Goal: Task Accomplishment & Management: Complete application form

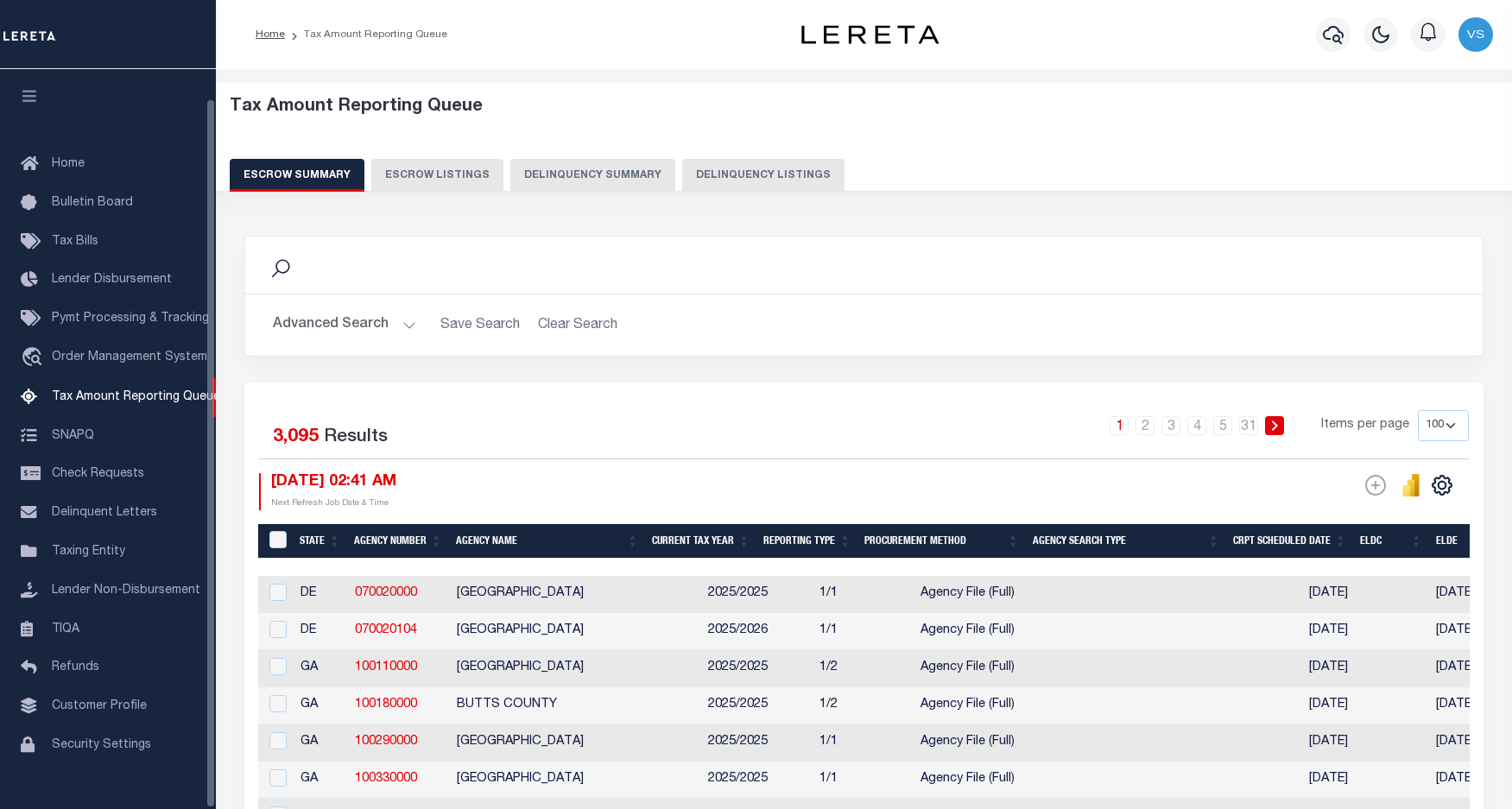
select select "100"
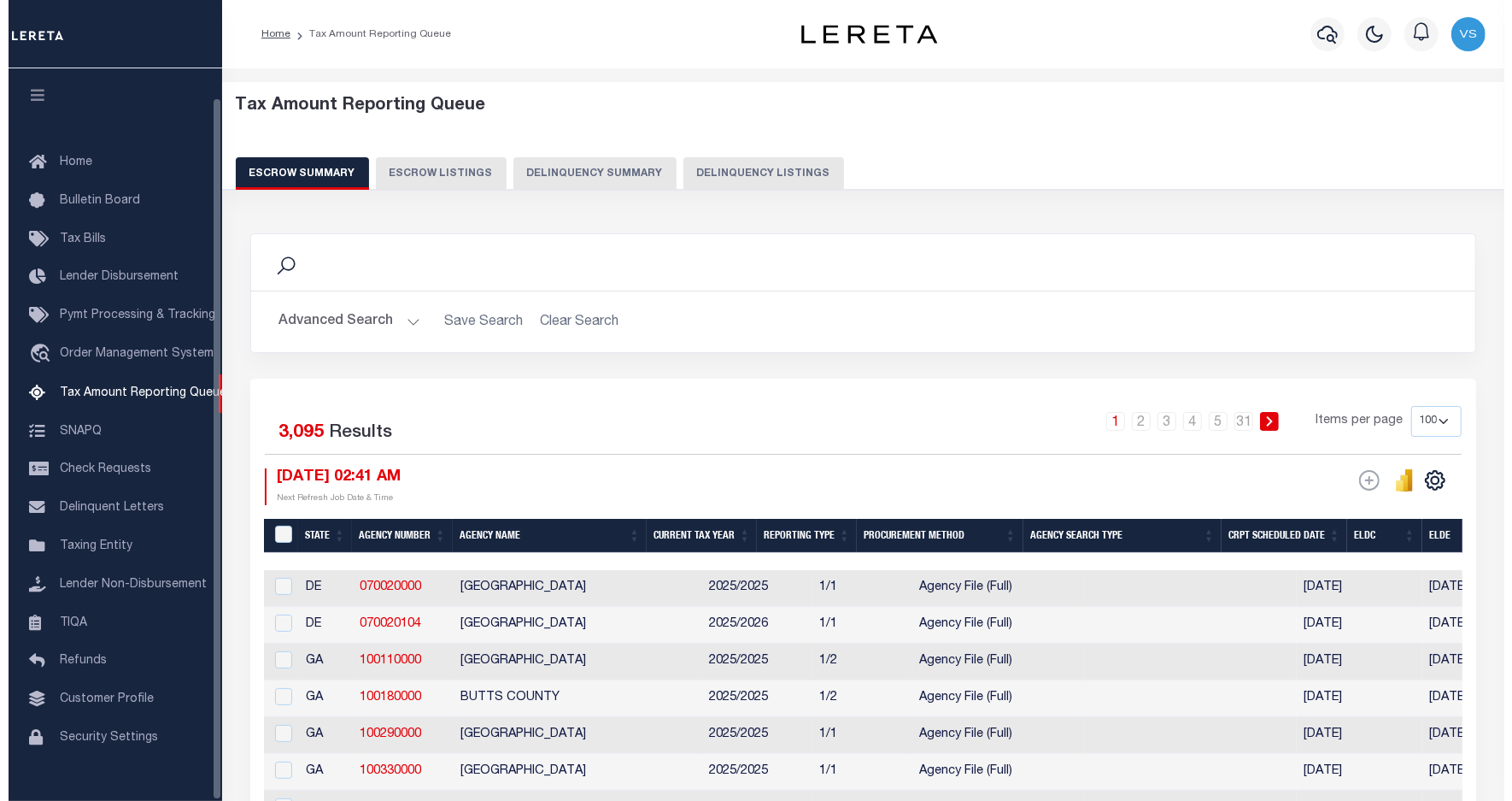
scroll to position [31, 0]
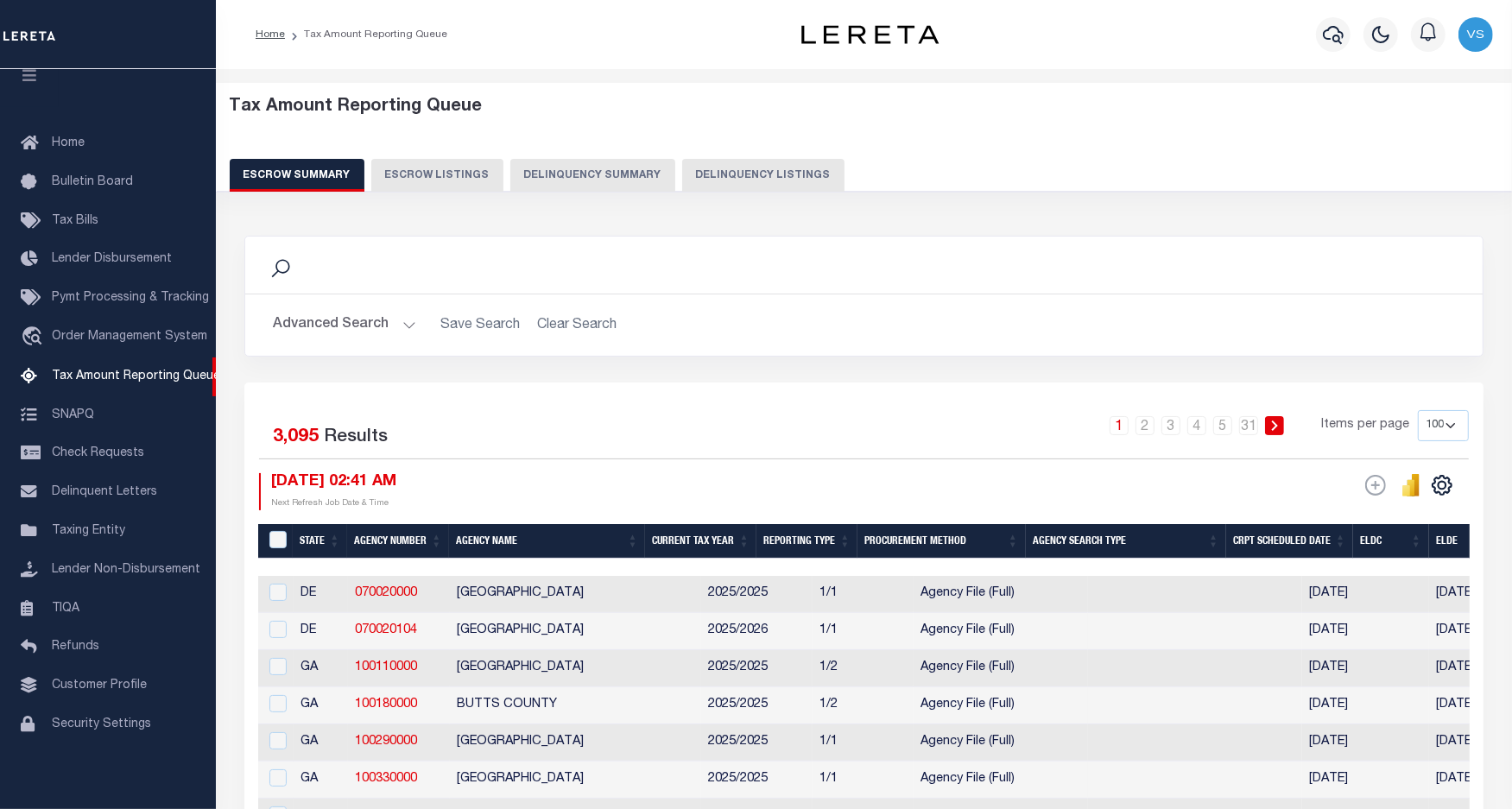
click at [745, 179] on button "Delinquency Listings" at bounding box center [763, 175] width 162 height 33
select select "100"
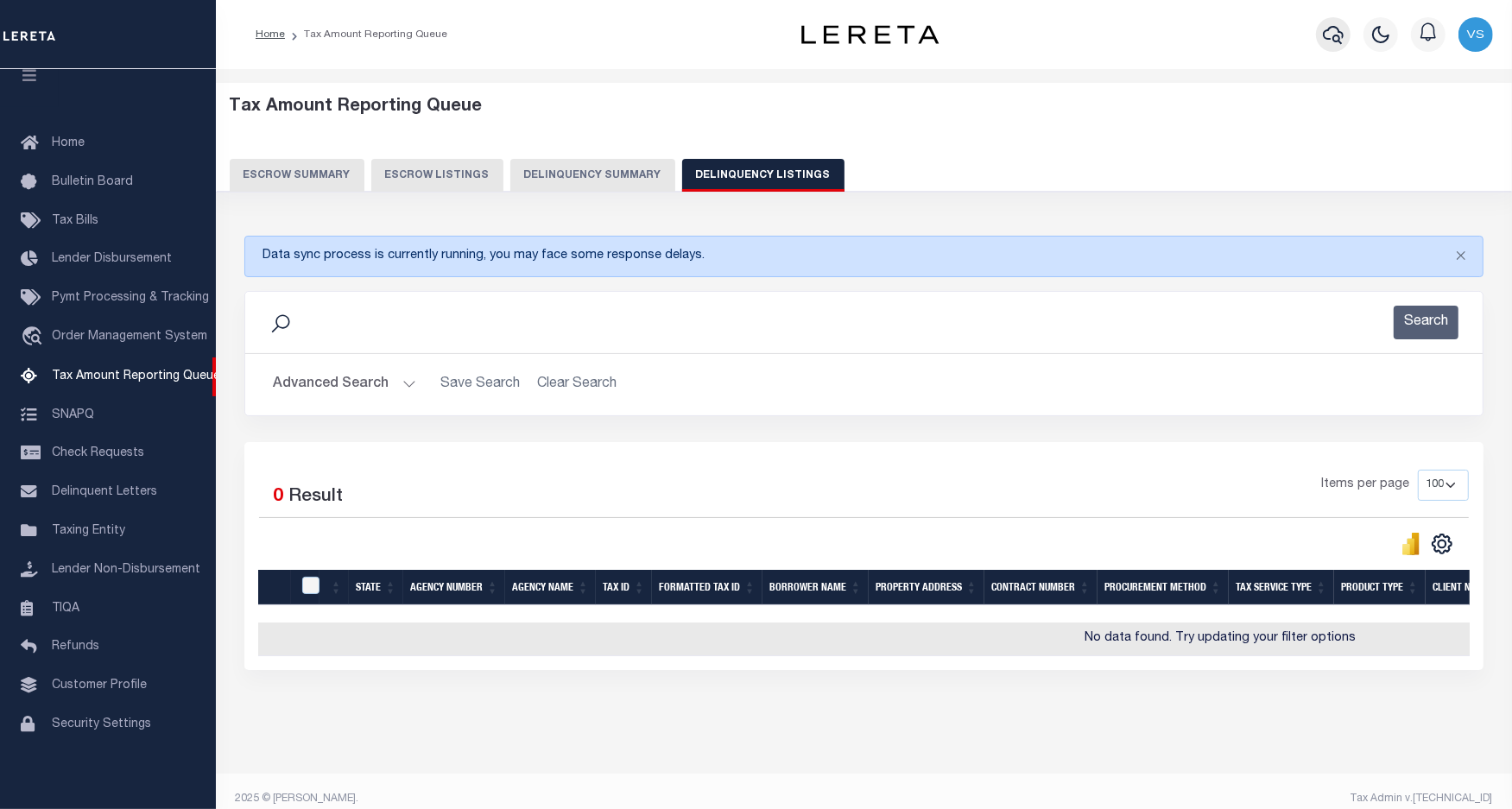
click at [1335, 41] on icon "button" at bounding box center [1332, 34] width 21 height 19
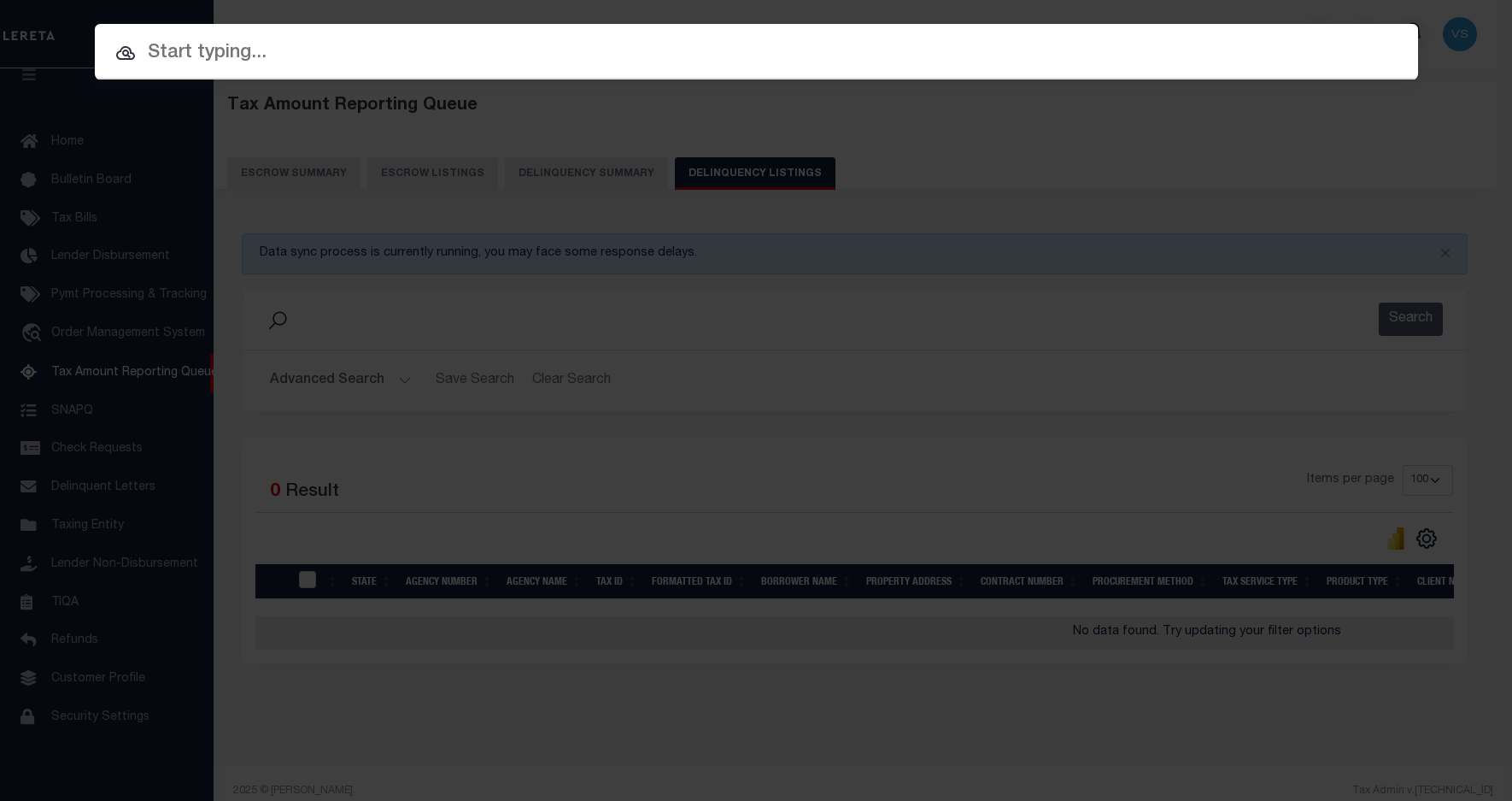
paste input "25053"
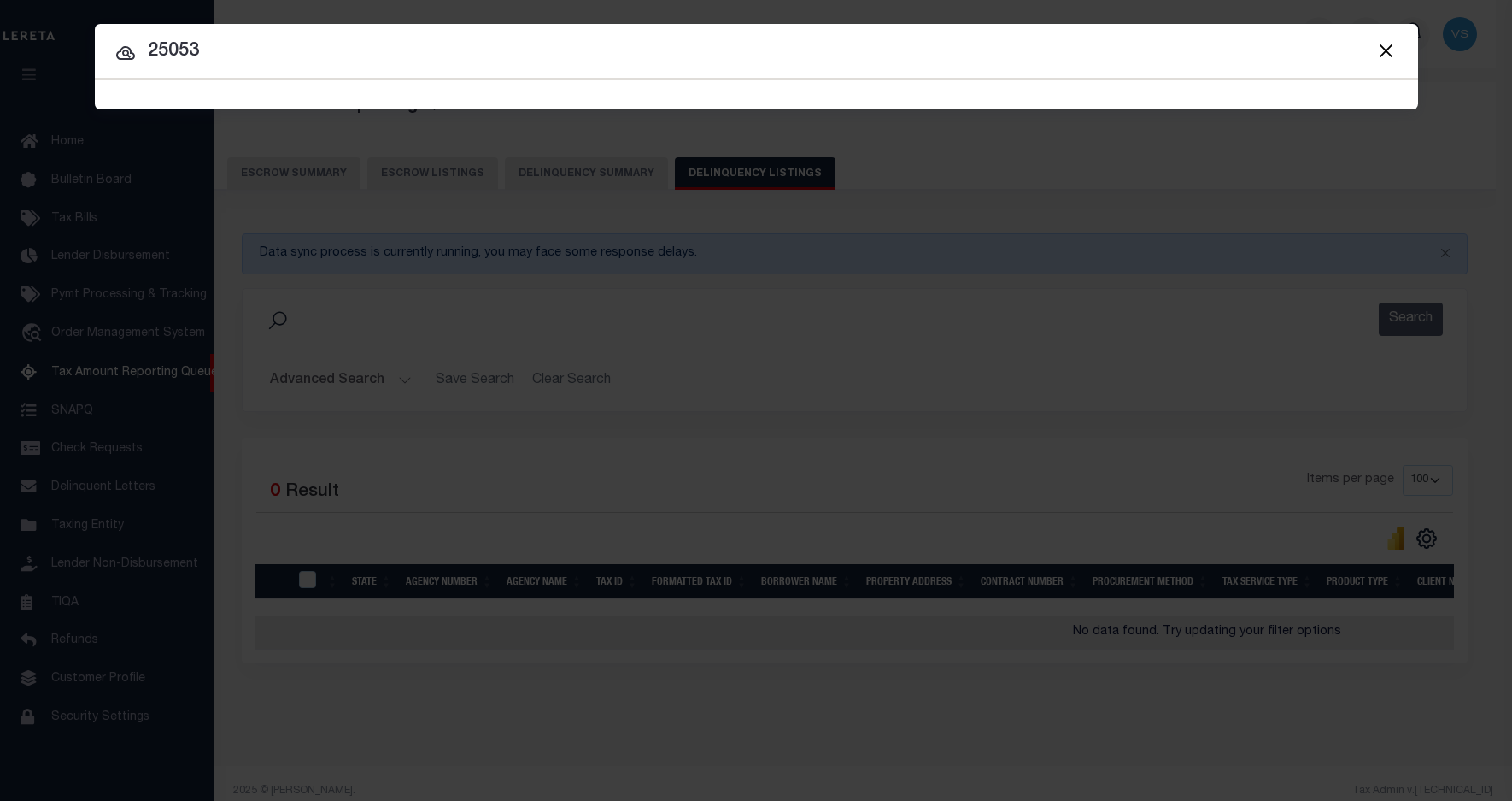
type input "25053"
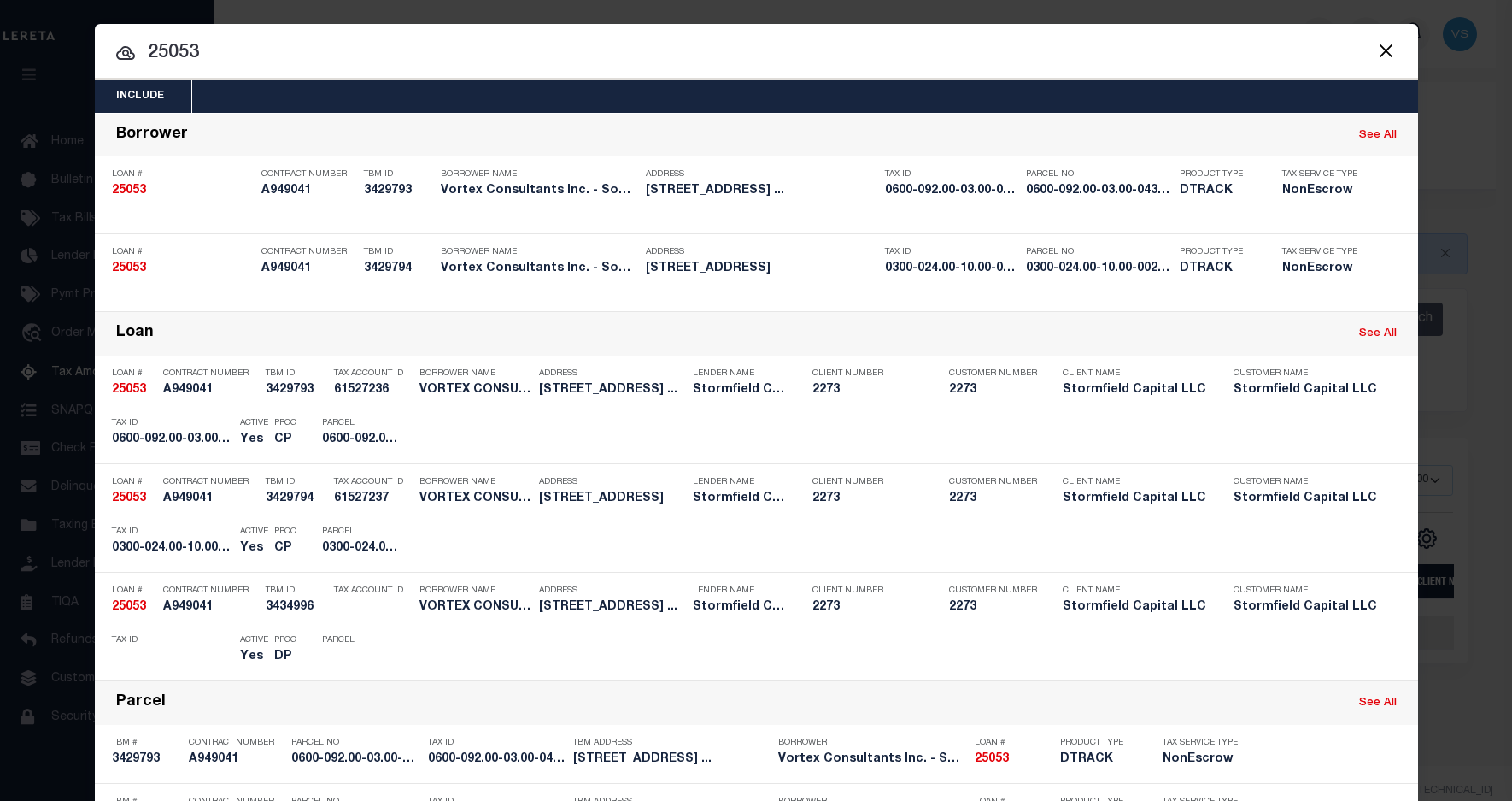
click at [231, 51] on input "25053" at bounding box center [756, 53] width 1323 height 30
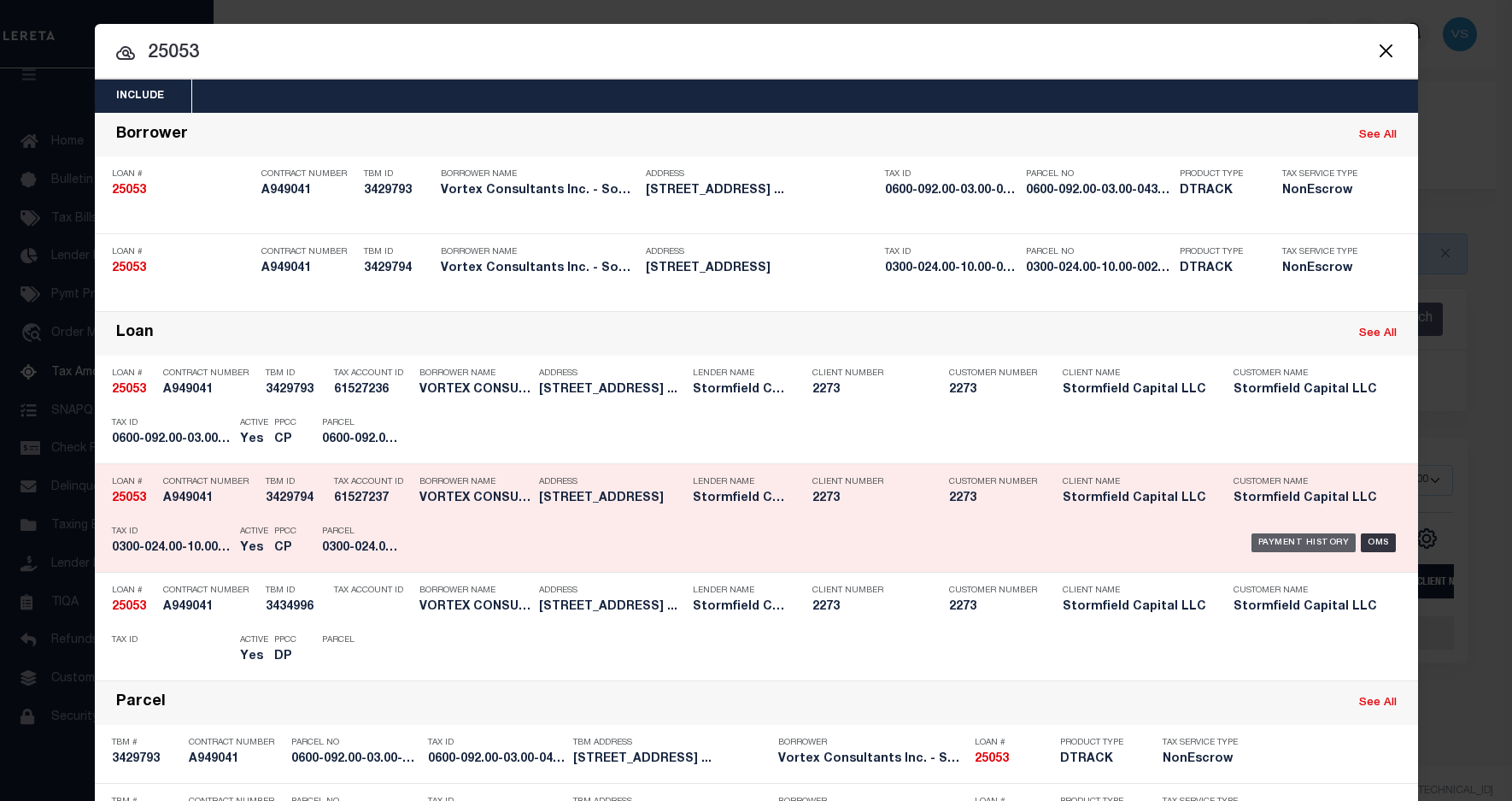
click at [1294, 537] on div "Payment History" at bounding box center [1304, 542] width 106 height 18
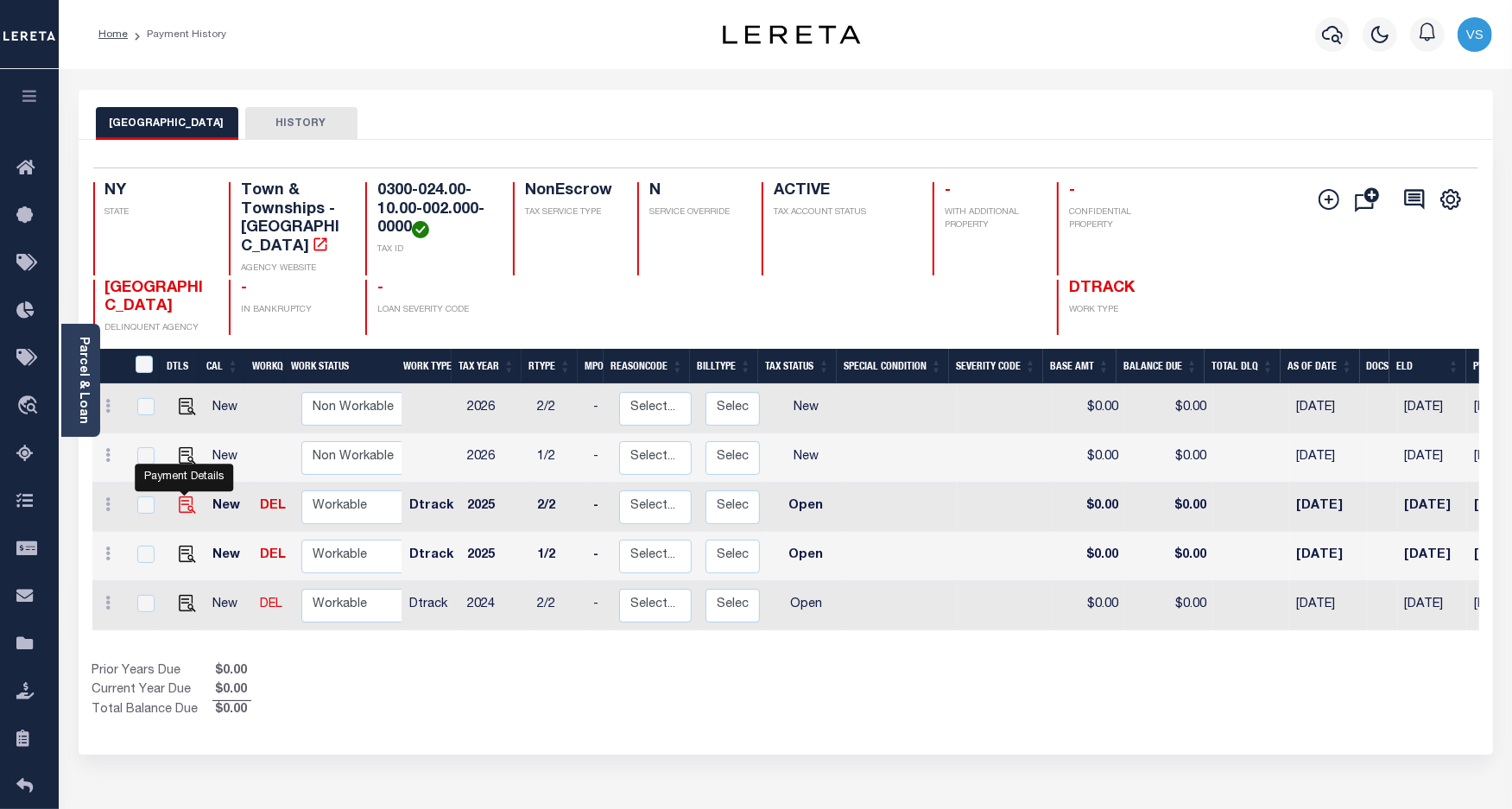
click at [180, 497] on img "" at bounding box center [188, 506] width 18 height 18
checkbox input "true"
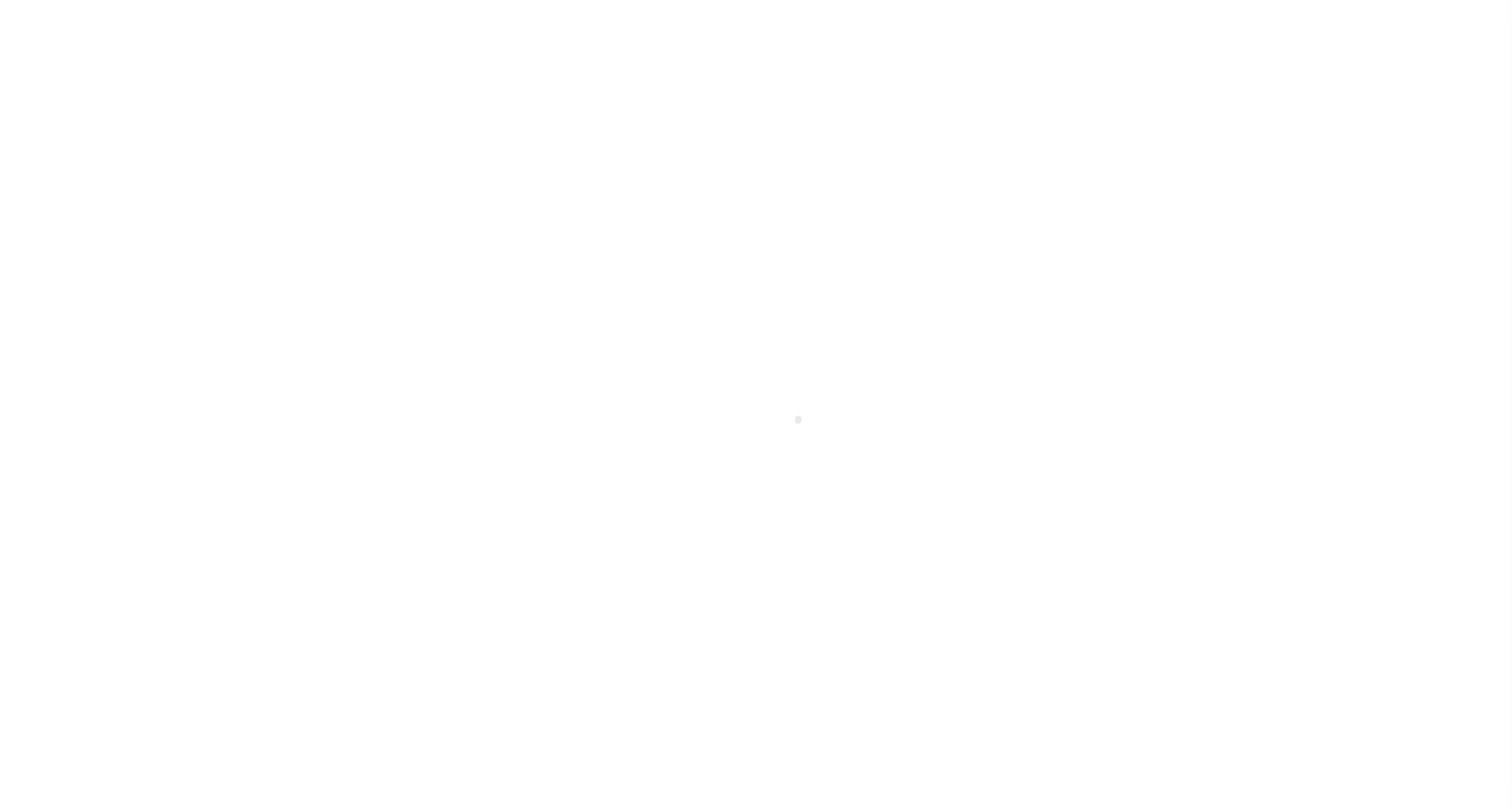
select select "OP2"
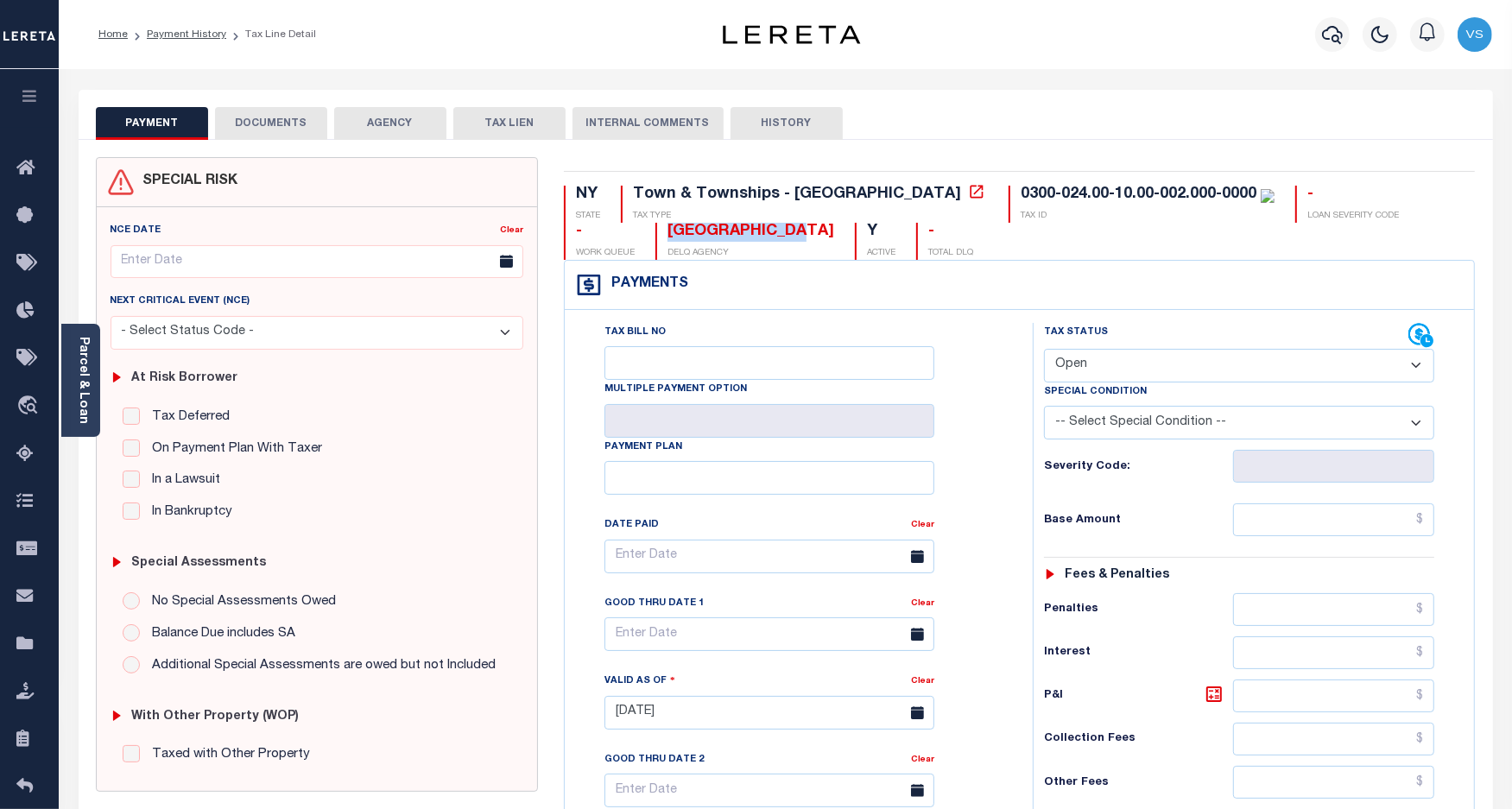
drag, startPoint x: 721, startPoint y: 231, endPoint x: 577, endPoint y: 240, distance: 144.3
click at [577, 240] on div "NY STATE Town & Townships - NY TAX TYPE 0300-024.00-10.00-002.000-0000 TAX ID -…" at bounding box center [1018, 223] width 911 height 74
copy div "[GEOGRAPHIC_DATA]"
click at [1334, 31] on icon "button" at bounding box center [1331, 34] width 21 height 21
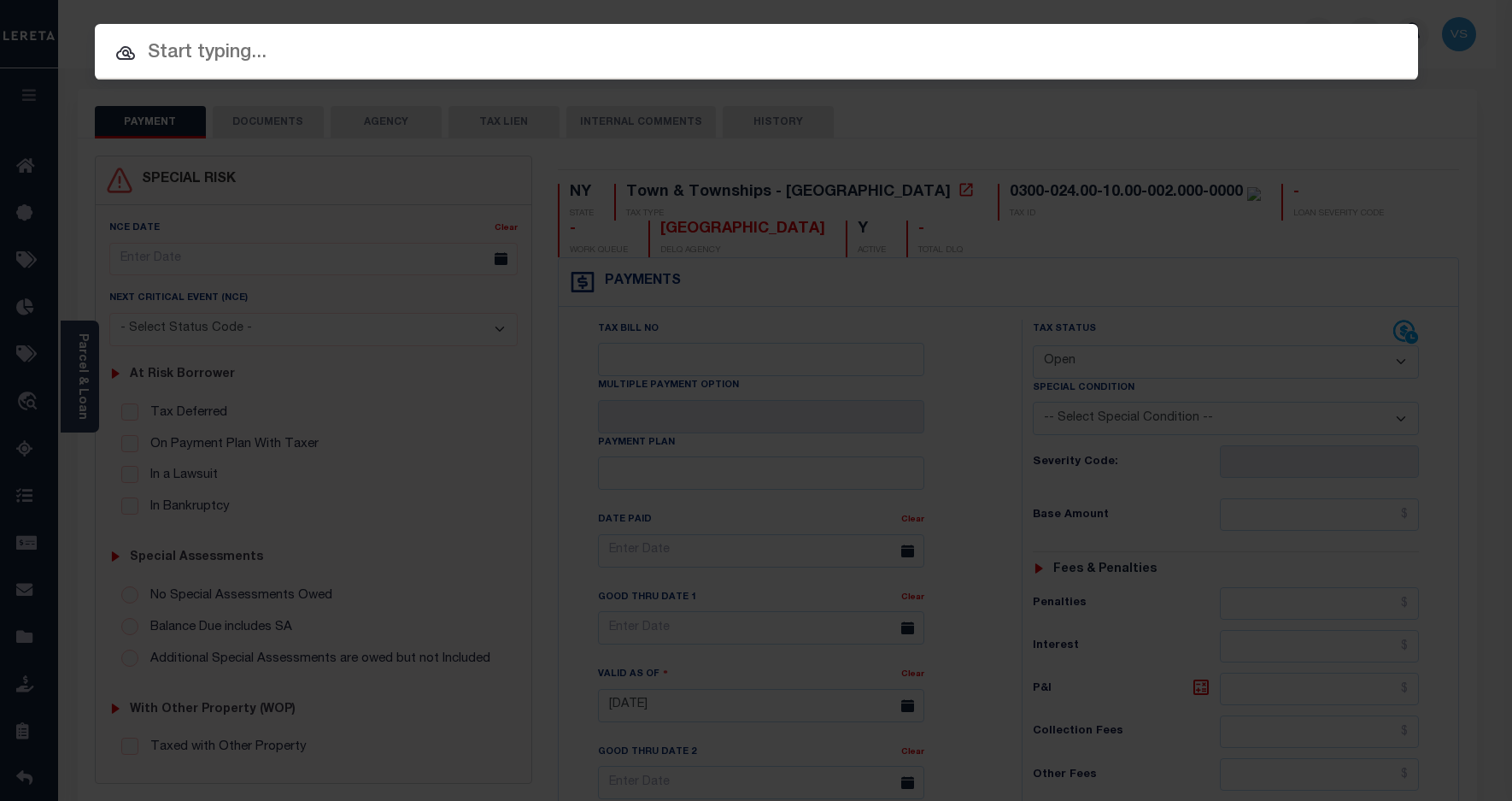
click at [197, 349] on div "Include Loans TBM Customers Borrowers Payments (Lender Non-Disb) Payments (Lend…" at bounding box center [756, 400] width 1512 height 801
click at [364, 287] on div "Include Loans TBM Customers Borrowers Payments (Lender Non-Disb) Payments (Lend…" at bounding box center [756, 400] width 1512 height 801
click at [408, 193] on div "Include Loans TBM Customers Borrowers Payments (Lender Non-Disb) Payments (Lend…" at bounding box center [756, 400] width 1512 height 801
click at [421, 287] on div "Include Loans TBM Customers Borrowers Payments (Lender Non-Disb) Payments (Lend…" at bounding box center [756, 400] width 1512 height 801
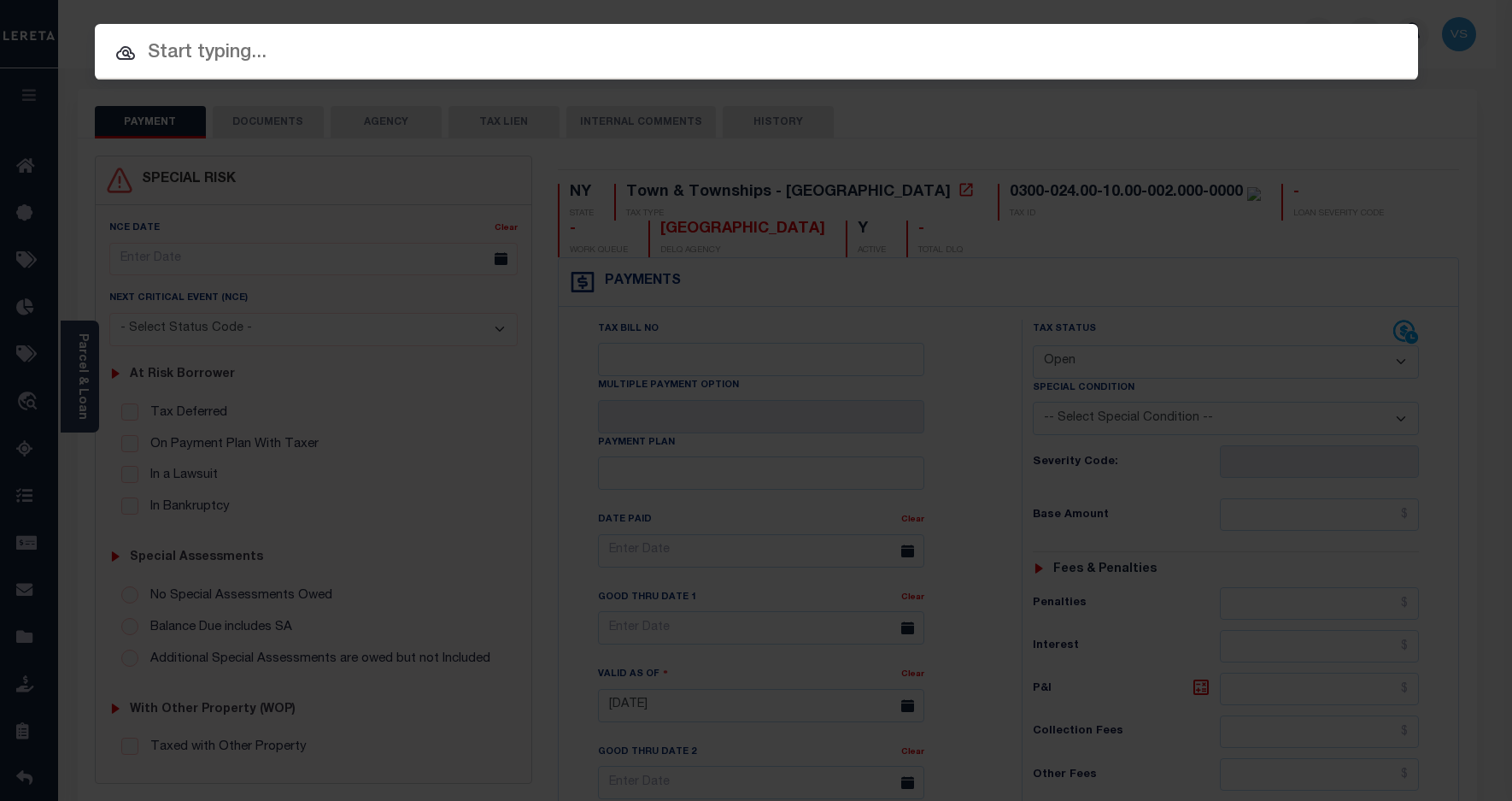
click at [421, 287] on div "Include Loans TBM Customers Borrowers Payments (Lender Non-Disb) Payments (Lend…" at bounding box center [756, 400] width 1512 height 801
click at [1429, 7] on div "Include Loans TBM Customers Borrowers Payments (Lender Non-Disb) Payments (Lend…" at bounding box center [756, 400] width 1512 height 801
drag, startPoint x: 1448, startPoint y: 9, endPoint x: 1460, endPoint y: 11, distance: 12.2
click at [1457, 11] on div "Include Loans TBM Customers Borrowers Payments (Lender Non-Disb) Payments (Lend…" at bounding box center [756, 400] width 1512 height 801
drag, startPoint x: 1489, startPoint y: 27, endPoint x: 1490, endPoint y: 43, distance: 16.0
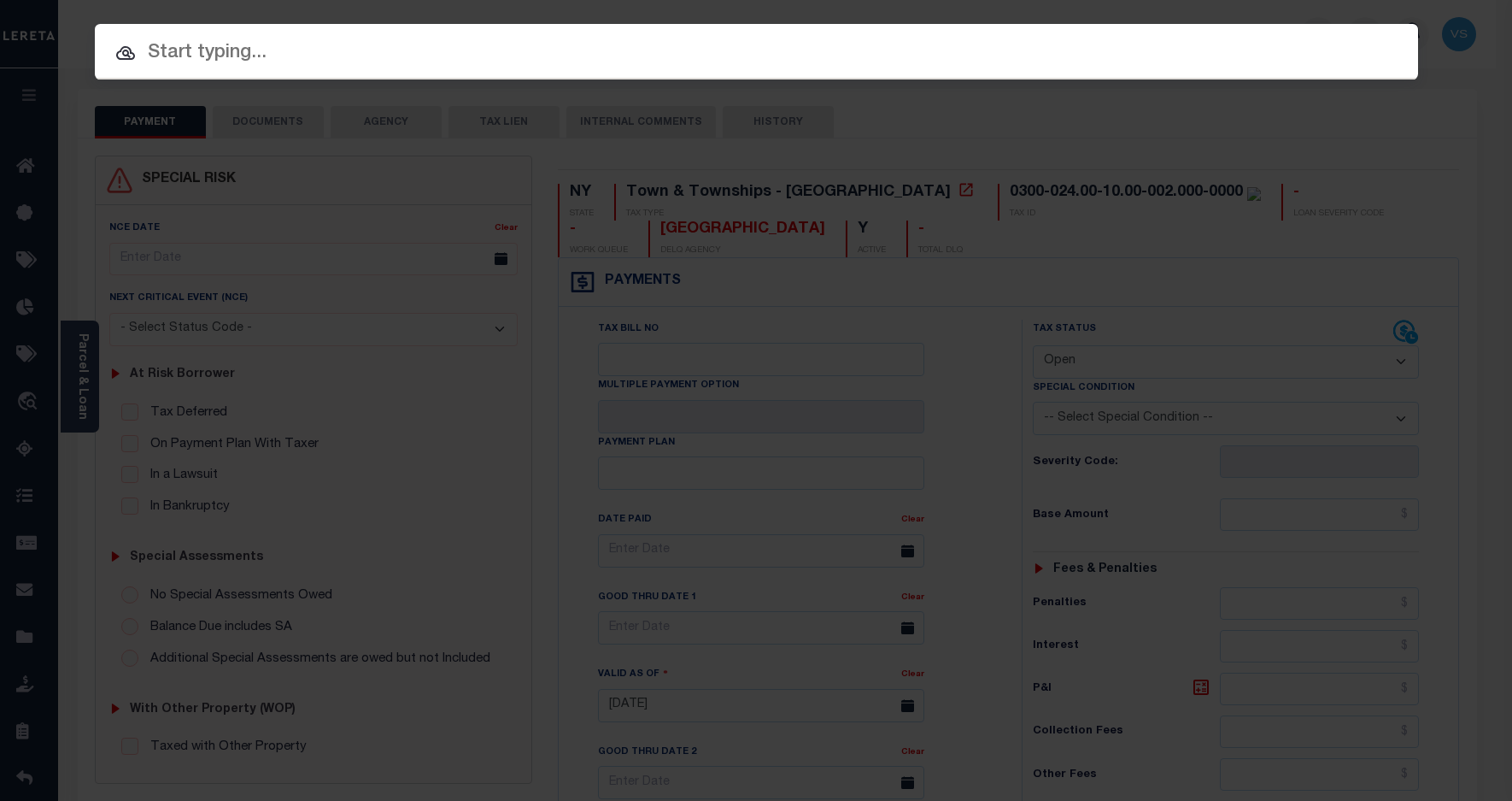
click at [1489, 32] on div "Include Loans TBM Customers Borrowers Payments (Lender Non-Disb) Payments (Lend…" at bounding box center [756, 400] width 1512 height 801
click at [1467, 101] on div "Include Loans TBM Customers Borrowers Payments (Lender Non-Disb) Payments (Lend…" at bounding box center [756, 400] width 1512 height 801
click at [120, 55] on icon at bounding box center [125, 52] width 20 height 20
click at [229, 263] on div "Include Loans TBM Customers Borrowers Payments (Lender Non-Disb) Payments (Lend…" at bounding box center [756, 400] width 1512 height 801
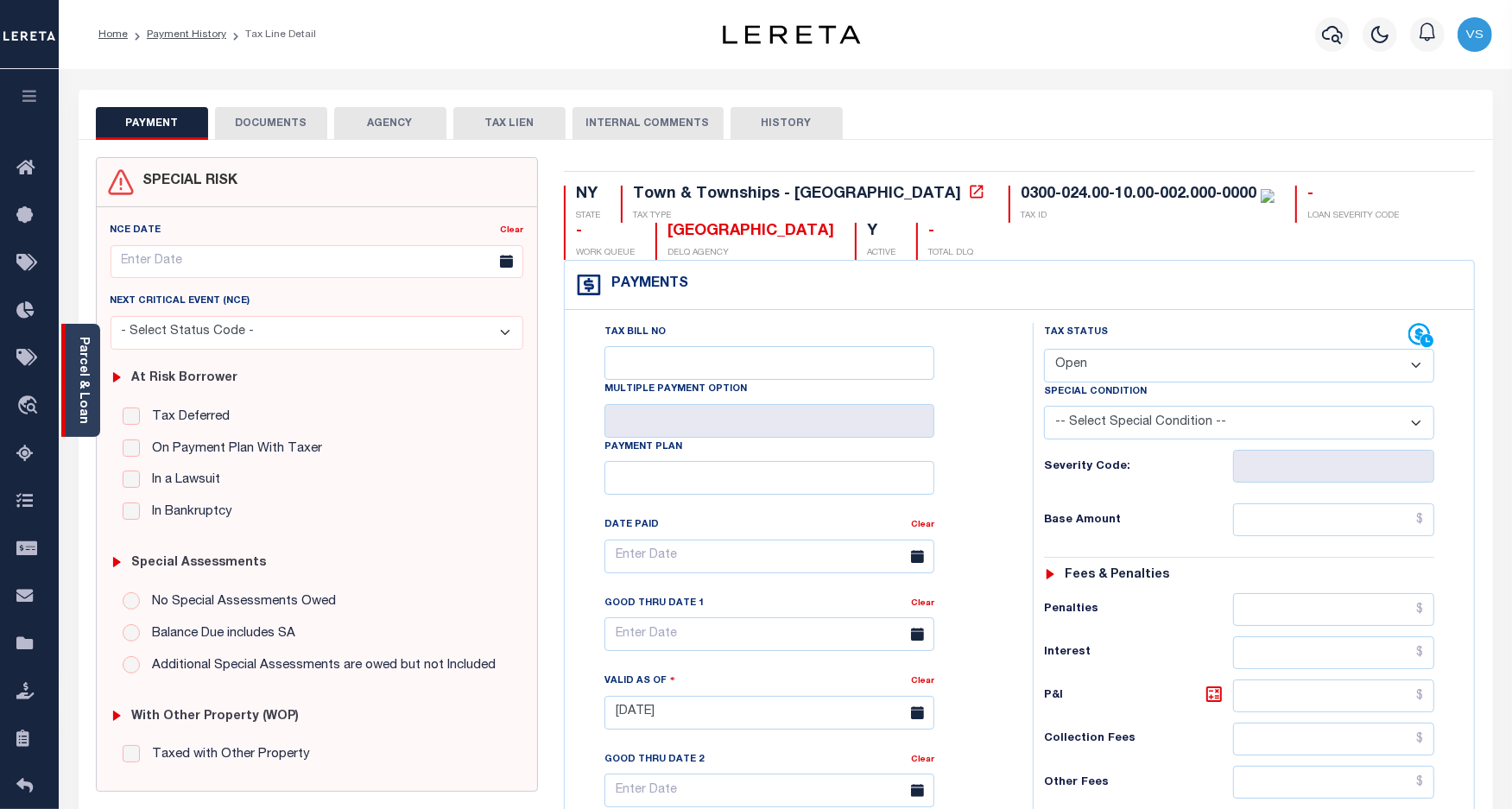
click at [83, 397] on link "Parcel & Loan" at bounding box center [83, 380] width 12 height 87
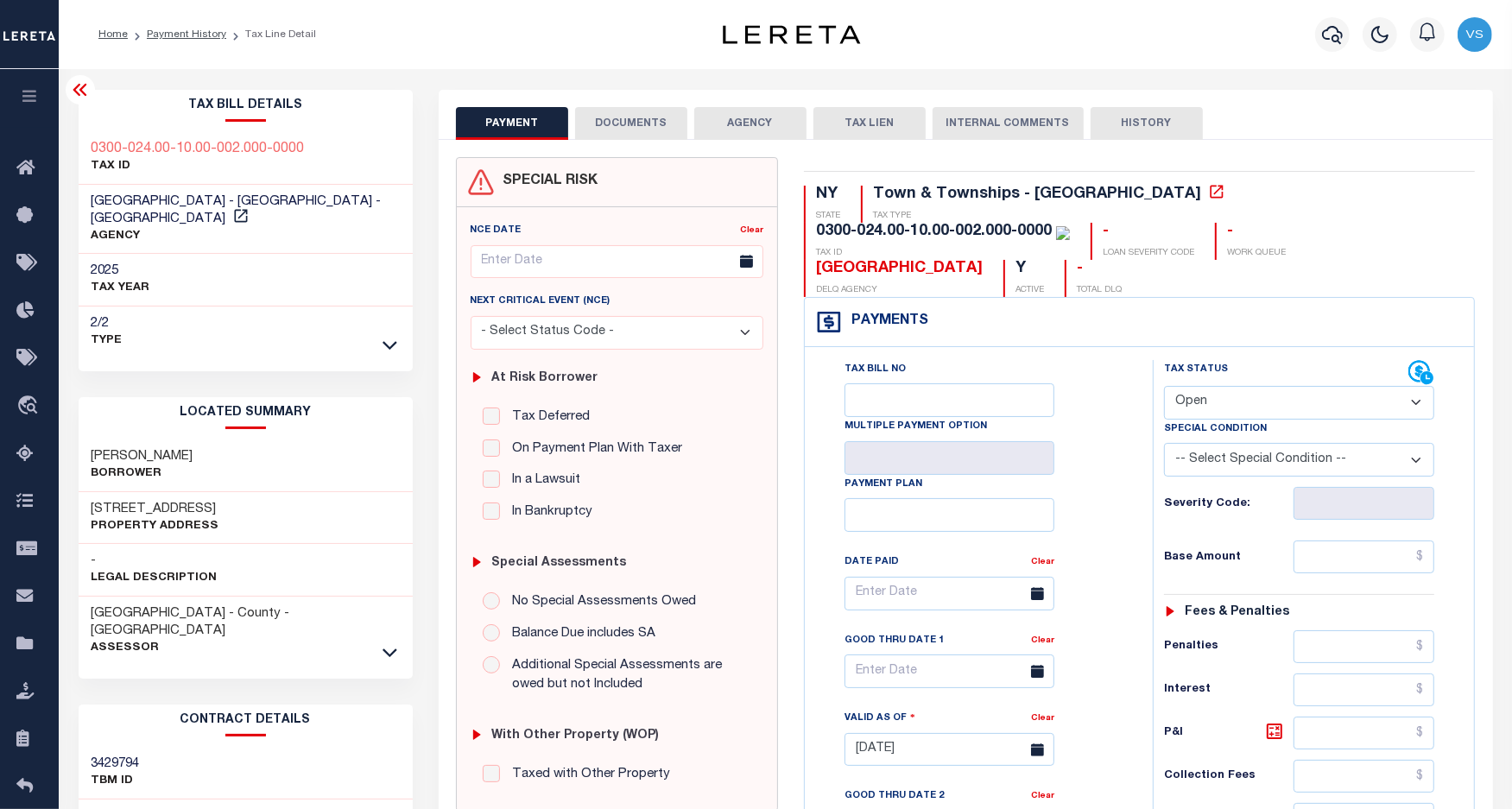
click at [83, 91] on icon at bounding box center [79, 89] width 21 height 21
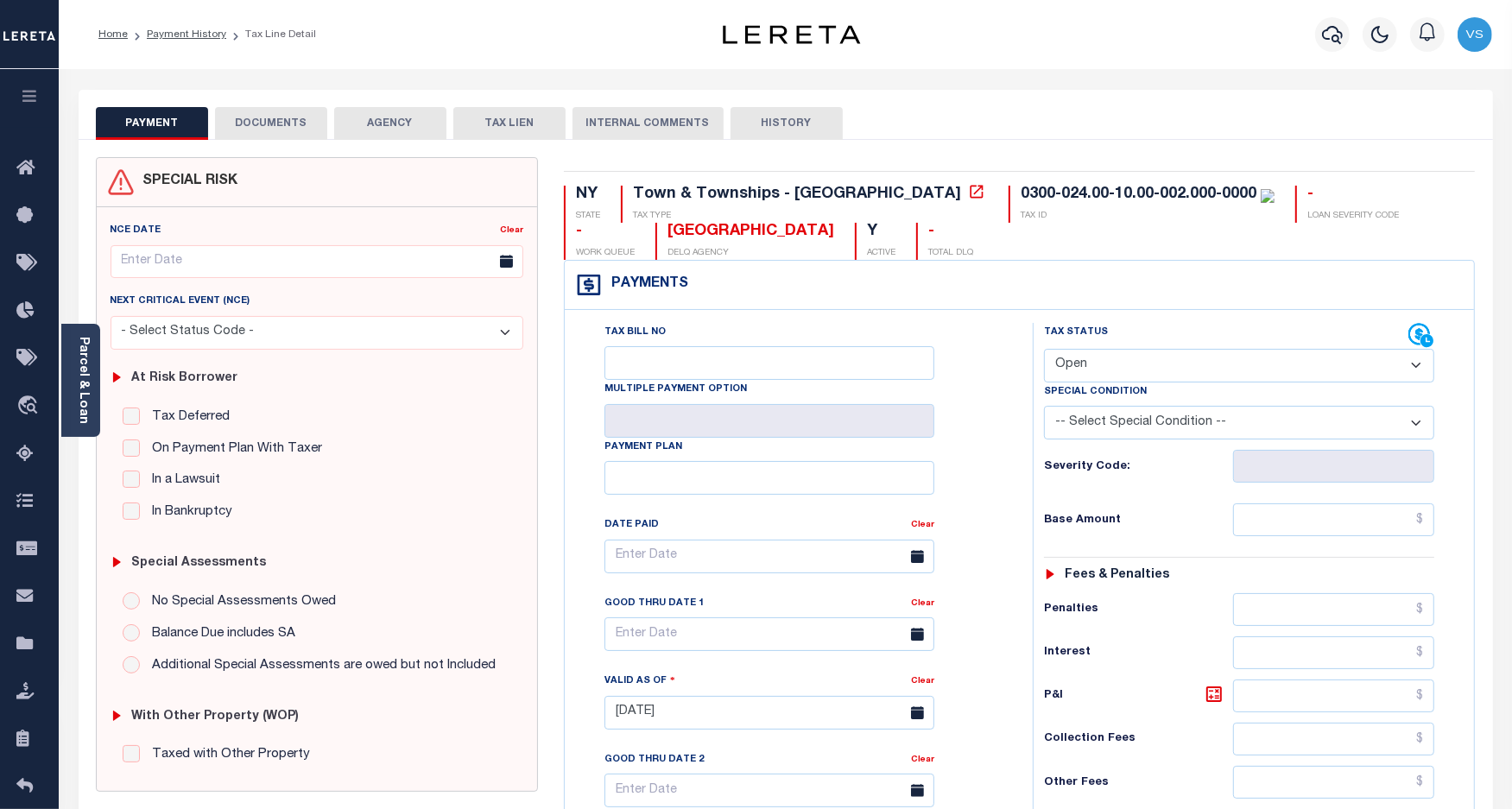
click at [1105, 363] on select "- Select Status Code - Open Due/Unpaid Paid Incomplete No Tax Due Internal Refu…" at bounding box center [1239, 366] width 391 height 33
select select "PYD"
click at [1044, 350] on select "- Select Status Code - Open Due/Unpaid Paid Incomplete No Tax Due Internal Refu…" at bounding box center [1239, 366] width 391 height 33
type input "[DATE]"
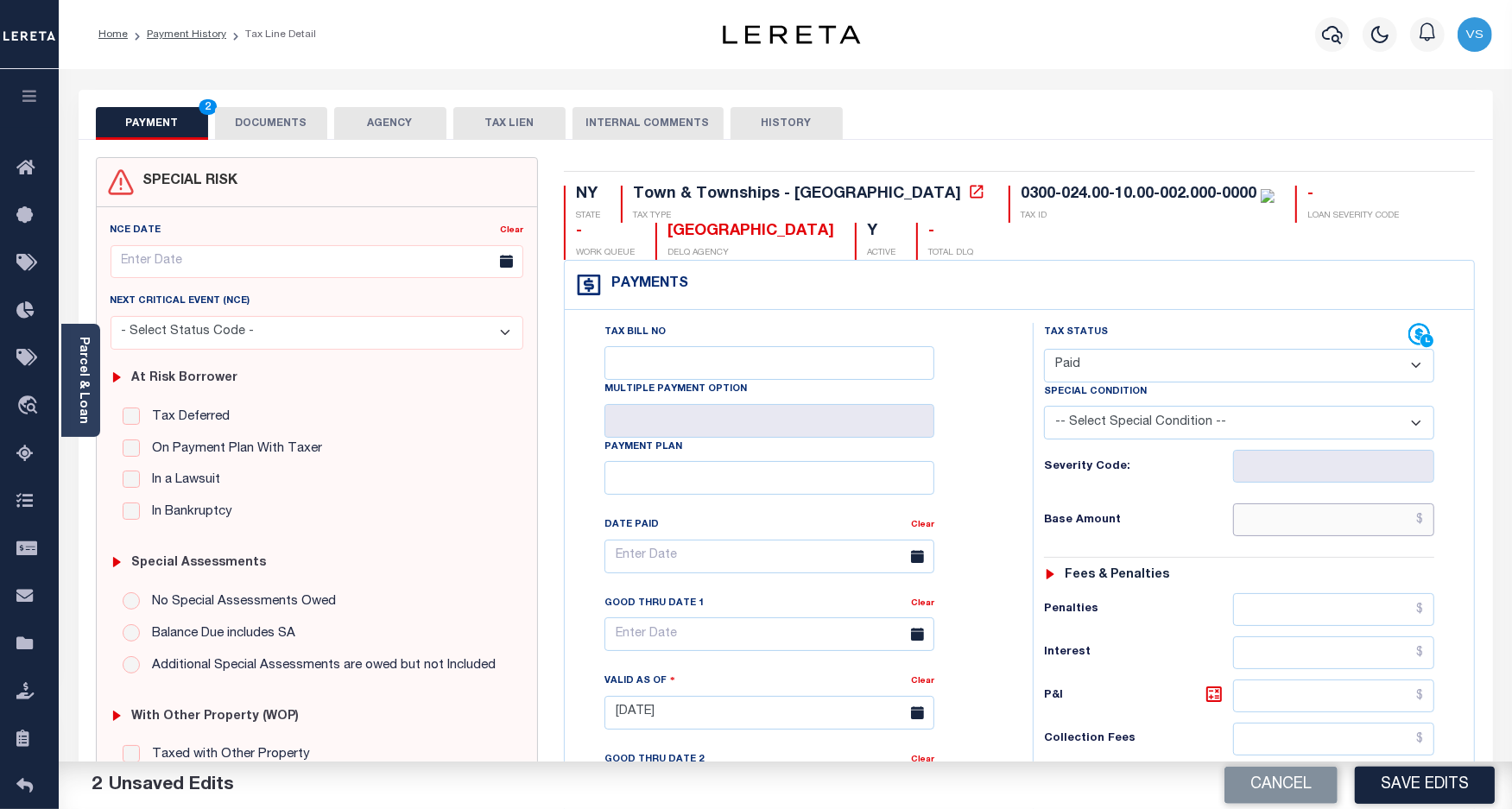
click at [1393, 525] on input "text" at bounding box center [1333, 520] width 201 height 33
paste input "4,259.00"
type input "$4,259.00"
click at [286, 131] on button "DOCUMENTS" at bounding box center [271, 123] width 112 height 33
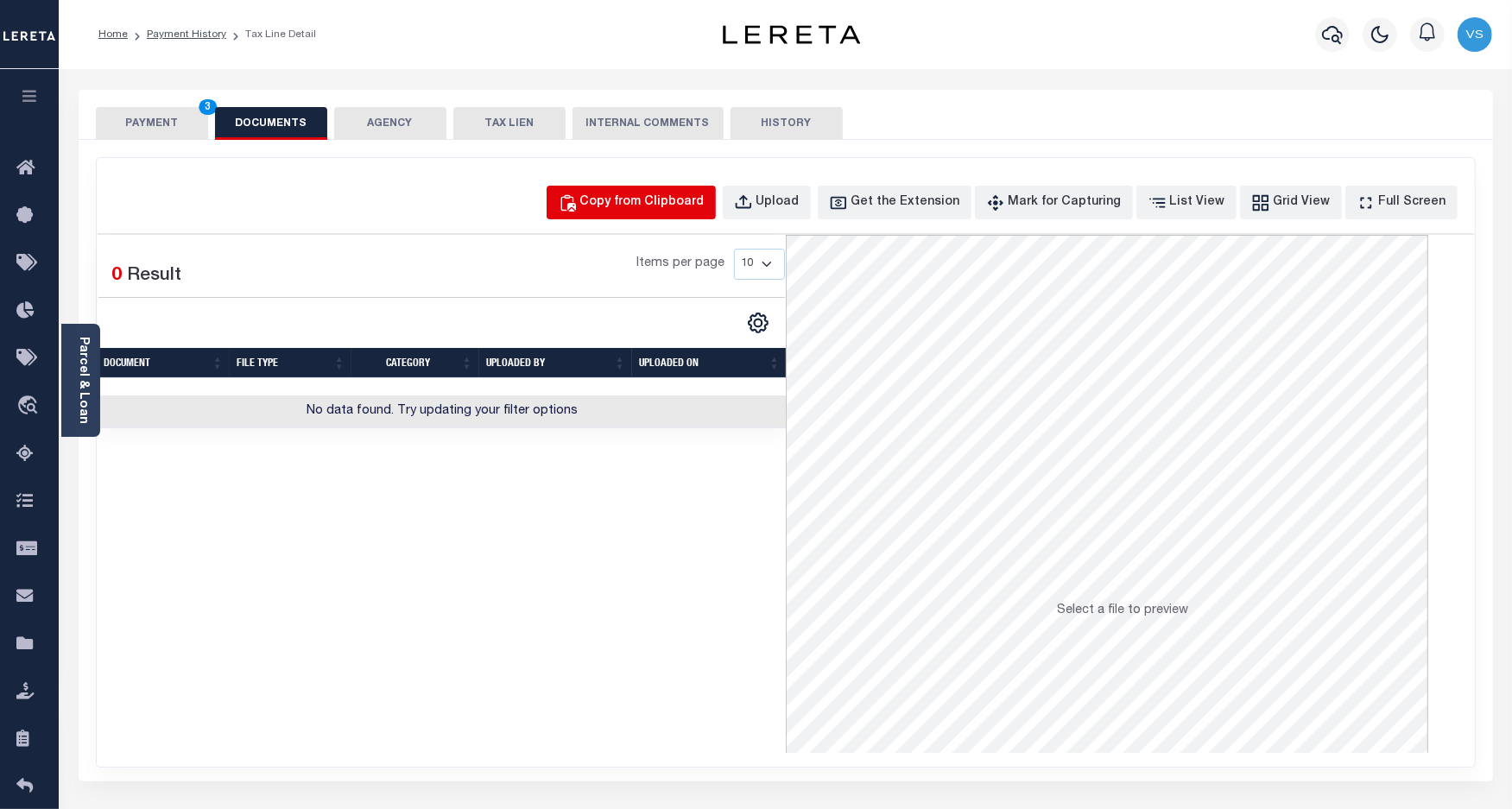
click at [665, 202] on div "Copy from Clipboard" at bounding box center [642, 202] width 124 height 19
select select "POP"
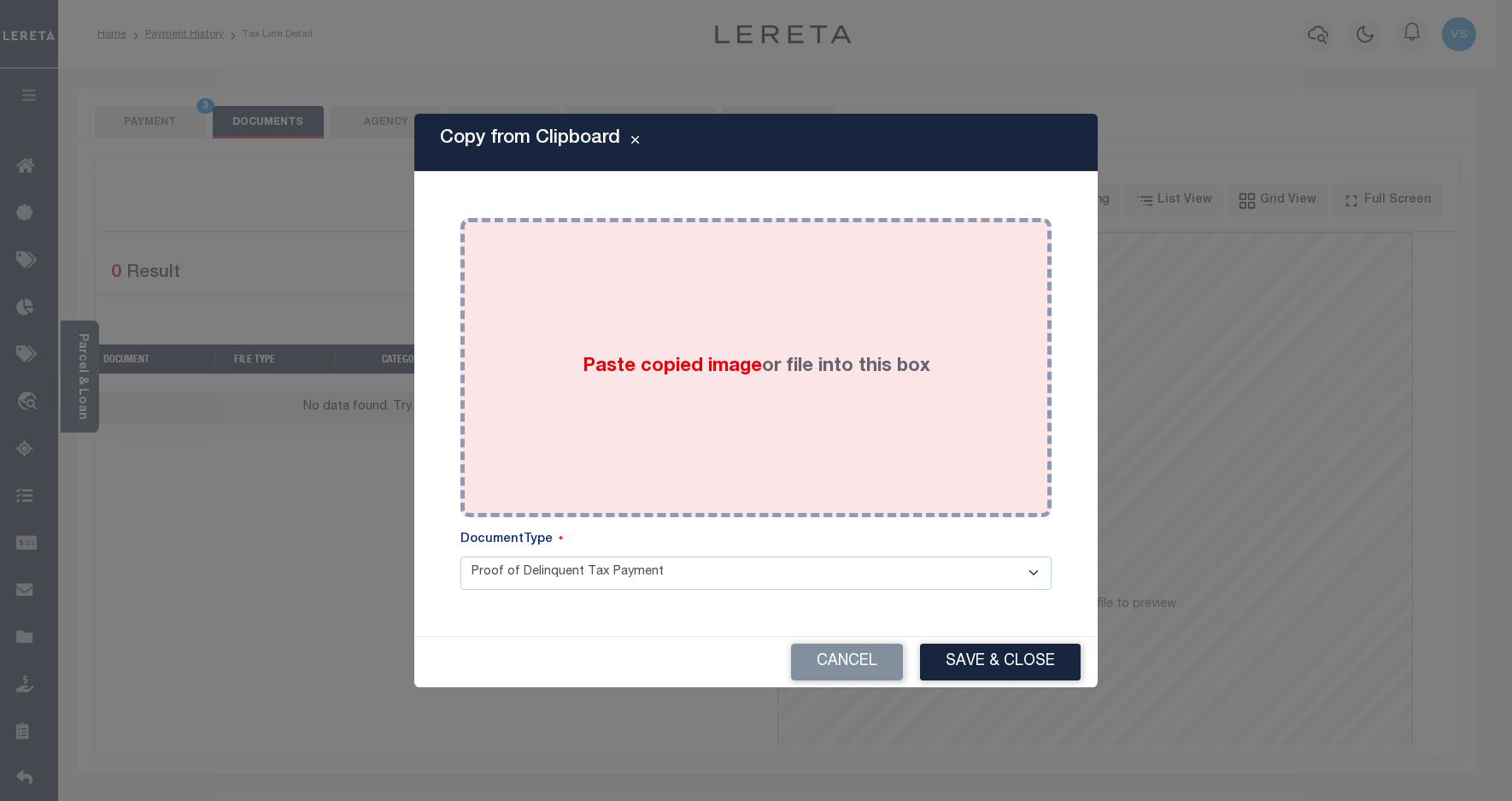
click at [820, 335] on div "Paste copied image or file into this box" at bounding box center [756, 367] width 565 height 273
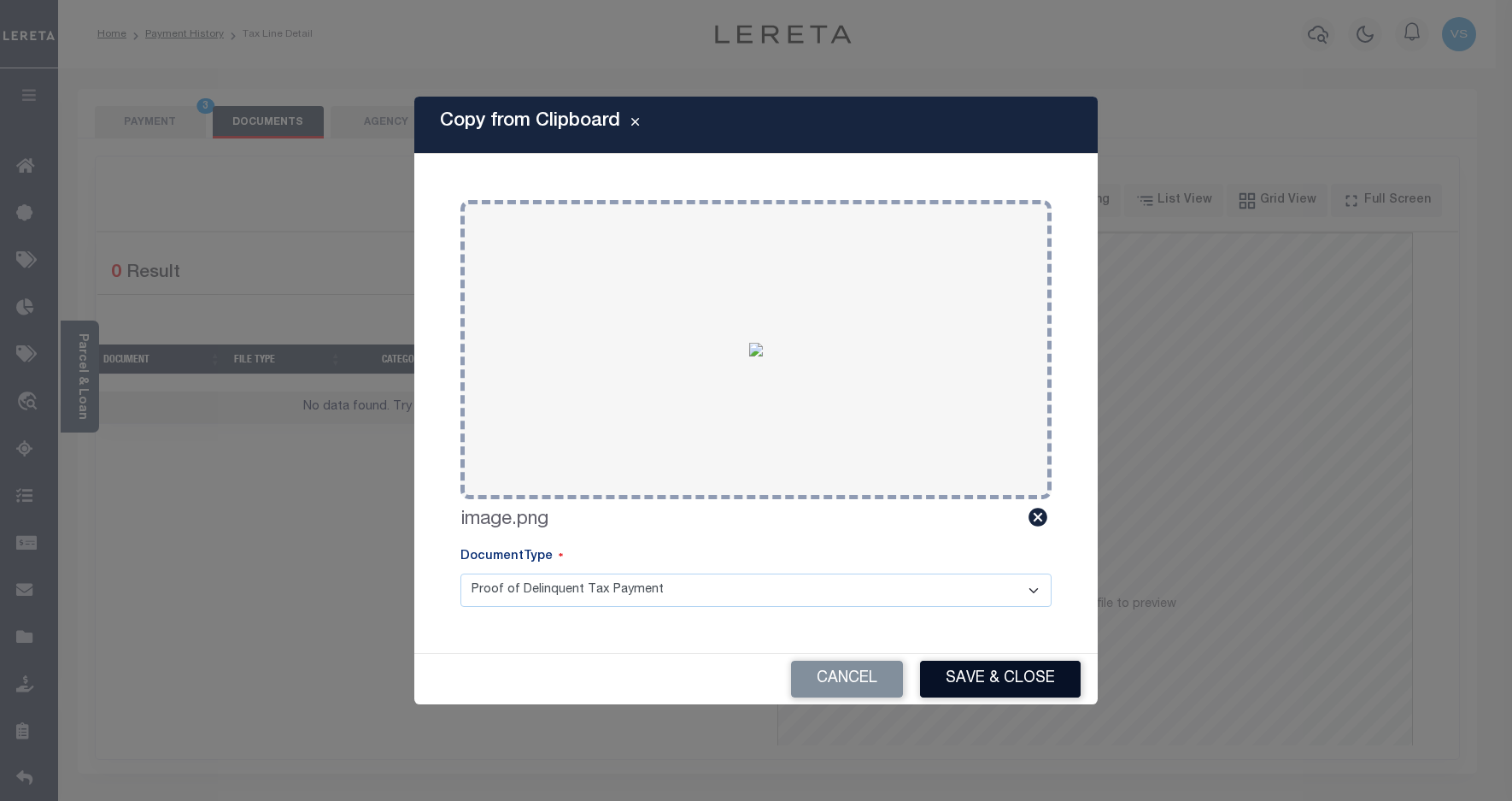
click at [998, 677] on button "Save & Close" at bounding box center [1001, 679] width 161 height 37
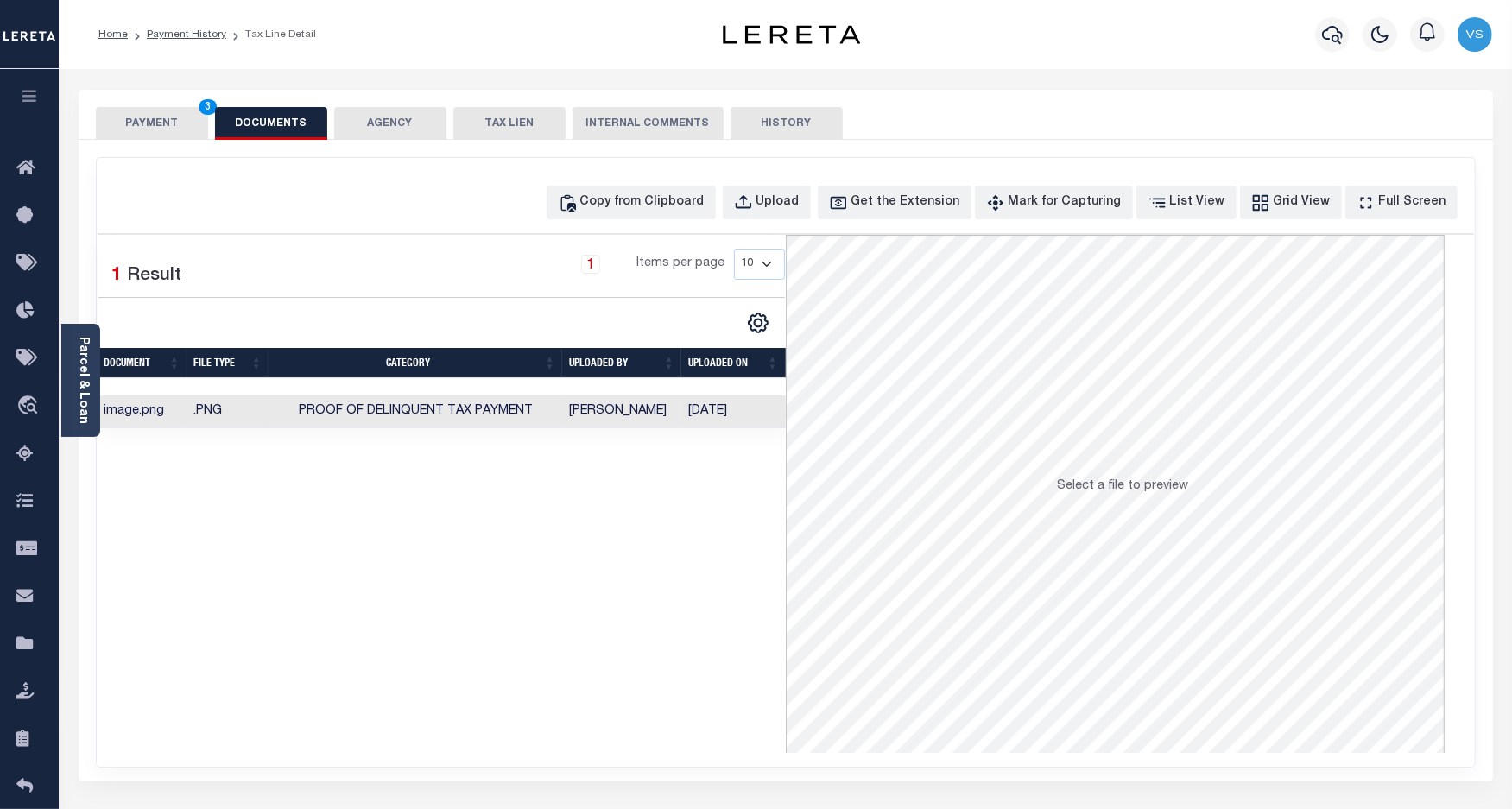
click at [138, 121] on button "PAYMENT 3" at bounding box center [152, 123] width 112 height 33
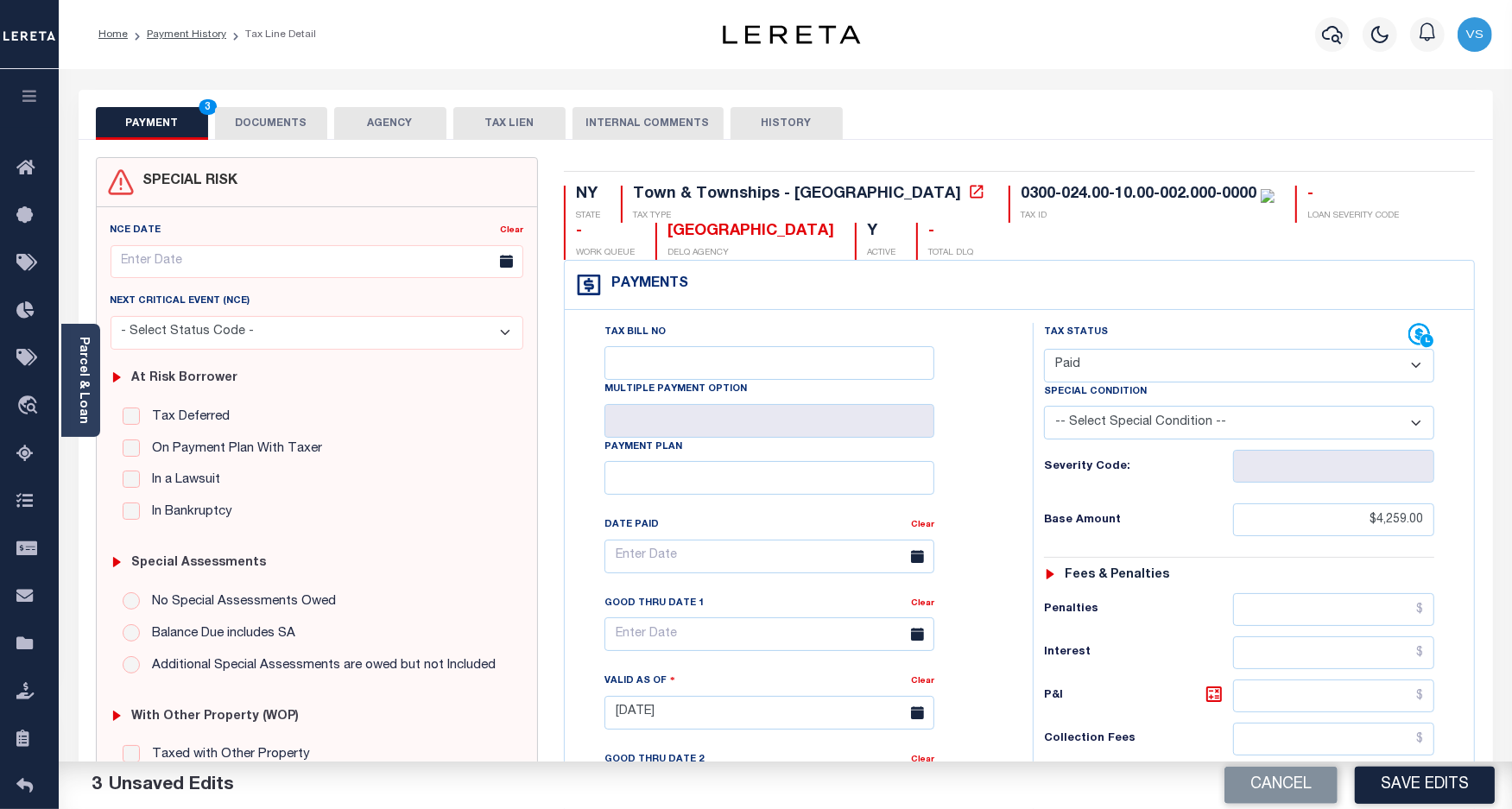
scroll to position [108, 0]
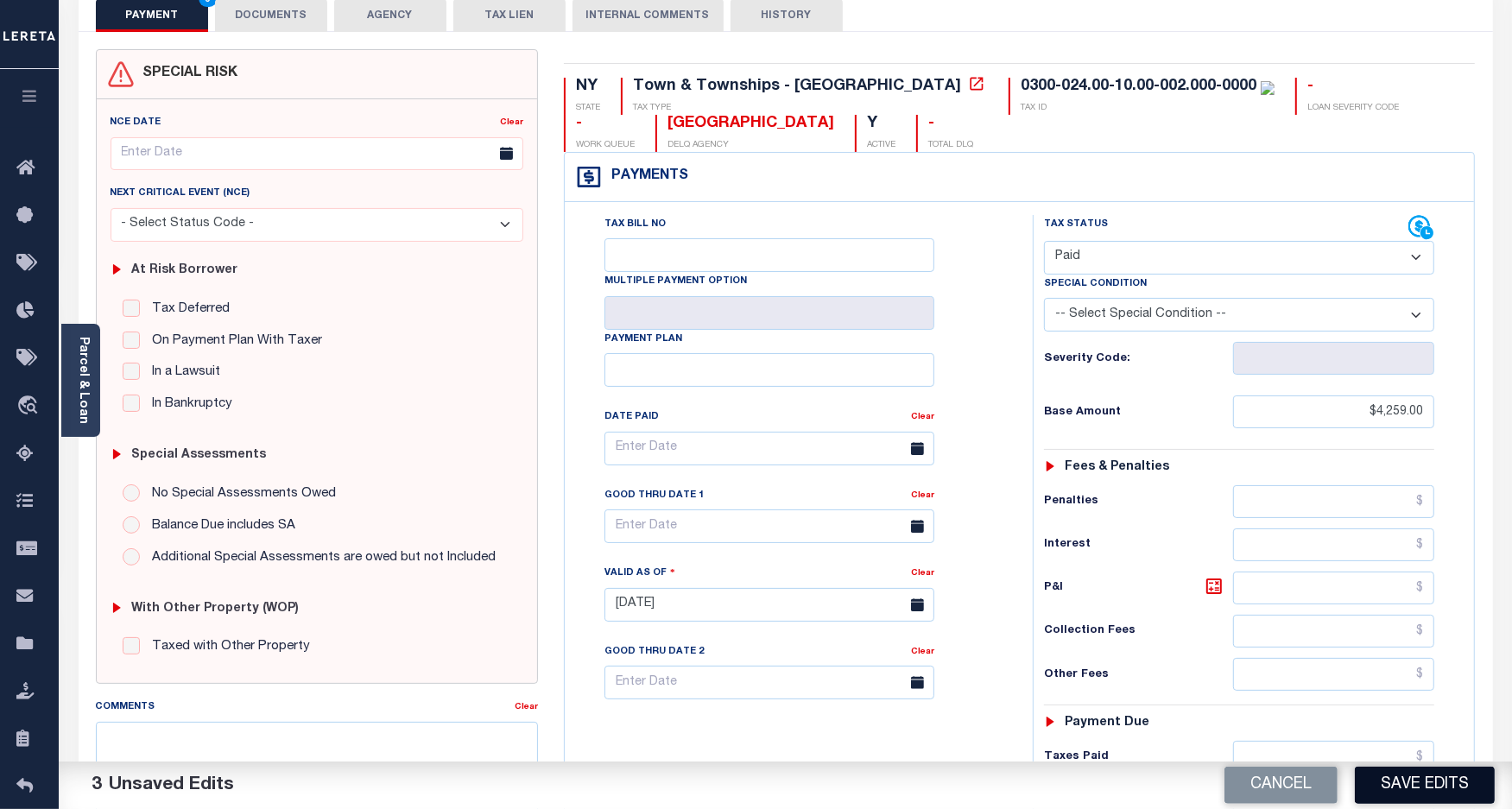
click at [1393, 776] on button "Save Edits" at bounding box center [1424, 786] width 140 height 37
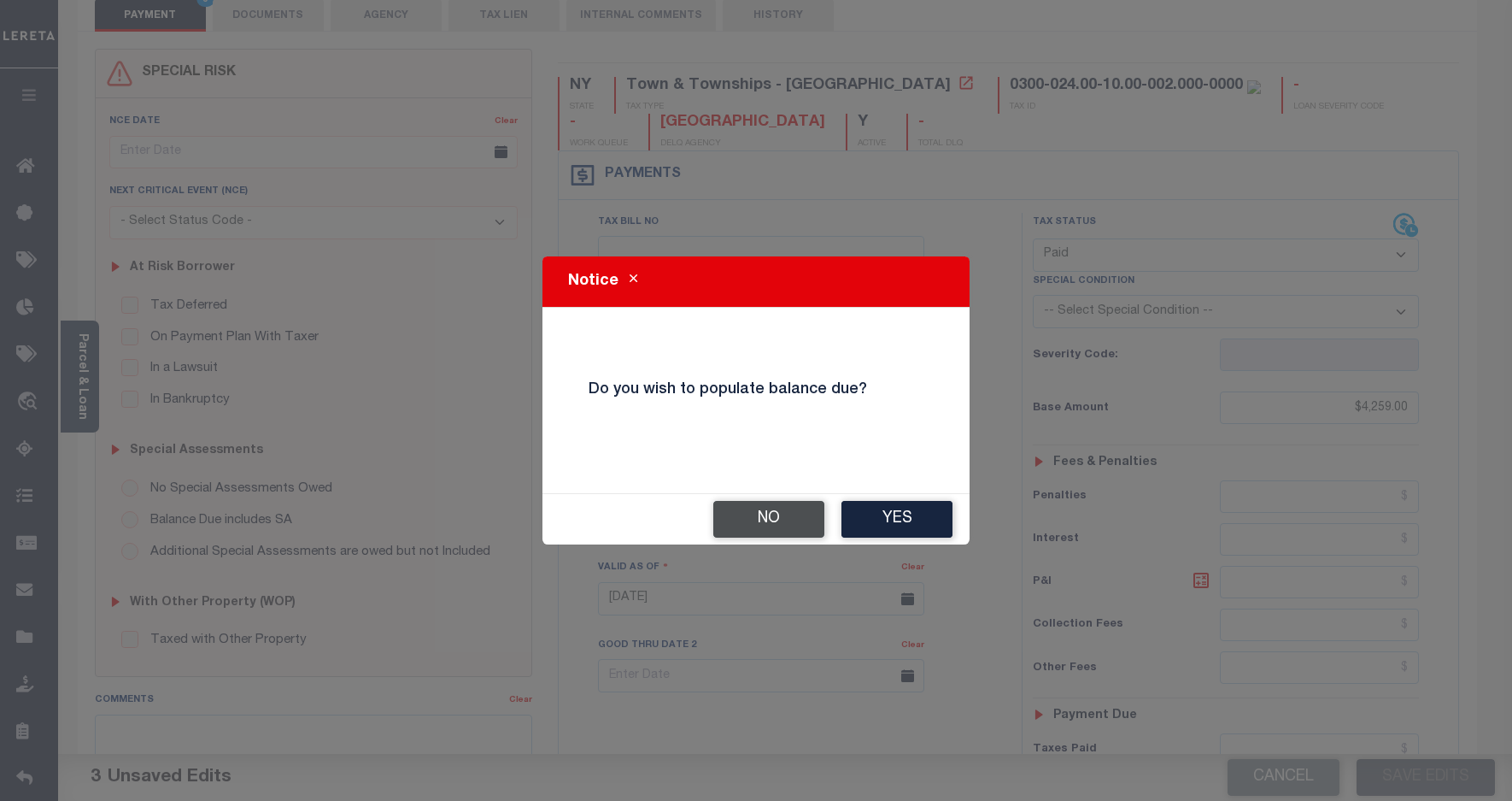
click at [778, 518] on button "No" at bounding box center [769, 519] width 111 height 37
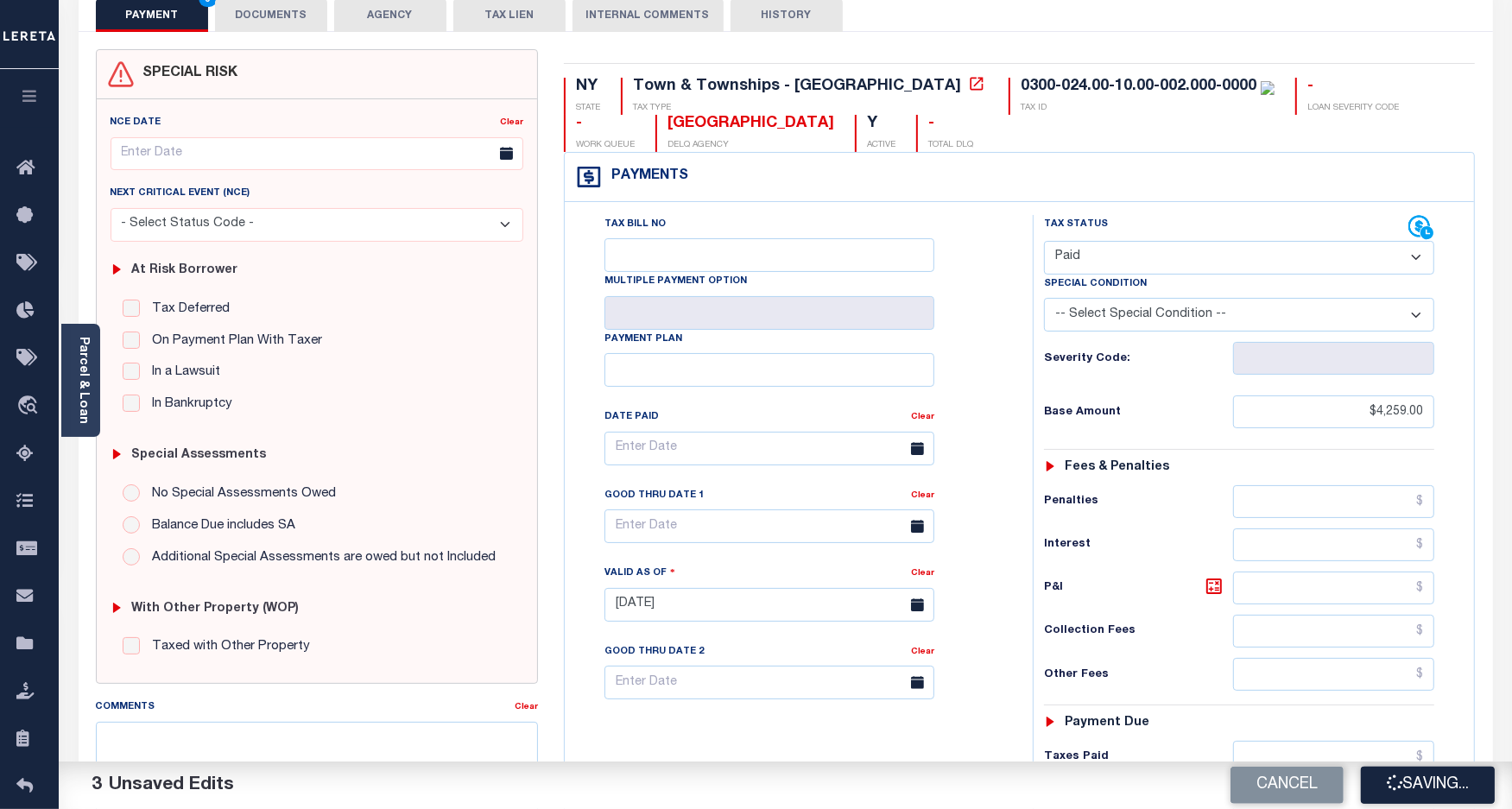
checkbox input "false"
type input "$4,259"
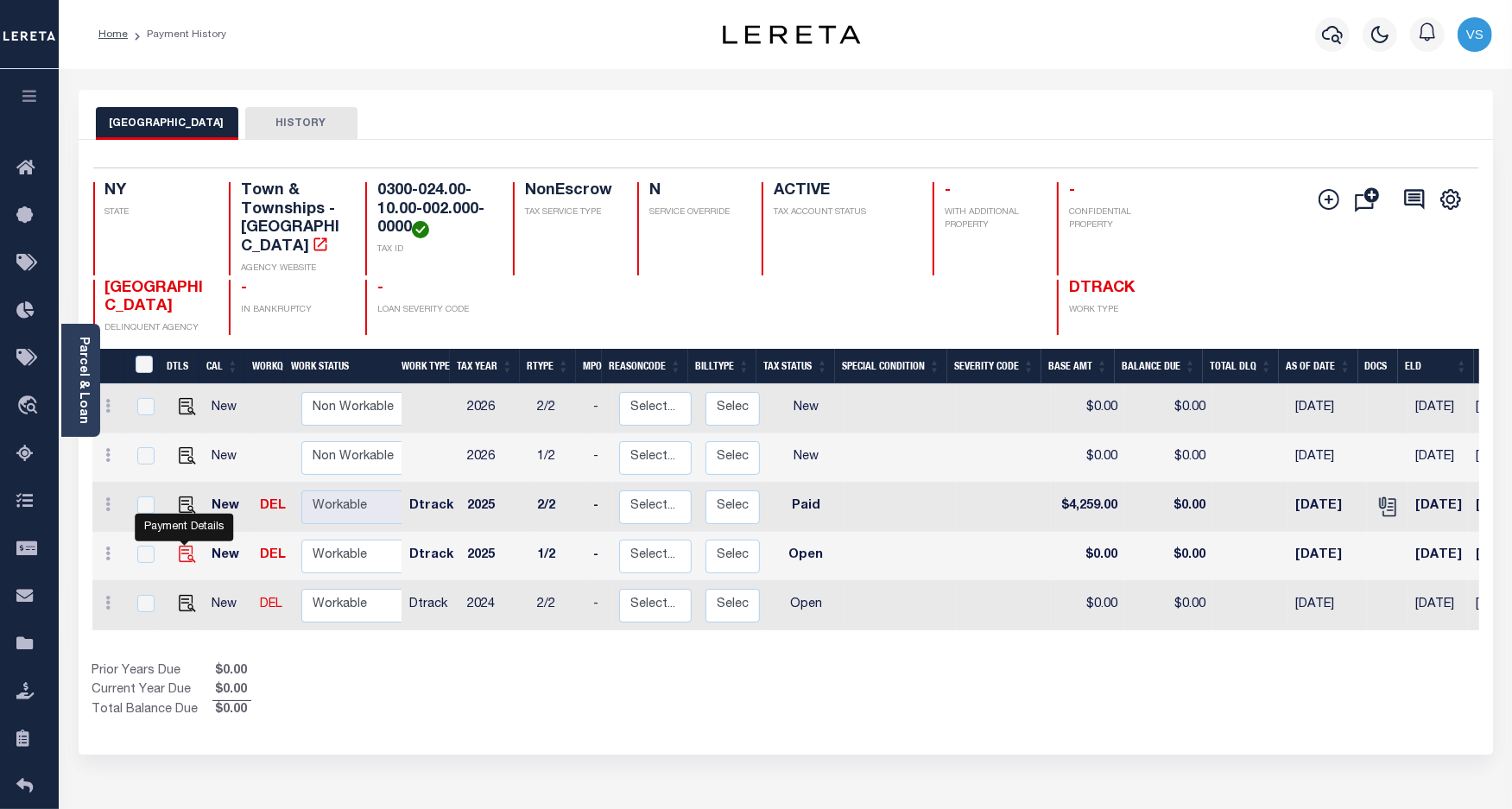
click at [179, 546] on img "" at bounding box center [188, 555] width 18 height 18
checkbox input "true"
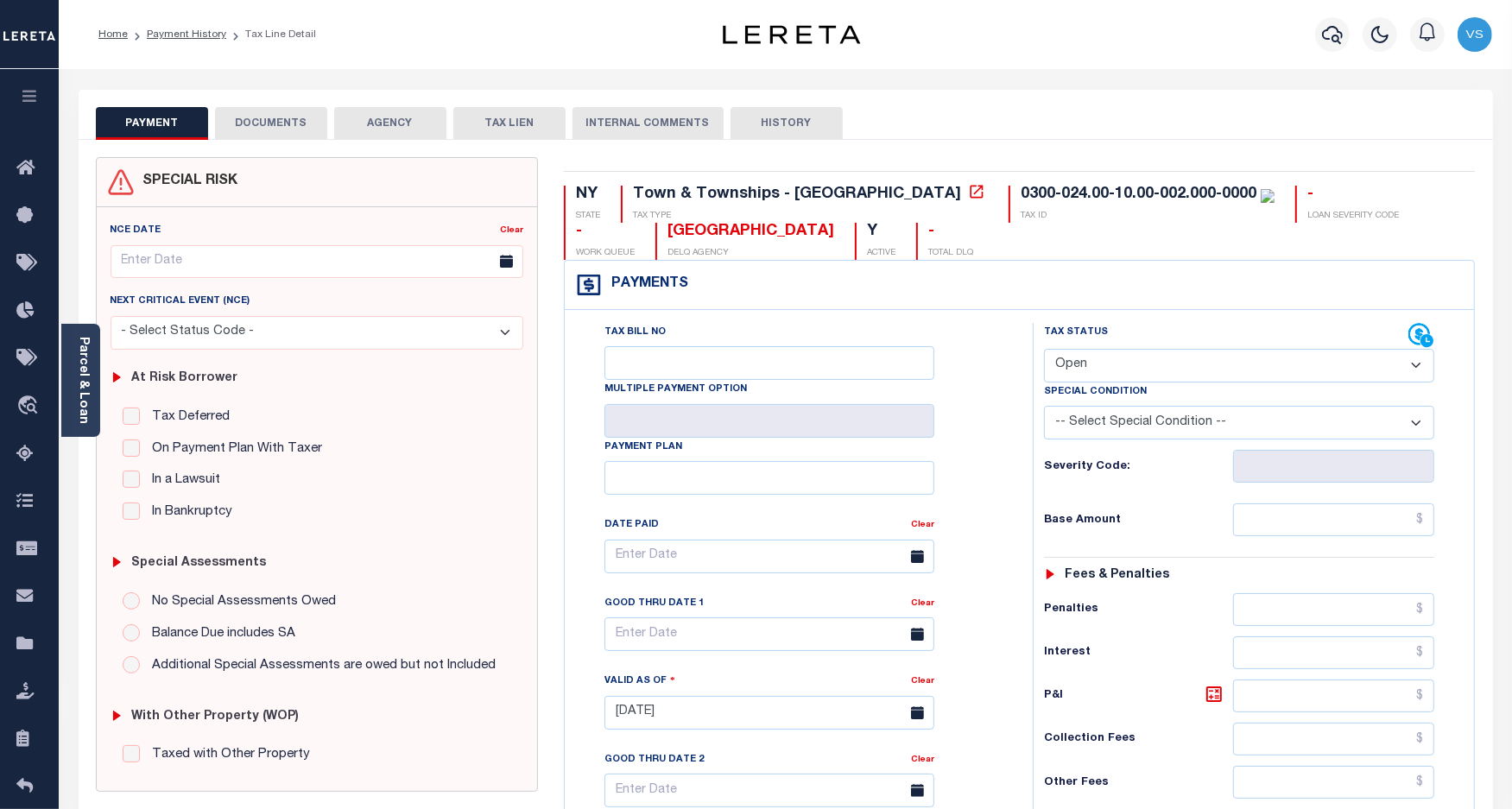
click at [1135, 369] on select "- Select Status Code - Open Due/Unpaid Paid Incomplete No Tax Due Internal Refu…" at bounding box center [1239, 366] width 391 height 33
select select "PYD"
click at [1044, 350] on select "- Select Status Code - Open Due/Unpaid Paid Incomplete No Tax Due Internal Refu…" at bounding box center [1239, 366] width 391 height 33
type input "[DATE]"
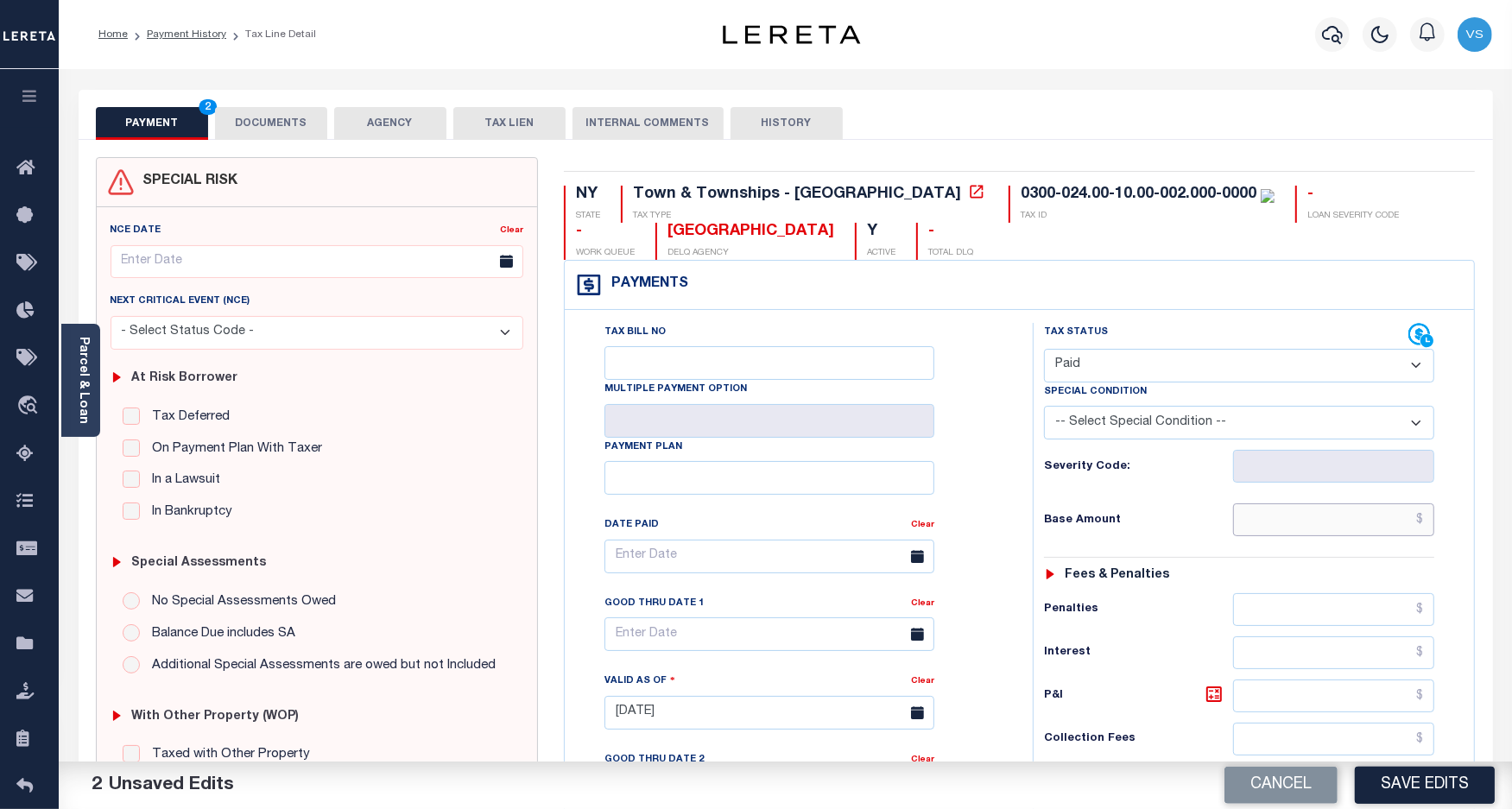
click at [1323, 512] on input "text" at bounding box center [1333, 520] width 201 height 33
paste input "4,386.77"
type input "$4,386.77"
click at [261, 119] on button "DOCUMENTS" at bounding box center [271, 123] width 112 height 33
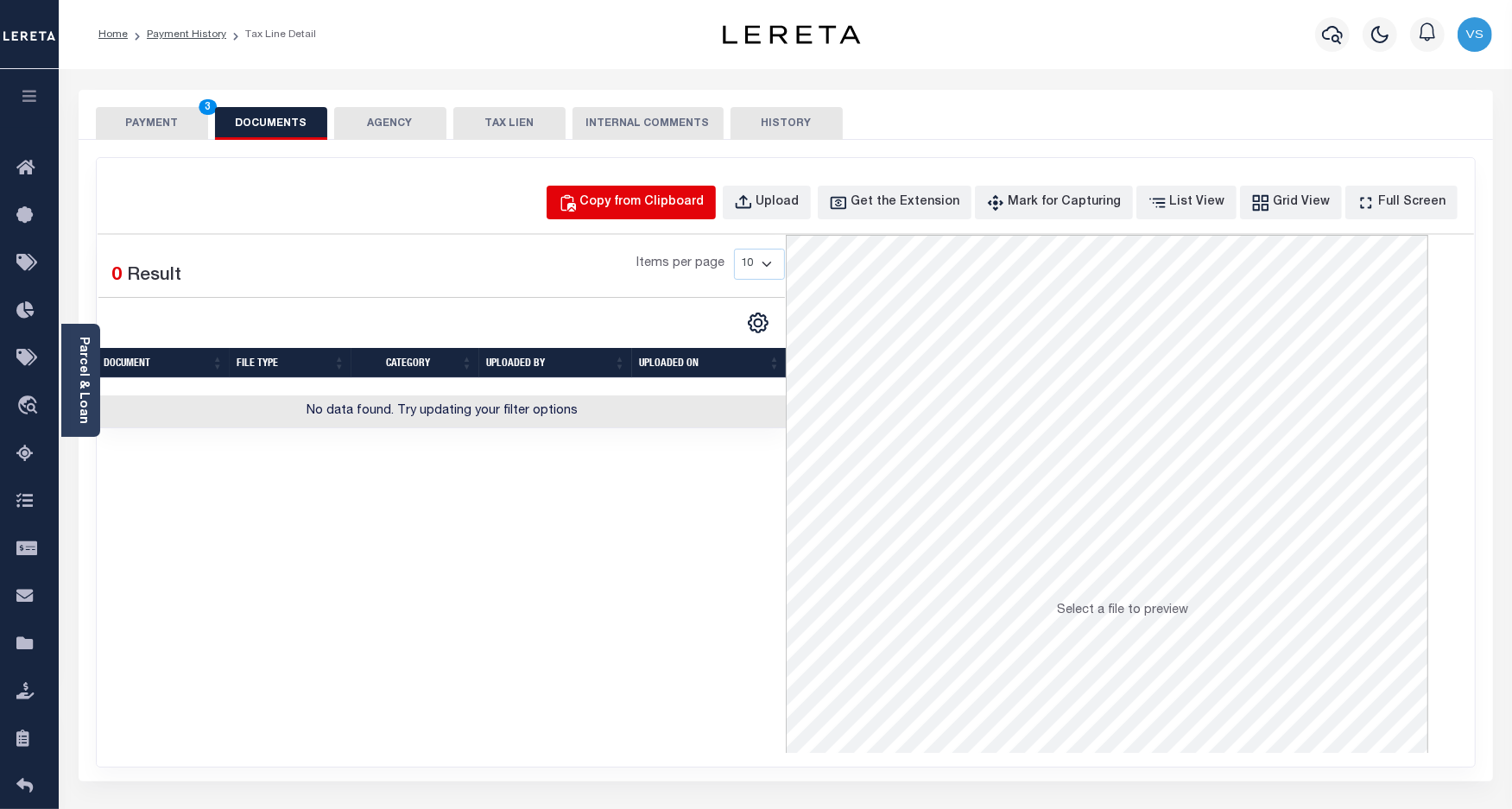
click at [666, 207] on div "Copy from Clipboard" at bounding box center [642, 202] width 124 height 19
select select "POP"
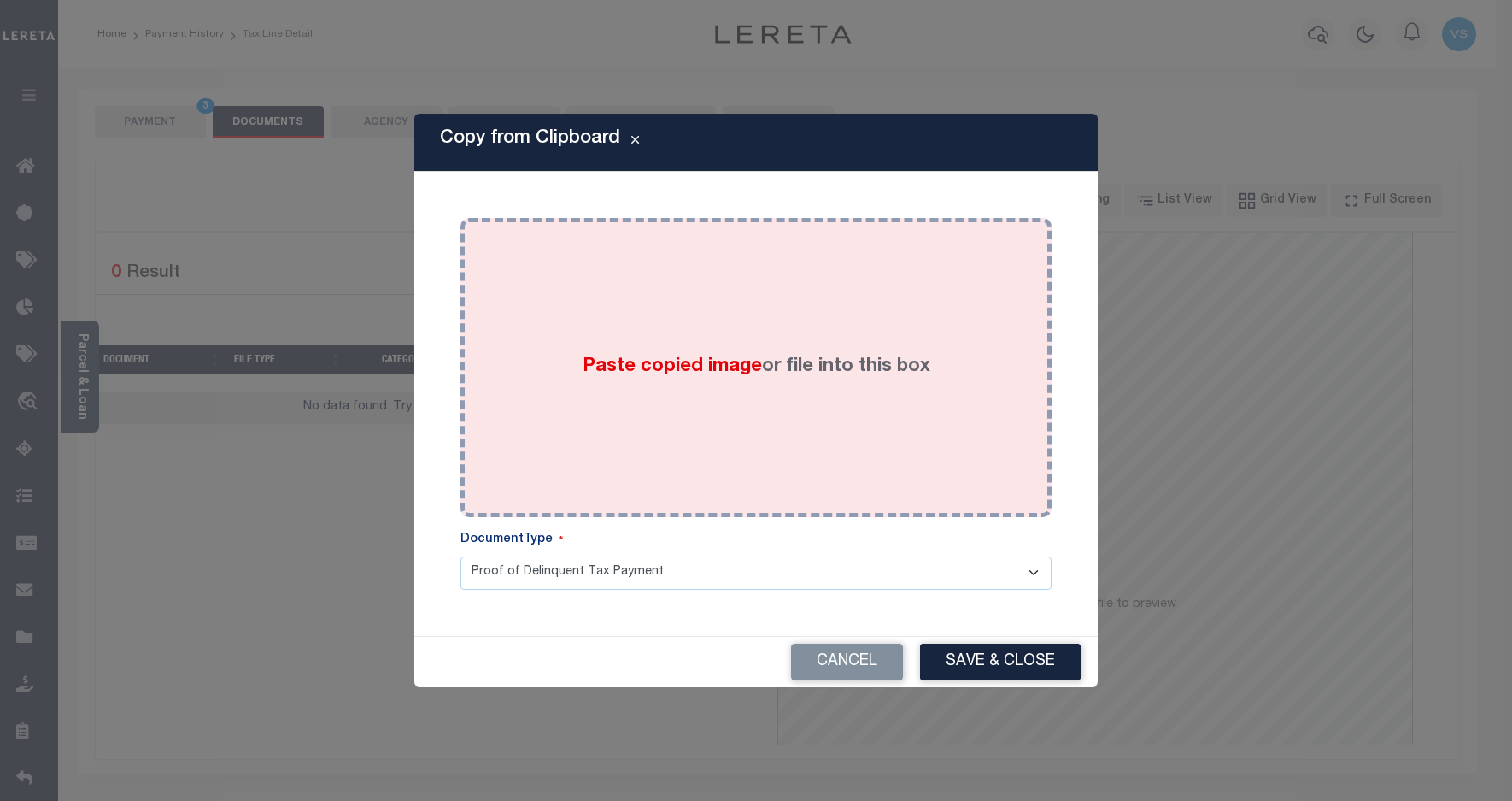
click at [632, 295] on div "Paste copied image or file into this box" at bounding box center [756, 367] width 565 height 273
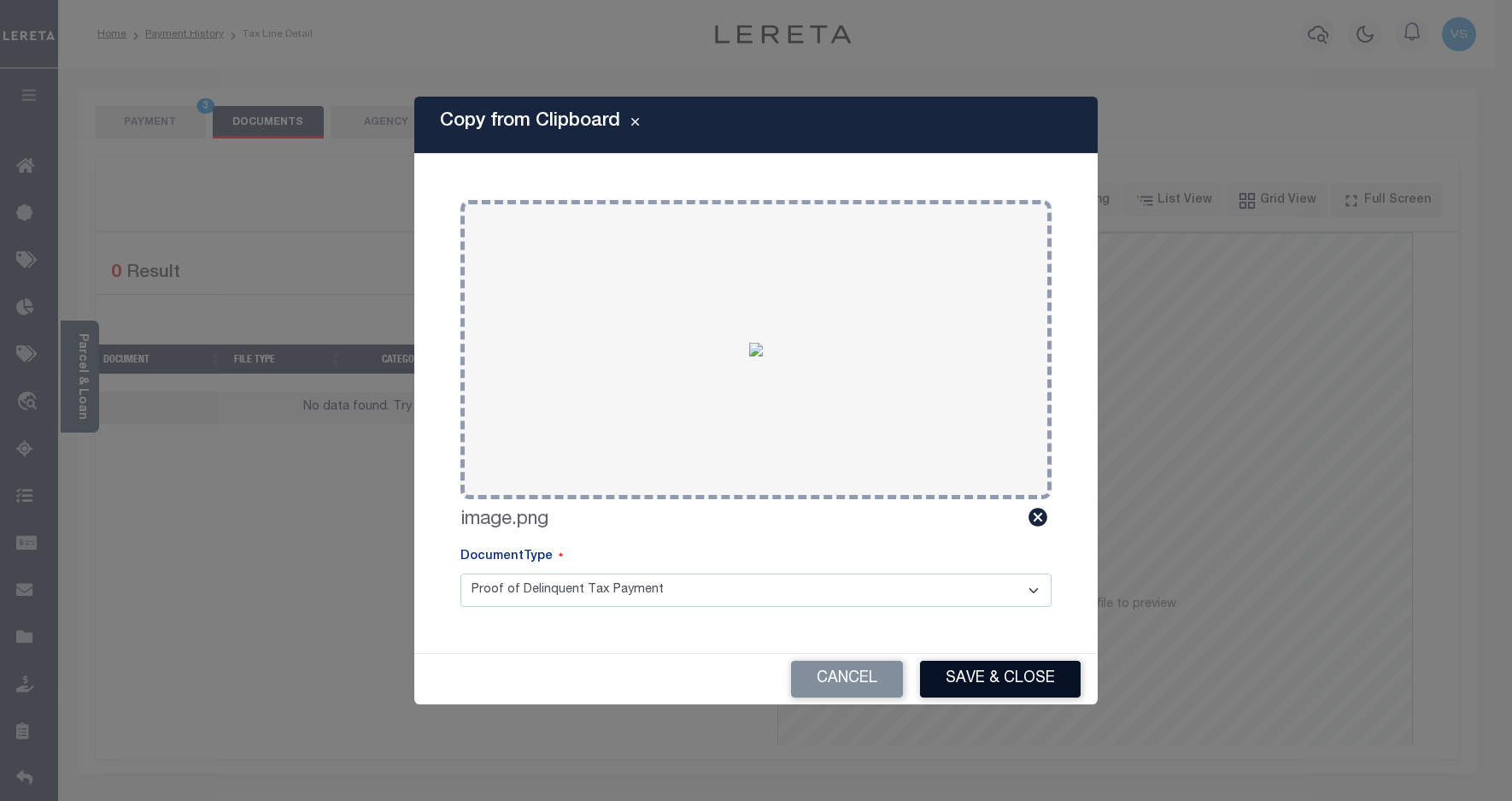
click at [953, 667] on button "Save & Close" at bounding box center [1001, 679] width 161 height 37
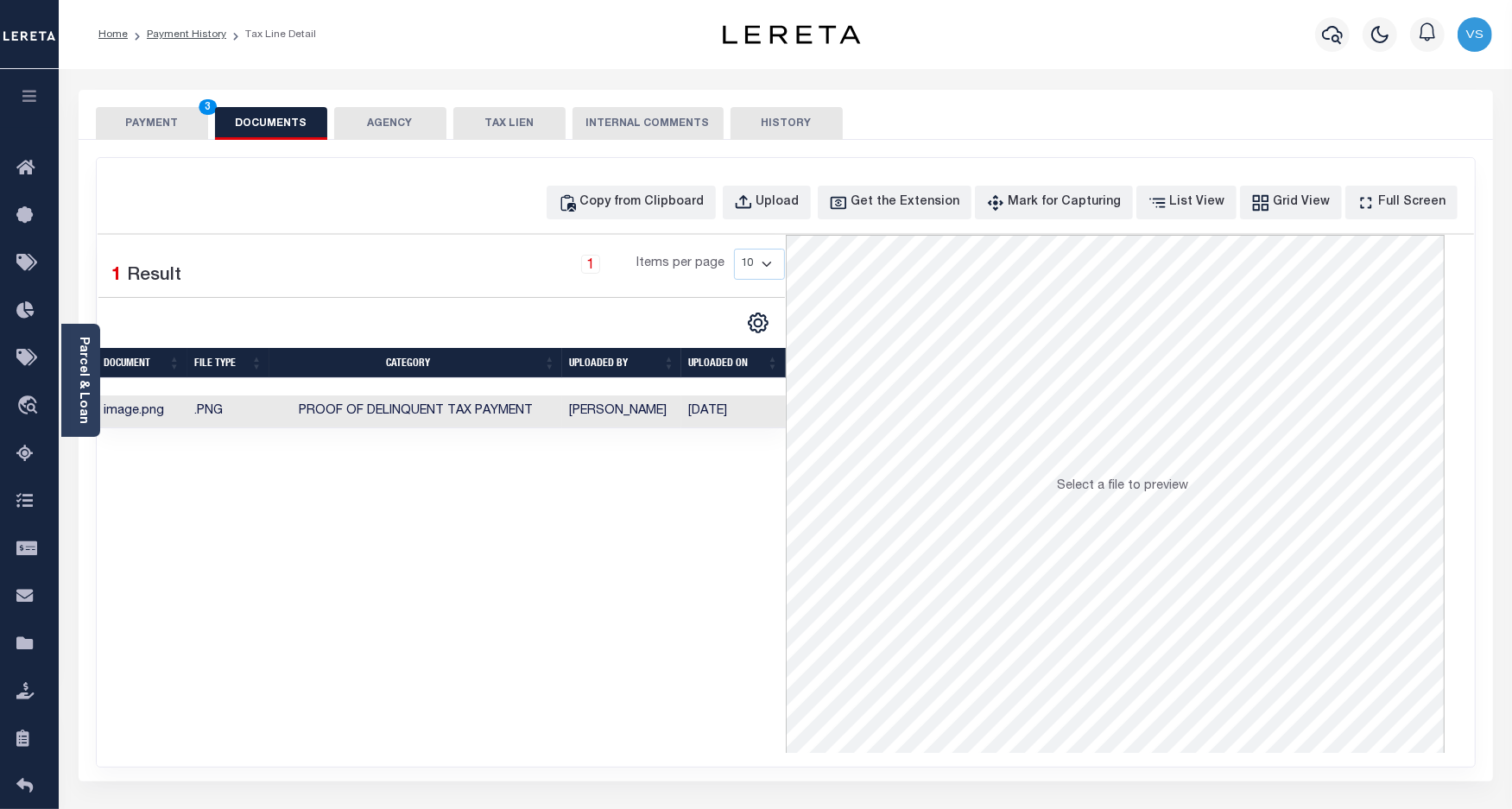
click at [144, 117] on button "PAYMENT 3" at bounding box center [152, 123] width 112 height 33
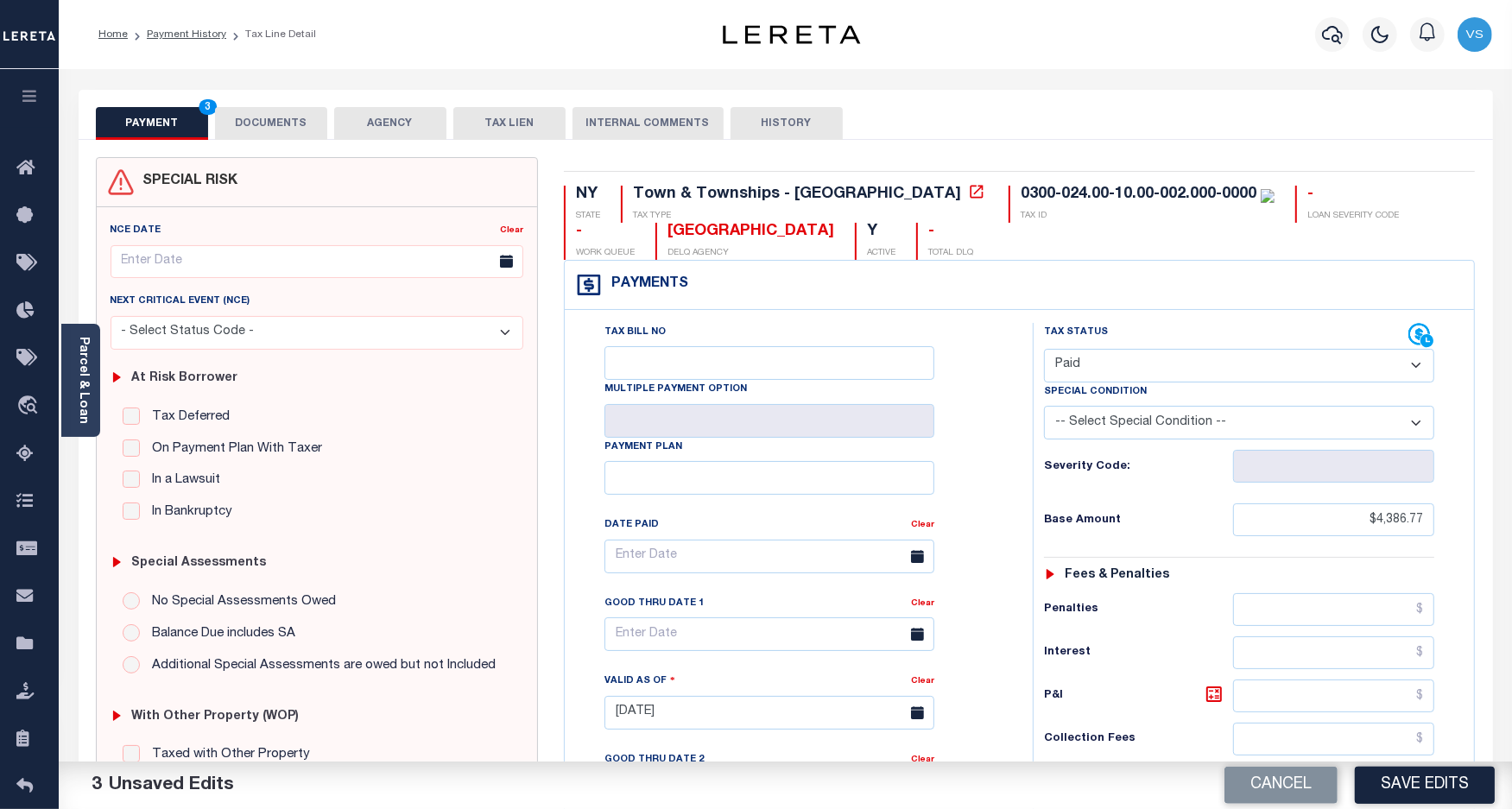
scroll to position [324, 0]
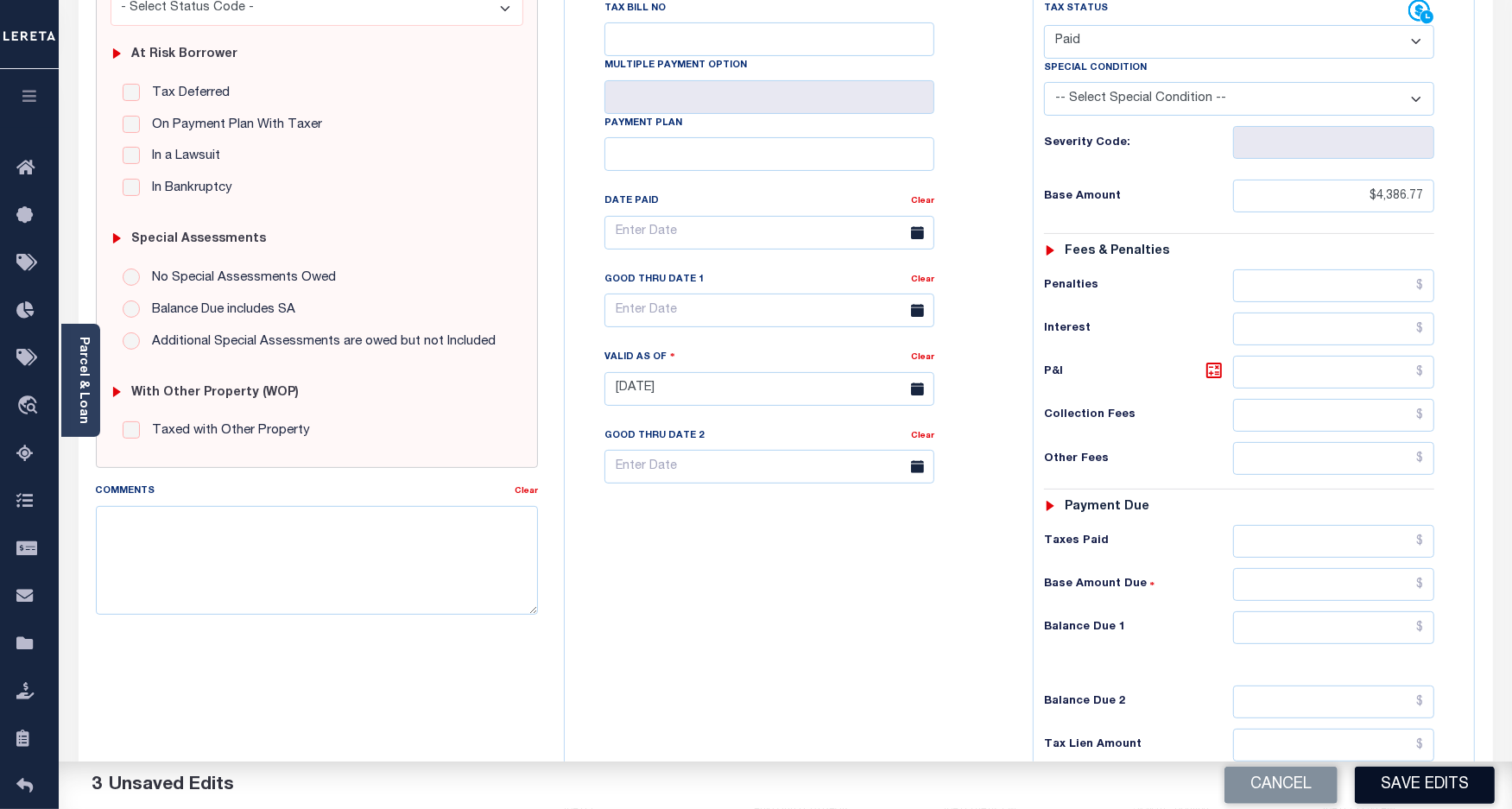
click at [1393, 778] on button "Save Edits" at bounding box center [1424, 786] width 140 height 37
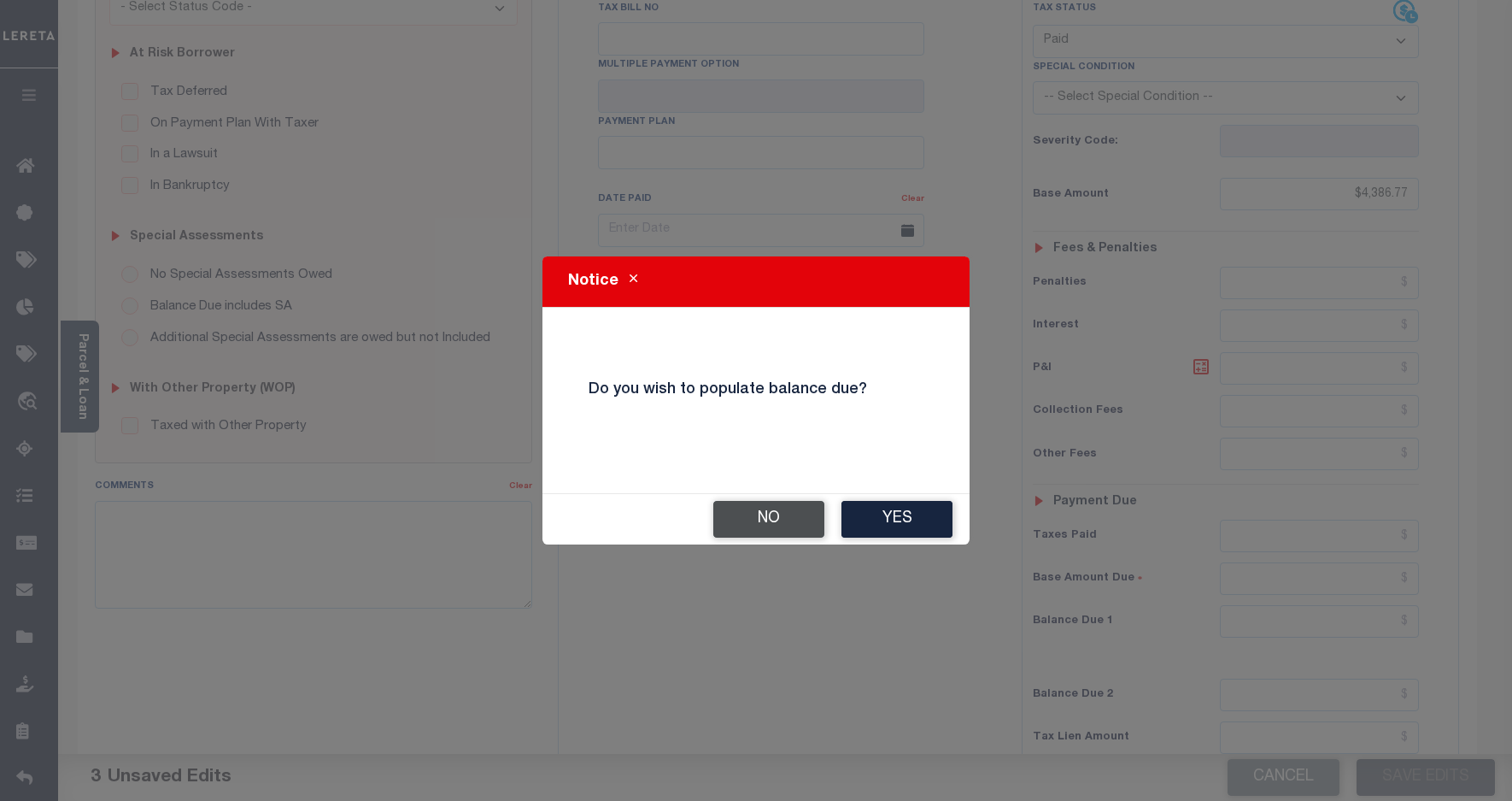
click at [761, 527] on button "No" at bounding box center [769, 519] width 111 height 37
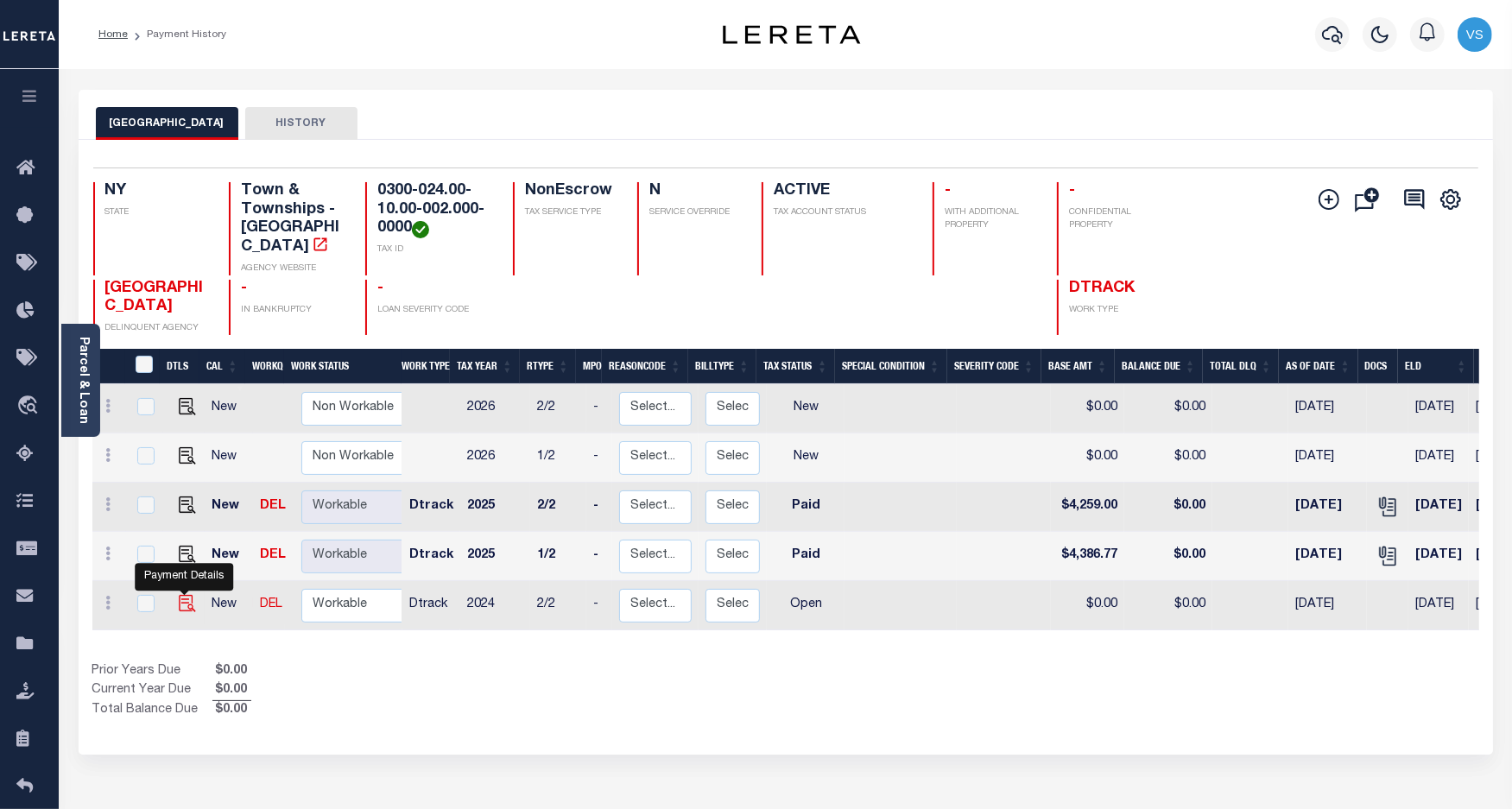
click at [184, 595] on img "" at bounding box center [188, 604] width 18 height 18
checkbox input "true"
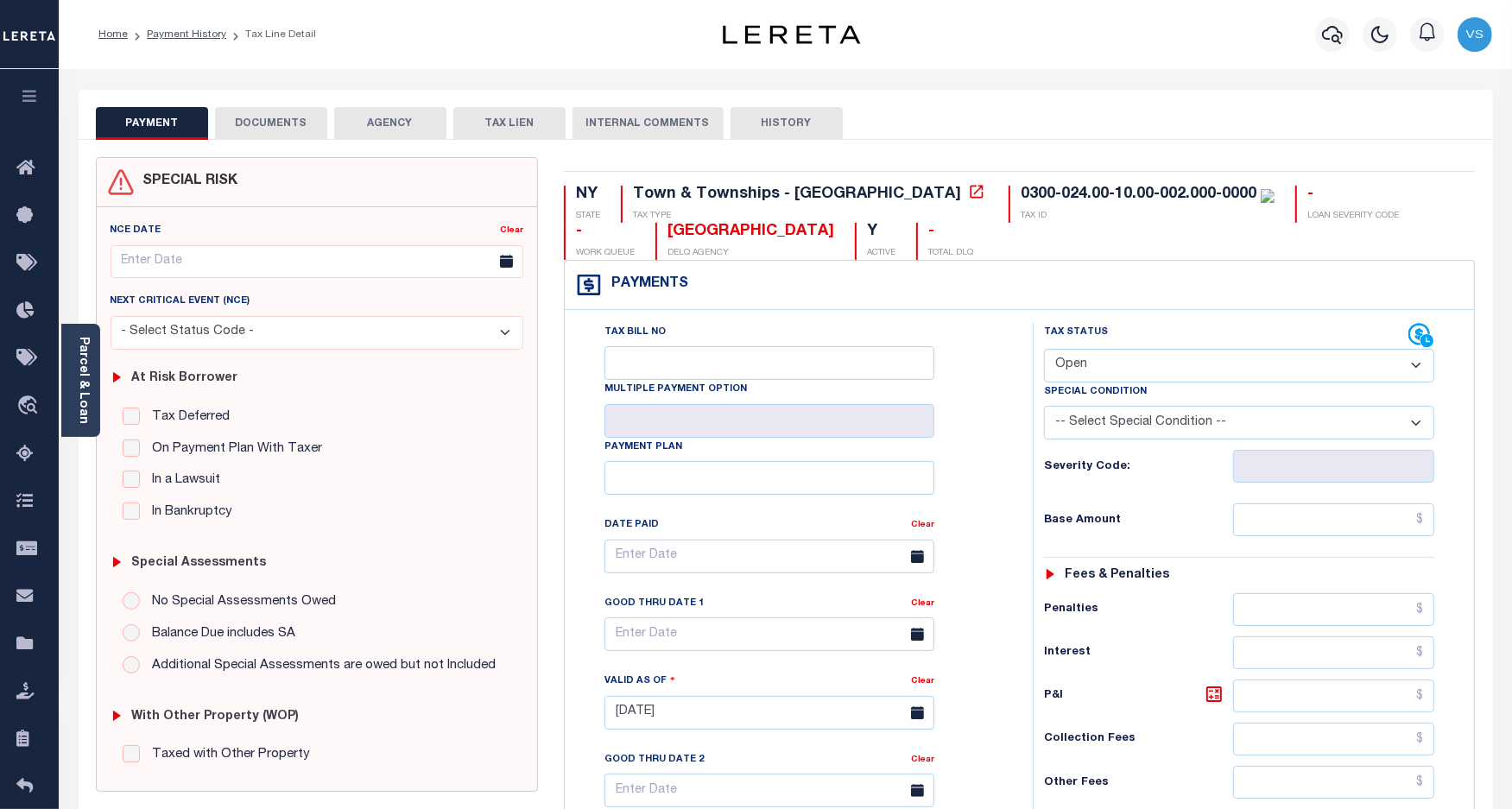
click at [1098, 360] on select "- Select Status Code - Open Due/Unpaid Paid Incomplete No Tax Due Internal Refu…" at bounding box center [1239, 366] width 391 height 33
select select "PYD"
click at [1044, 350] on select "- Select Status Code - Open Due/Unpaid Paid Incomplete No Tax Due Internal Refu…" at bounding box center [1239, 366] width 391 height 33
type input "[DATE]"
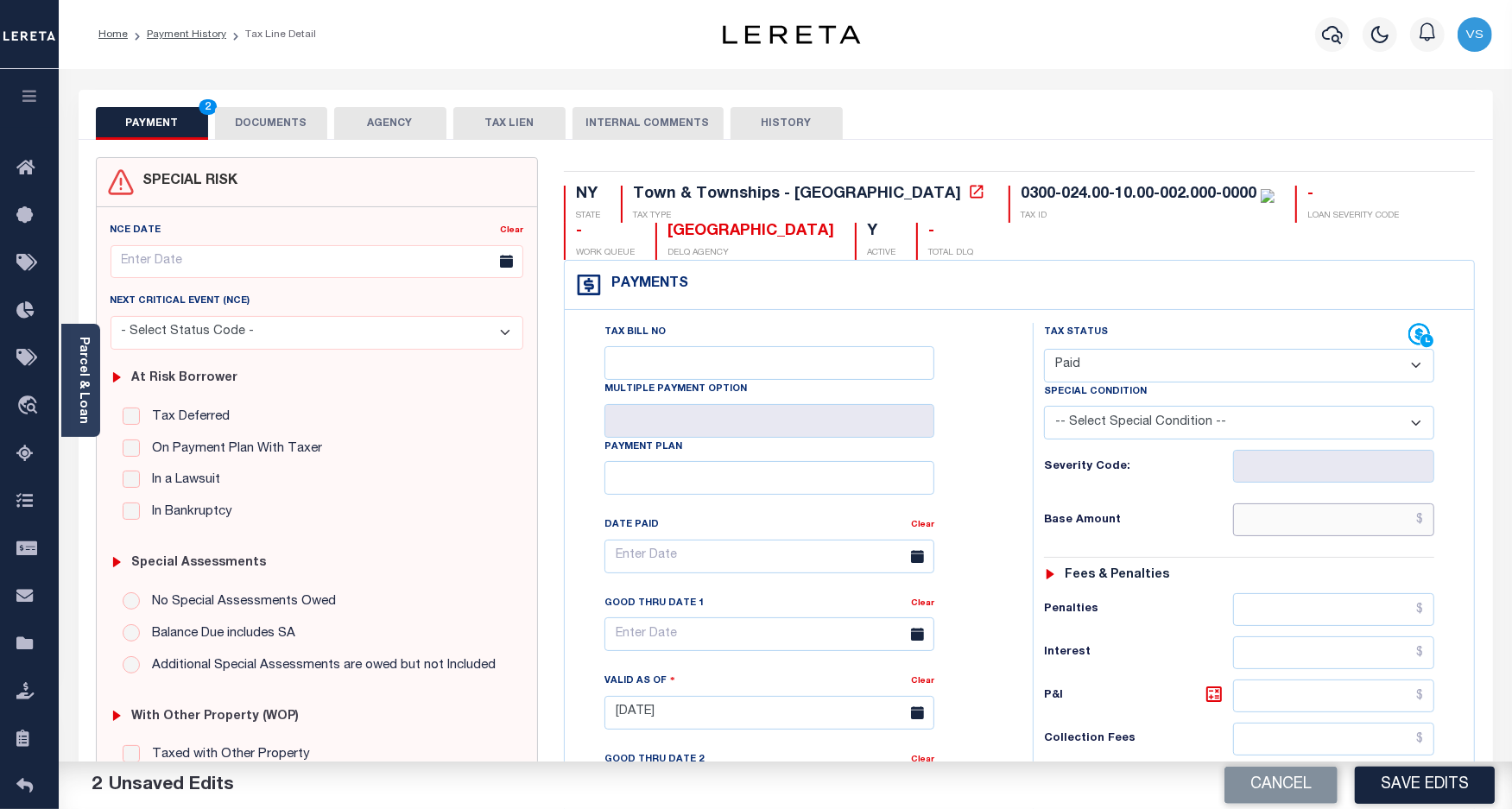
click at [1335, 526] on input "text" at bounding box center [1333, 520] width 201 height 33
paste input "8,529.87"
type input "$8,529.87"
click at [279, 129] on button "DOCUMENTS" at bounding box center [271, 123] width 112 height 33
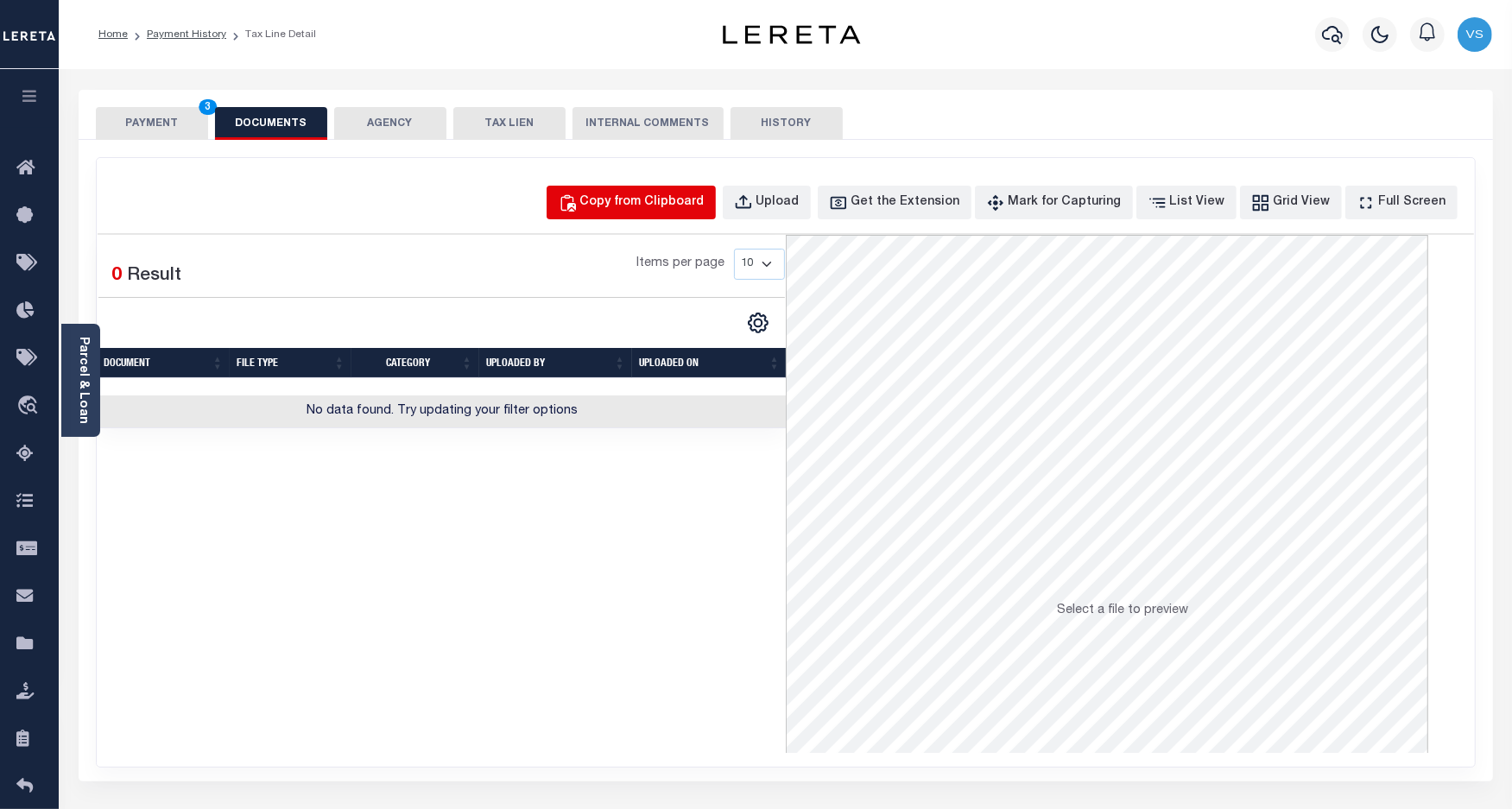
click at [690, 205] on div "Copy from Clipboard" at bounding box center [642, 202] width 124 height 19
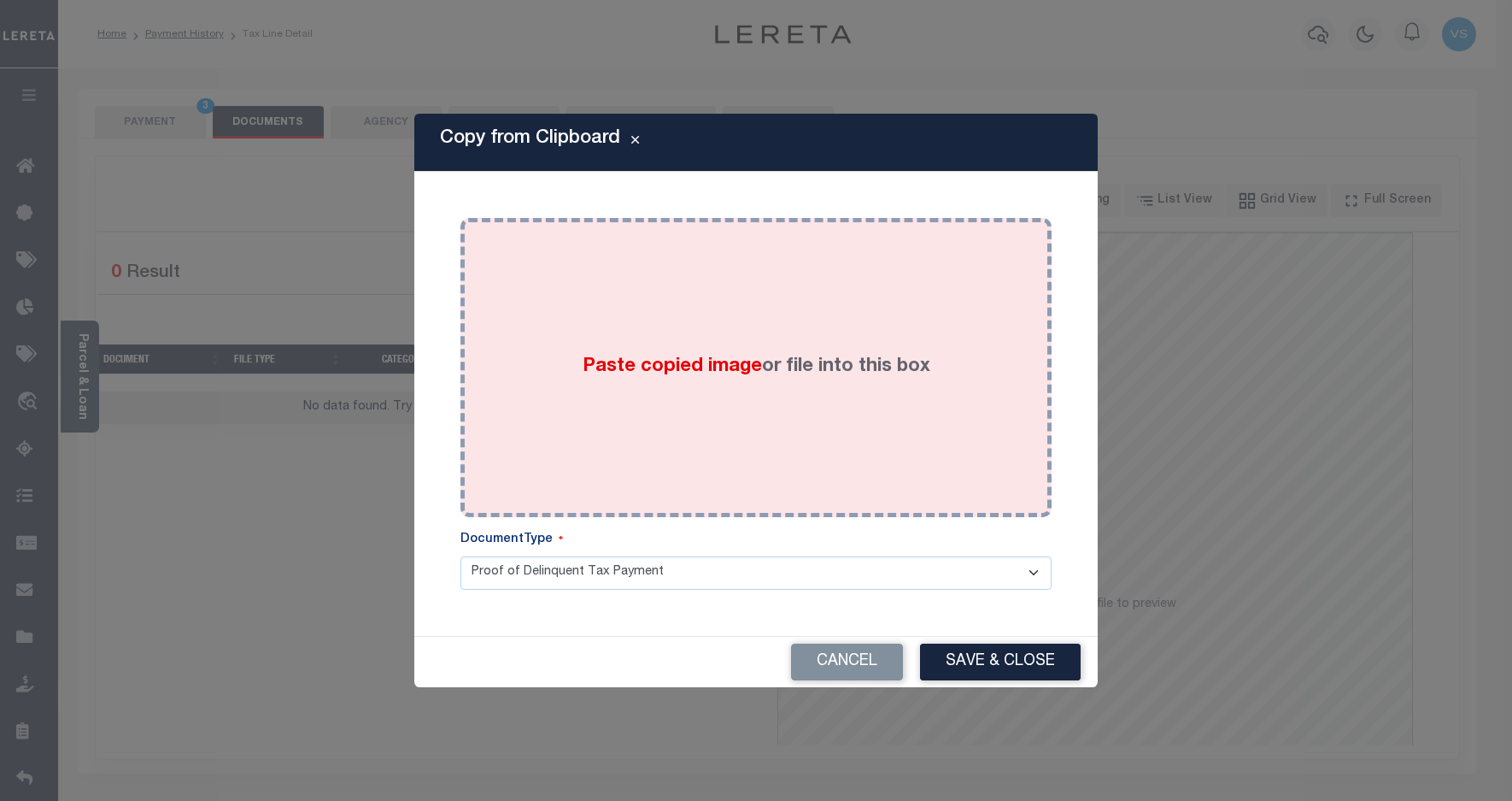
click at [688, 372] on span "Paste copied image" at bounding box center [672, 366] width 179 height 18
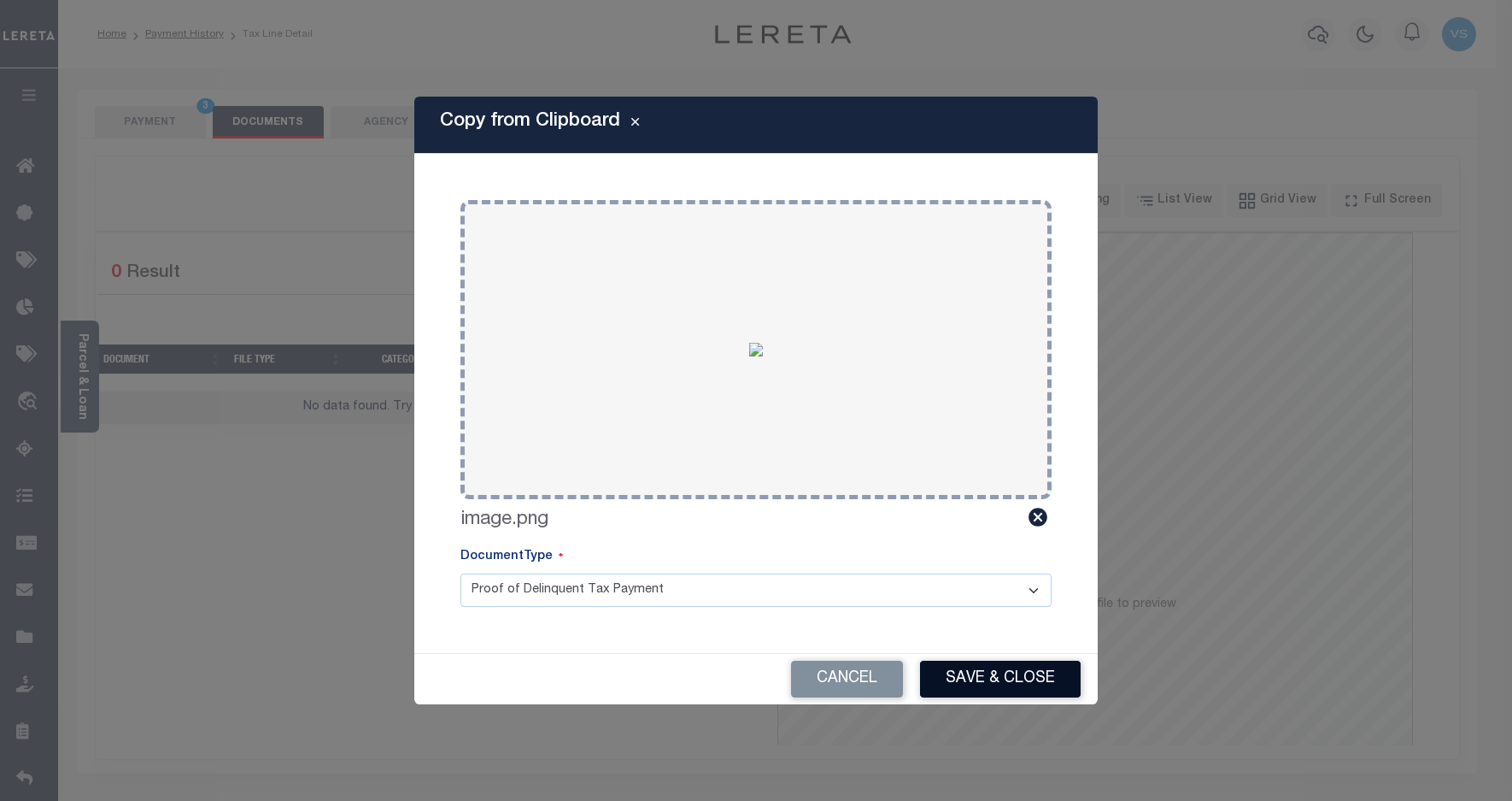
click at [972, 671] on button "Save & Close" at bounding box center [1001, 679] width 161 height 37
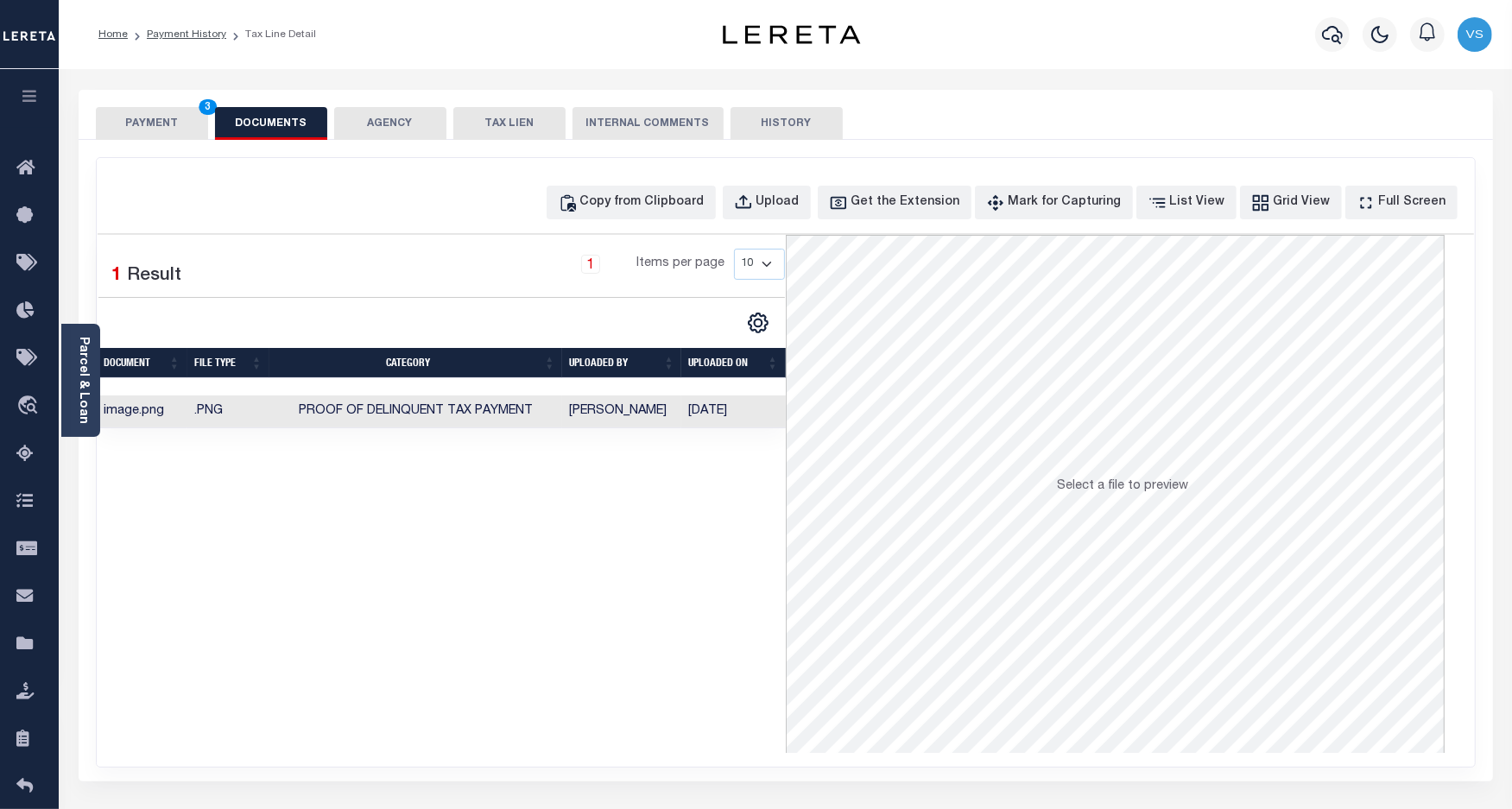
click at [159, 125] on button "PAYMENT 3" at bounding box center [152, 123] width 112 height 33
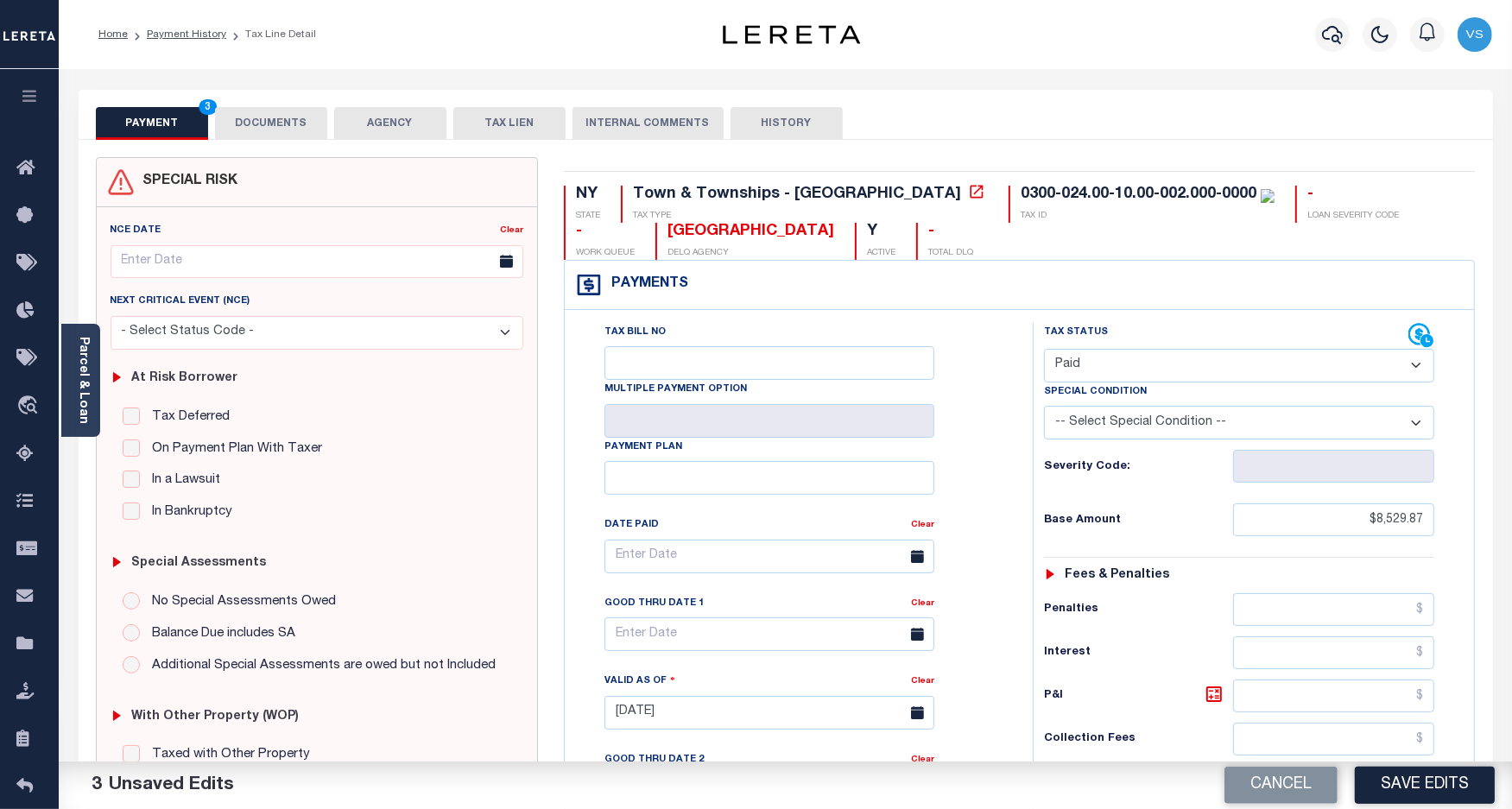
click at [260, 122] on button "DOCUMENTS" at bounding box center [271, 123] width 112 height 33
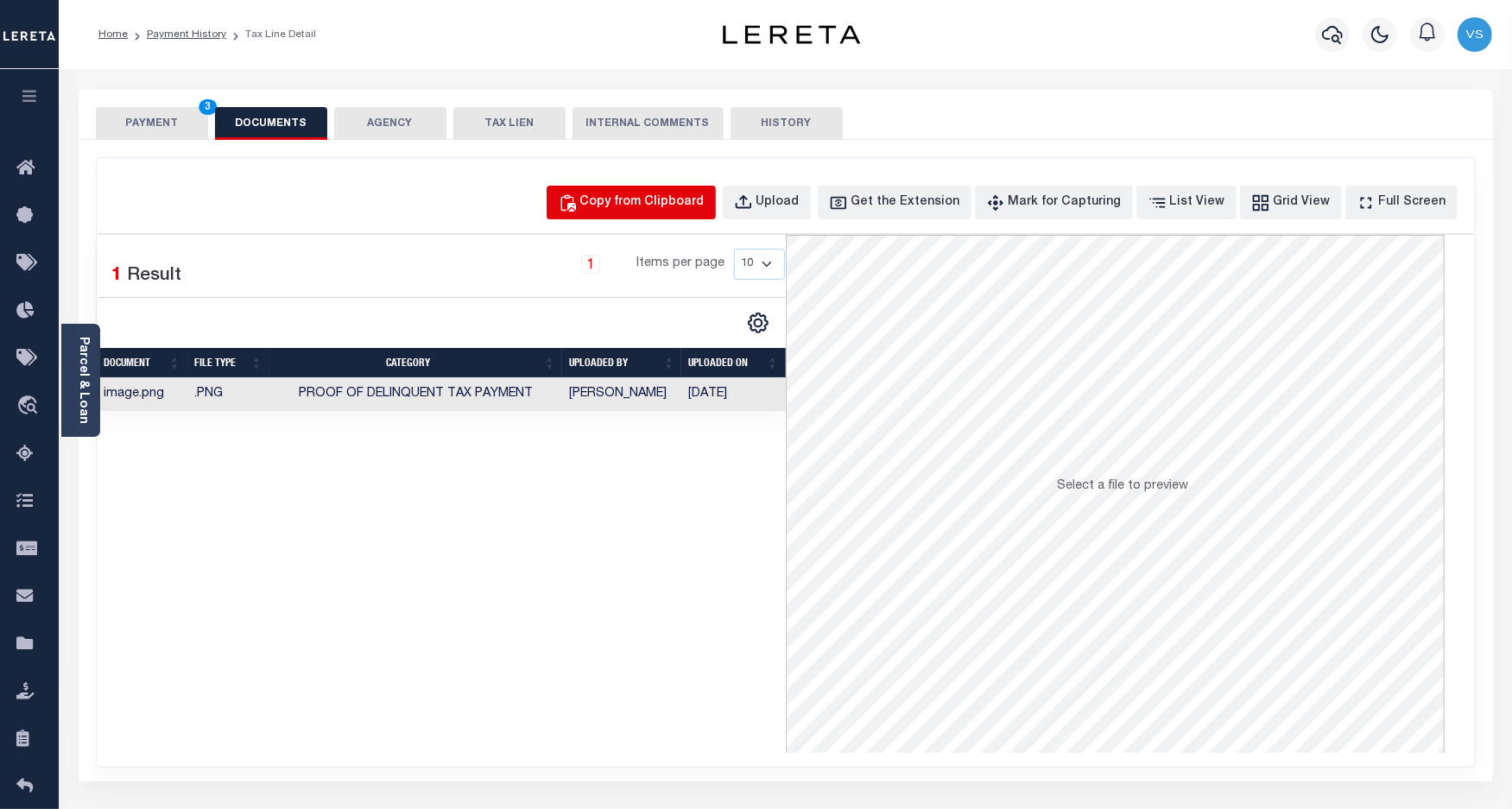
click at [659, 197] on div "Copy from Clipboard" at bounding box center [642, 202] width 124 height 19
select select "POP"
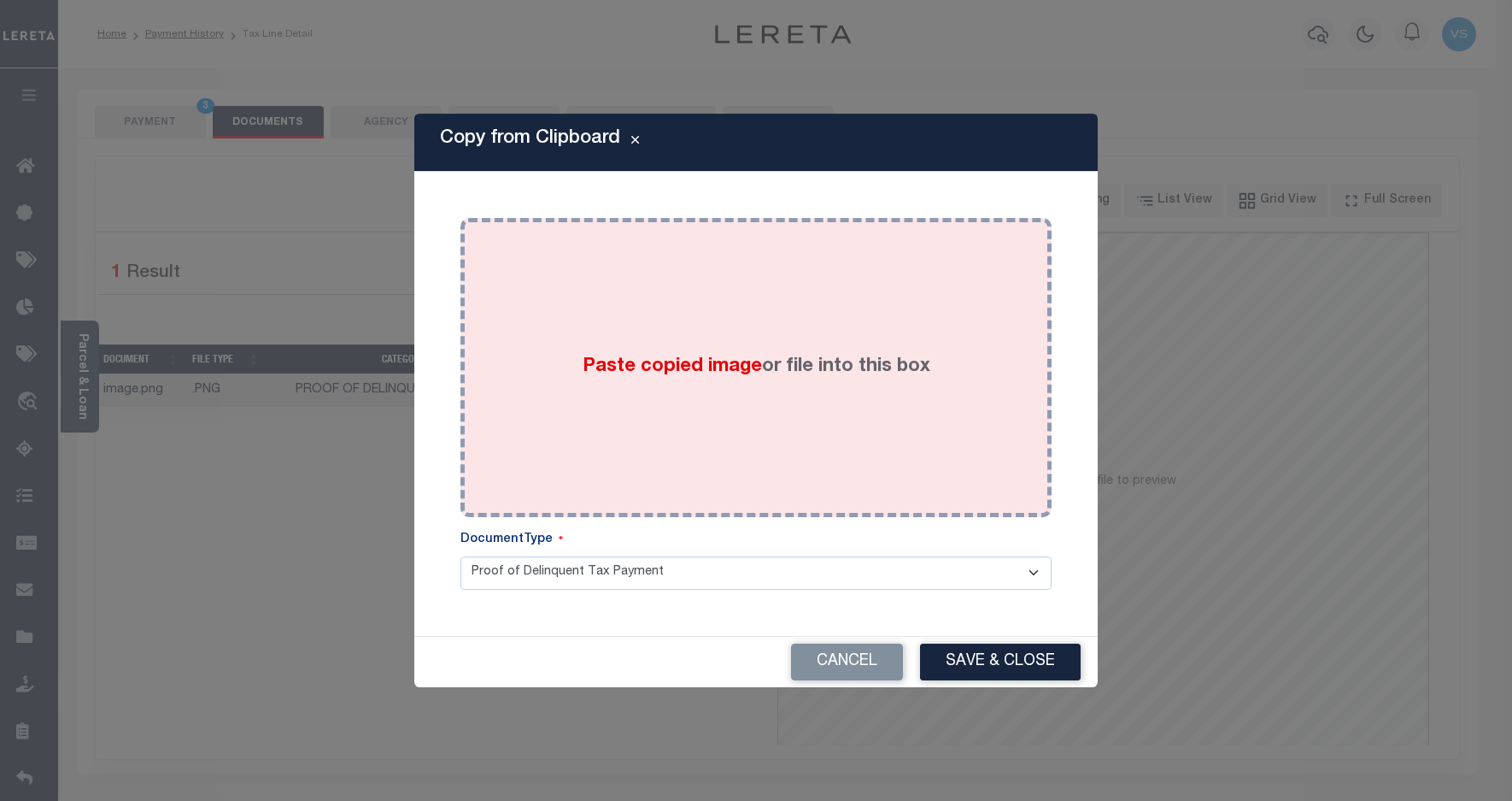
click at [644, 331] on div "Paste copied image or file into this box" at bounding box center [756, 367] width 565 height 273
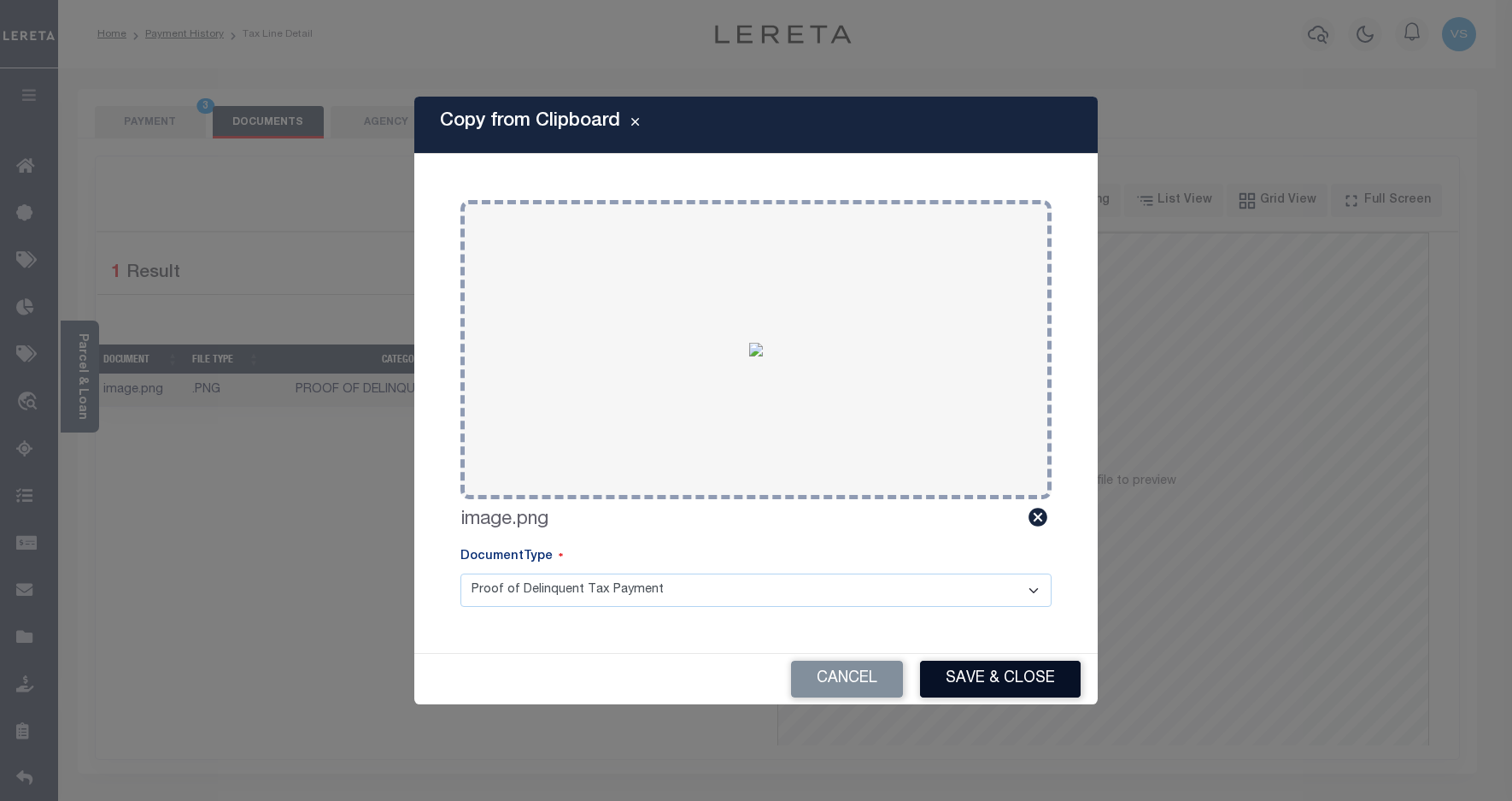
click at [968, 672] on button "Save & Close" at bounding box center [1001, 679] width 161 height 37
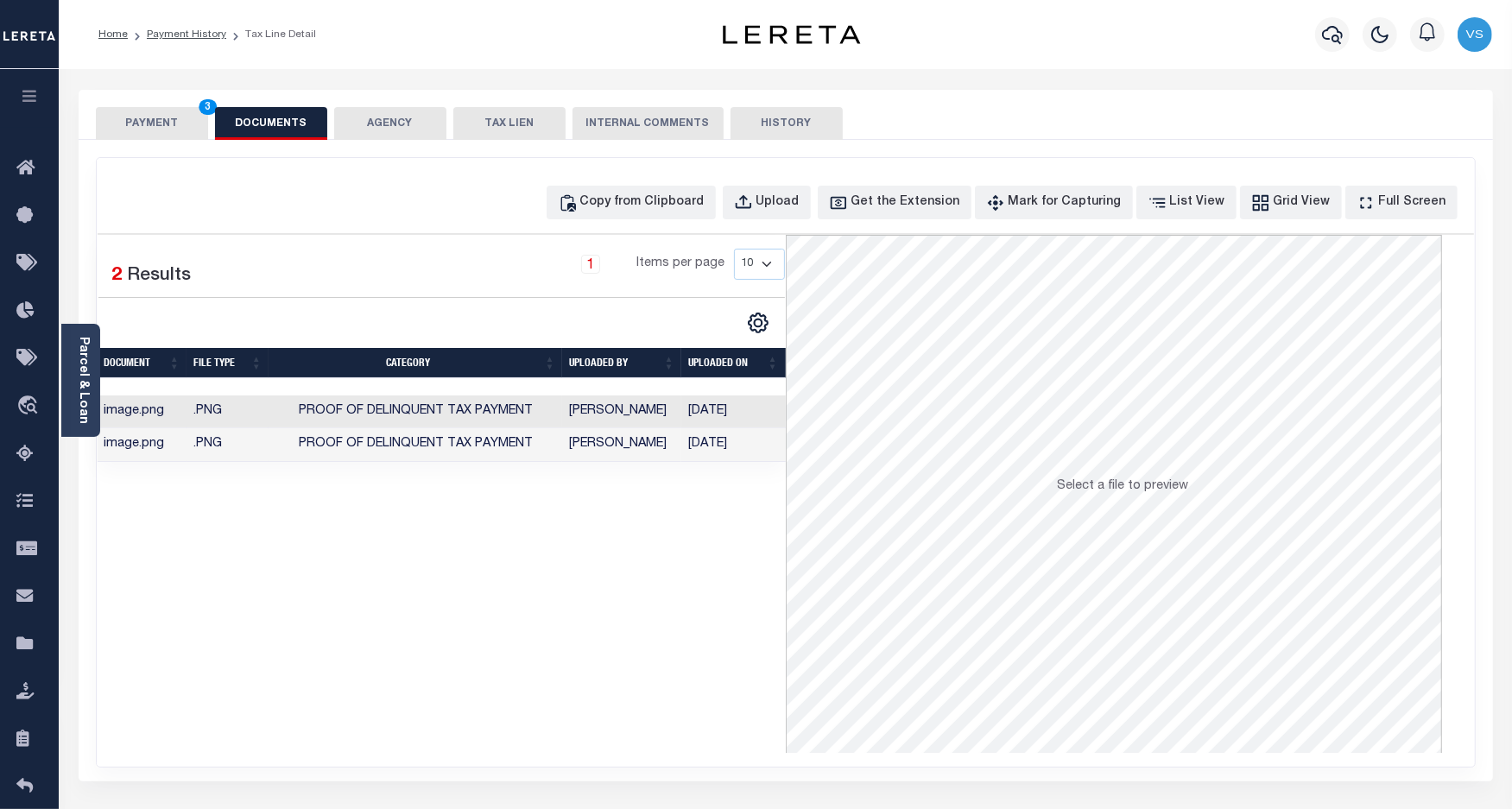
click at [140, 114] on button "PAYMENT 3" at bounding box center [152, 123] width 112 height 33
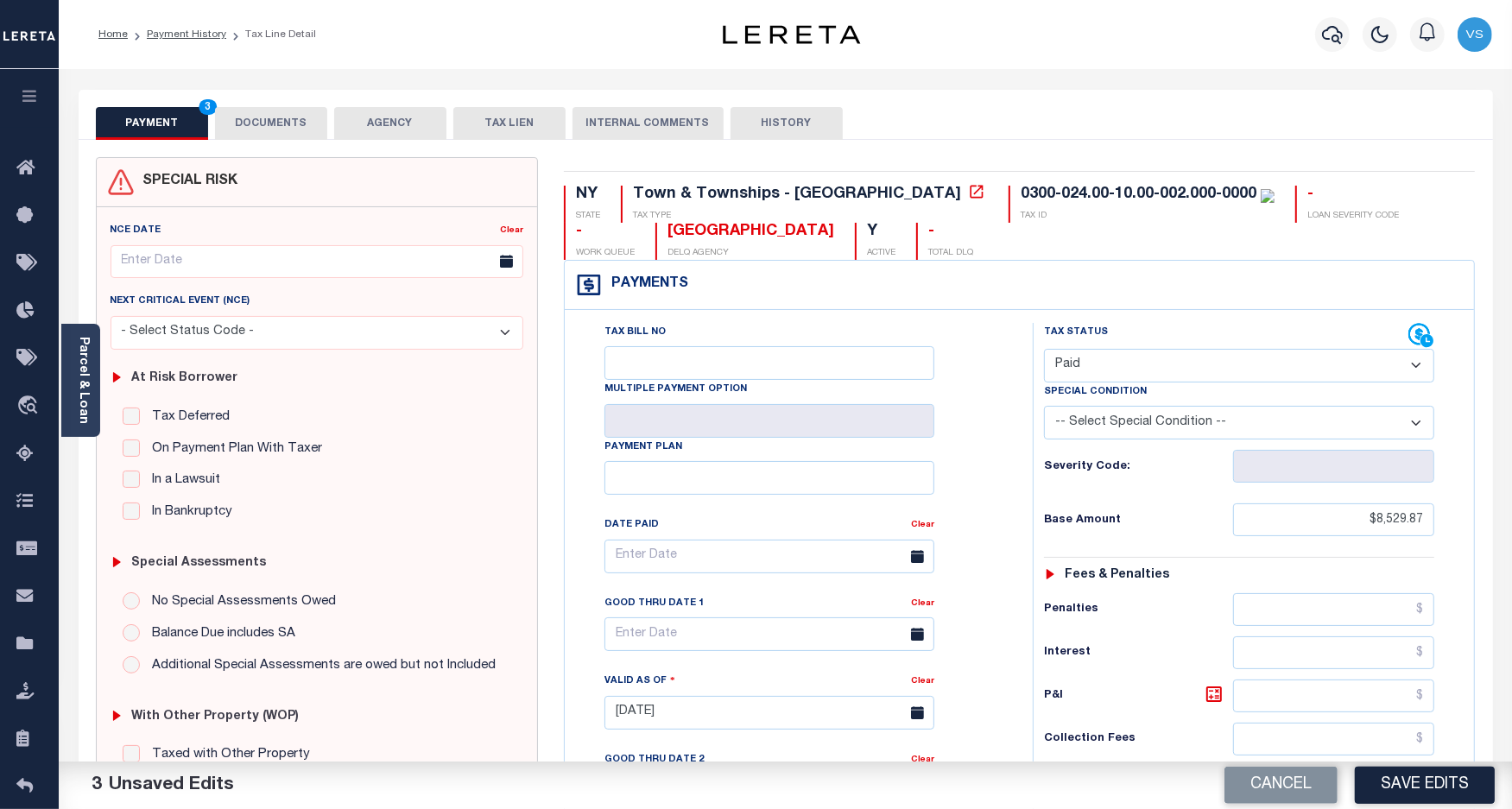
scroll to position [324, 0]
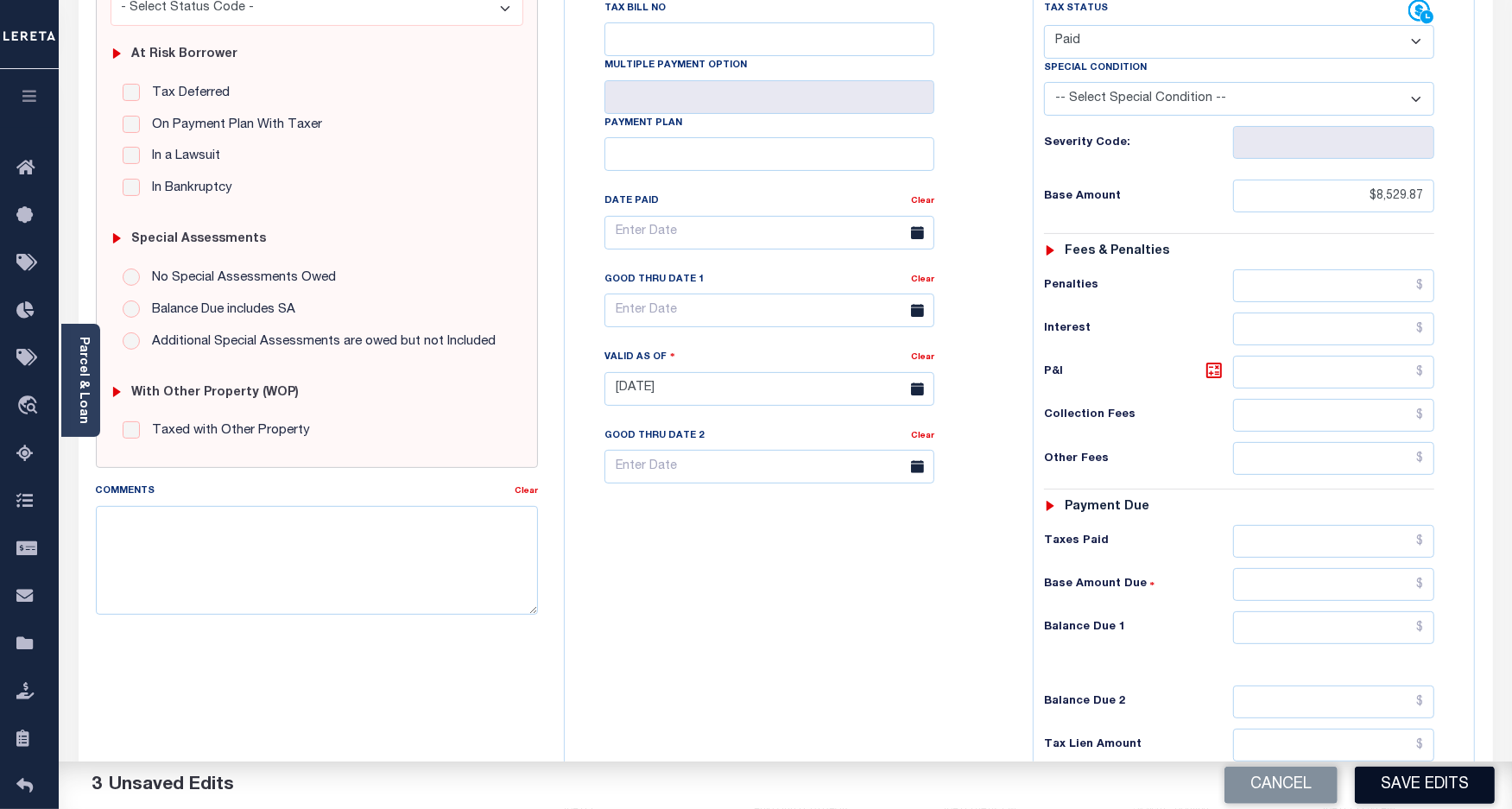
click at [1391, 784] on button "Save Edits" at bounding box center [1424, 786] width 140 height 37
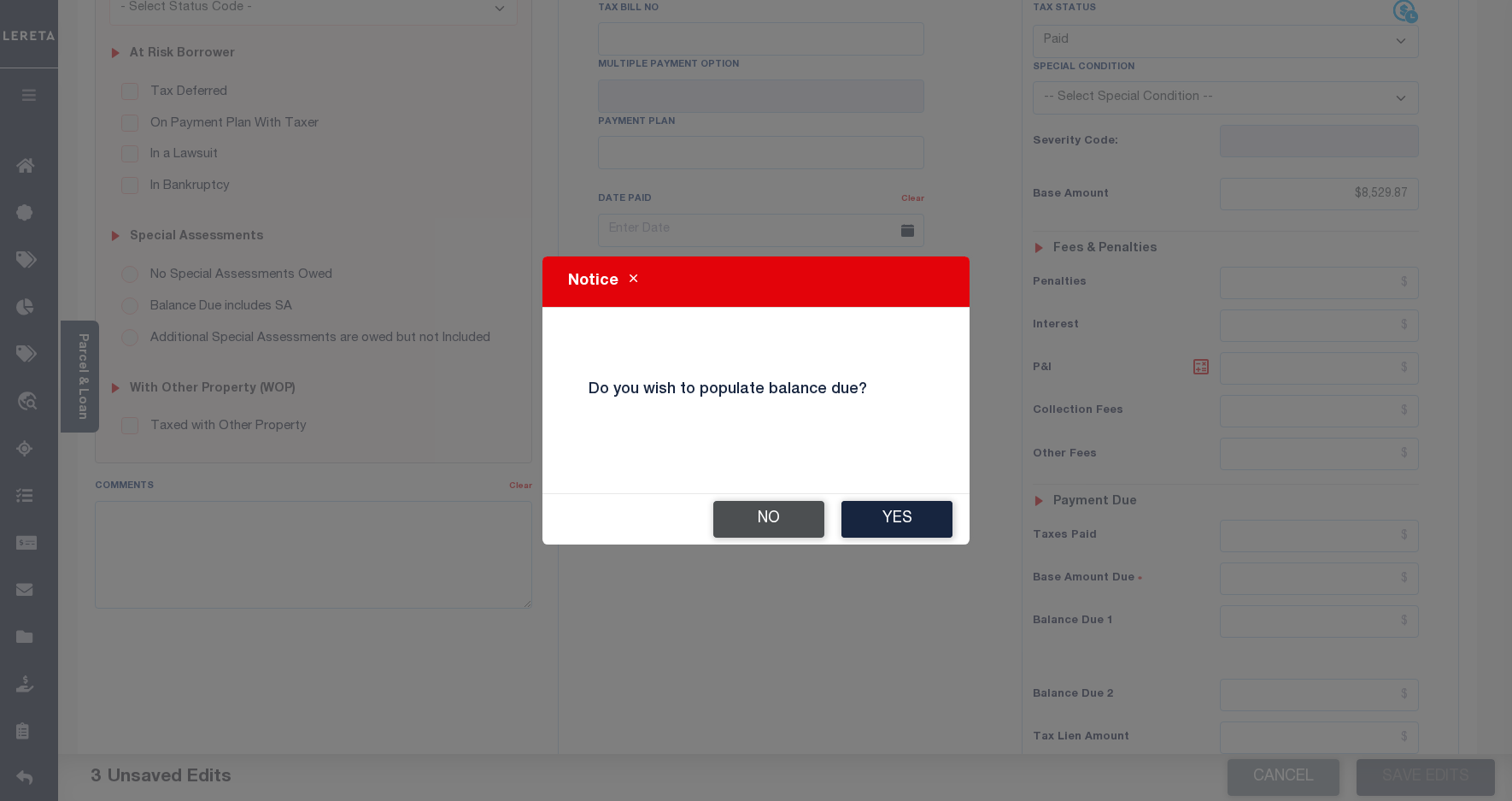
click at [741, 519] on button "No" at bounding box center [769, 519] width 111 height 37
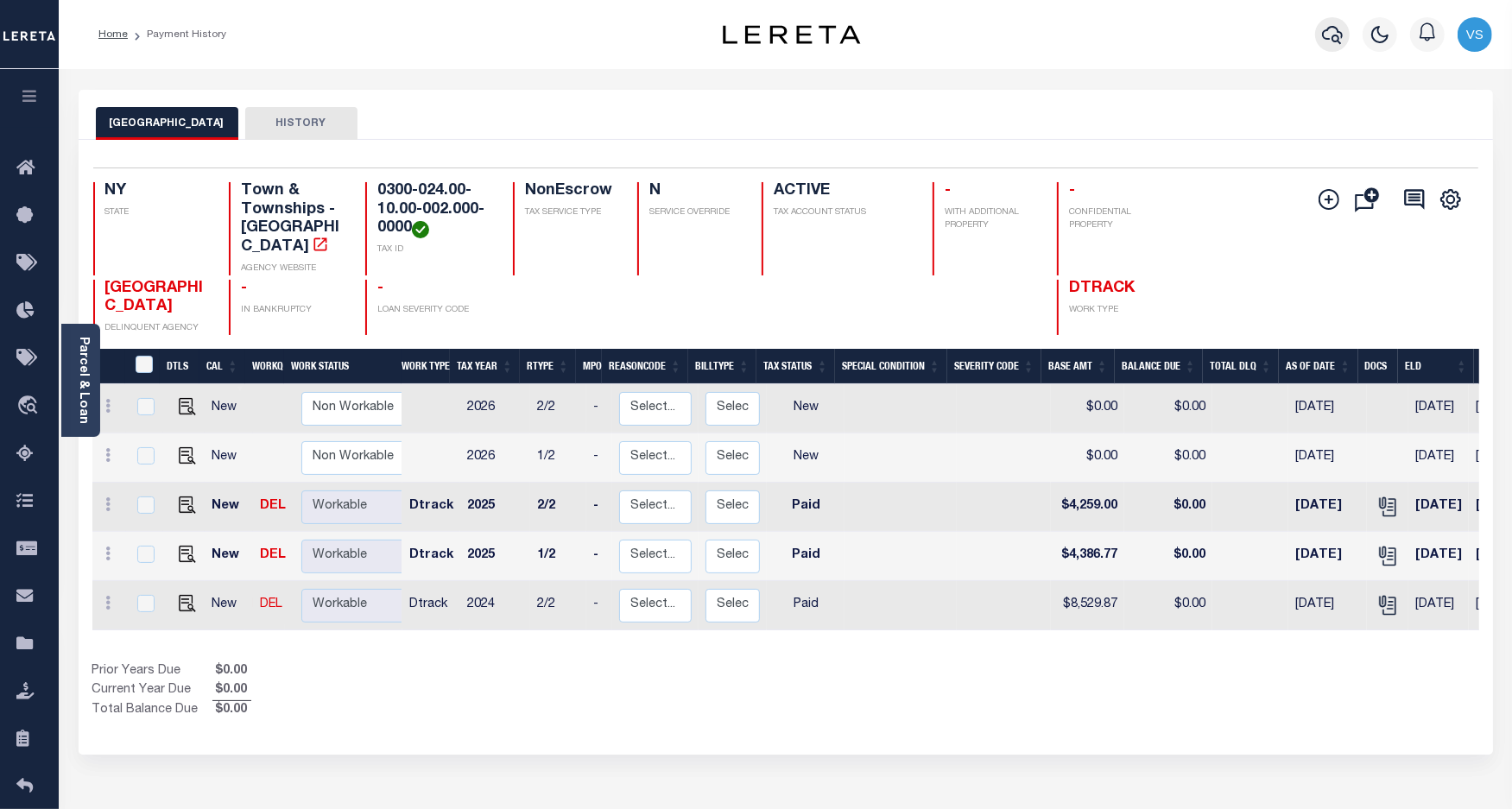
click at [1335, 33] on icon "button" at bounding box center [1331, 34] width 21 height 21
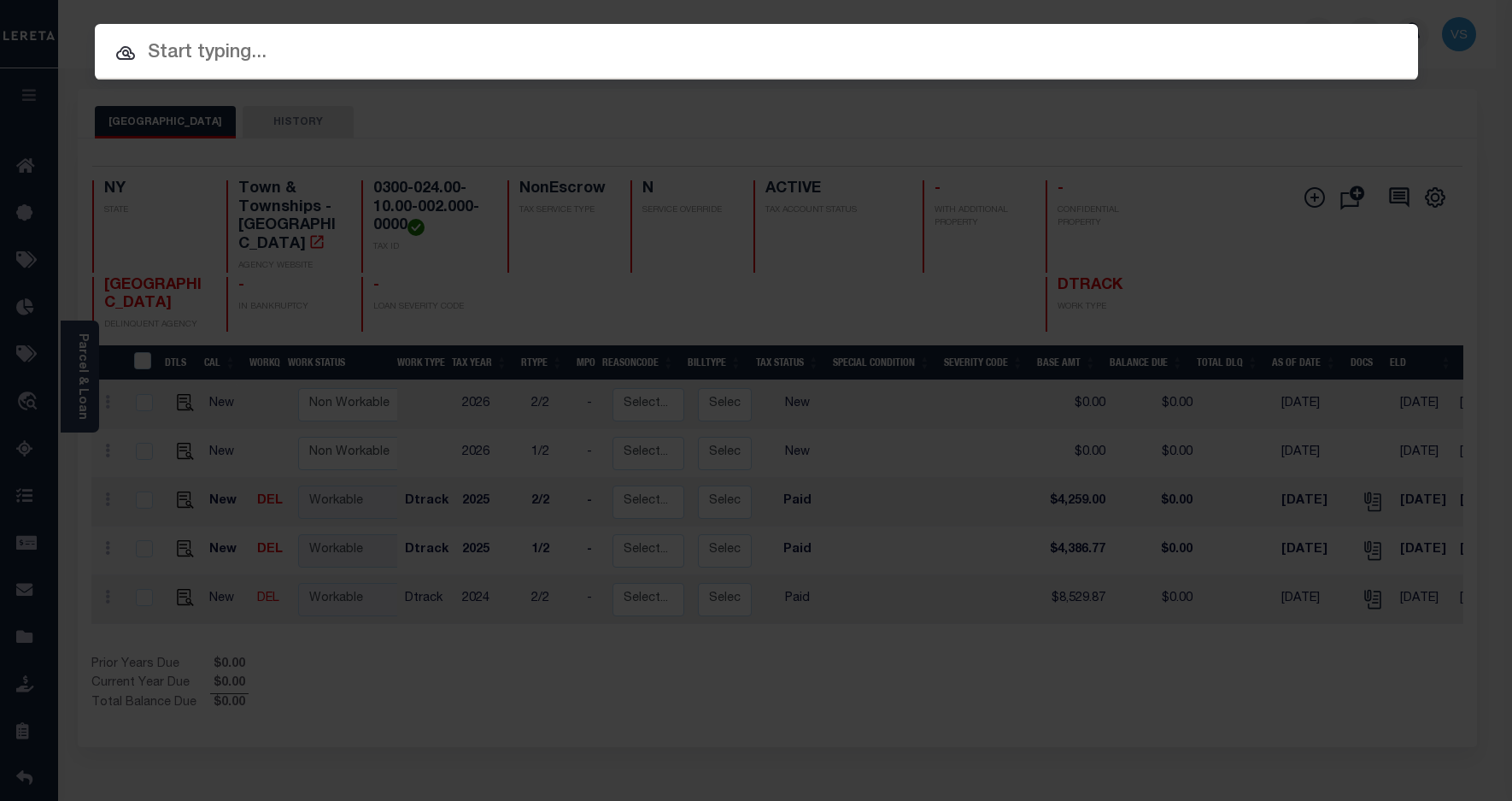
paste input "21332ND"
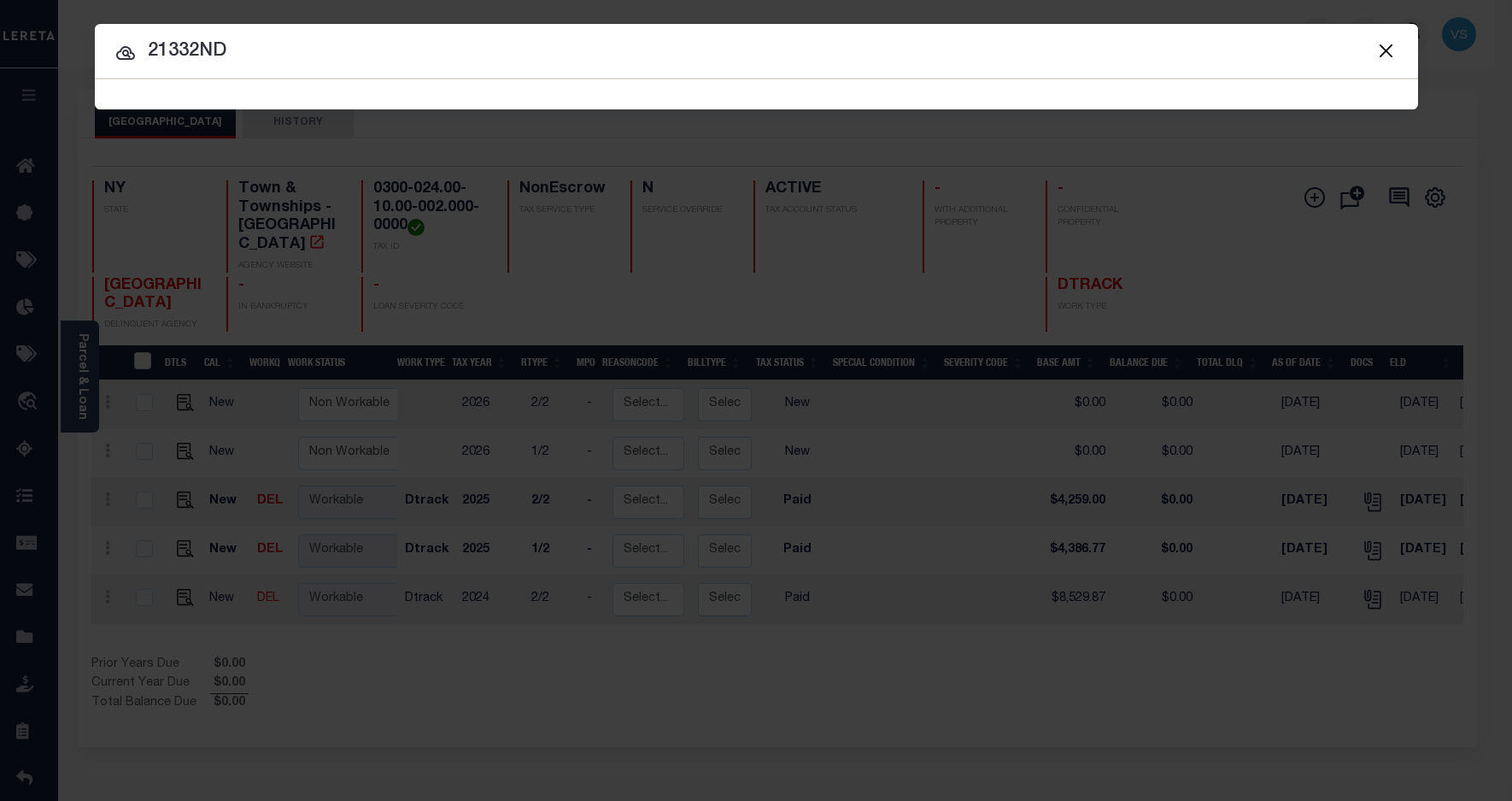
type input "21332ND"
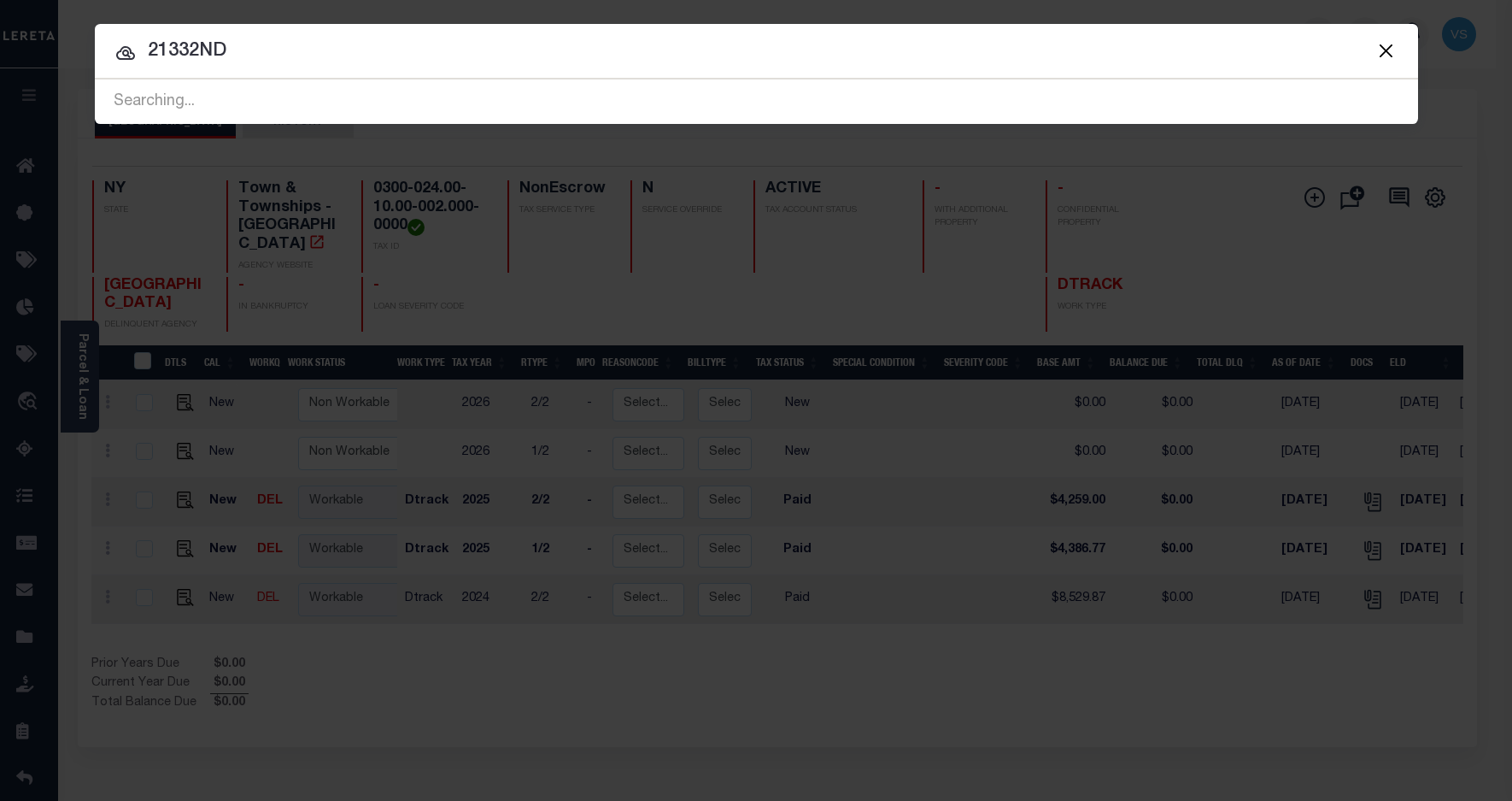
click at [404, 47] on input "21332ND" at bounding box center [756, 51] width 1323 height 30
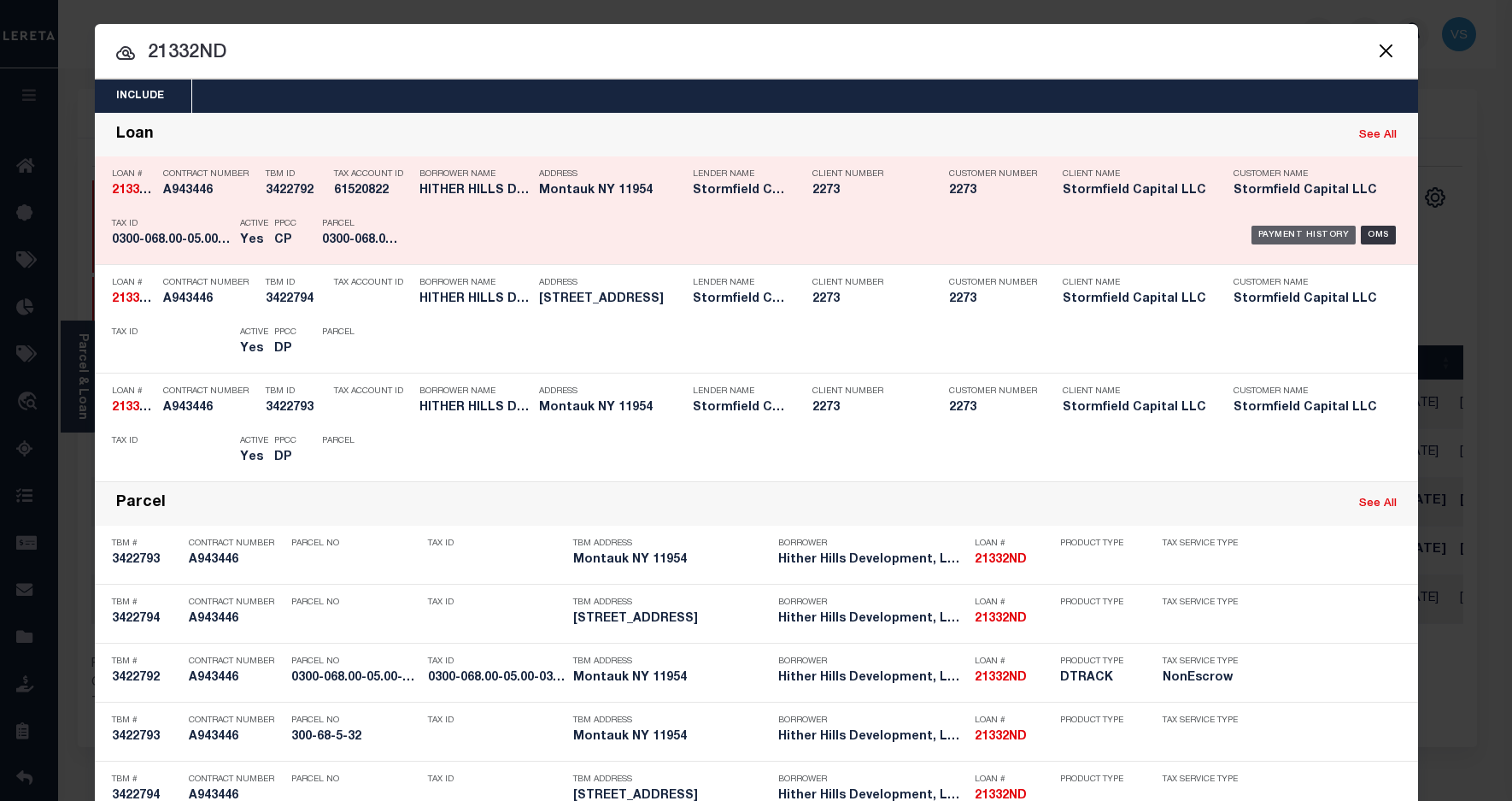
click at [1264, 231] on div "Payment History" at bounding box center [1304, 234] width 106 height 18
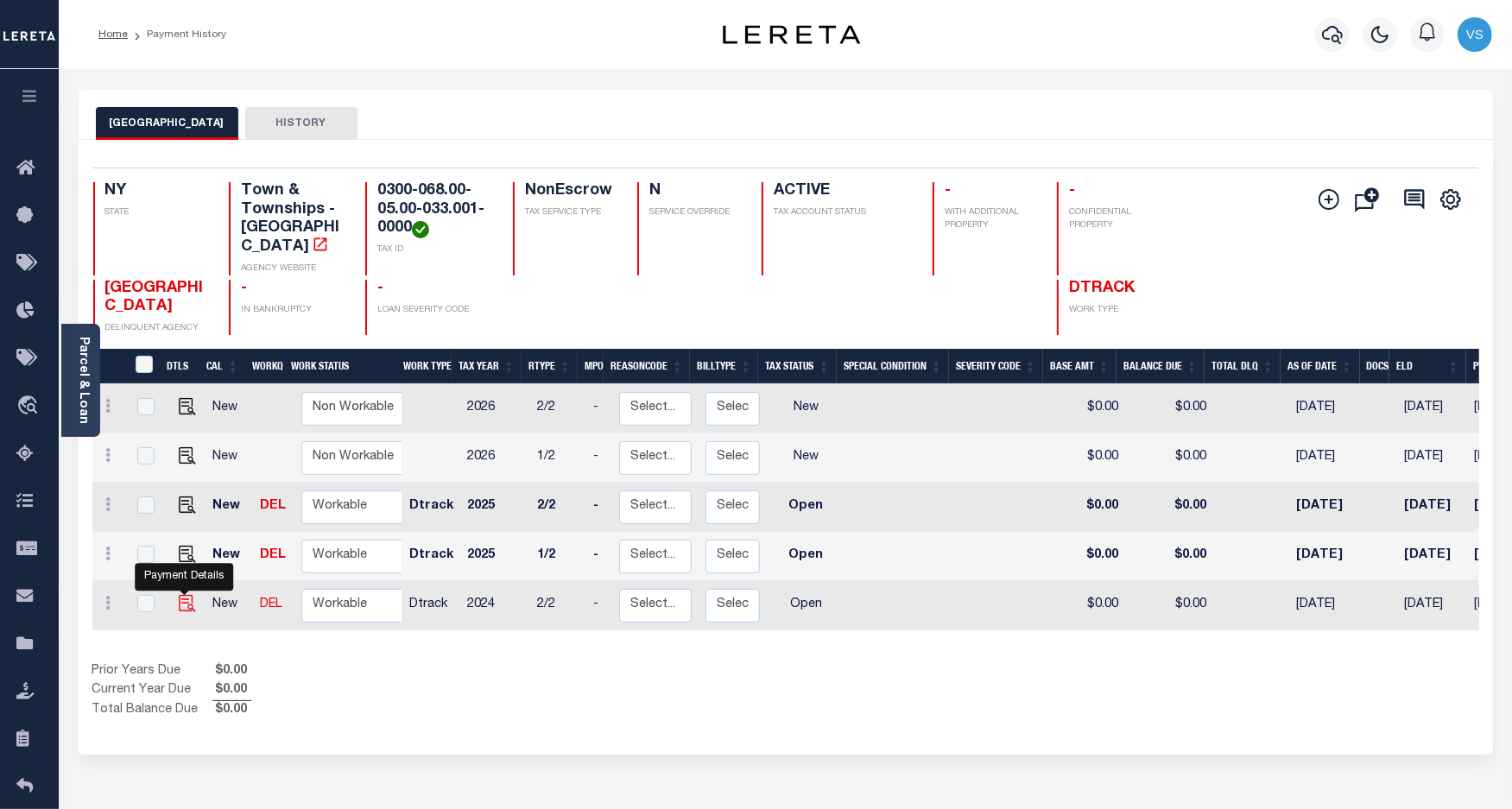
click at [188, 595] on img "" at bounding box center [188, 604] width 18 height 18
checkbox input "true"
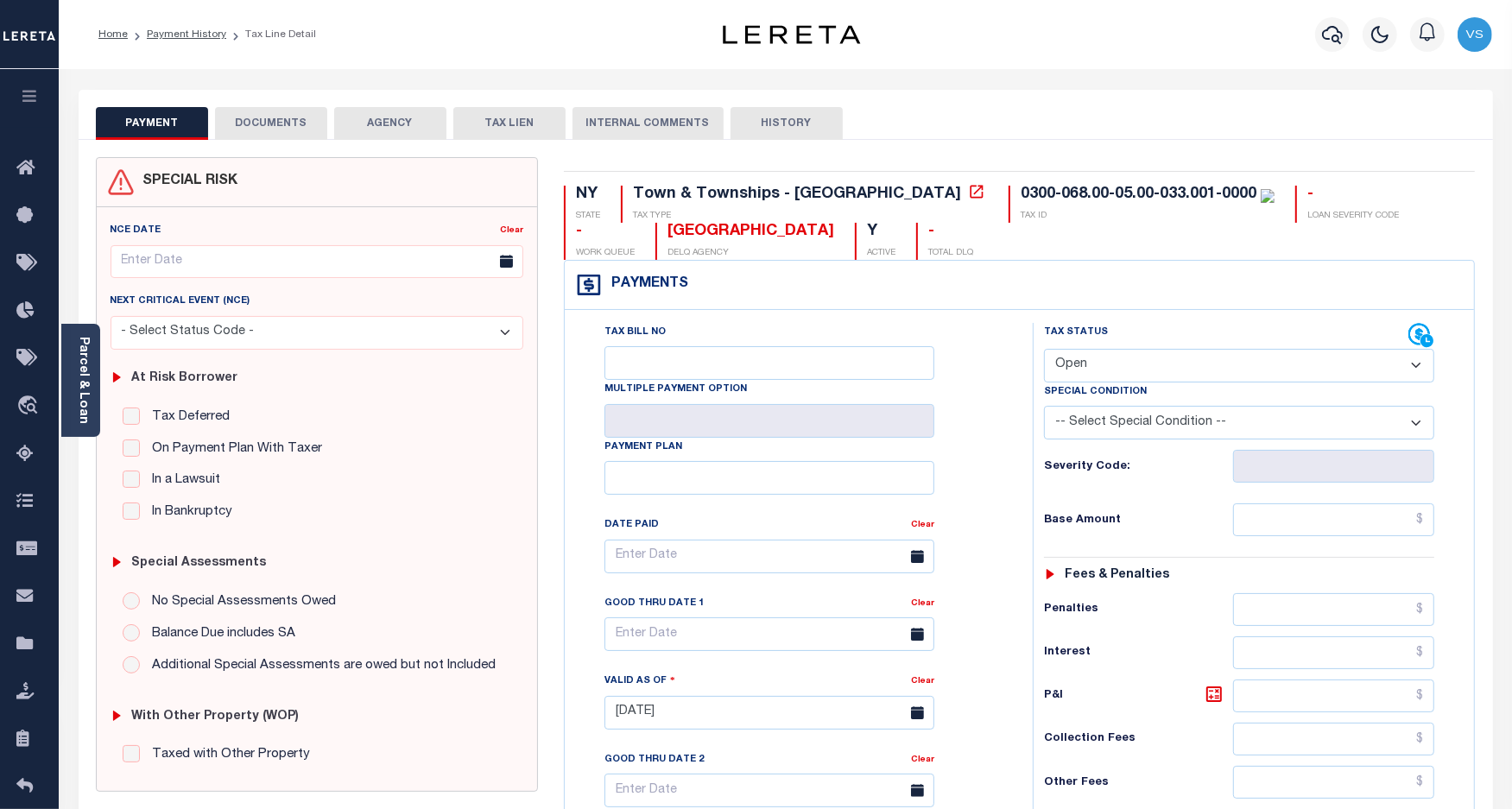
drag, startPoint x: 1153, startPoint y: 360, endPoint x: 1157, endPoint y: 386, distance: 26.3
click at [1153, 360] on select "- Select Status Code - Open Due/Unpaid Paid Incomplete No Tax Due Internal Refu…" at bounding box center [1239, 366] width 391 height 33
select select "PYD"
click at [1044, 350] on select "- Select Status Code - Open Due/Unpaid Paid Incomplete No Tax Due Internal Refu…" at bounding box center [1239, 366] width 391 height 33
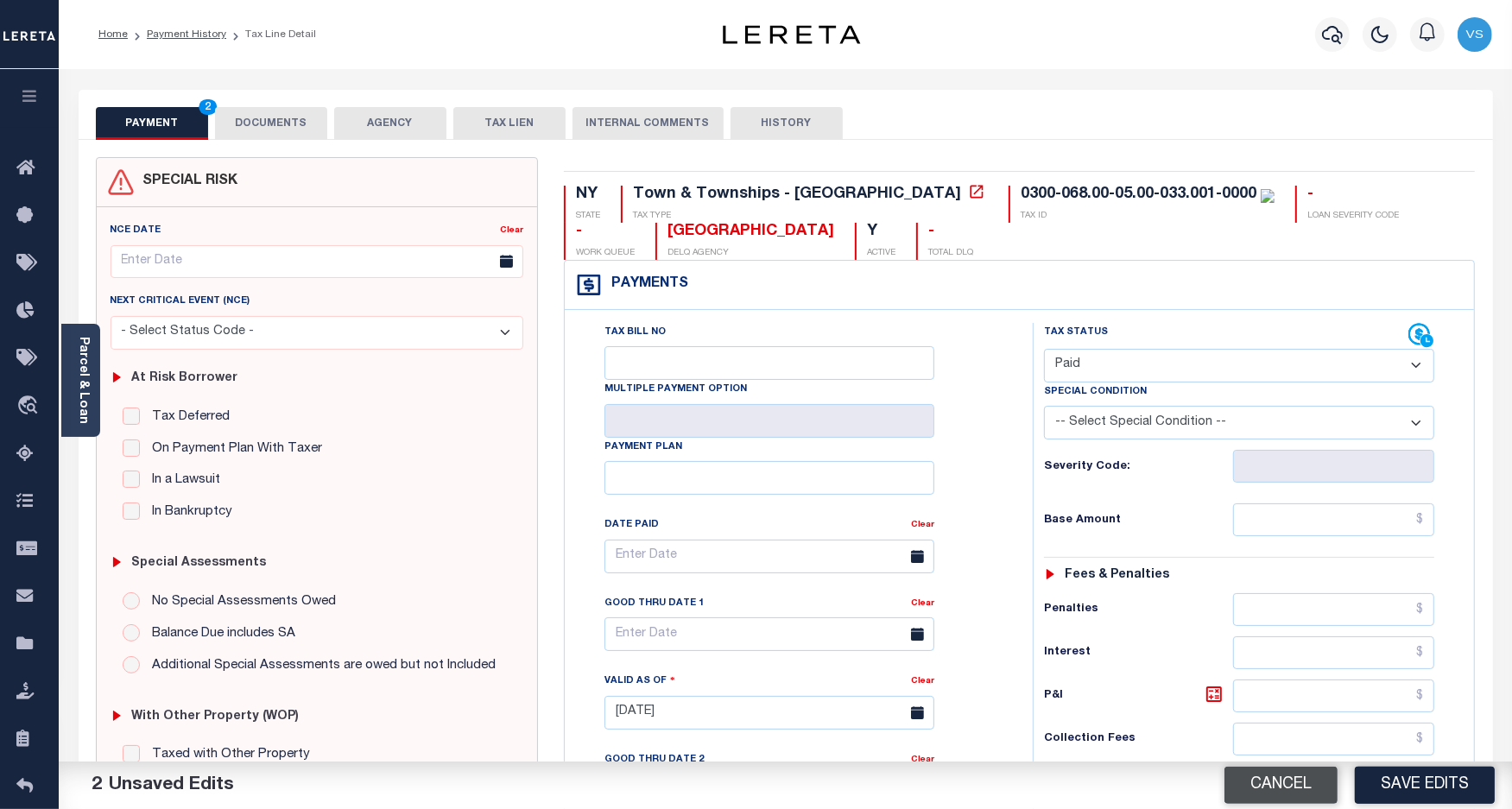
drag, startPoint x: 1286, startPoint y: 791, endPoint x: 1262, endPoint y: 725, distance: 70.2
click at [1284, 791] on button "Cancel" at bounding box center [1281, 786] width 113 height 37
type input "[DATE]"
select select "OP2"
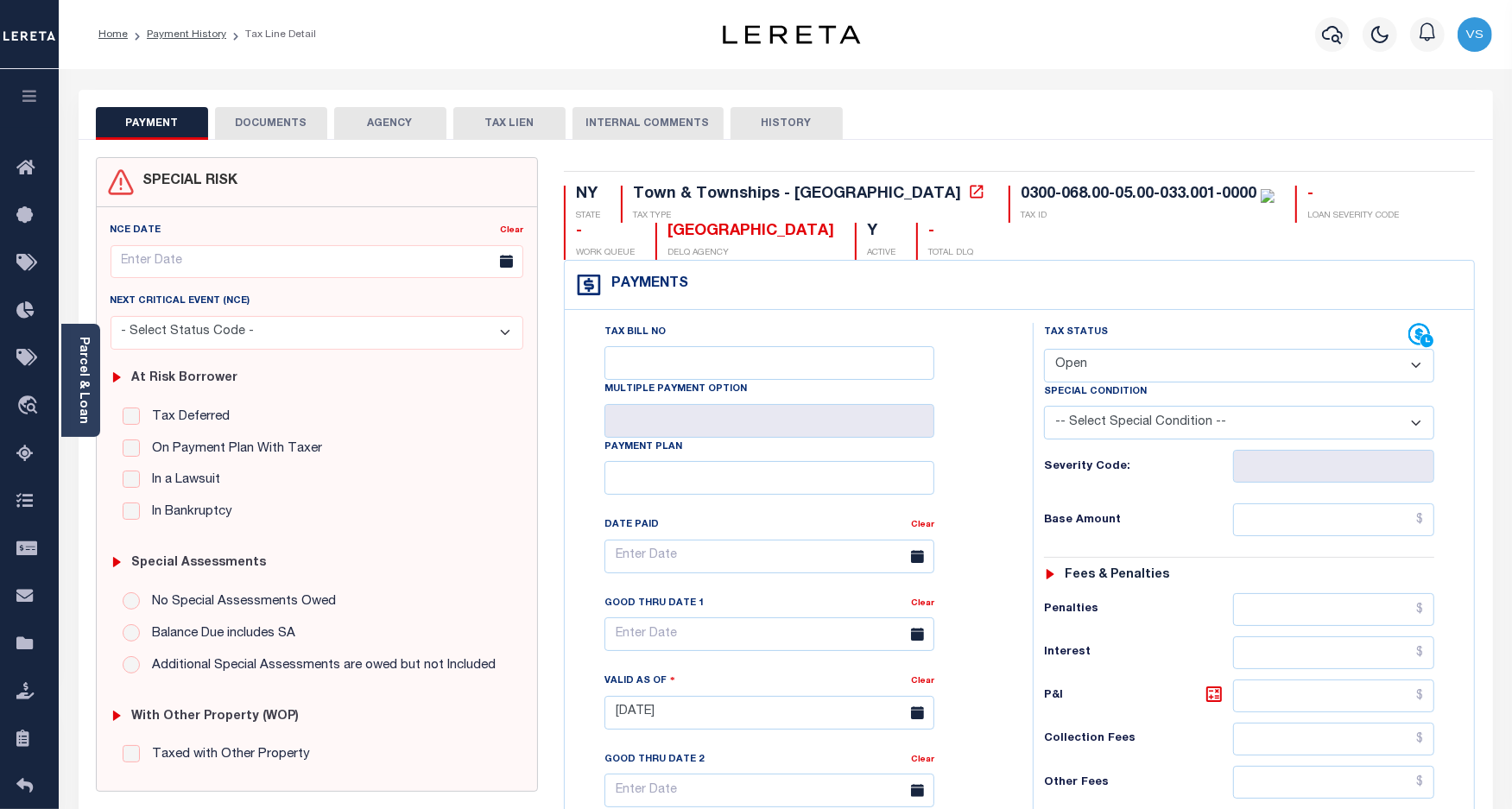
click at [177, 40] on li "Payment History" at bounding box center [177, 34] width 99 height 16
click at [178, 32] on link "Payment History" at bounding box center [186, 34] width 79 height 11
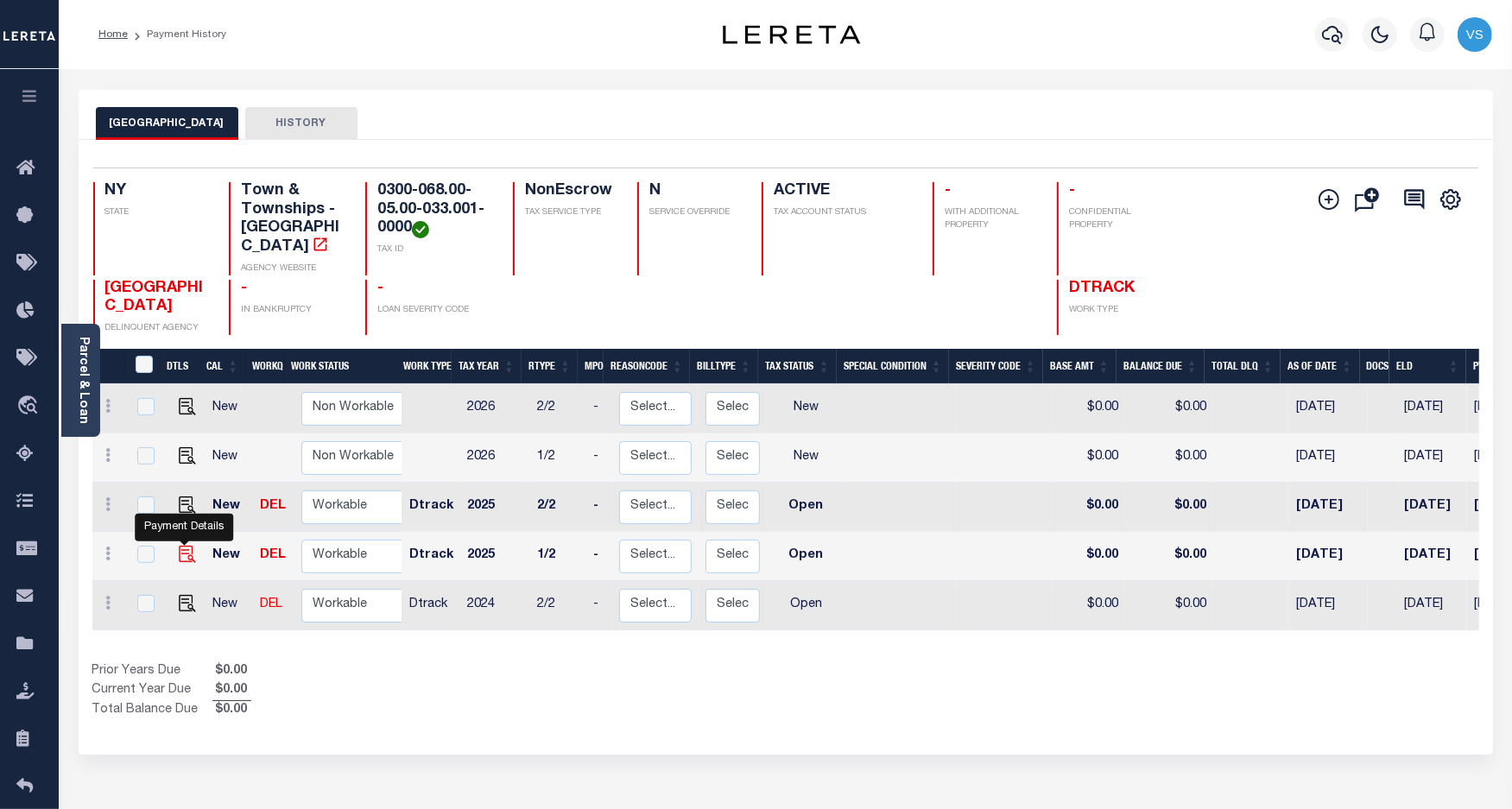
click at [186, 546] on img "" at bounding box center [188, 555] width 18 height 18
checkbox input "true"
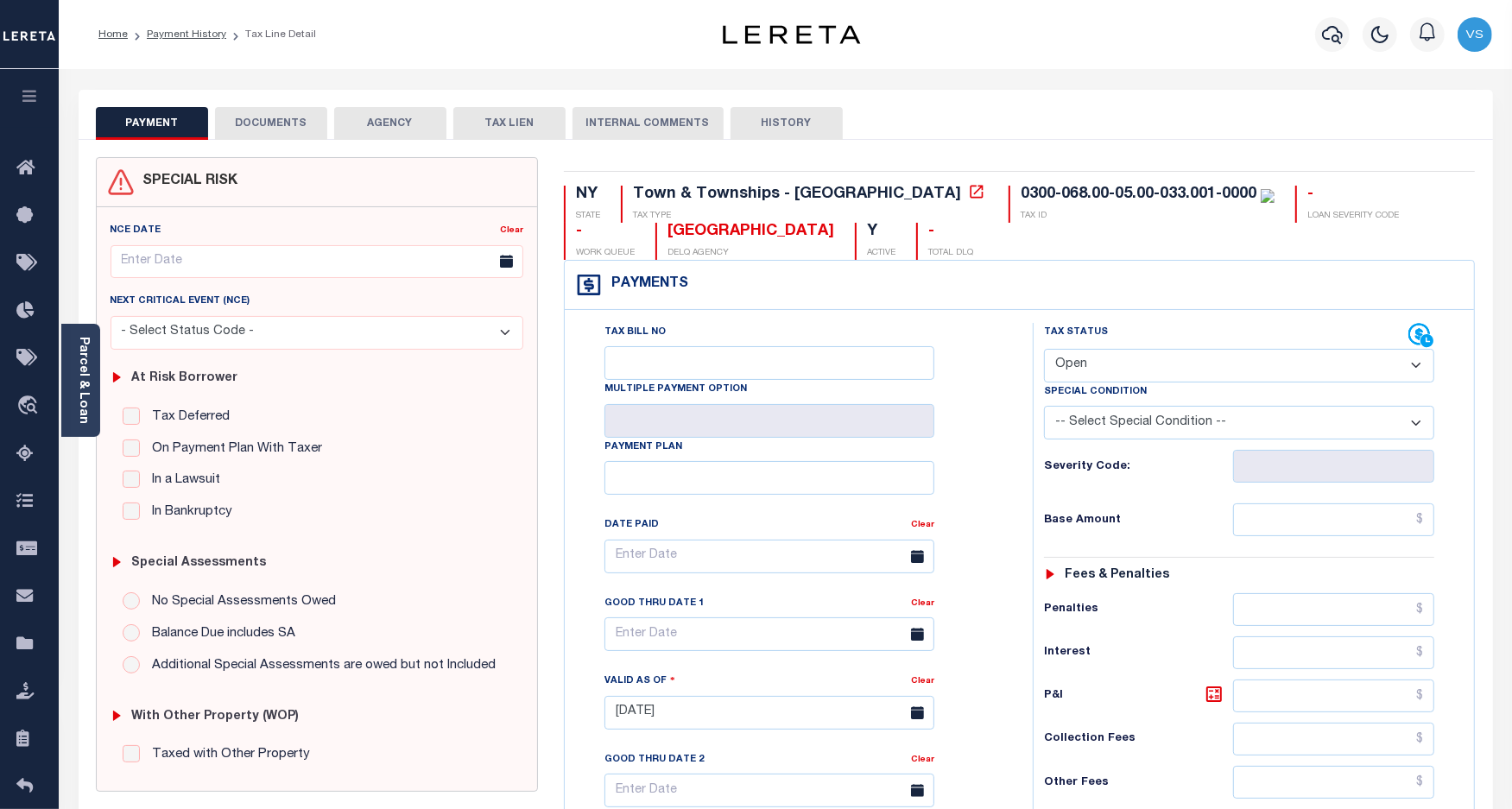
click at [1150, 372] on select "- Select Status Code - Open Due/Unpaid Paid Incomplete No Tax Due Internal Refu…" at bounding box center [1239, 366] width 391 height 33
select select "DUE"
click at [1044, 350] on select "- Select Status Code - Open Due/Unpaid Paid Incomplete No Tax Due Internal Refu…" at bounding box center [1239, 366] width 391 height 33
type input "09/16/2025"
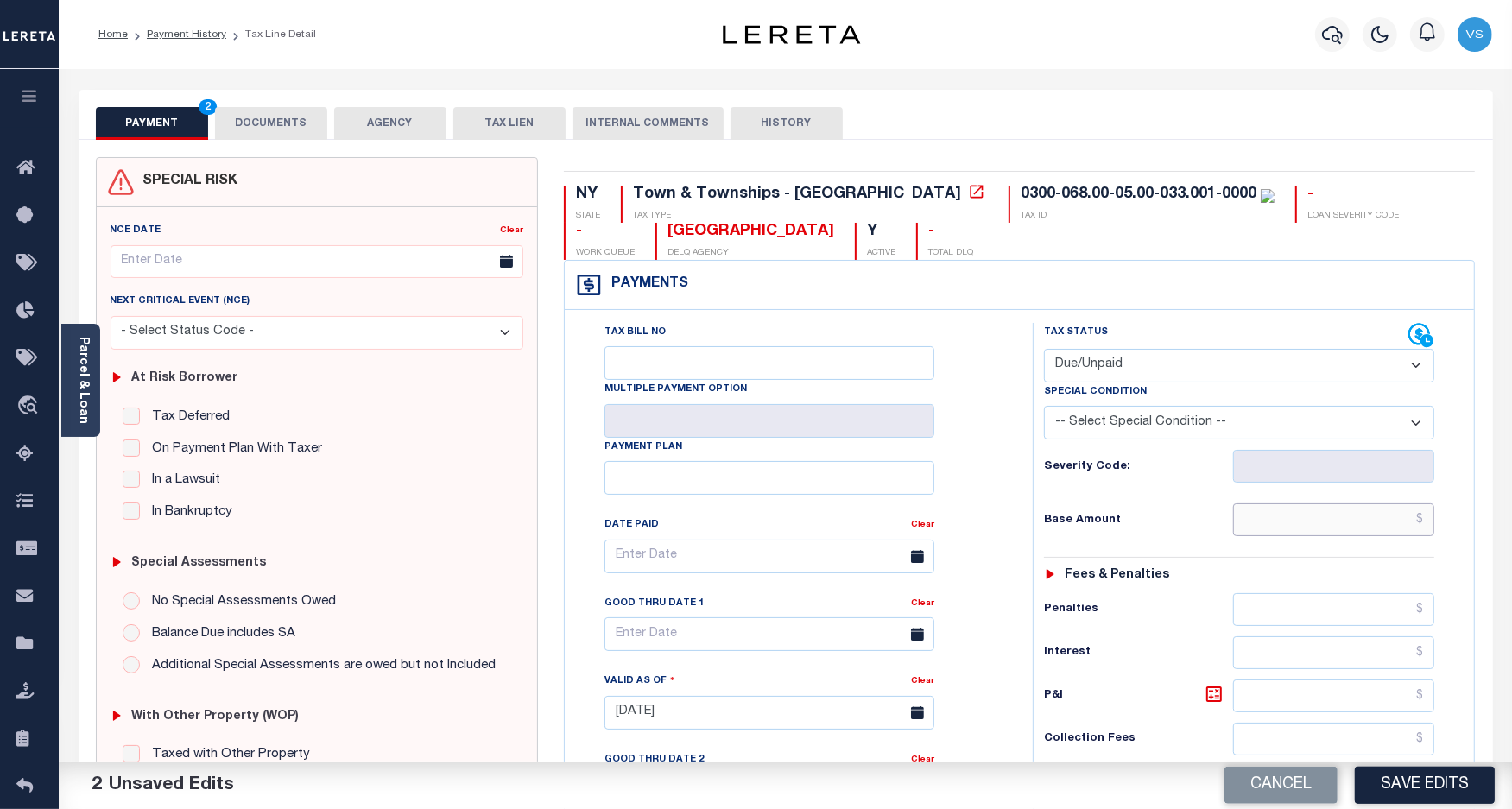
click at [1319, 515] on input "text" at bounding box center [1333, 520] width 201 height 33
paste input "14,672.51"
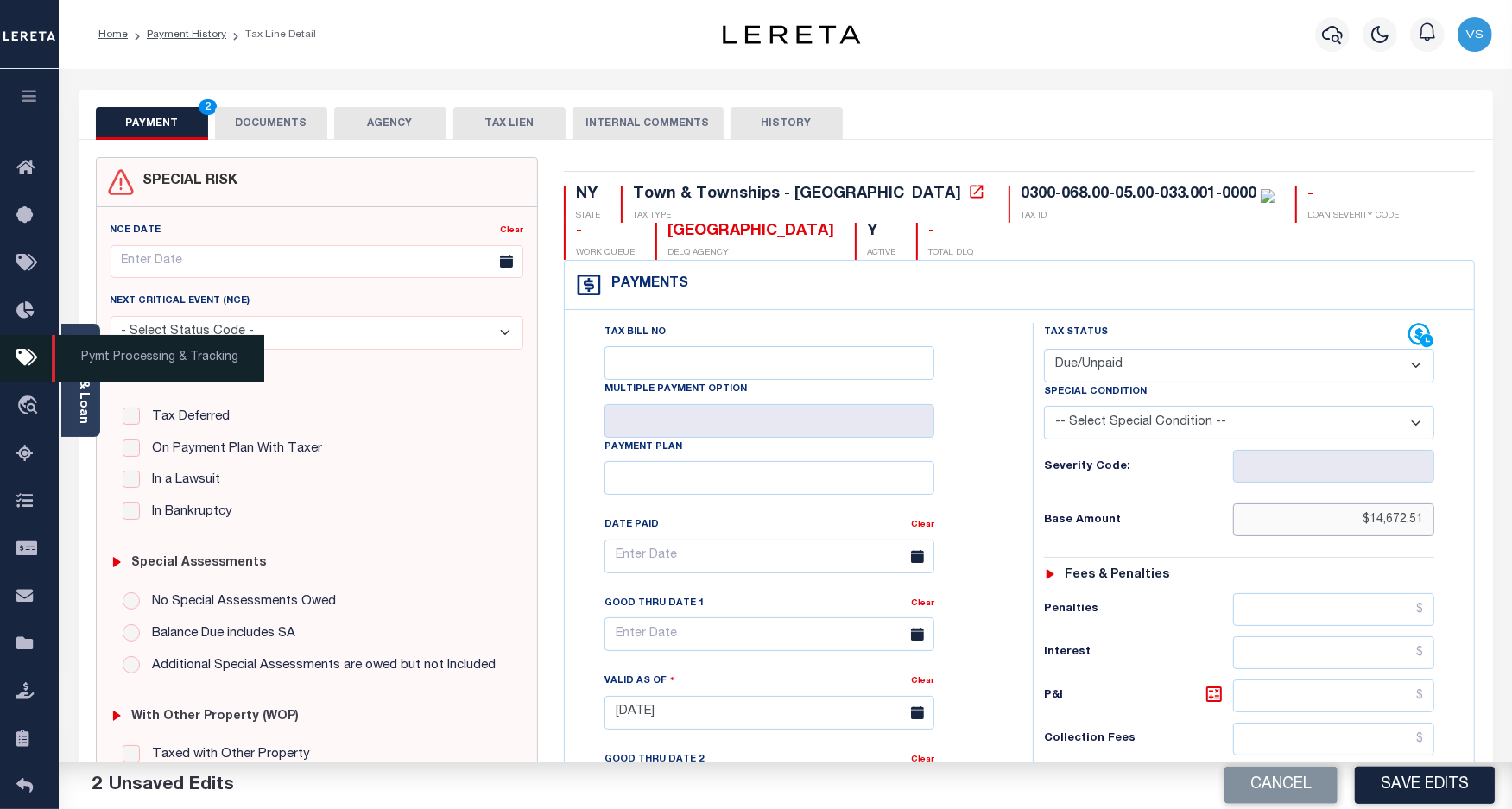
type input "$14,672.51"
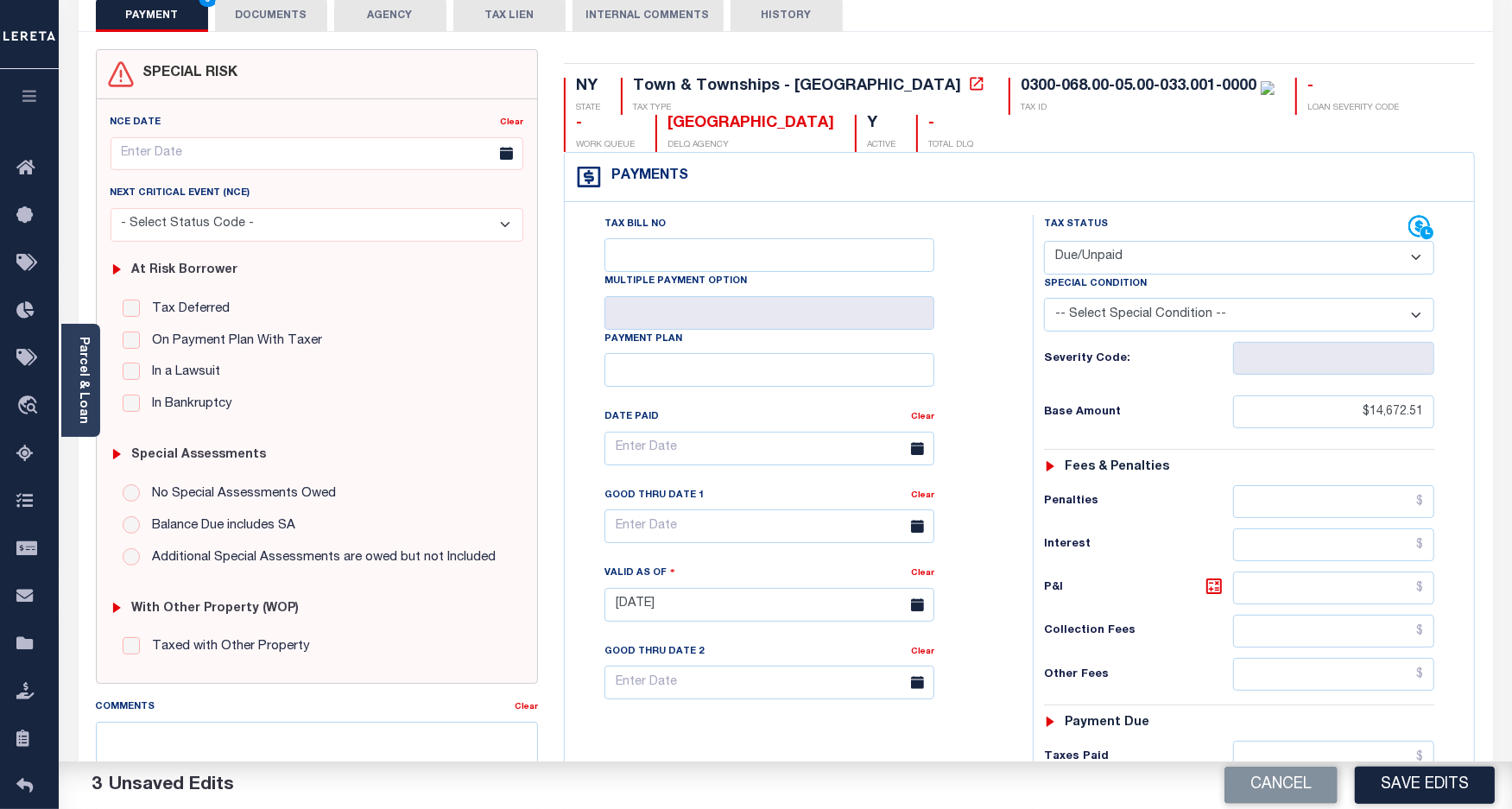
scroll to position [324, 0]
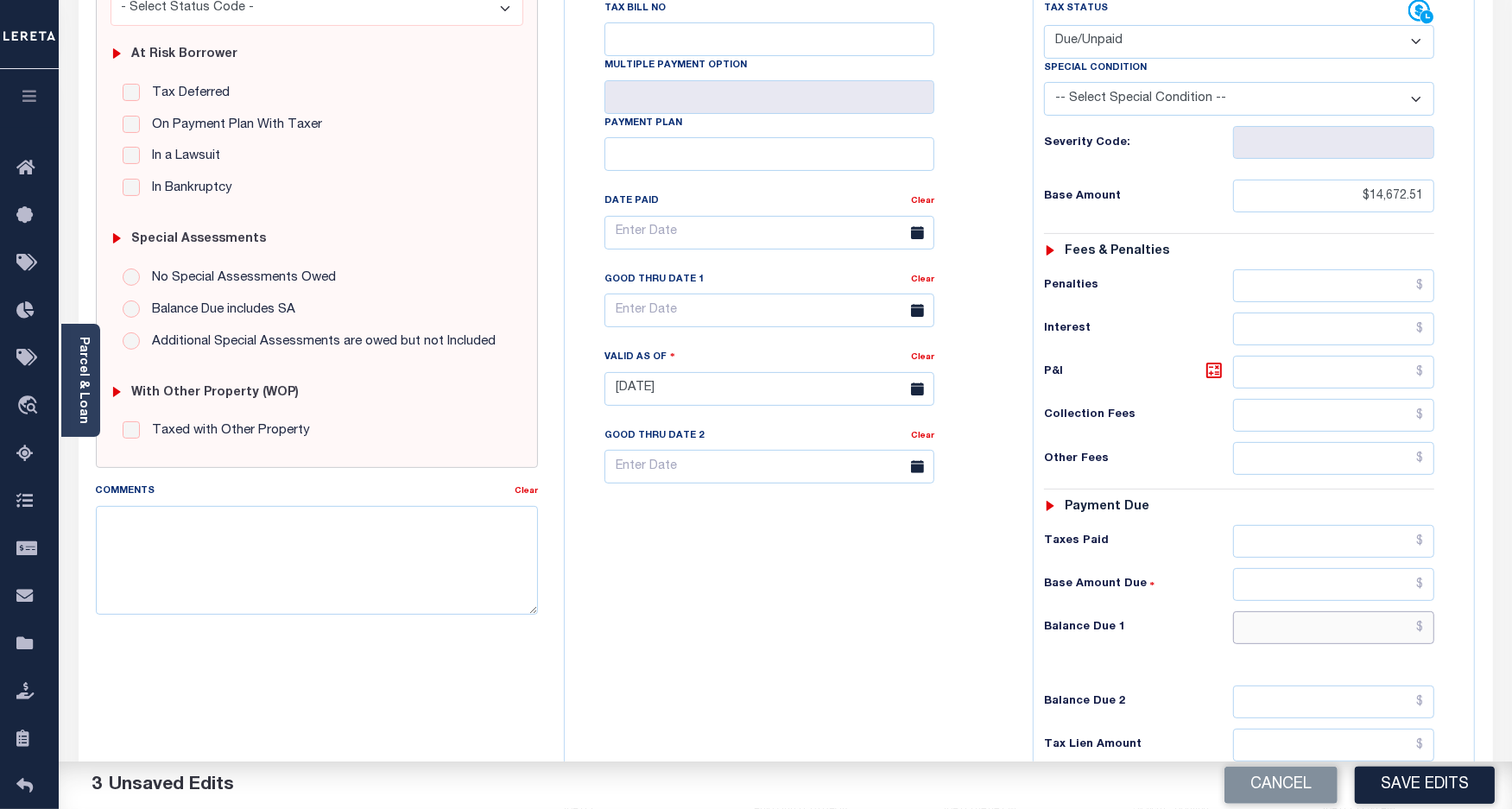
click at [1341, 632] on input "text" at bounding box center [1333, 628] width 201 height 33
paste input "15,844.70"
type input "$15,844.70"
click at [1211, 377] on icon at bounding box center [1213, 370] width 21 height 21
type input "$1,172.19"
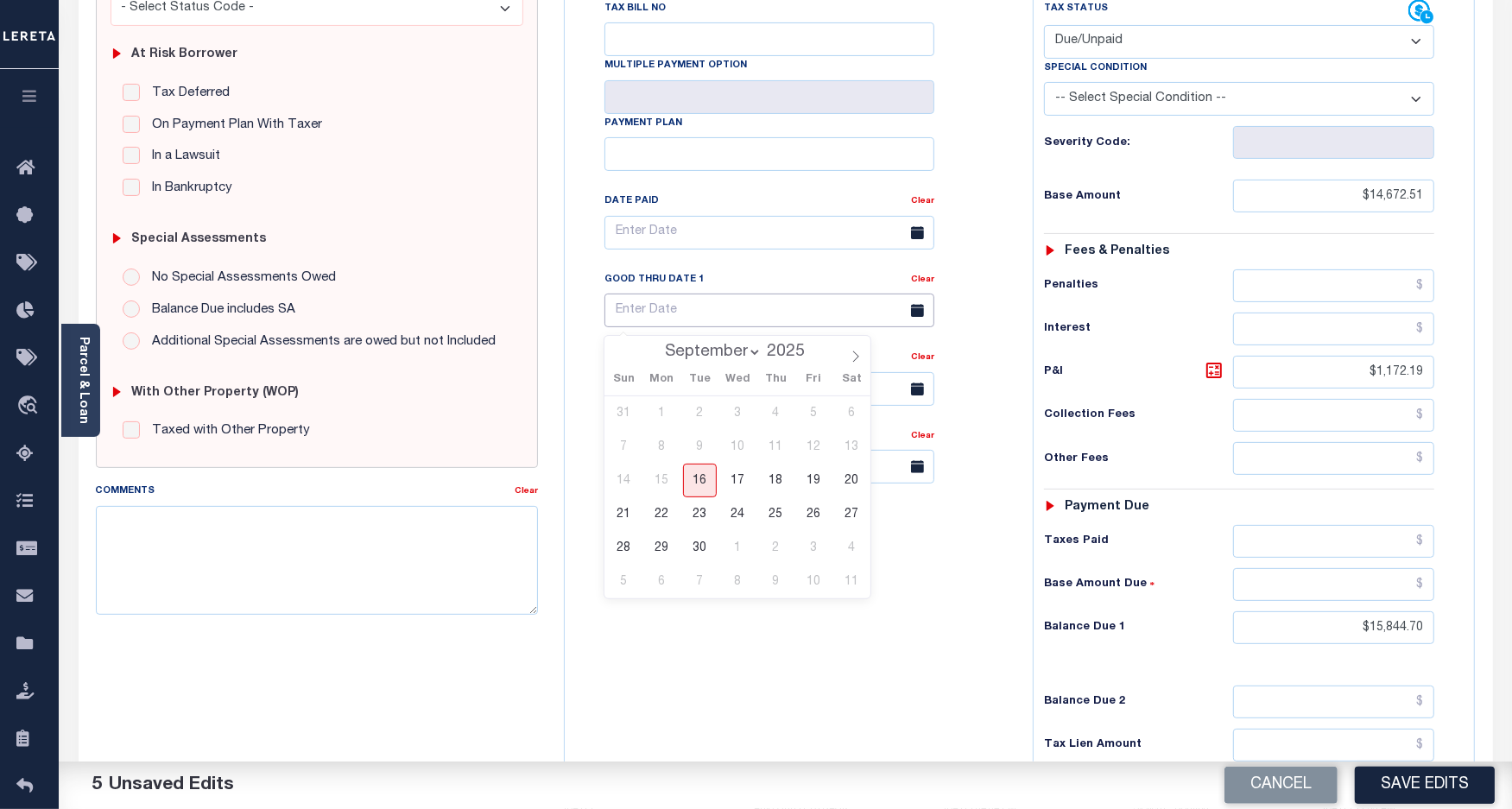
click at [679, 315] on input "text" at bounding box center [769, 310] width 330 height 33
click at [697, 549] on span "30" at bounding box center [699, 548] width 33 height 33
type input "09/30/2025"
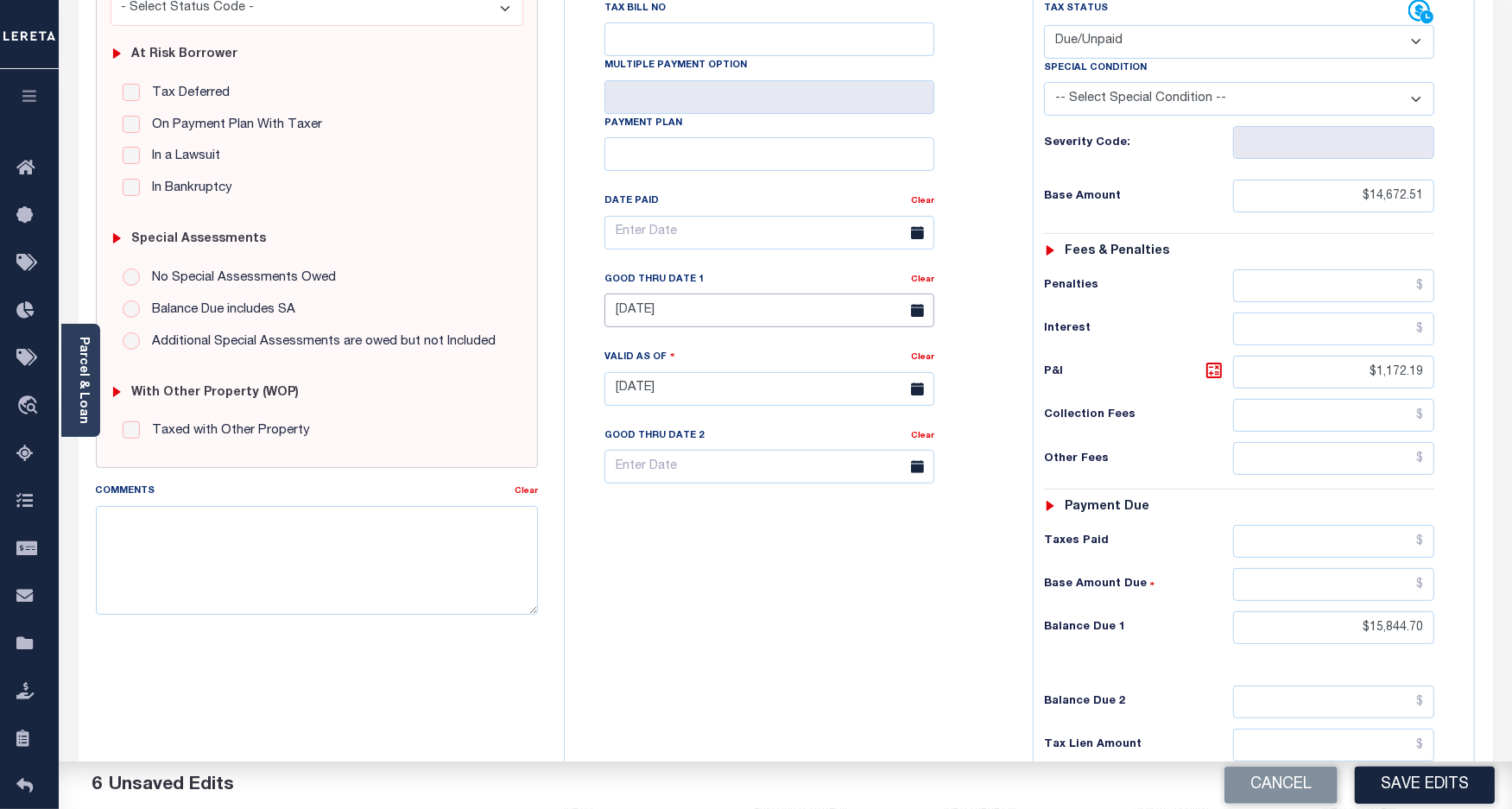
scroll to position [0, 0]
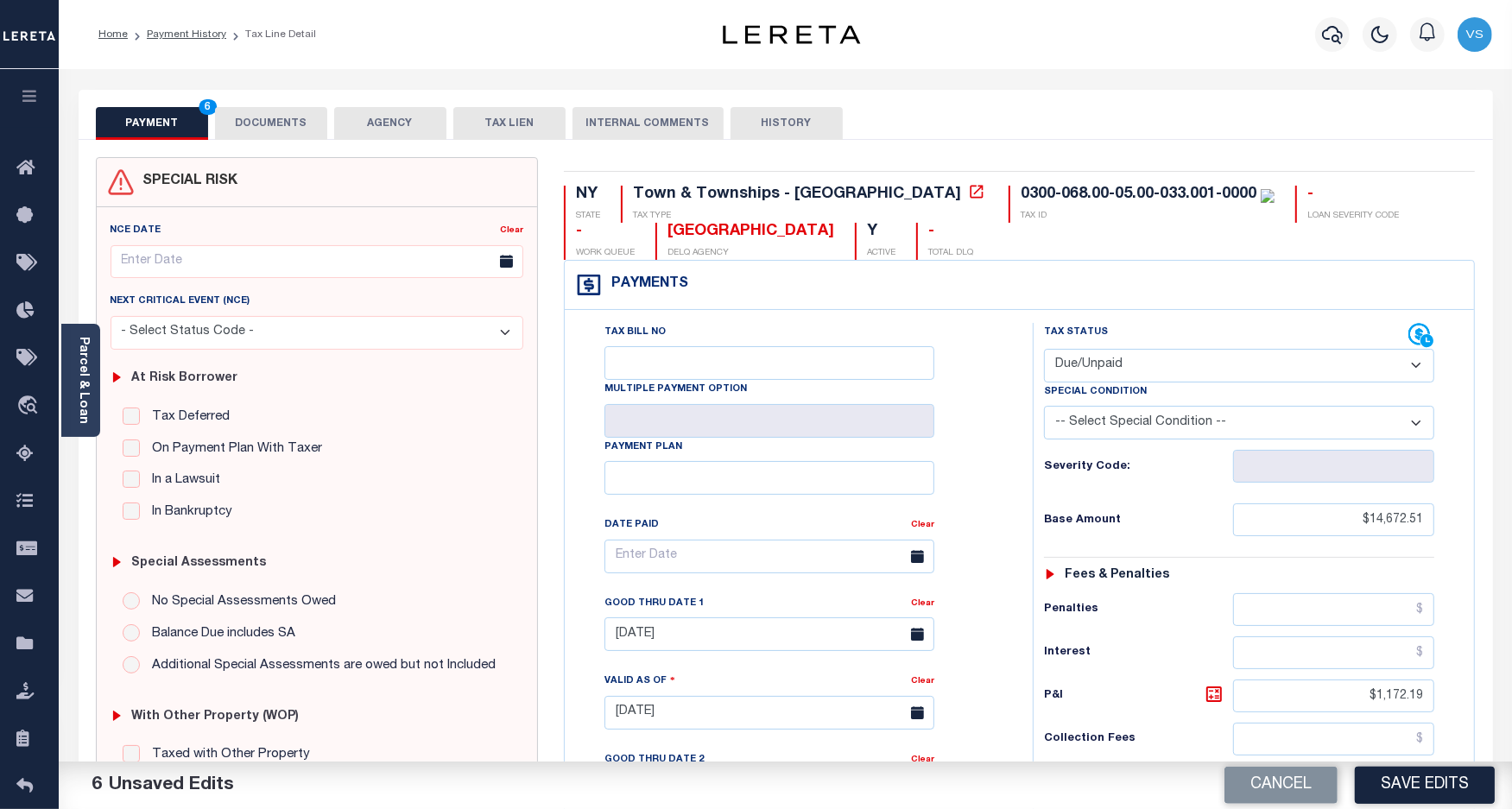
click at [256, 118] on button "DOCUMENTS" at bounding box center [271, 123] width 112 height 33
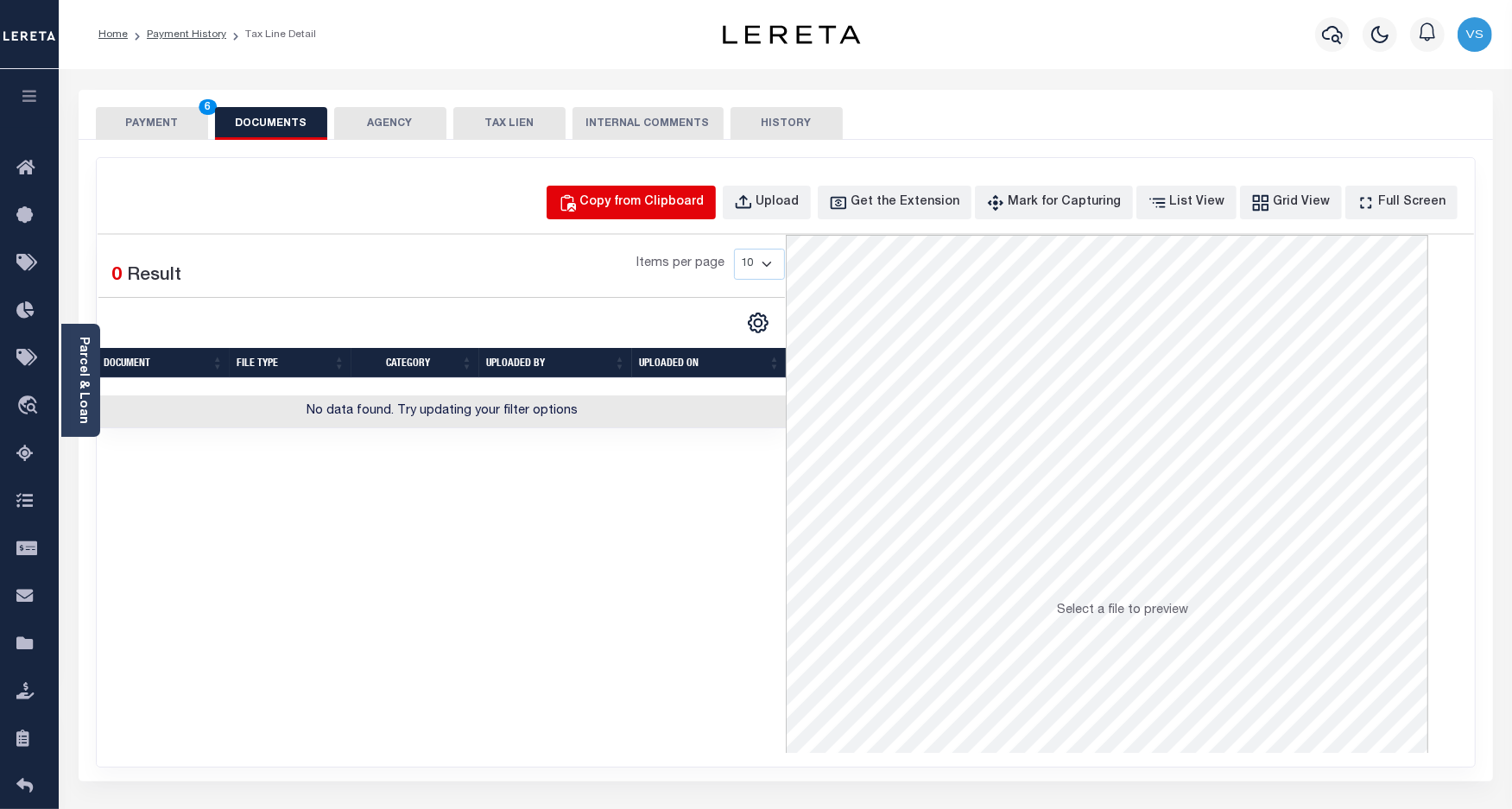
click at [676, 202] on div "Copy from Clipboard" at bounding box center [642, 202] width 124 height 19
select select "POP"
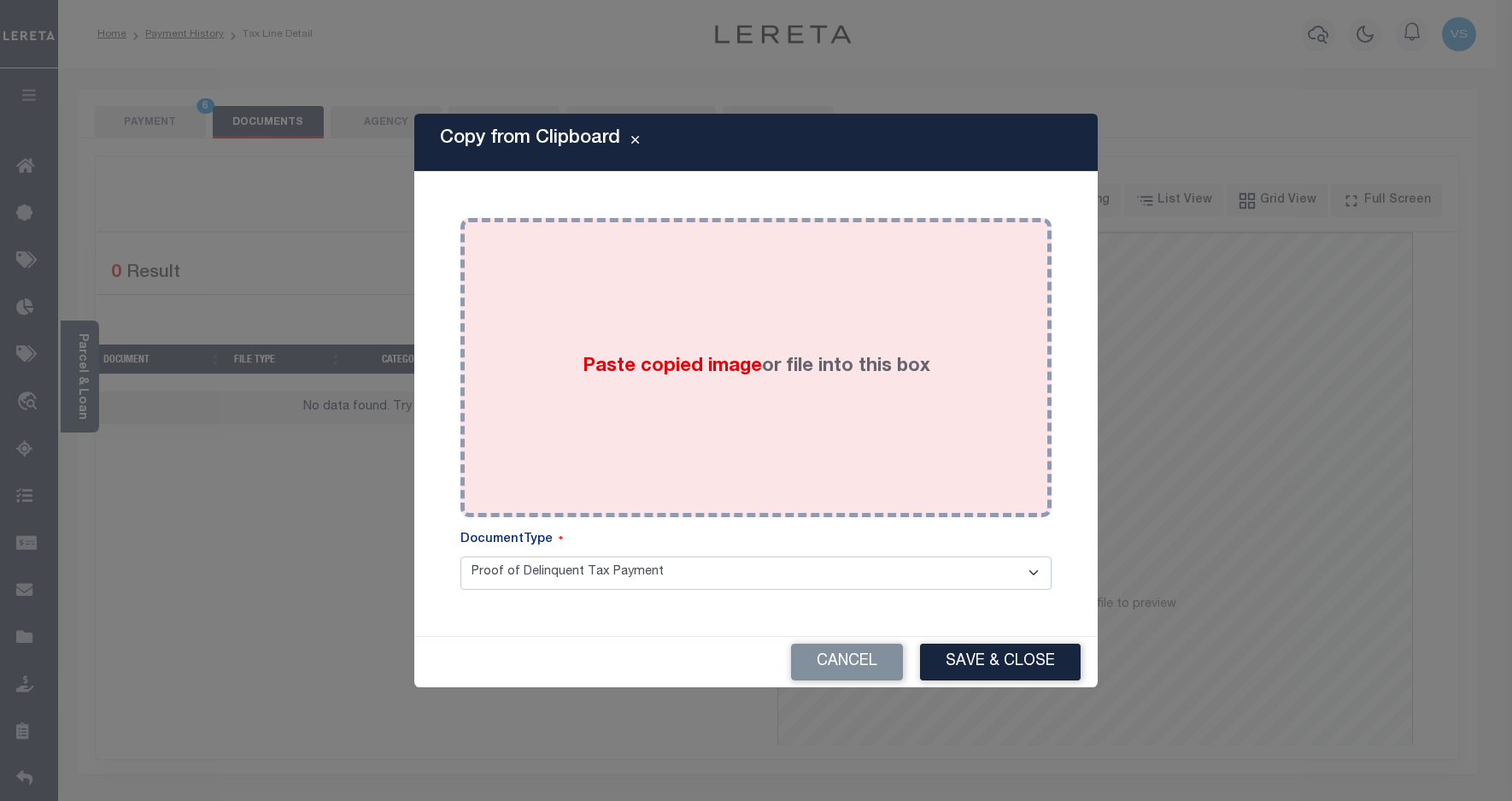
click at [672, 396] on div "Paste copied image or file into this box" at bounding box center [756, 367] width 565 height 273
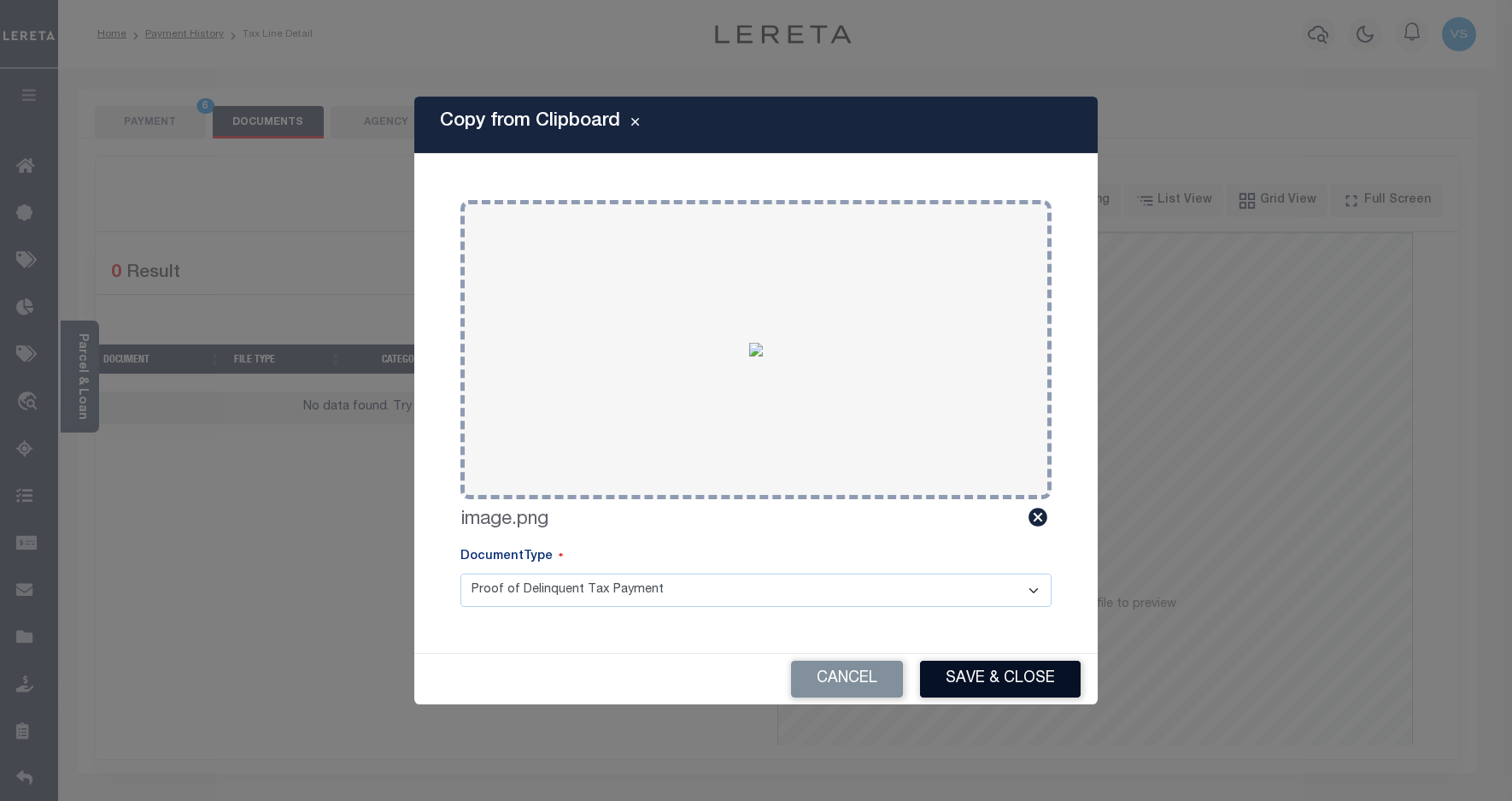
click at [951, 689] on button "Save & Close" at bounding box center [1001, 679] width 161 height 37
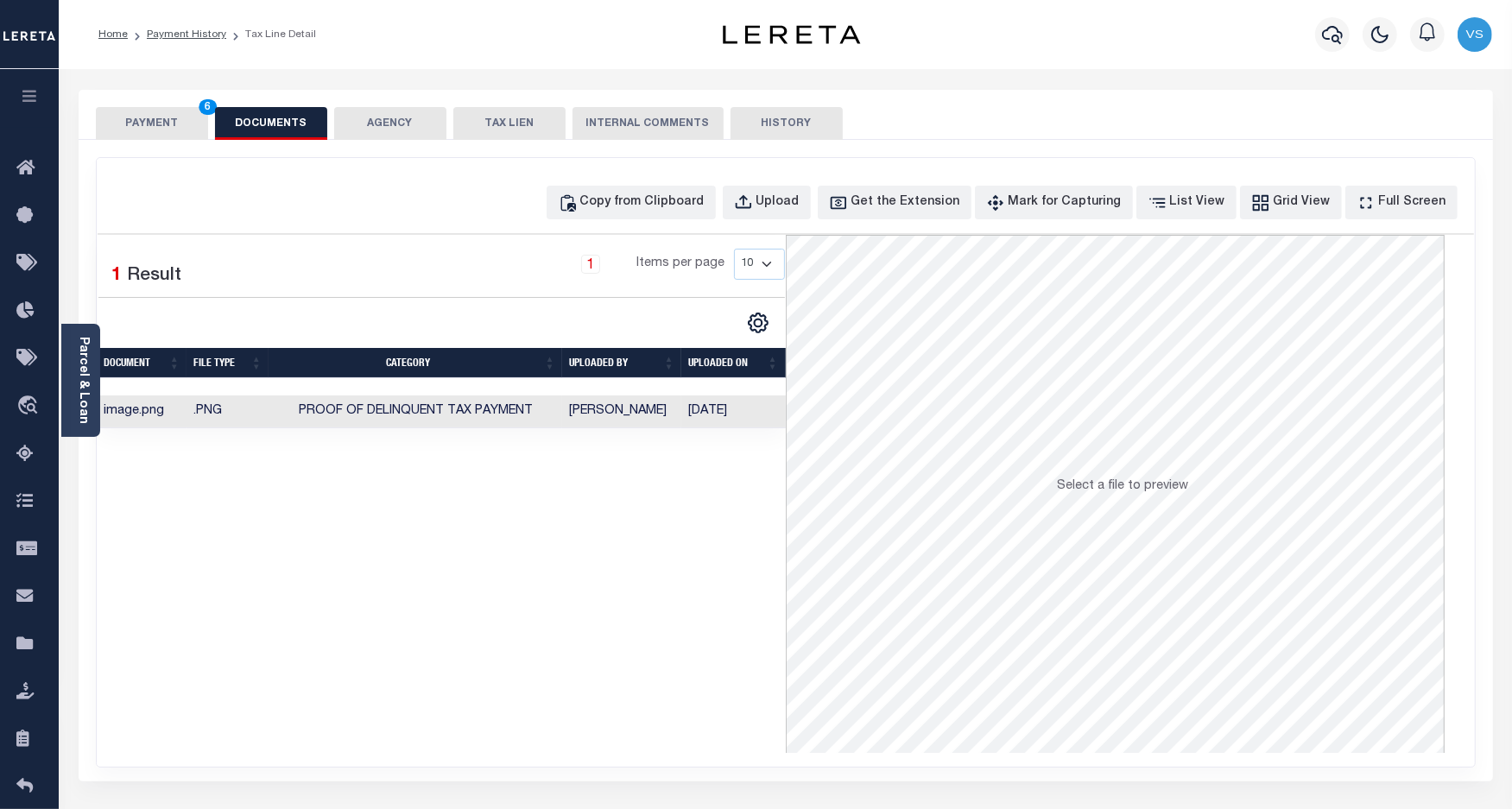
drag, startPoint x: 145, startPoint y: 126, endPoint x: 193, endPoint y: 177, distance: 70.0
click at [144, 128] on button "PAYMENT 6" at bounding box center [152, 123] width 112 height 33
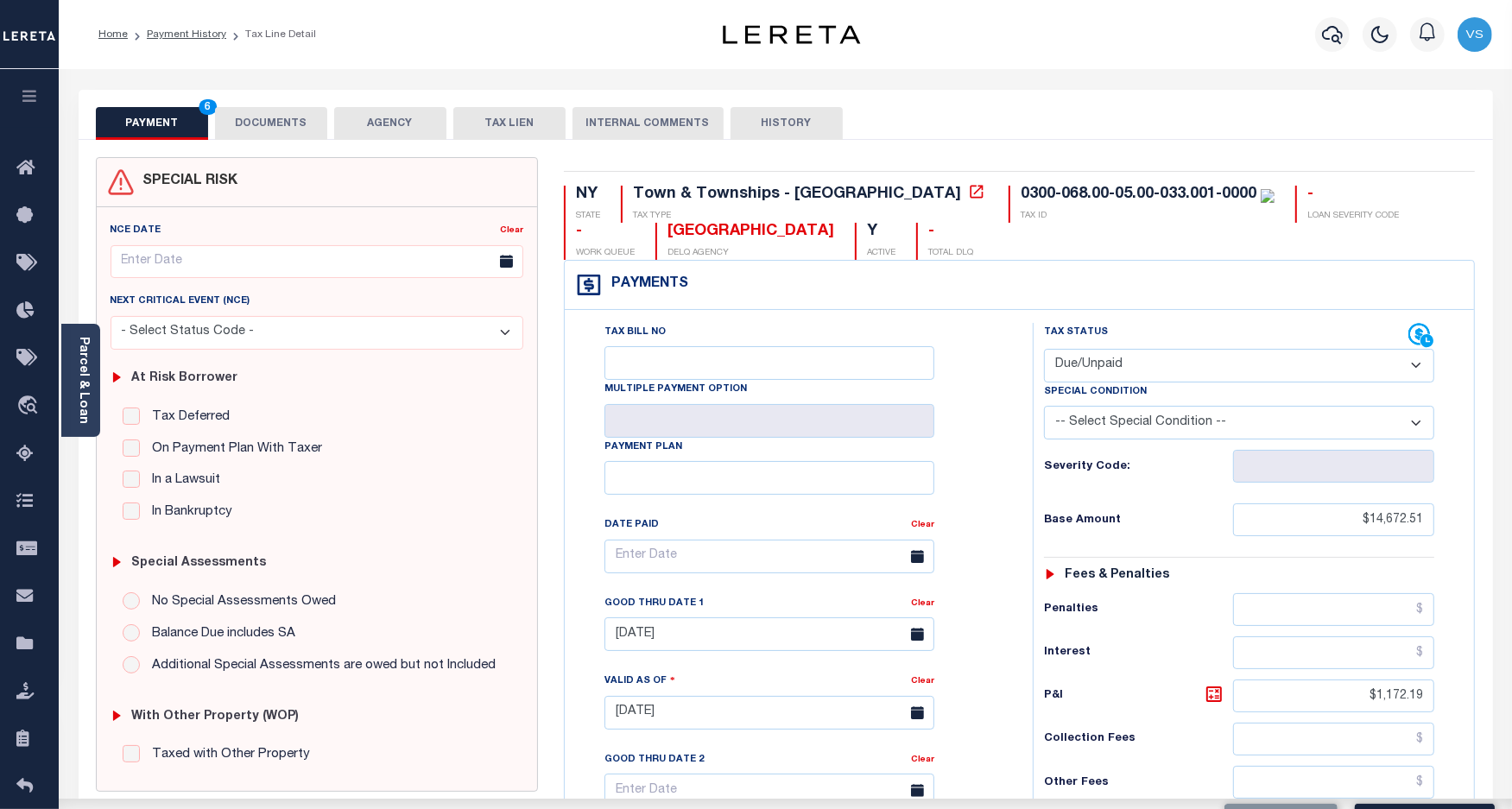
scroll to position [324, 0]
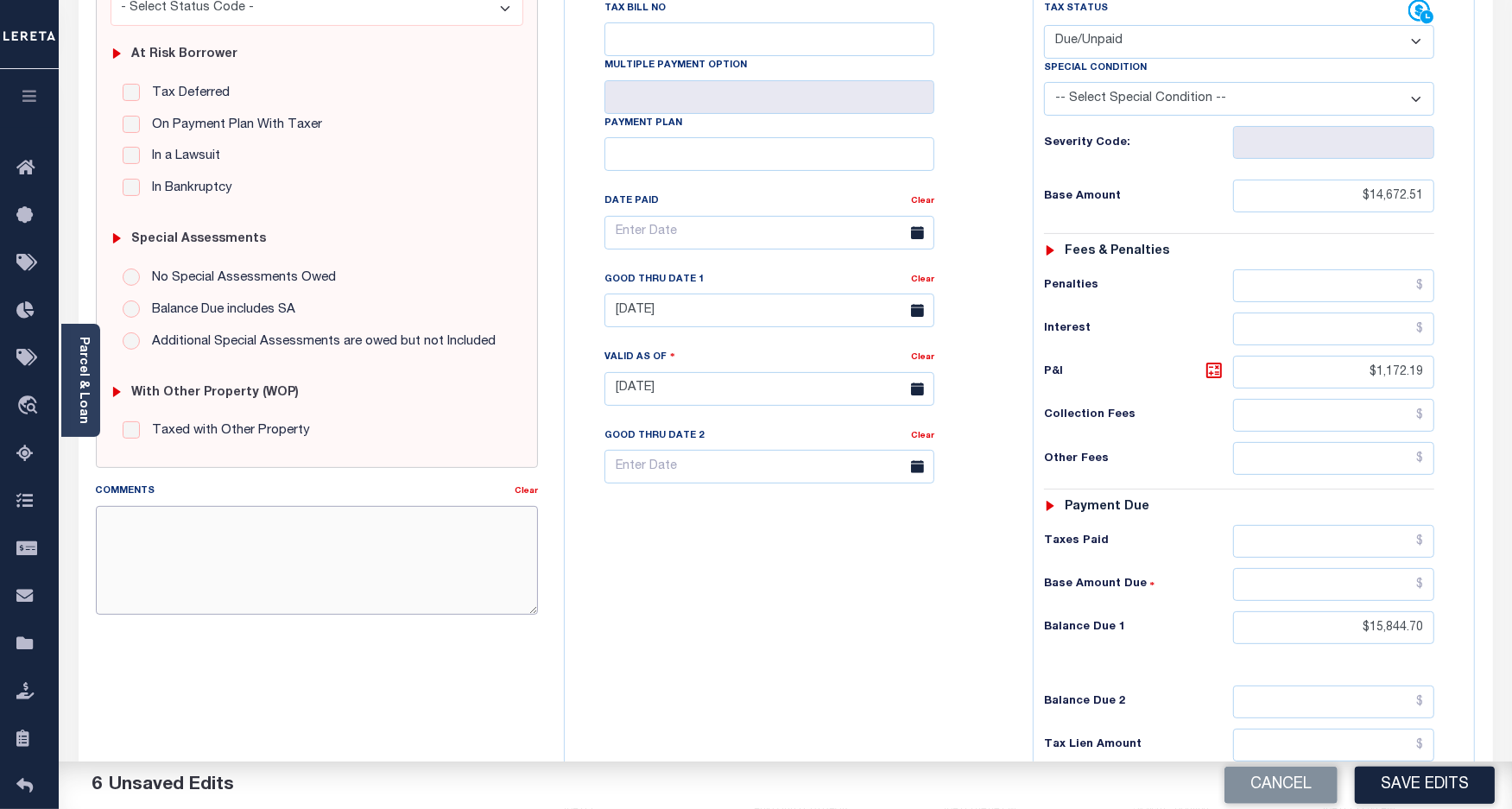
click at [339, 574] on textarea "Comments" at bounding box center [317, 560] width 443 height 109
type textarea "2025 Taxes are payable to Suffolk County - VS"
type input "$230.13"
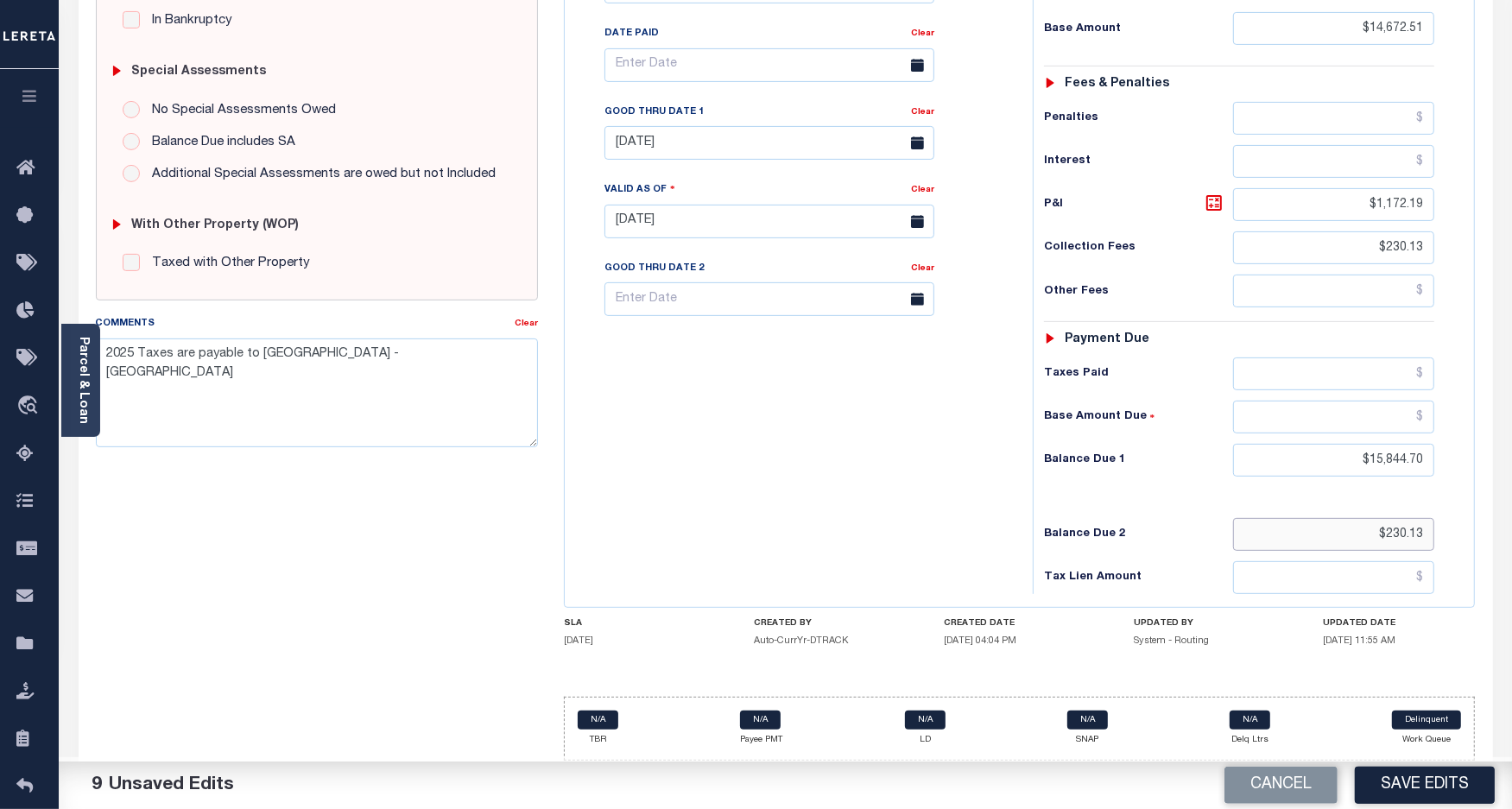
drag, startPoint x: 1434, startPoint y: 527, endPoint x: 1368, endPoint y: 536, distance: 66.6
click at [1368, 533] on input "$230.13" at bounding box center [1333, 535] width 201 height 33
drag, startPoint x: 1429, startPoint y: 239, endPoint x: 1291, endPoint y: 252, distance: 138.6
click at [1289, 236] on input "$230.13" at bounding box center [1333, 248] width 201 height 33
drag, startPoint x: 413, startPoint y: 343, endPoint x: 92, endPoint y: 326, distance: 321.4
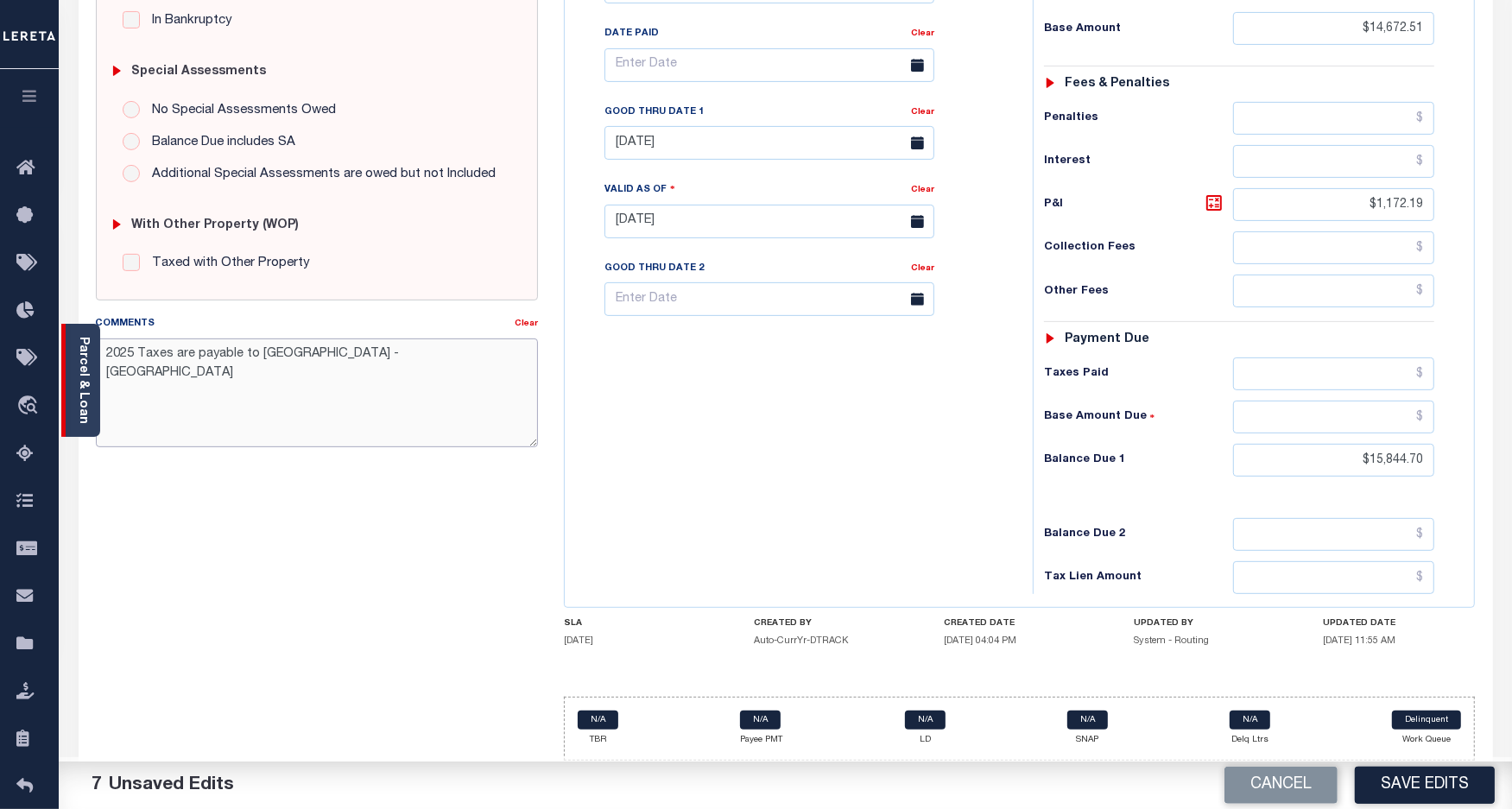
click at [92, 326] on div "Parcel & Loan Tax Bill Details 0300-068.00-05.00-033.001-0000 TAX ID AGENCY -" at bounding box center [785, 193] width 1440 height 1232
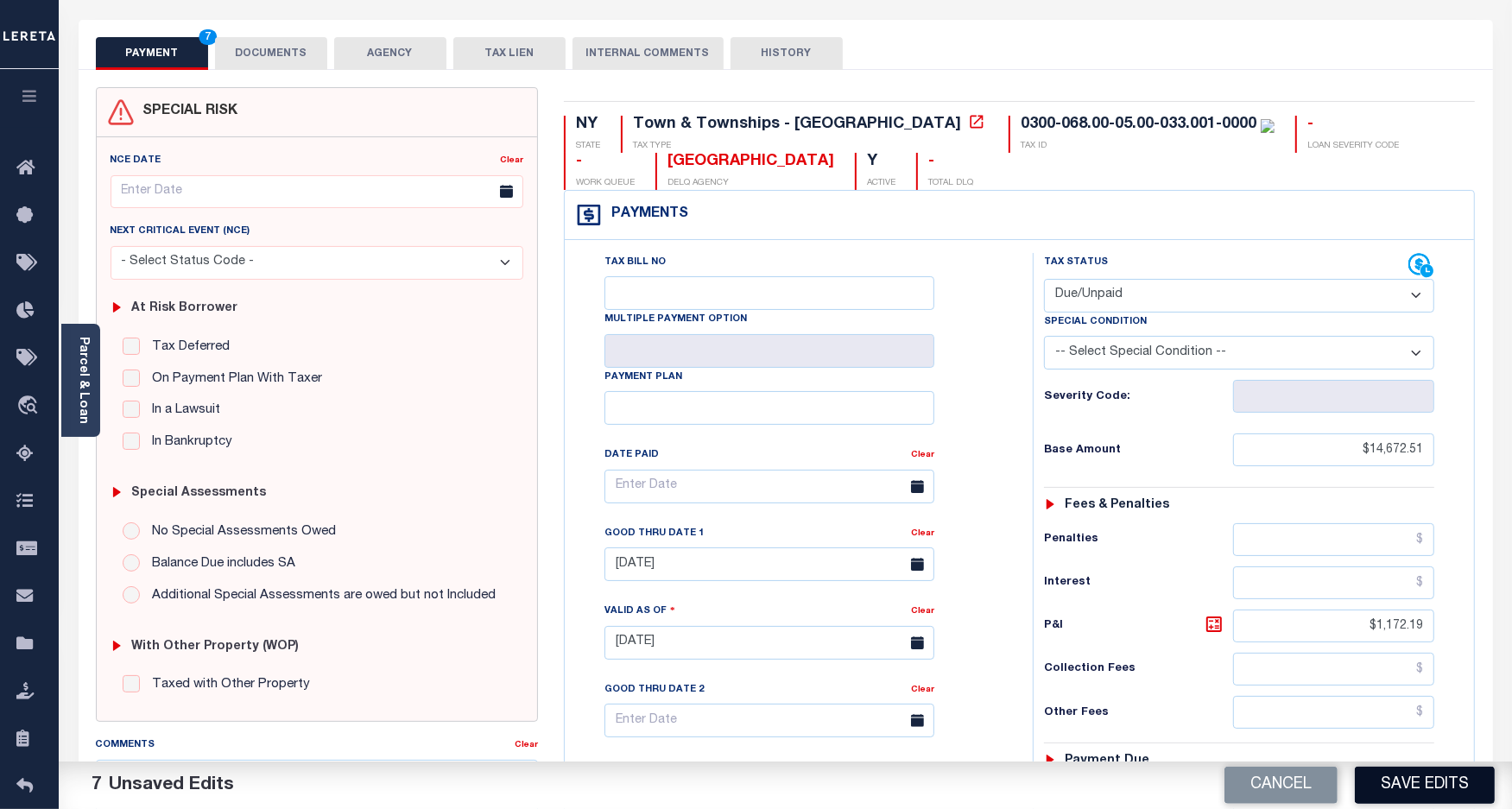
click at [1395, 787] on button "Save Edits" at bounding box center [1424, 786] width 140 height 37
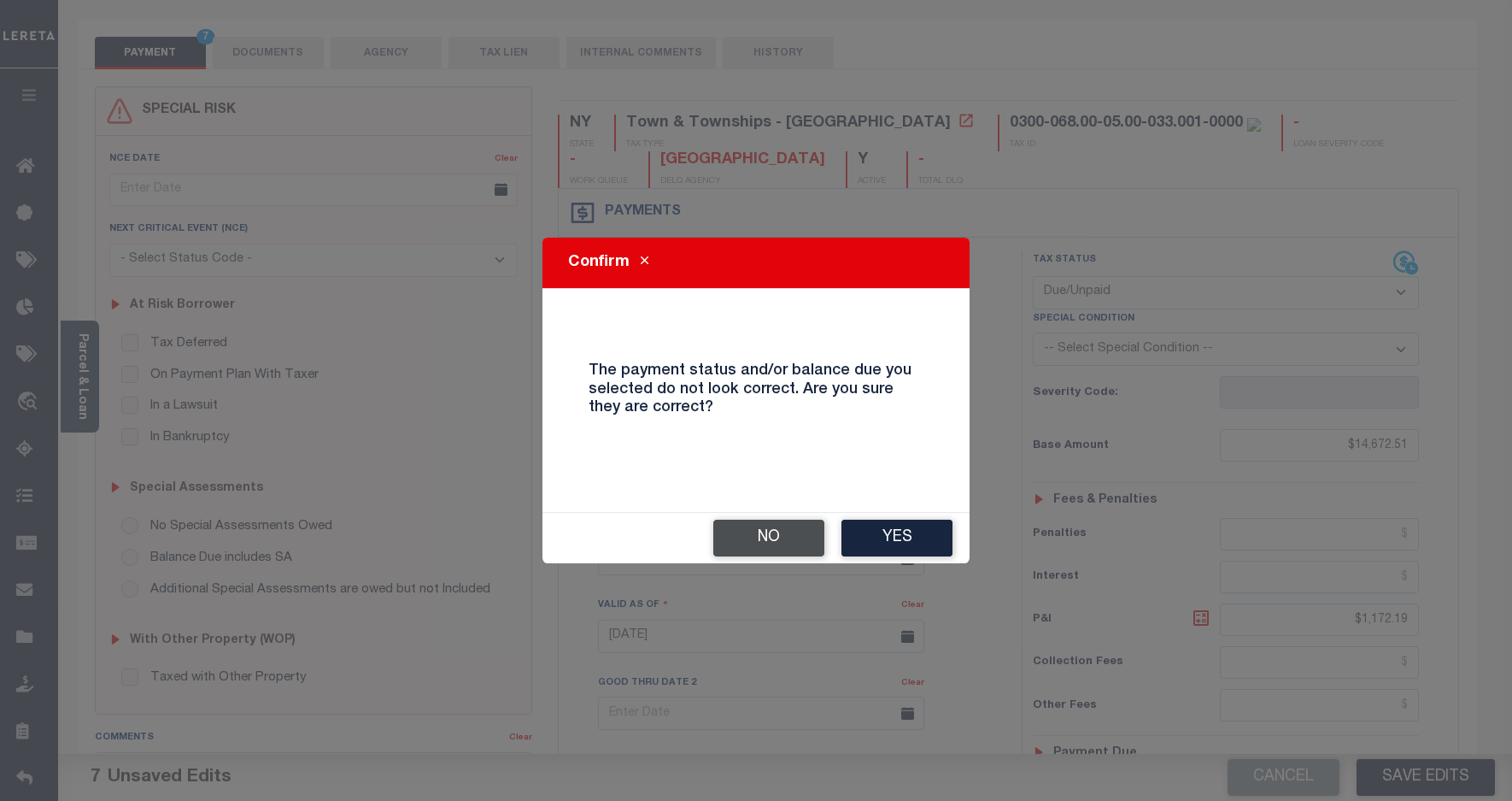
click at [773, 536] on button "No" at bounding box center [769, 539] width 111 height 37
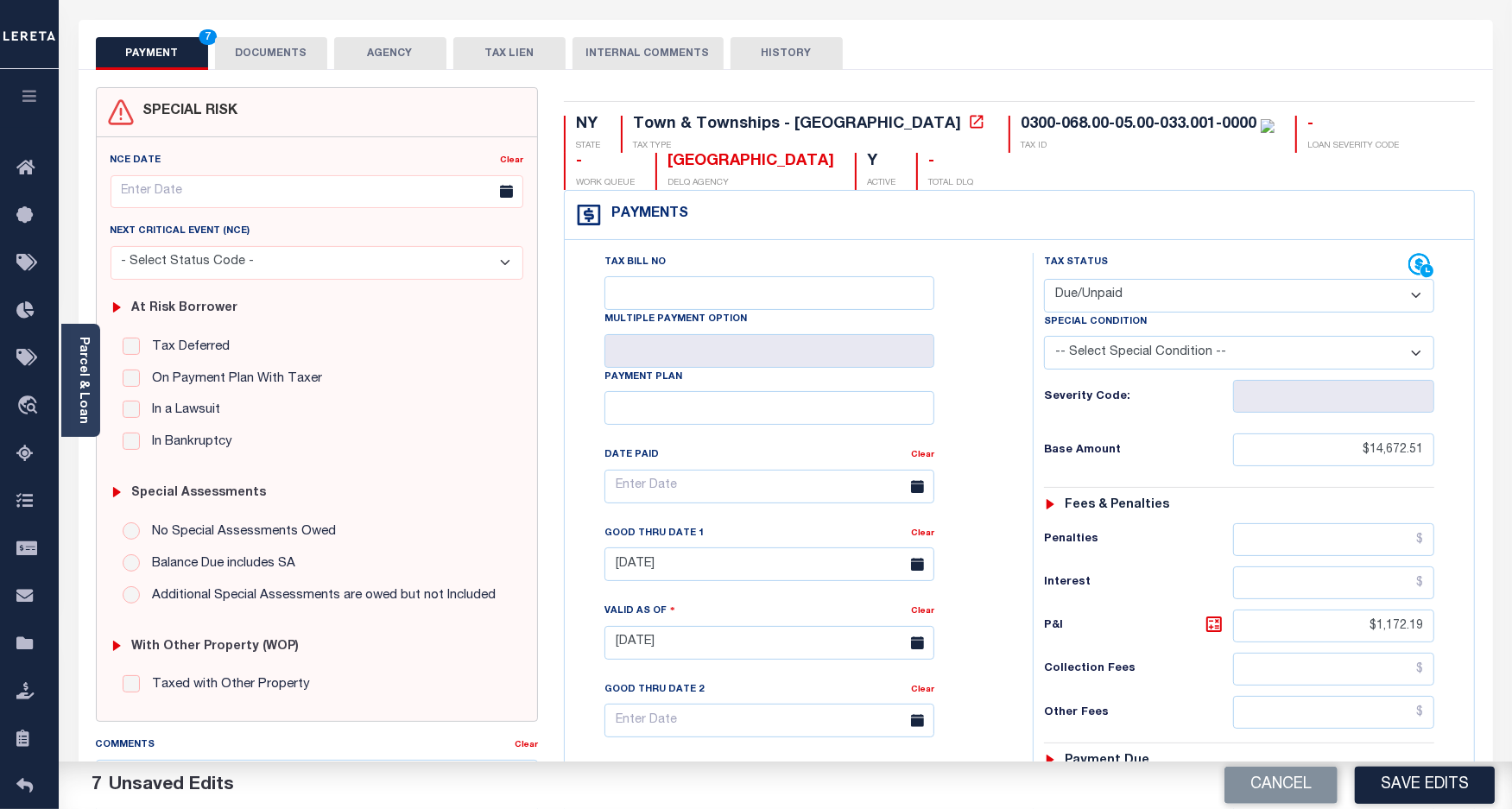
click at [265, 50] on button "DOCUMENTS" at bounding box center [271, 54] width 112 height 33
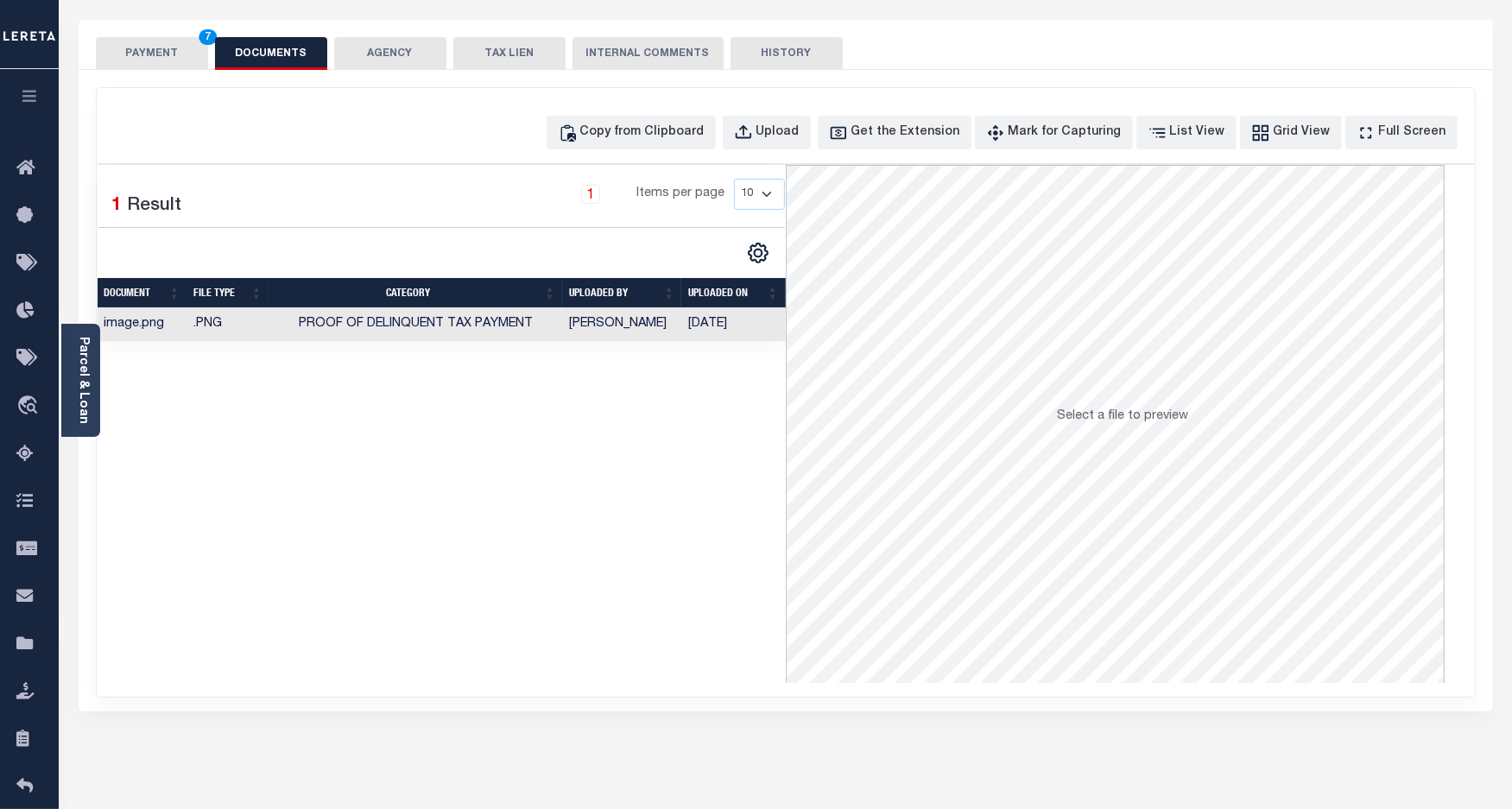
click at [150, 53] on button "PAYMENT 7" at bounding box center [152, 54] width 112 height 33
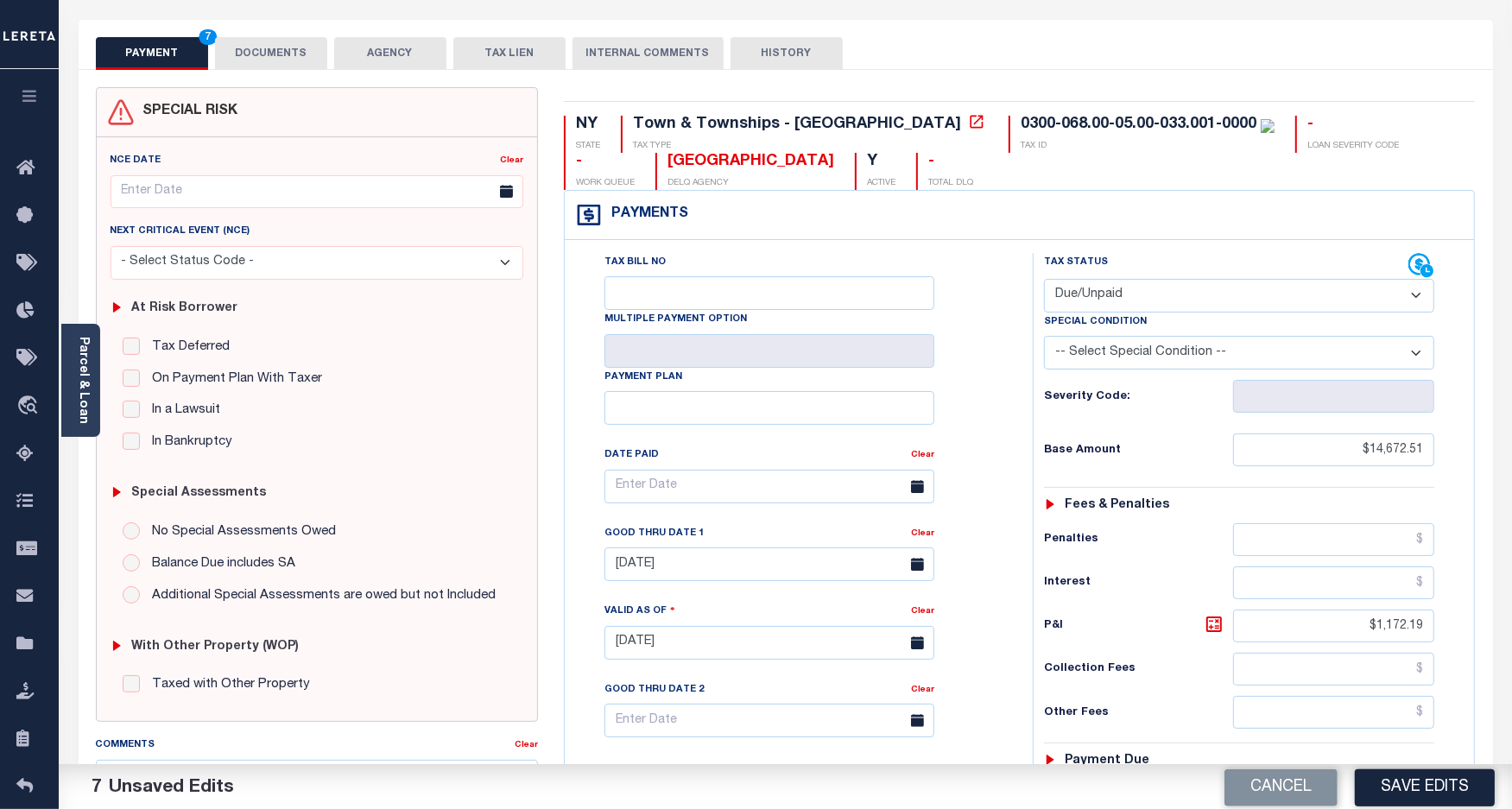
scroll to position [286, 0]
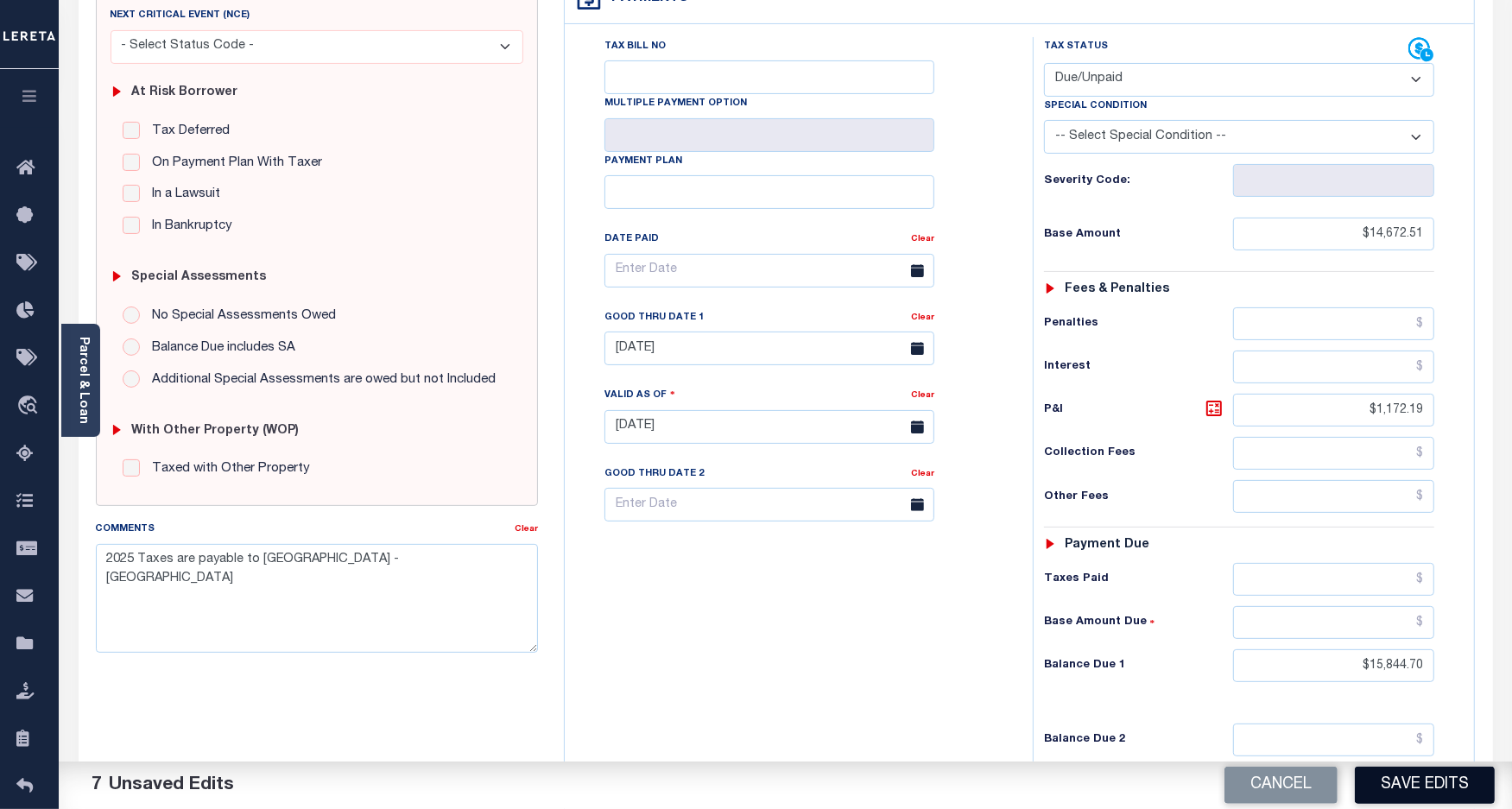
click at [1417, 783] on button "Save Edits" at bounding box center [1424, 786] width 140 height 37
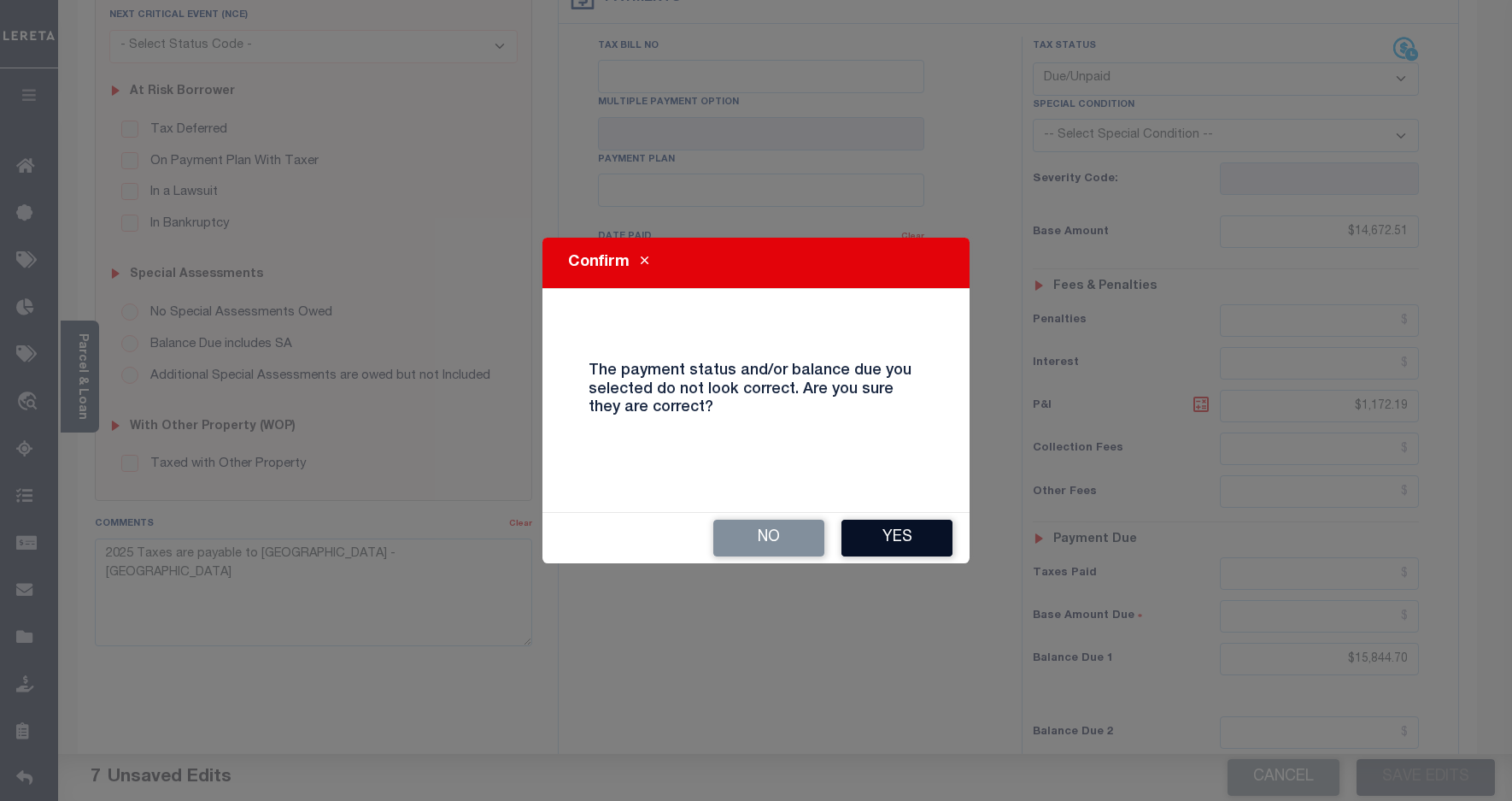
click at [886, 532] on button "Yes" at bounding box center [896, 539] width 111 height 37
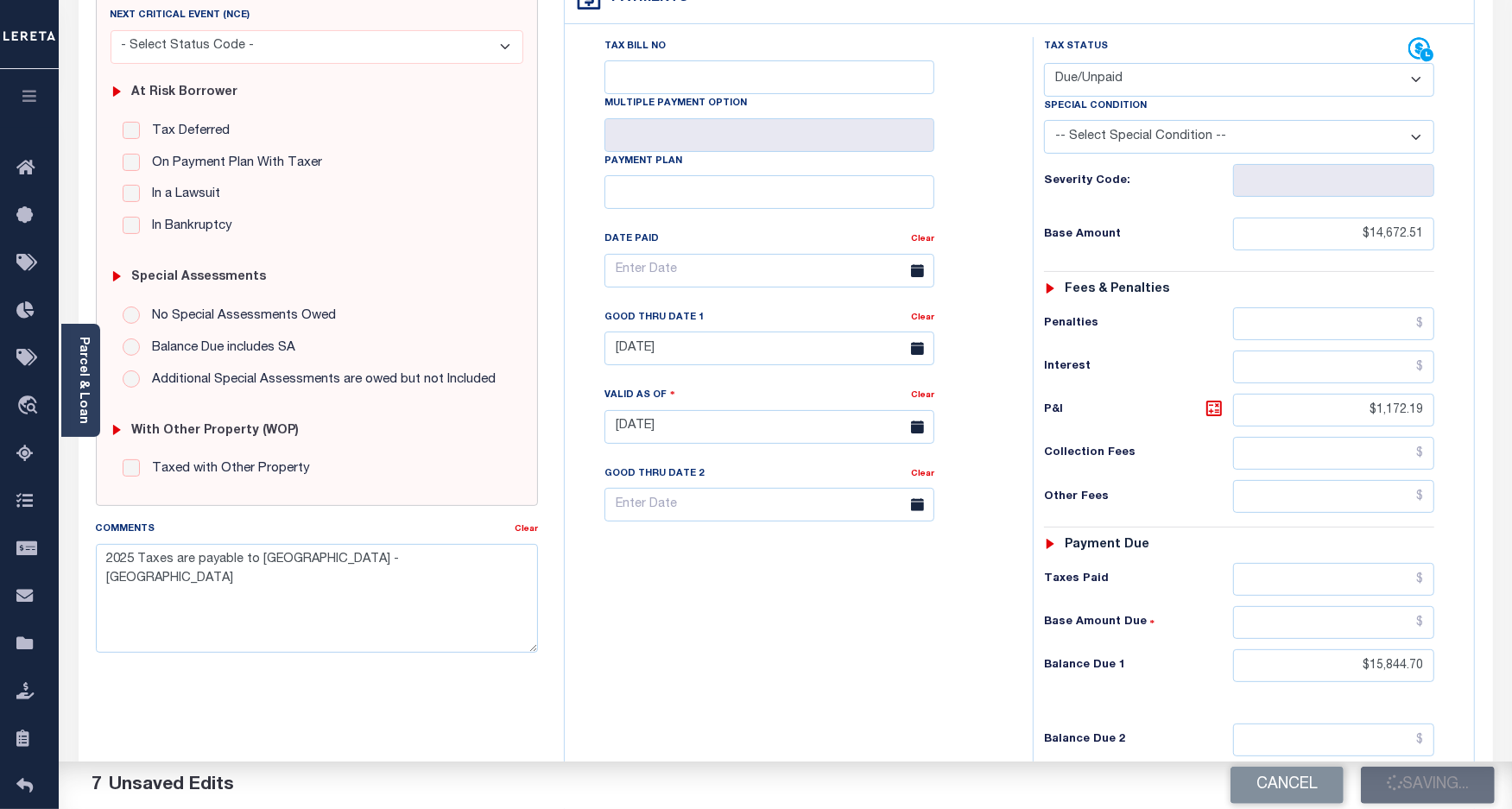
checkbox input "false"
type input "$14,672.51"
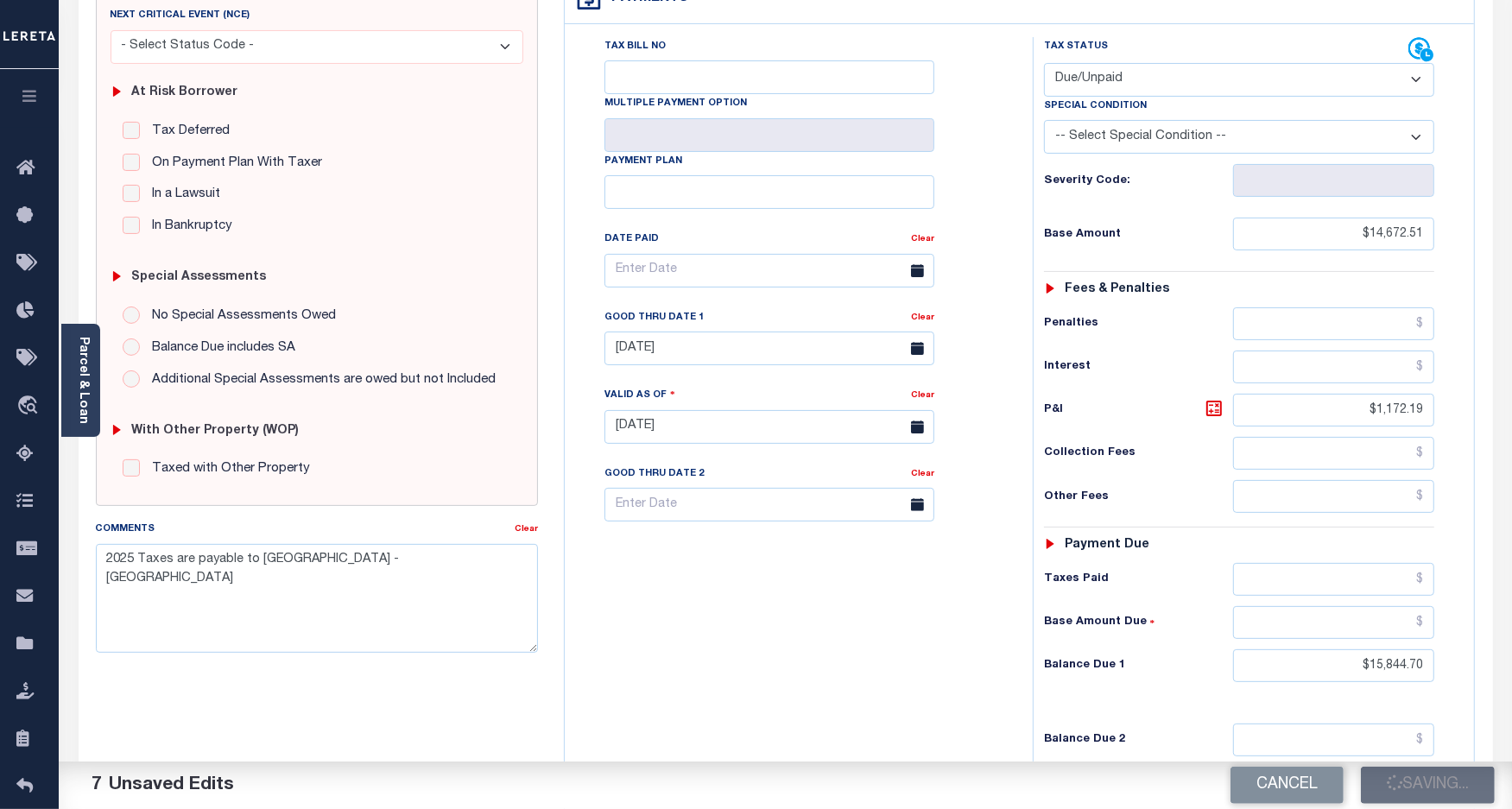
type input "$1,172.19"
type input "$15,844.7"
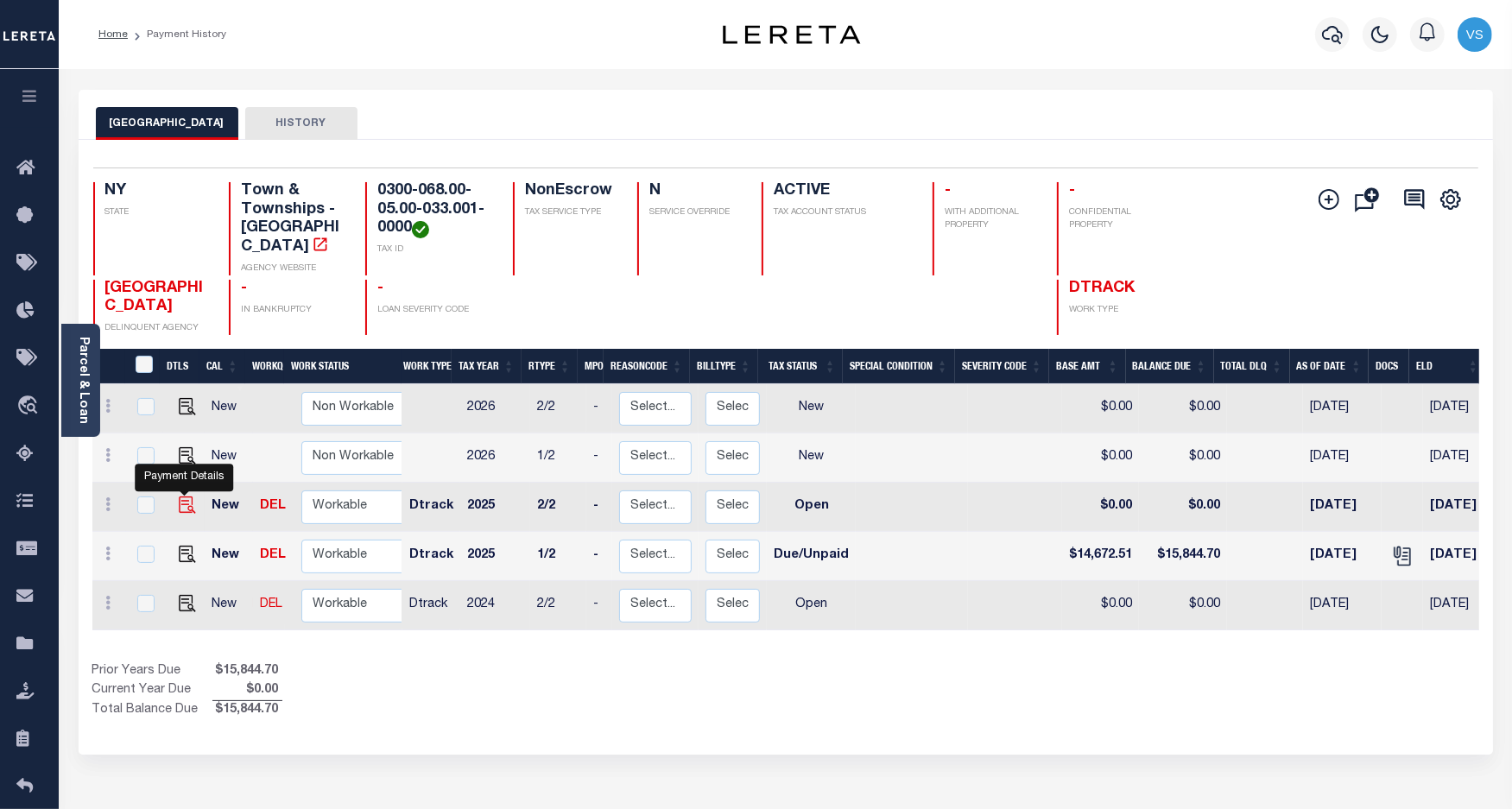
click at [179, 497] on img "" at bounding box center [188, 506] width 18 height 18
checkbox input "true"
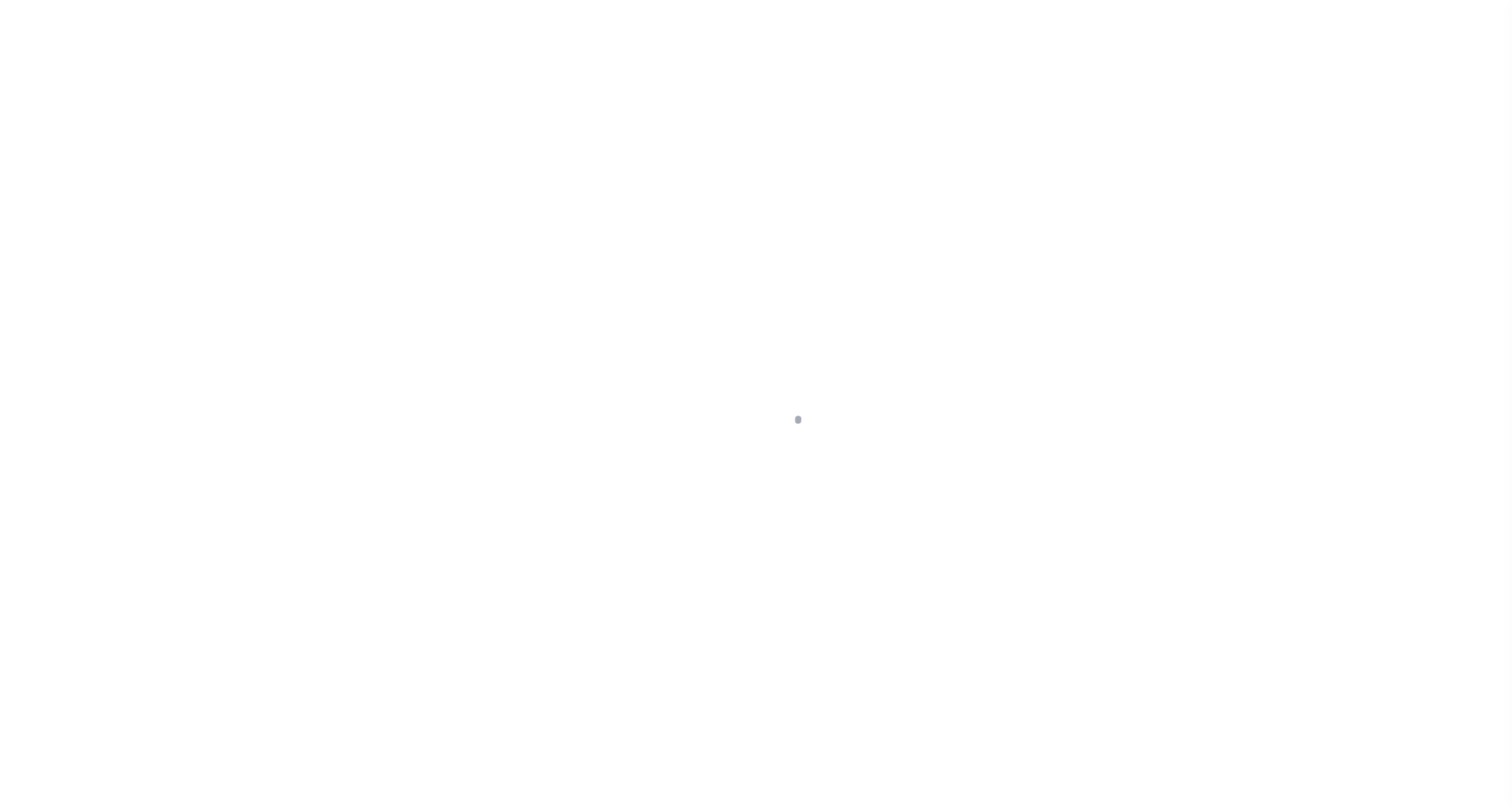
select select "OP2"
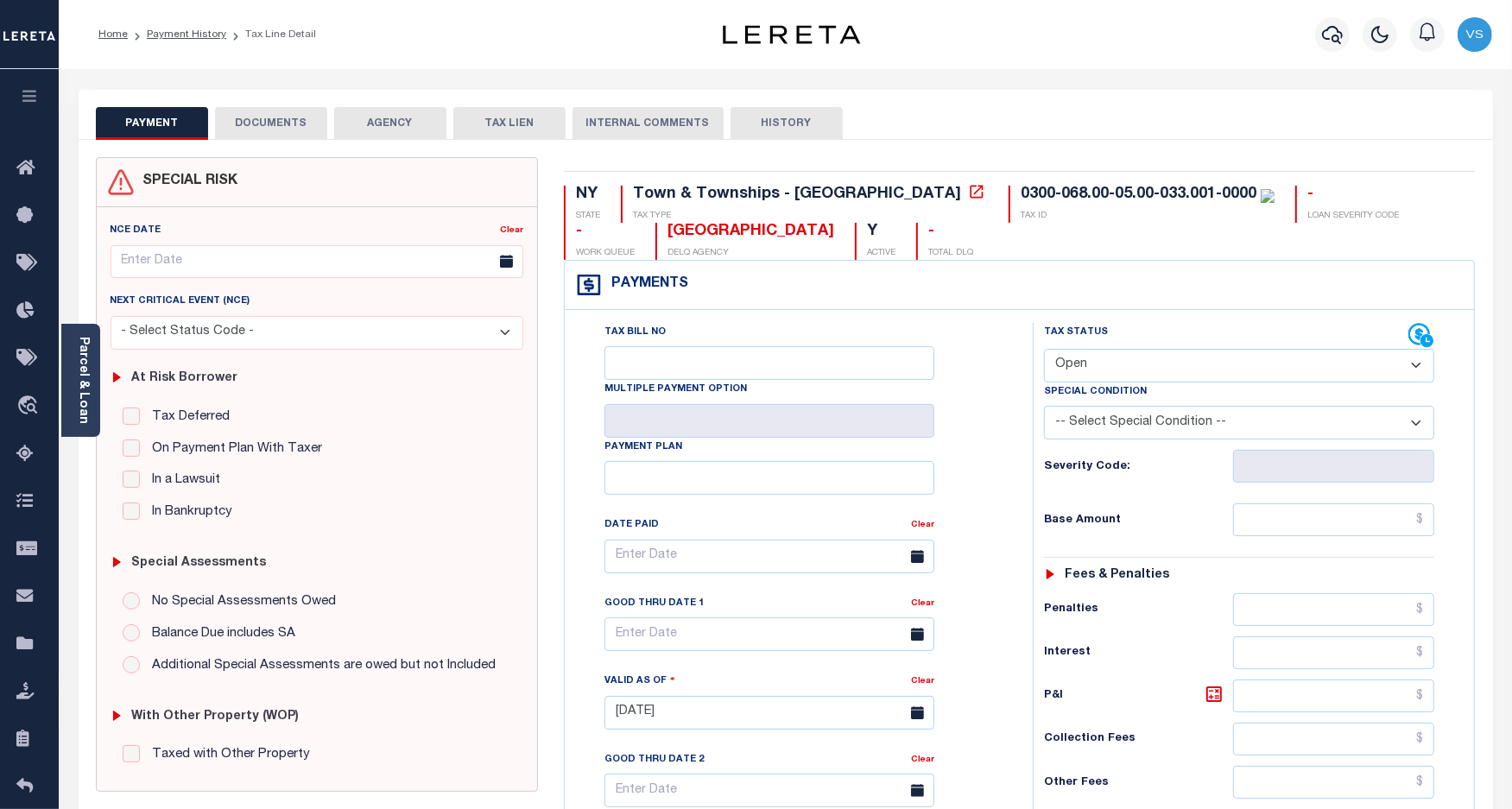
scroll to position [324, 0]
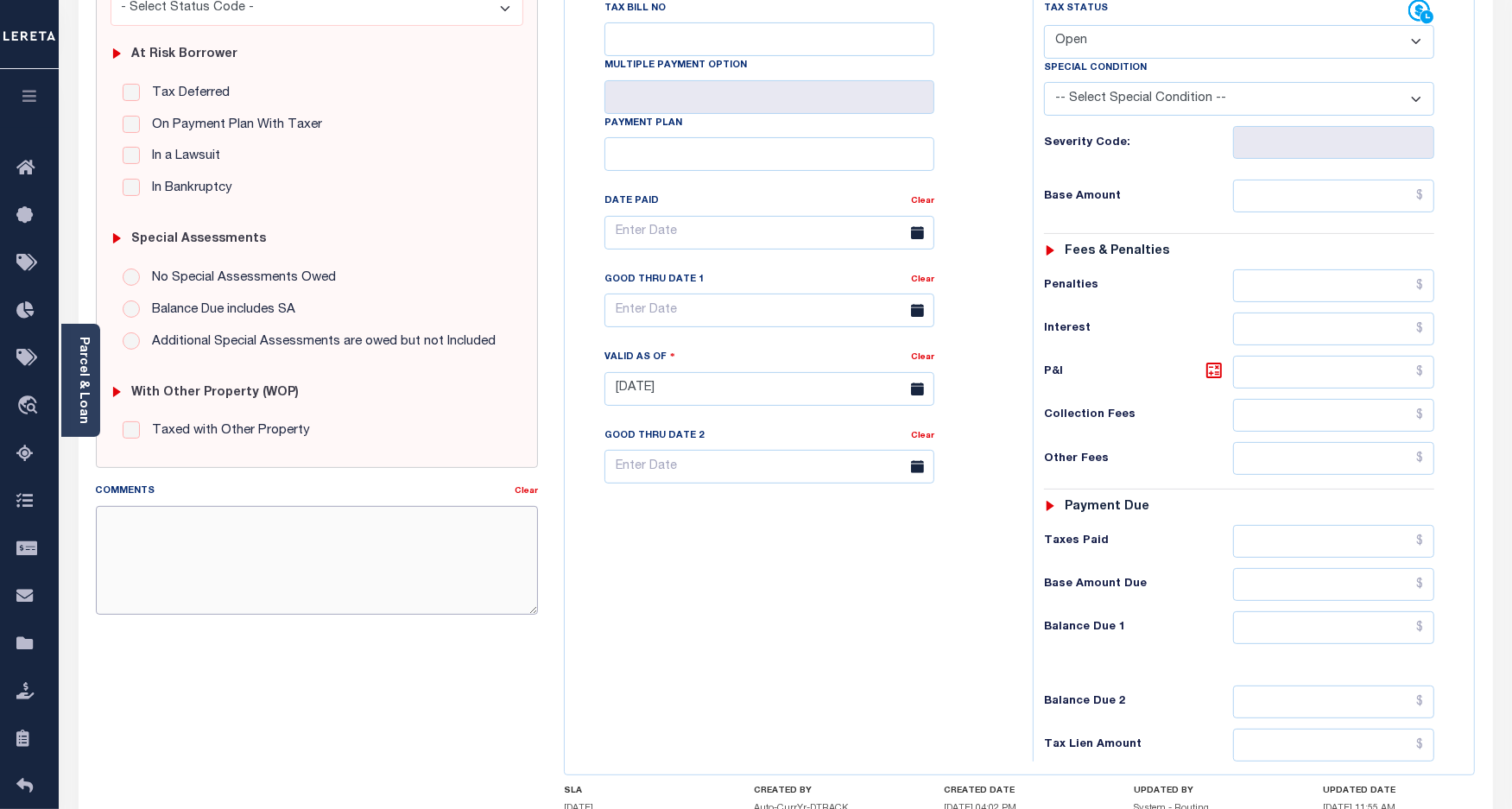
click at [358, 562] on textarea "Comments" at bounding box center [317, 560] width 443 height 109
paste textarea "2025 Taxes are payable to Suffolk County - VS"
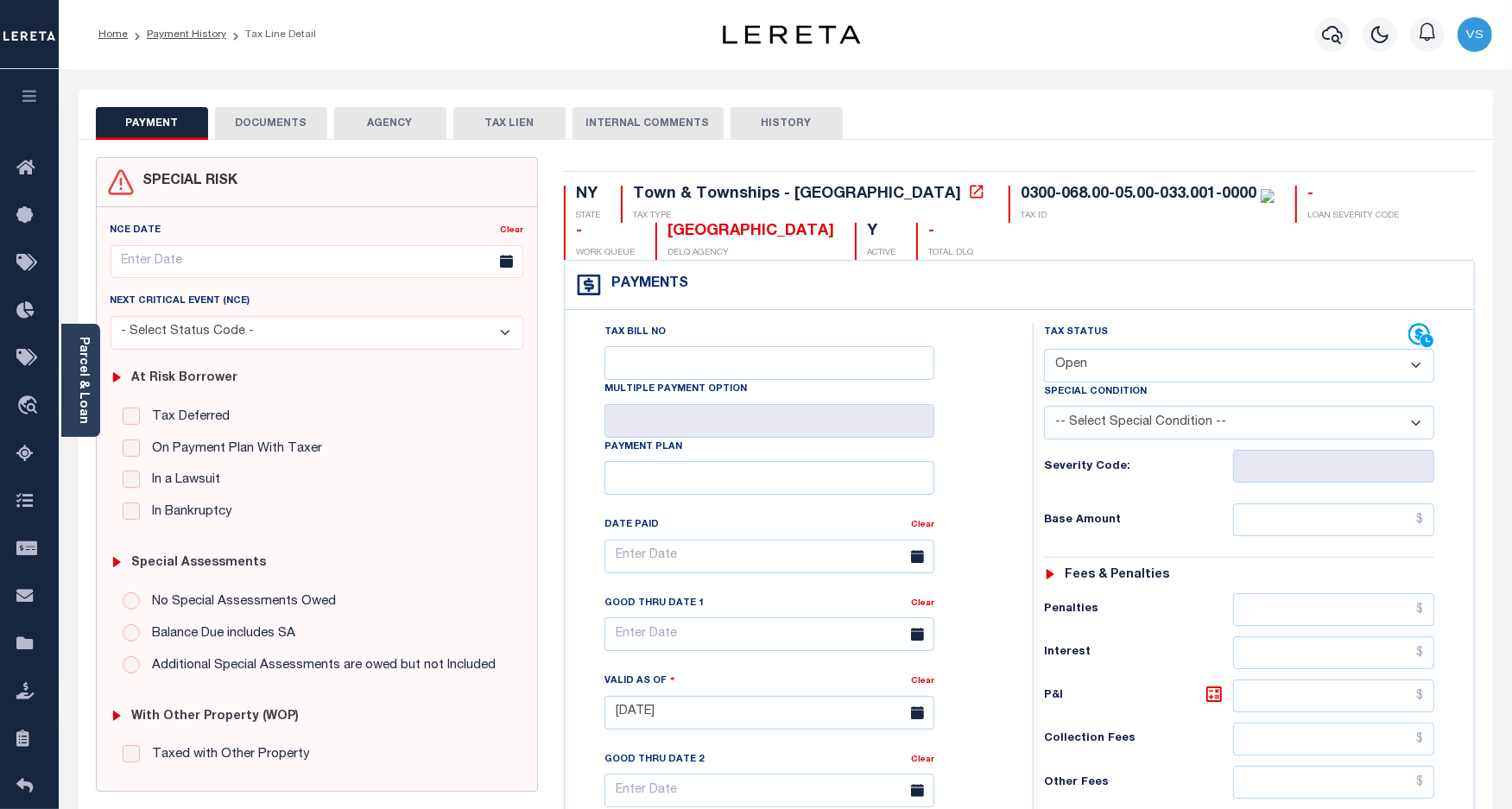
scroll to position [431, 0]
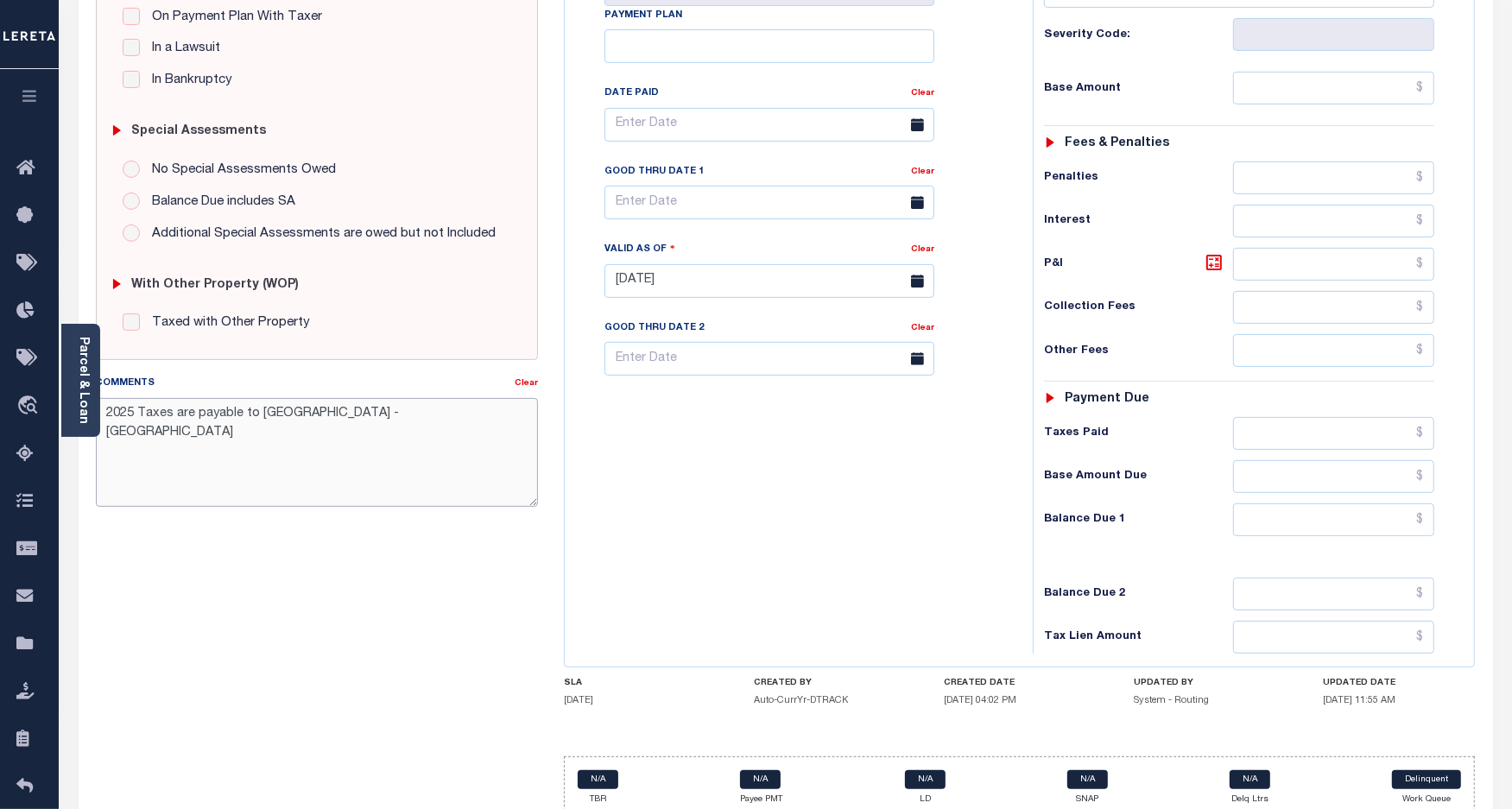
click at [402, 416] on textarea "2025 Taxes are payable to Suffolk County - VS" at bounding box center [317, 452] width 443 height 109
click at [347, 416] on textarea "2025 Taxes are payable to Suffolk County - VS" at bounding box center [317, 452] width 443 height 109
click at [138, 415] on textarea "2025 Taxes are payable to Suffolk County - VS" at bounding box center [317, 452] width 443 height 109
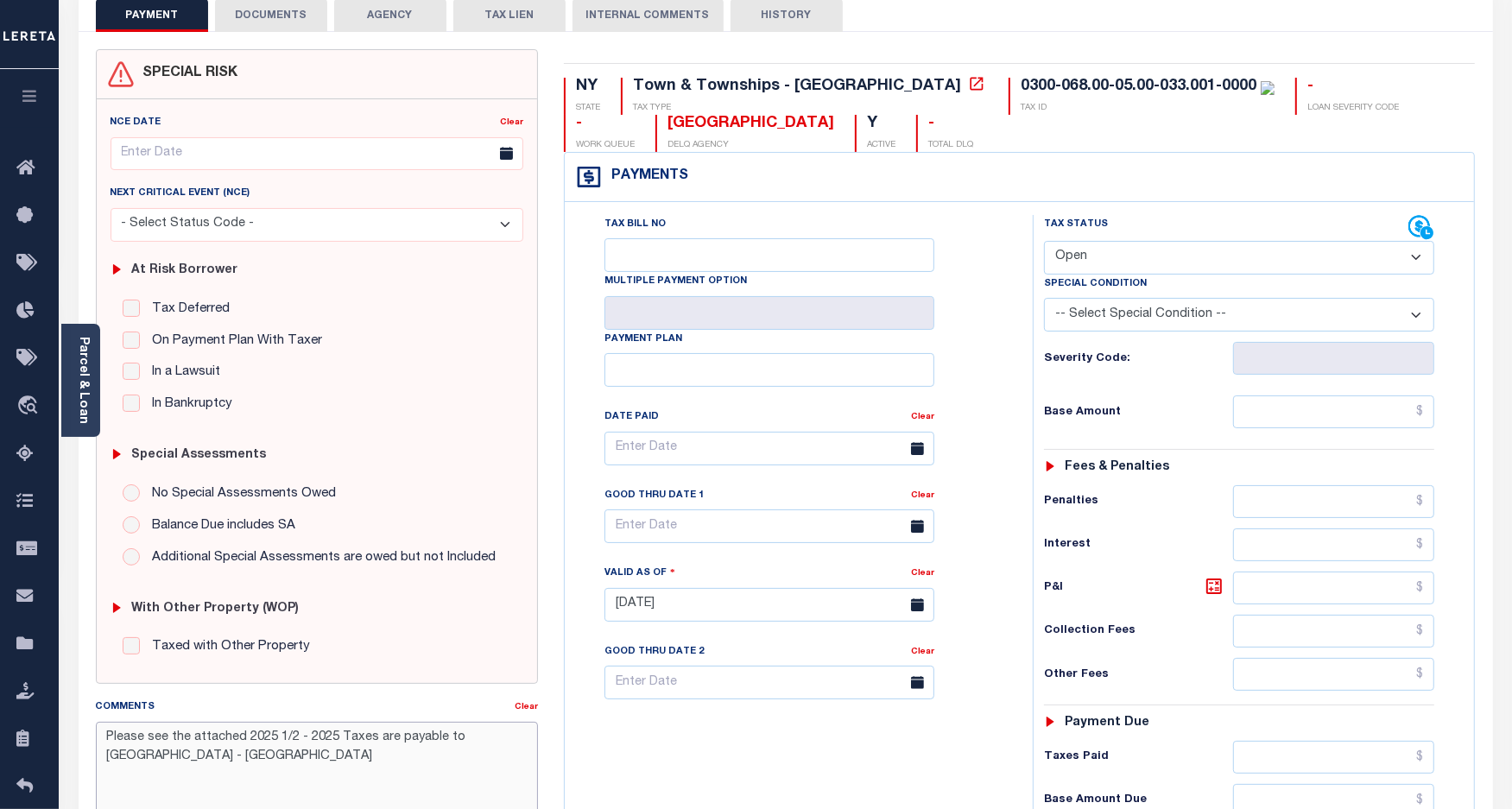
type textarea "Please see the attached 2025 1/2 - 2025 Taxes are payable to Suffolk County - VS"
type input "[DATE]"
click at [1086, 261] on select "- Select Status Code - Open Due/Unpaid Paid Incomplete No Tax Due Internal Refu…" at bounding box center [1239, 257] width 391 height 33
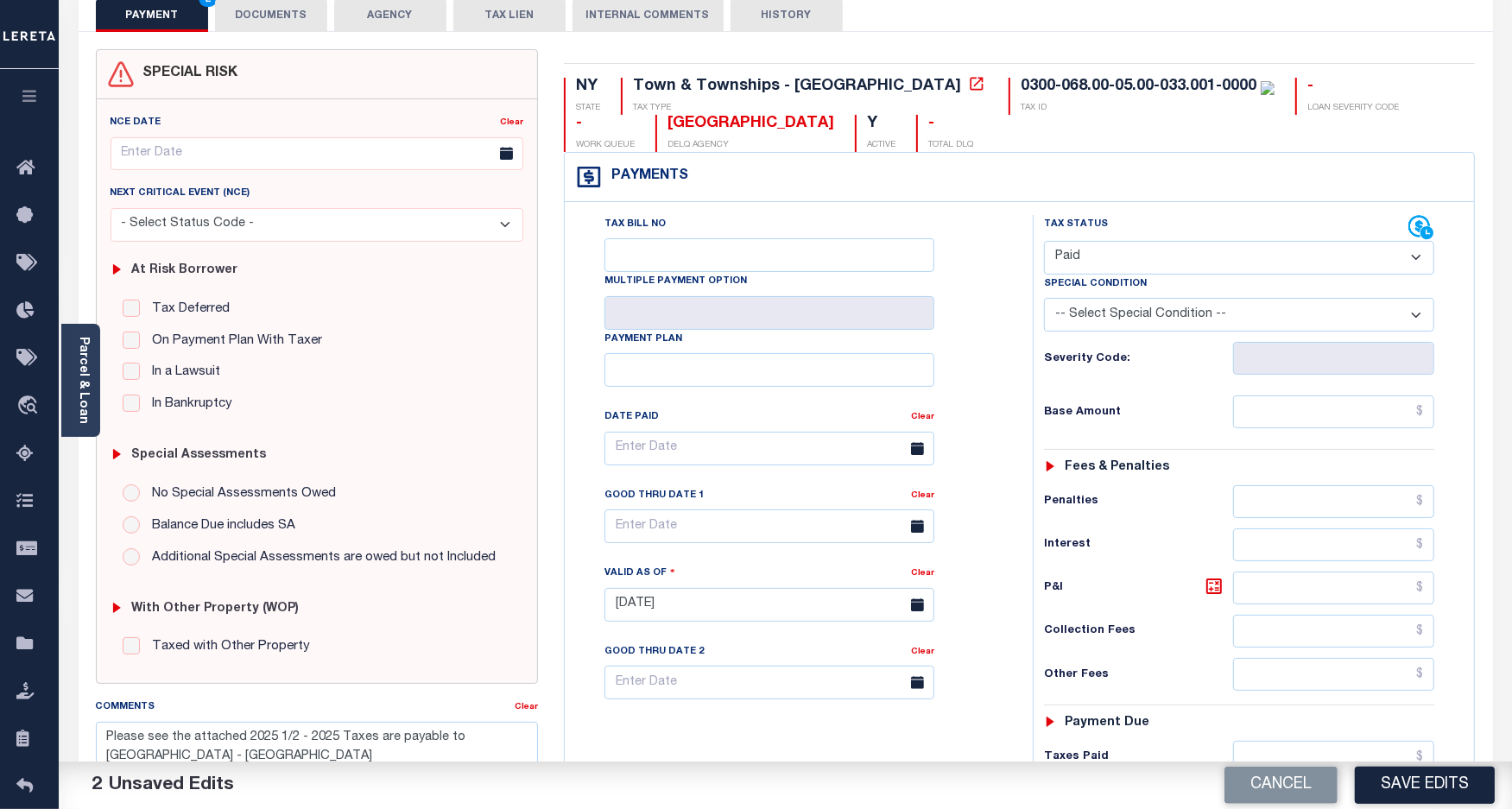
click at [1044, 243] on select "- Select Status Code - Open Due/Unpaid Paid Incomplete No Tax Due Internal Refu…" at bounding box center [1239, 257] width 391 height 33
click at [1086, 247] on select "- Select Status Code - Open Due/Unpaid Paid Incomplete No Tax Due Internal Refu…" at bounding box center [1239, 257] width 391 height 33
select select "DUE"
click at [1044, 243] on select "- Select Status Code - Open Due/Unpaid Paid Incomplete No Tax Due Internal Refu…" at bounding box center [1239, 257] width 391 height 33
click at [1265, 411] on input "text" at bounding box center [1333, 412] width 201 height 33
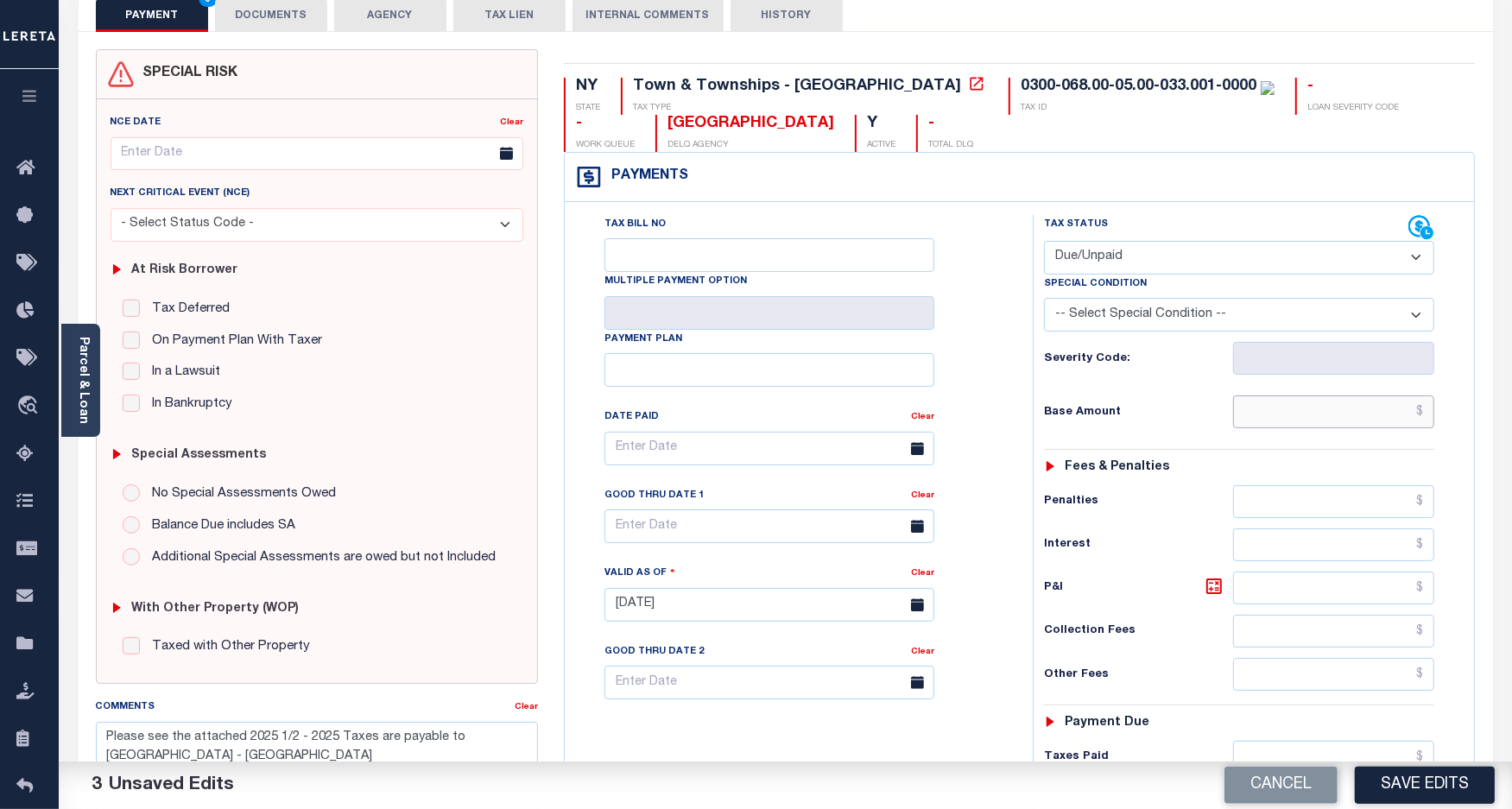
paste input "13,320.46"
type input "$13,320.46"
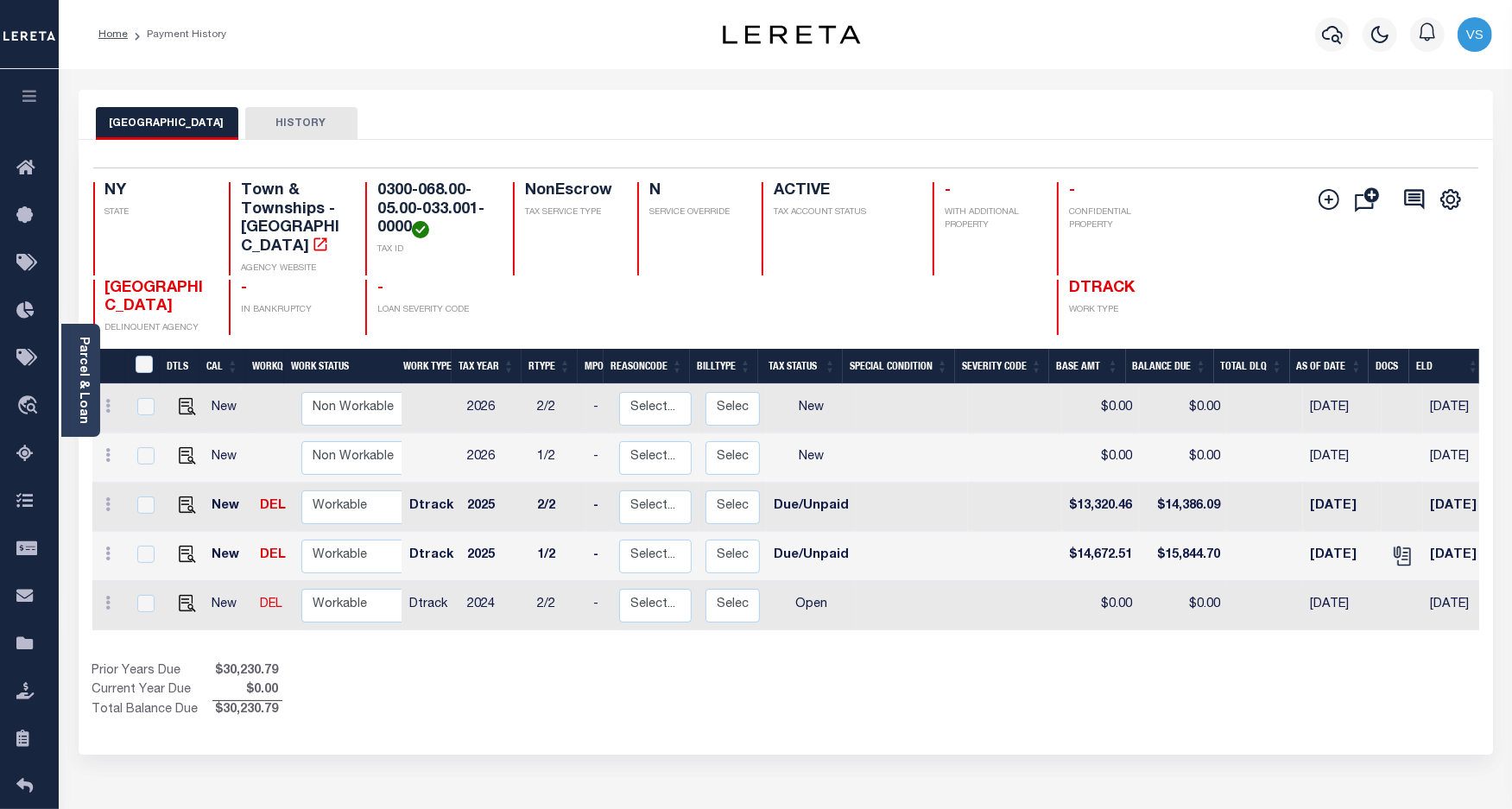
scroll to position [257, 0]
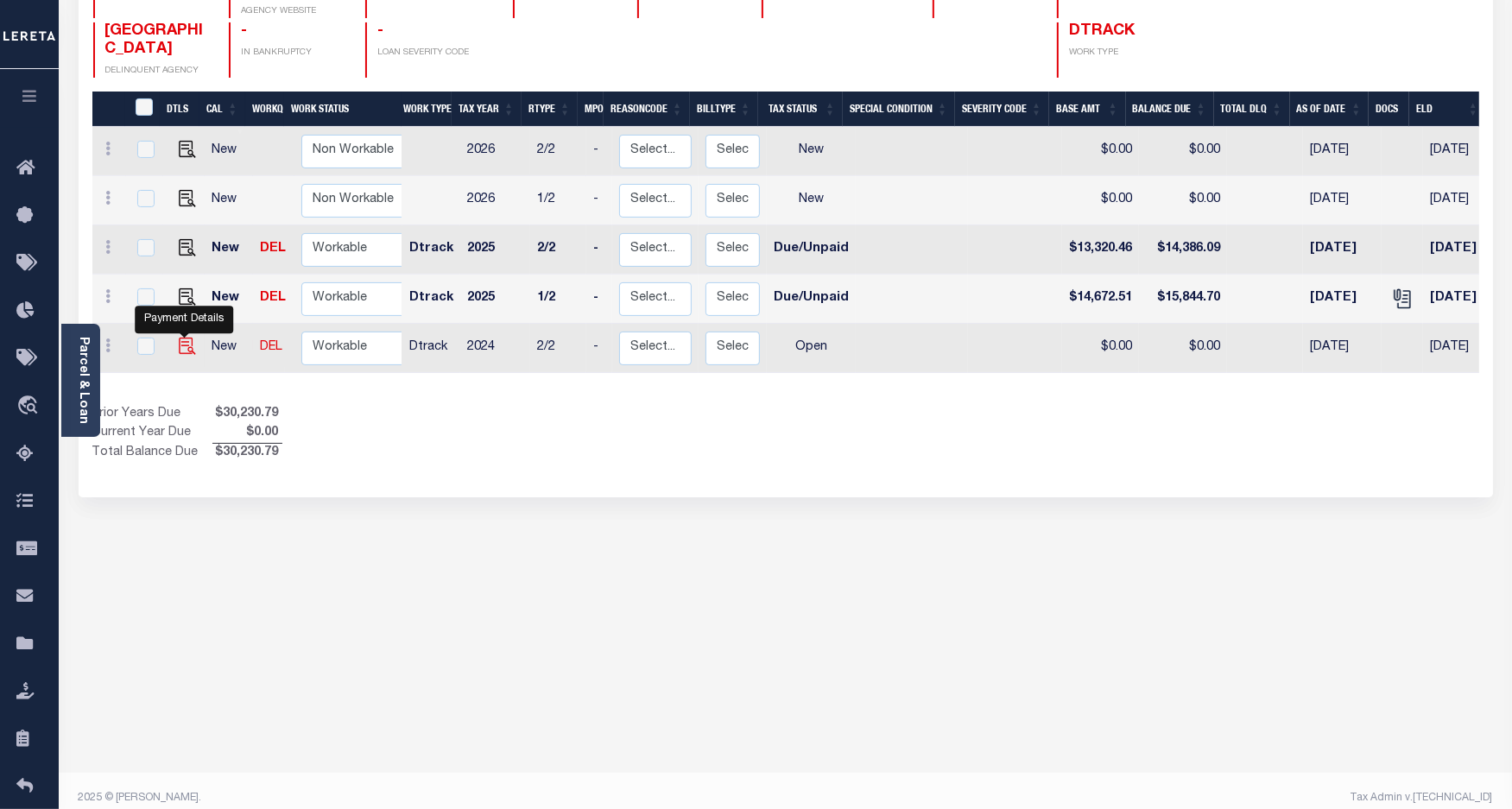
click at [186, 337] on img "" at bounding box center [188, 346] width 18 height 18
checkbox input "true"
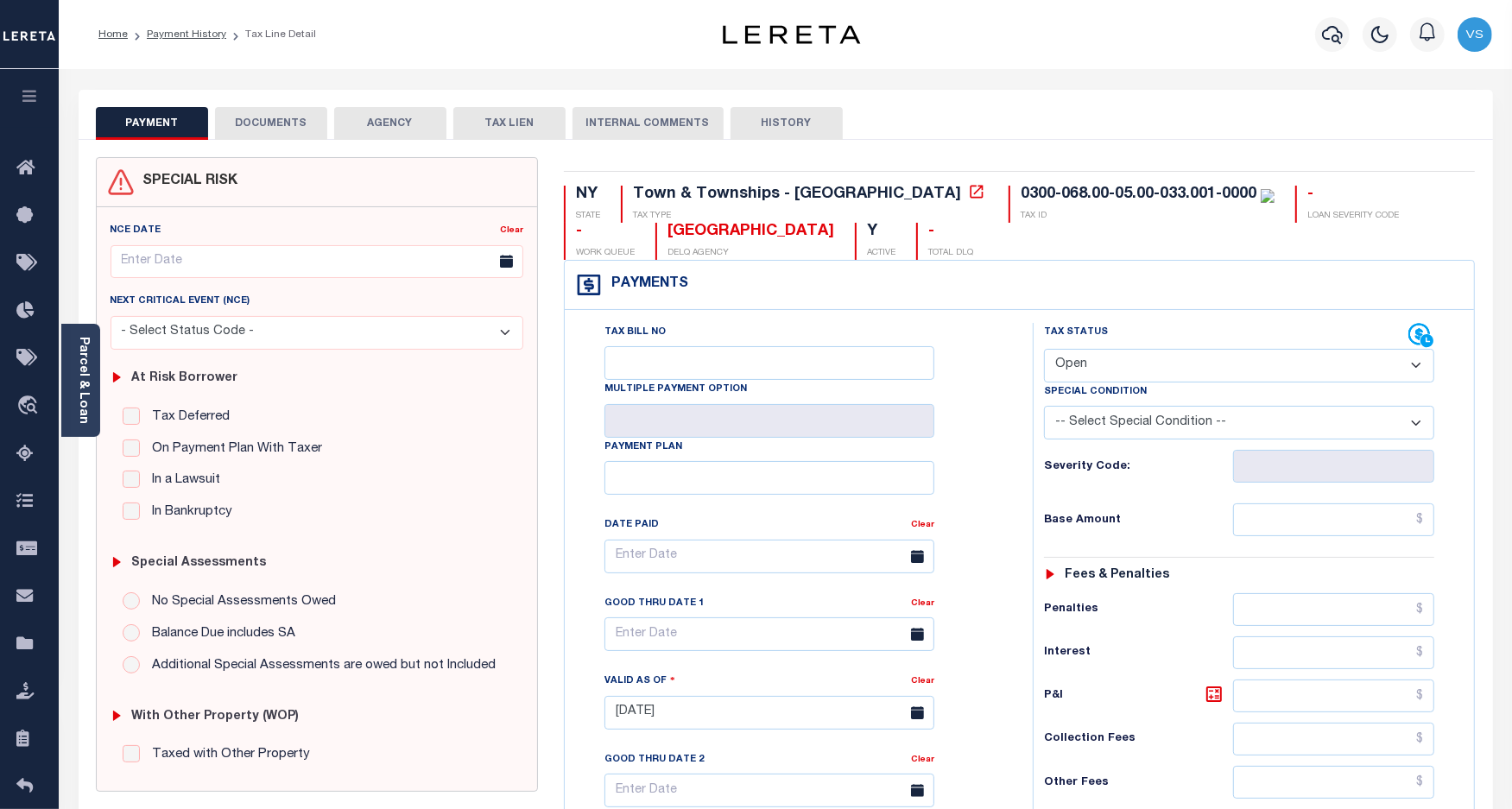
click at [1066, 361] on select "- Select Status Code - Open Due/Unpaid Paid Incomplete No Tax Due Internal Refu…" at bounding box center [1239, 366] width 391 height 33
select select "PYD"
click at [1044, 350] on select "- Select Status Code - Open Due/Unpaid Paid Incomplete No Tax Due Internal Refu…" at bounding box center [1239, 366] width 391 height 33
type input "[DATE]"
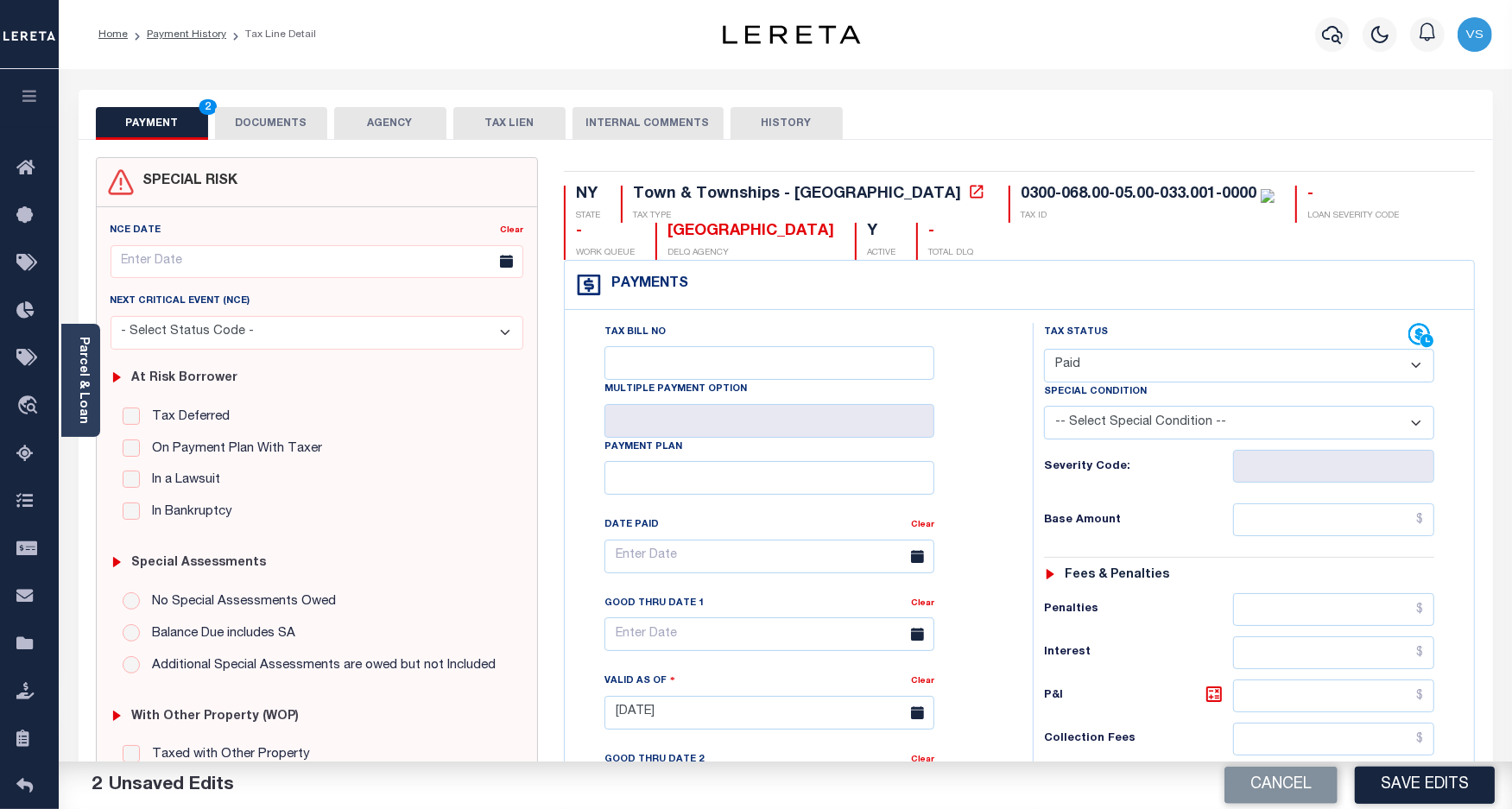
click at [266, 123] on button "DOCUMENTS" at bounding box center [271, 123] width 112 height 33
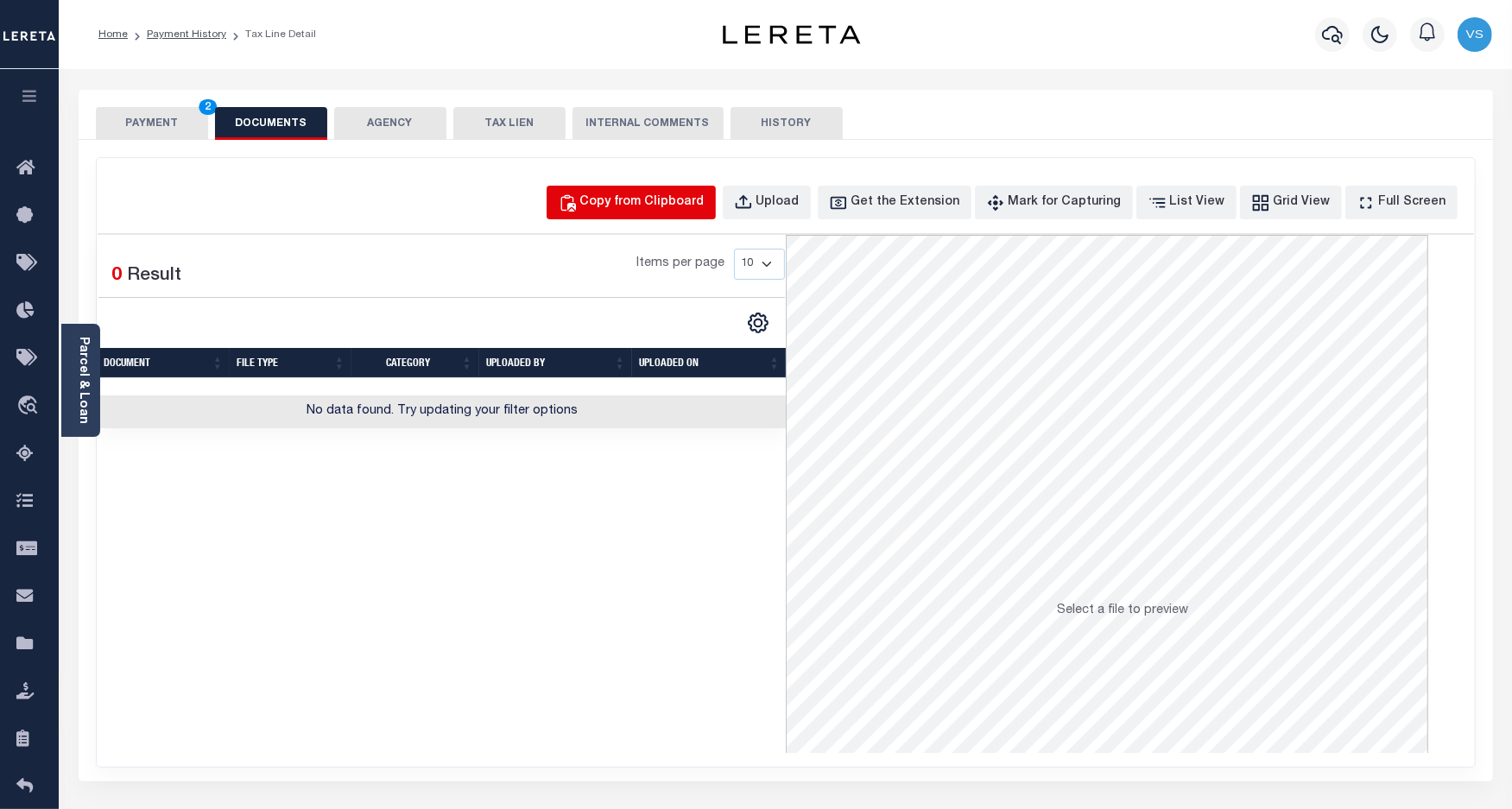
click at [645, 203] on div "Copy from Clipboard" at bounding box center [642, 202] width 124 height 19
select select "POP"
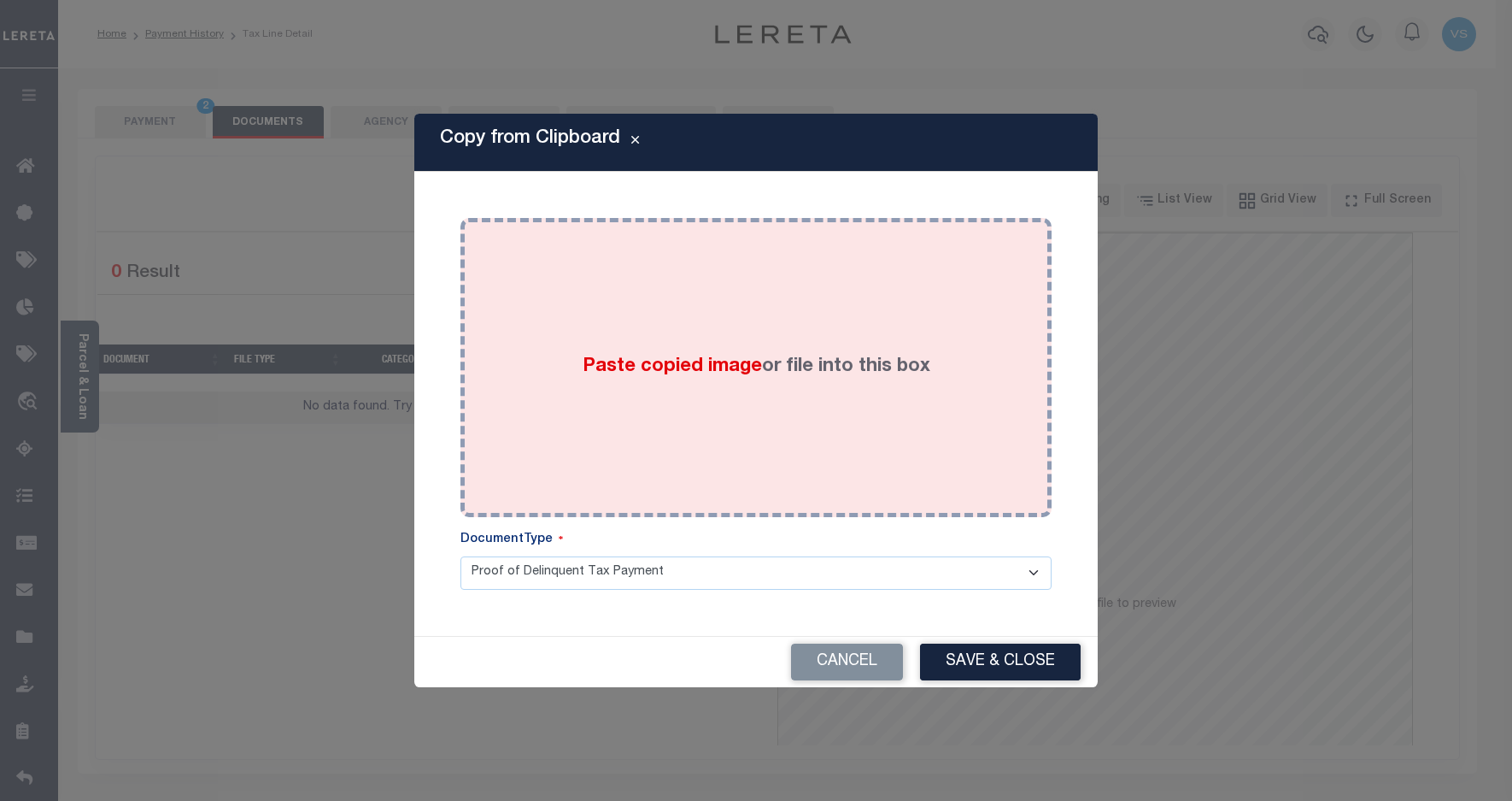
click at [673, 340] on div "Paste copied image or file into this box" at bounding box center [756, 367] width 565 height 273
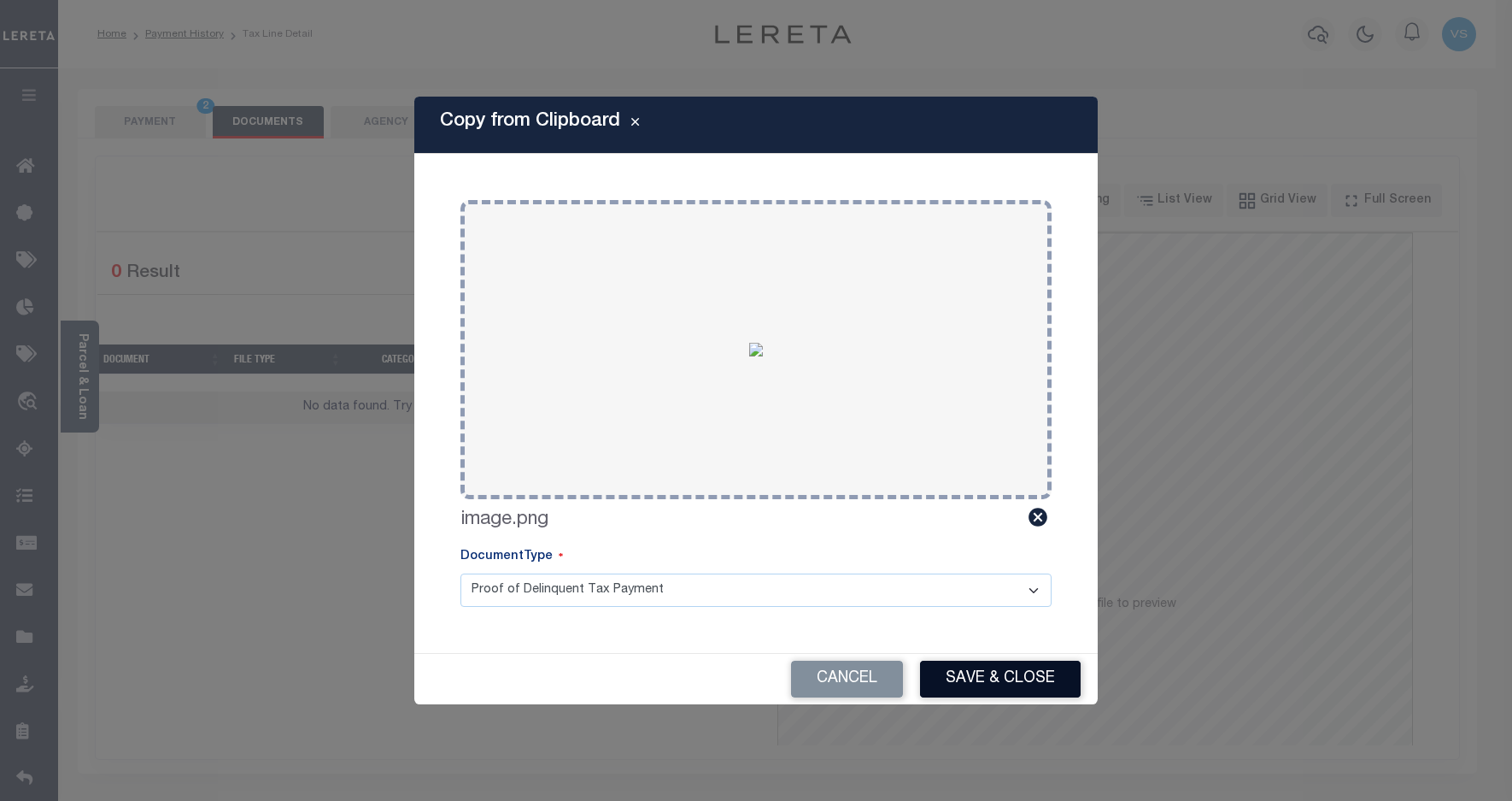
click at [971, 662] on button "Save & Close" at bounding box center [1001, 679] width 161 height 37
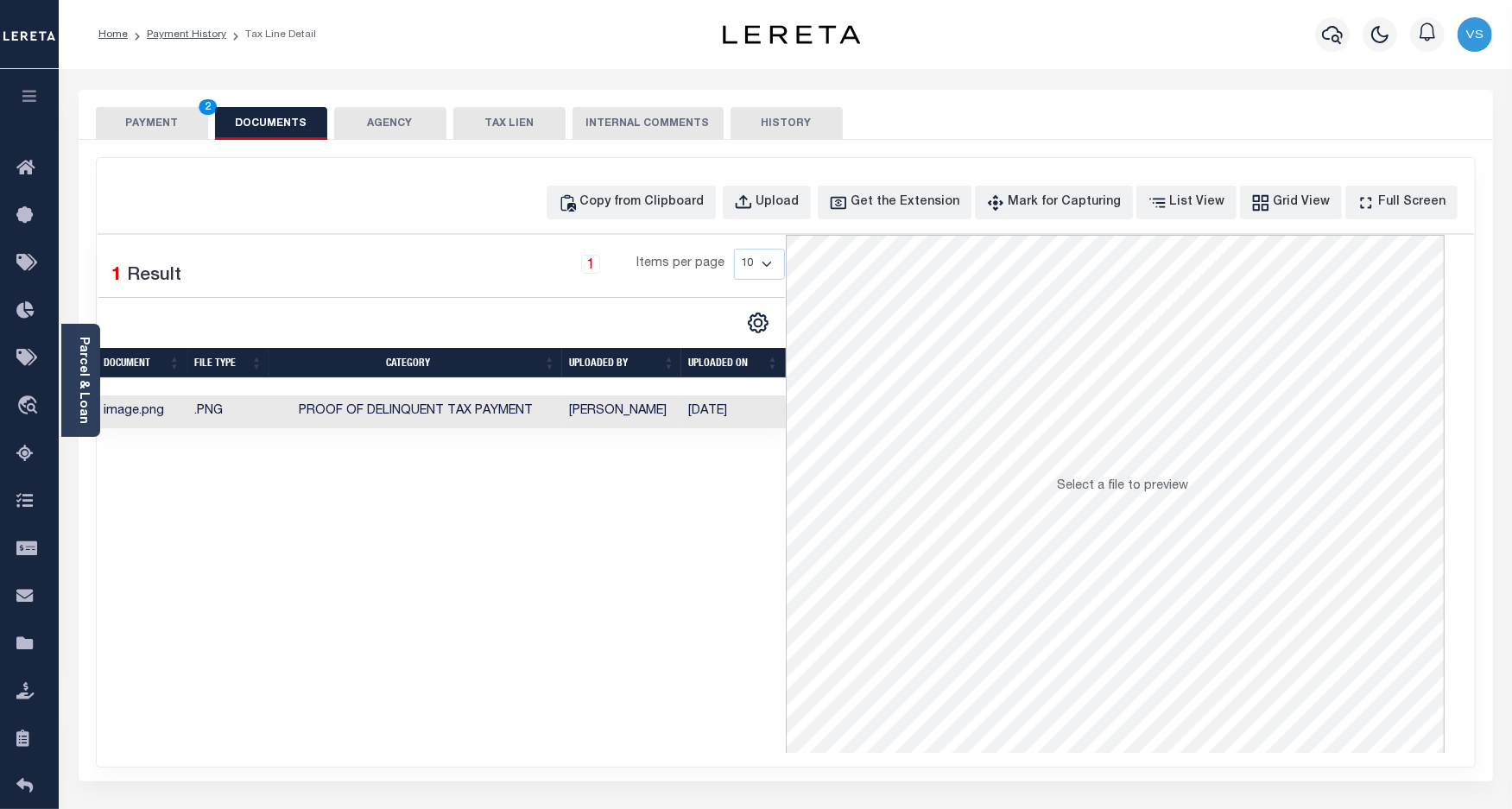
click at [145, 126] on button "PAYMENT 2" at bounding box center [152, 123] width 112 height 33
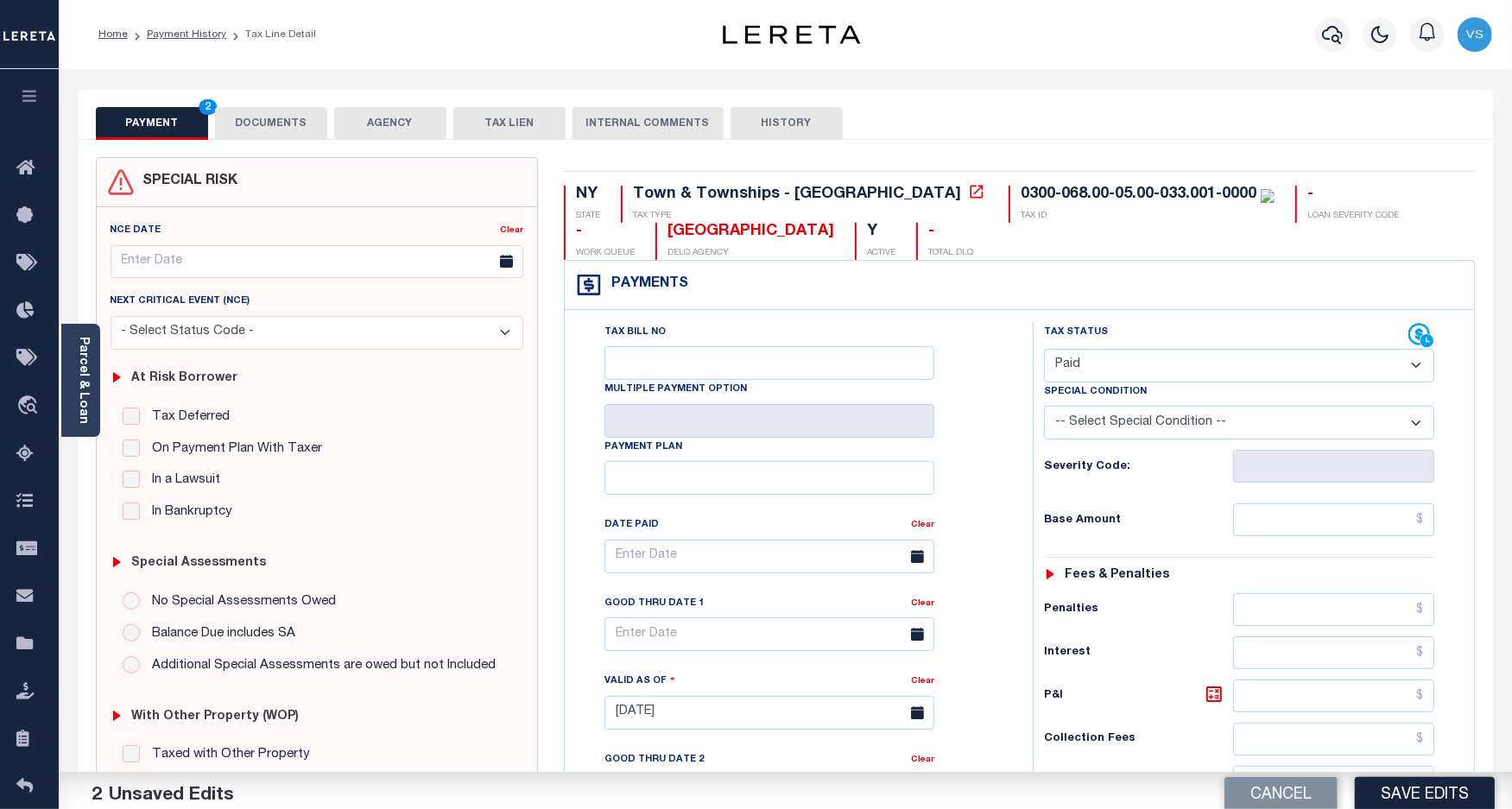
scroll to position [216, 0]
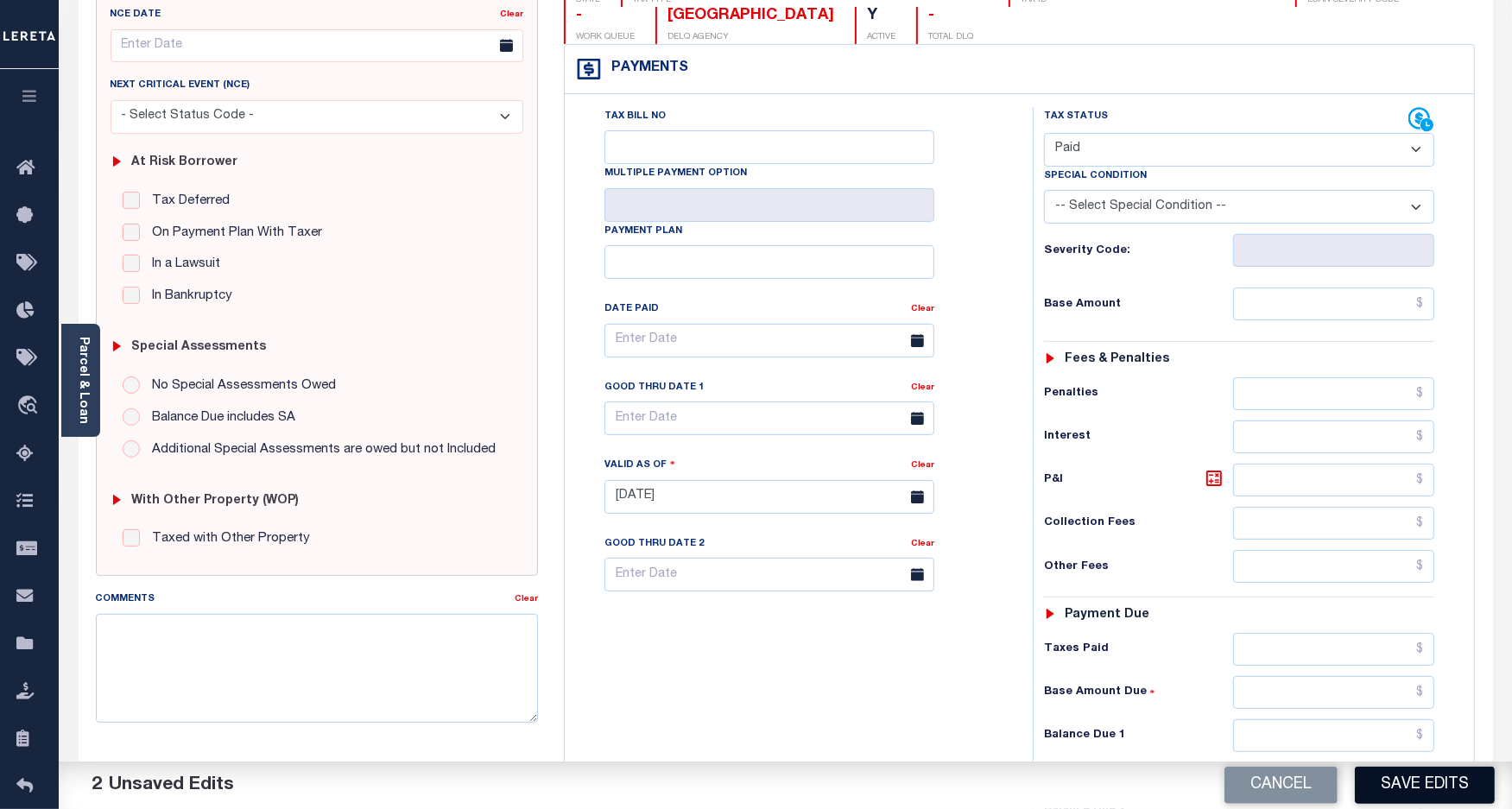
click at [1395, 788] on button "Save Edits" at bounding box center [1424, 786] width 140 height 37
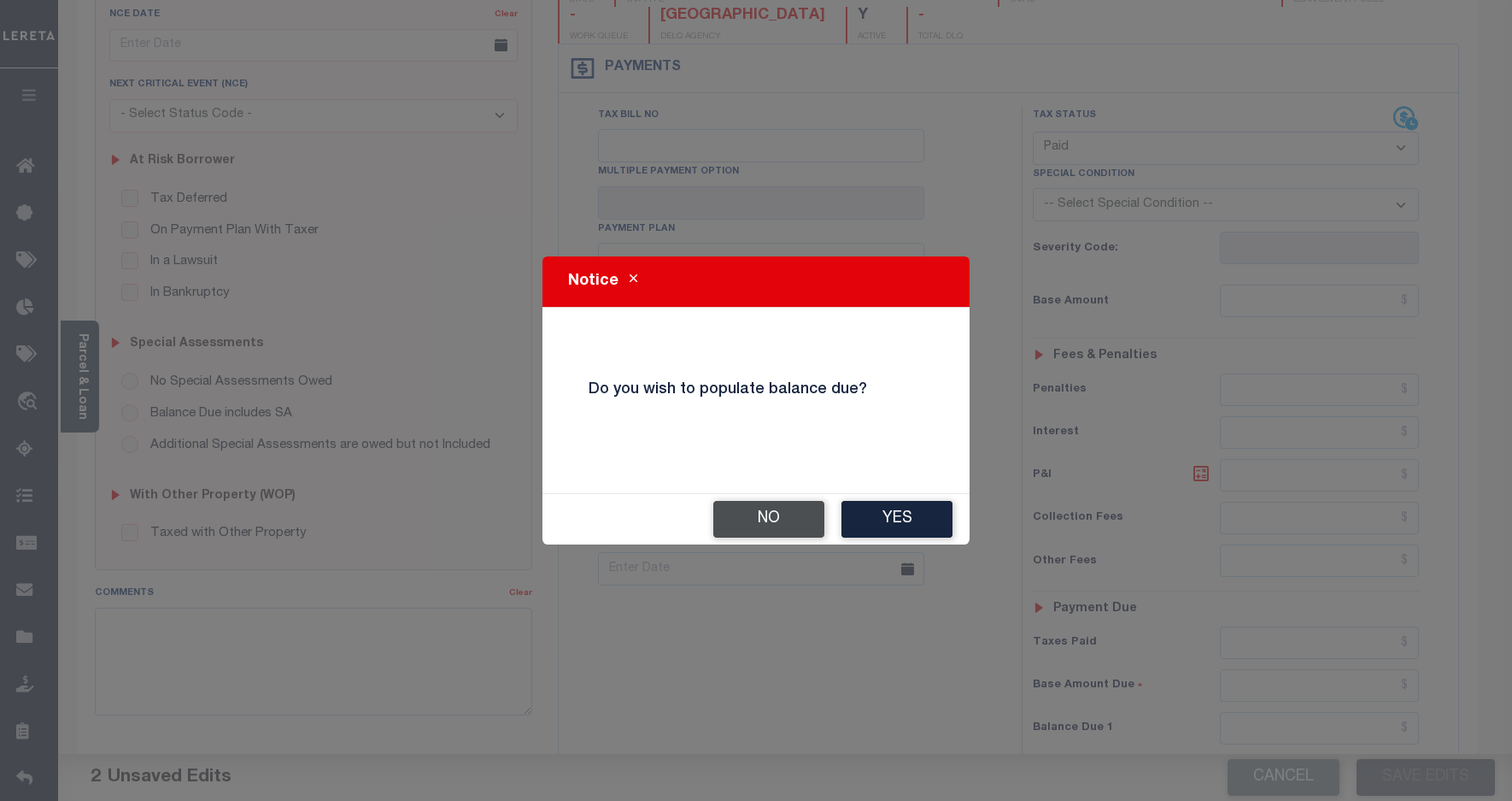
click at [758, 517] on button "No" at bounding box center [769, 519] width 111 height 37
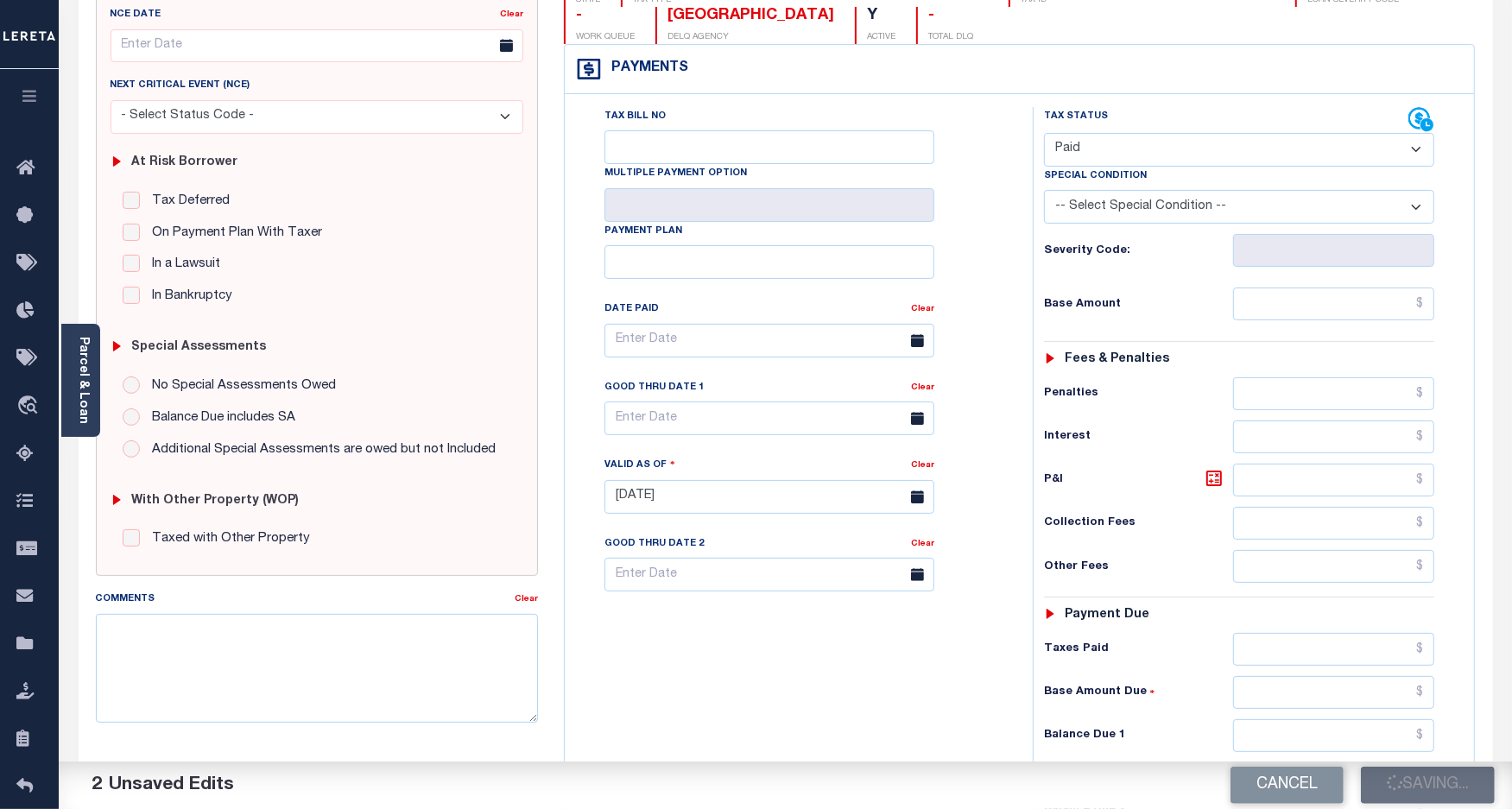
checkbox input "false"
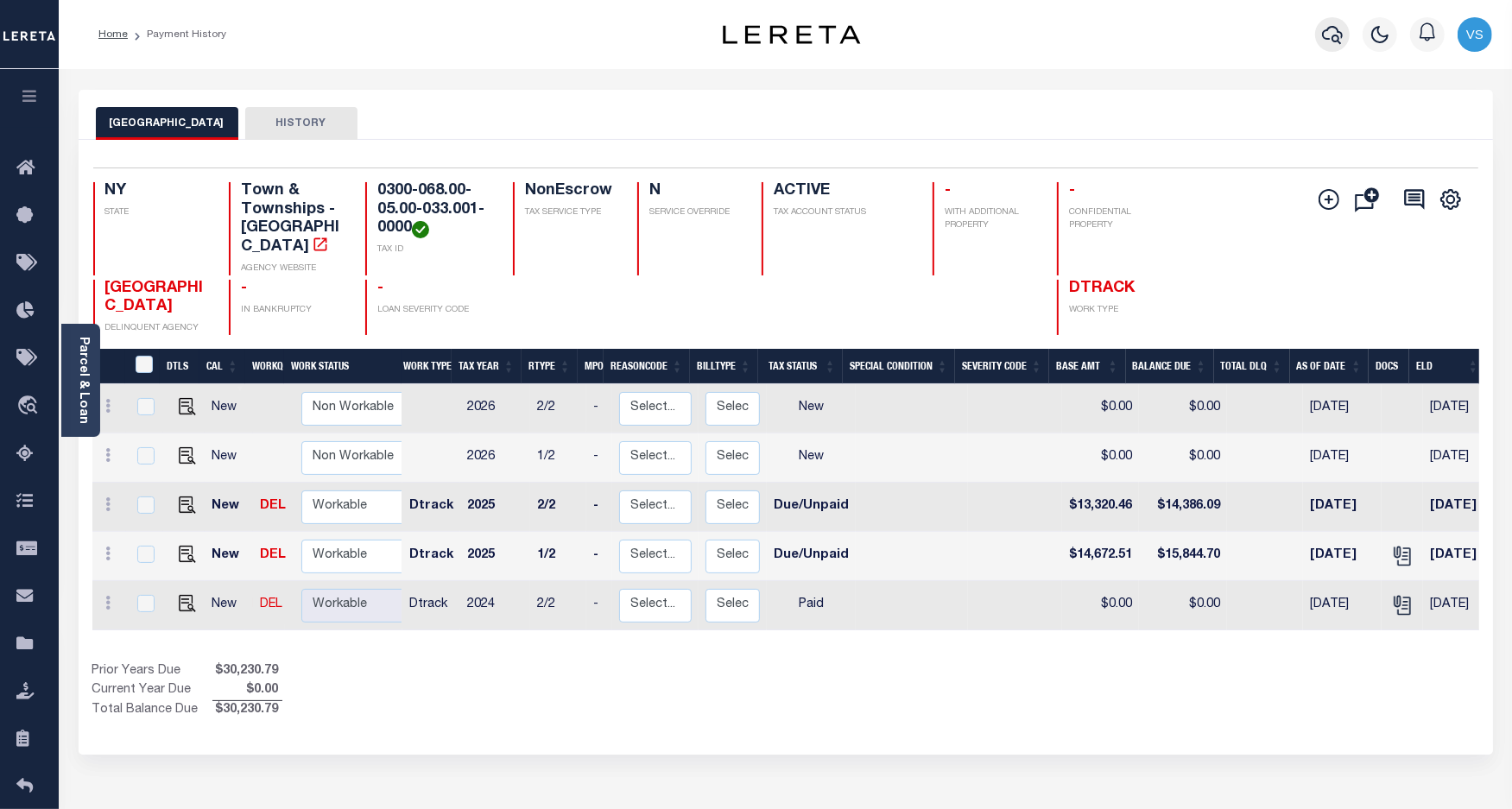
click at [1336, 43] on icon "button" at bounding box center [1331, 34] width 21 height 19
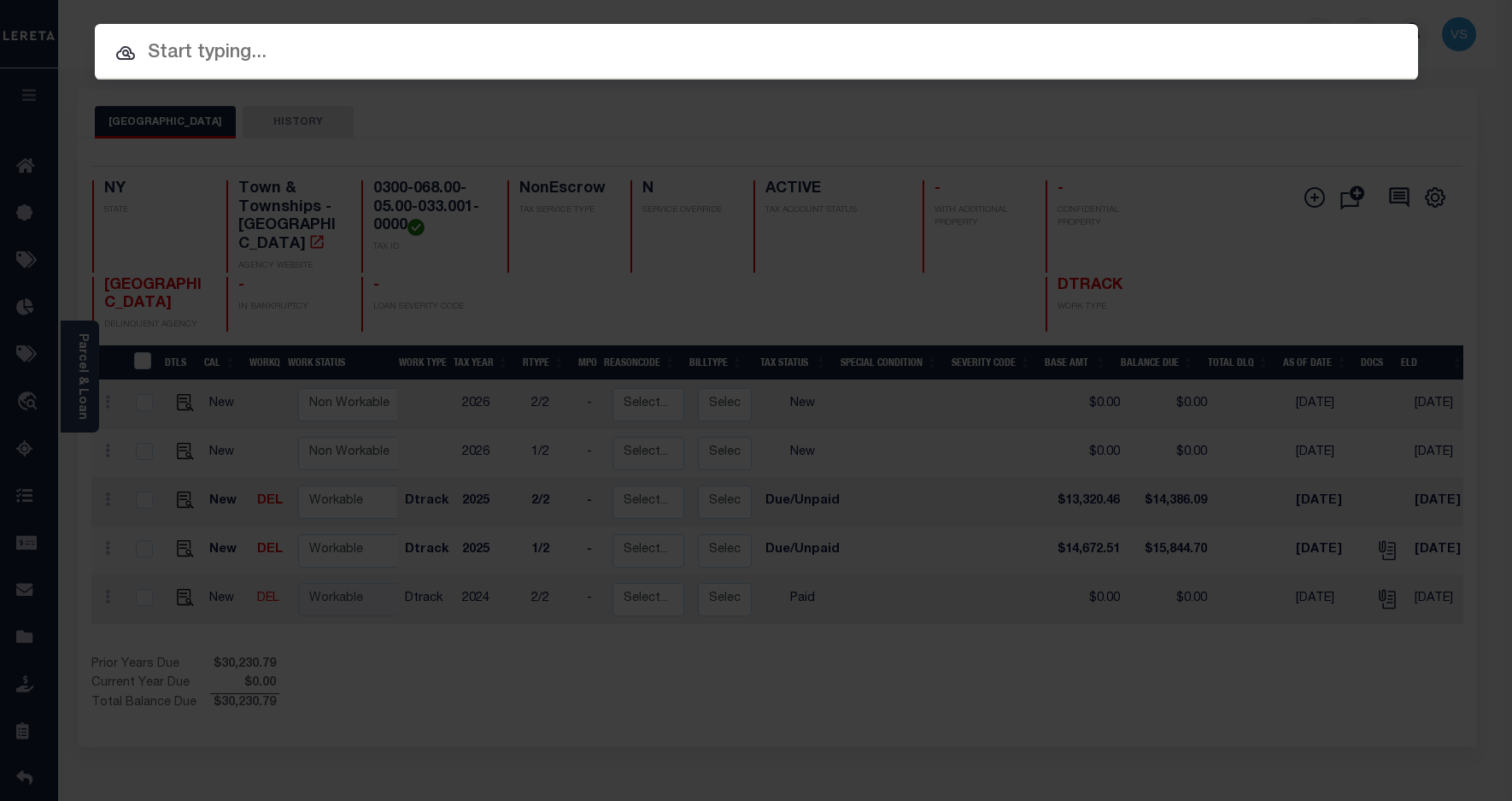
paste input "22156ND"
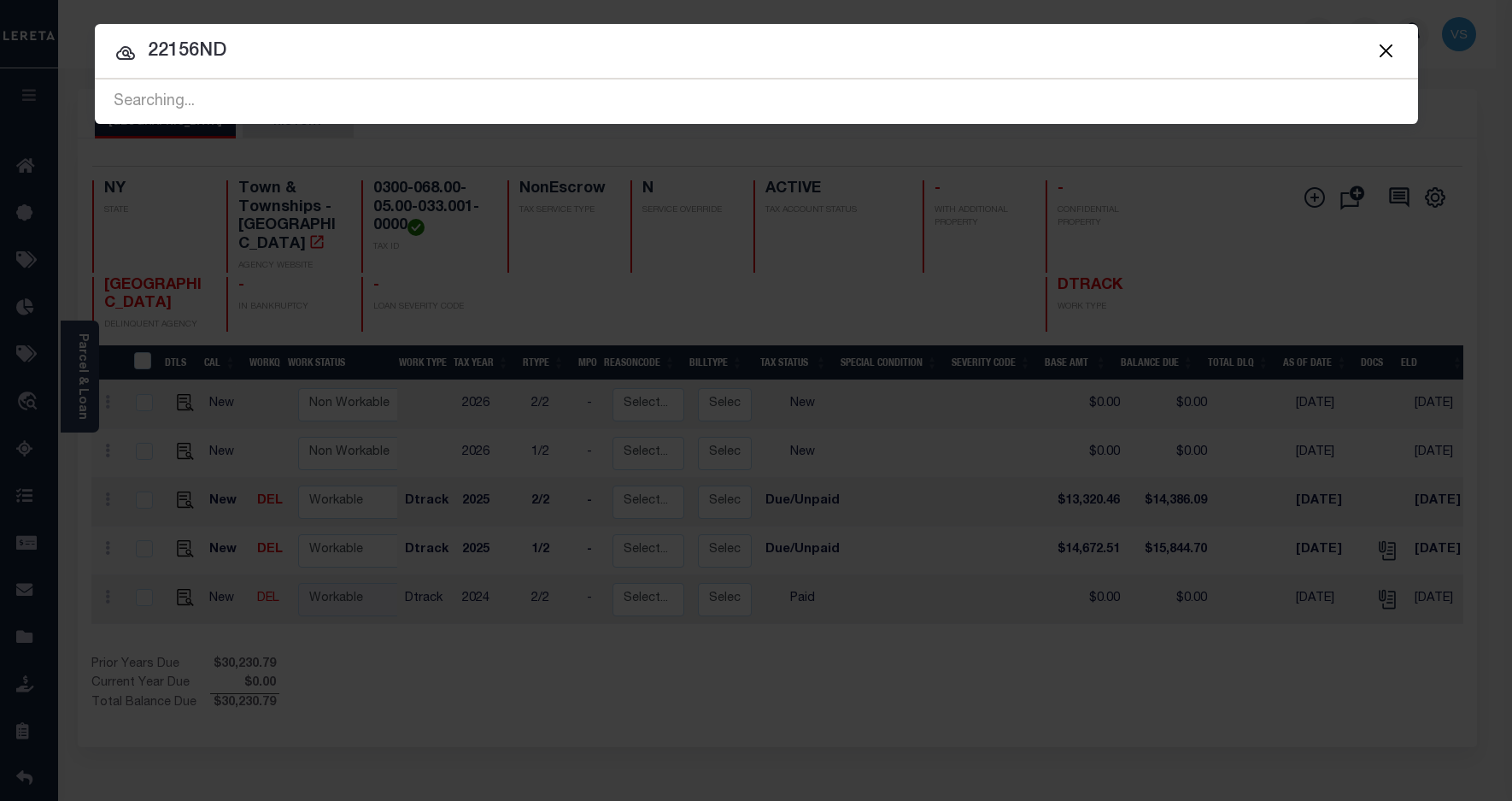
click at [318, 49] on input "22156ND" at bounding box center [756, 51] width 1323 height 30
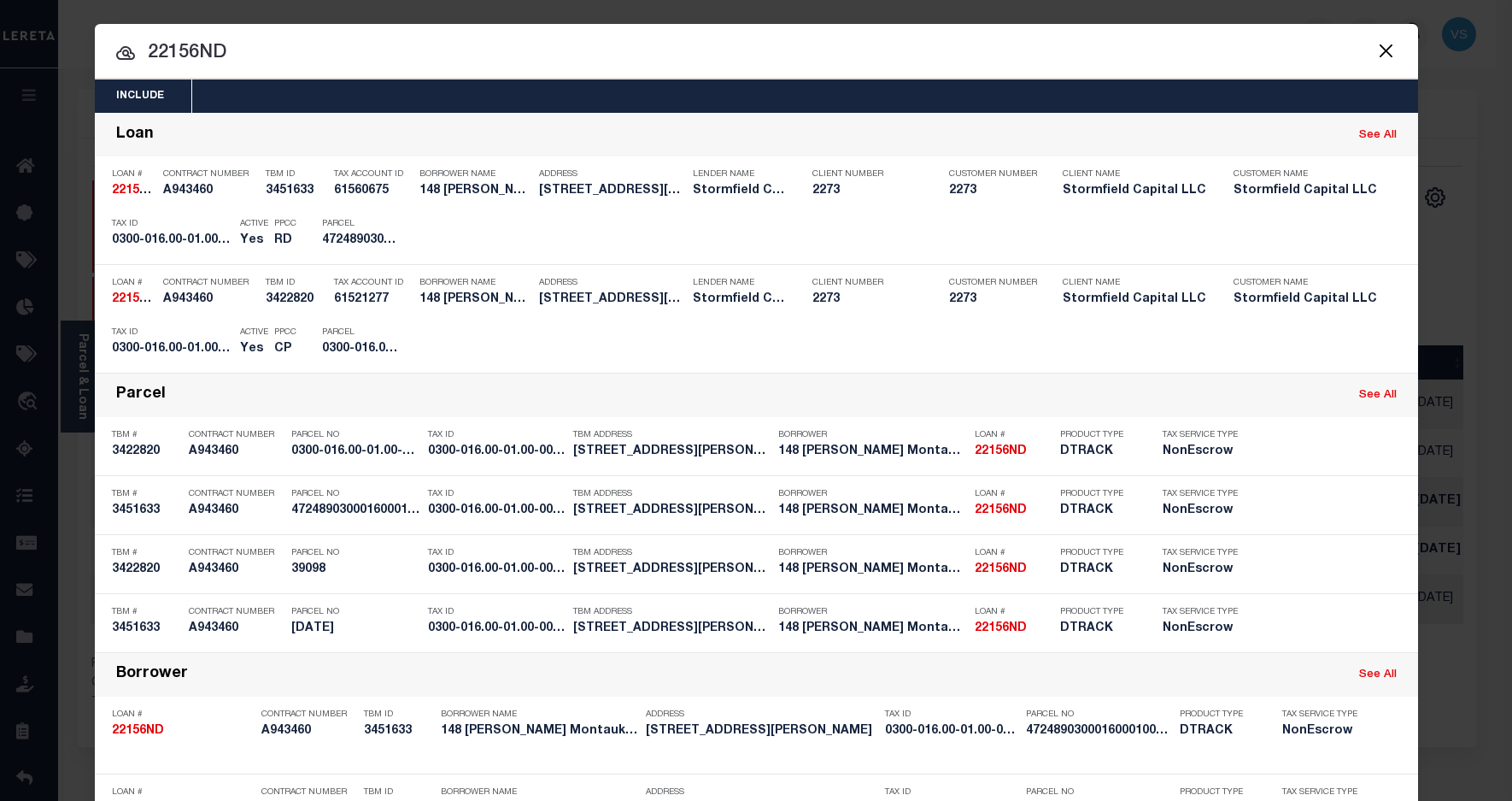
paste input "0300-016.00-01.00-007.000-0000"
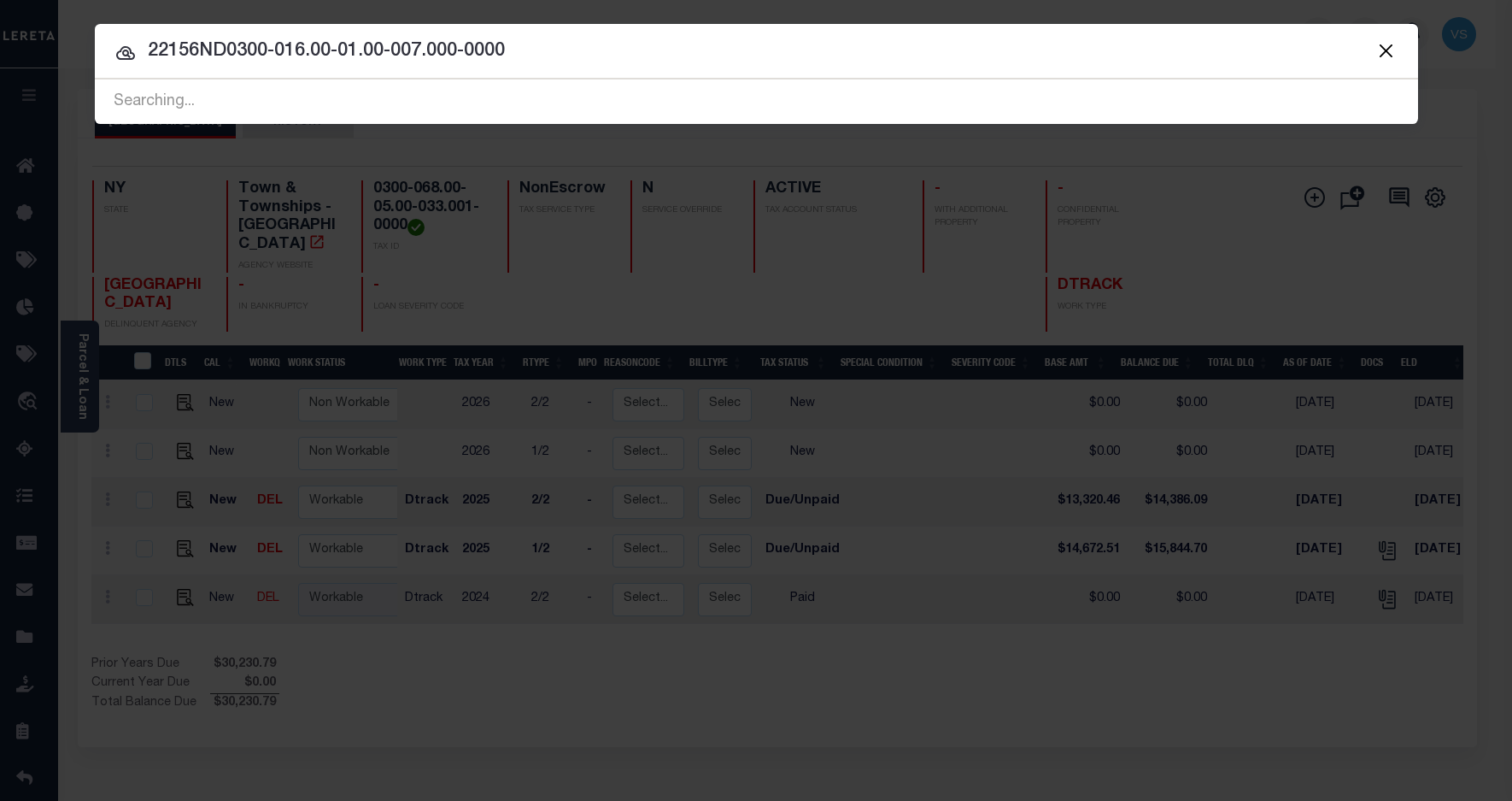
click at [579, 52] on input "22156ND0300-016.00-01.00-007.000-0000" at bounding box center [756, 51] width 1323 height 30
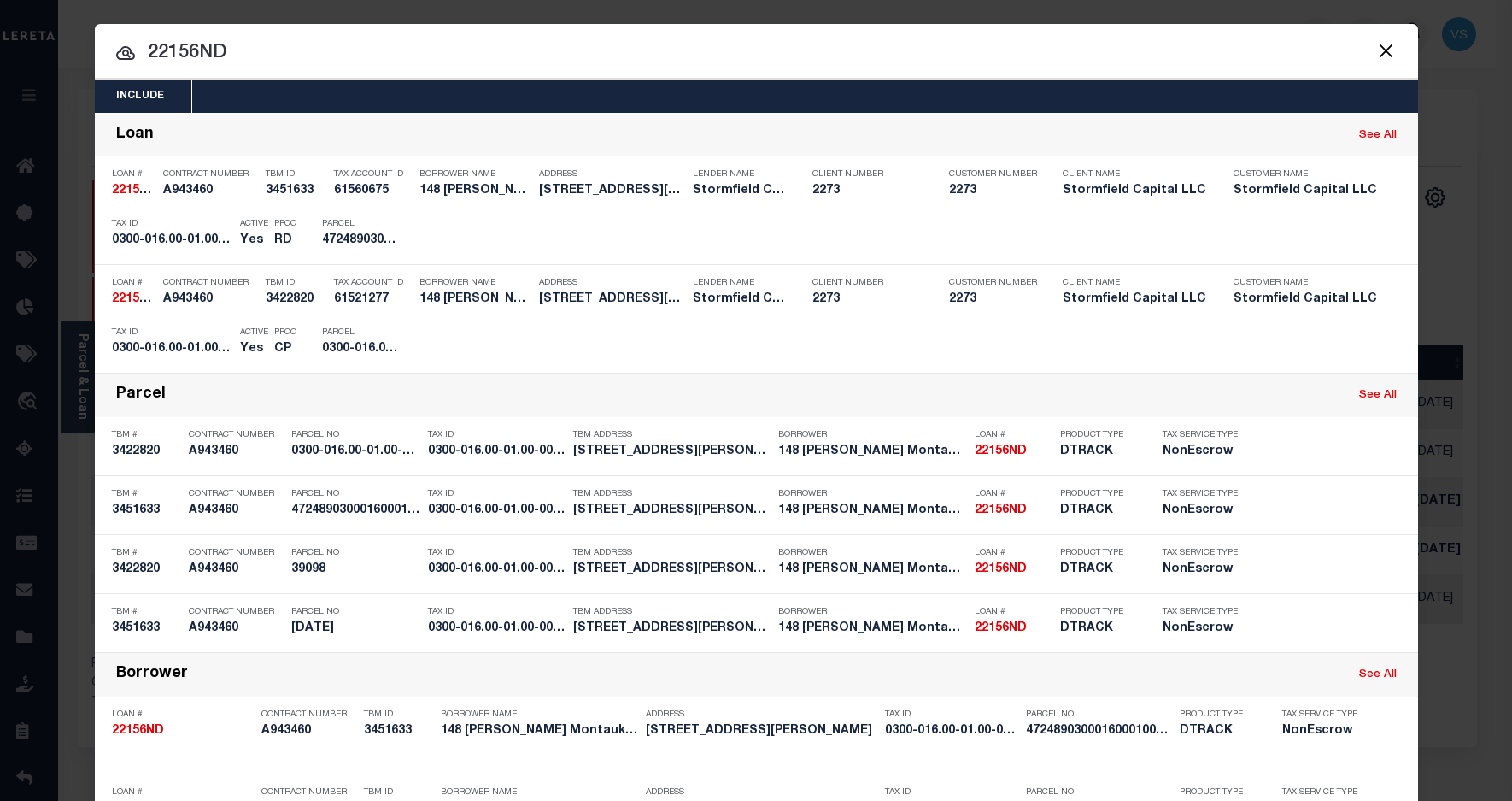
type input "22156ND"
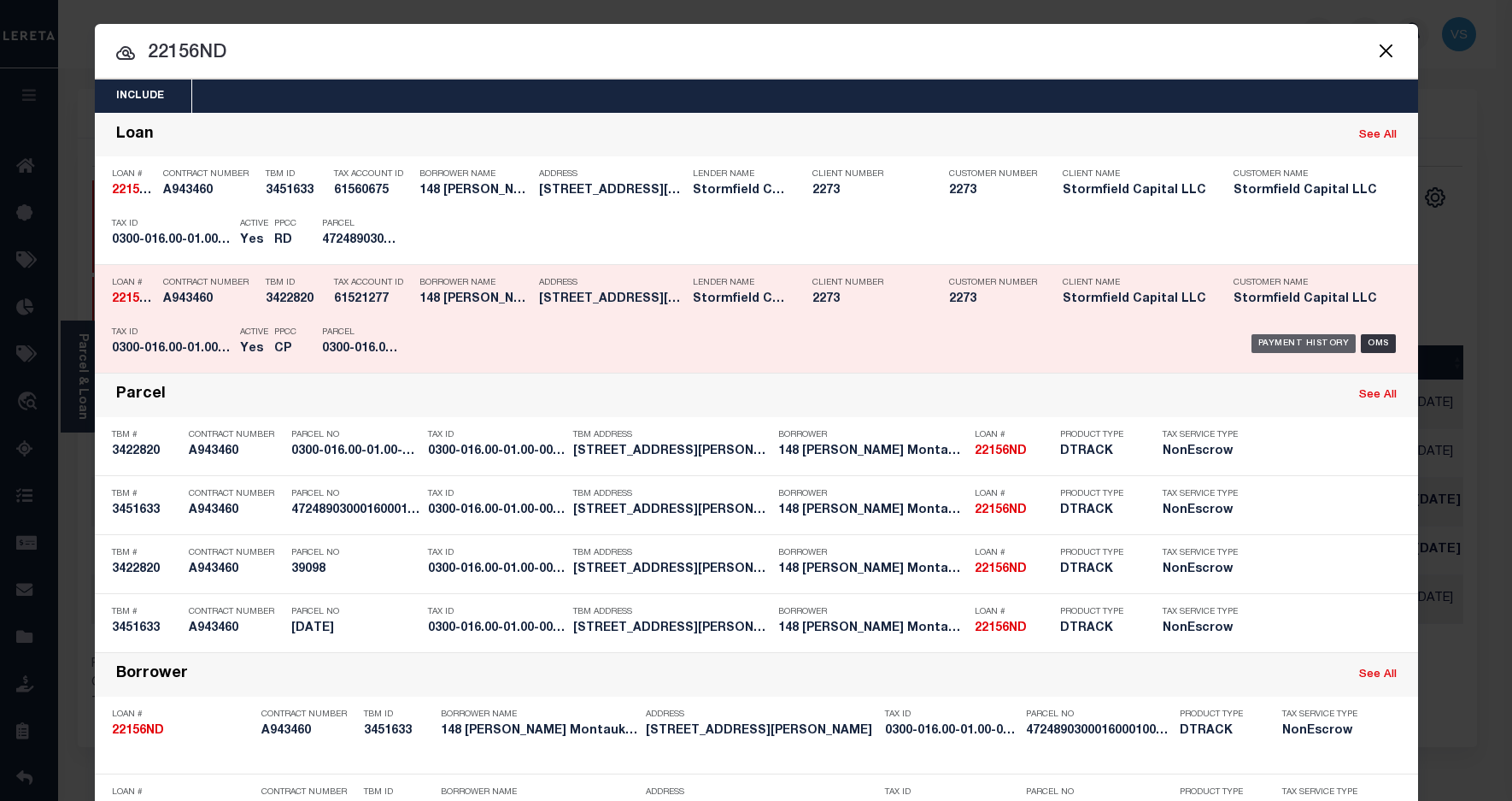
click at [1292, 348] on div "Payment History" at bounding box center [1304, 343] width 106 height 18
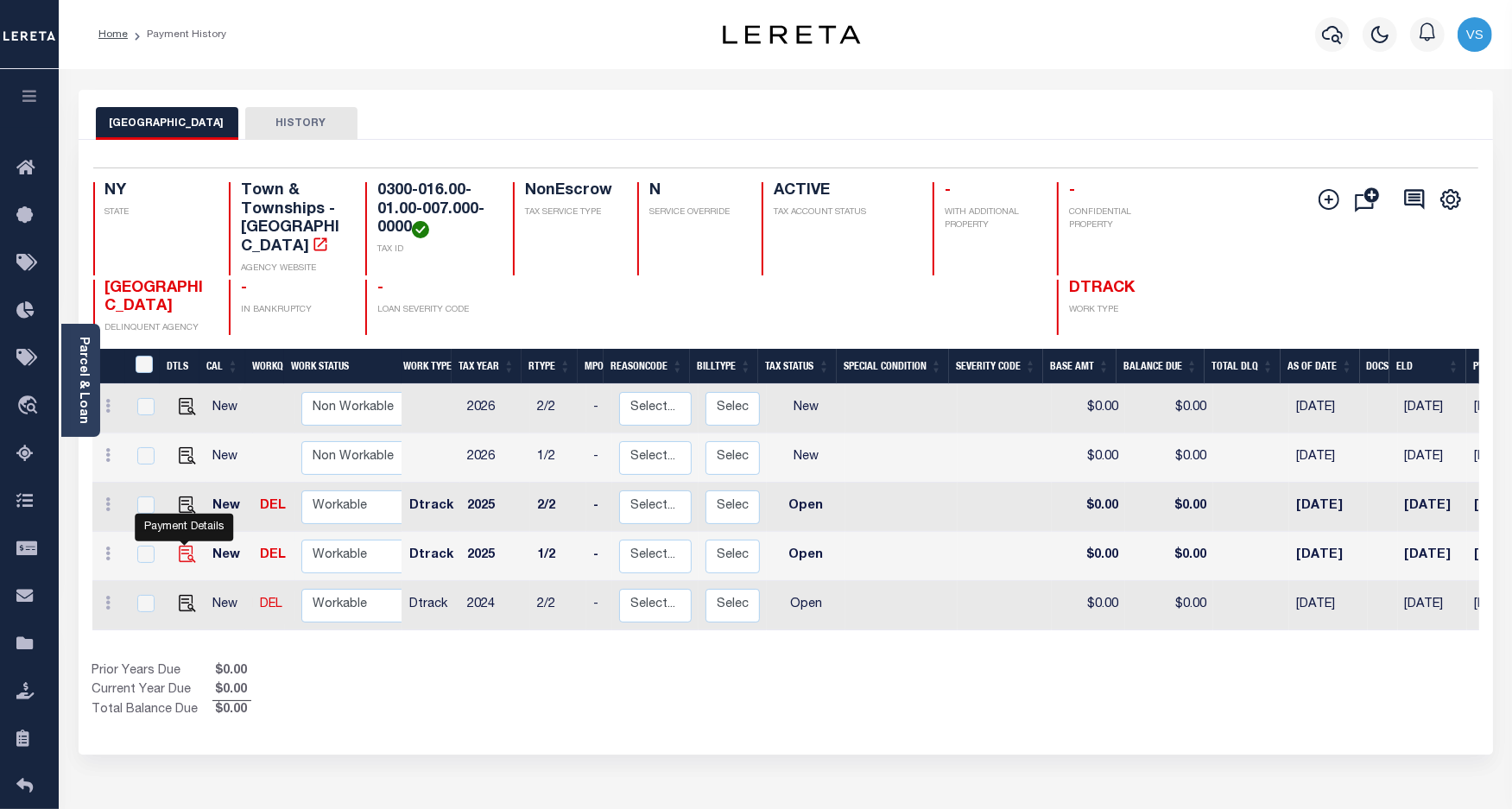
click at [181, 546] on img "" at bounding box center [188, 555] width 18 height 18
checkbox input "true"
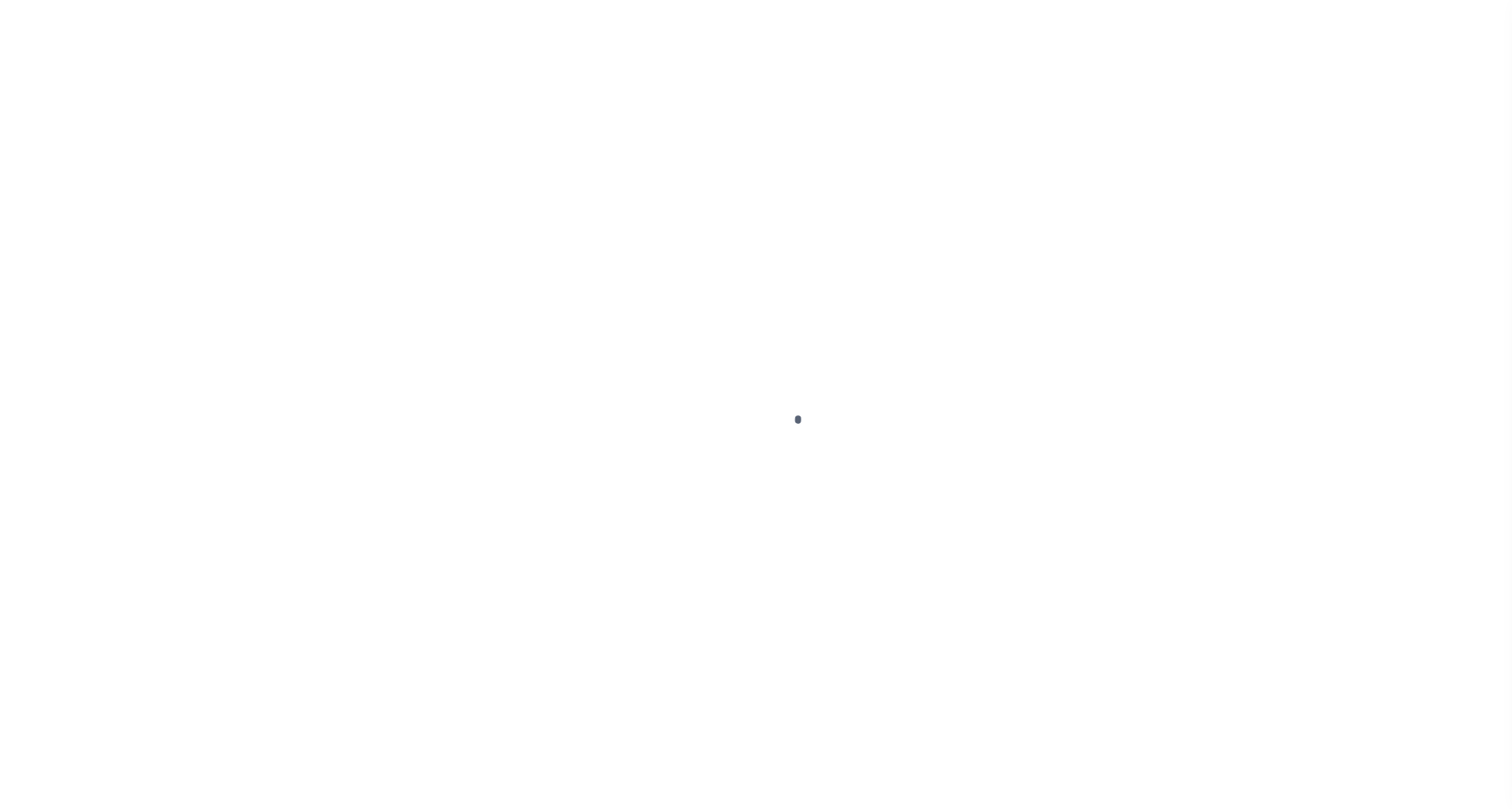
checkbox input "false"
type input "03/20/2025"
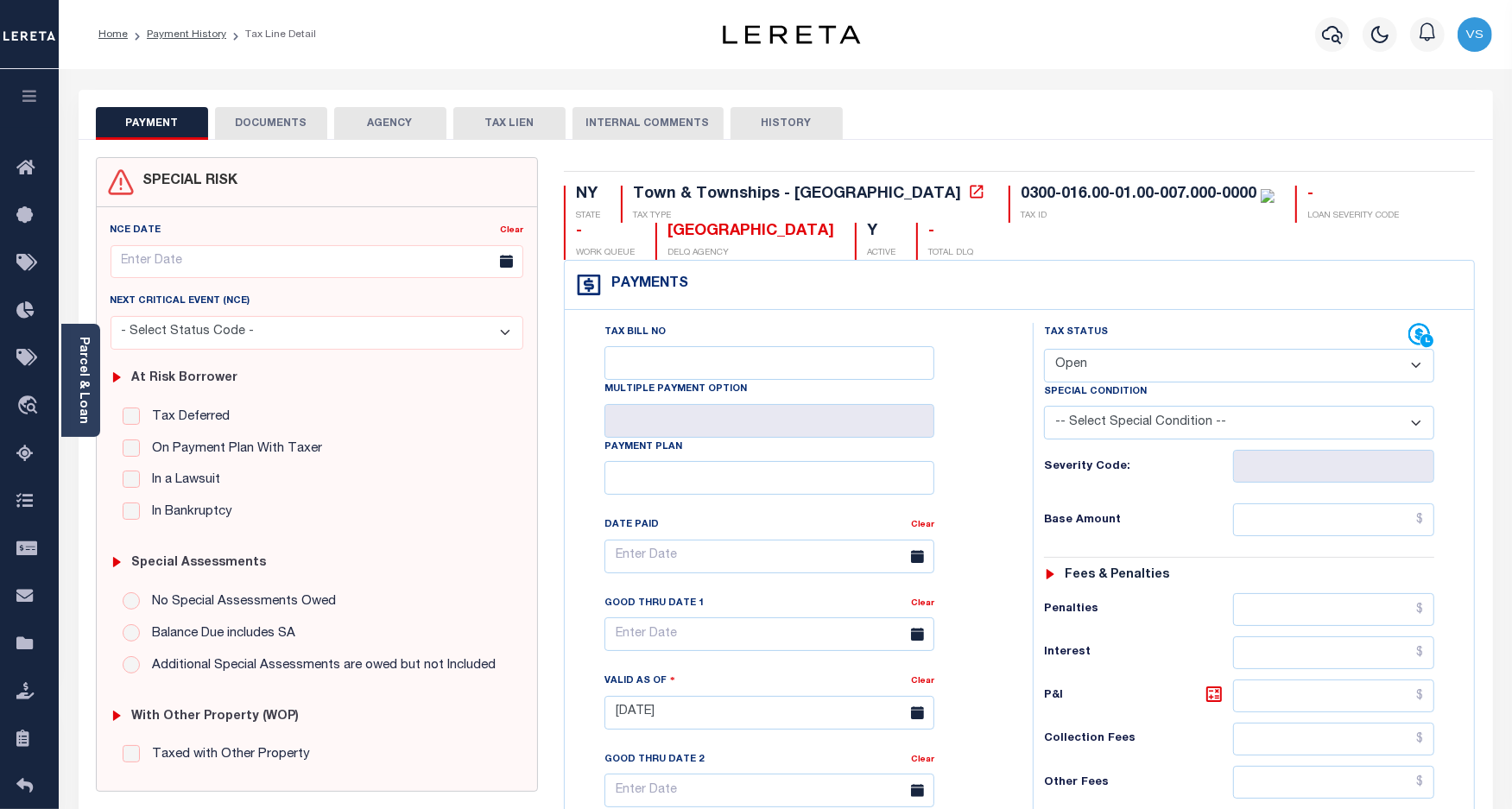
click at [1072, 354] on select "- Select Status Code - Open Due/Unpaid Paid Incomplete No Tax Due Internal Refu…" at bounding box center [1239, 366] width 391 height 33
select select "PYD"
click at [1044, 350] on select "- Select Status Code - Open Due/Unpaid Paid Incomplete No Tax Due Internal Refu…" at bounding box center [1239, 366] width 391 height 33
type input "[DATE]"
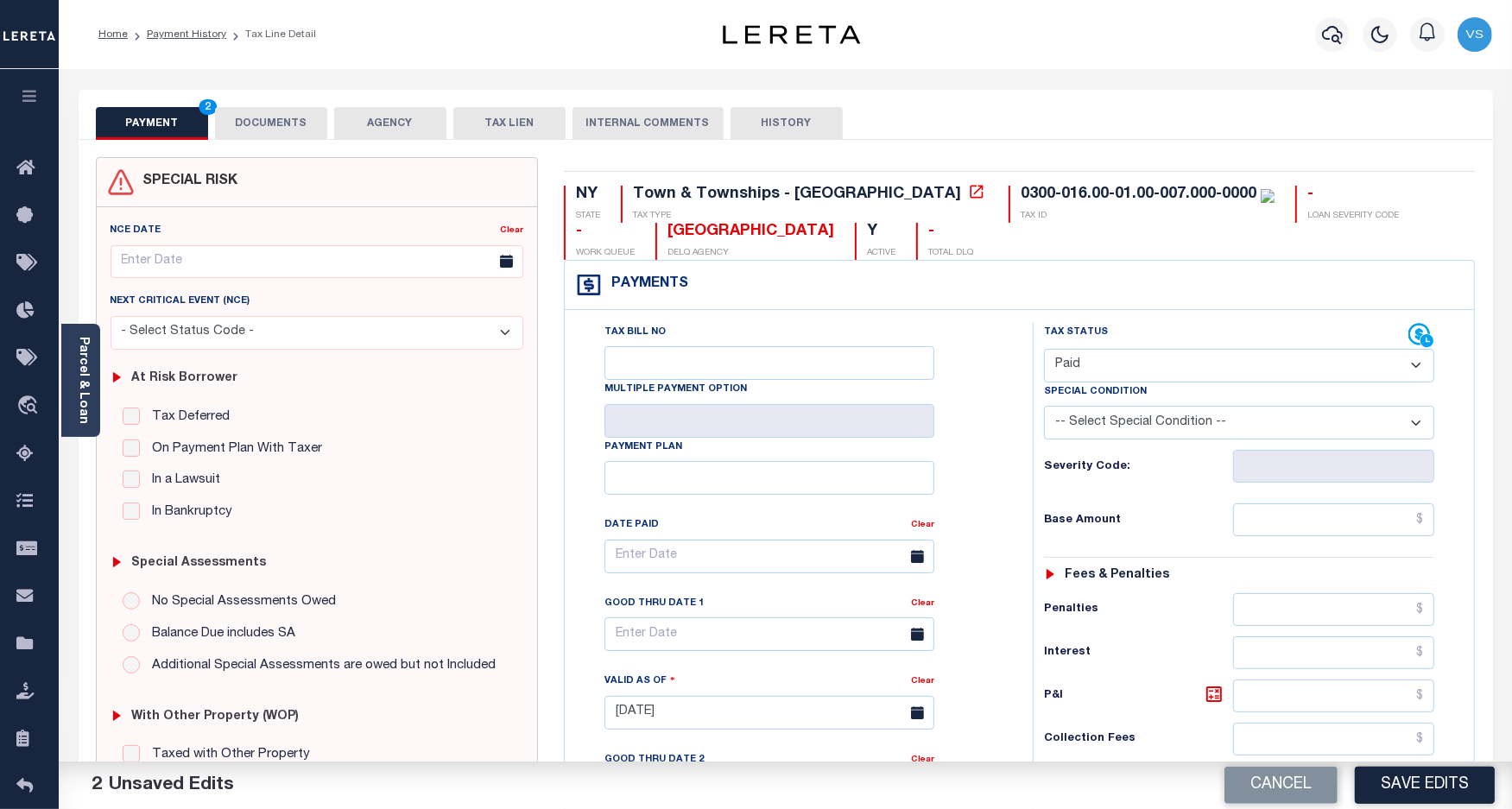
click at [1102, 376] on select "- Select Status Code - Open Due/Unpaid Paid Incomplete No Tax Due Internal Refu…" at bounding box center [1239, 366] width 391 height 33
select select "DUE"
click at [1044, 350] on select "- Select Status Code - Open Due/Unpaid Paid Incomplete No Tax Due Internal Refu…" at bounding box center [1239, 366] width 391 height 33
click at [1289, 519] on input "text" at bounding box center [1333, 520] width 201 height 33
paste input "9,954.96"
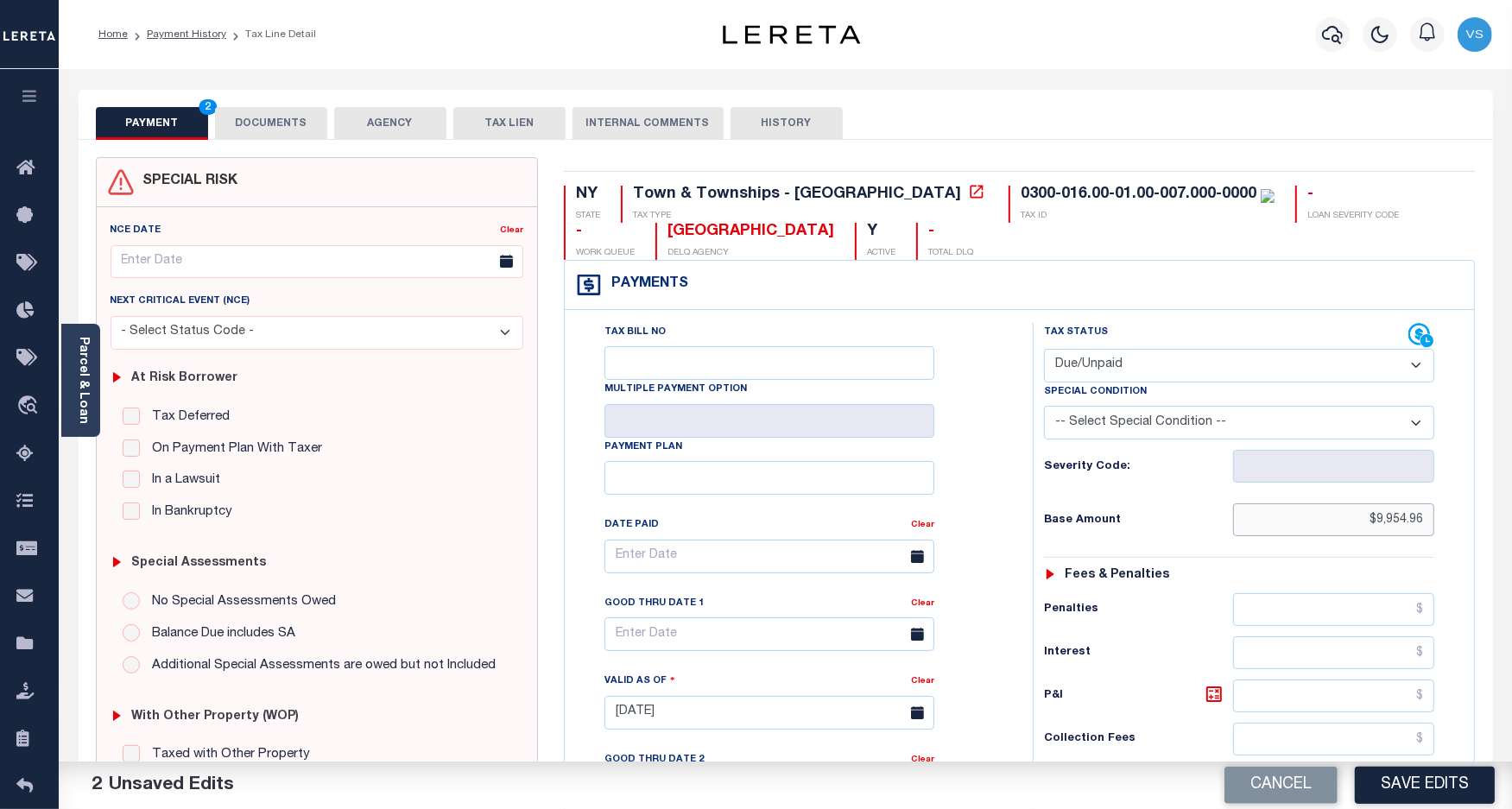
type input "$9,954.96"
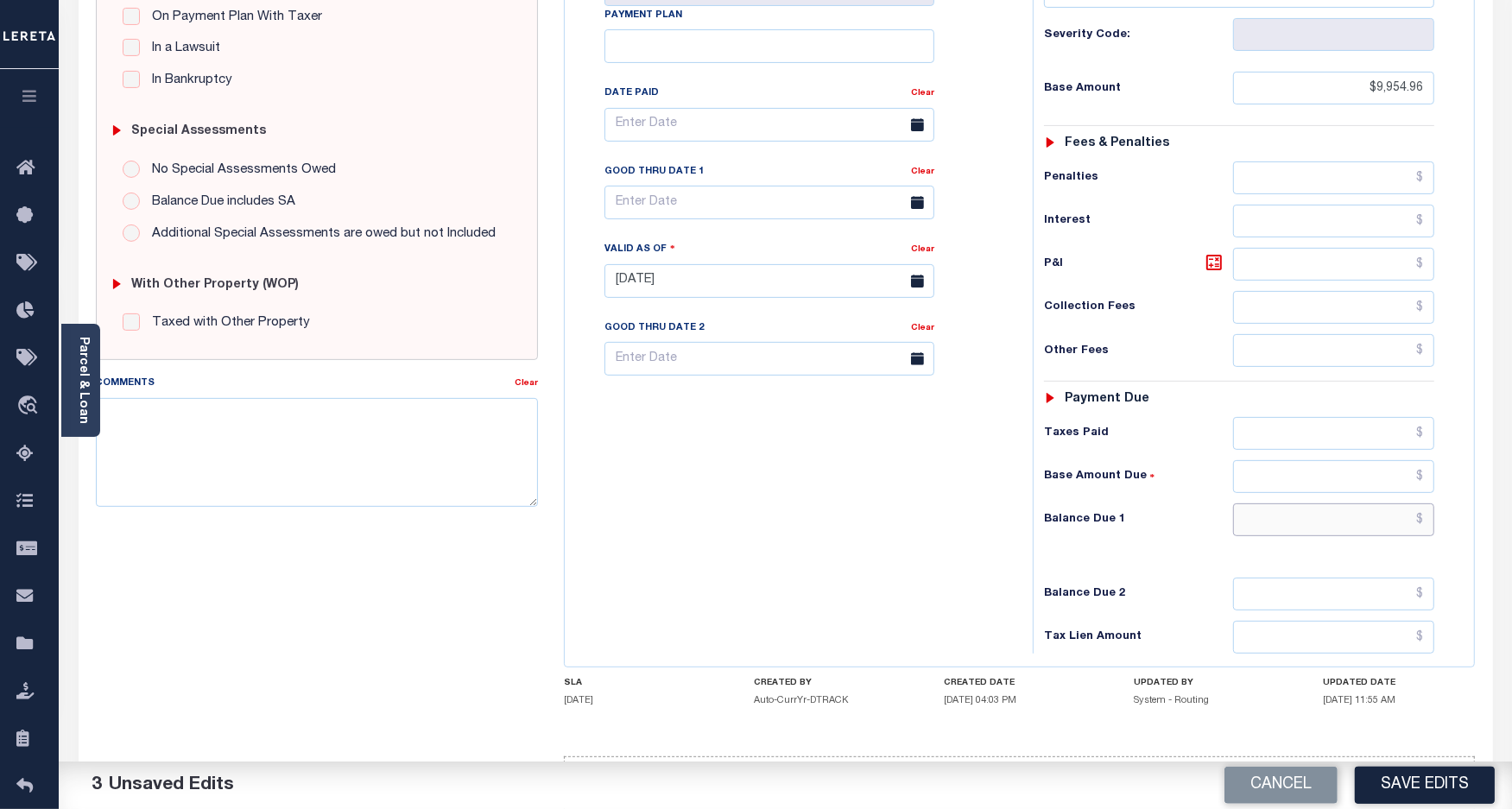
click at [1307, 525] on input "text" at bounding box center [1333, 520] width 201 height 33
paste input "10,749.76"
type input "$10,749.76"
click at [1219, 268] on icon at bounding box center [1213, 262] width 21 height 21
type input "$794.80"
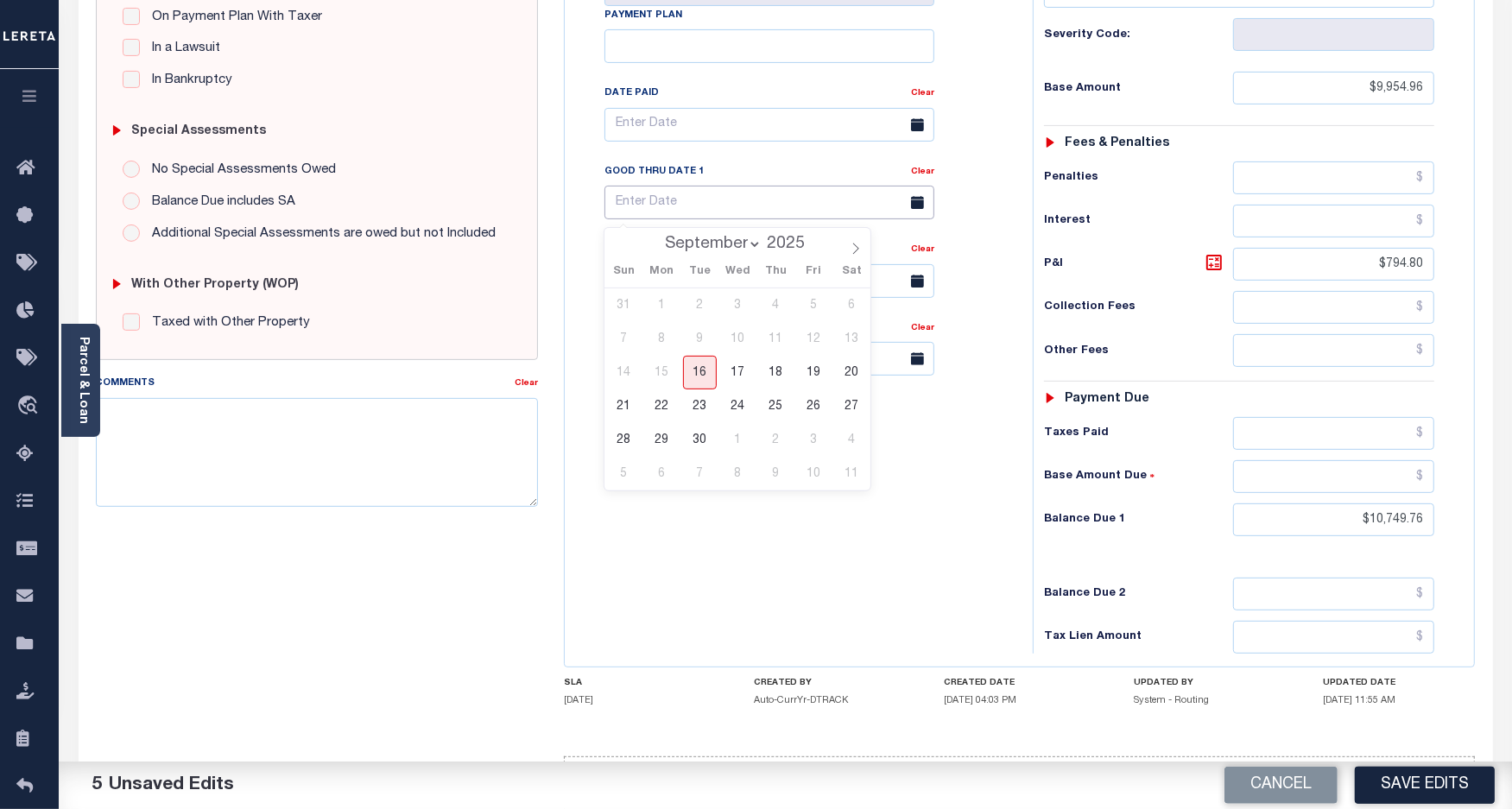
click at [695, 209] on input "text" at bounding box center [769, 202] width 330 height 33
click at [689, 446] on span "30" at bounding box center [699, 440] width 33 height 33
type input "09/30/2025"
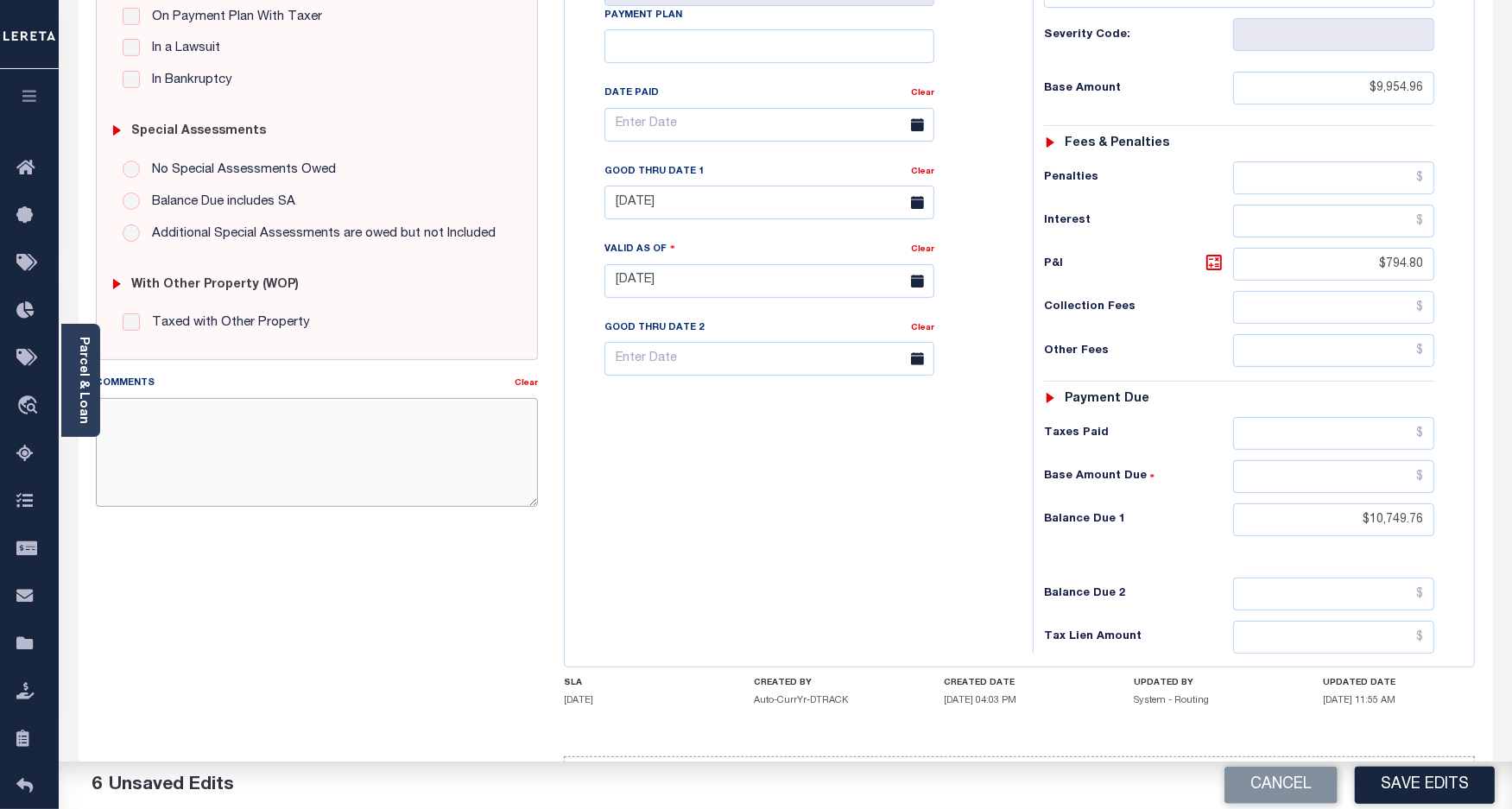
click at [420, 453] on textarea "Comments" at bounding box center [317, 452] width 443 height 109
type textarea "2025 taxes are payable to Suffolk County - VS"
click at [762, 549] on div "Tax Bill No Multiple Payment Option Payment Plan Clear" at bounding box center [794, 272] width 451 height 762
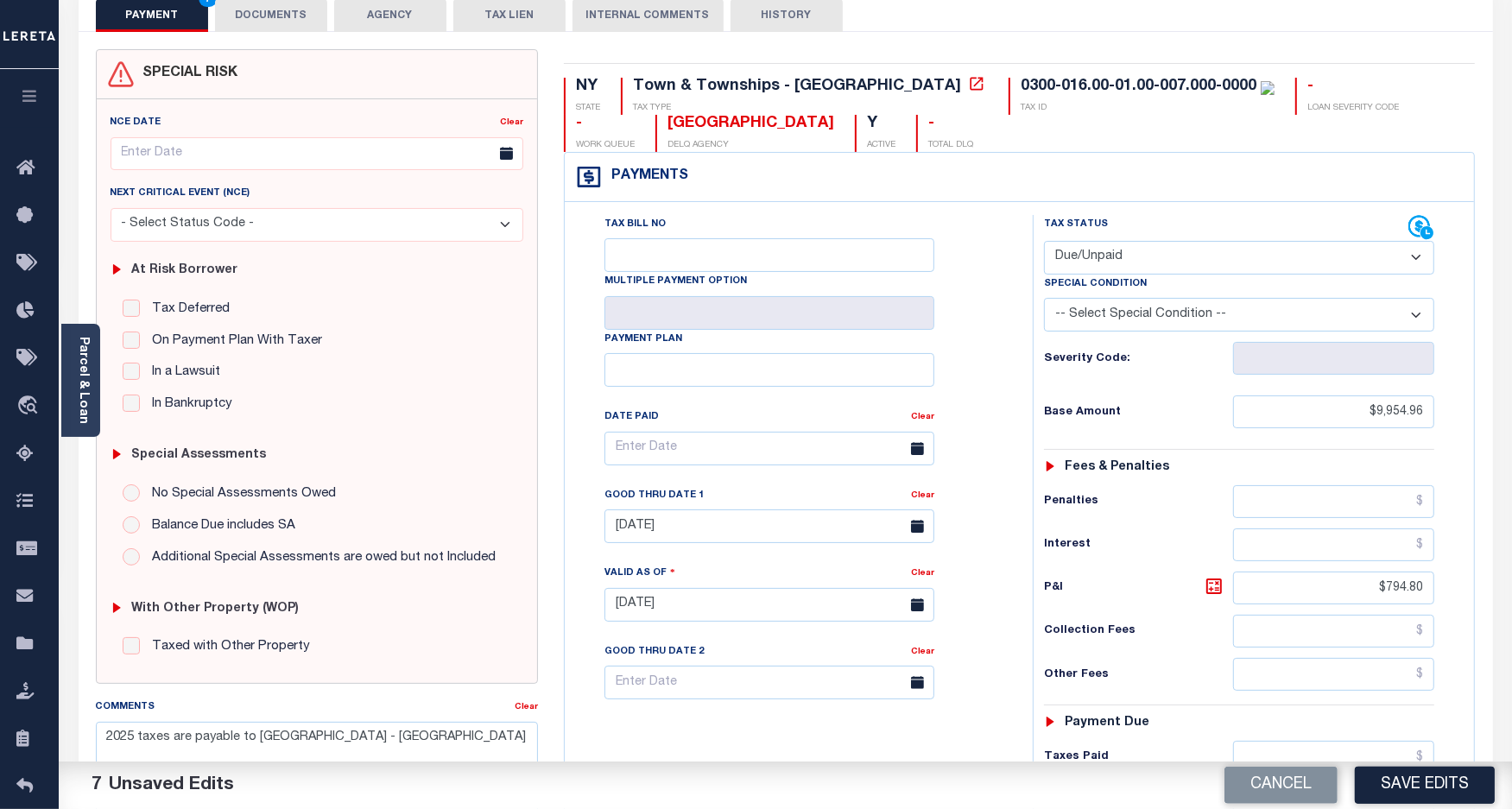
scroll to position [0, 0]
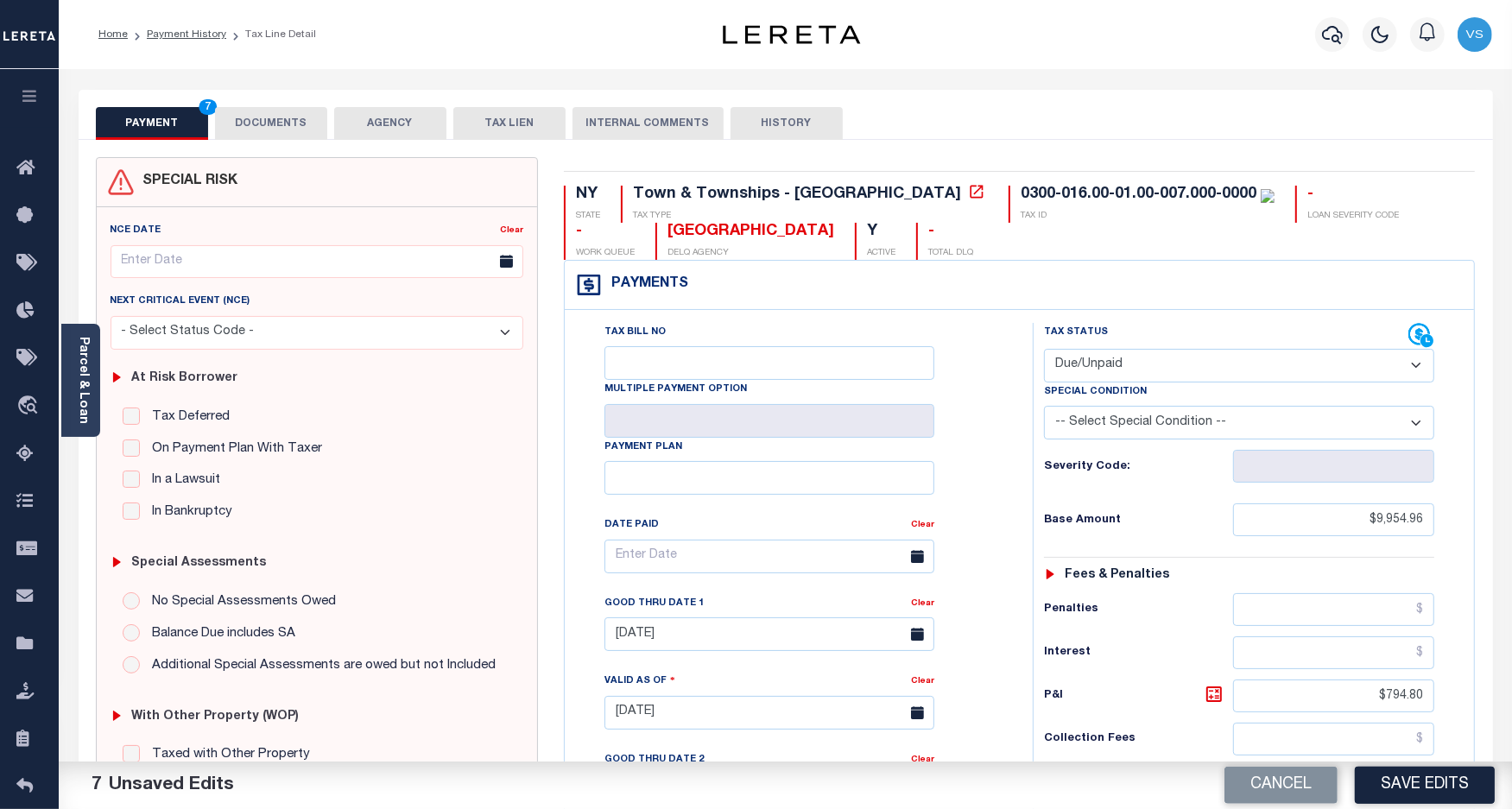
click at [255, 119] on button "DOCUMENTS" at bounding box center [271, 123] width 112 height 33
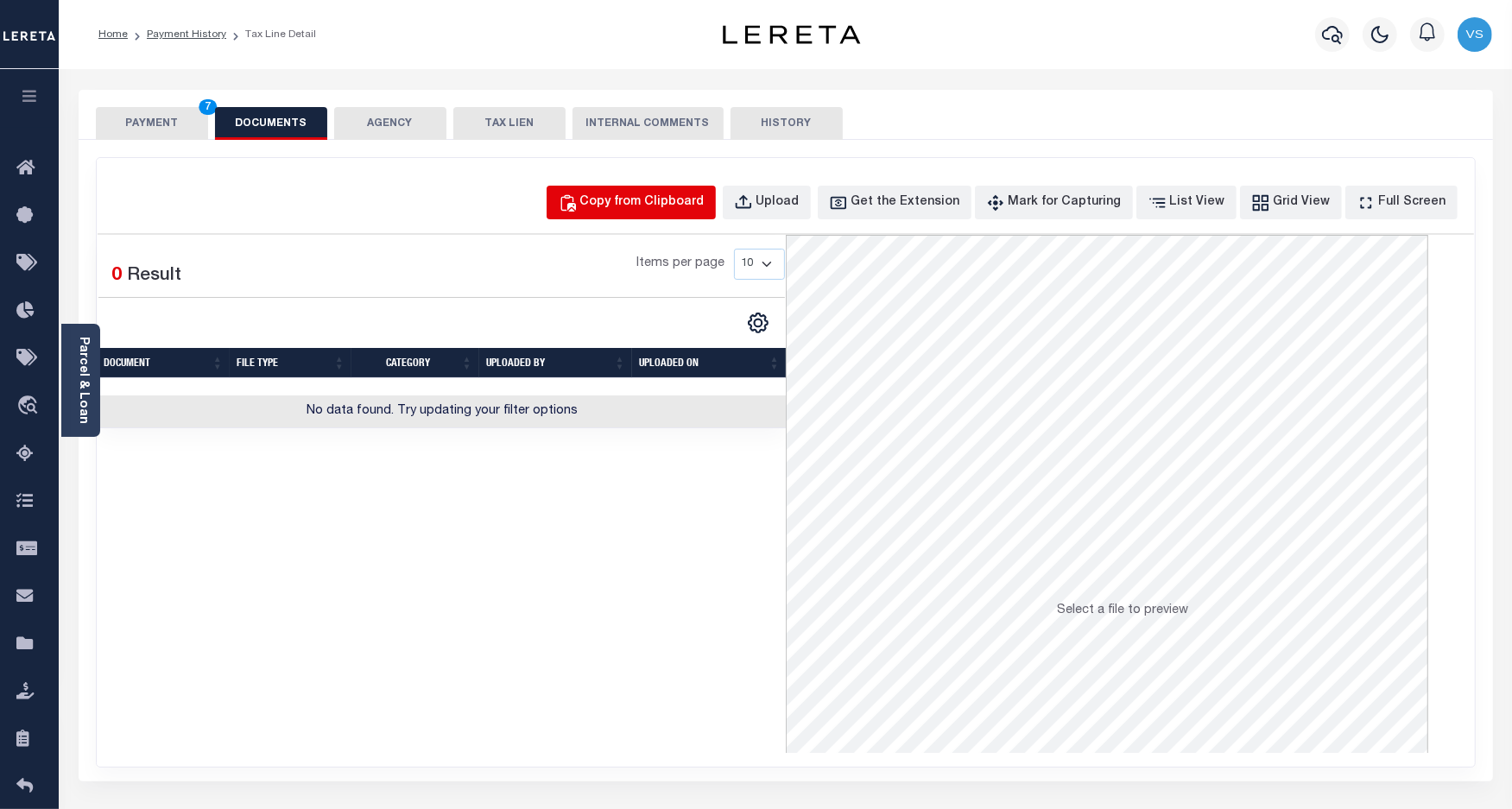
click at [704, 202] on div "Copy from Clipboard" at bounding box center [642, 202] width 124 height 19
select select "POP"
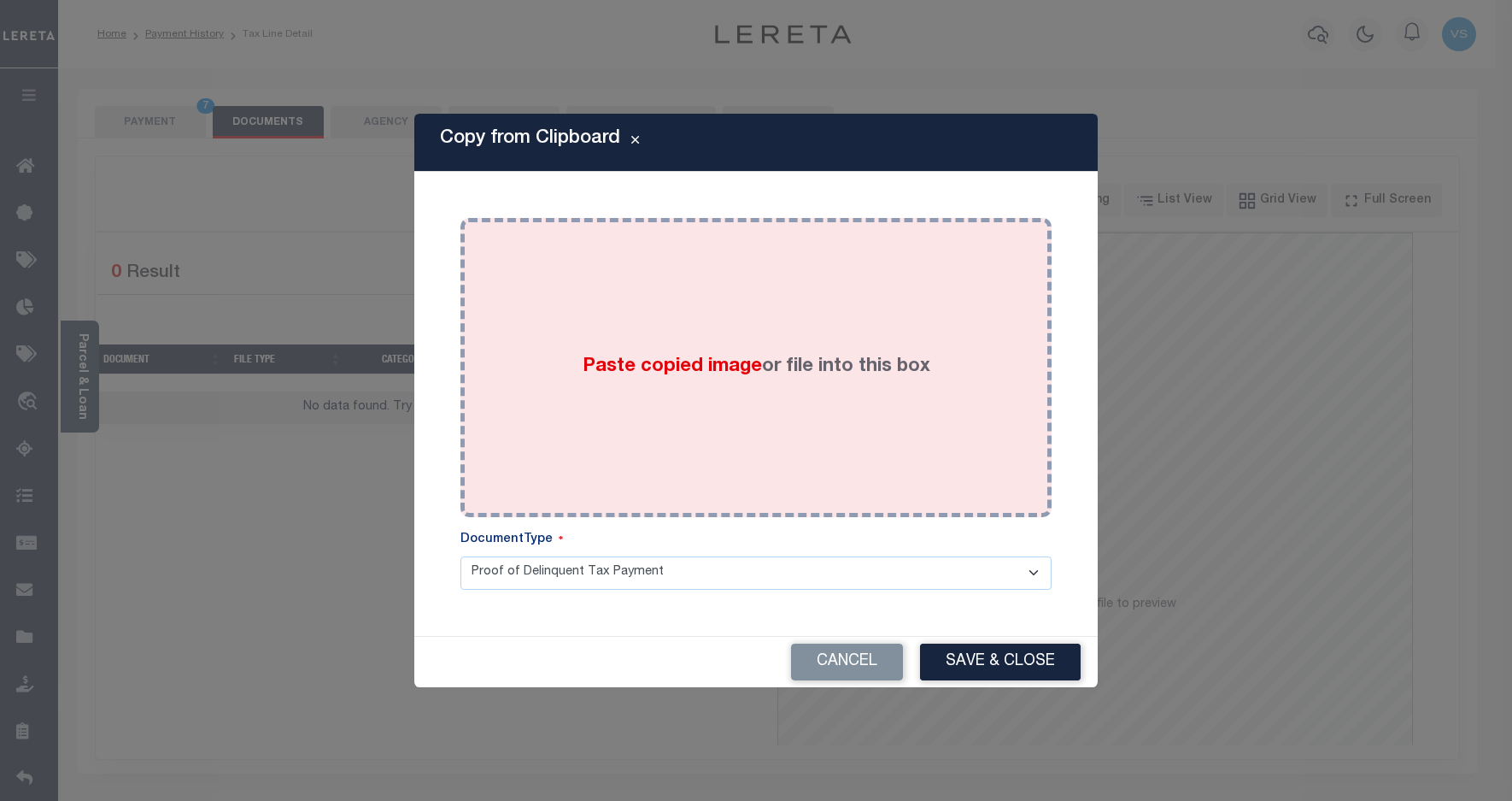
click at [757, 310] on div "Paste copied image or file into this box" at bounding box center [756, 367] width 565 height 273
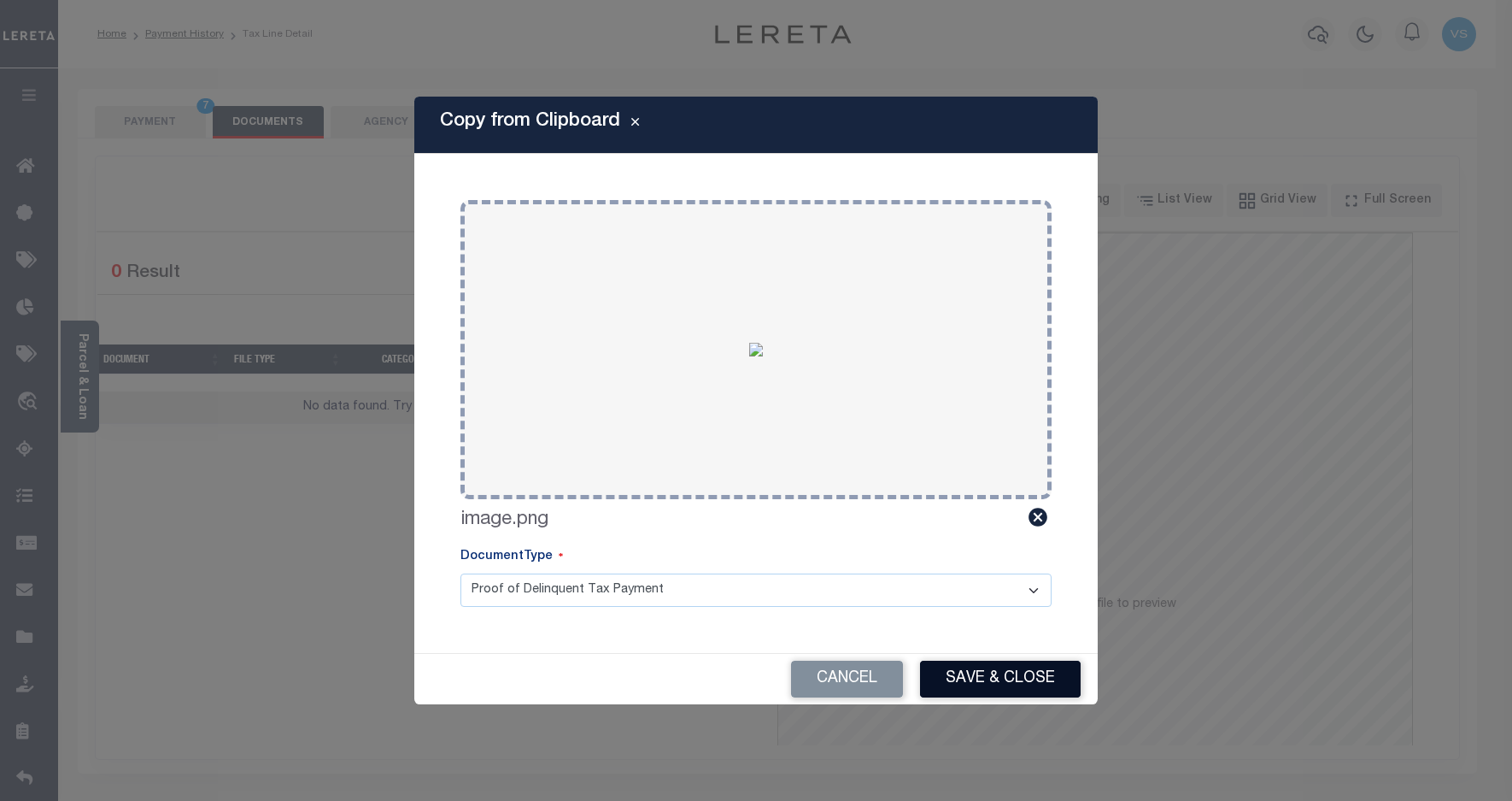
click at [965, 673] on button "Save & Close" at bounding box center [1001, 679] width 161 height 37
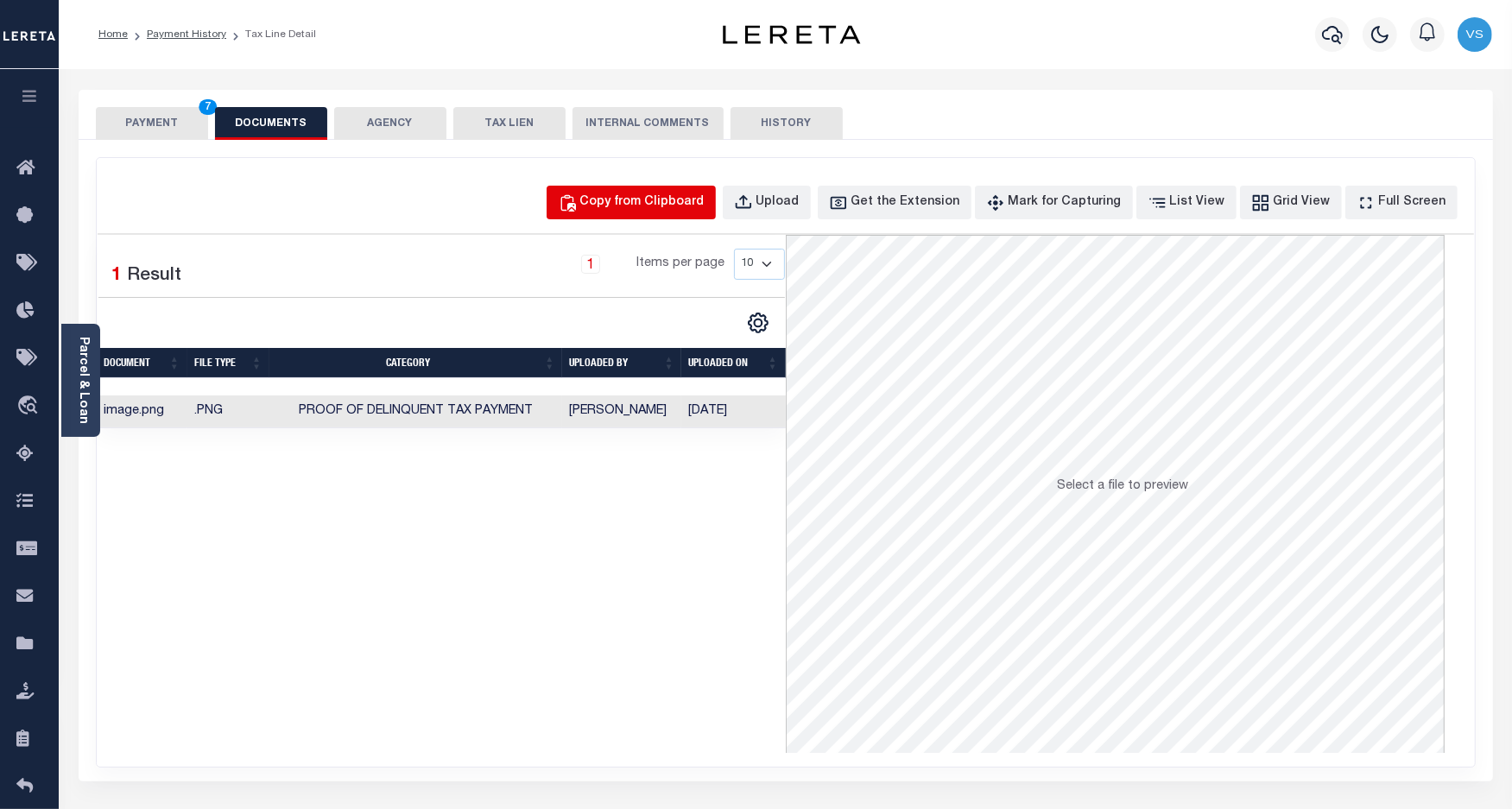
click at [650, 205] on div "Copy from Clipboard" at bounding box center [642, 202] width 124 height 19
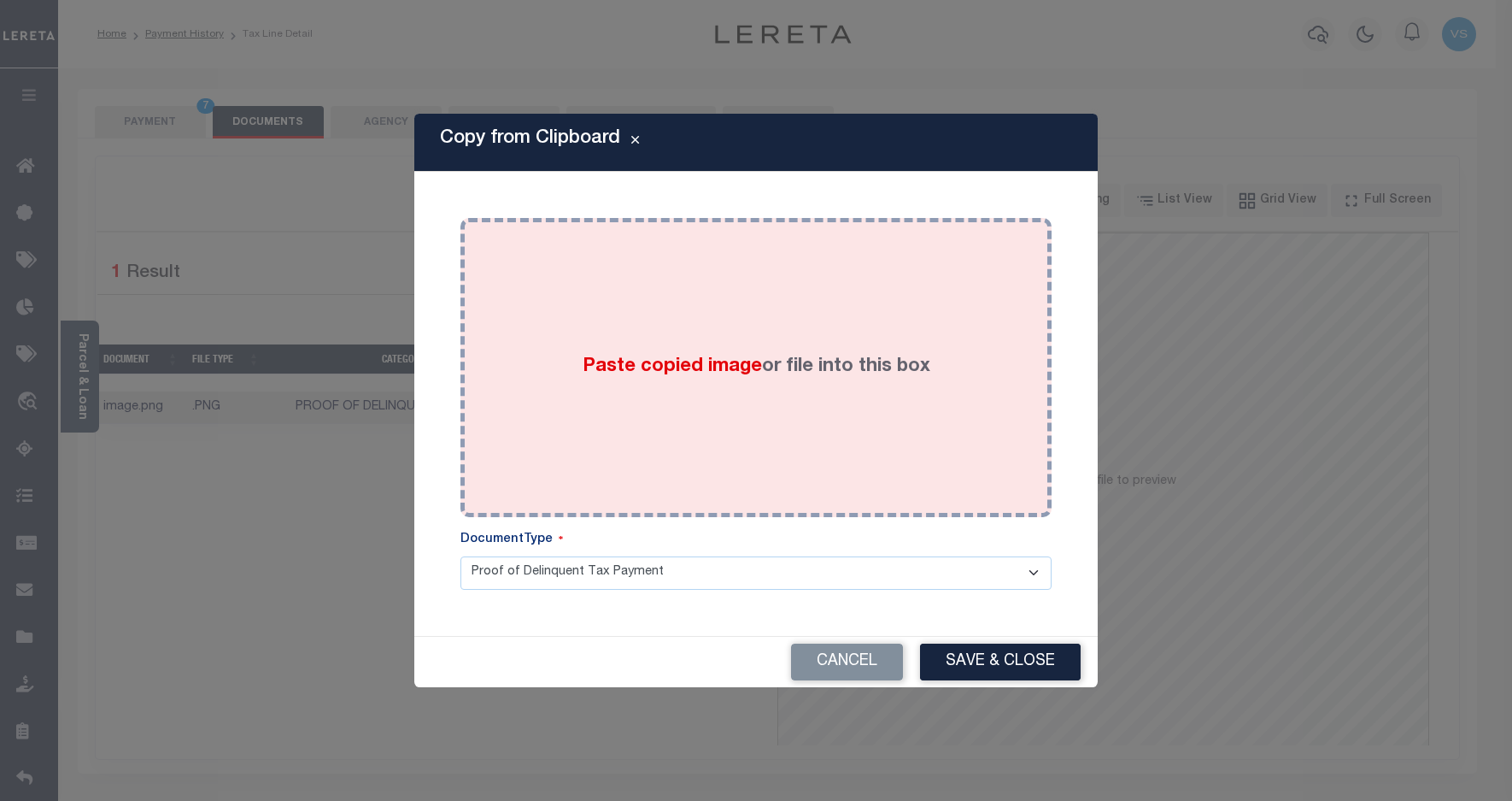
click at [841, 275] on div "Paste copied image or file into this box" at bounding box center [756, 367] width 565 height 273
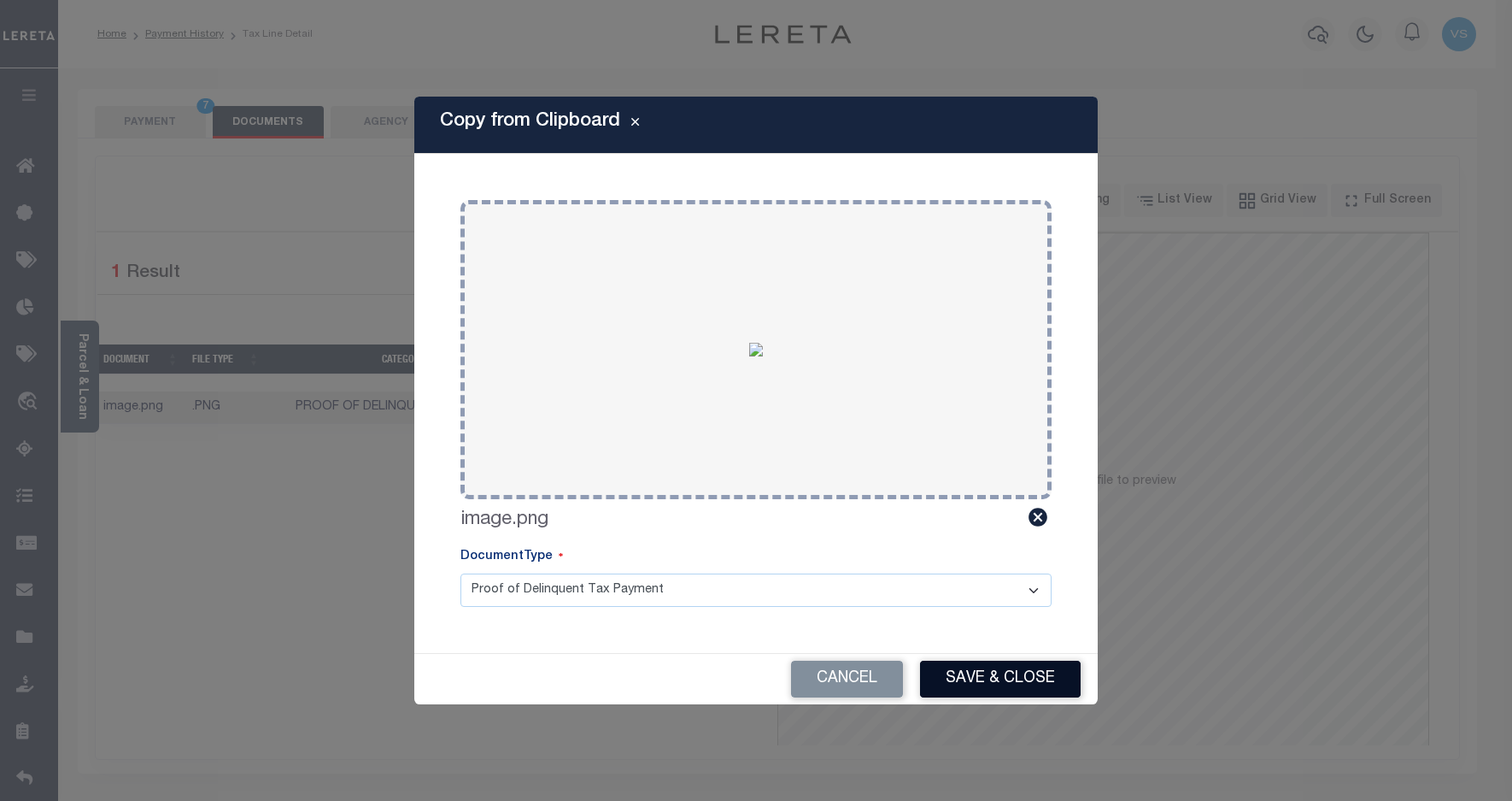
click at [980, 669] on button "Save & Close" at bounding box center [1001, 679] width 161 height 37
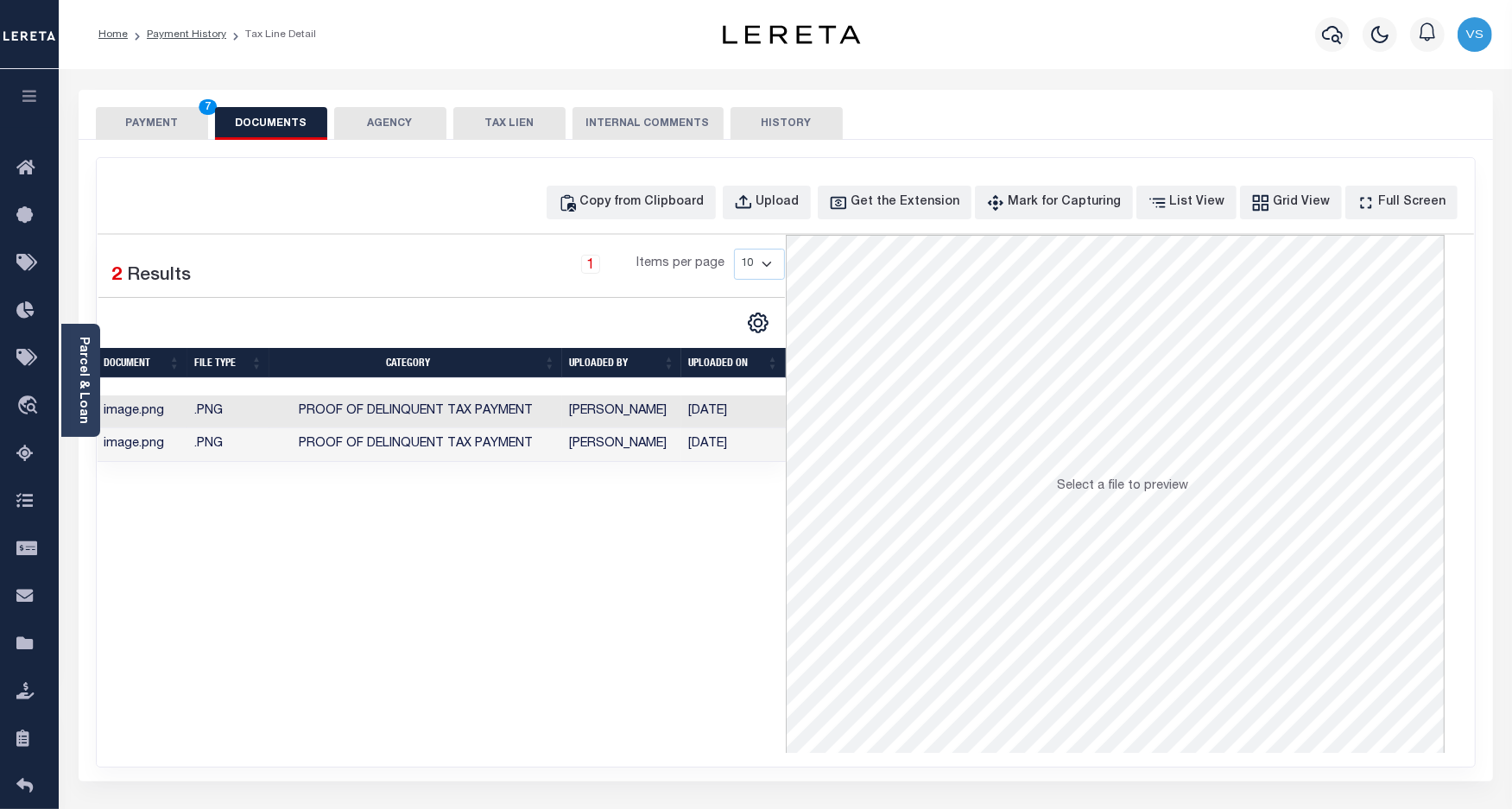
click at [144, 123] on button "PAYMENT 7" at bounding box center [152, 123] width 112 height 33
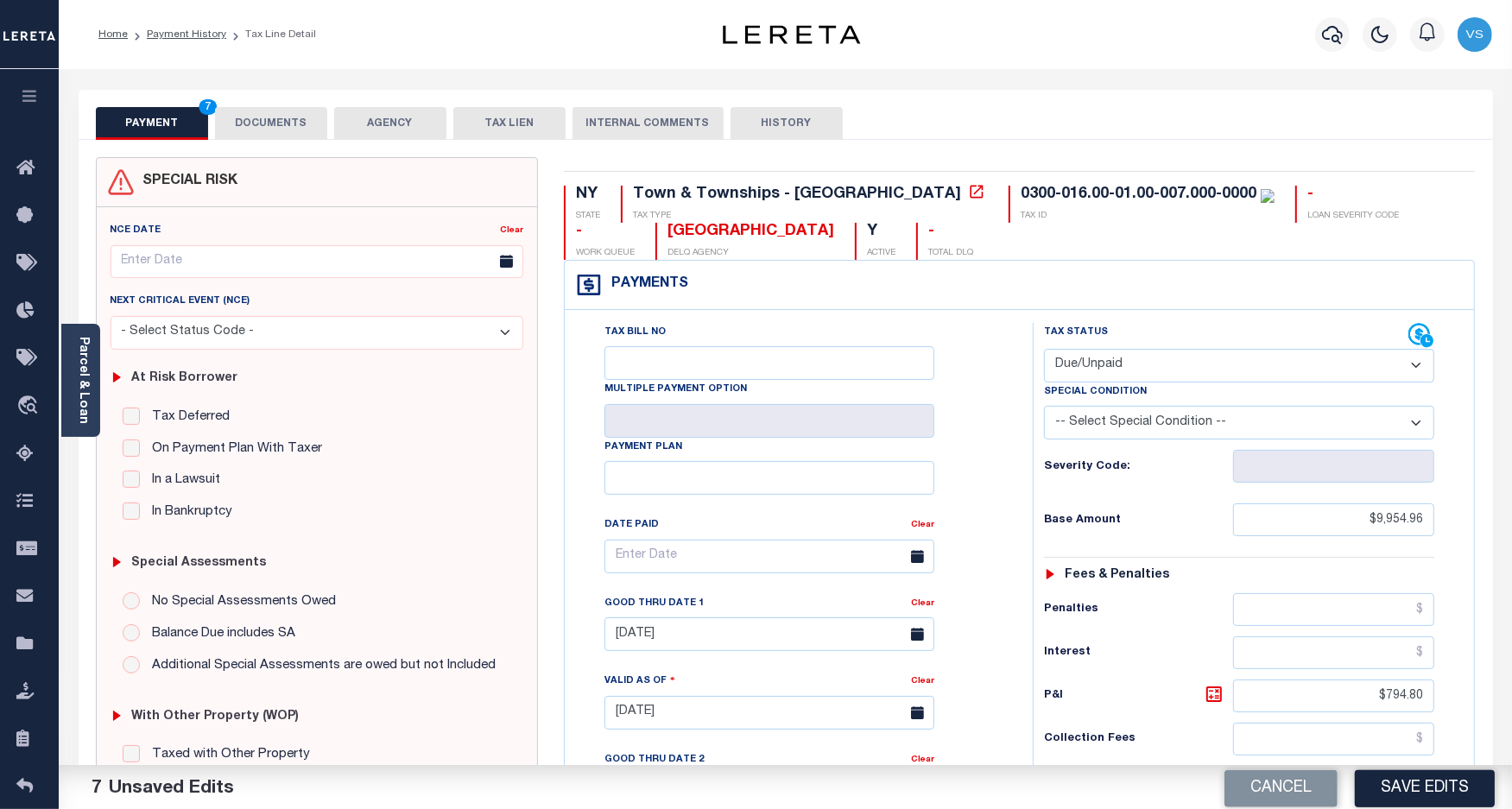
scroll to position [431, 0]
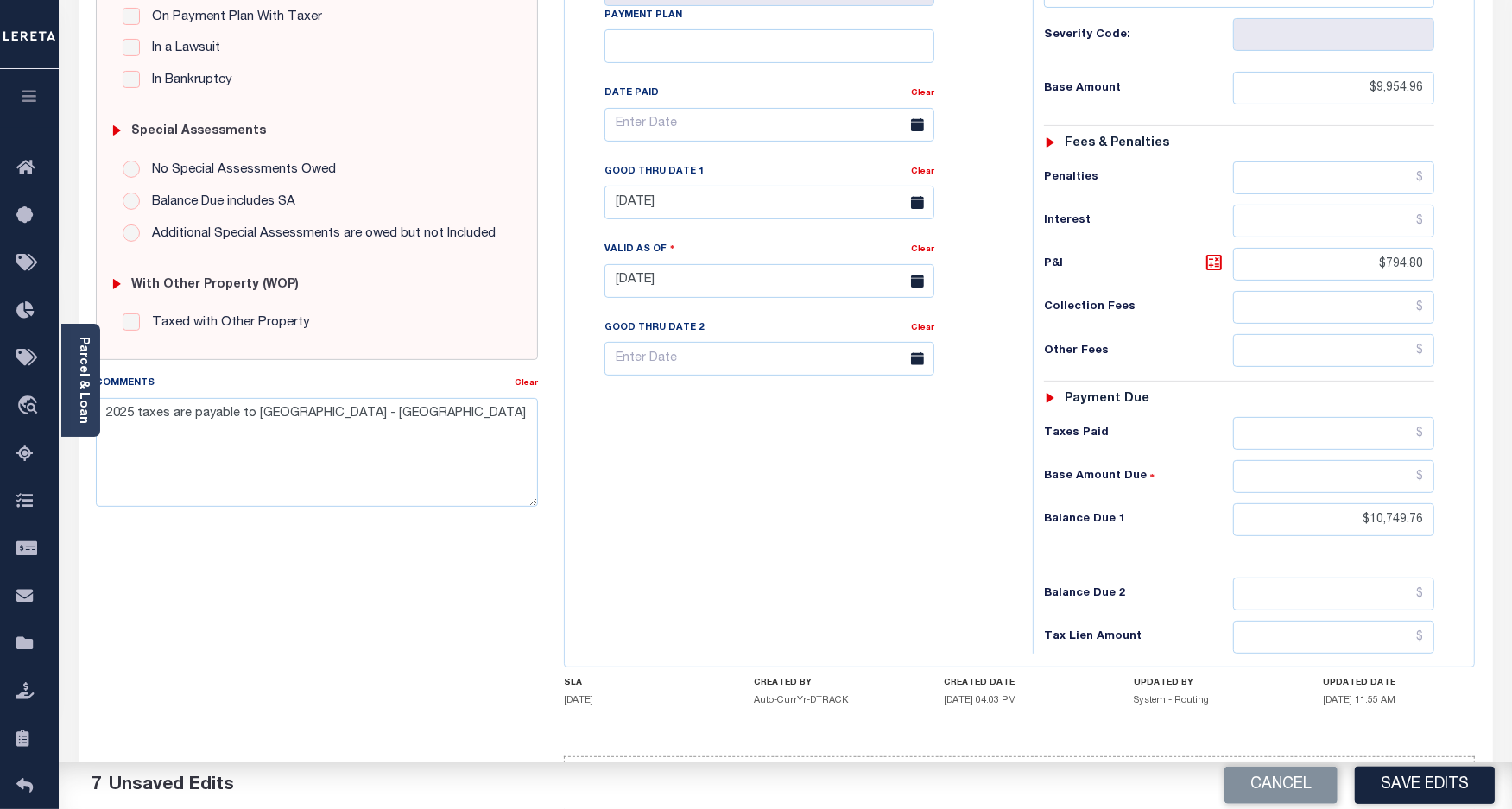
drag, startPoint x: 1400, startPoint y: 783, endPoint x: 1414, endPoint y: 765, distance: 22.8
click at [1402, 783] on button "Save Edits" at bounding box center [1424, 786] width 140 height 37
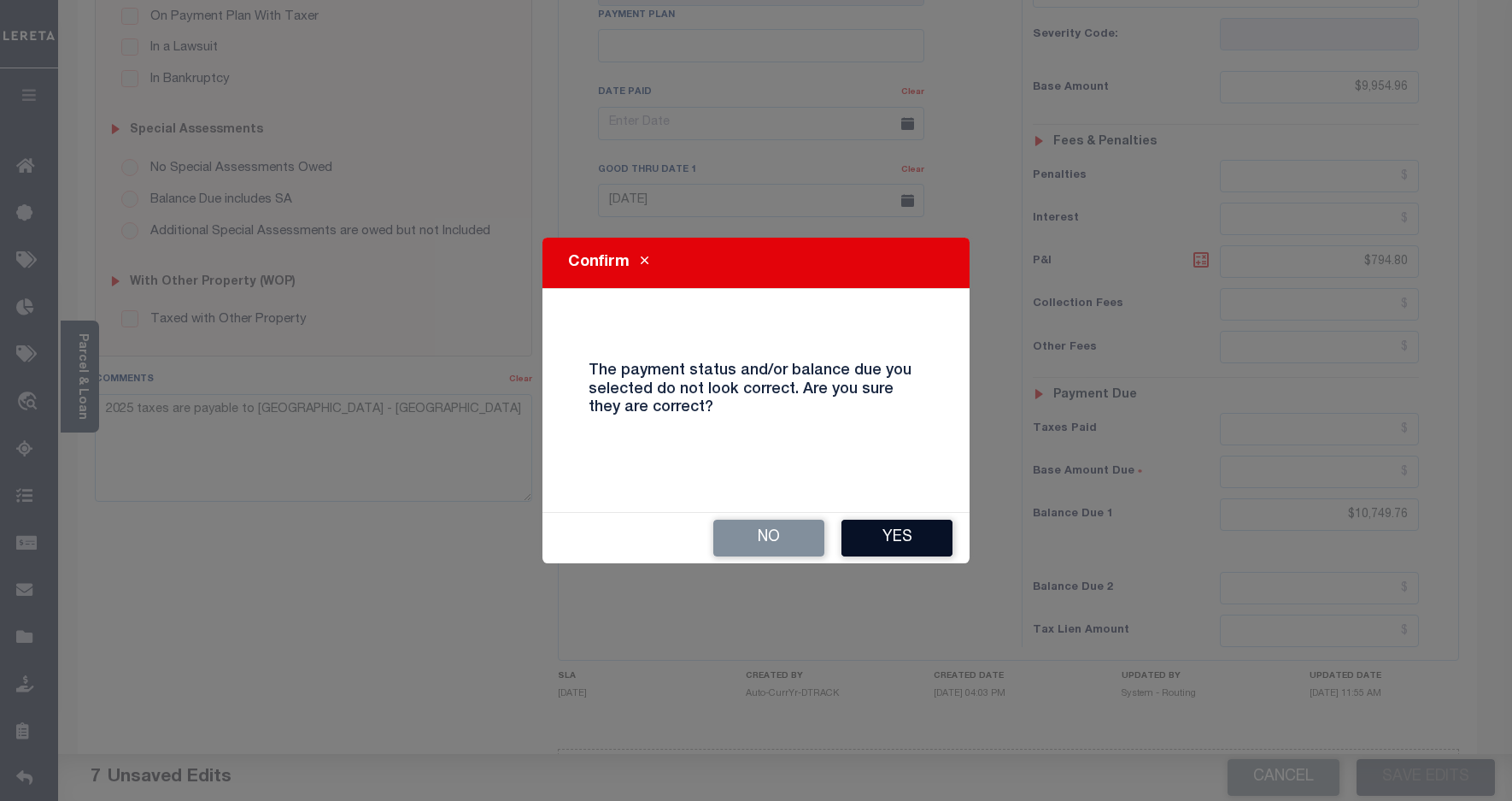
click at [876, 537] on button "Yes" at bounding box center [896, 539] width 111 height 37
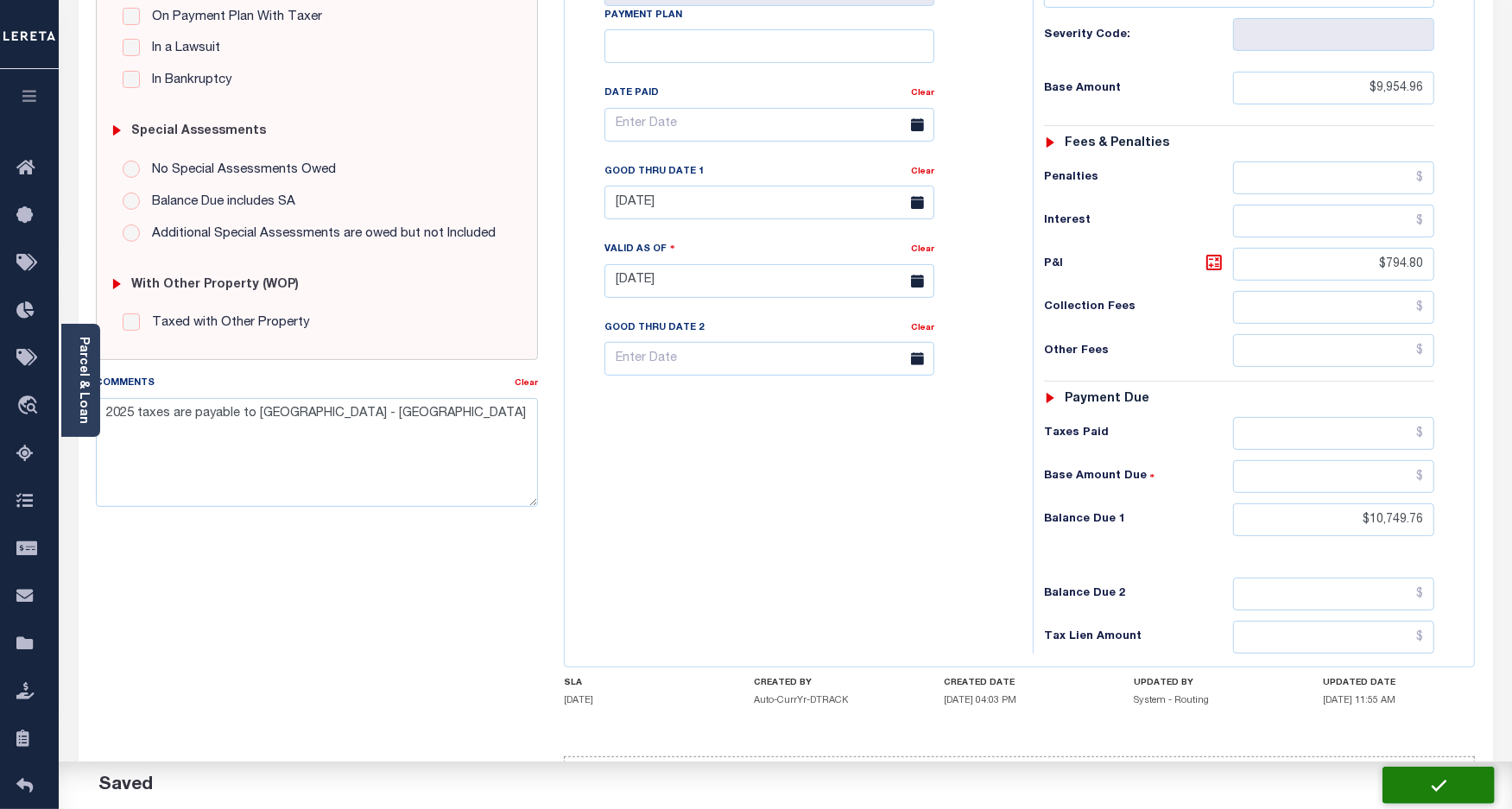
checkbox input "false"
type input "$9,954.96"
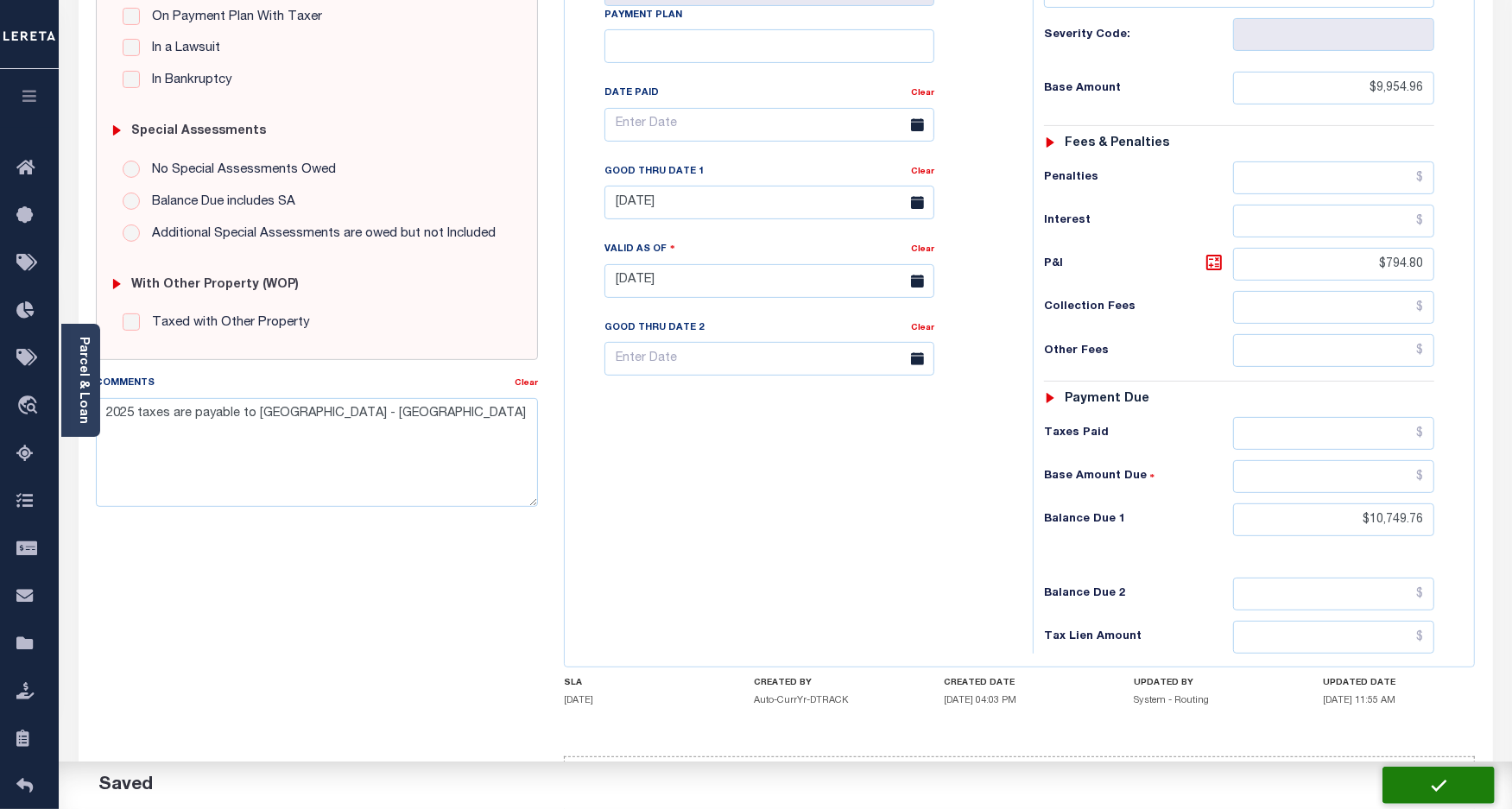
type input "$794.8"
type input "$10,749.76"
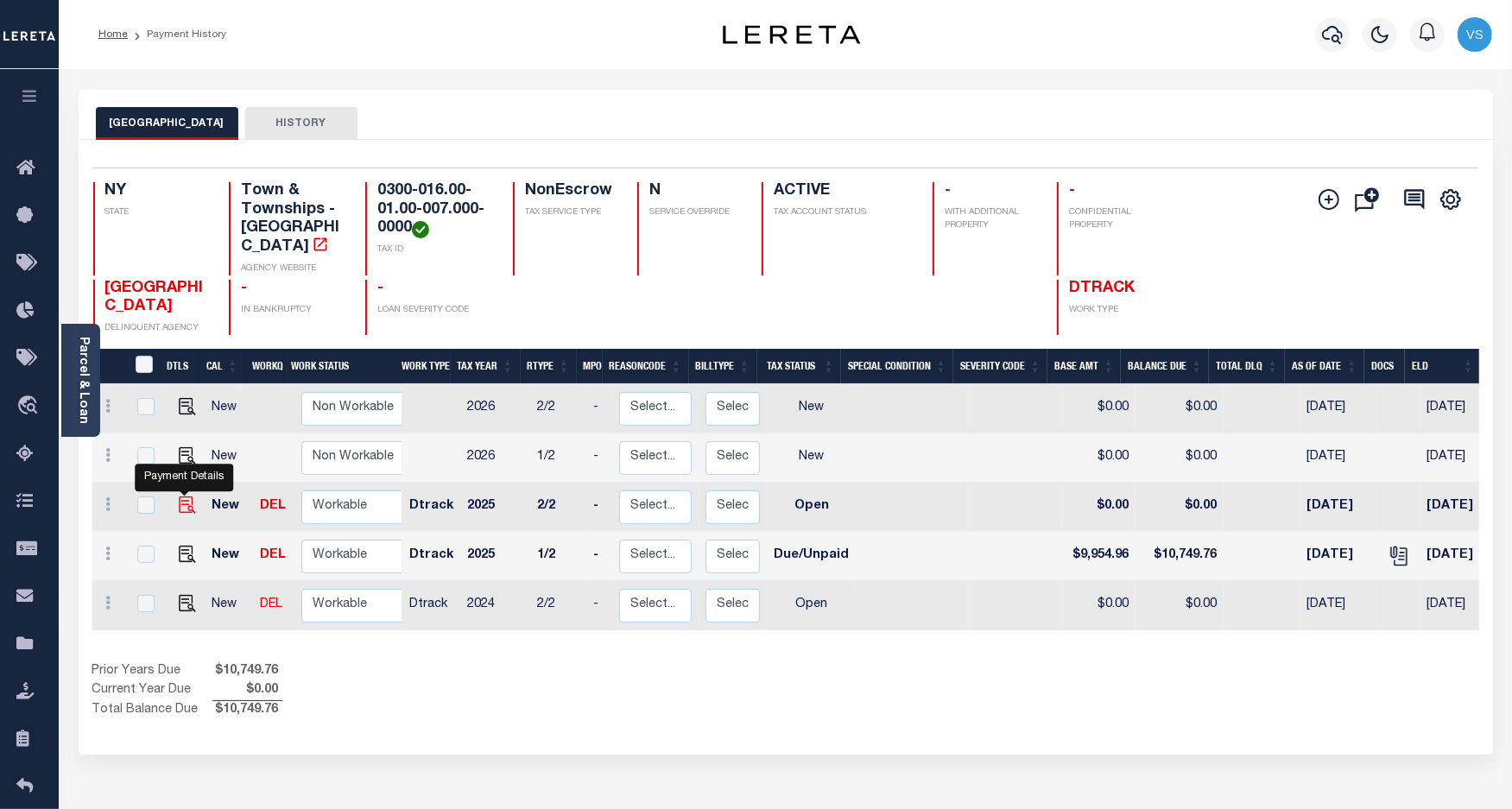
click at [183, 497] on img "" at bounding box center [188, 506] width 18 height 18
checkbox input "true"
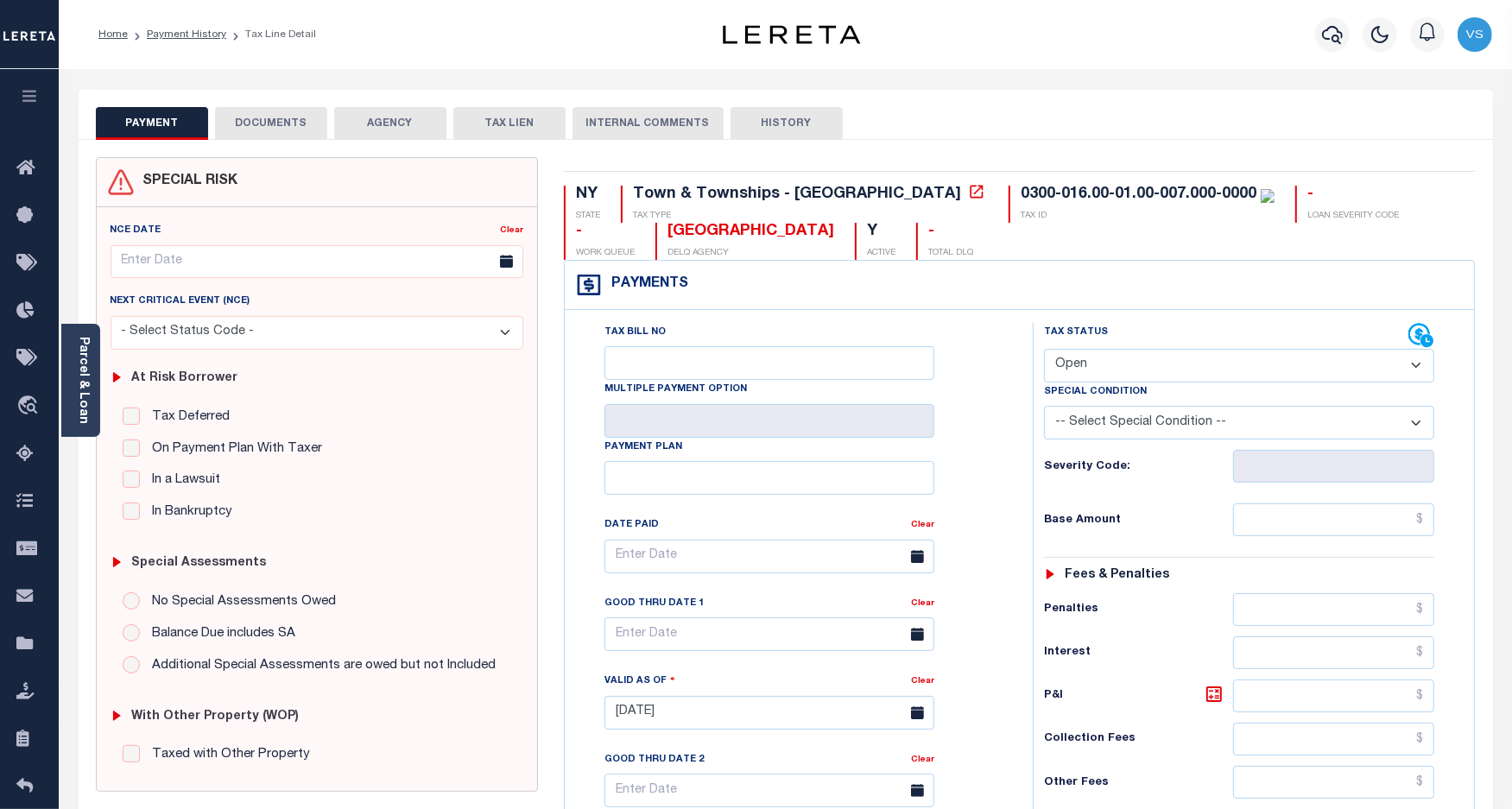
click at [1090, 368] on select "- Select Status Code - Open Due/Unpaid Paid Incomplete No Tax Due Internal Refu…" at bounding box center [1239, 366] width 391 height 33
select select "DUE"
click at [1044, 350] on select "- Select Status Code - Open Due/Unpaid Paid Incomplete No Tax Due Internal Refu…" at bounding box center [1239, 366] width 391 height 33
type input "[DATE]"
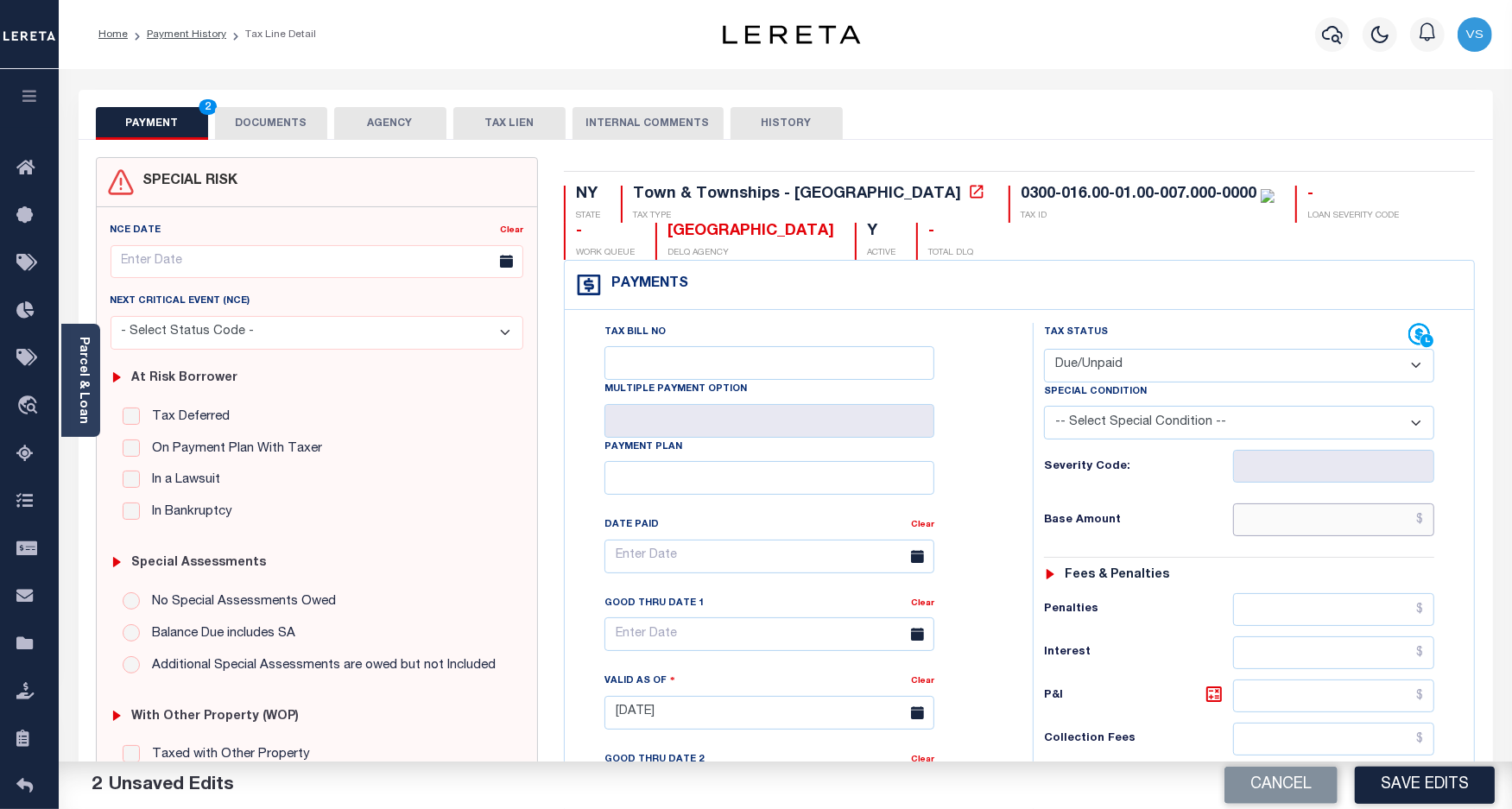
drag, startPoint x: 1295, startPoint y: 520, endPoint x: 1329, endPoint y: 526, distance: 34.5
click at [1295, 520] on input "text" at bounding box center [1333, 520] width 201 height 33
paste input "9,031.78"
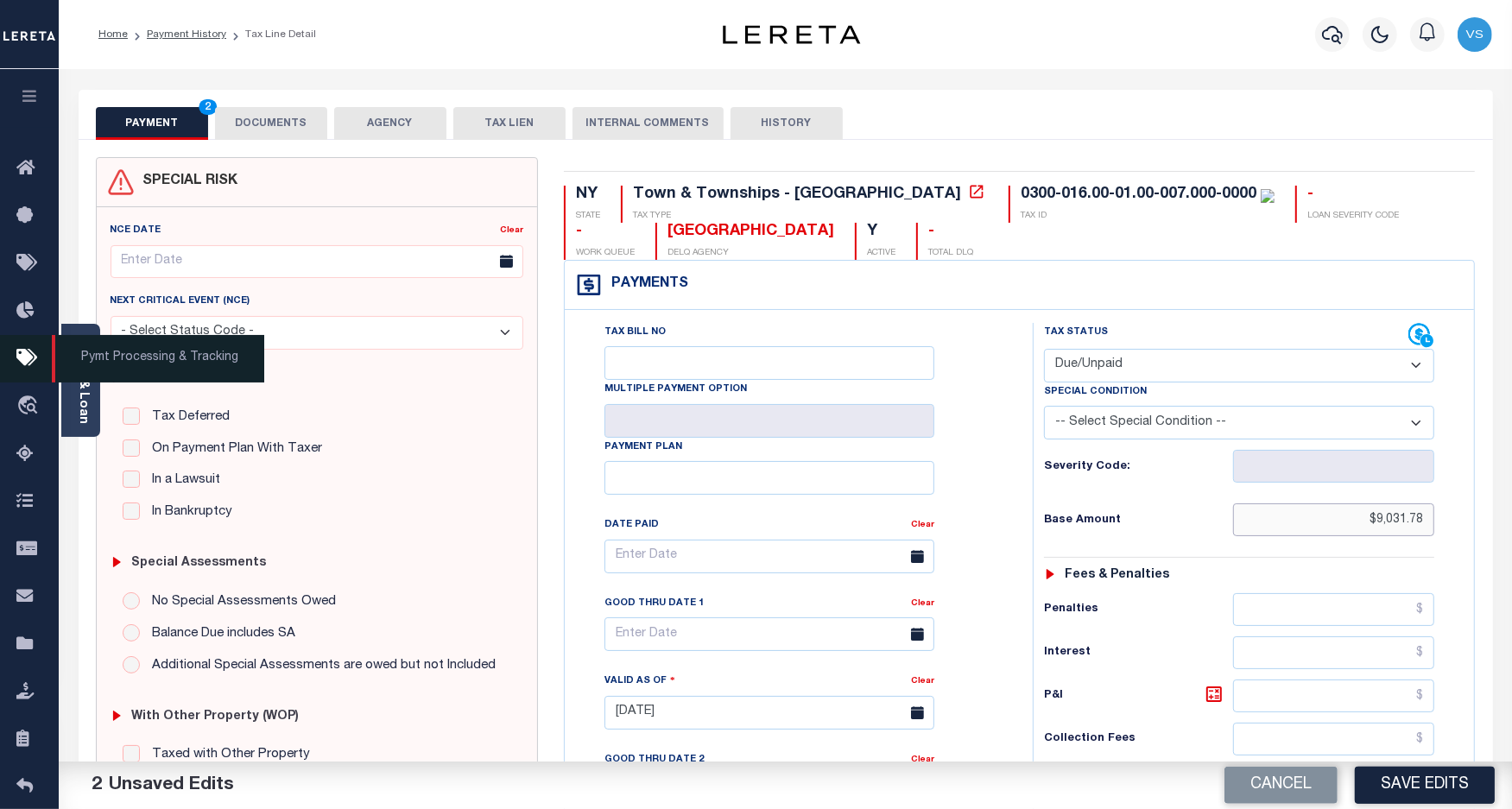
type input "$9,031.78"
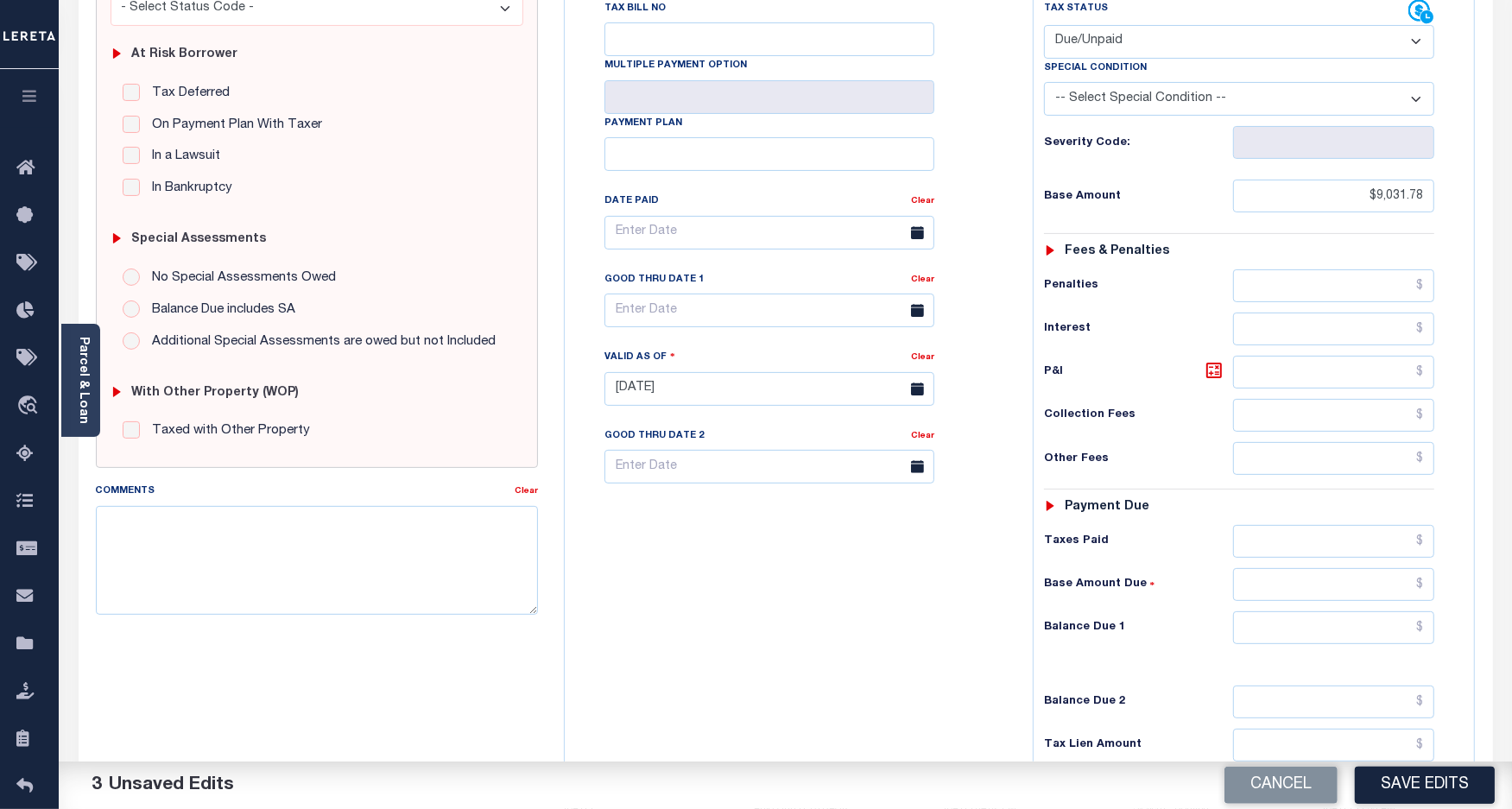
scroll to position [507, 0]
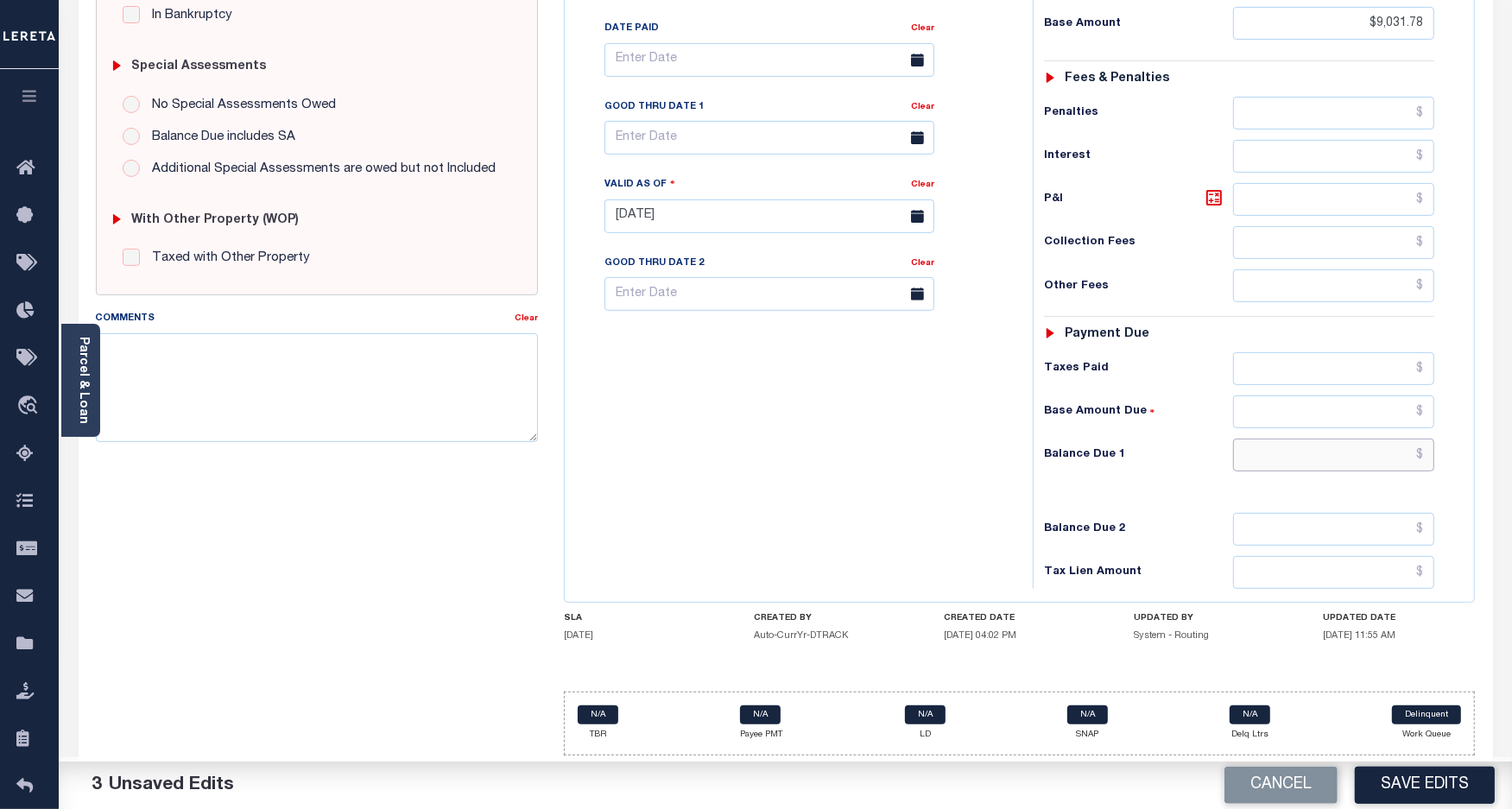
click at [1373, 453] on input "text" at bounding box center [1333, 455] width 201 height 33
paste input "9,754.32"
type input "$9,754.32"
click at [1219, 193] on icon at bounding box center [1213, 198] width 21 height 21
type input "$722.54"
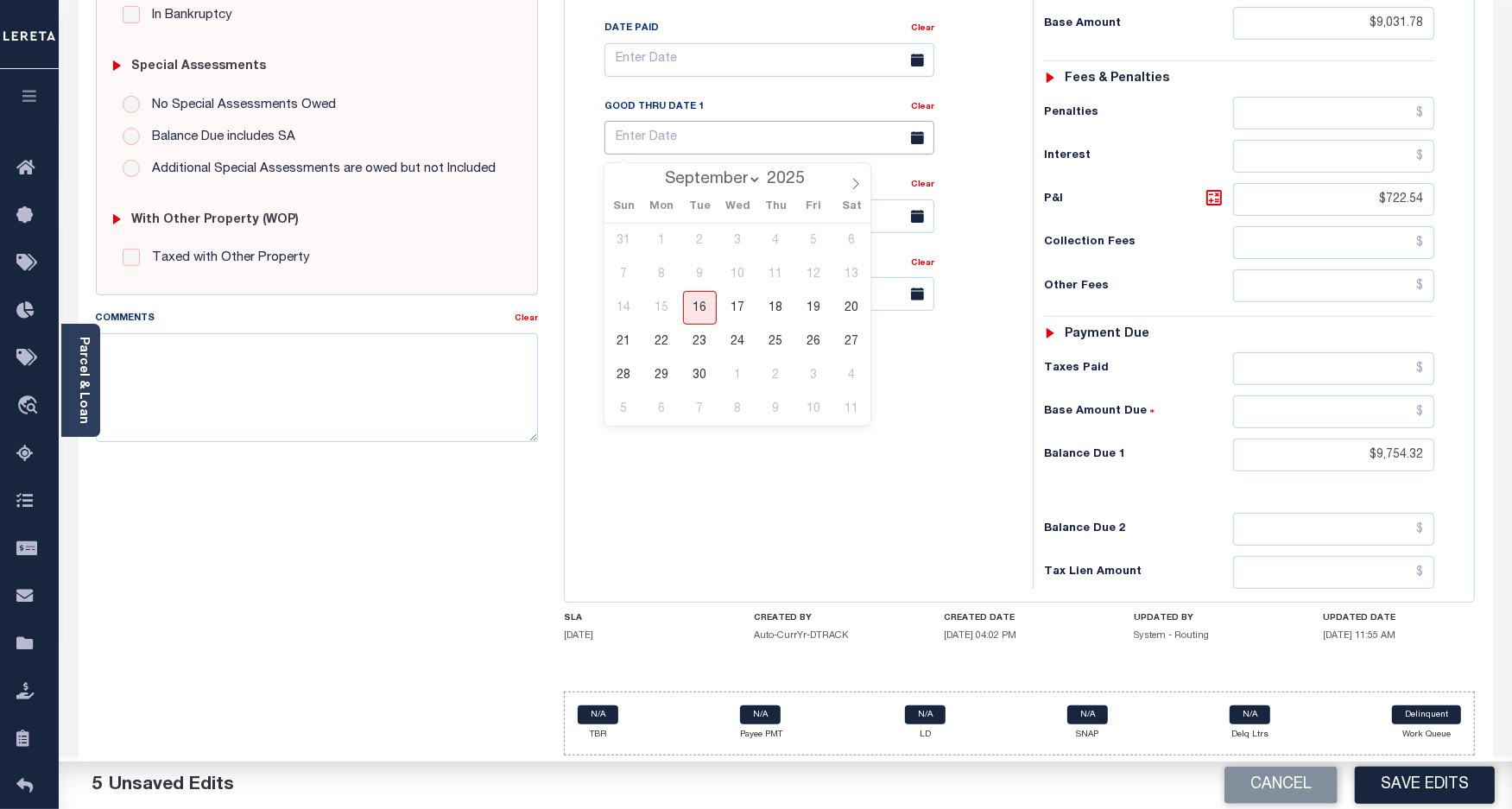
click at [624, 135] on input "text" at bounding box center [769, 138] width 330 height 33
click at [693, 367] on span "30" at bounding box center [699, 375] width 33 height 33
type input "09/30/2025"
click at [376, 386] on textarea "Comments" at bounding box center [317, 387] width 443 height 109
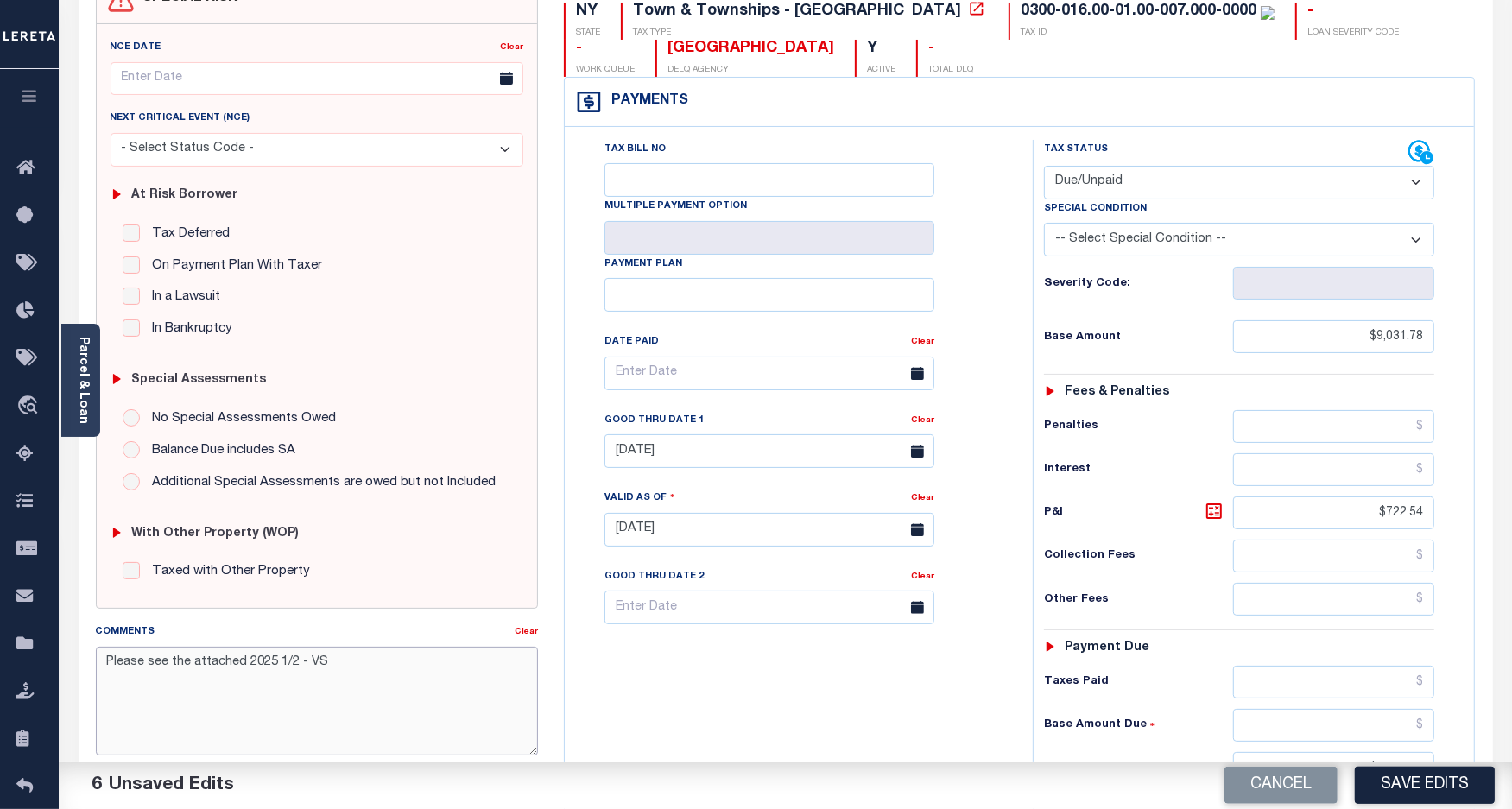
scroll to position [0, 0]
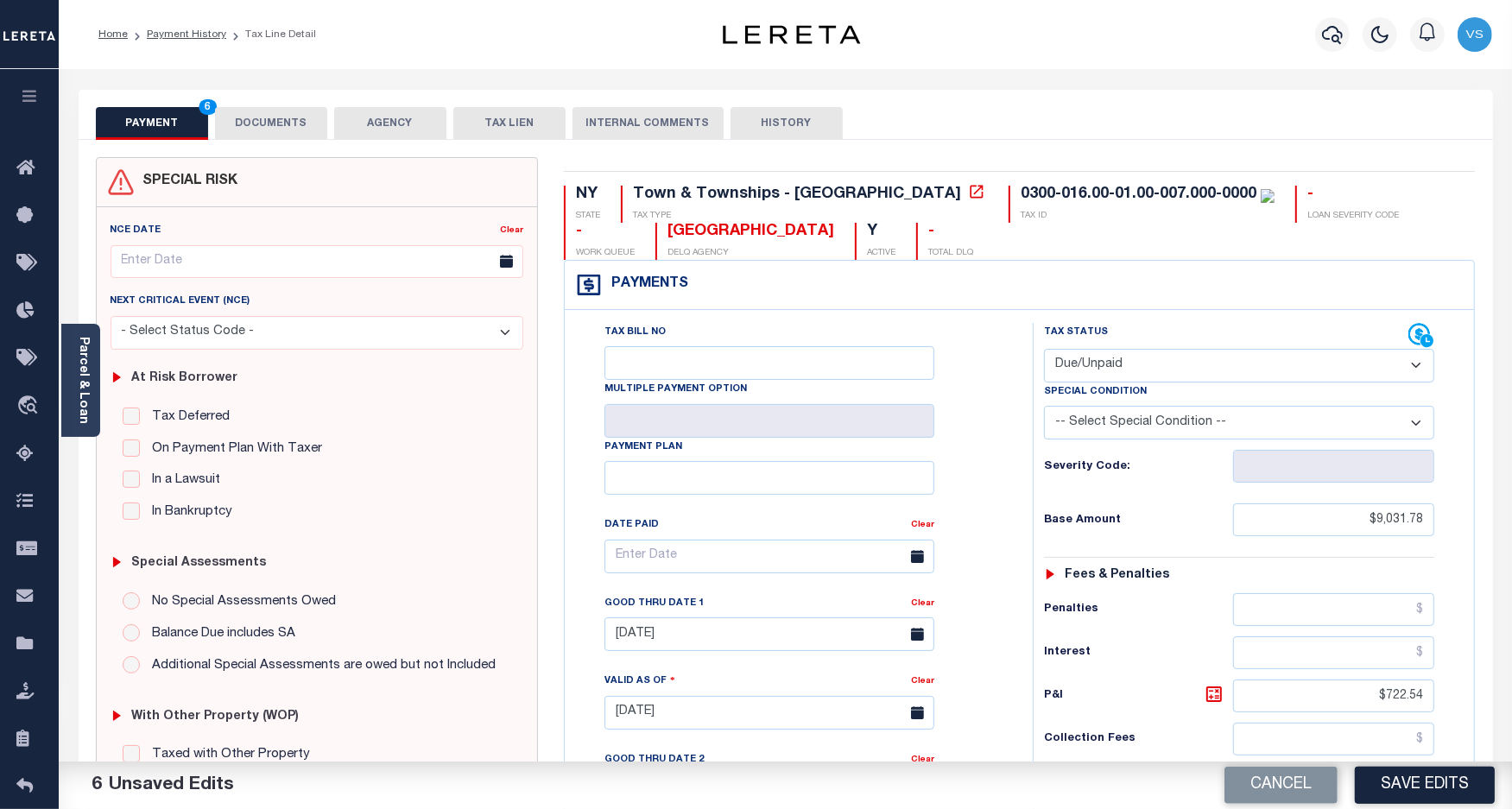
type textarea "Please see the attached 2025 1/2 - VS"
click at [252, 119] on button "DOCUMENTS" at bounding box center [271, 123] width 112 height 33
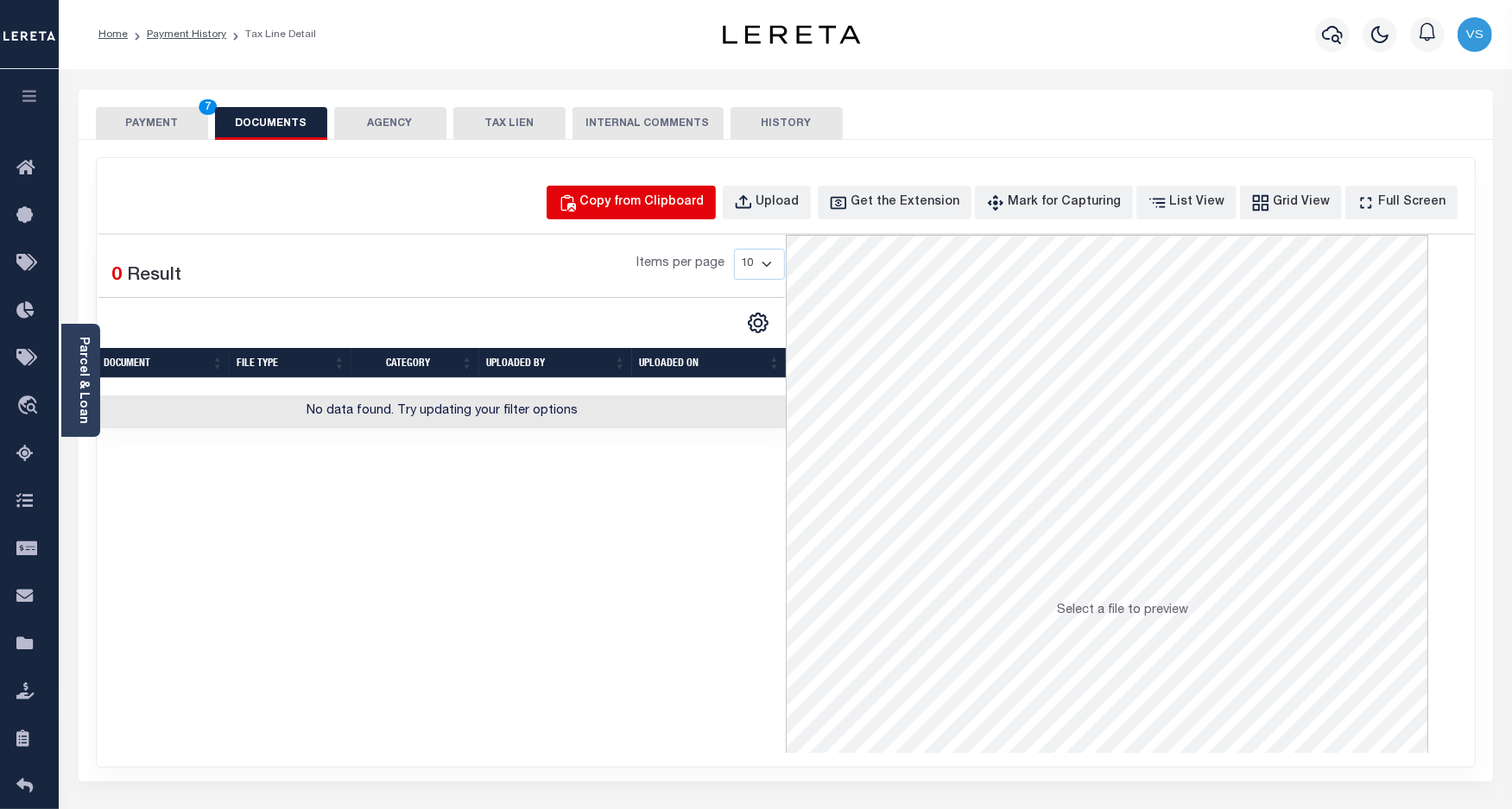
click at [679, 202] on div "Copy from Clipboard" at bounding box center [642, 202] width 124 height 19
select select "POP"
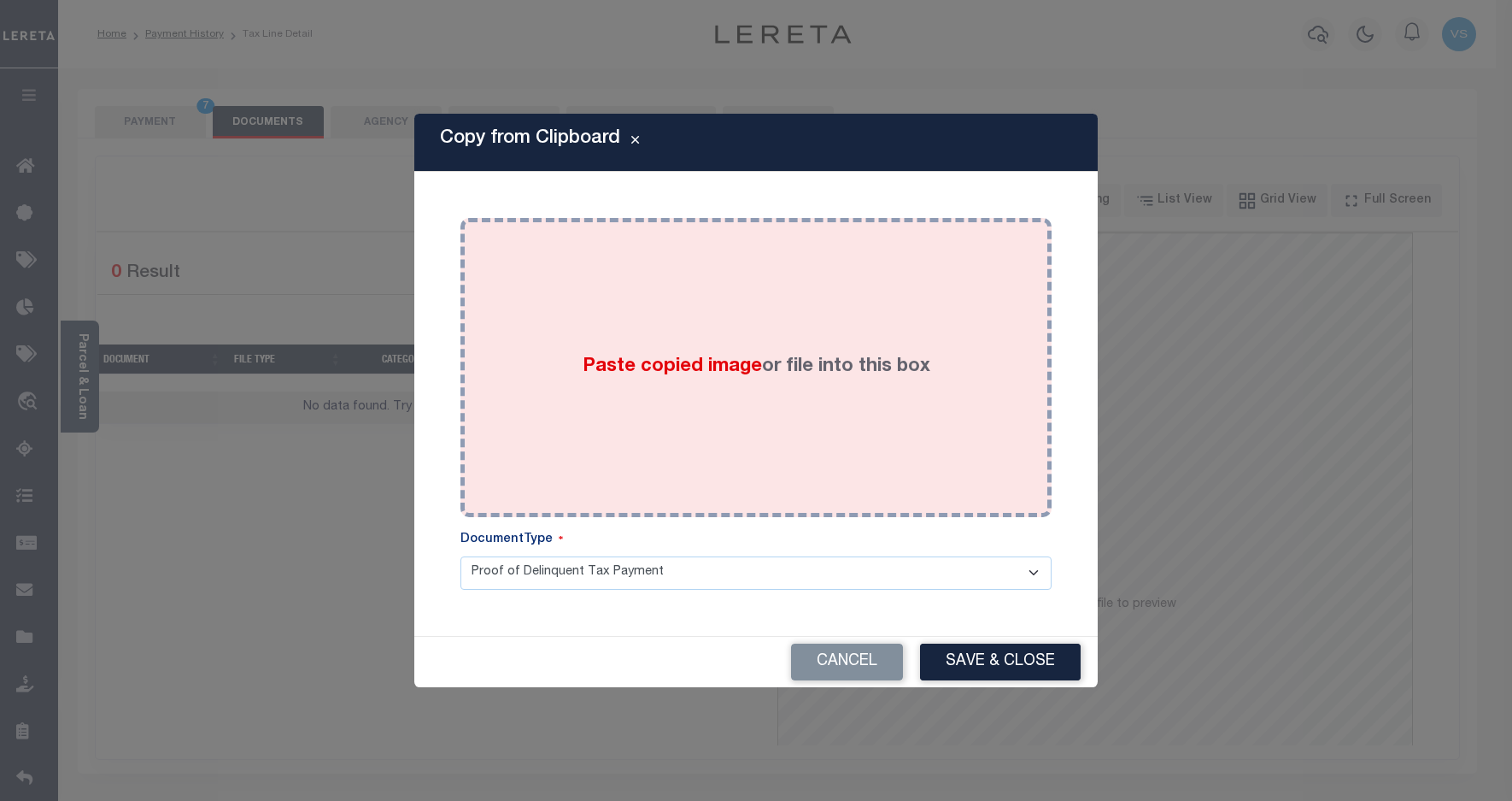
click at [769, 355] on label "Paste copied image or file into this box" at bounding box center [756, 367] width 348 height 28
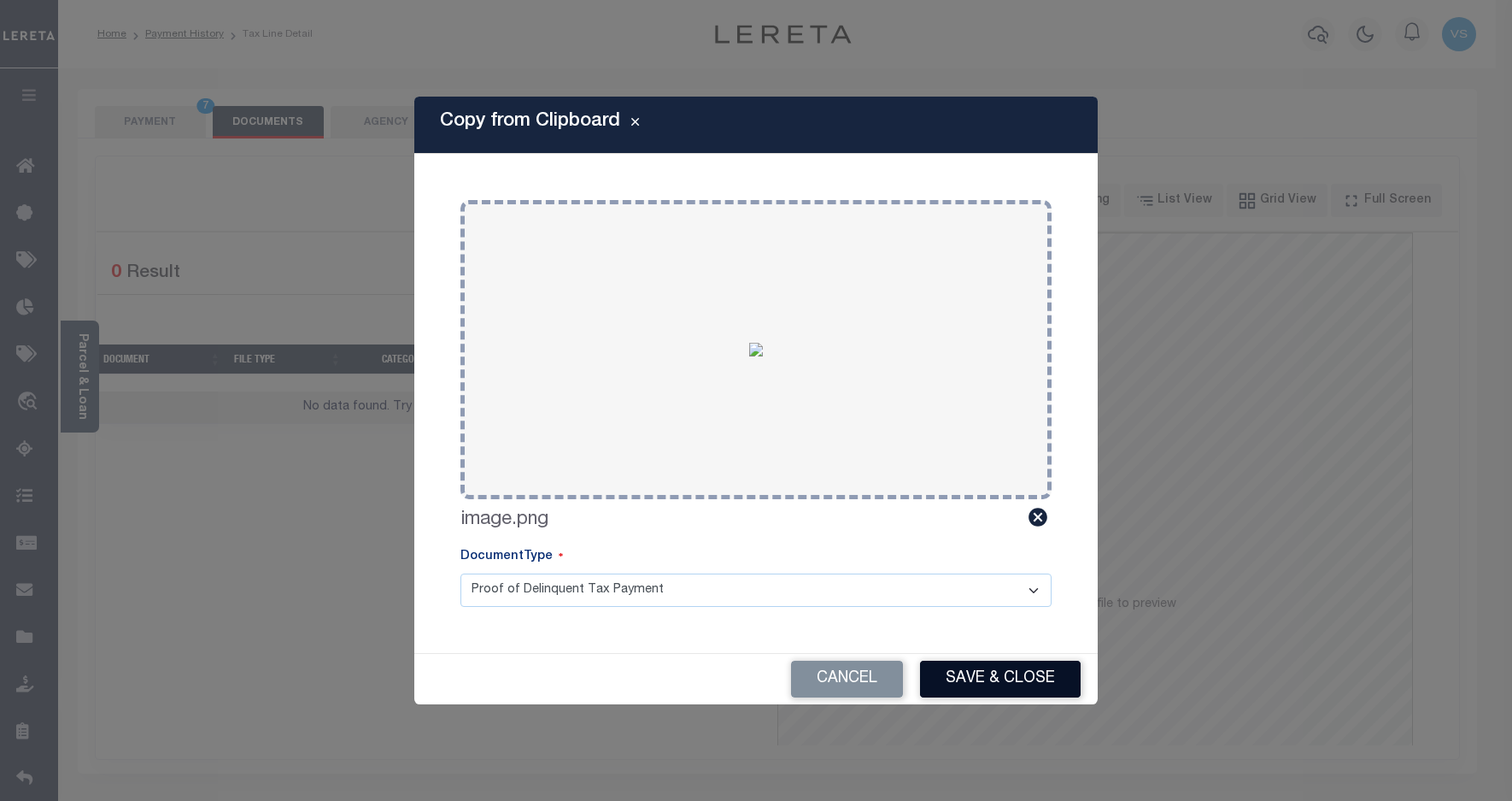
click at [996, 674] on button "Save & Close" at bounding box center [1001, 679] width 161 height 37
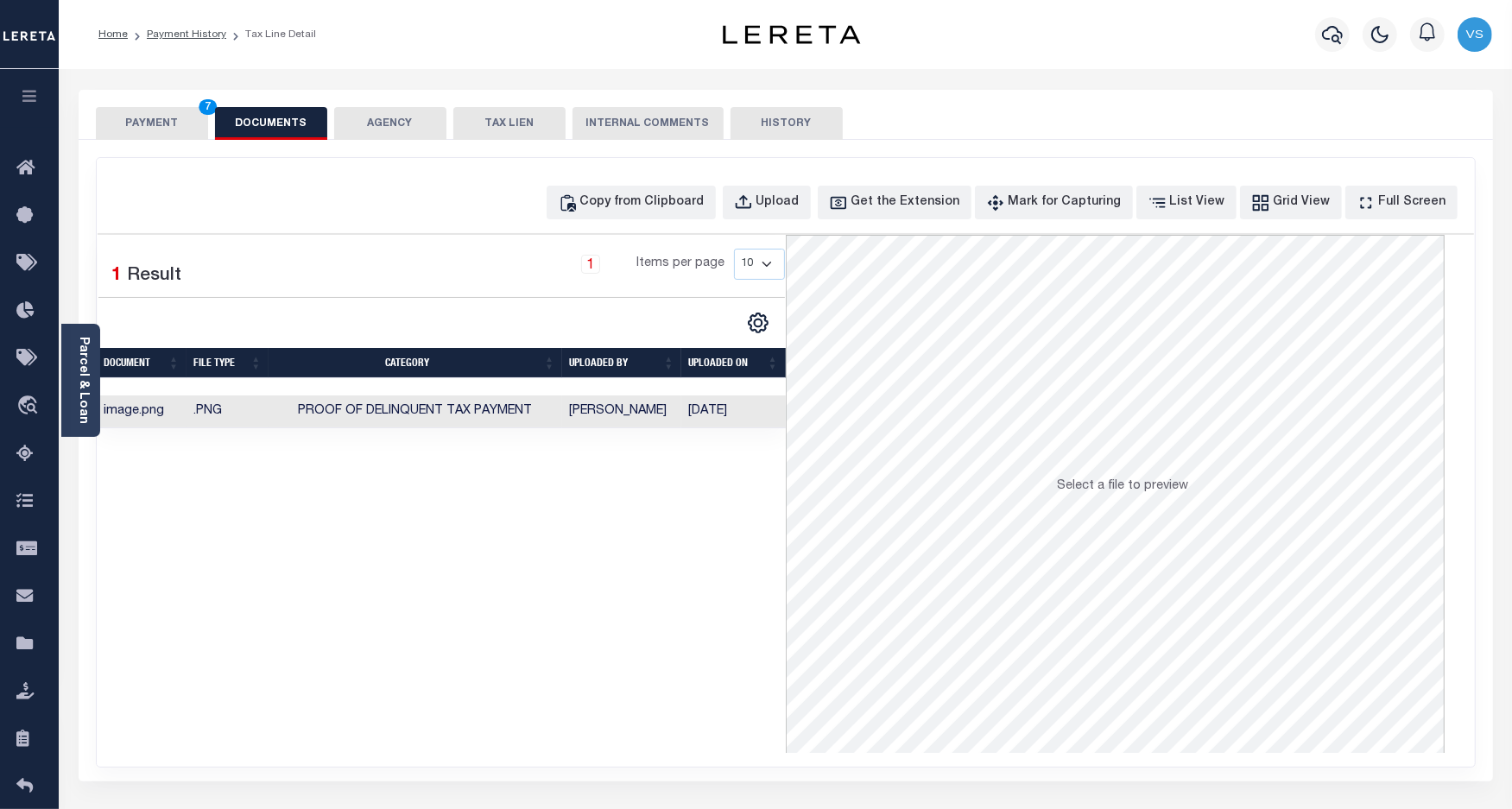
click at [156, 118] on button "PAYMENT 7" at bounding box center [152, 123] width 112 height 33
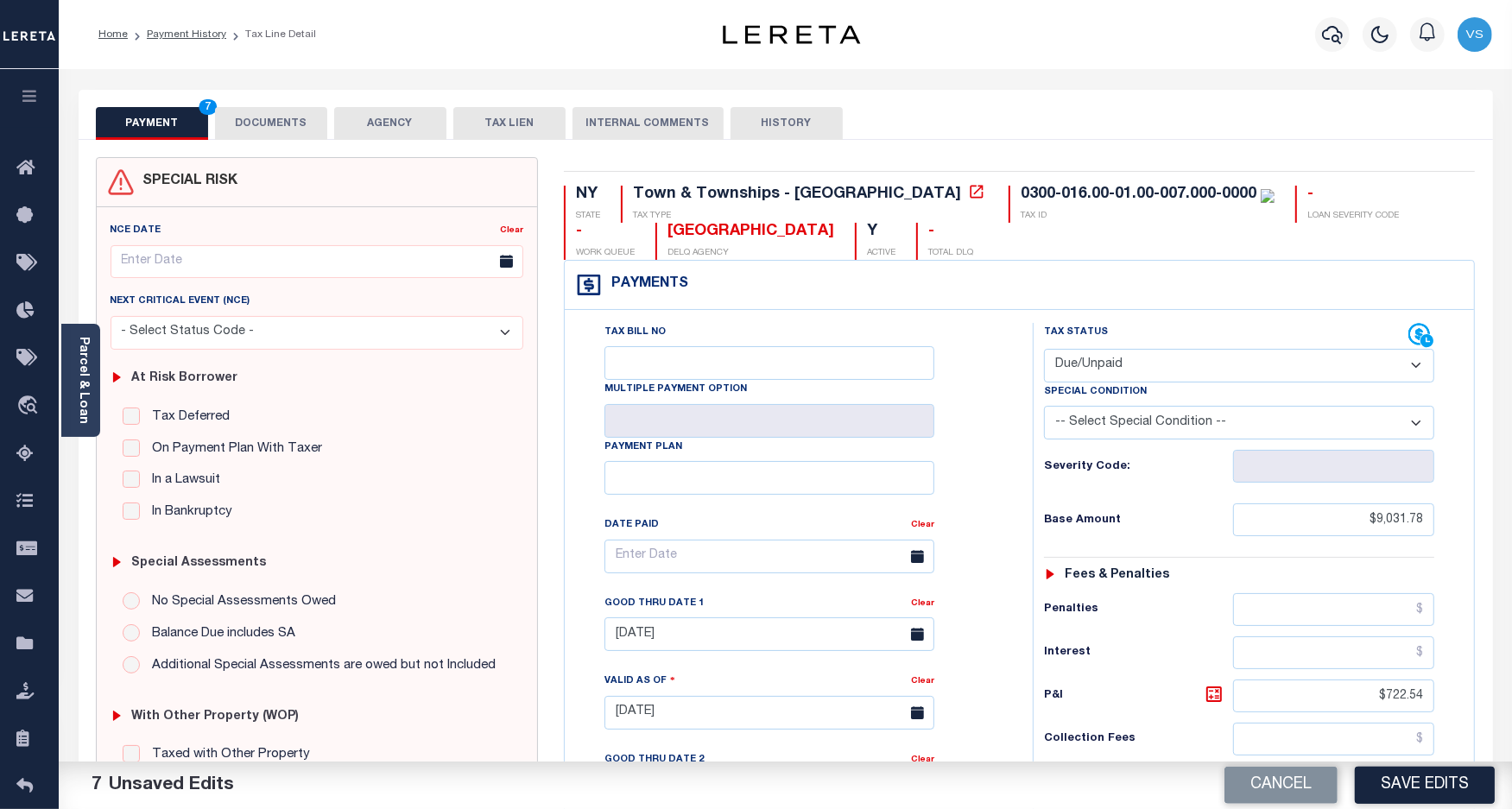
scroll to position [324, 0]
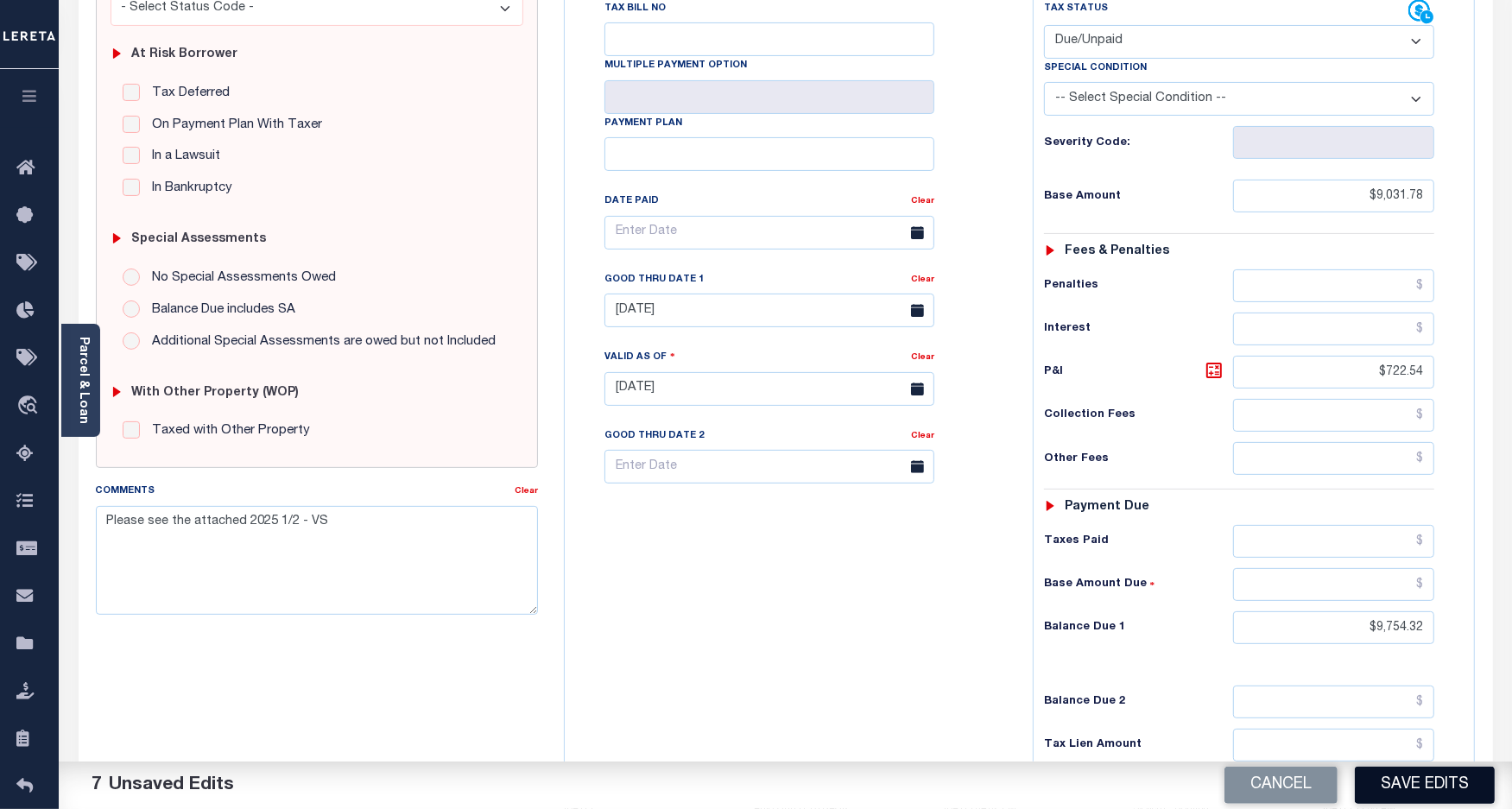
click at [1412, 784] on button "Save Edits" at bounding box center [1424, 786] width 140 height 37
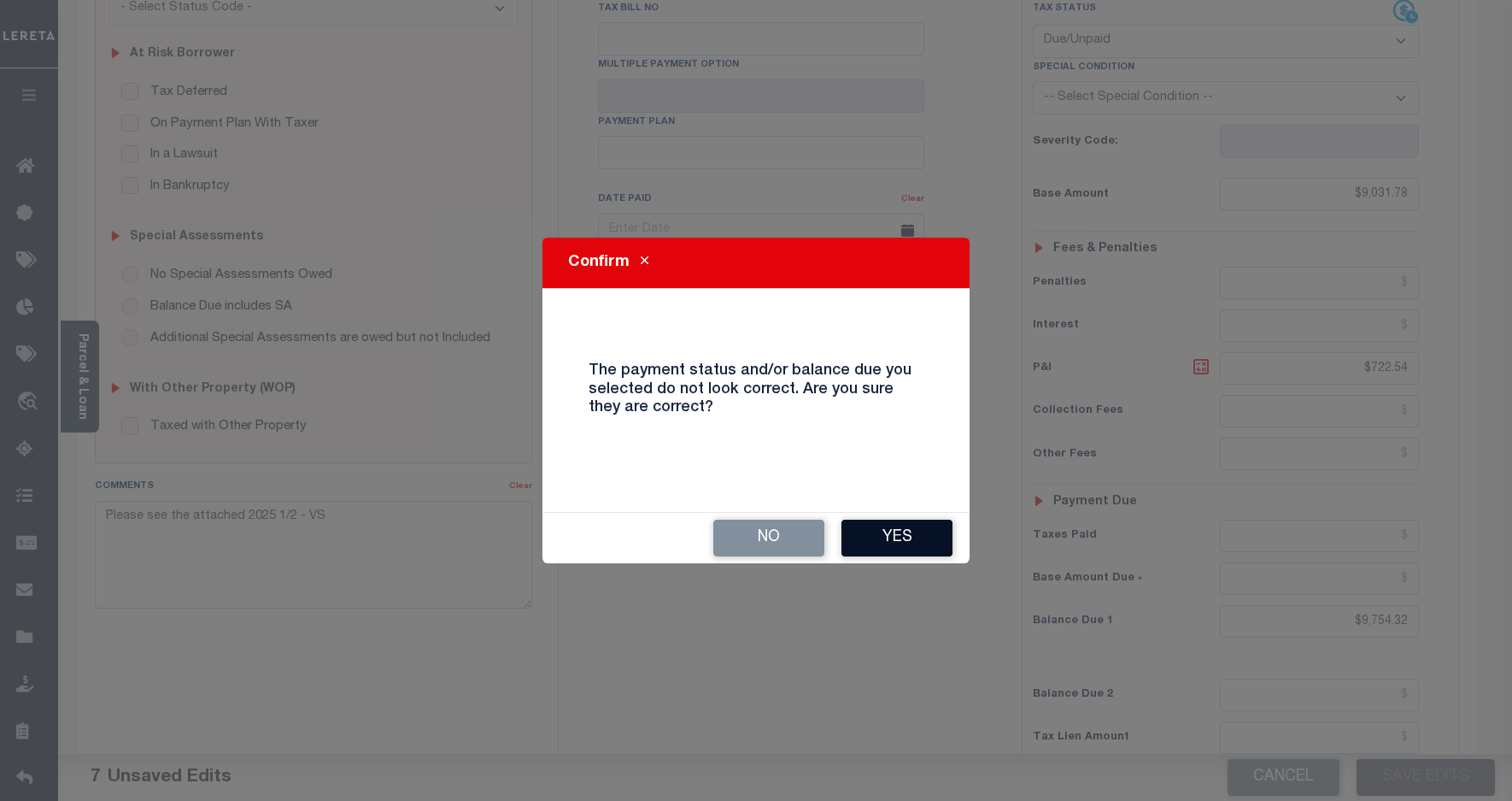
click at [863, 545] on button "Yes" at bounding box center [896, 539] width 111 height 37
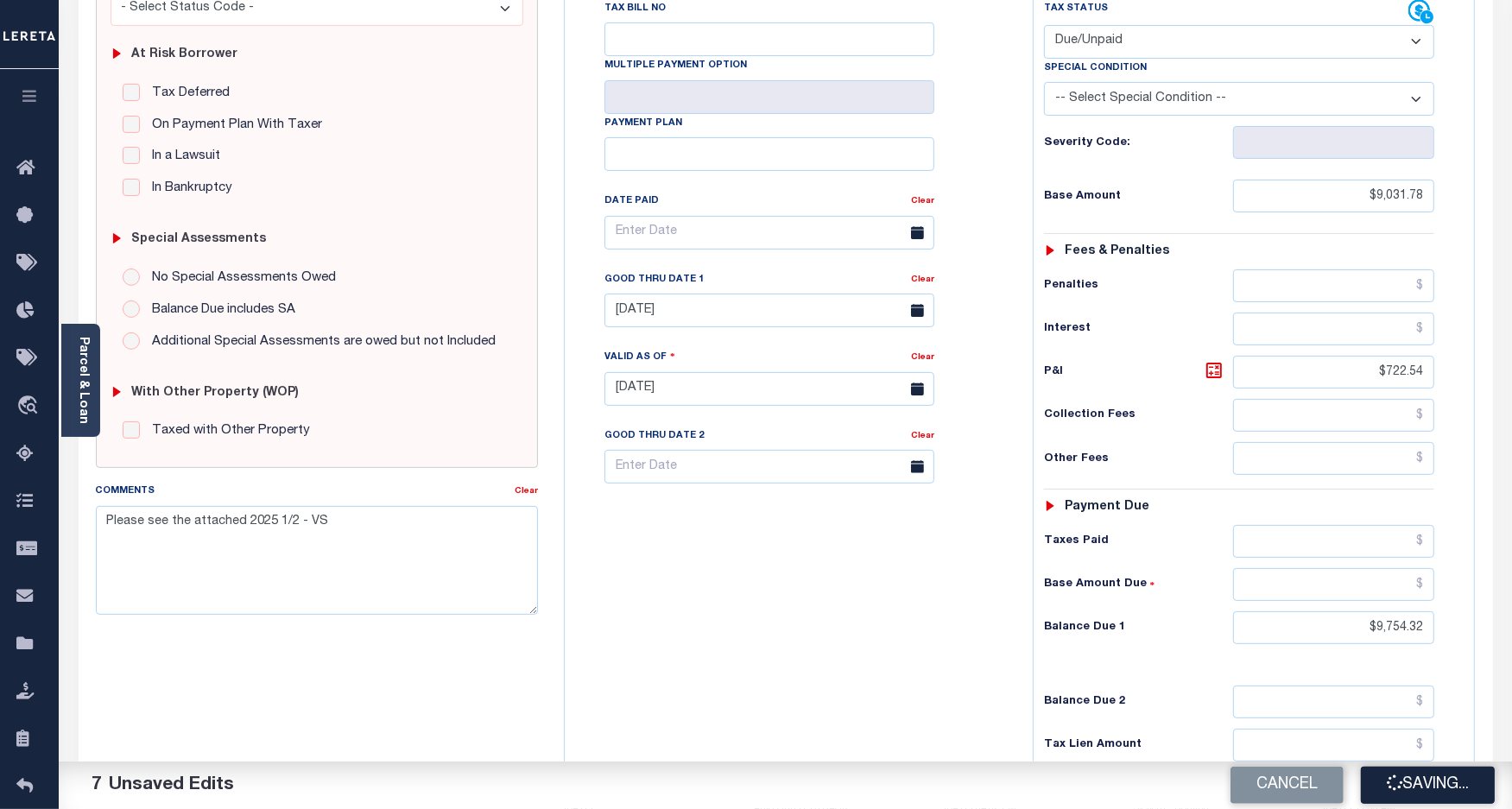
checkbox input "false"
type input "$9,031.78"
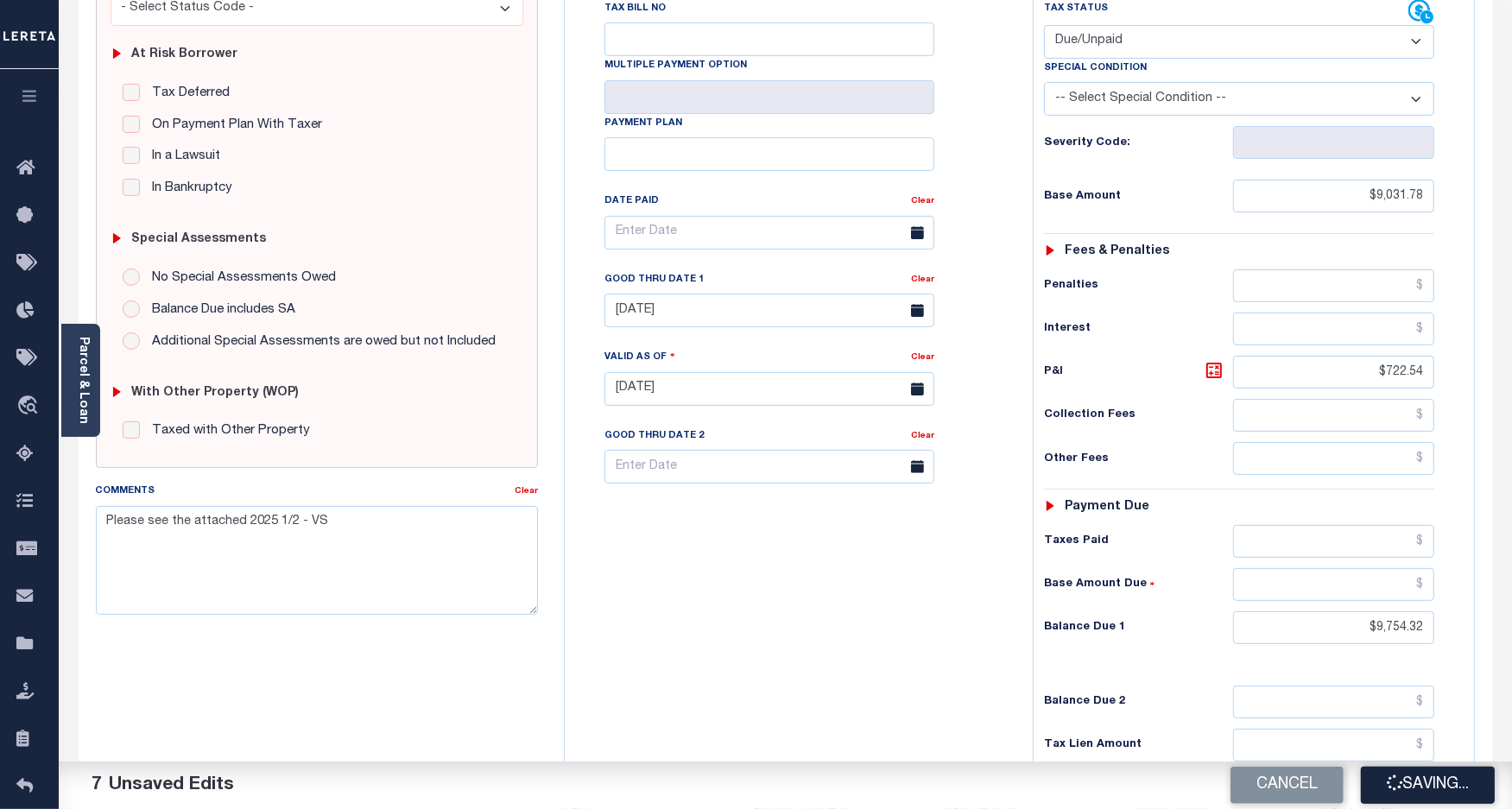
type input "$722.54"
type input "$9,754.32"
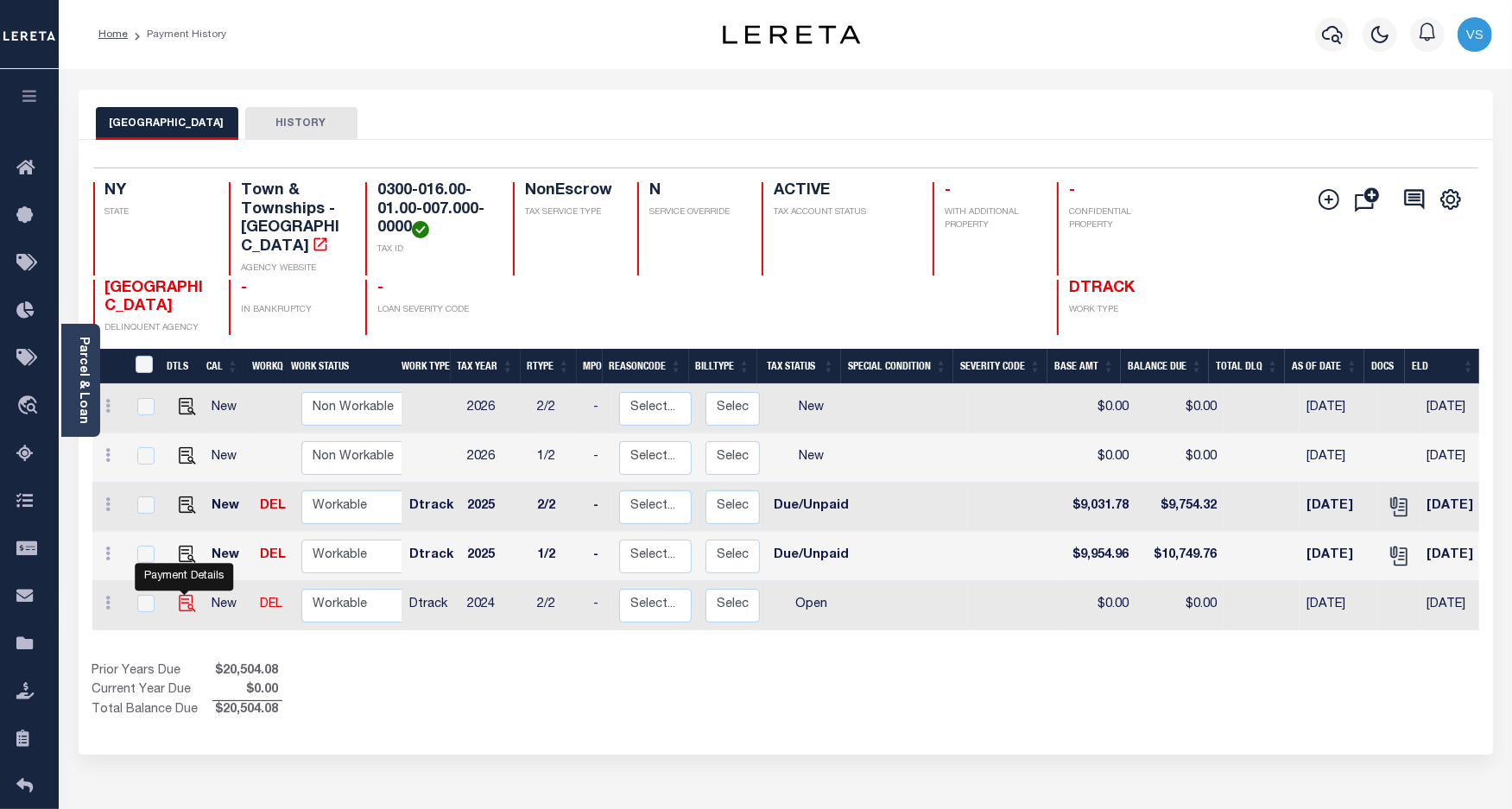
click at [184, 595] on img "" at bounding box center [188, 604] width 18 height 18
checkbox input "true"
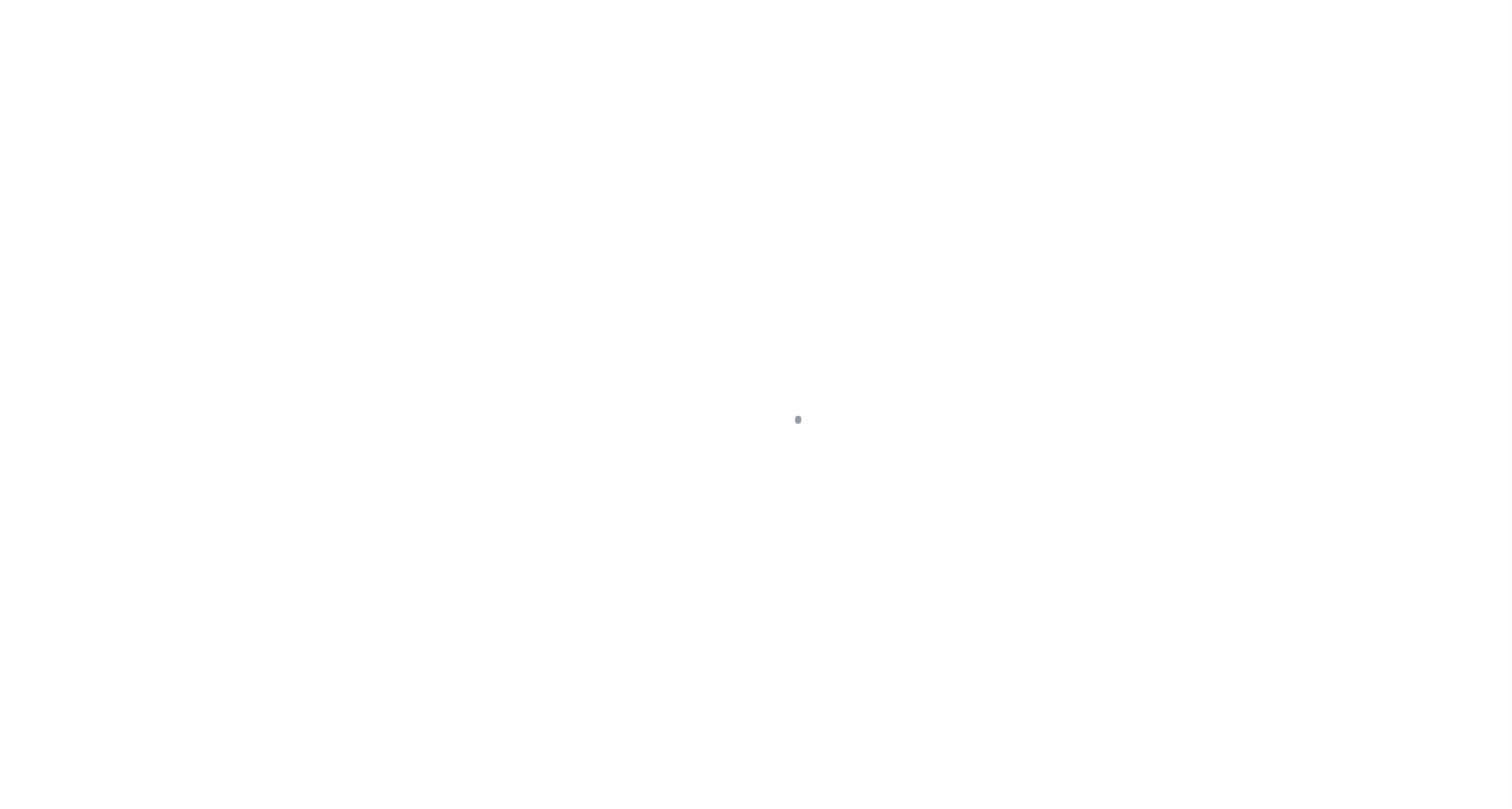
select select "OP2"
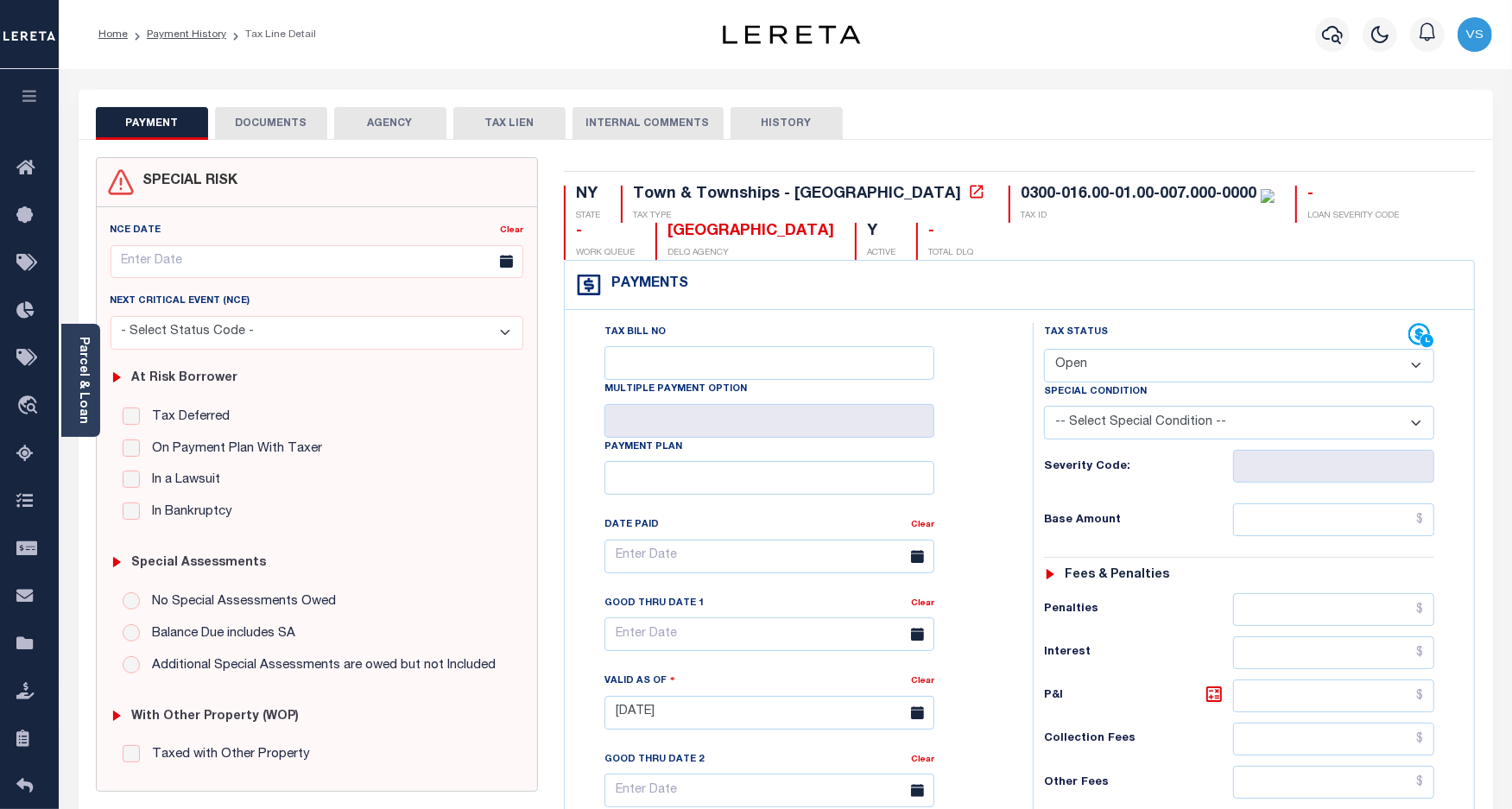
click at [256, 112] on button "DOCUMENTS" at bounding box center [271, 123] width 112 height 33
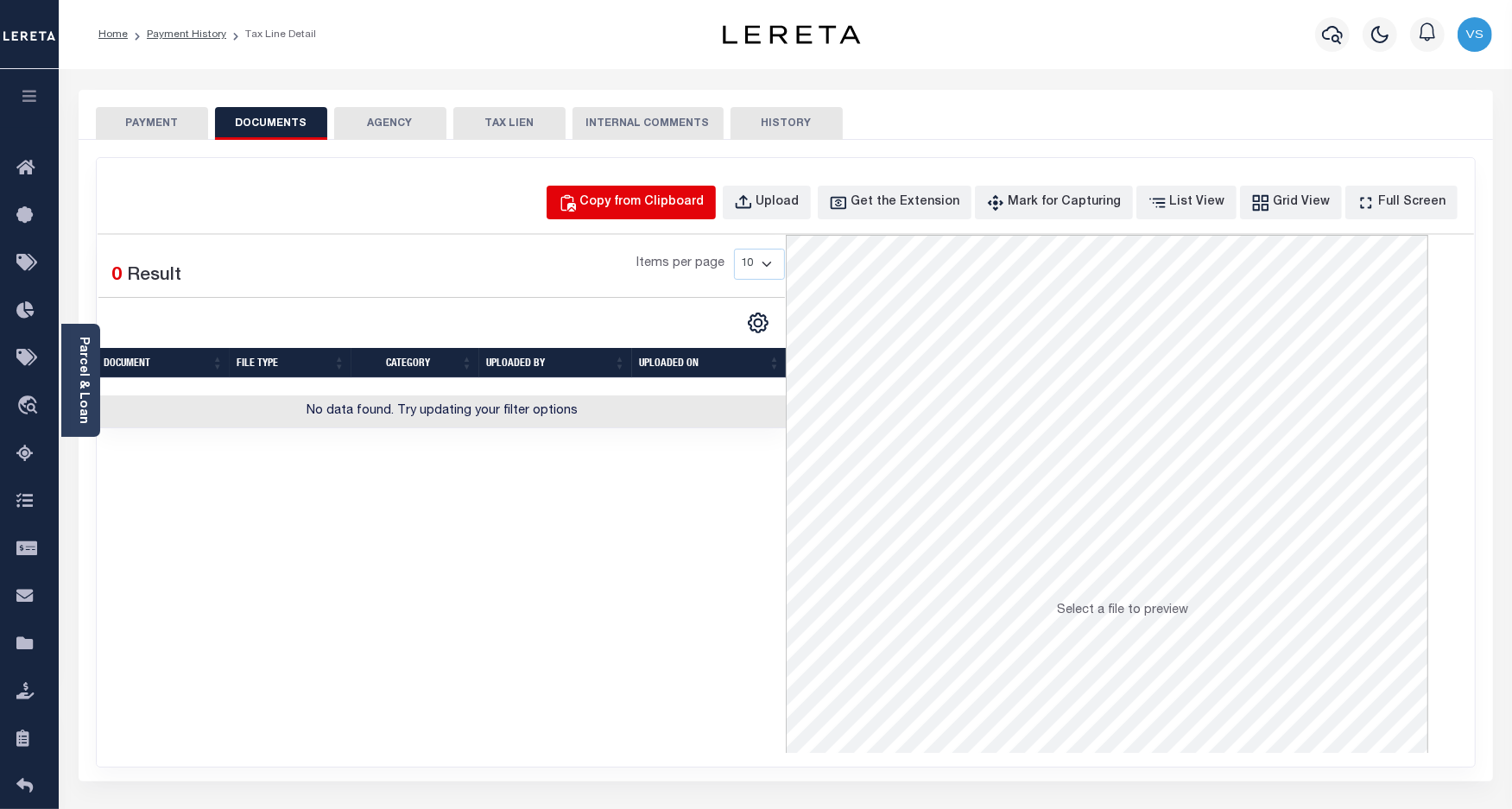
click at [672, 205] on div "Copy from Clipboard" at bounding box center [642, 202] width 124 height 19
select select "POP"
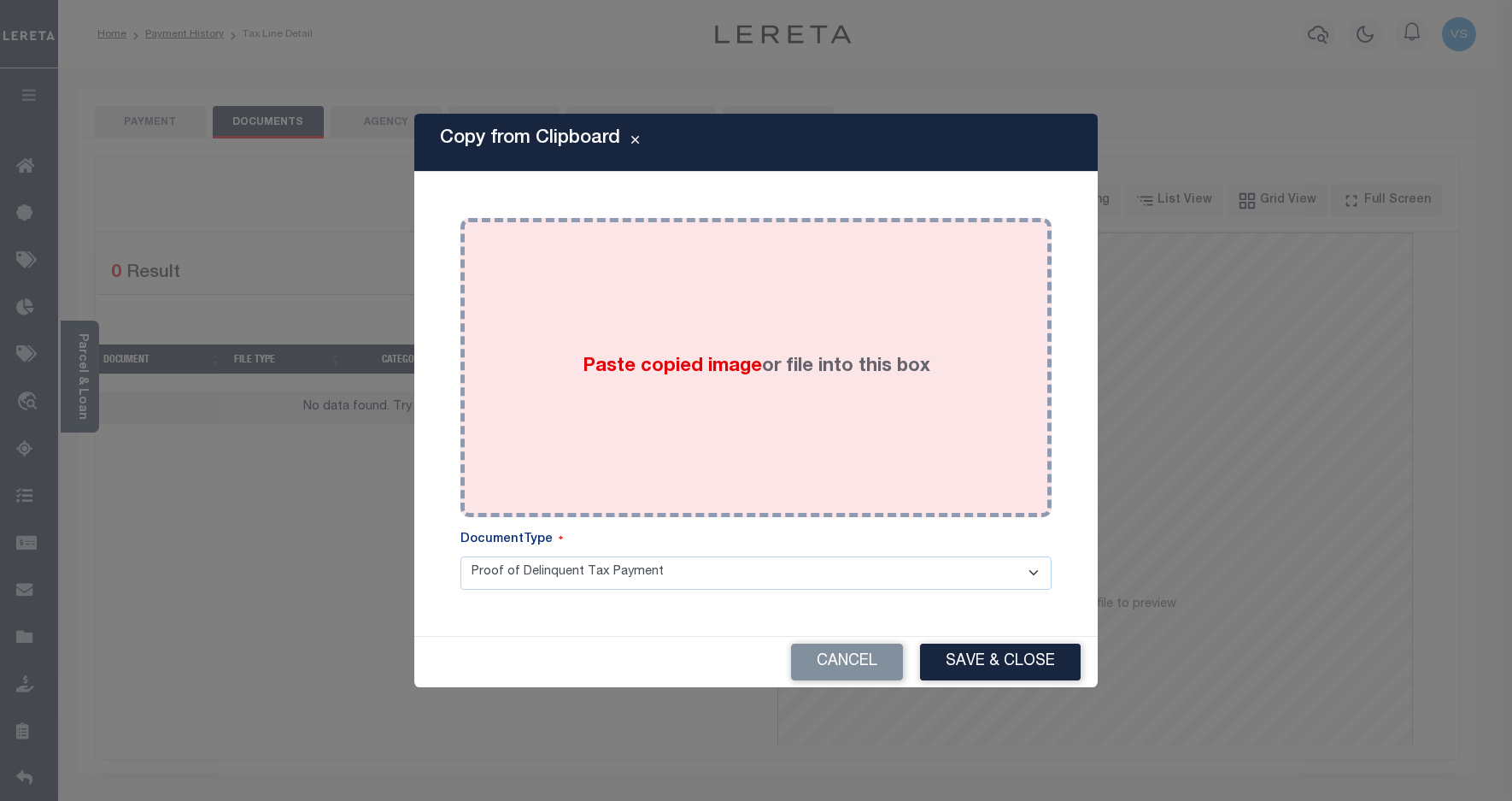
click at [650, 335] on div "Paste copied image or file into this box" at bounding box center [756, 367] width 565 height 273
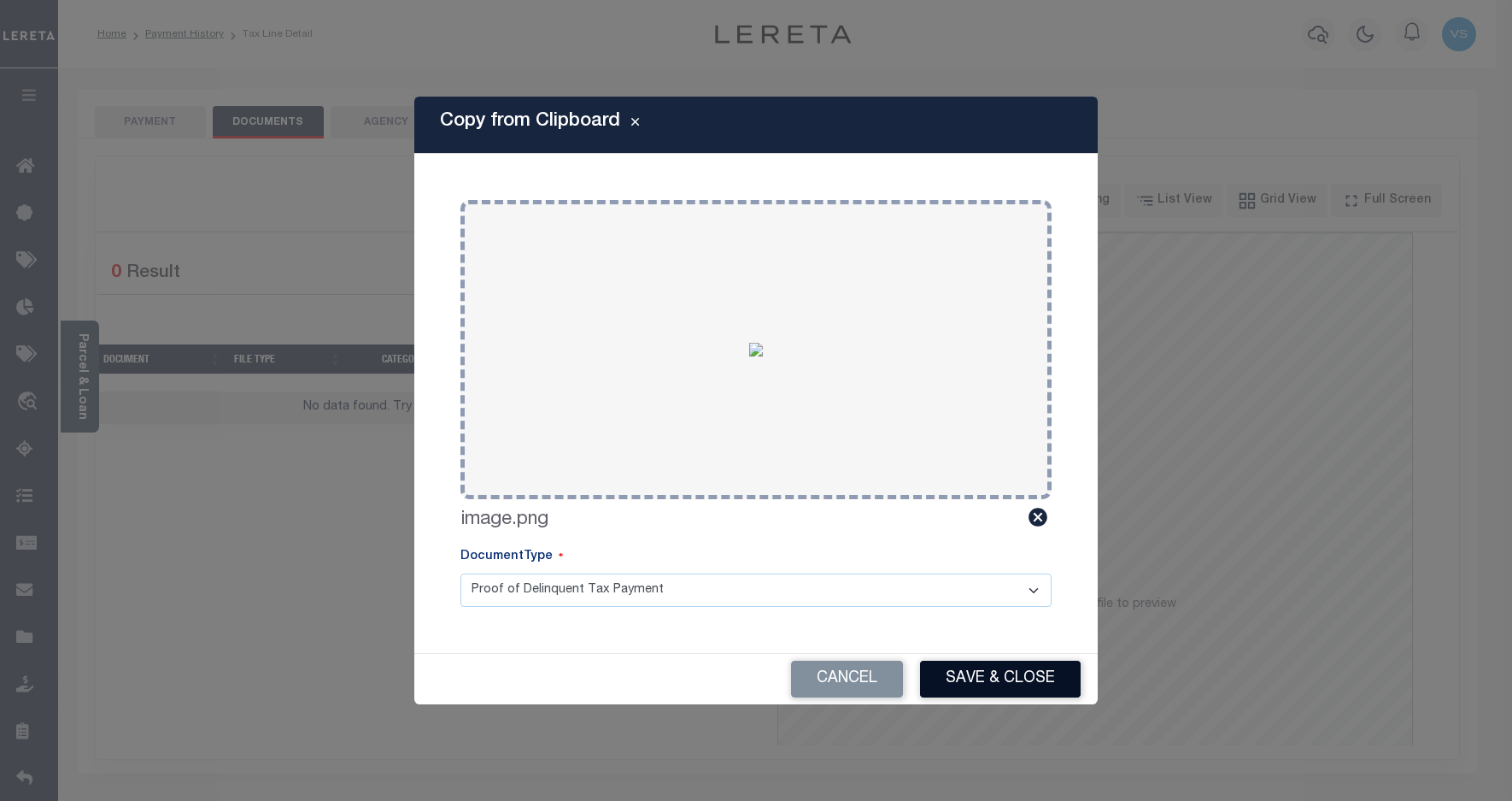
click at [1013, 669] on button "Save & Close" at bounding box center [1001, 679] width 161 height 37
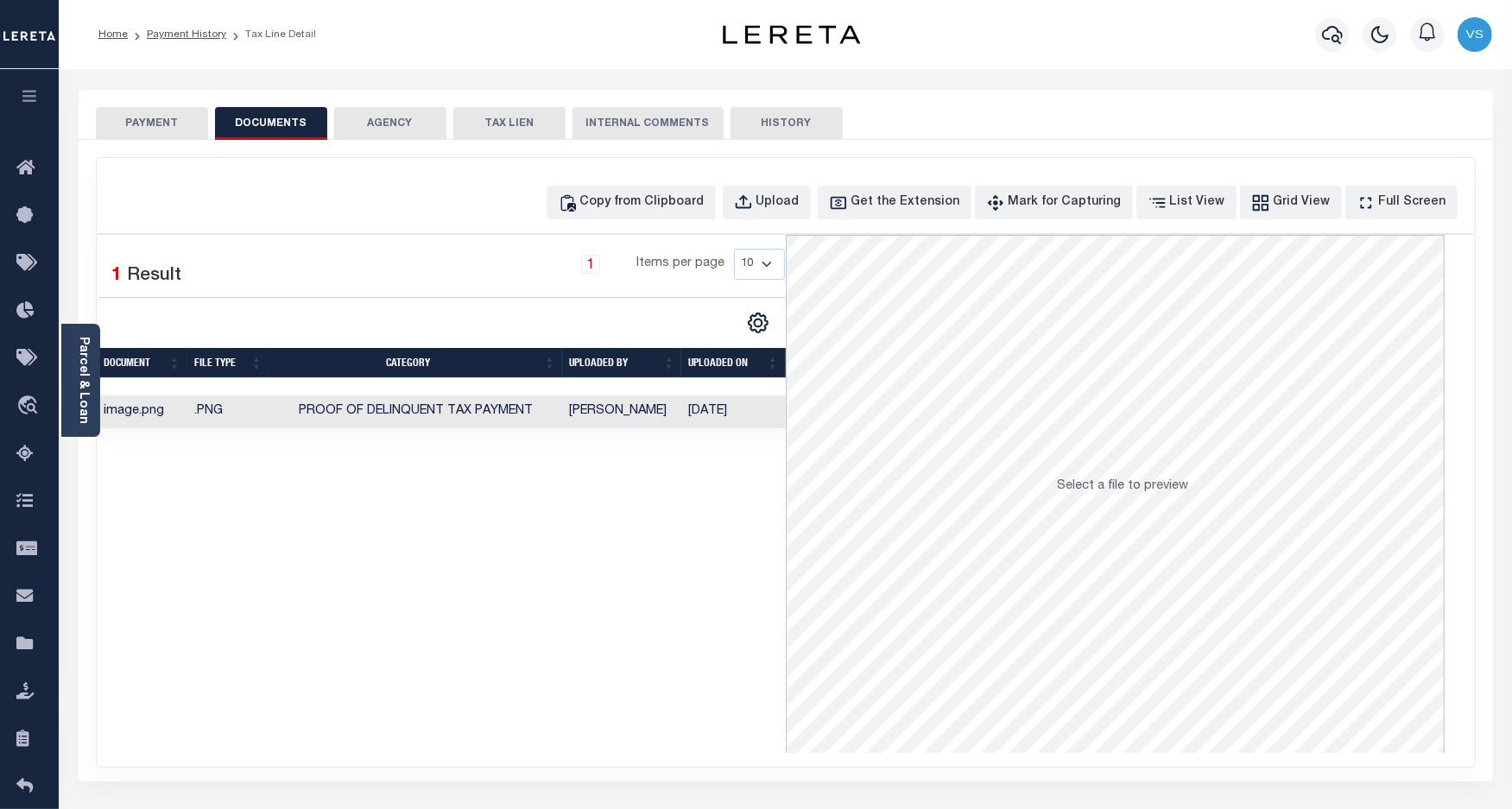
click at [152, 121] on button "PAYMENT" at bounding box center [152, 123] width 112 height 33
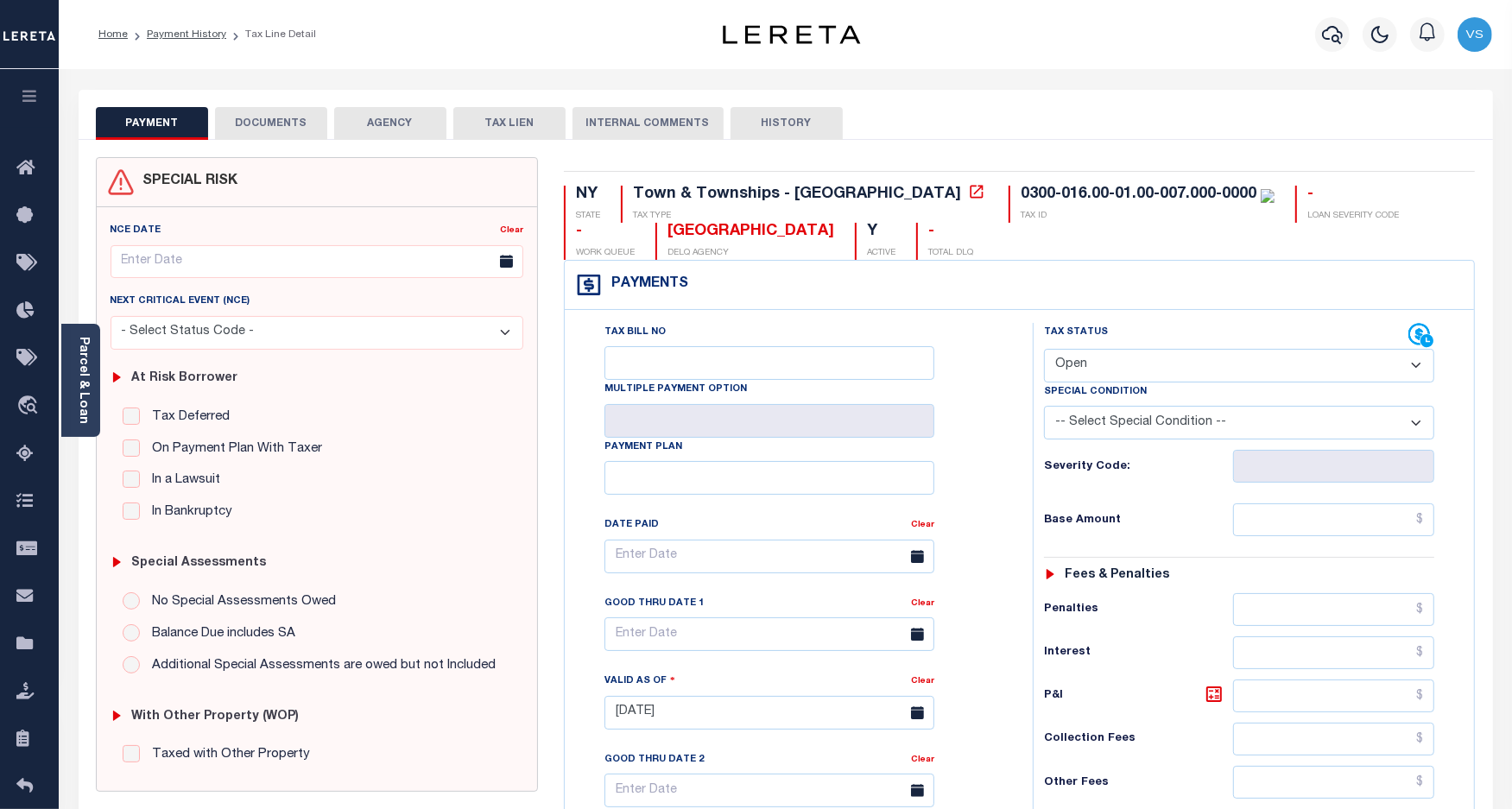
drag, startPoint x: 1131, startPoint y: 361, endPoint x: 1129, endPoint y: 382, distance: 21.1
click at [1131, 361] on select "- Select Status Code - Open Due/Unpaid Paid Incomplete No Tax Due Internal Refu…" at bounding box center [1239, 366] width 391 height 33
select select "PYD"
click at [1044, 350] on select "- Select Status Code - Open Due/Unpaid Paid Incomplete No Tax Due Internal Refu…" at bounding box center [1239, 366] width 391 height 33
type input "[DATE]"
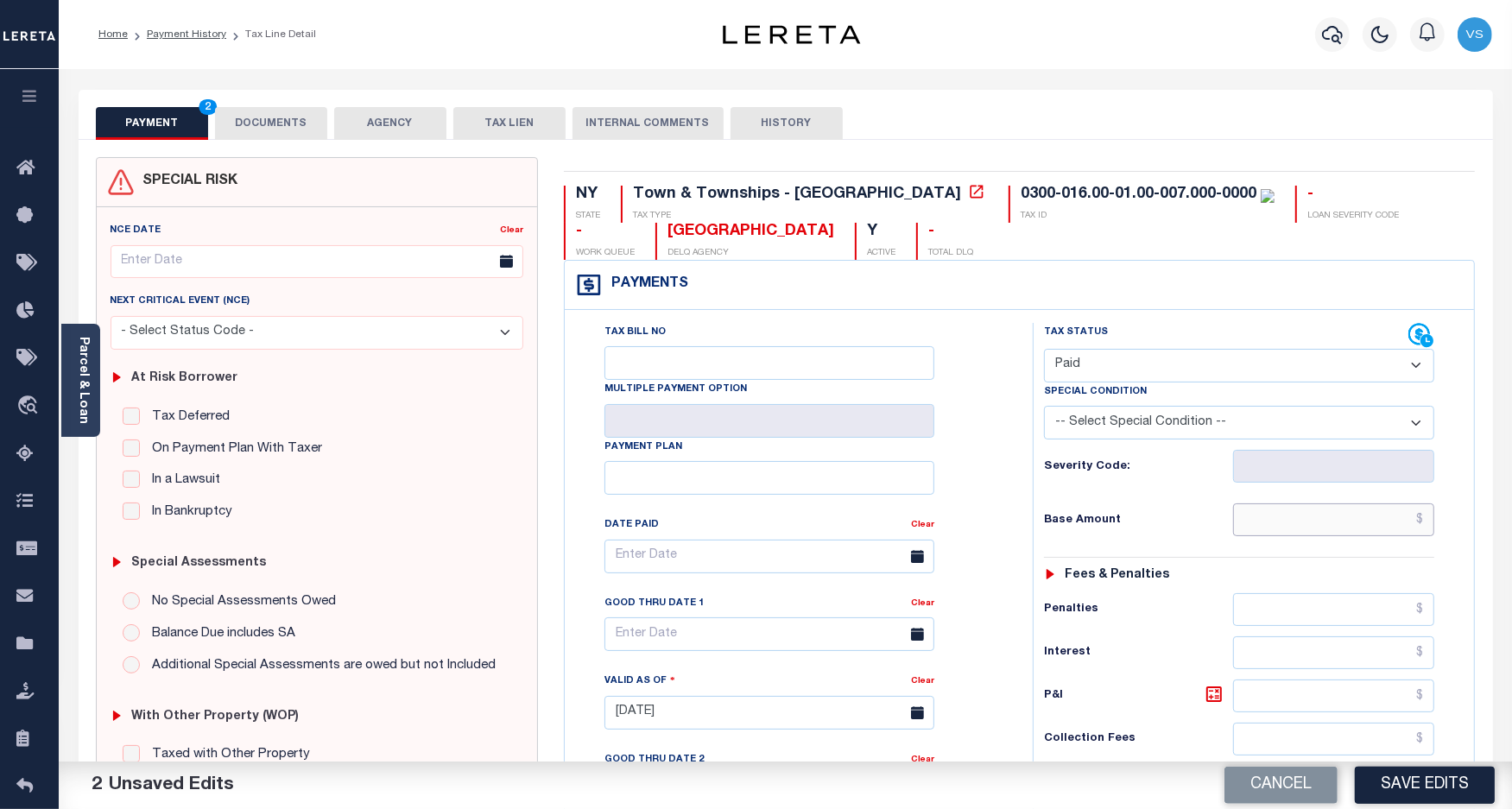
click at [1263, 520] on input "text" at bounding box center [1333, 520] width 201 height 33
paste input "1,945.37"
type input "$1,945.37"
click at [266, 125] on button "DOCUMENTS" at bounding box center [271, 123] width 112 height 33
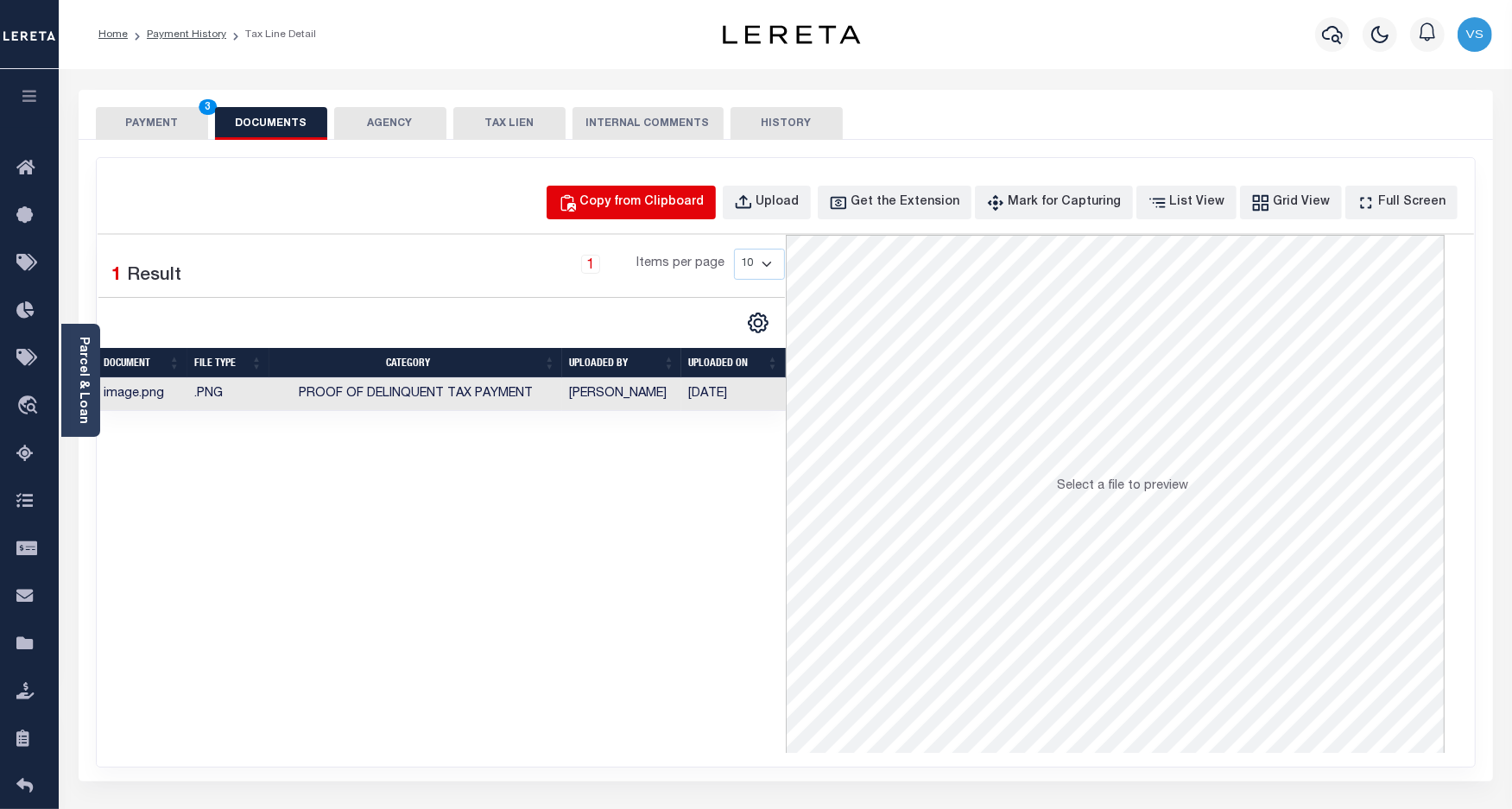
click at [618, 195] on button "Copy from Clipboard" at bounding box center [631, 202] width 169 height 33
select select "POP"
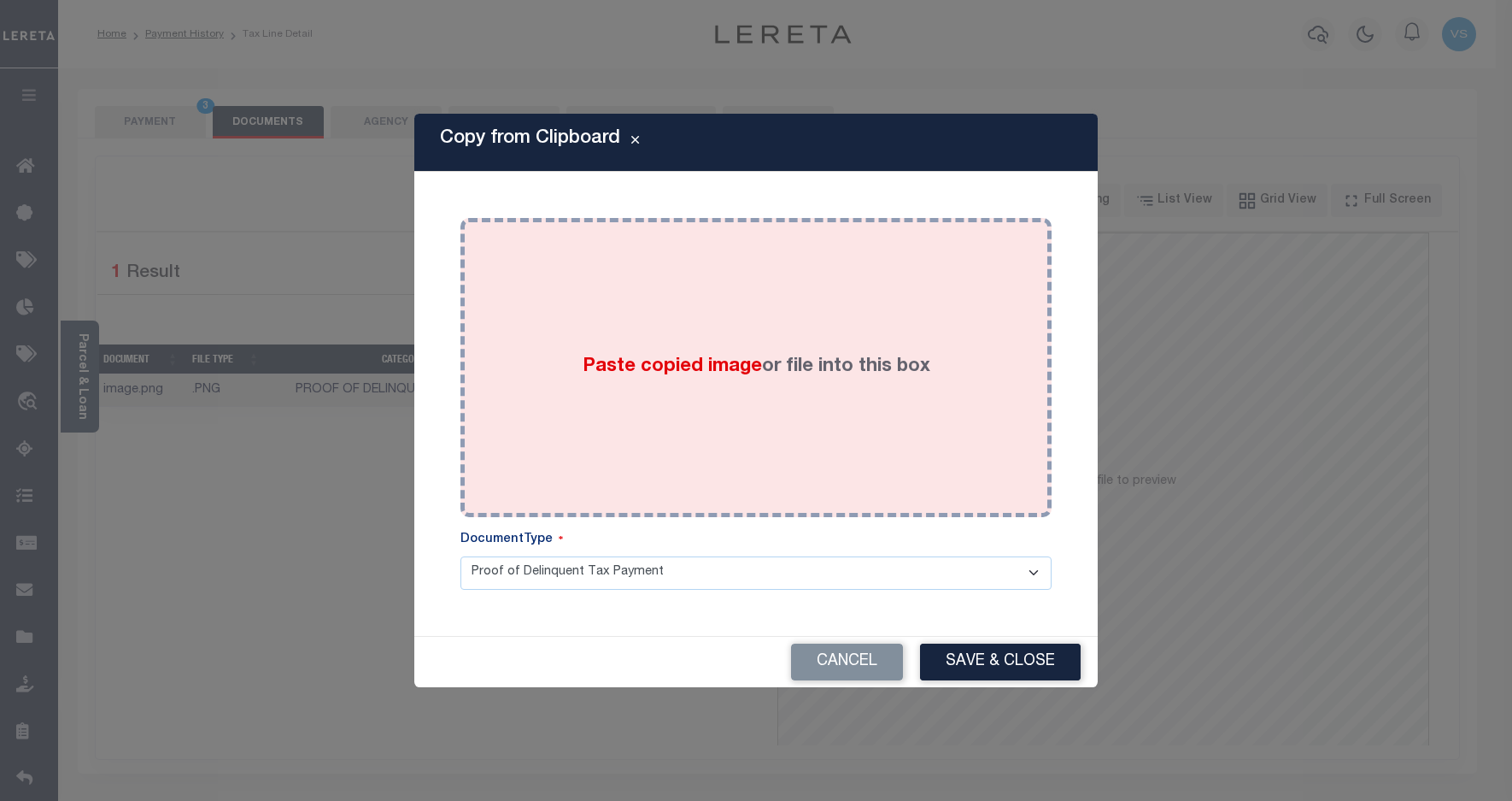
click at [761, 447] on div "Paste copied image or file into this box" at bounding box center [756, 367] width 565 height 273
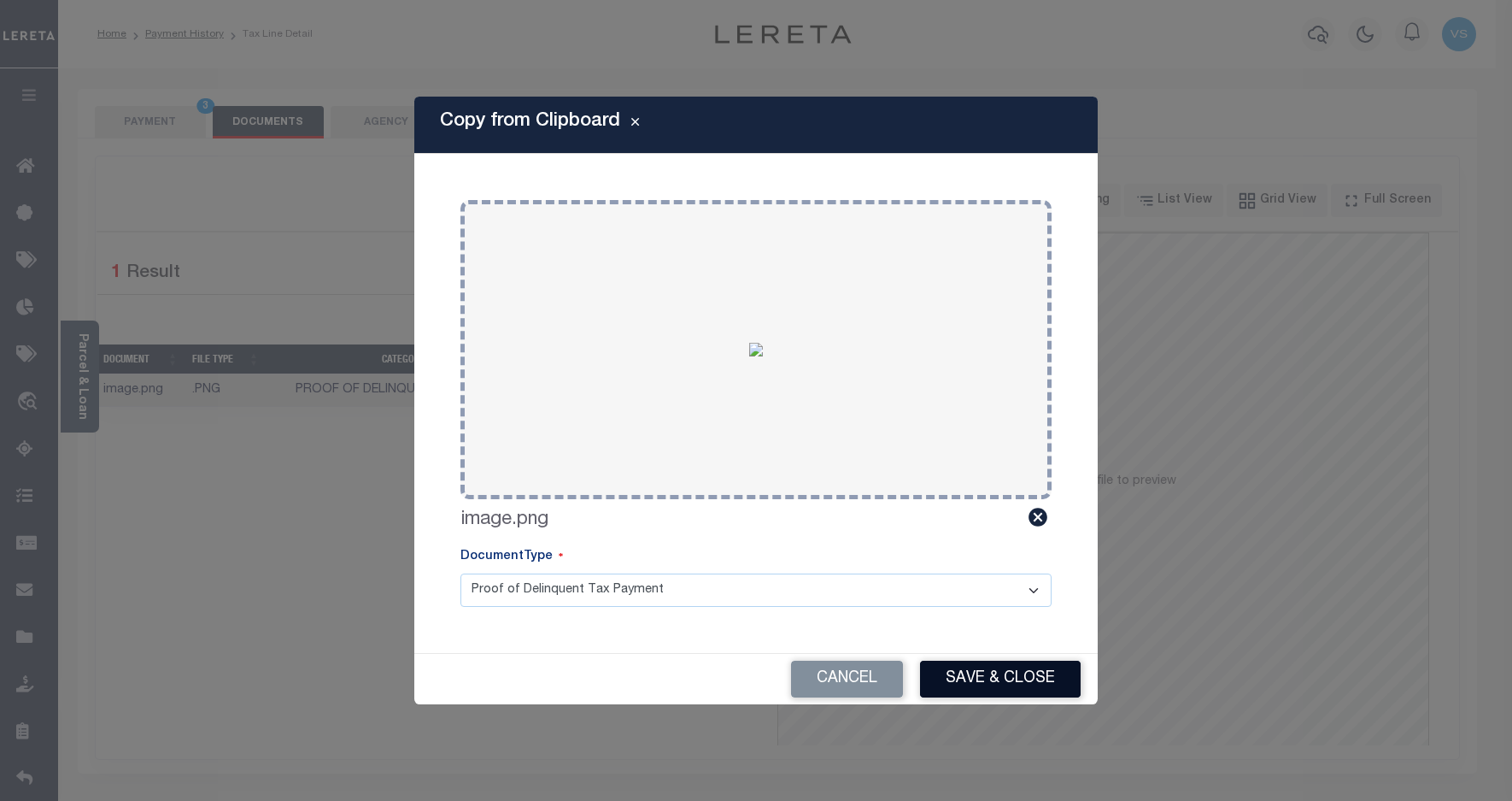
click at [954, 667] on button "Save & Close" at bounding box center [1001, 679] width 161 height 37
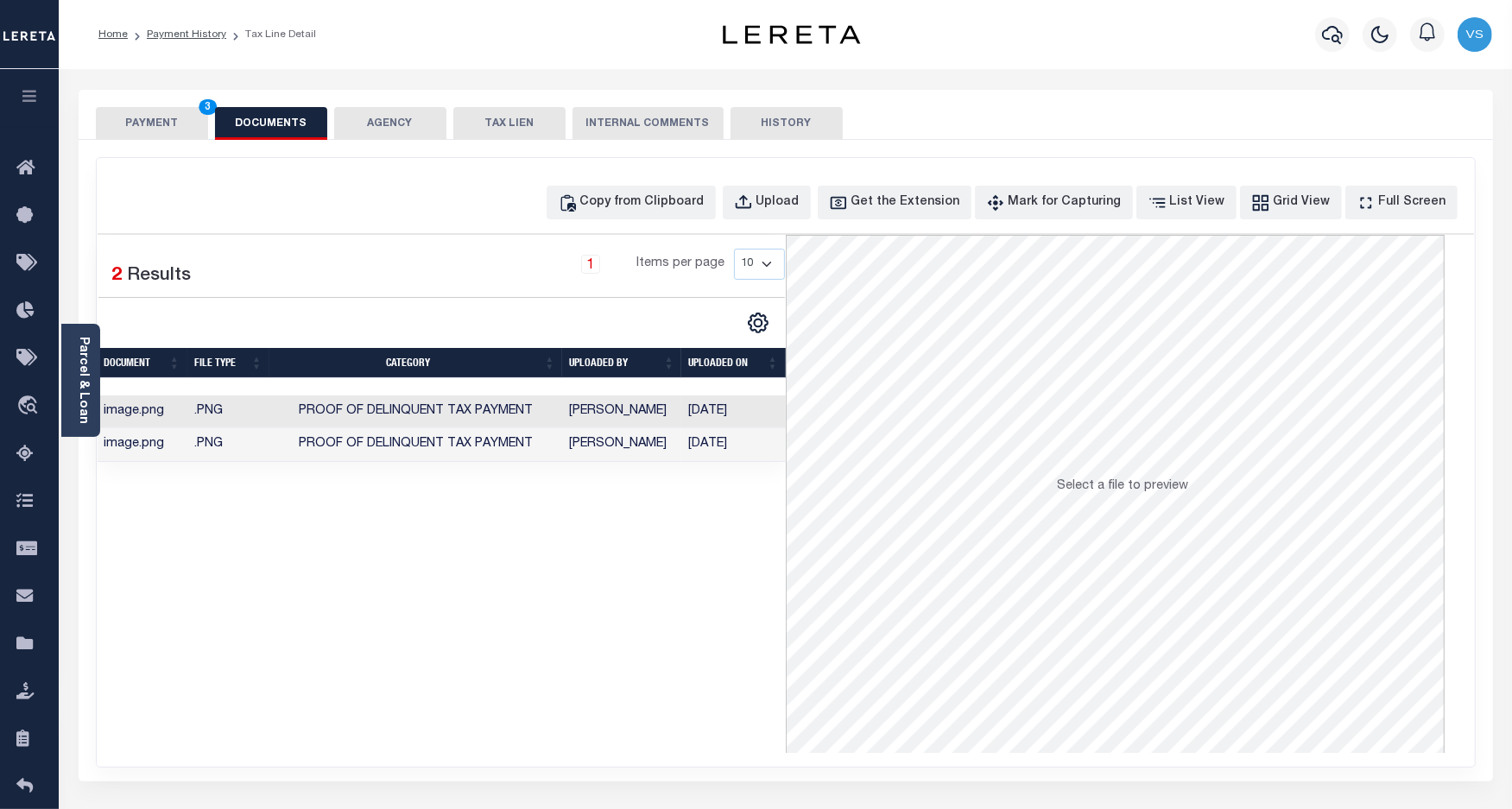
click at [145, 128] on button "PAYMENT 3" at bounding box center [152, 123] width 112 height 33
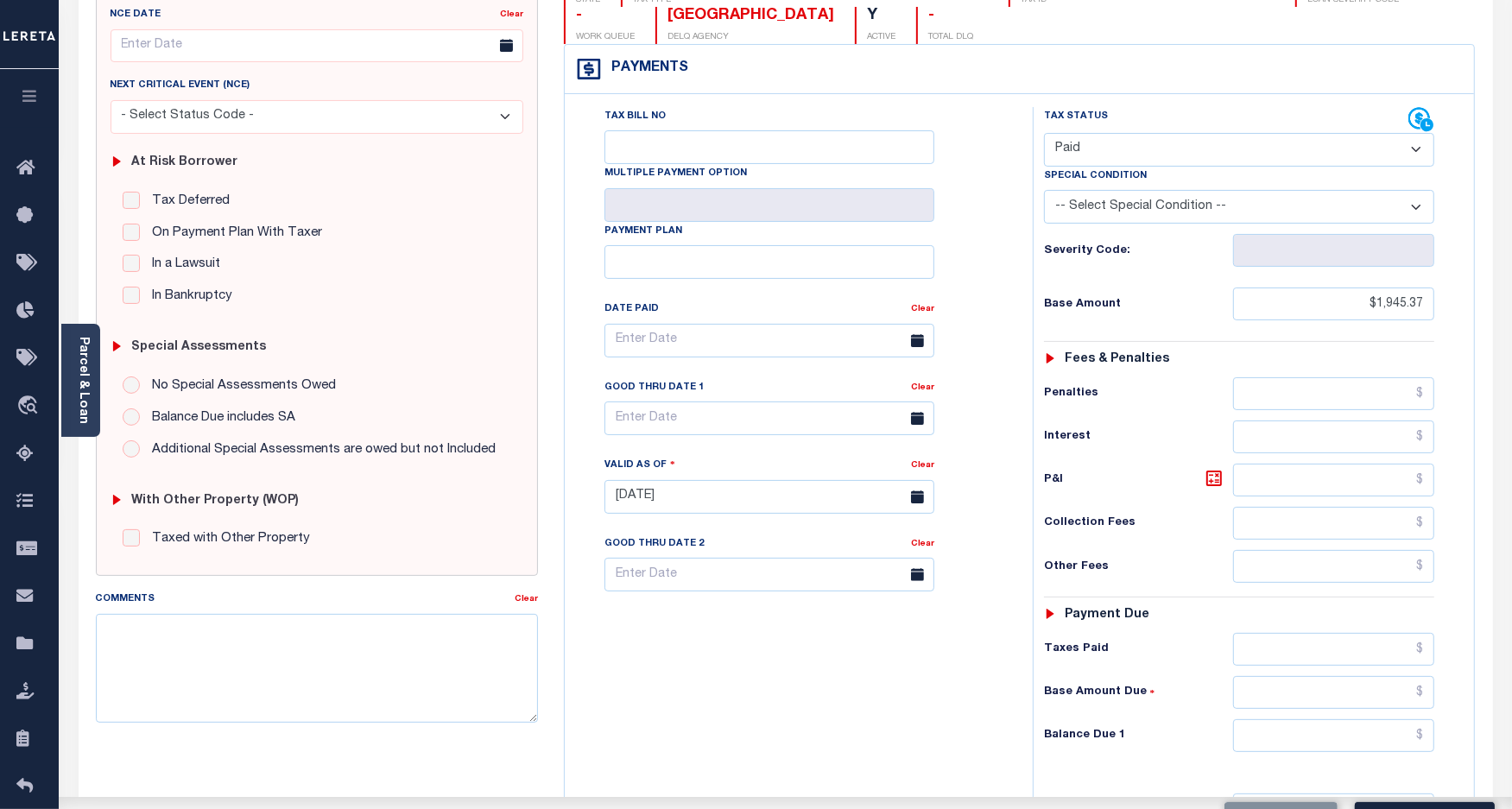
scroll to position [324, 0]
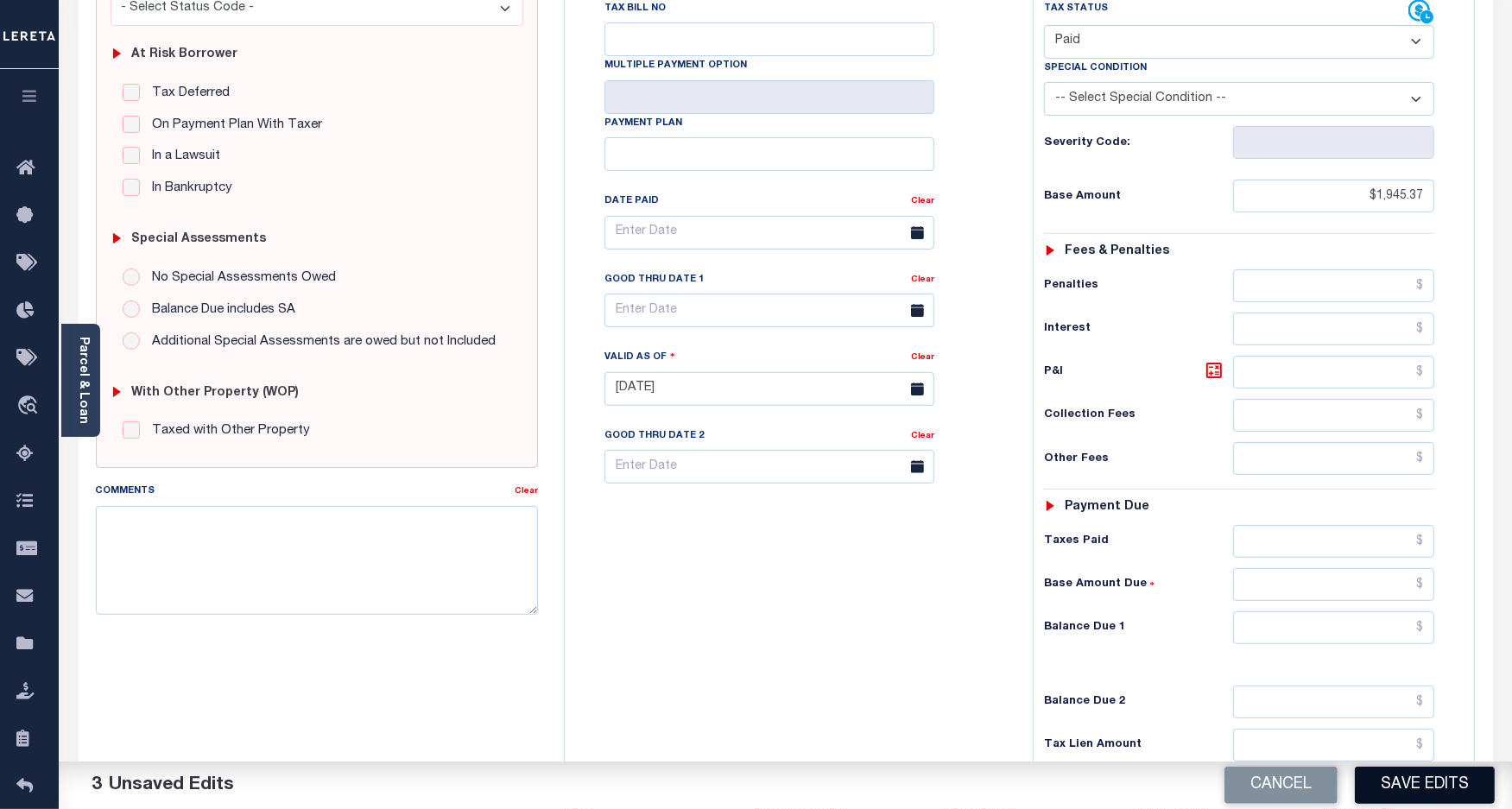
click at [1399, 796] on button "Save Edits" at bounding box center [1424, 786] width 140 height 37
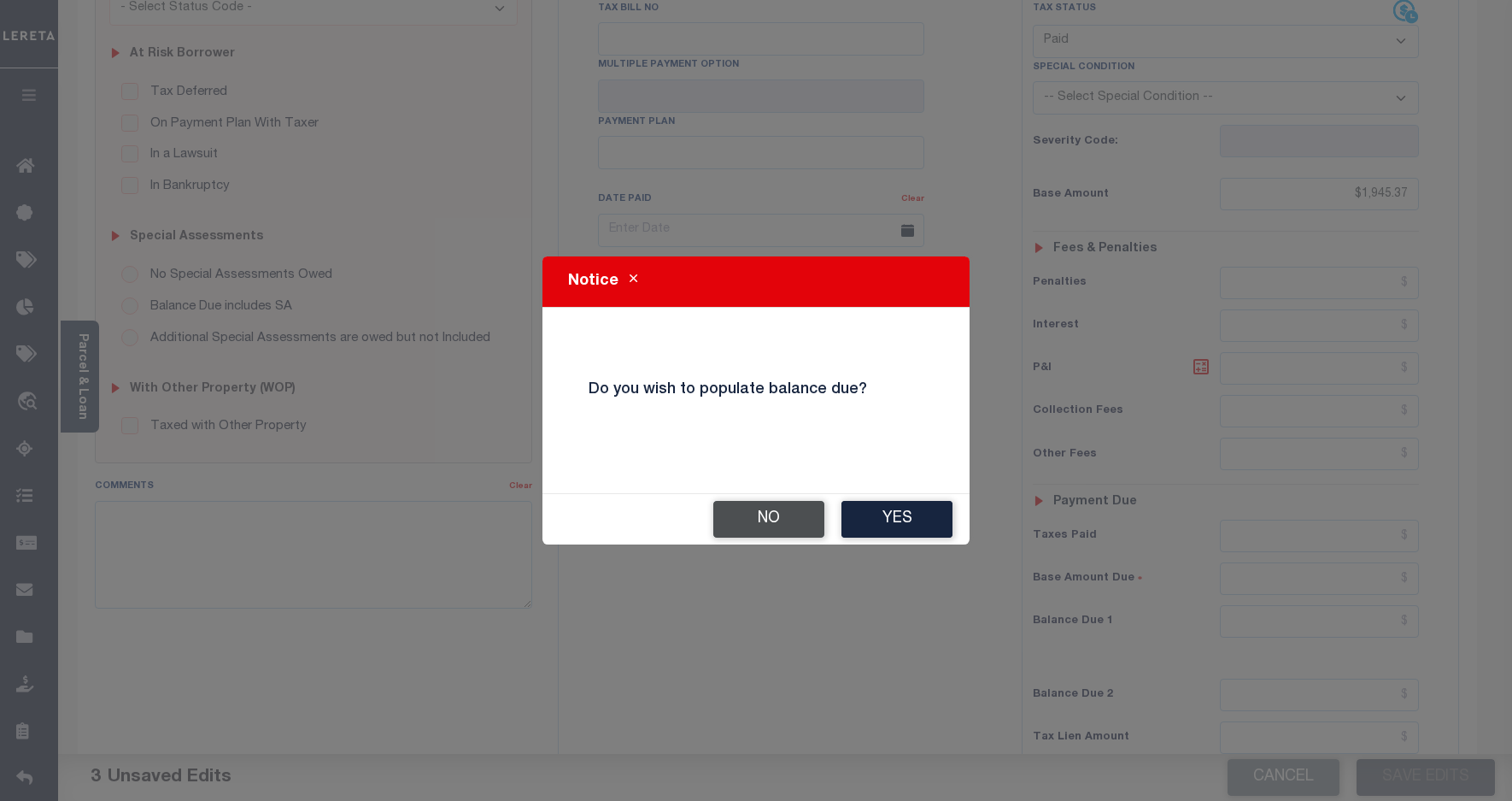
click at [800, 523] on button "No" at bounding box center [769, 519] width 111 height 37
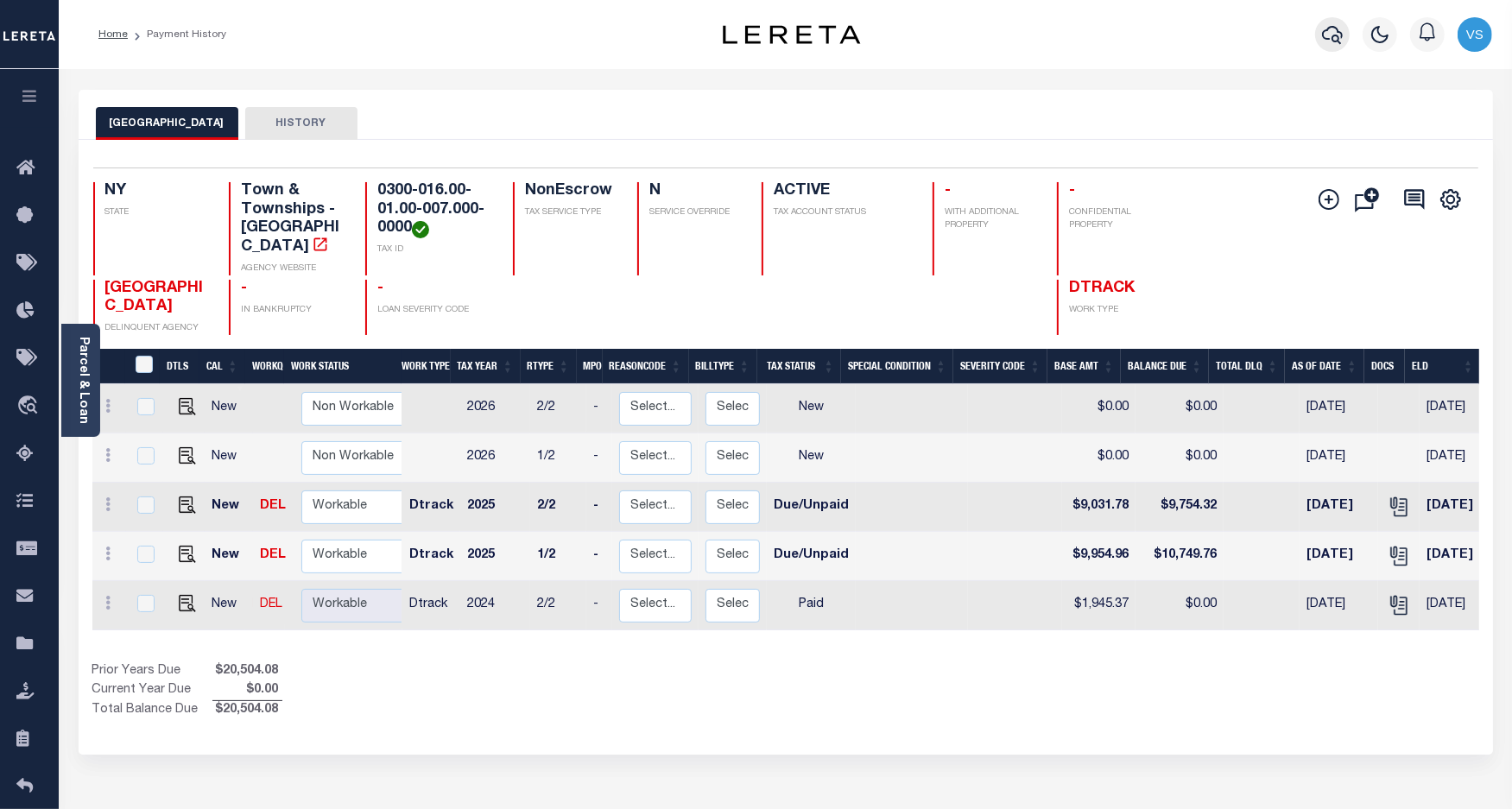
click at [1329, 45] on icon "button" at bounding box center [1331, 34] width 21 height 21
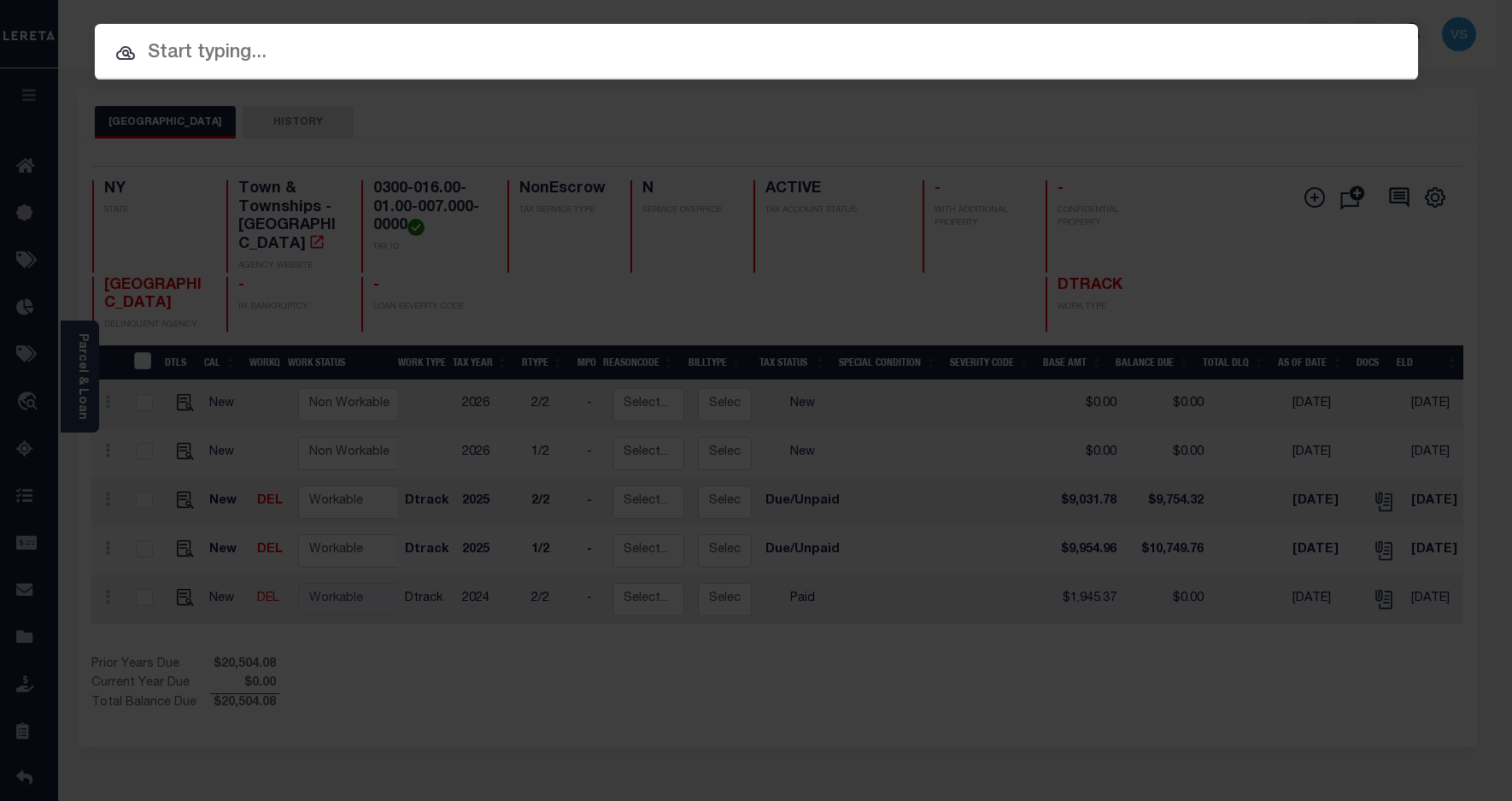
paste input "23157"
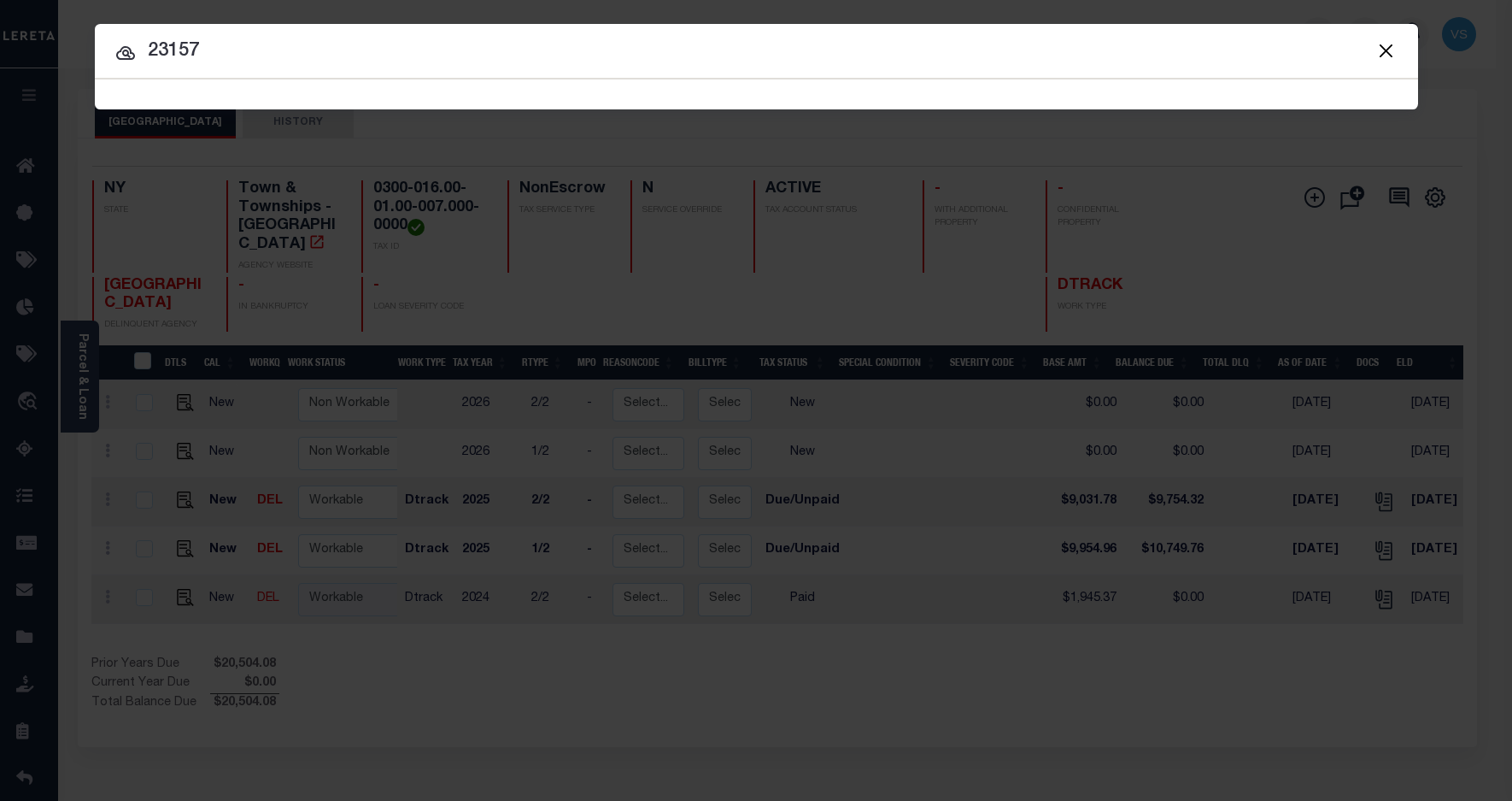
type input "23157"
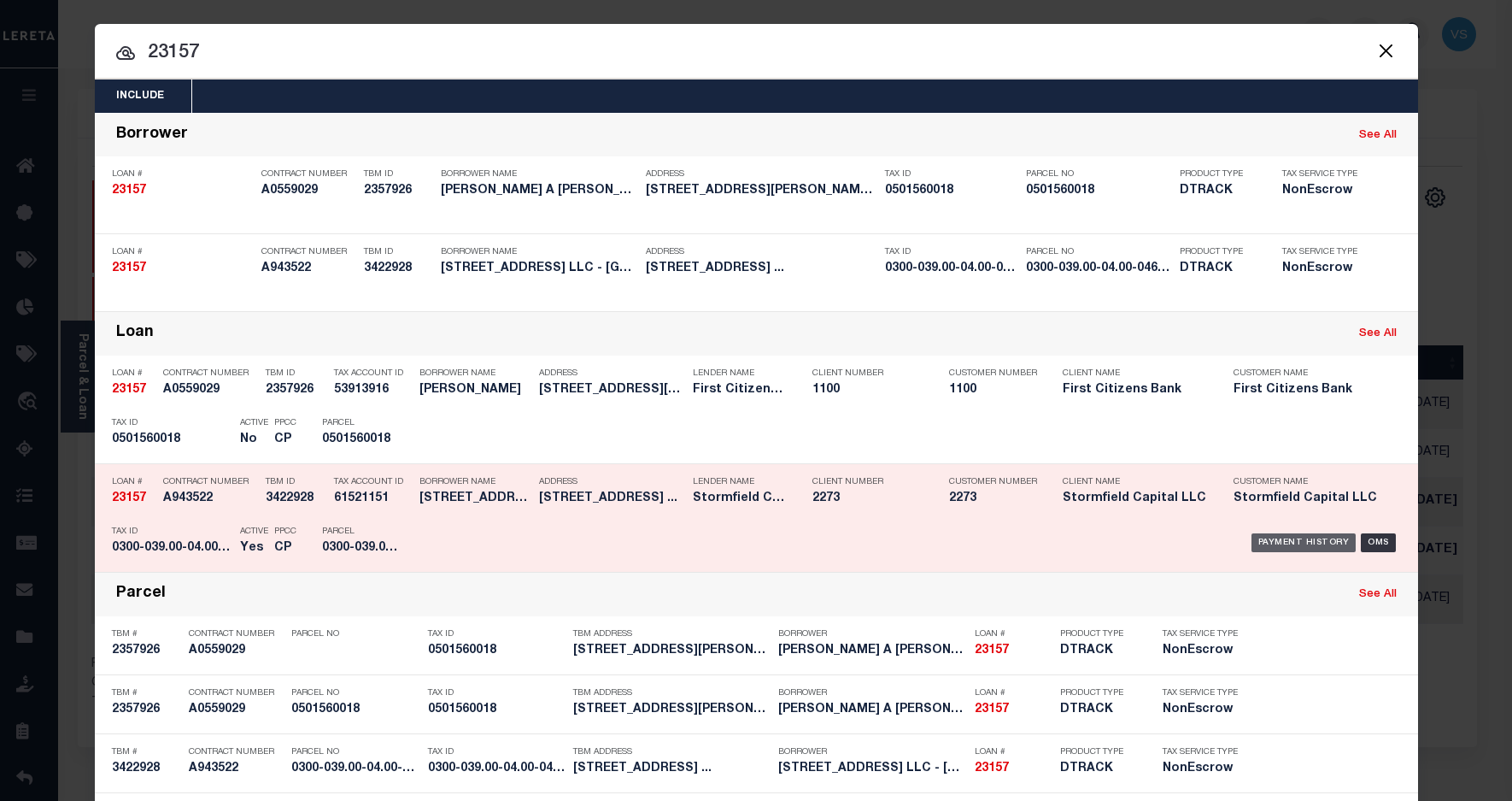
click at [1276, 536] on div "Payment History" at bounding box center [1304, 542] width 106 height 18
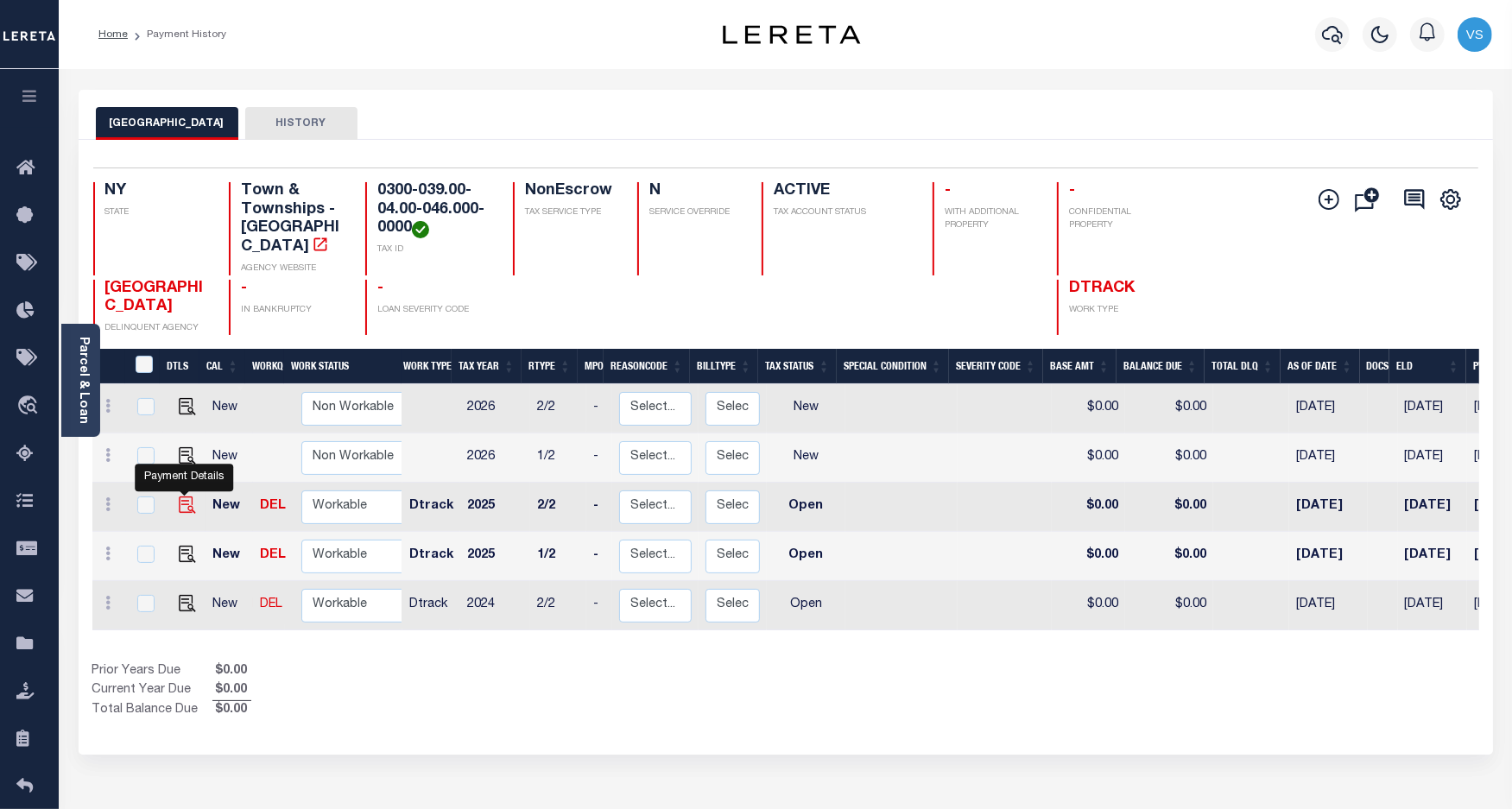
click at [179, 497] on img "" at bounding box center [188, 506] width 18 height 18
checkbox input "true"
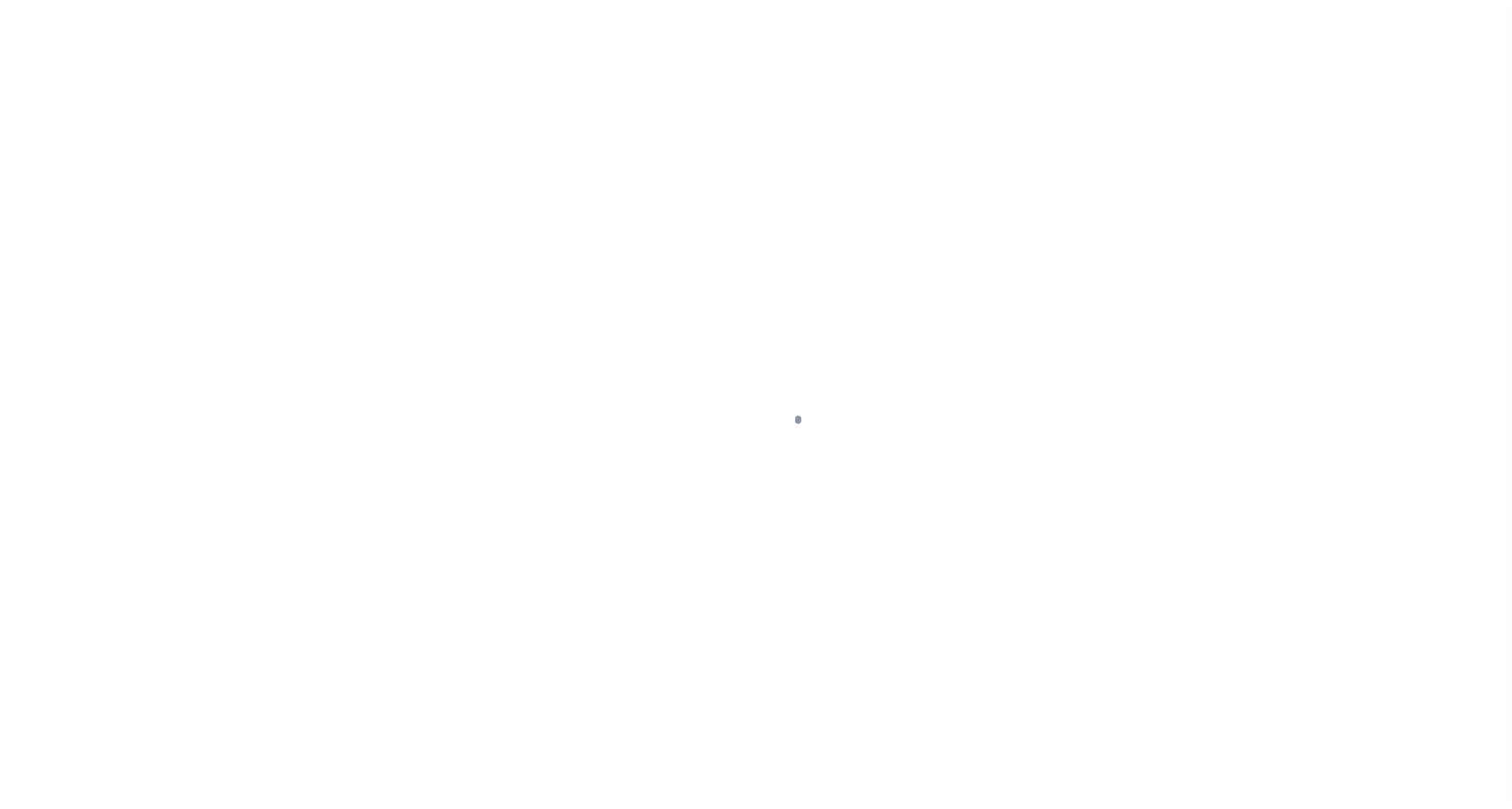
select select "OP2"
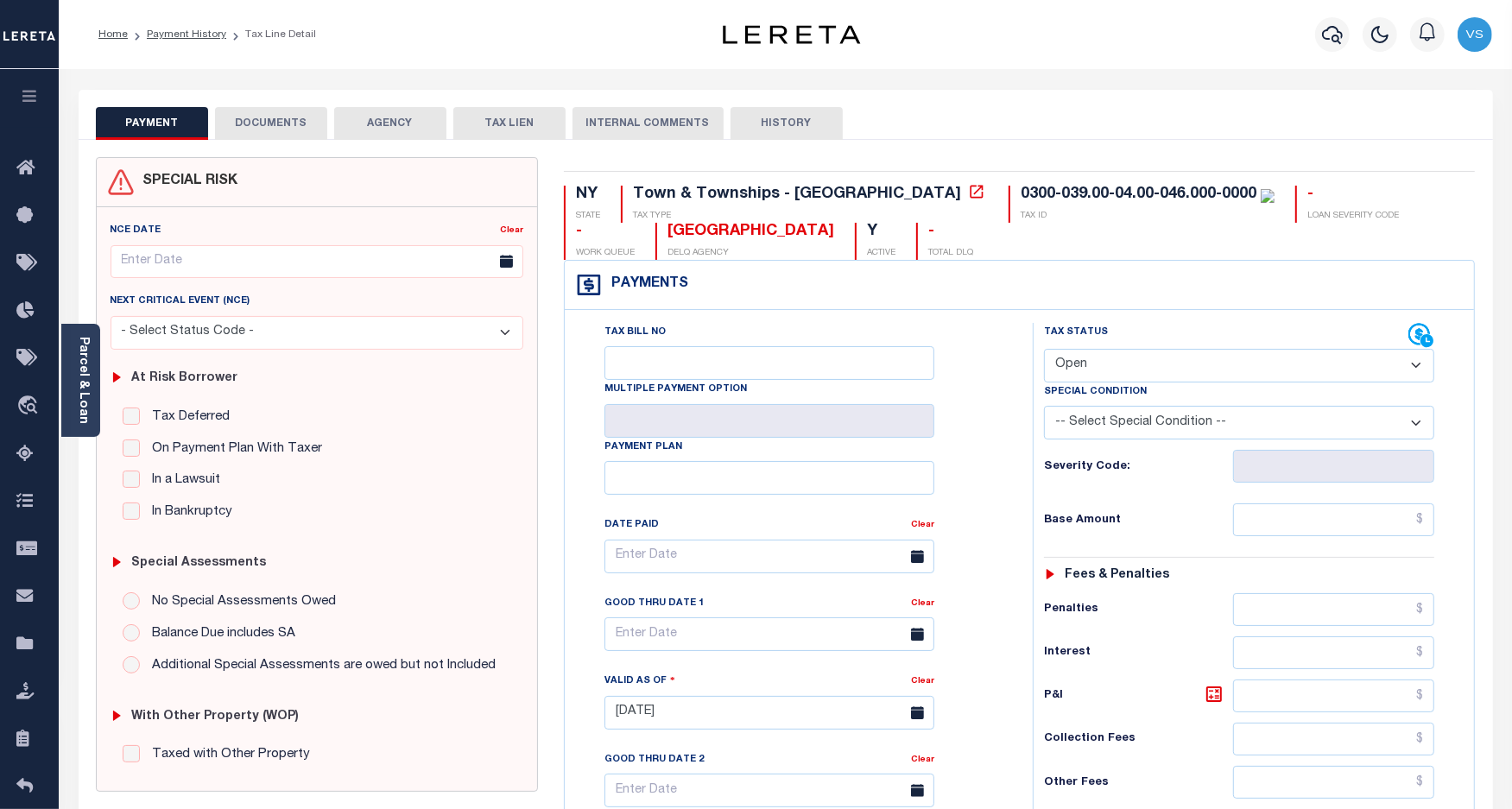
drag, startPoint x: 261, startPoint y: 114, endPoint x: 289, endPoint y: 128, distance: 31.3
click at [261, 114] on button "DOCUMENTS" at bounding box center [271, 123] width 112 height 33
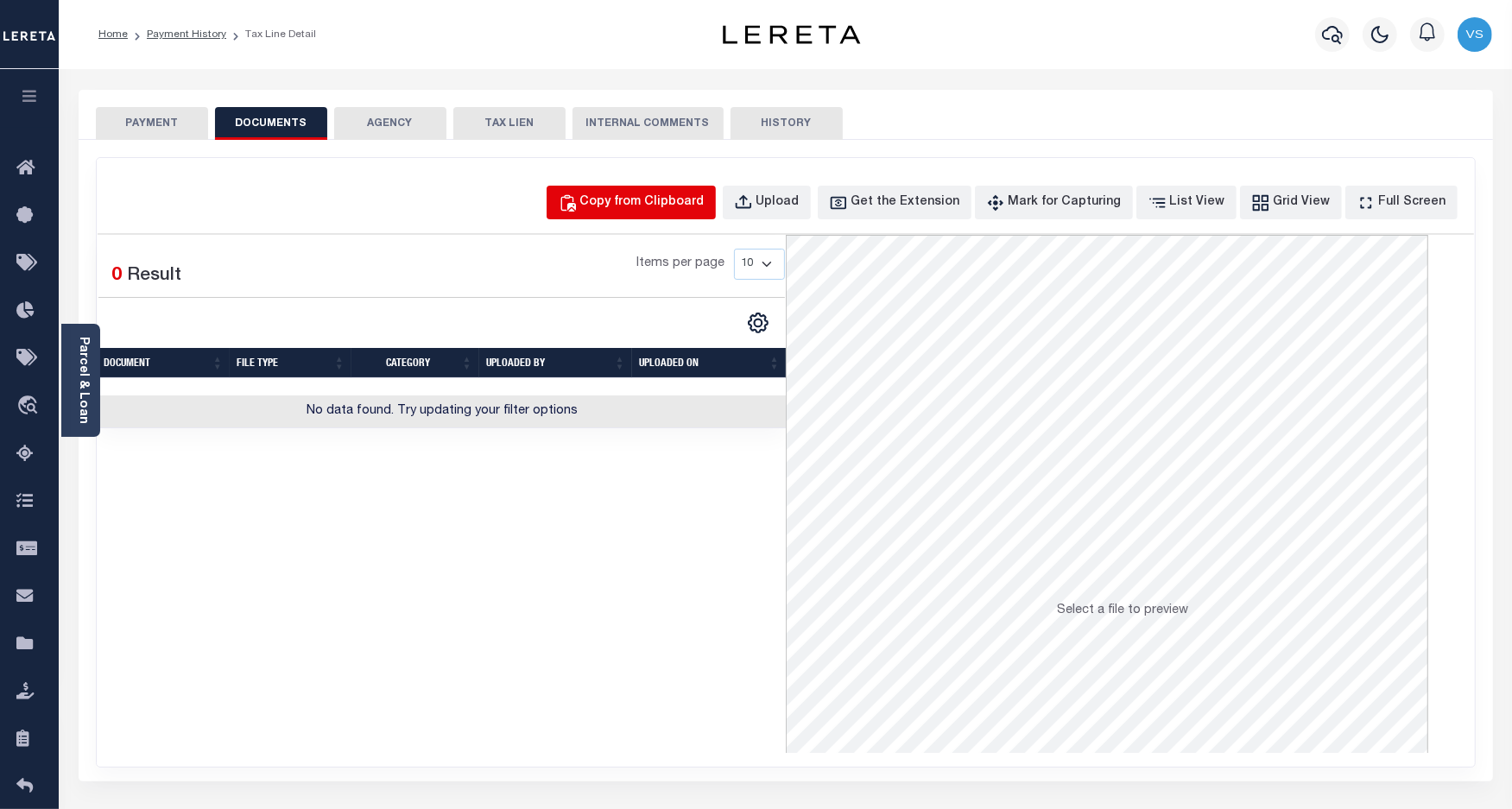
click at [645, 204] on div "Copy from Clipboard" at bounding box center [642, 202] width 124 height 19
select select "POP"
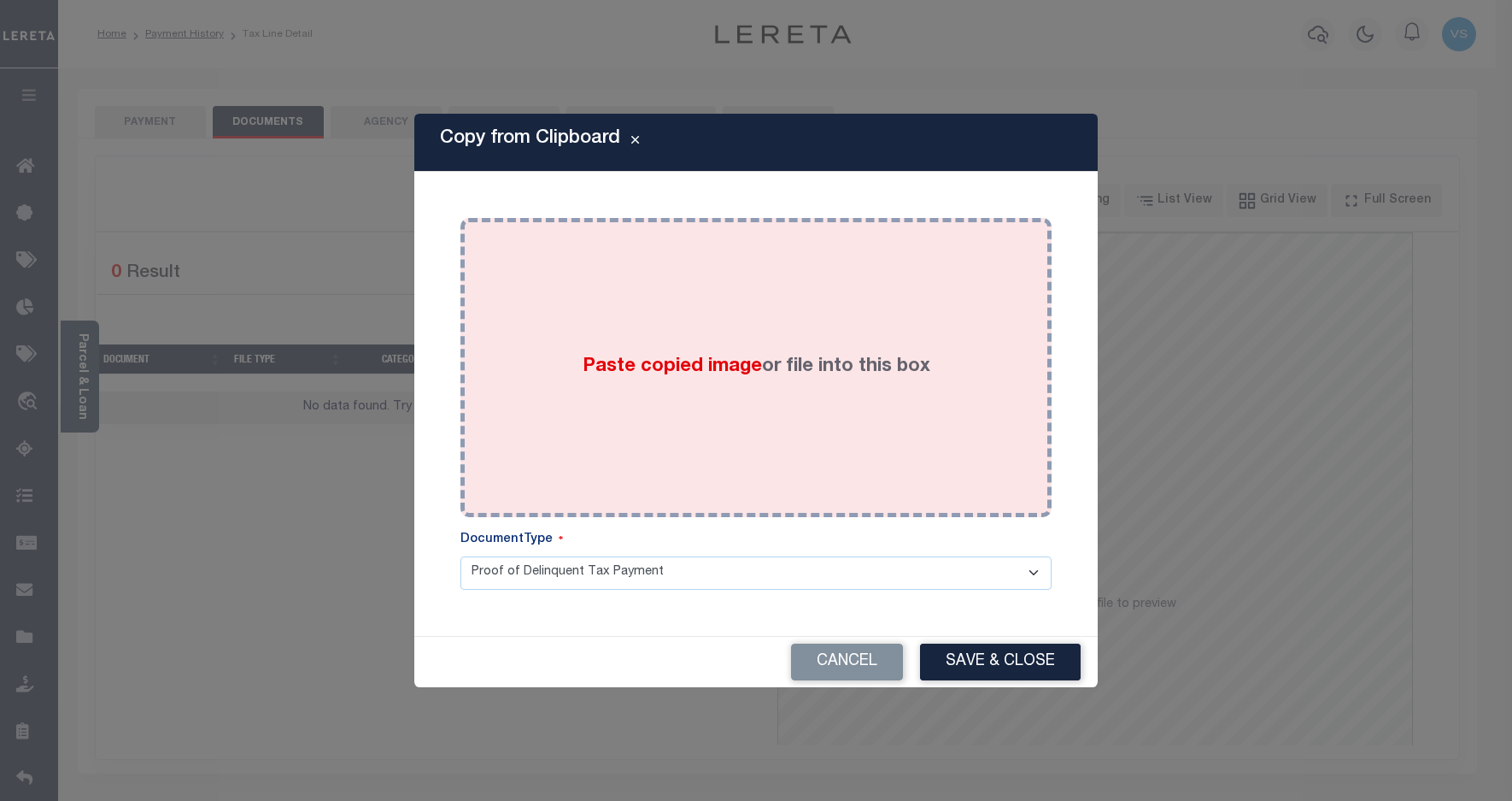
click at [644, 323] on div "Paste copied image or file into this box" at bounding box center [756, 367] width 565 height 273
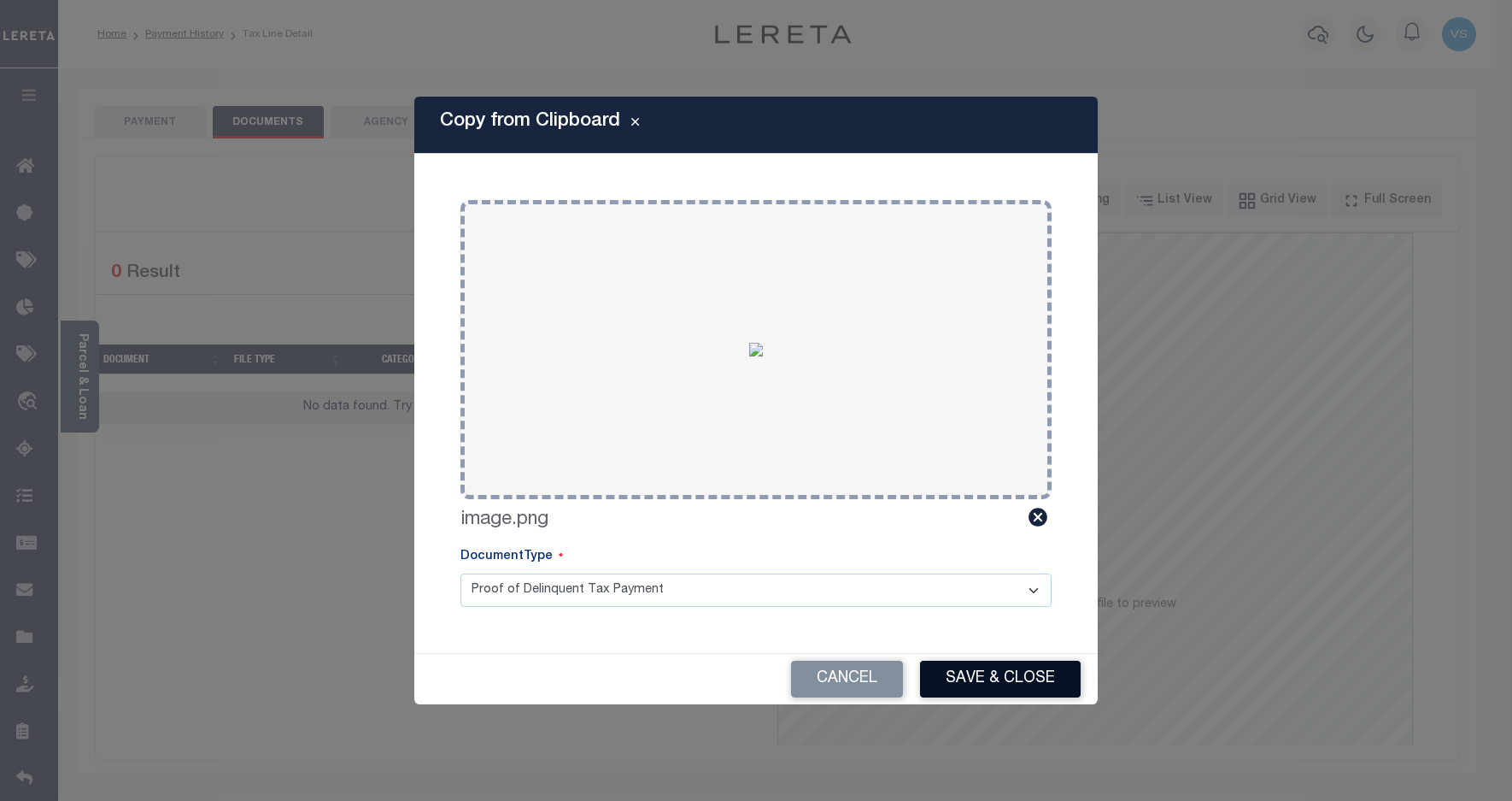
click at [996, 674] on button "Save & Close" at bounding box center [1001, 679] width 161 height 37
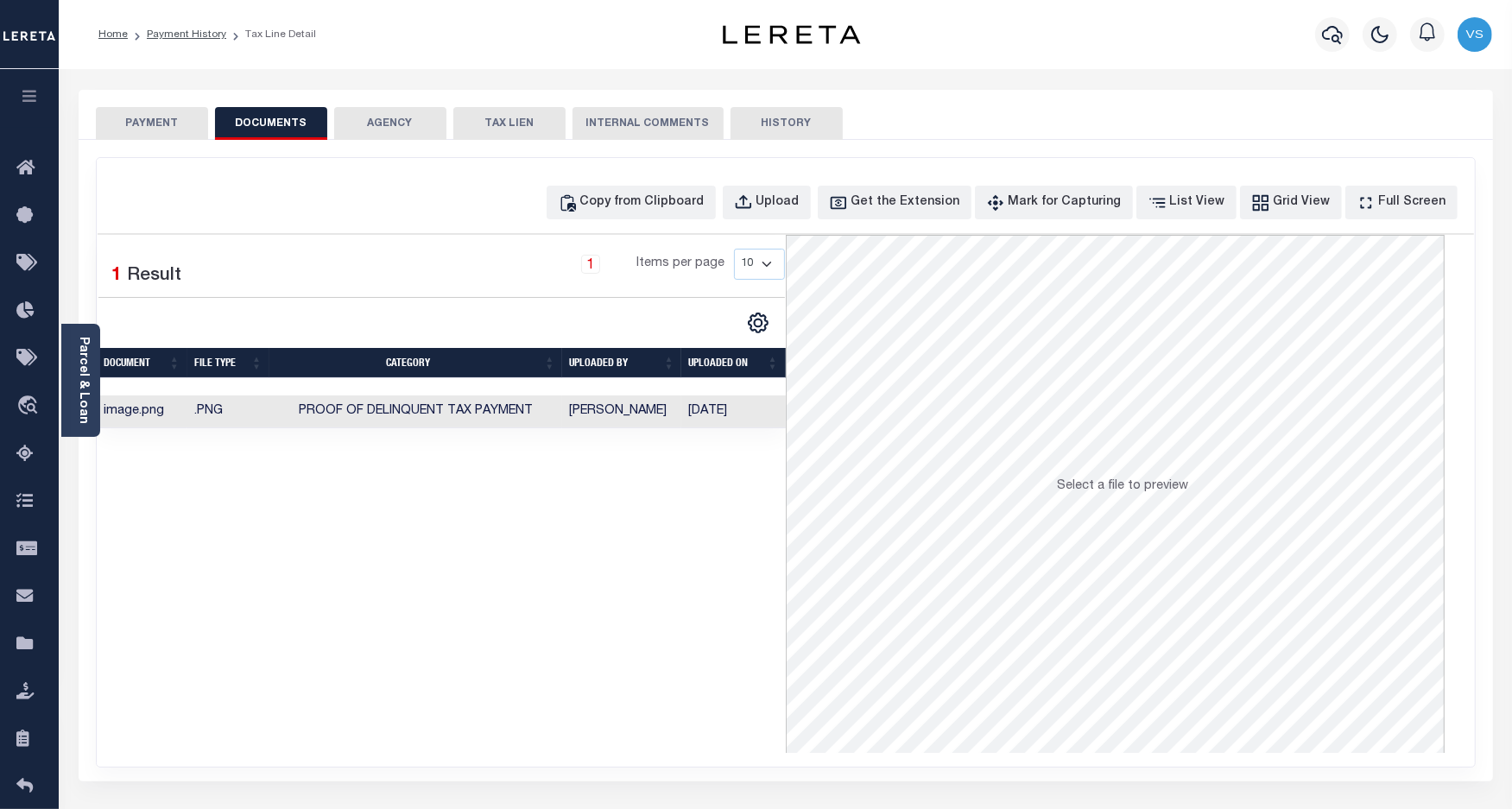
click at [144, 130] on button "PAYMENT" at bounding box center [152, 123] width 112 height 33
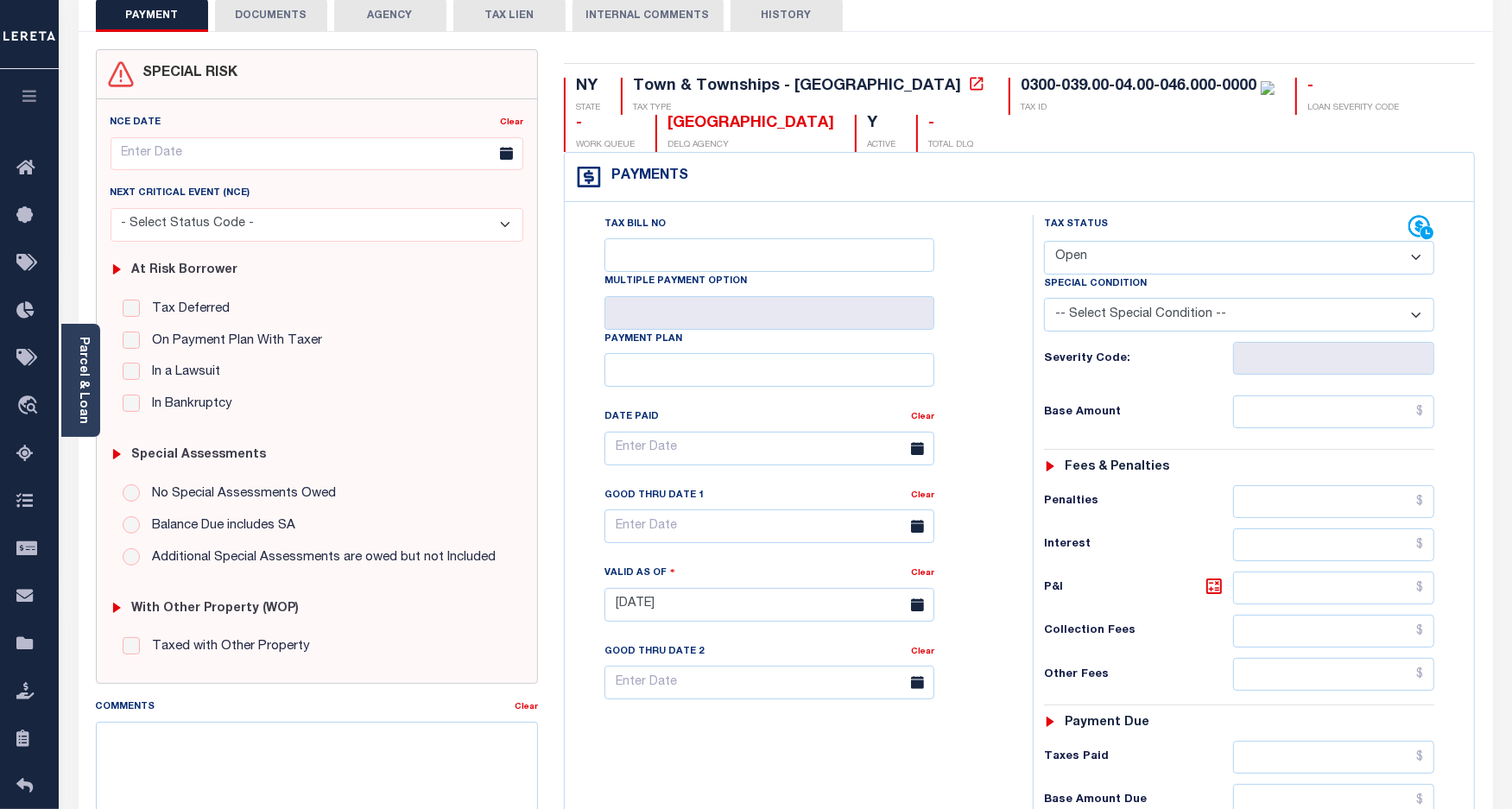
scroll to position [216, 0]
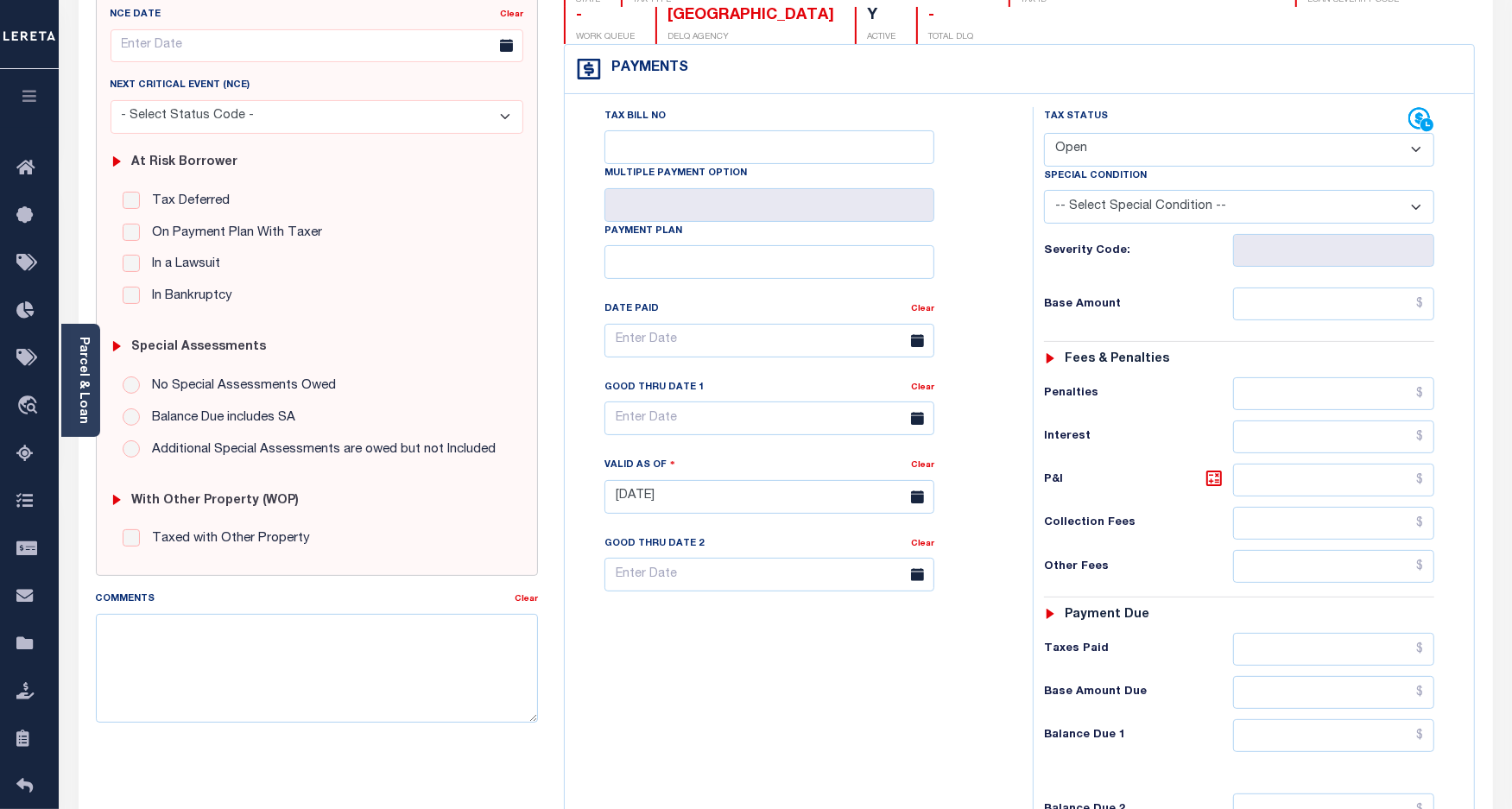
click at [1140, 149] on select "- Select Status Code - Open Due/Unpaid Paid Incomplete No Tax Due Internal Refu…" at bounding box center [1239, 150] width 391 height 33
select select "PYD"
click at [1044, 135] on select "- Select Status Code - Open Due/Unpaid Paid Incomplete No Tax Due Internal Refu…" at bounding box center [1239, 150] width 391 height 33
type input "[DATE]"
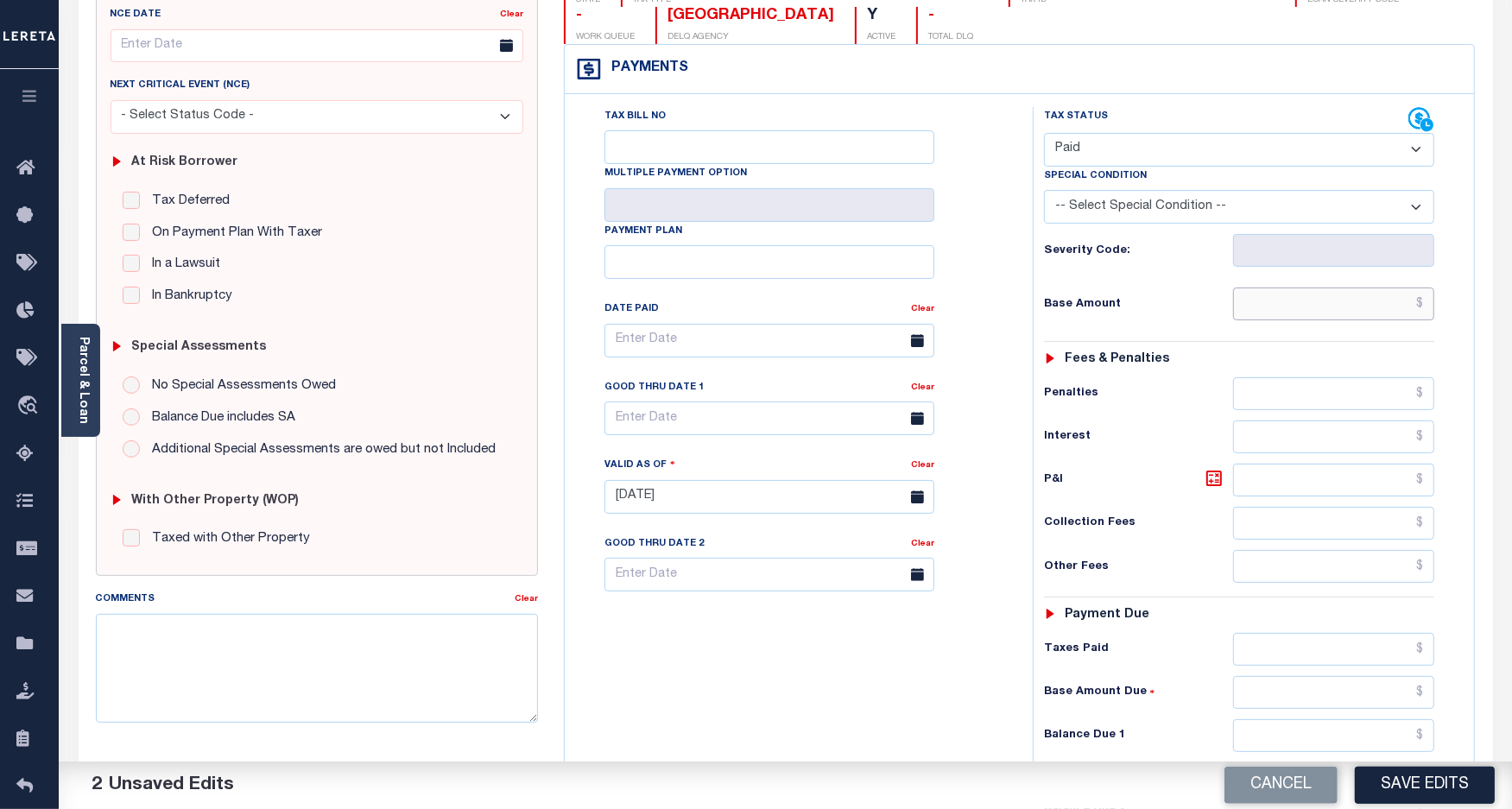
click at [1327, 311] on input "text" at bounding box center [1333, 304] width 201 height 33
paste input "561.63"
type input "$561.63"
click at [1425, 779] on button "Save Edits" at bounding box center [1424, 786] width 140 height 37
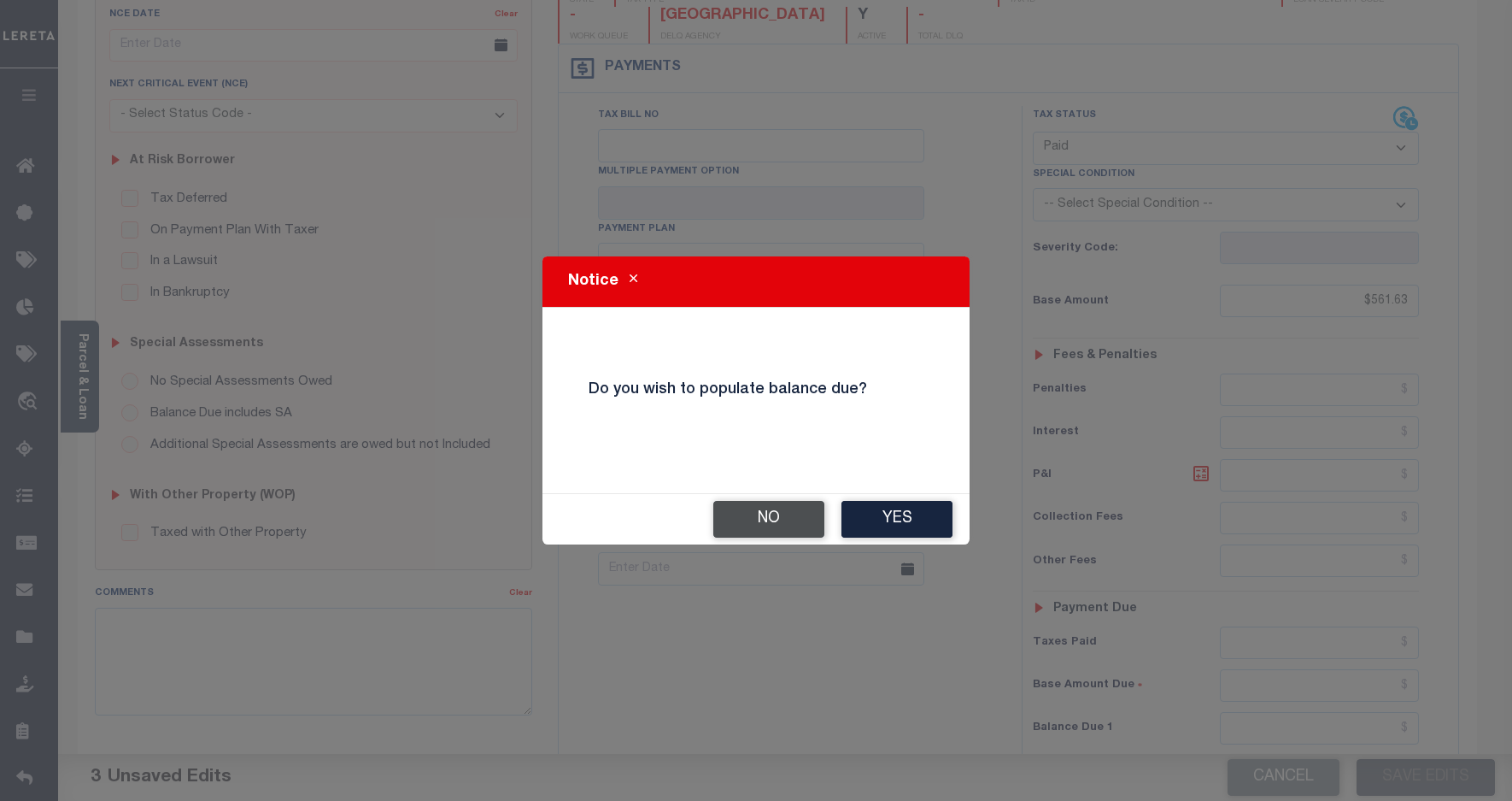
click at [774, 515] on button "No" at bounding box center [769, 519] width 111 height 37
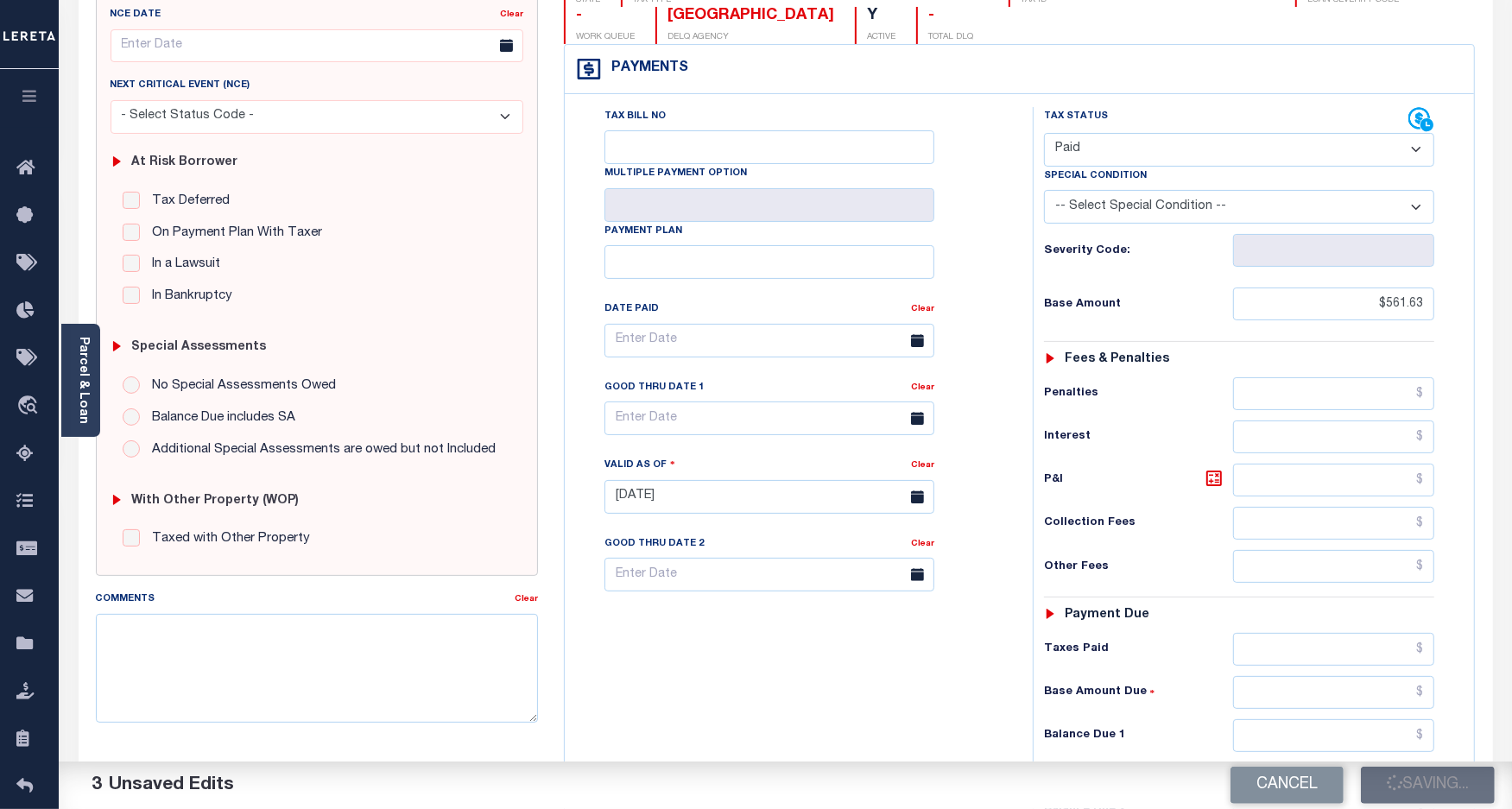
checkbox input "false"
type input "$561.63"
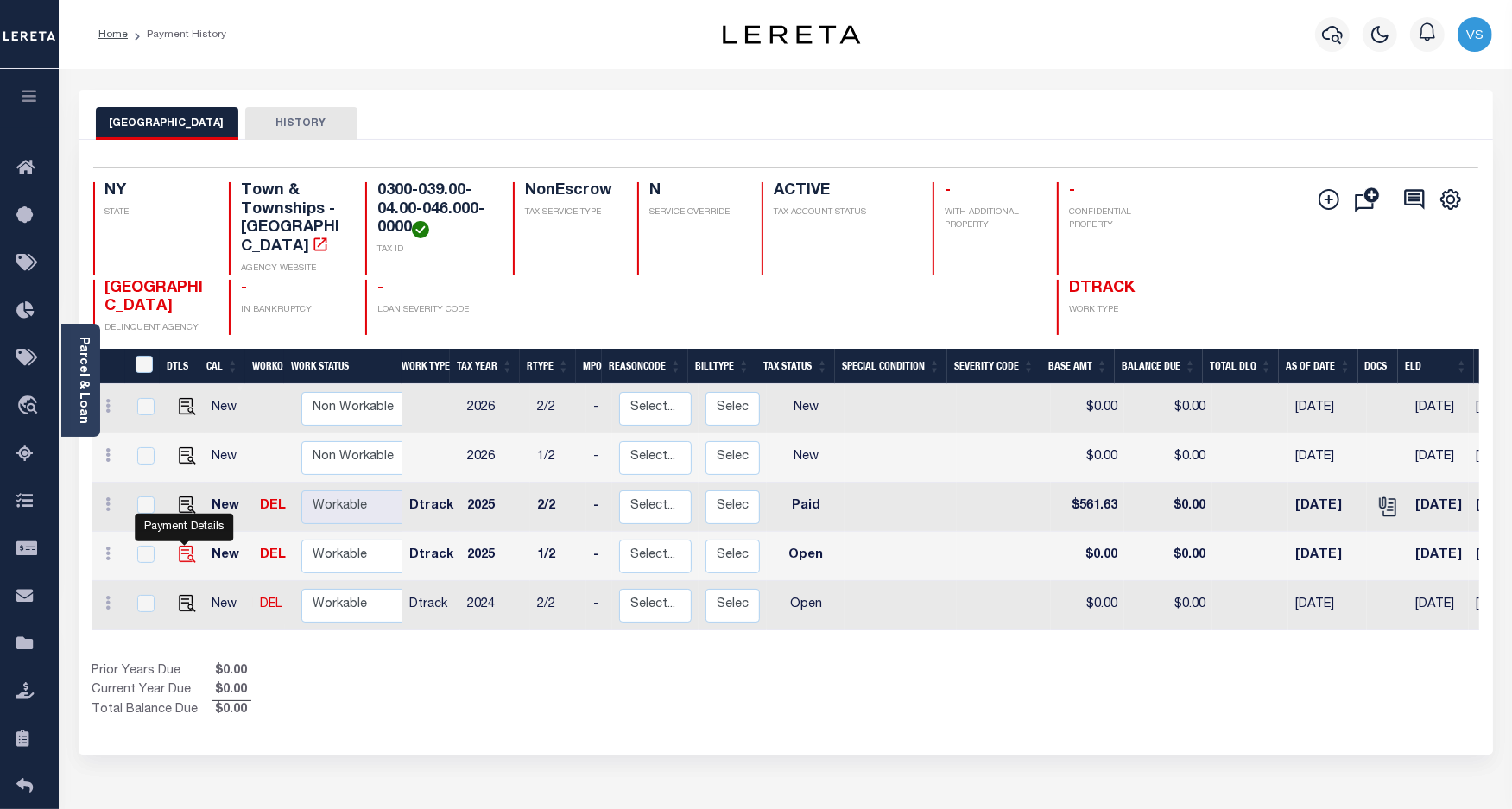
click at [182, 546] on img "" at bounding box center [188, 555] width 18 height 18
checkbox input "true"
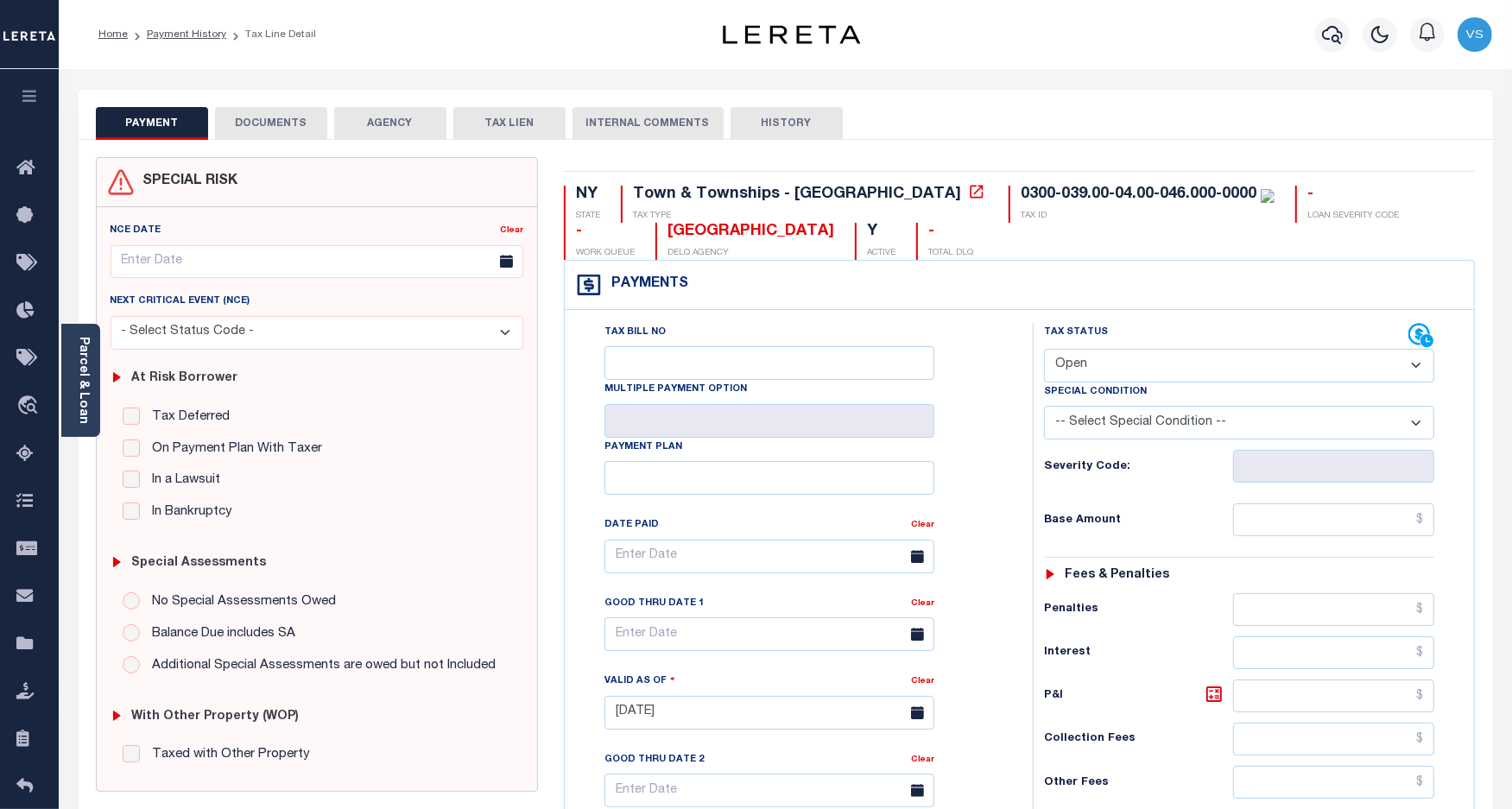
click at [1168, 365] on select "- Select Status Code - Open Due/Unpaid Paid Incomplete No Tax Due Internal Refu…" at bounding box center [1239, 366] width 391 height 33
select select "PYD"
click at [1044, 350] on select "- Select Status Code - Open Due/Unpaid Paid Incomplete No Tax Due Internal Refu…" at bounding box center [1239, 366] width 391 height 33
type input "[DATE]"
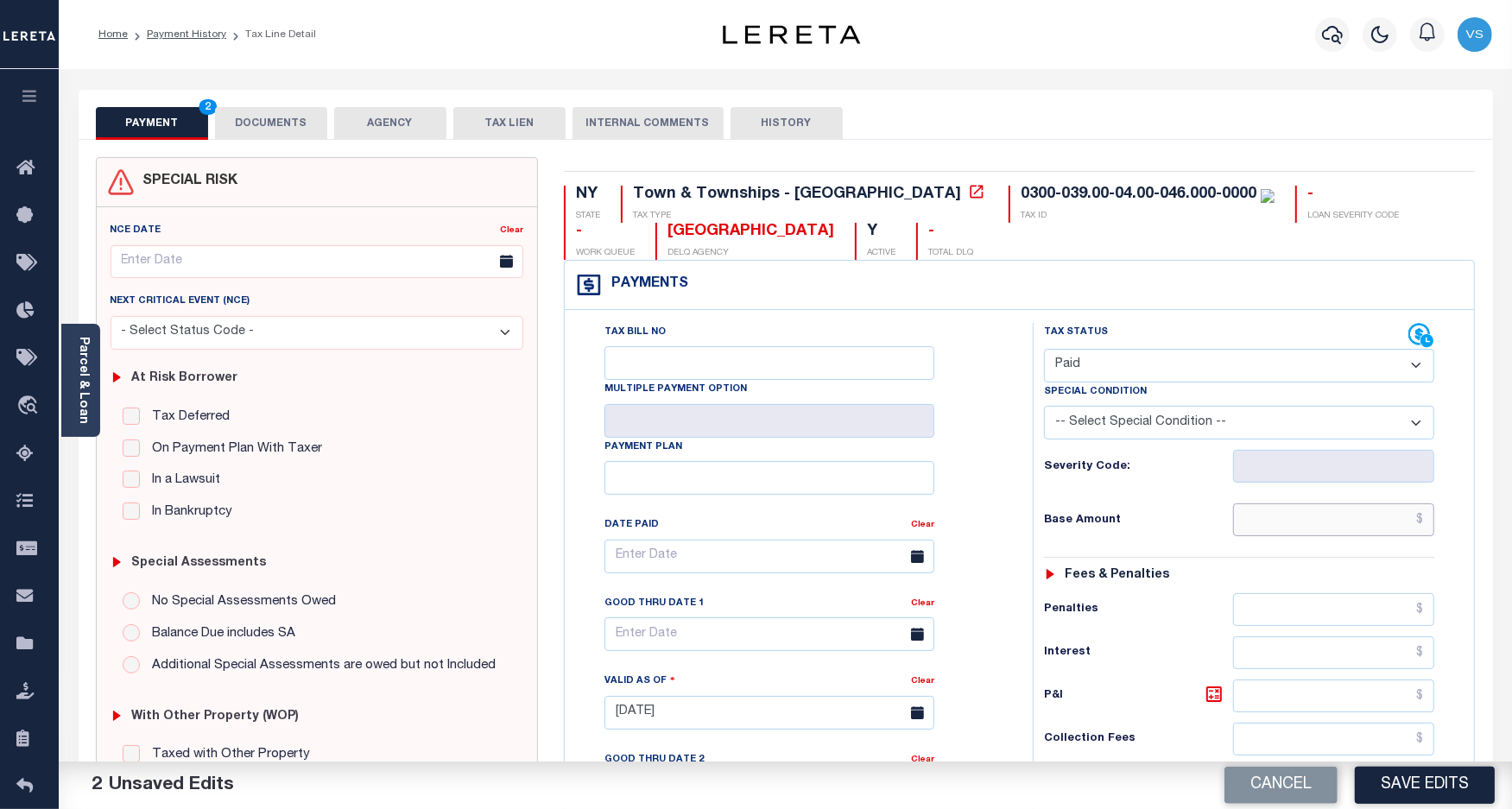
click at [1316, 536] on input "text" at bounding box center [1333, 520] width 201 height 33
paste input "561.63"
type input "$561.63"
click at [296, 113] on button "DOCUMENTS" at bounding box center [271, 123] width 112 height 33
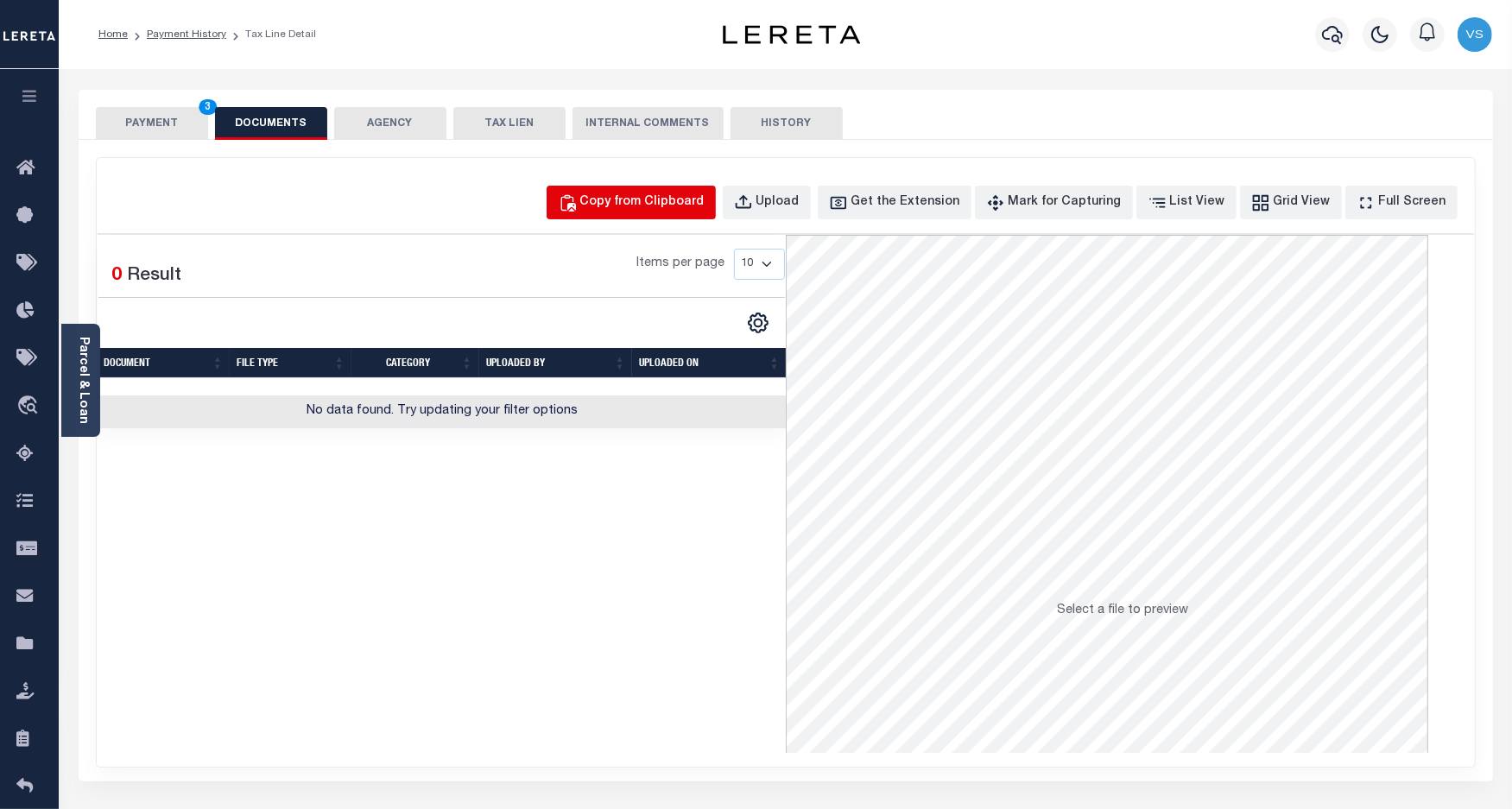
click at [657, 200] on div "Copy from Clipboard" at bounding box center [642, 202] width 124 height 19
select select "POP"
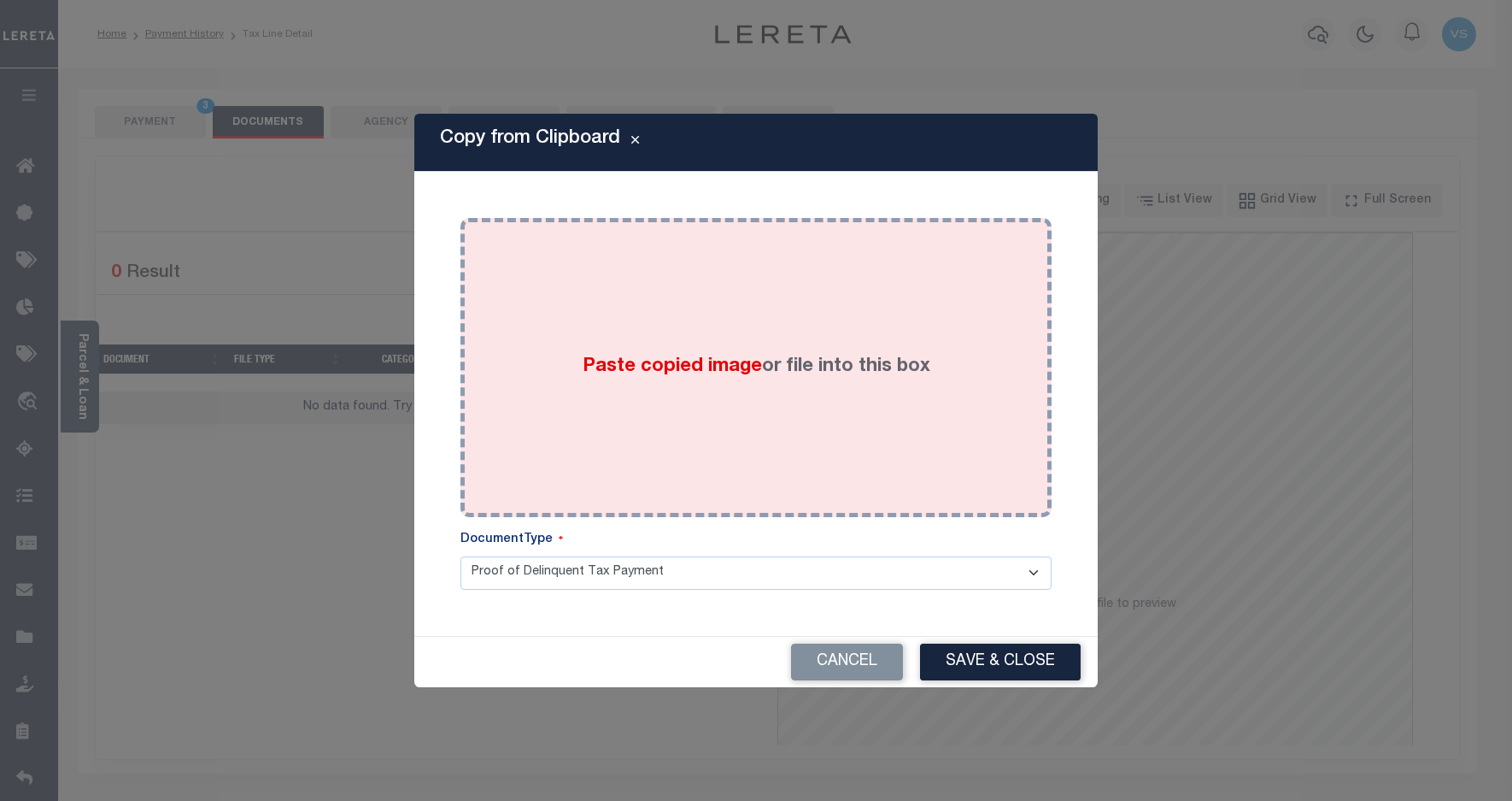
click at [724, 279] on div "Paste copied image or file into this box" at bounding box center [756, 367] width 565 height 273
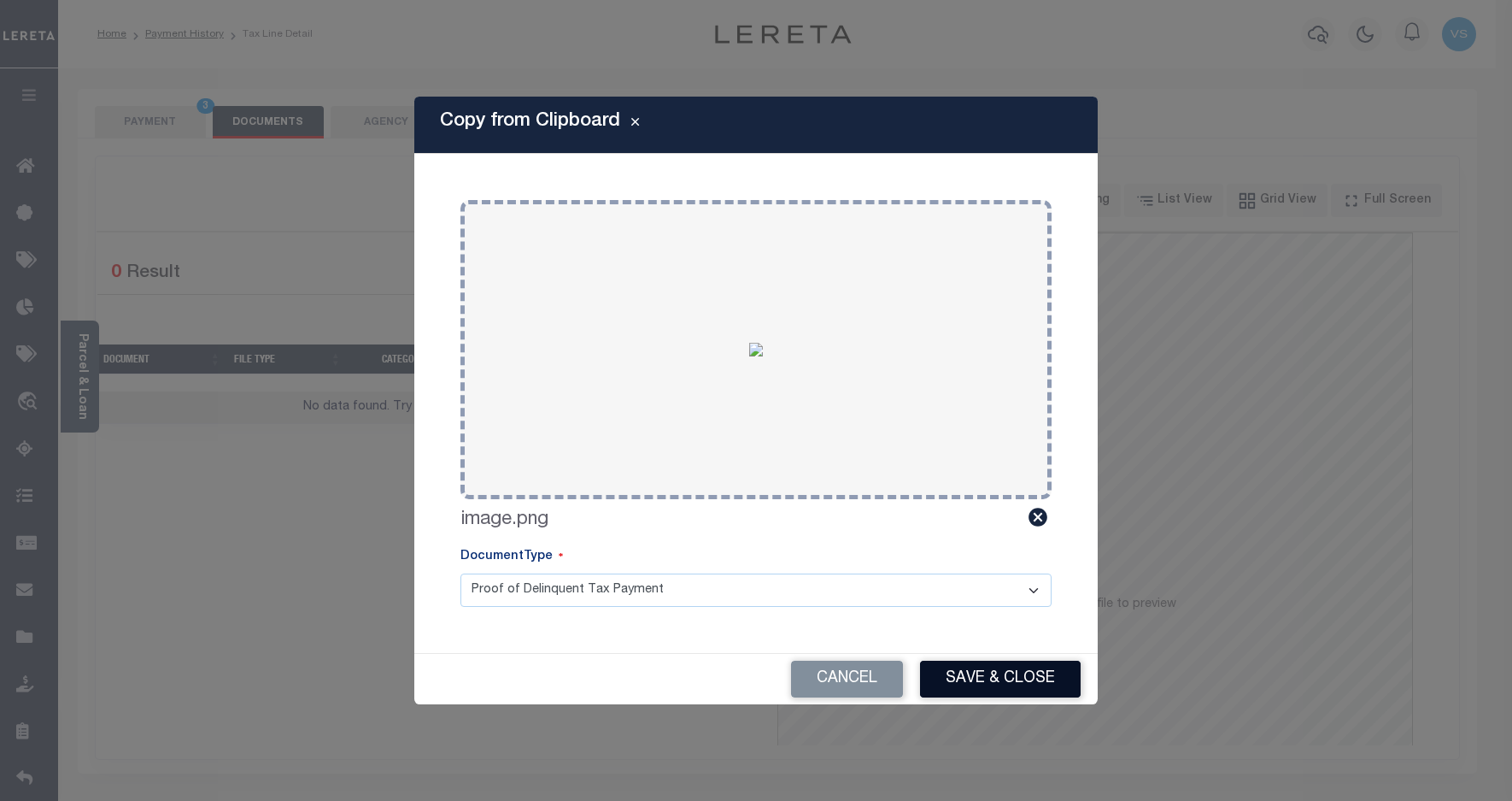
click at [957, 673] on button "Save & Close" at bounding box center [1001, 679] width 161 height 37
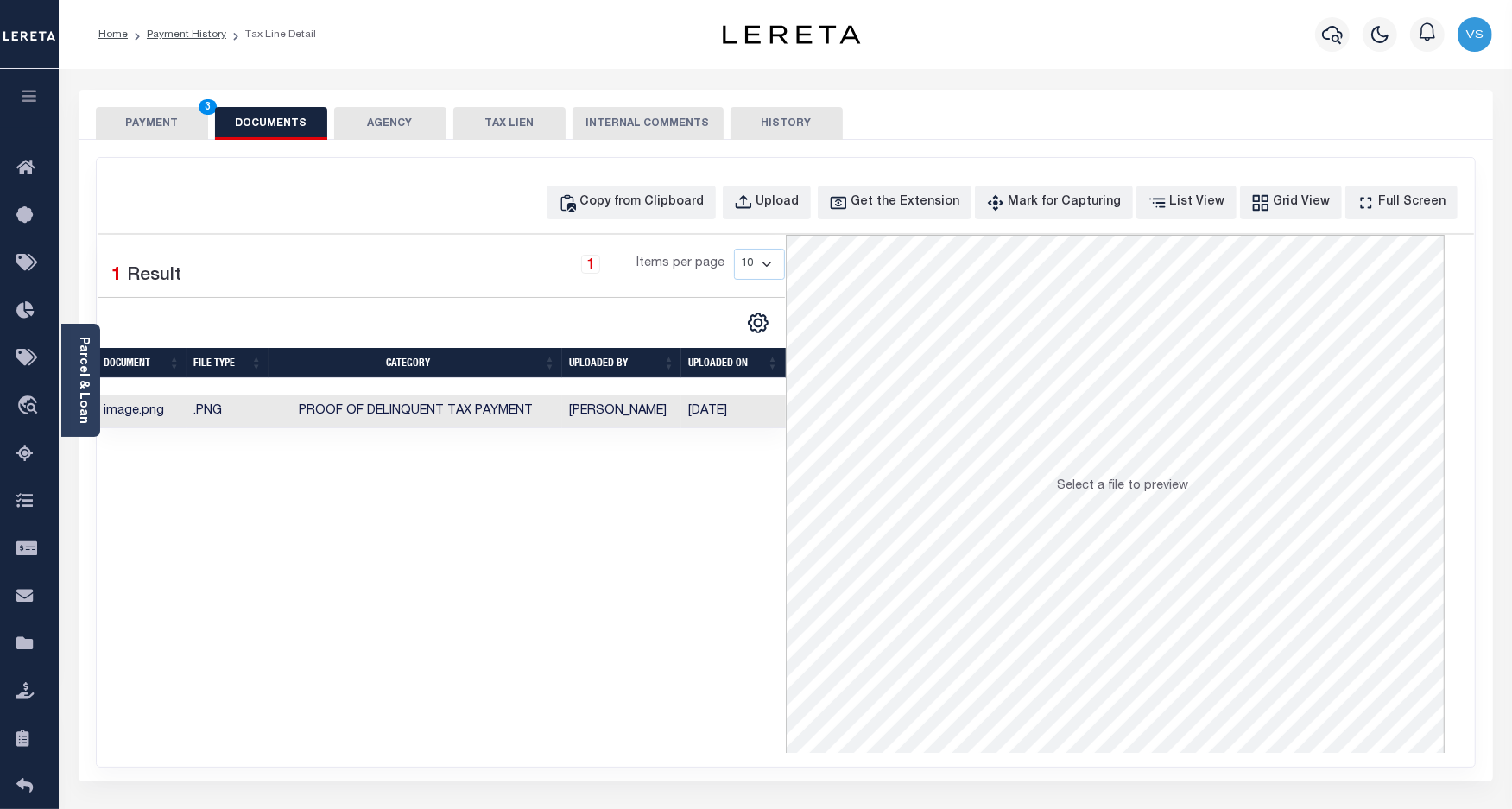
click at [151, 129] on button "PAYMENT 3" at bounding box center [152, 123] width 112 height 33
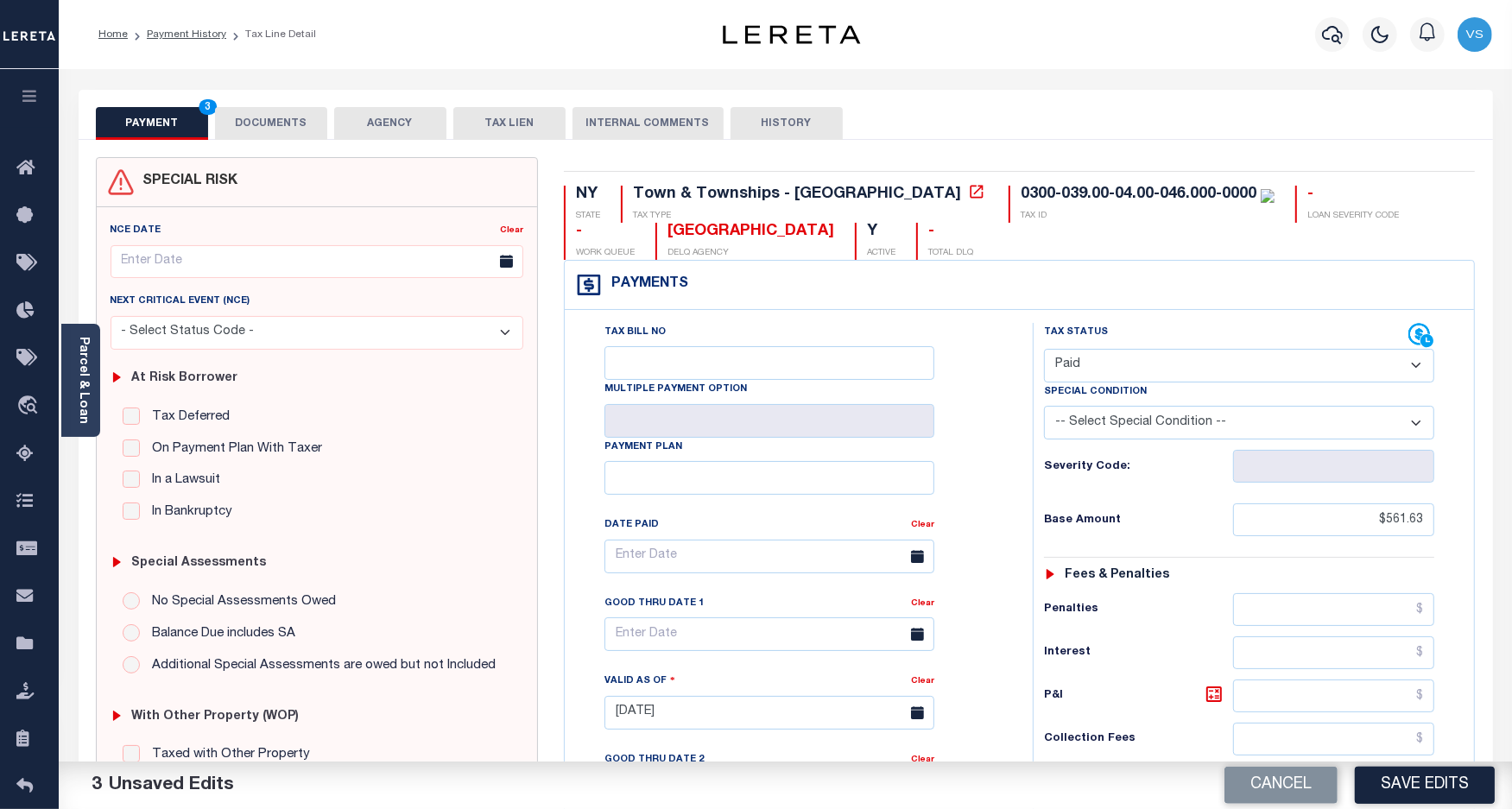
scroll to position [216, 0]
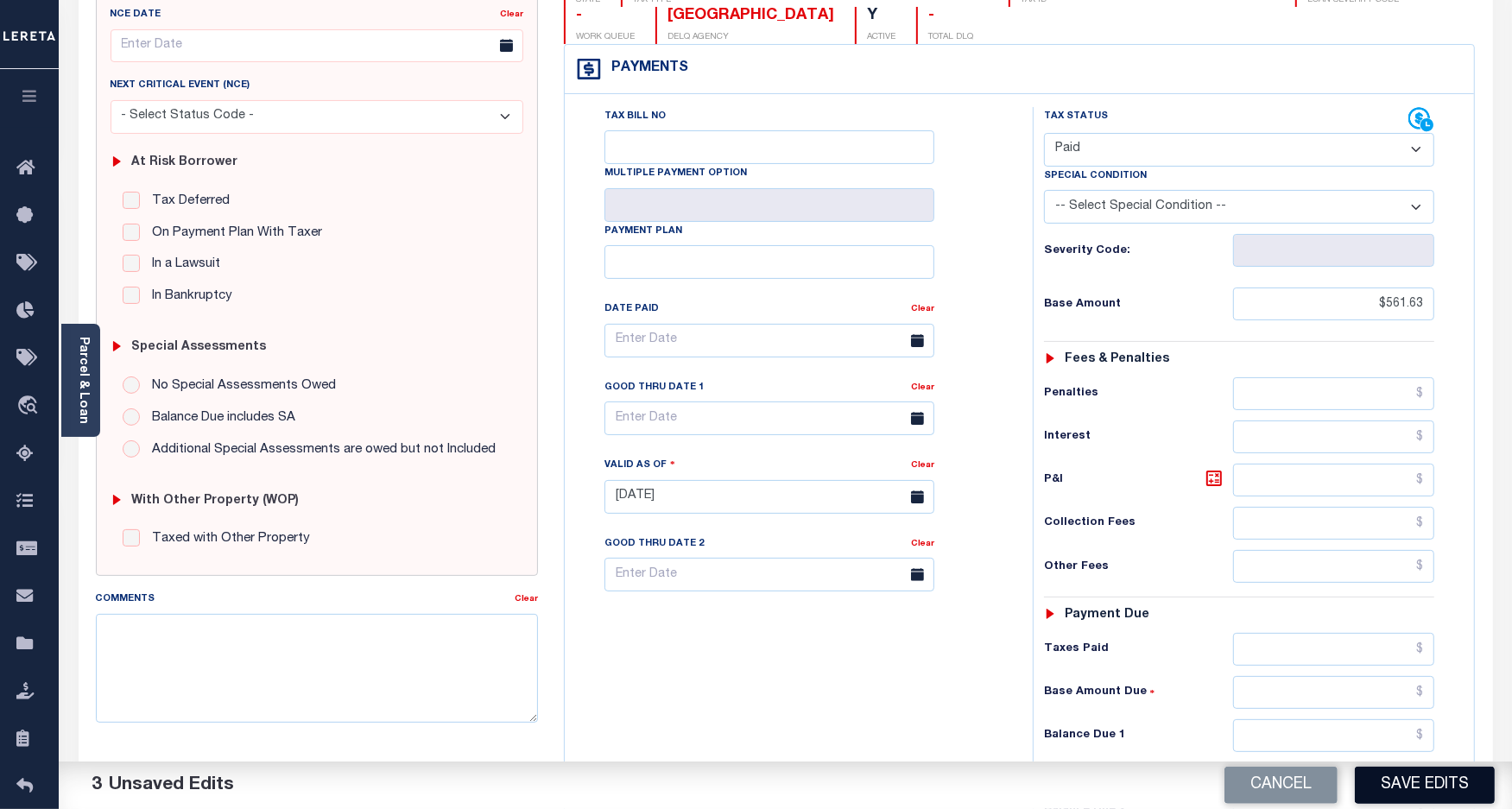
click at [1390, 783] on button "Save Edits" at bounding box center [1424, 786] width 140 height 37
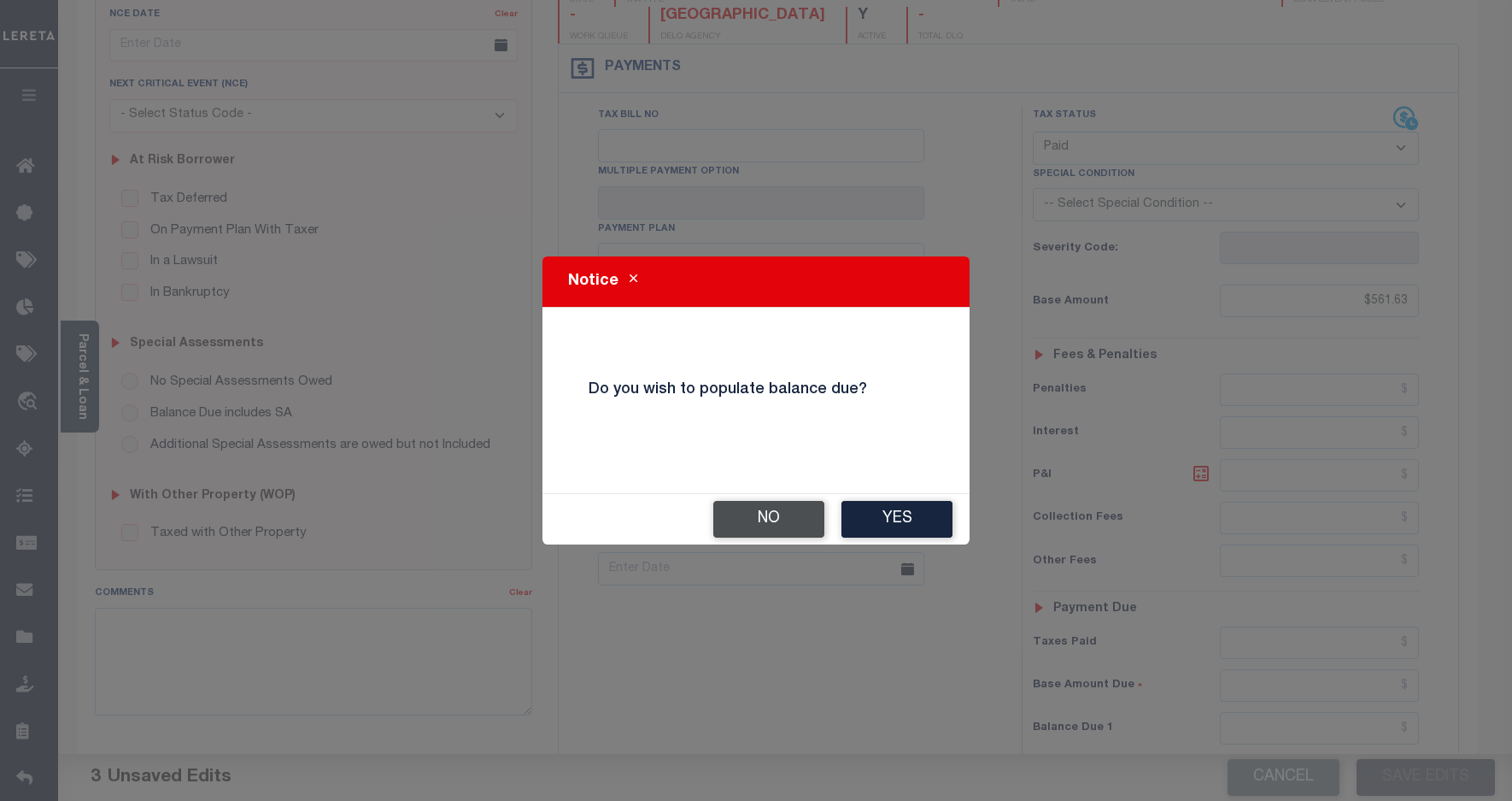
click at [791, 526] on button "No" at bounding box center [769, 519] width 111 height 37
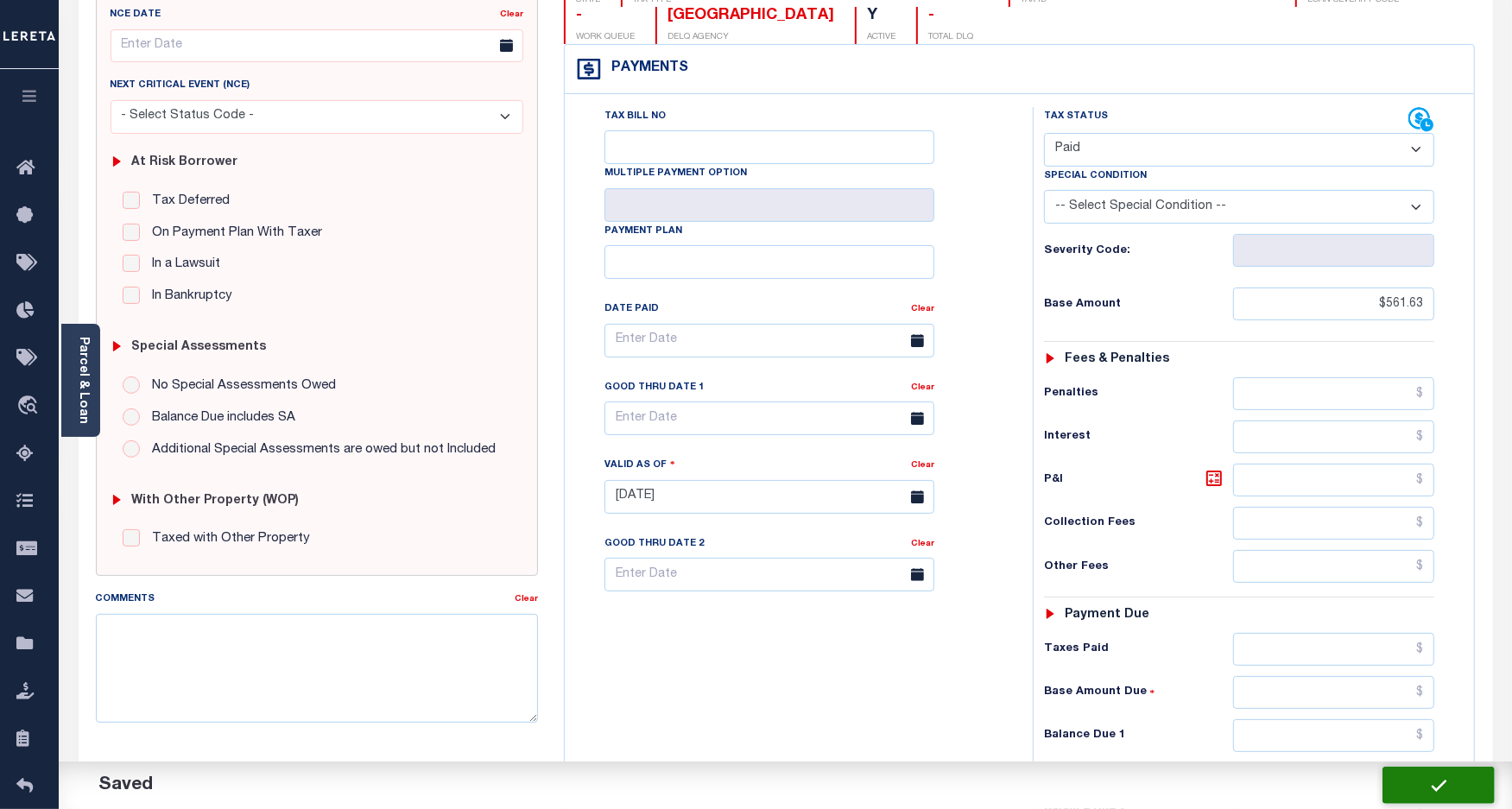
checkbox input "false"
type input "$561.63"
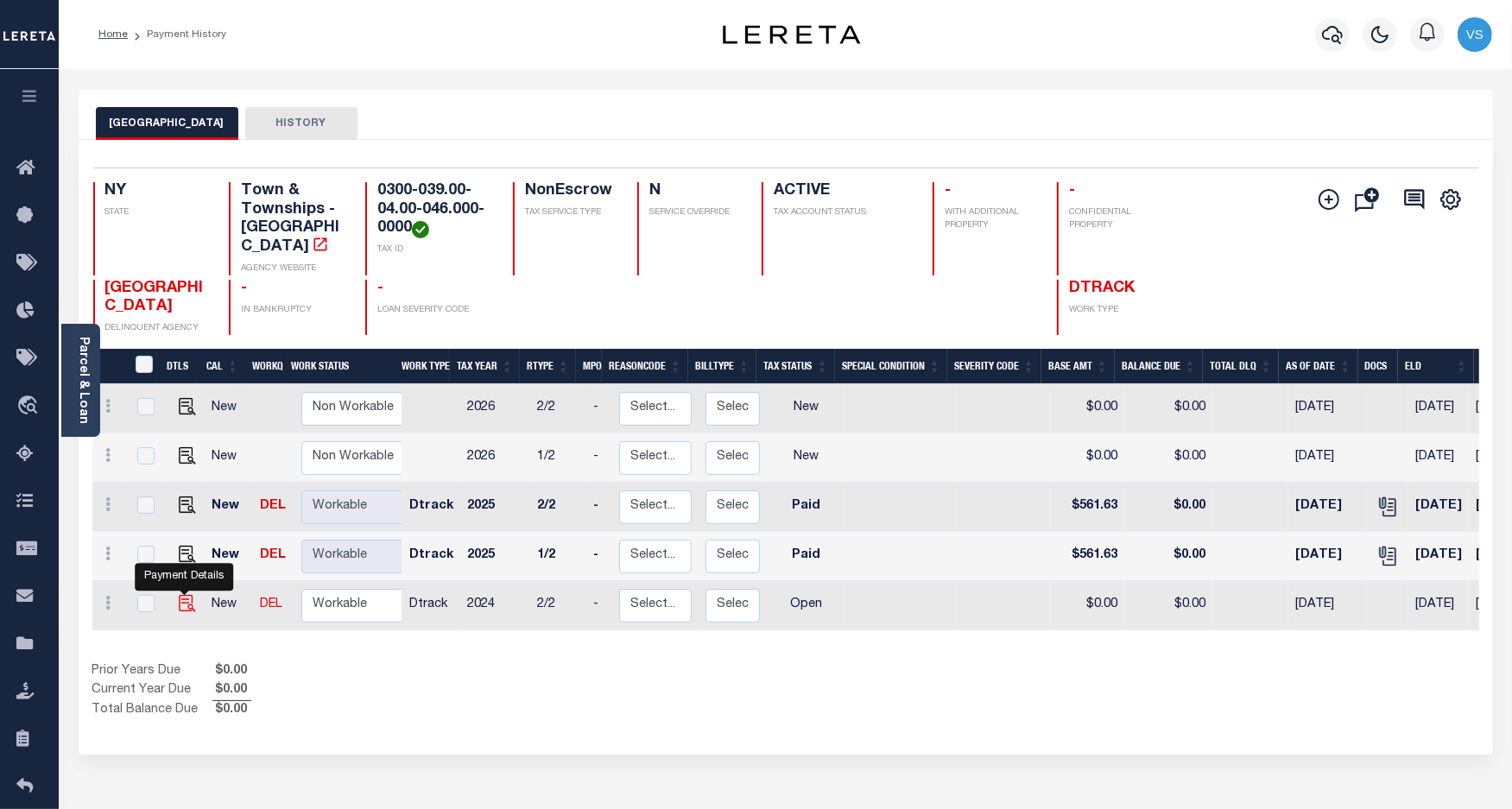
click at [182, 595] on img "" at bounding box center [188, 604] width 18 height 18
checkbox input "true"
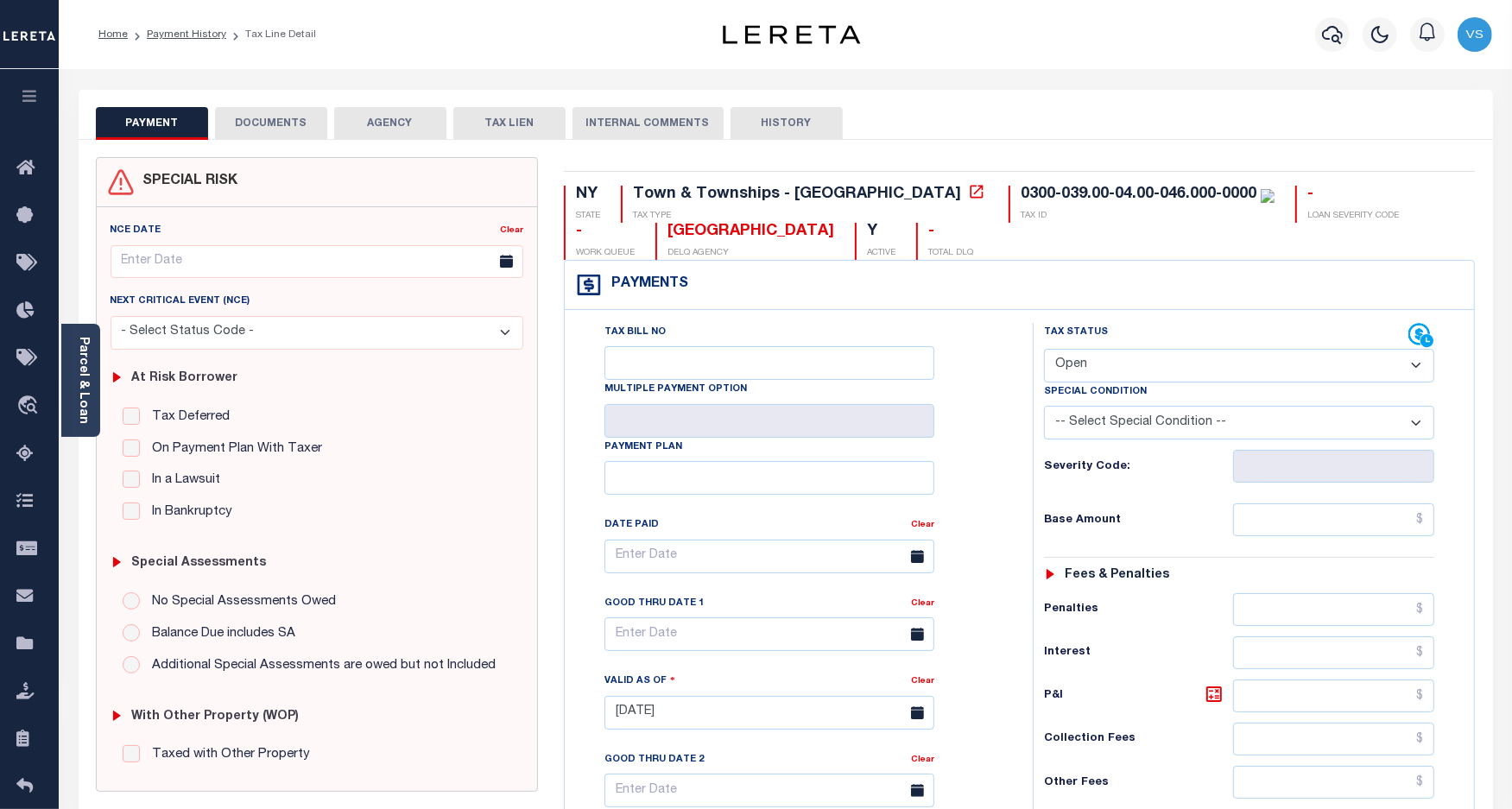
click at [1098, 364] on select "- Select Status Code - Open Due/Unpaid Paid Incomplete No Tax Due Internal Refu…" at bounding box center [1239, 366] width 391 height 33
select select "PYD"
click at [1044, 350] on select "- Select Status Code - Open Due/Unpaid Paid Incomplete No Tax Due Internal Refu…" at bounding box center [1239, 366] width 391 height 33
type input "[DATE]"
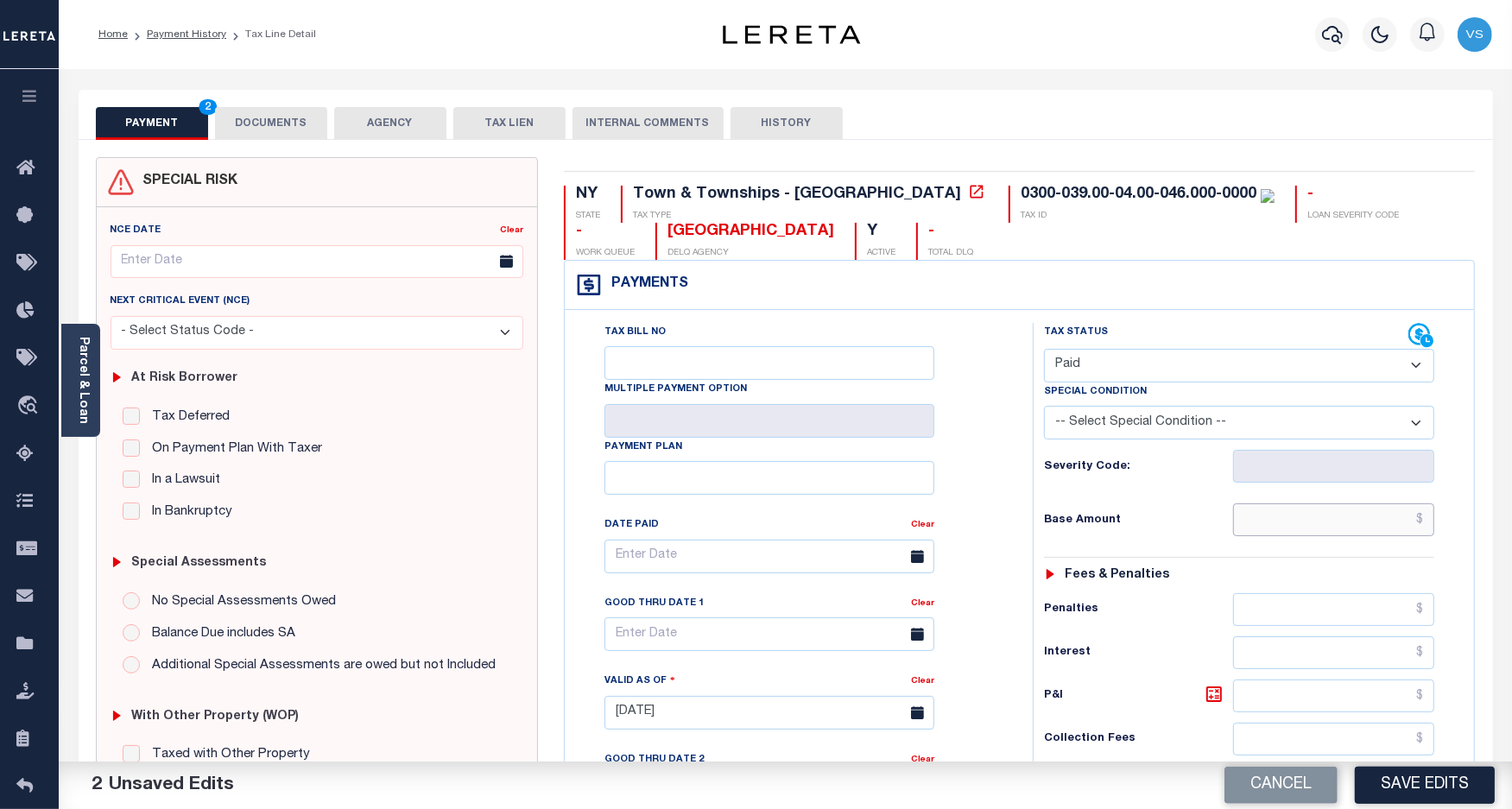
click at [1282, 533] on input "text" at bounding box center [1333, 520] width 201 height 33
paste input "518.08"
type input "$518.08"
click at [274, 126] on button "DOCUMENTS" at bounding box center [271, 123] width 112 height 33
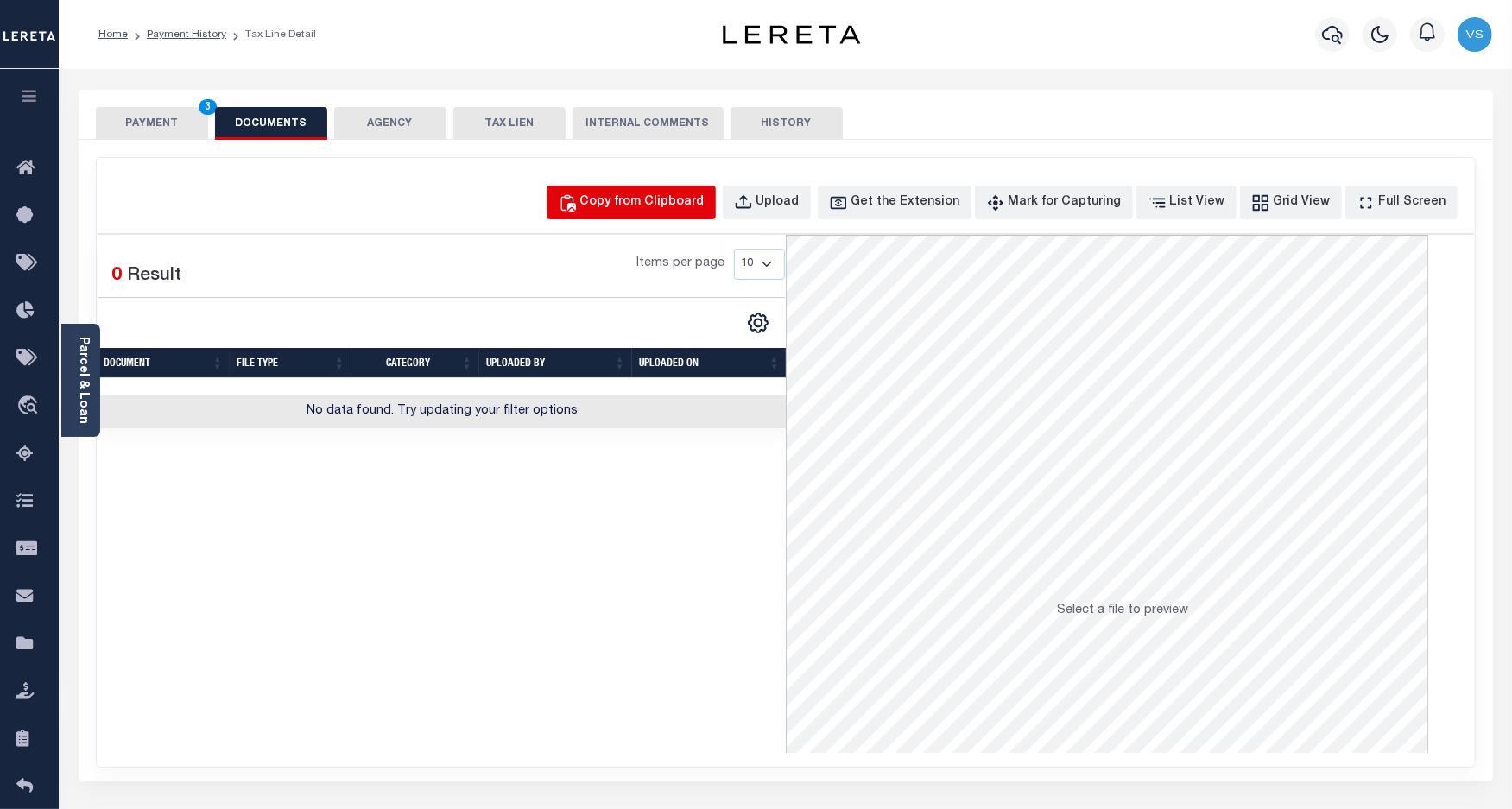
click at [631, 204] on div "Copy from Clipboard" at bounding box center [642, 202] width 124 height 19
select select "POP"
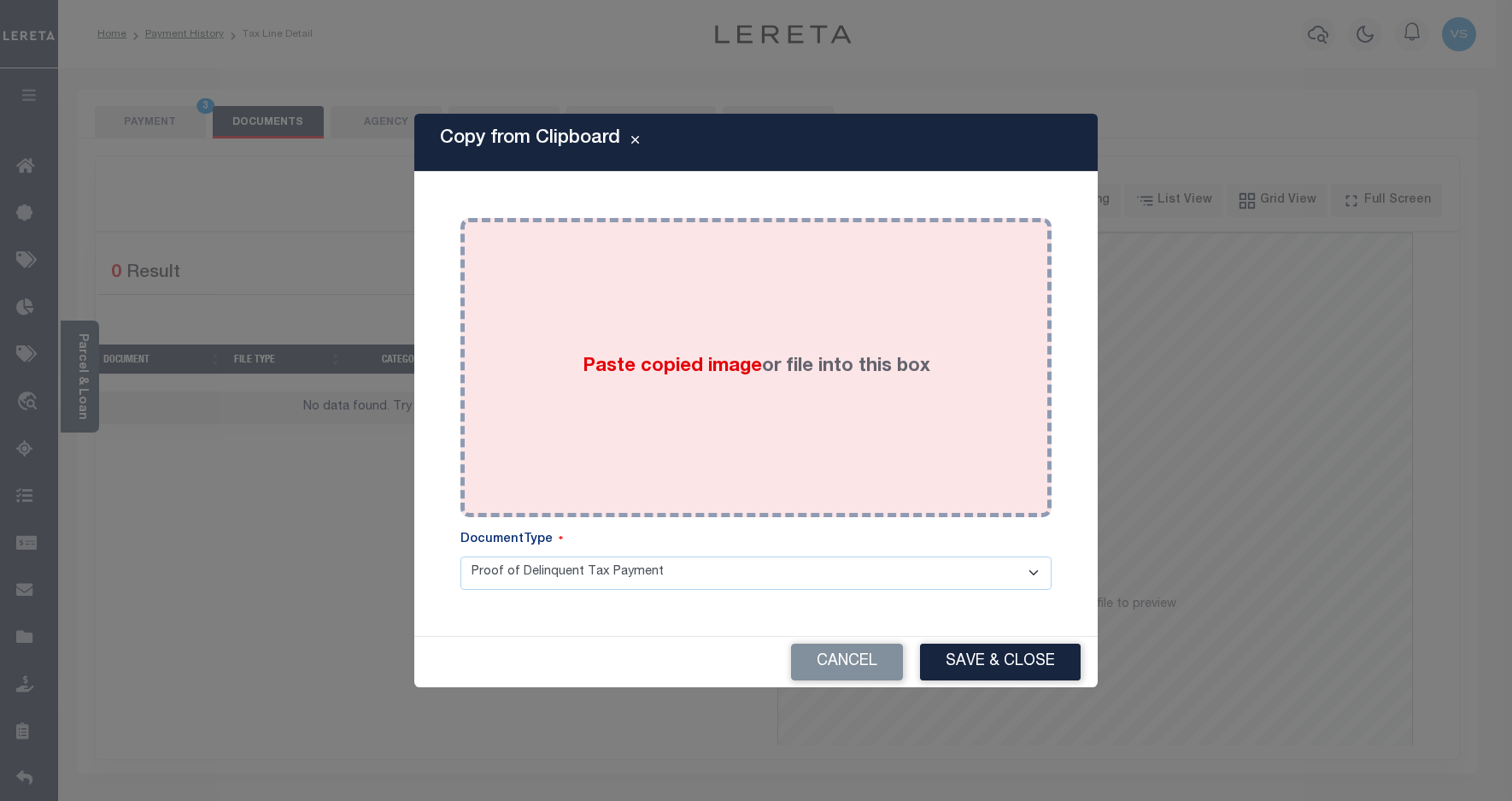
click at [922, 460] on div "Paste copied image or file into this box" at bounding box center [756, 367] width 565 height 273
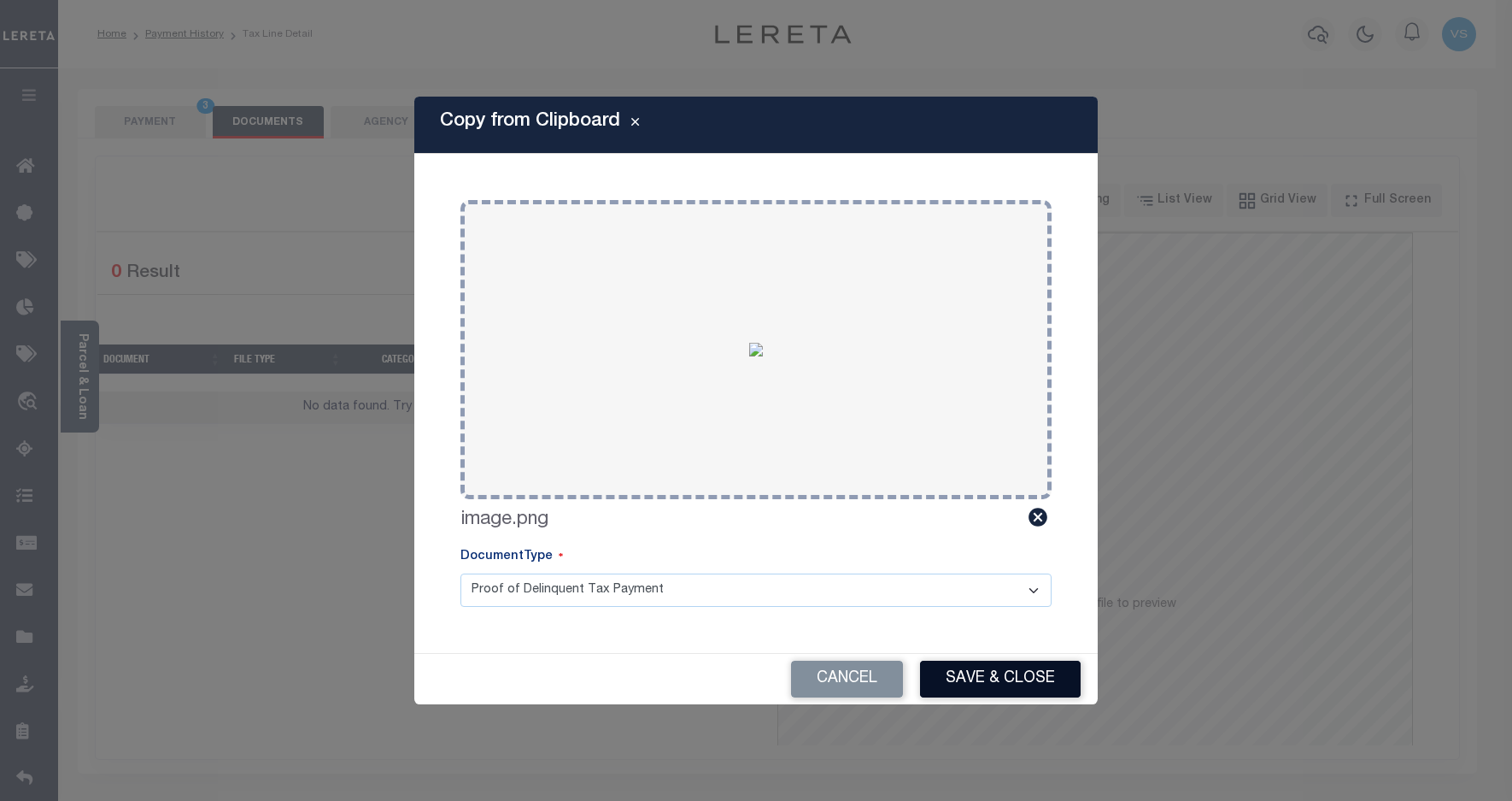
click at [965, 677] on button "Save & Close" at bounding box center [1001, 679] width 161 height 37
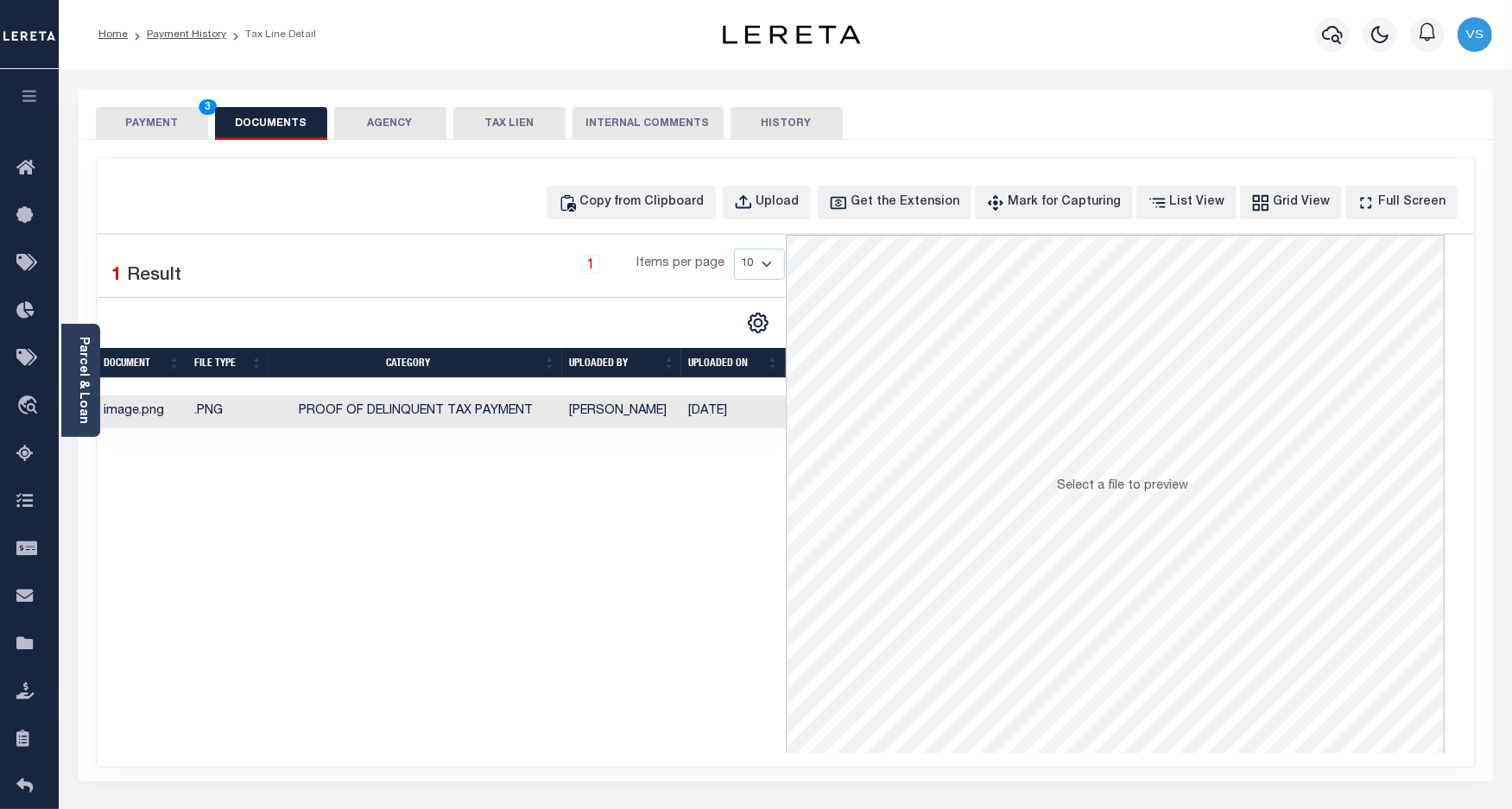
click at [165, 121] on button "PAYMENT 3" at bounding box center [152, 123] width 112 height 33
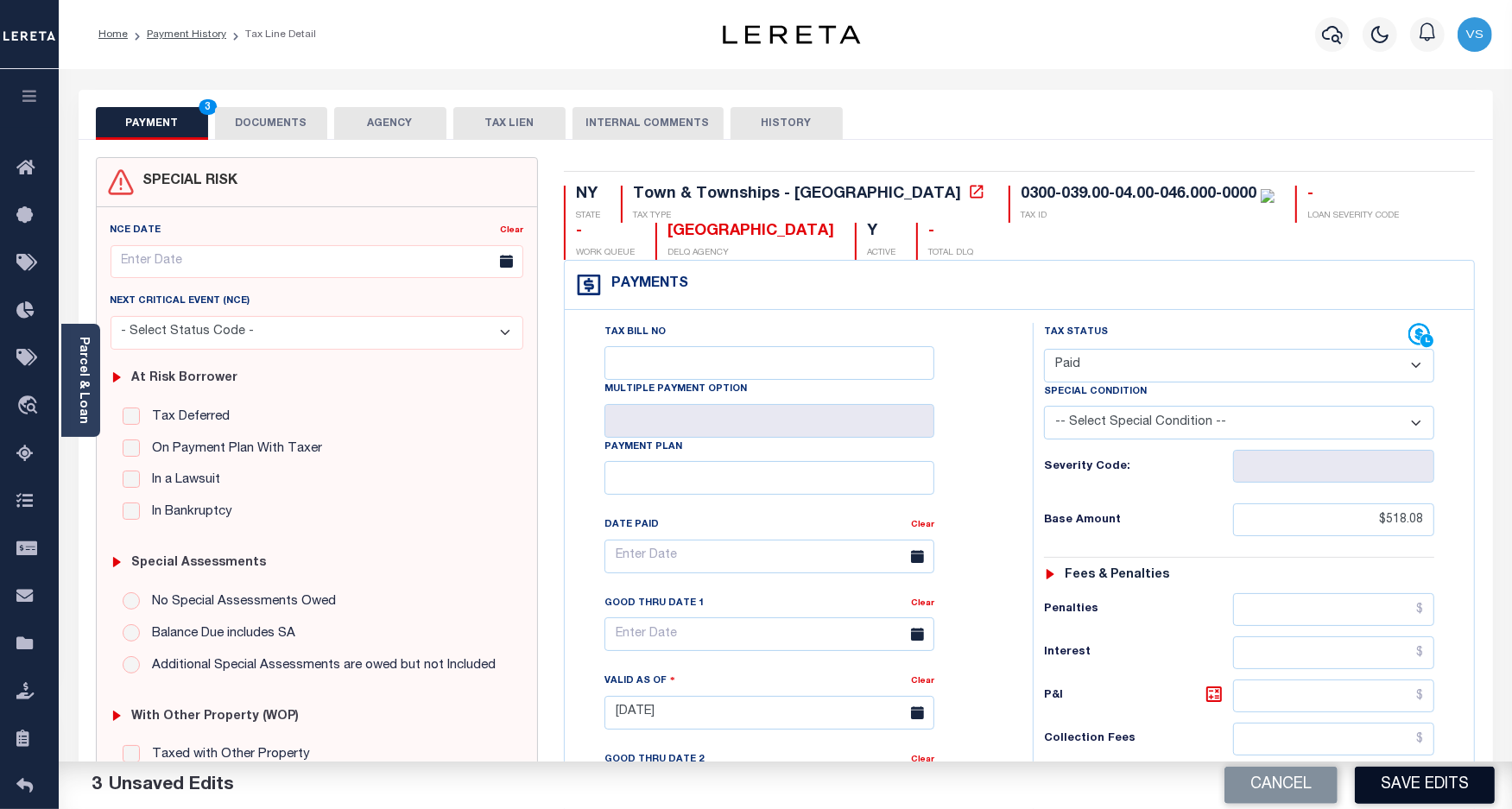
click at [1379, 777] on button "Save Edits" at bounding box center [1424, 786] width 140 height 37
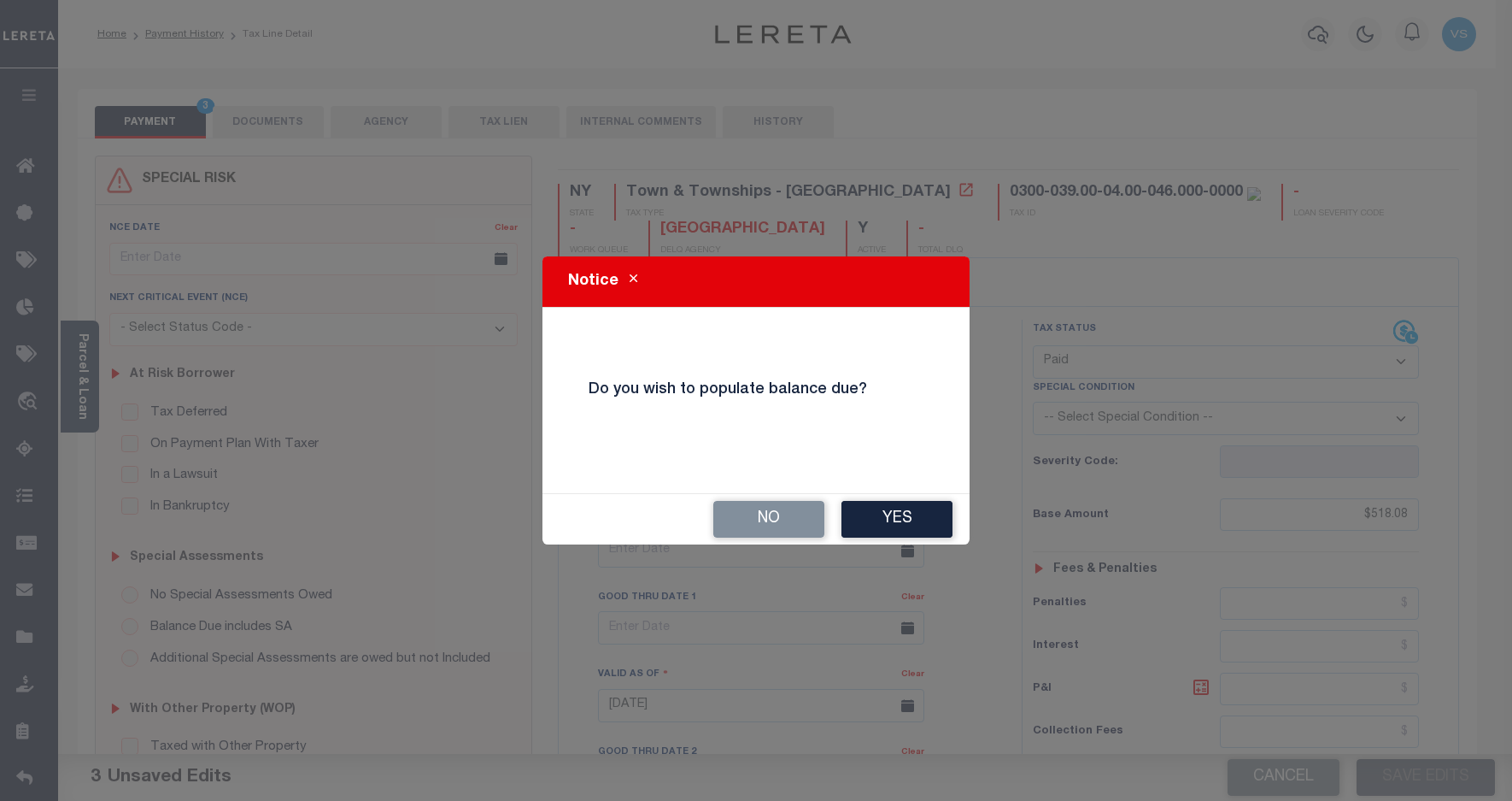
click at [738, 521] on button "No" at bounding box center [769, 519] width 111 height 37
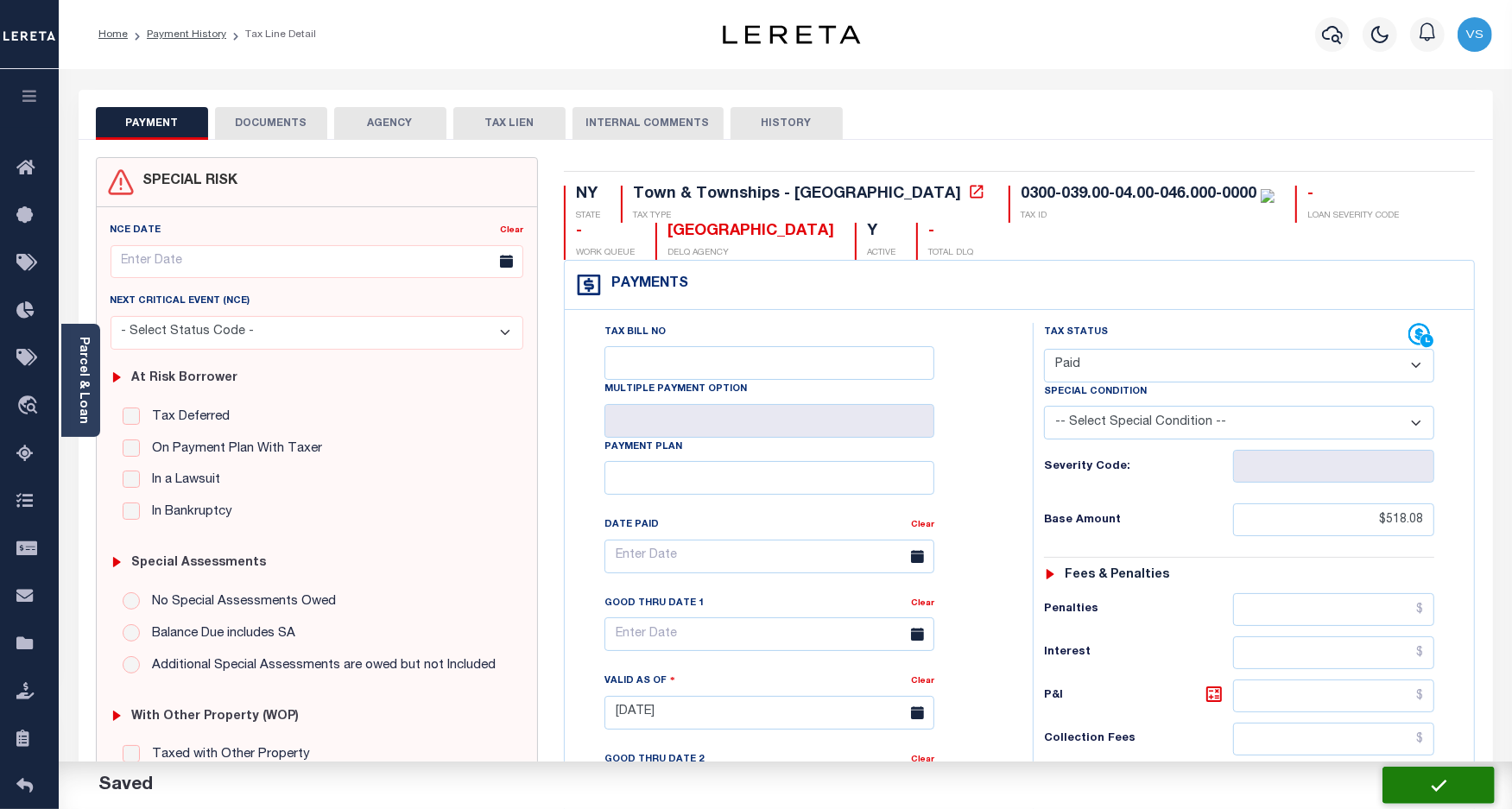
checkbox input "false"
type input "$518.08"
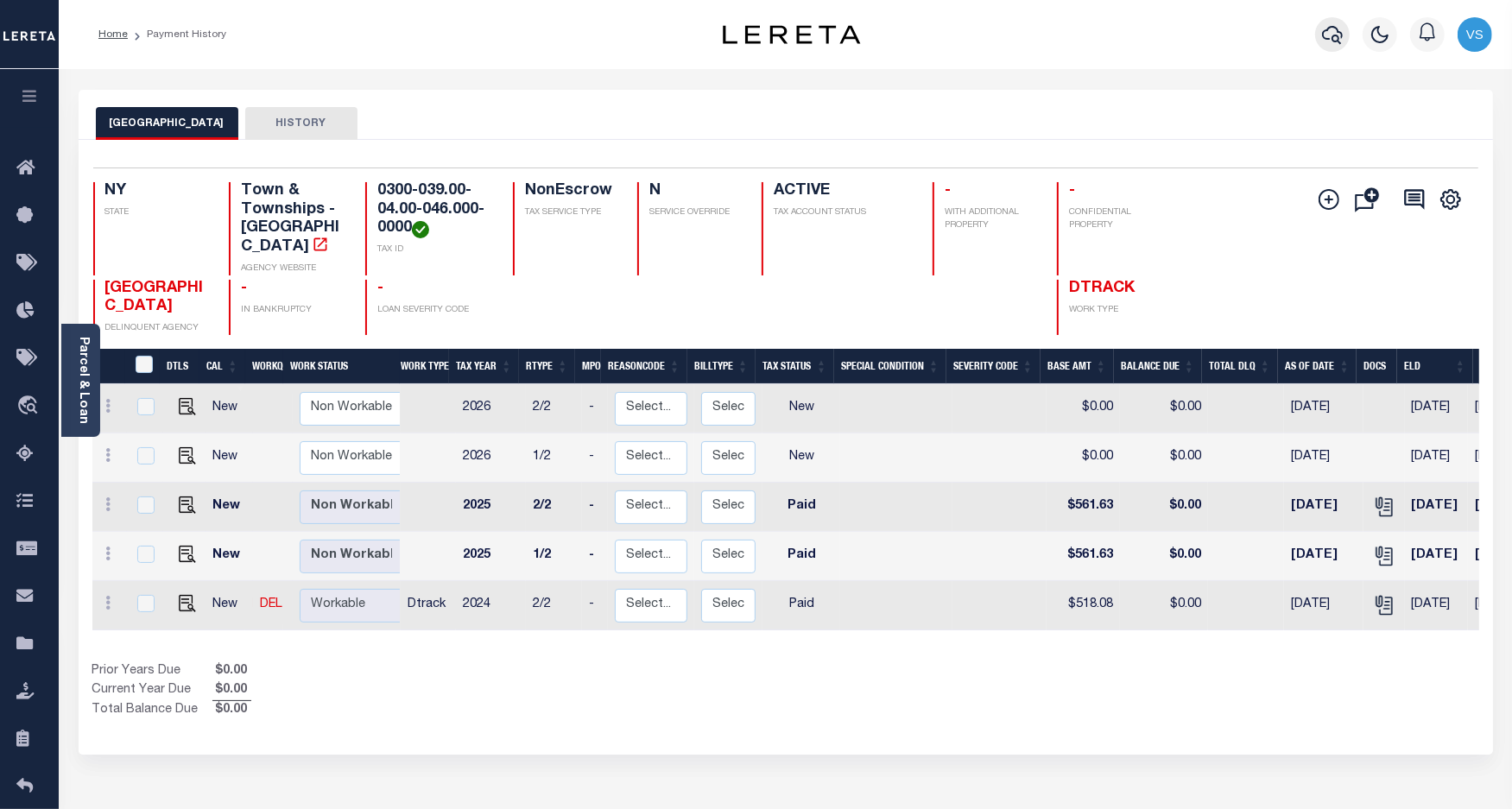
click at [1336, 33] on icon "button" at bounding box center [1331, 34] width 21 height 21
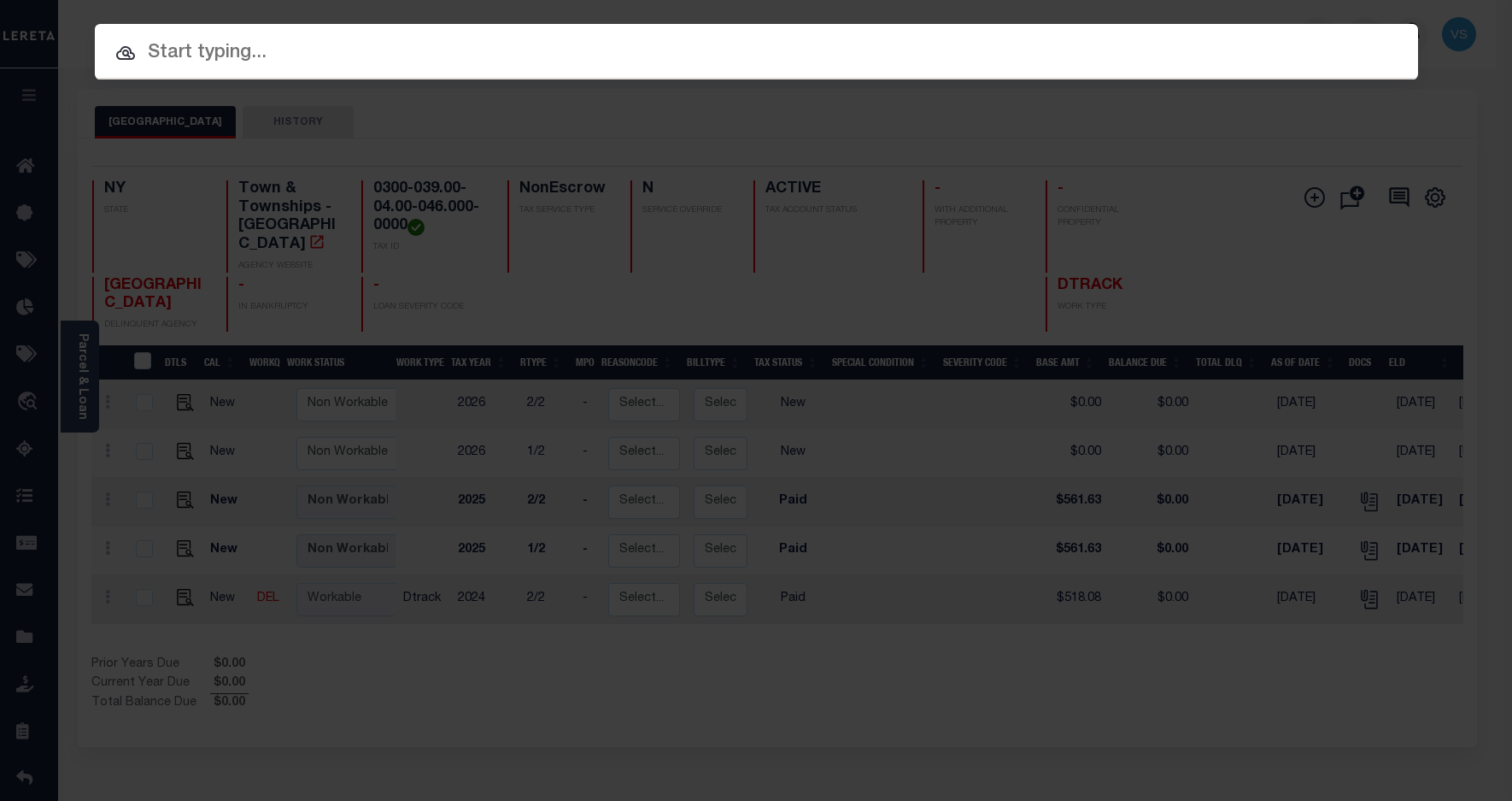
paste input "24018ND"
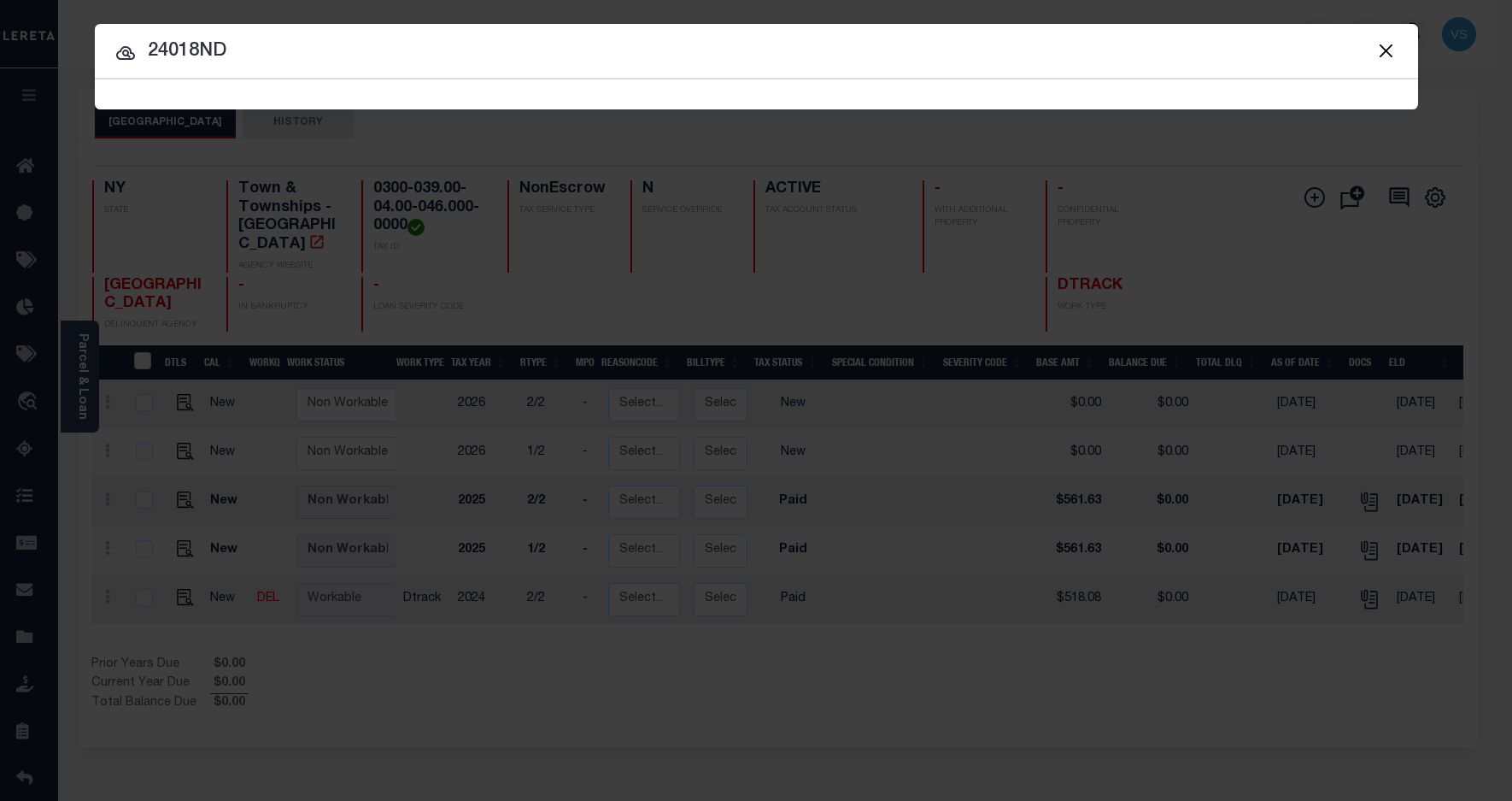
type input "24018ND"
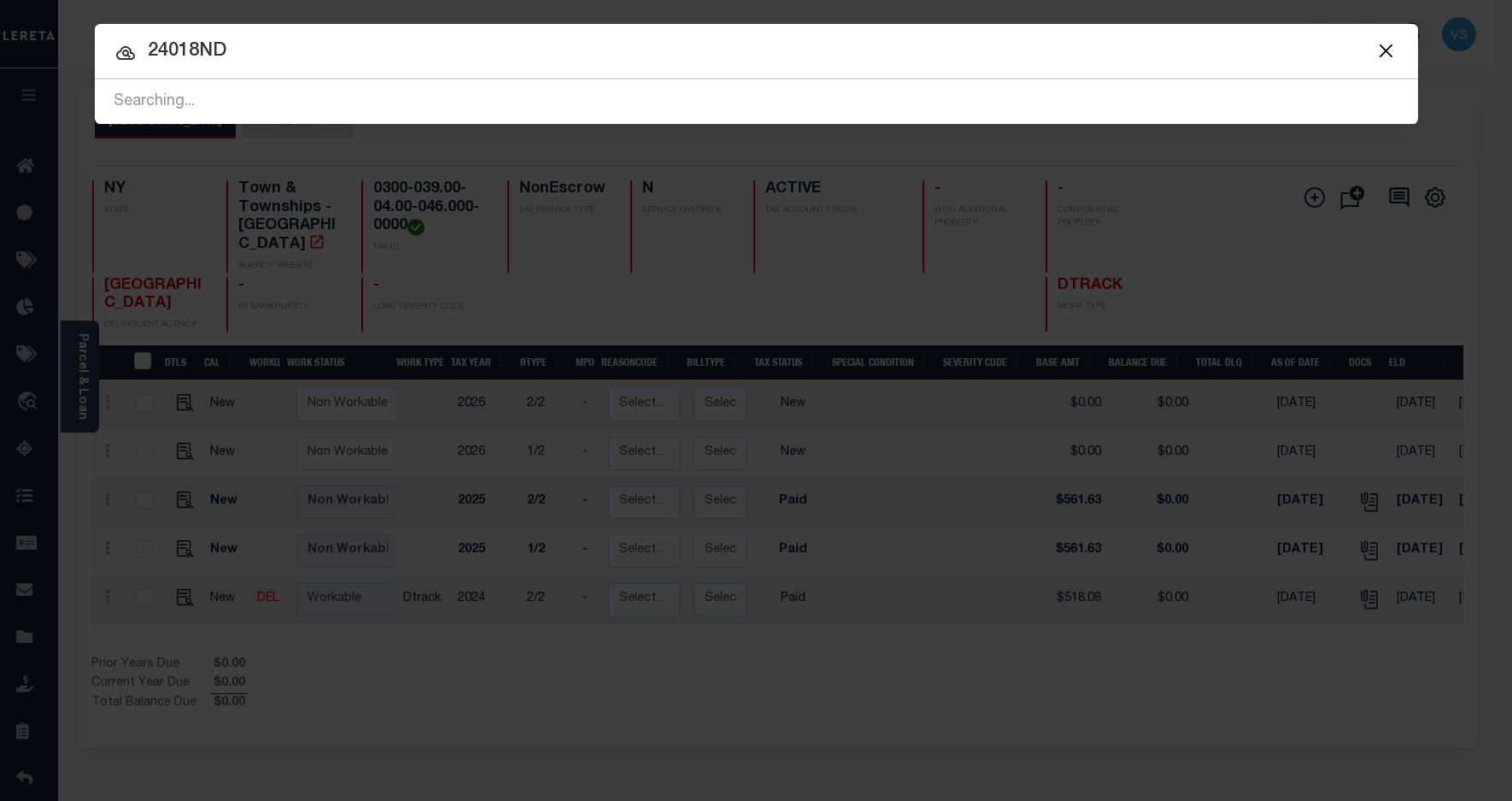
click at [345, 47] on input "24018ND" at bounding box center [756, 51] width 1323 height 30
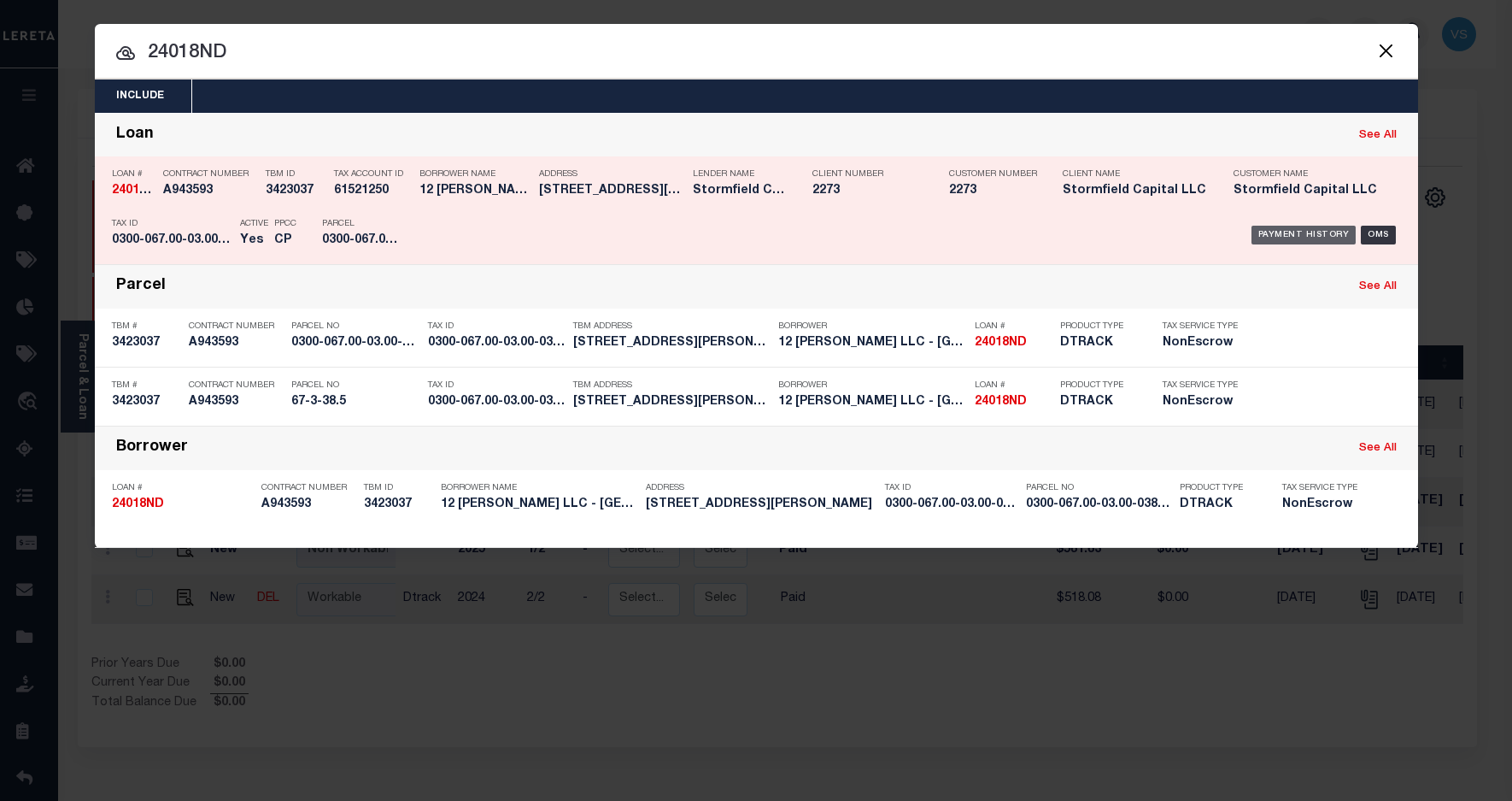
click at [1274, 231] on div "Payment History" at bounding box center [1304, 234] width 106 height 18
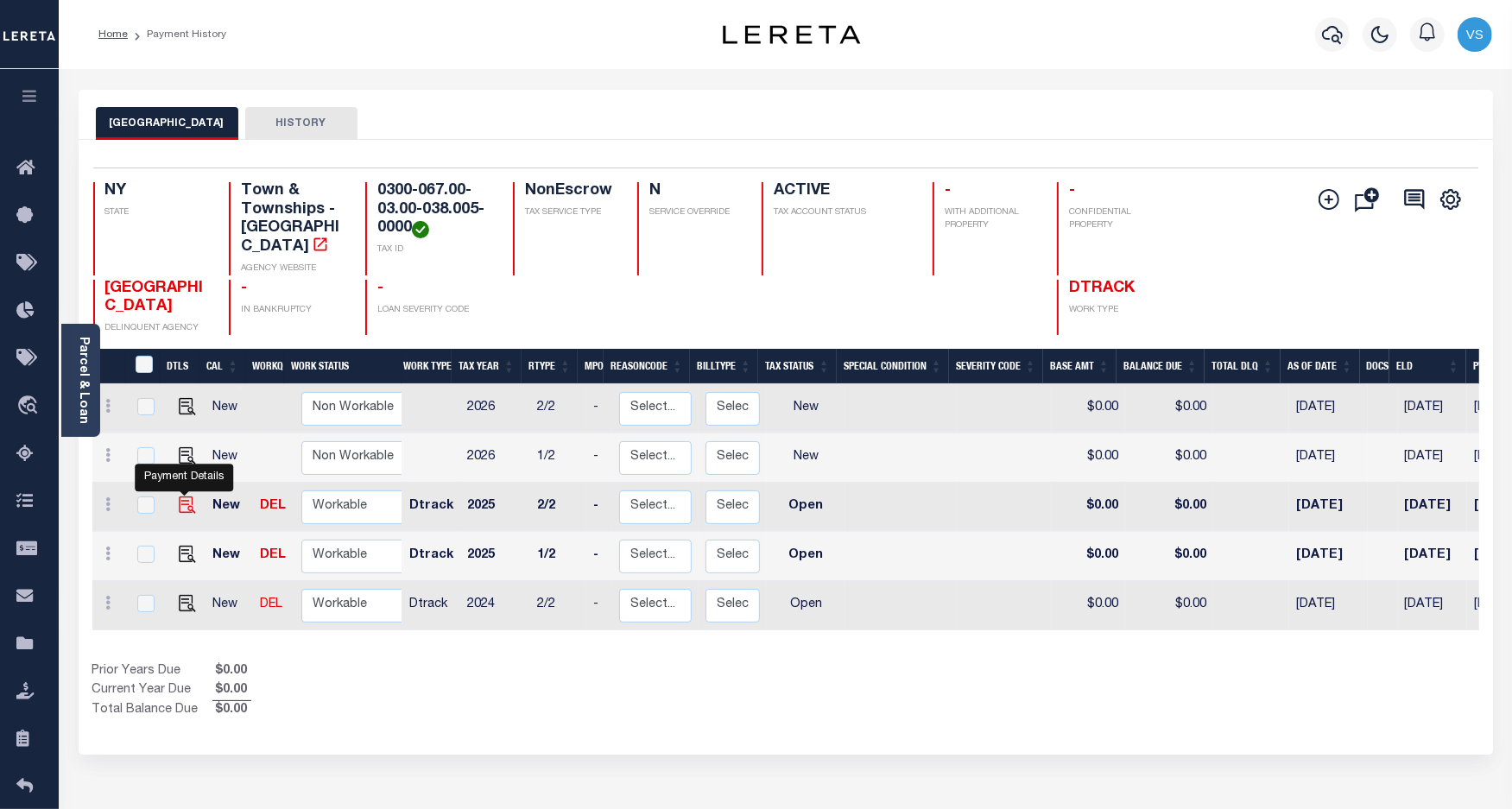
click at [179, 497] on img "" at bounding box center [188, 506] width 18 height 18
checkbox input "true"
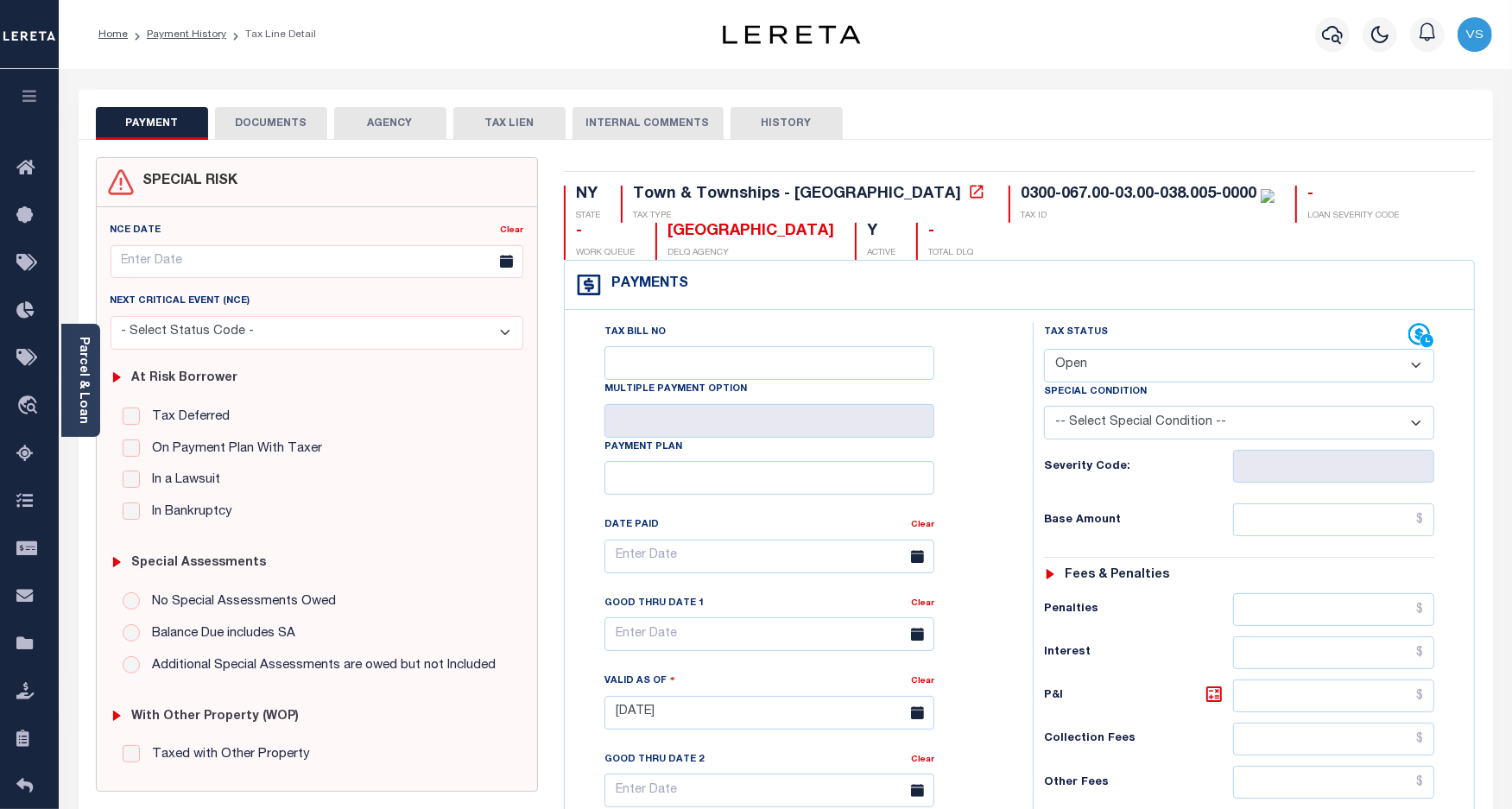
click at [453, 43] on div "Home Payment History Tax Line Detail" at bounding box center [379, 34] width 590 height 36
click at [92, 367] on div "Parcel & Loan" at bounding box center [81, 381] width 39 height 113
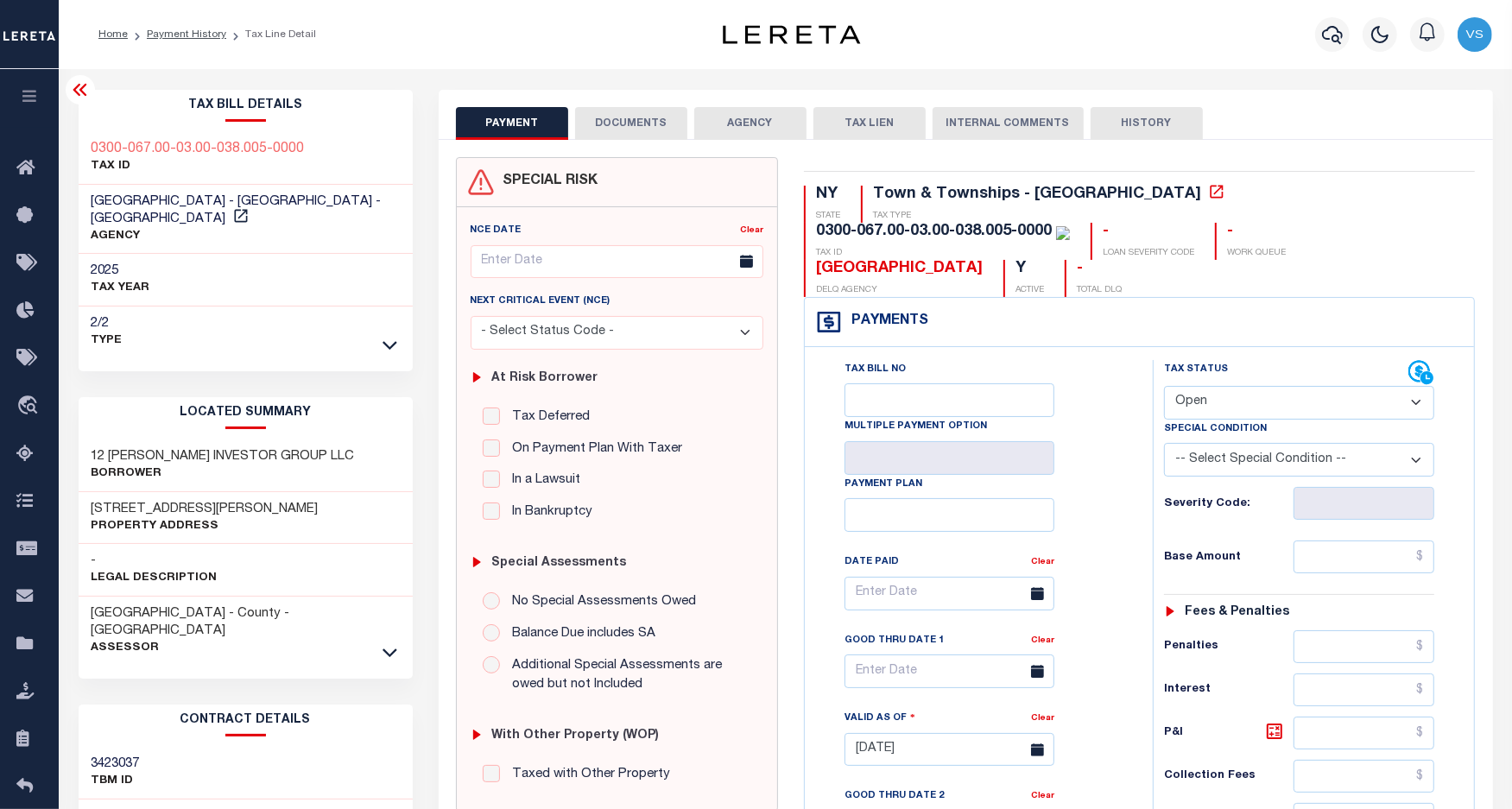
click at [1196, 386] on select "- Select Status Code - Open Due/Unpaid Paid Incomplete No Tax Due Internal Refu…" at bounding box center [1299, 403] width 271 height 33
select select "PYD"
click at [1164, 386] on select "- Select Status Code - Open Due/Unpaid Paid Incomplete No Tax Due Internal Refu…" at bounding box center [1299, 403] width 271 height 33
type input "[DATE]"
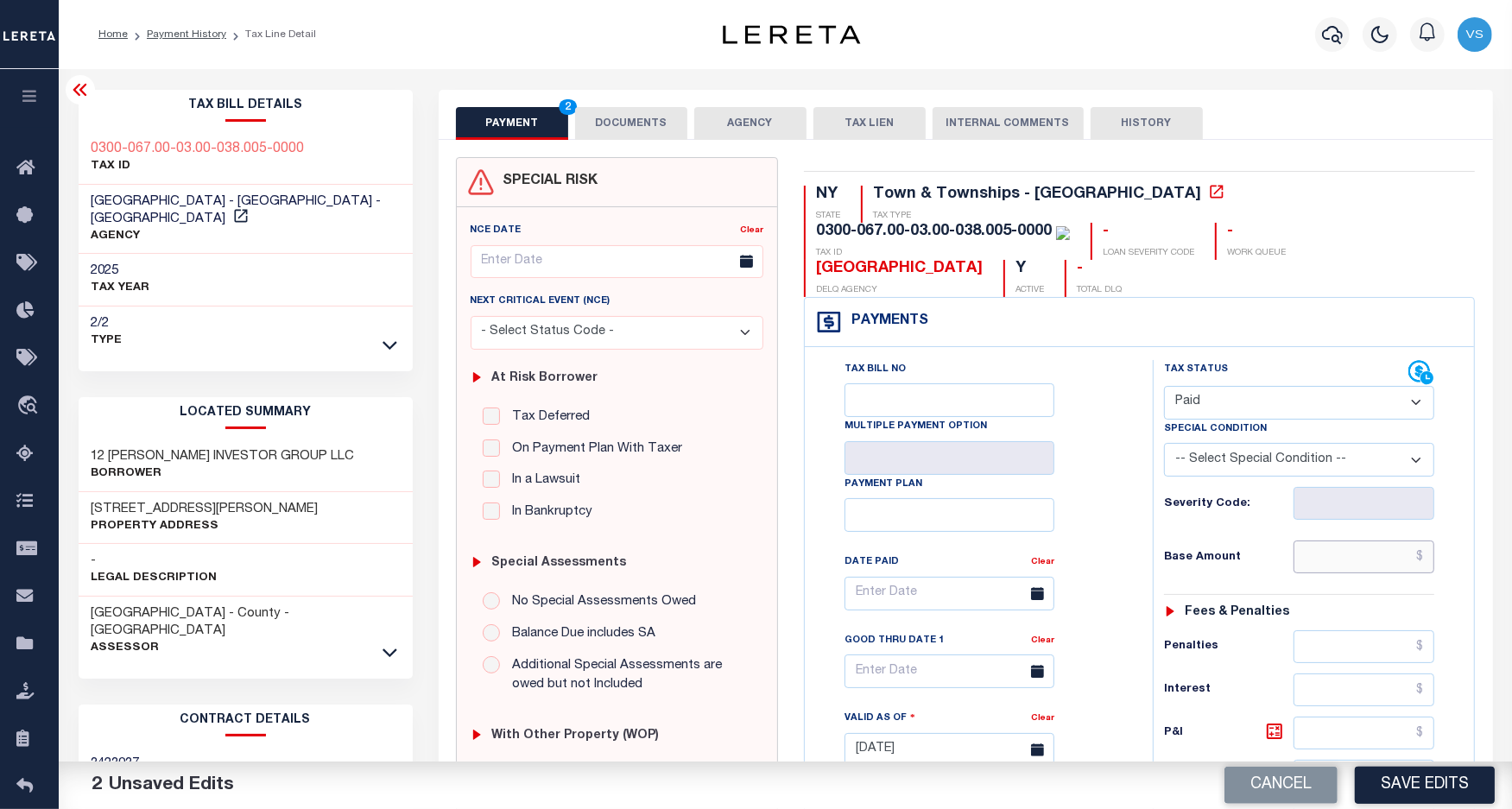
click at [1369, 541] on input "text" at bounding box center [1363, 558] width 142 height 33
paste input "631.08"
type input "$631.08"
click at [645, 118] on button "DOCUMENTS" at bounding box center [631, 123] width 112 height 33
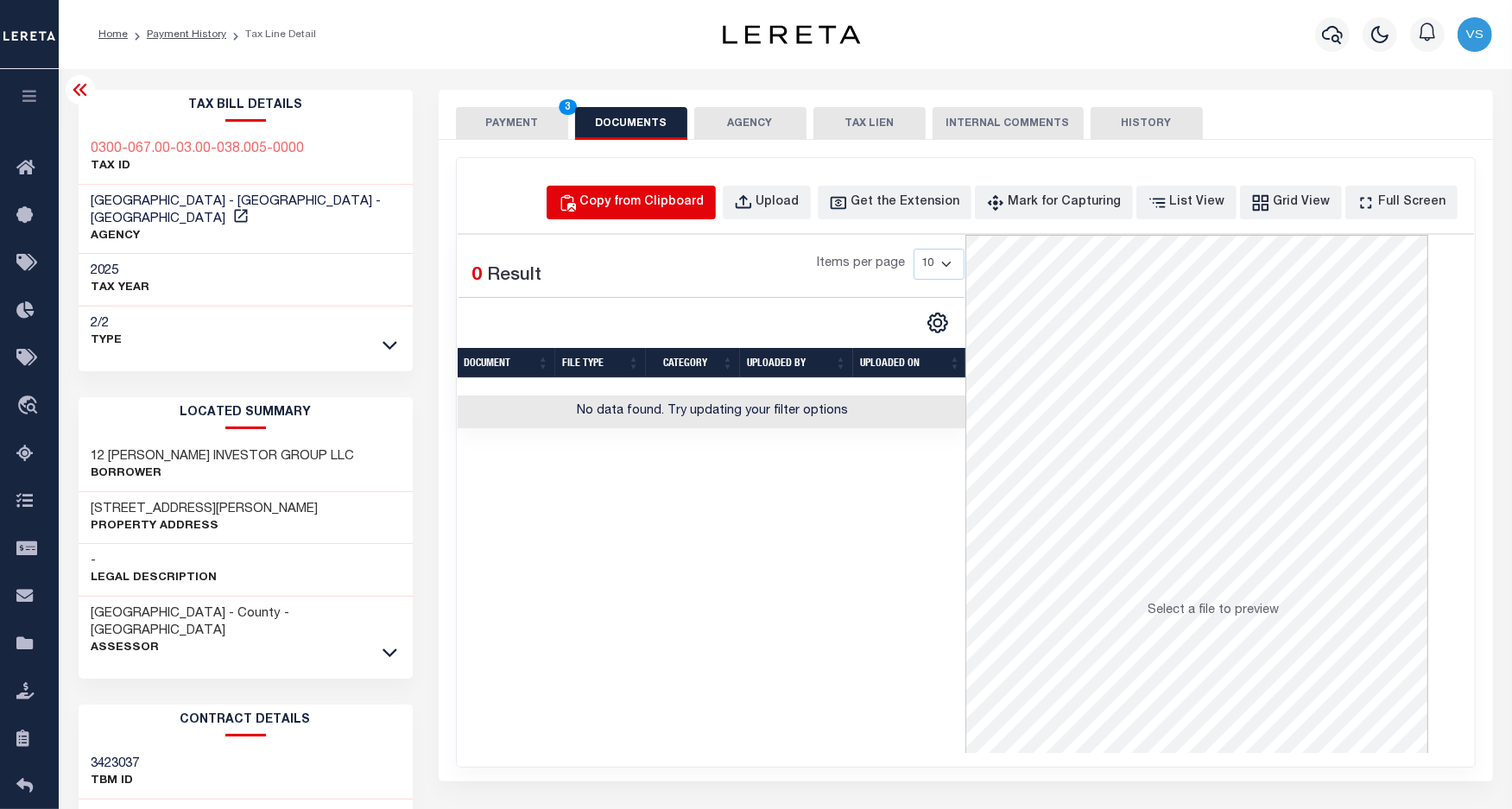
click at [661, 208] on div "Copy from Clipboard" at bounding box center [642, 202] width 124 height 19
select select "POP"
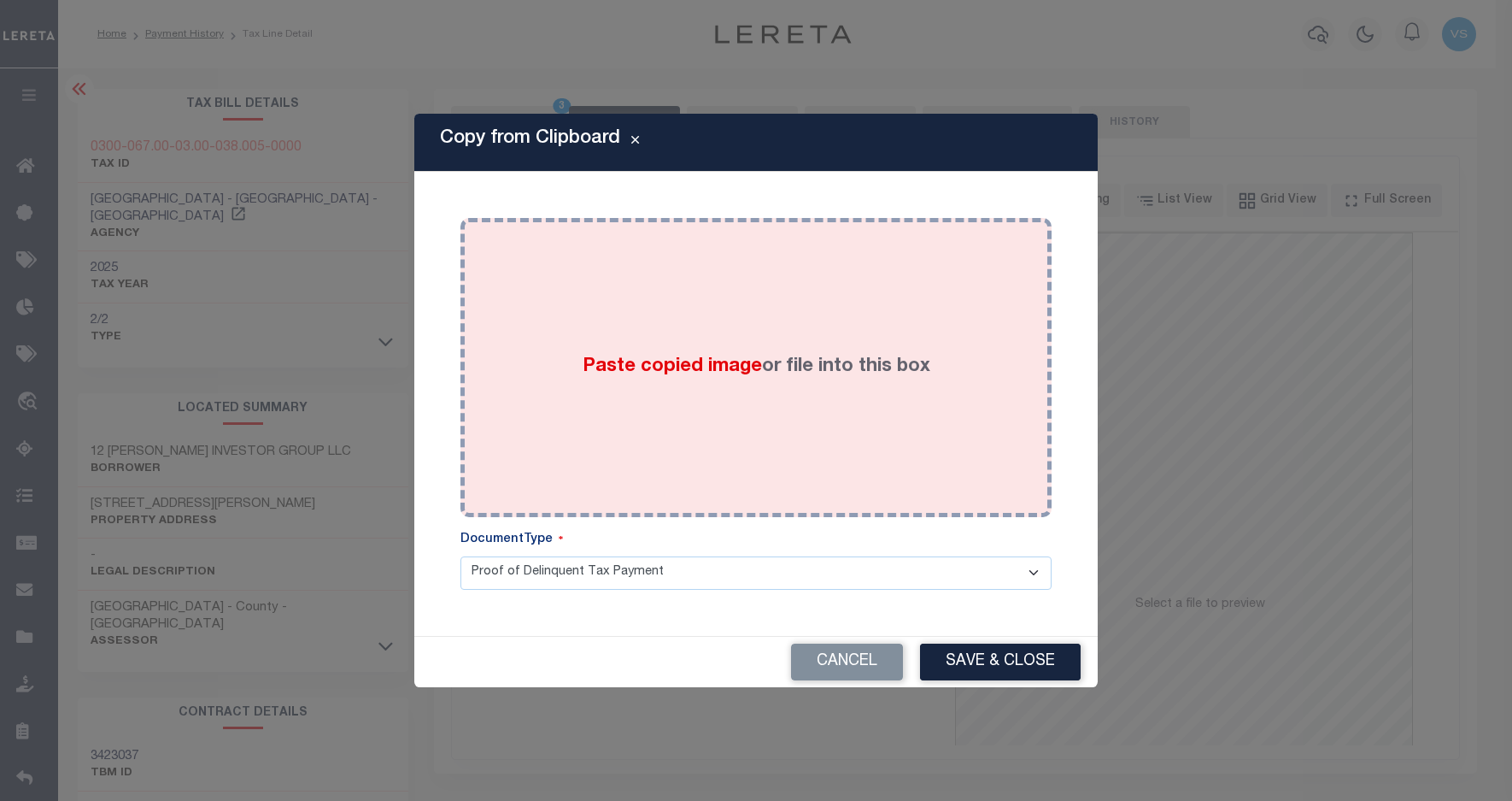
click at [708, 296] on div "Paste copied image or file into this box" at bounding box center [756, 367] width 565 height 273
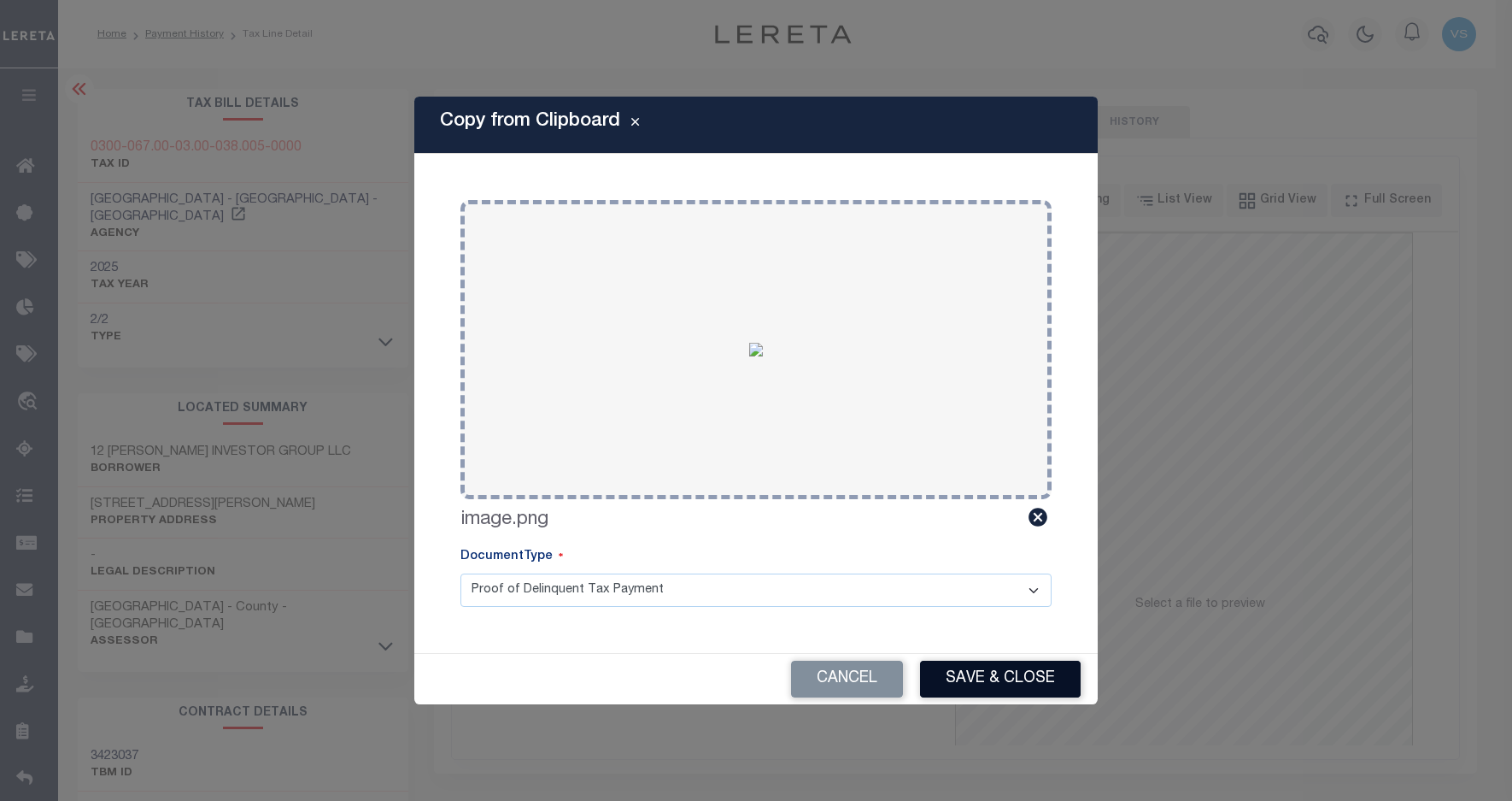
click at [989, 671] on button "Save & Close" at bounding box center [1001, 679] width 161 height 37
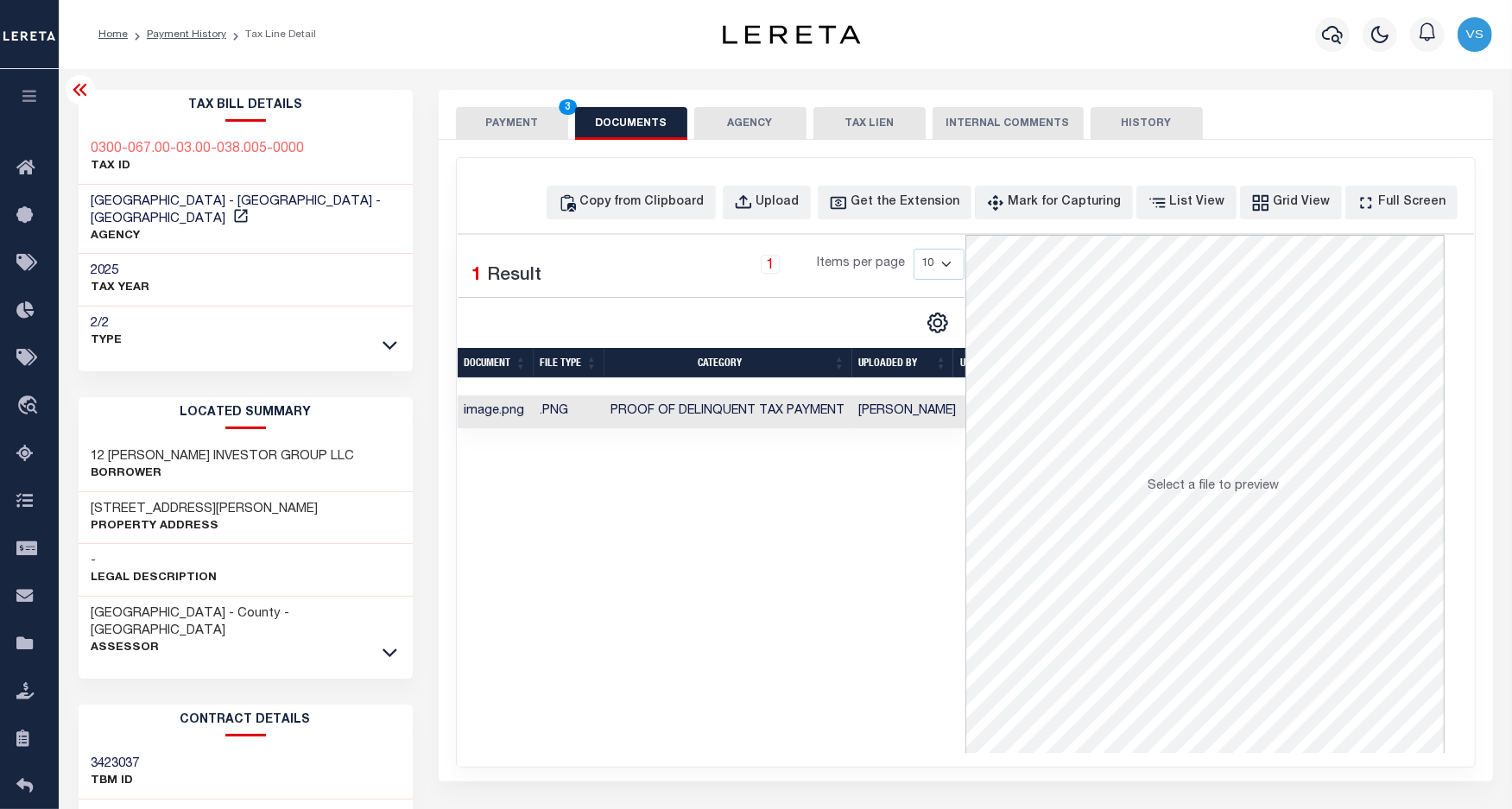
click at [514, 126] on button "PAYMENT 3" at bounding box center [511, 123] width 112 height 33
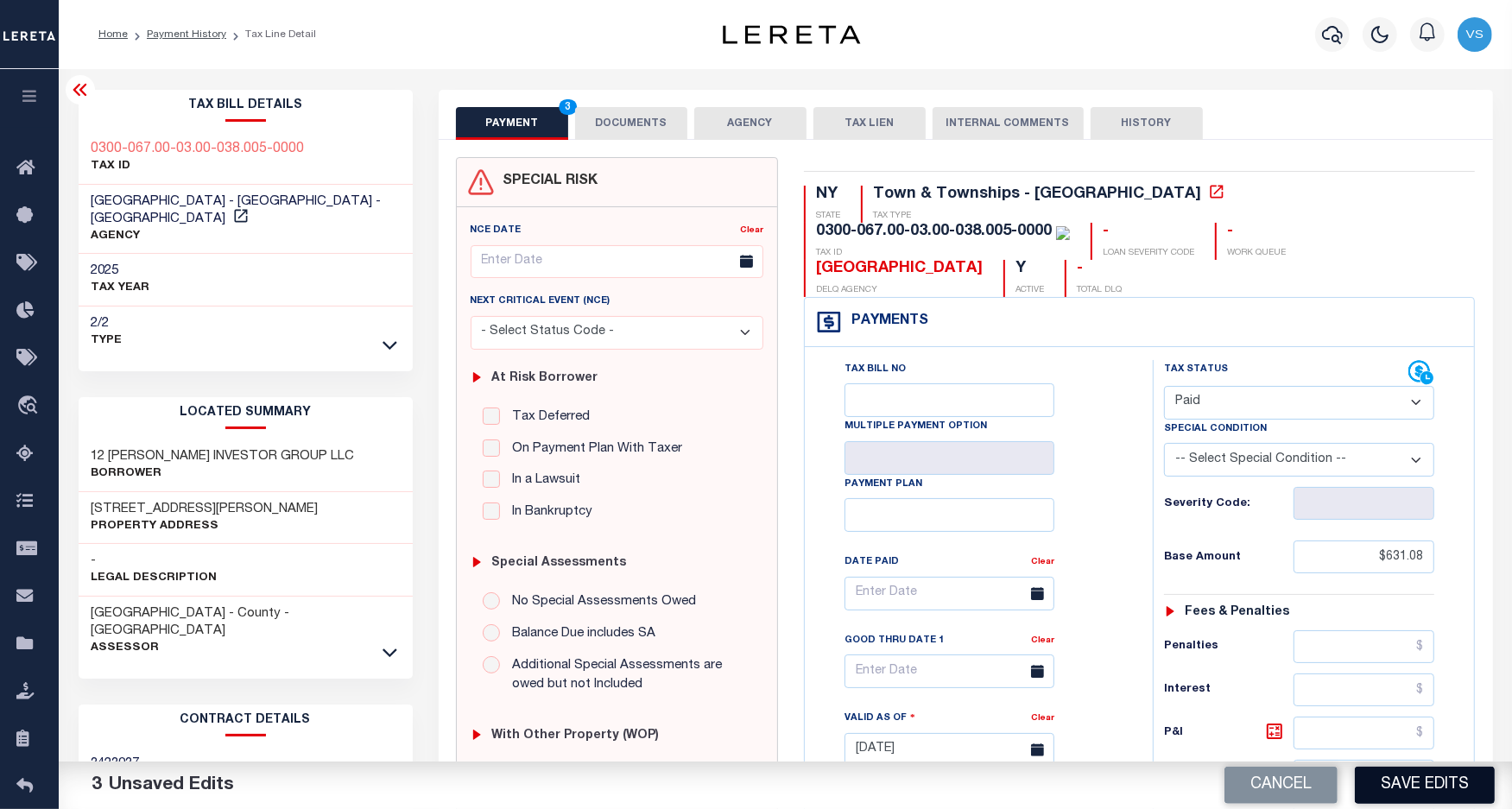
click at [1400, 787] on button "Save Edits" at bounding box center [1424, 786] width 140 height 37
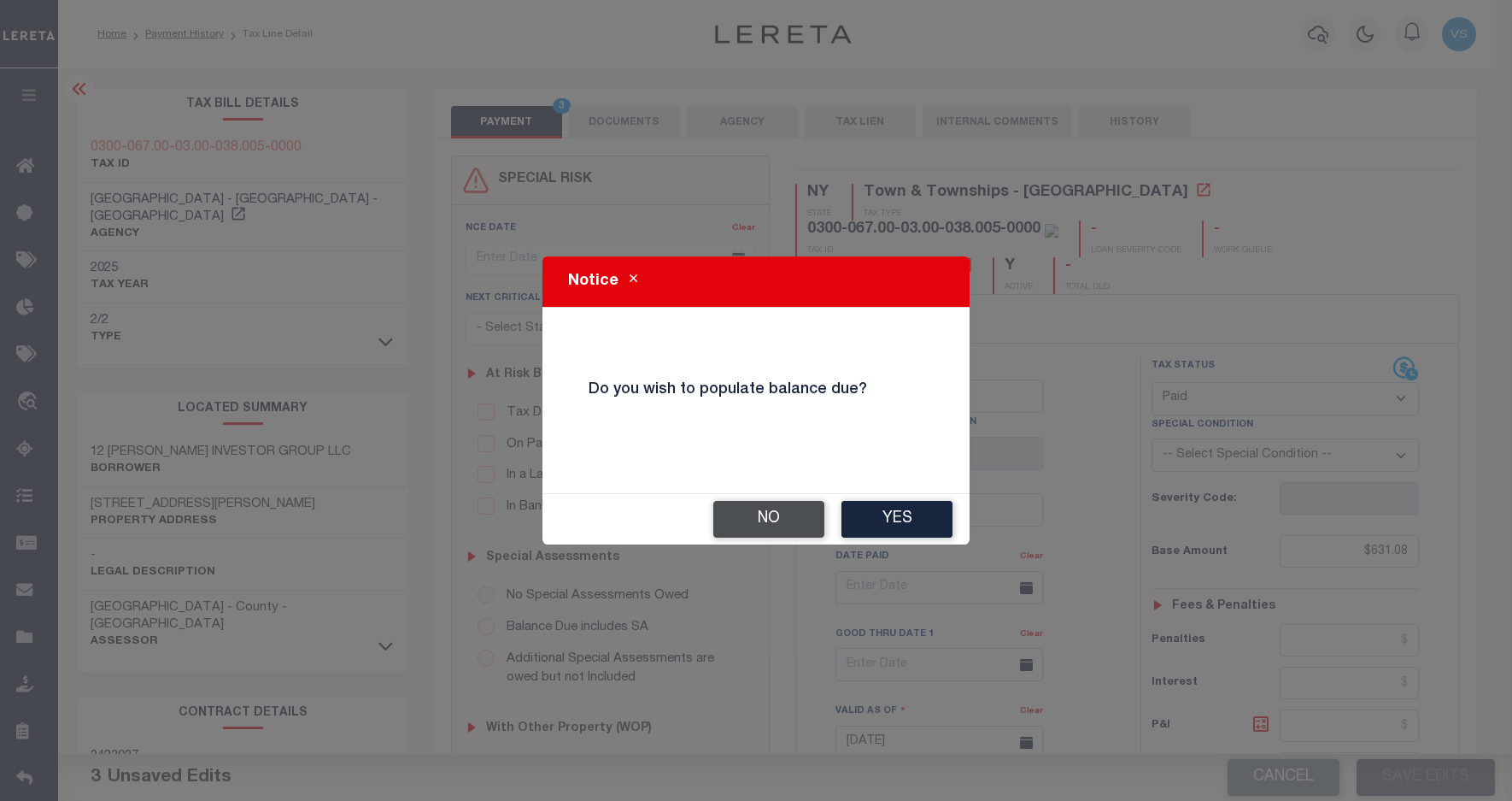
click at [736, 528] on button "No" at bounding box center [769, 519] width 111 height 37
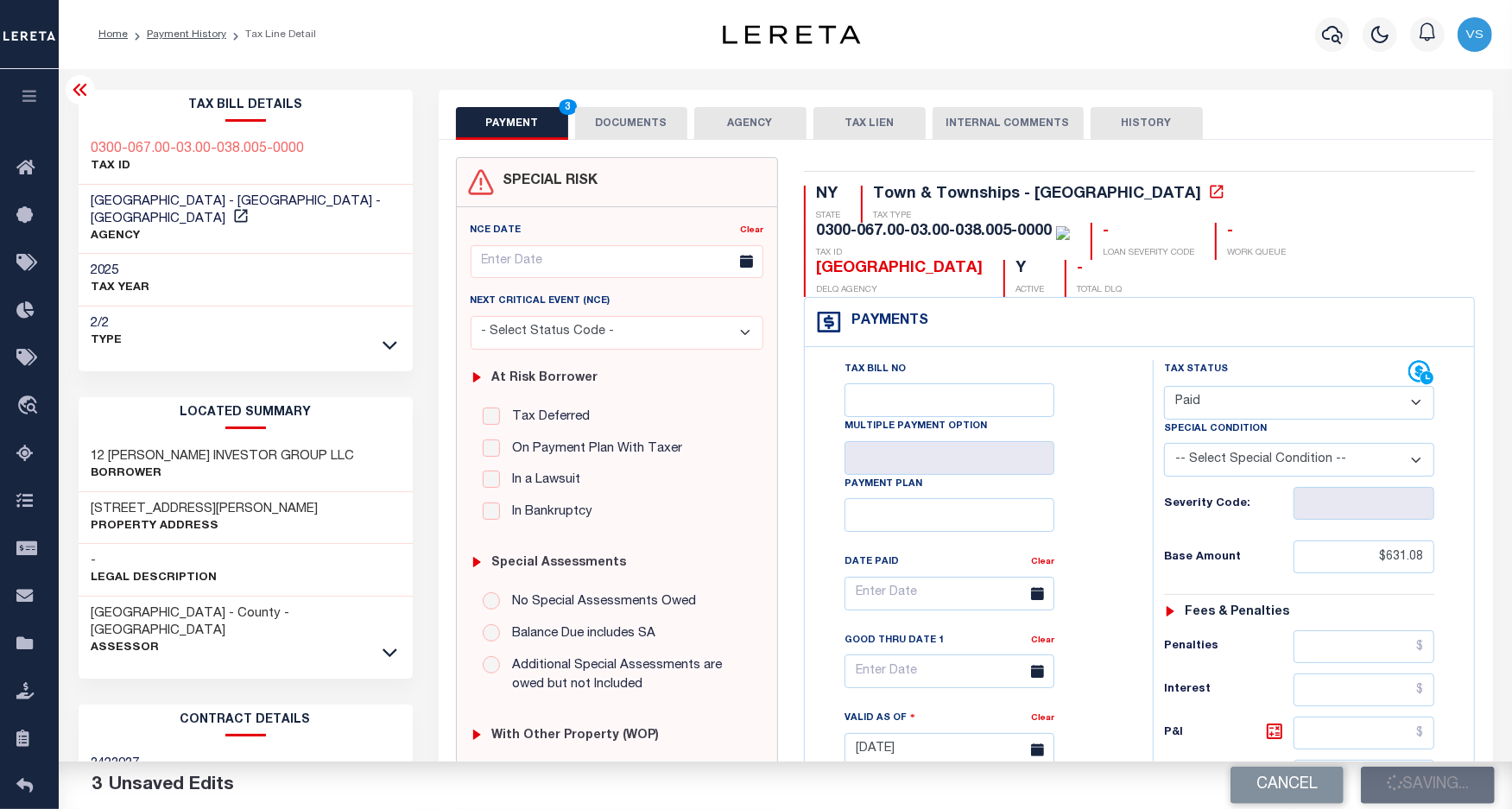
checkbox input "false"
type input "$631.08"
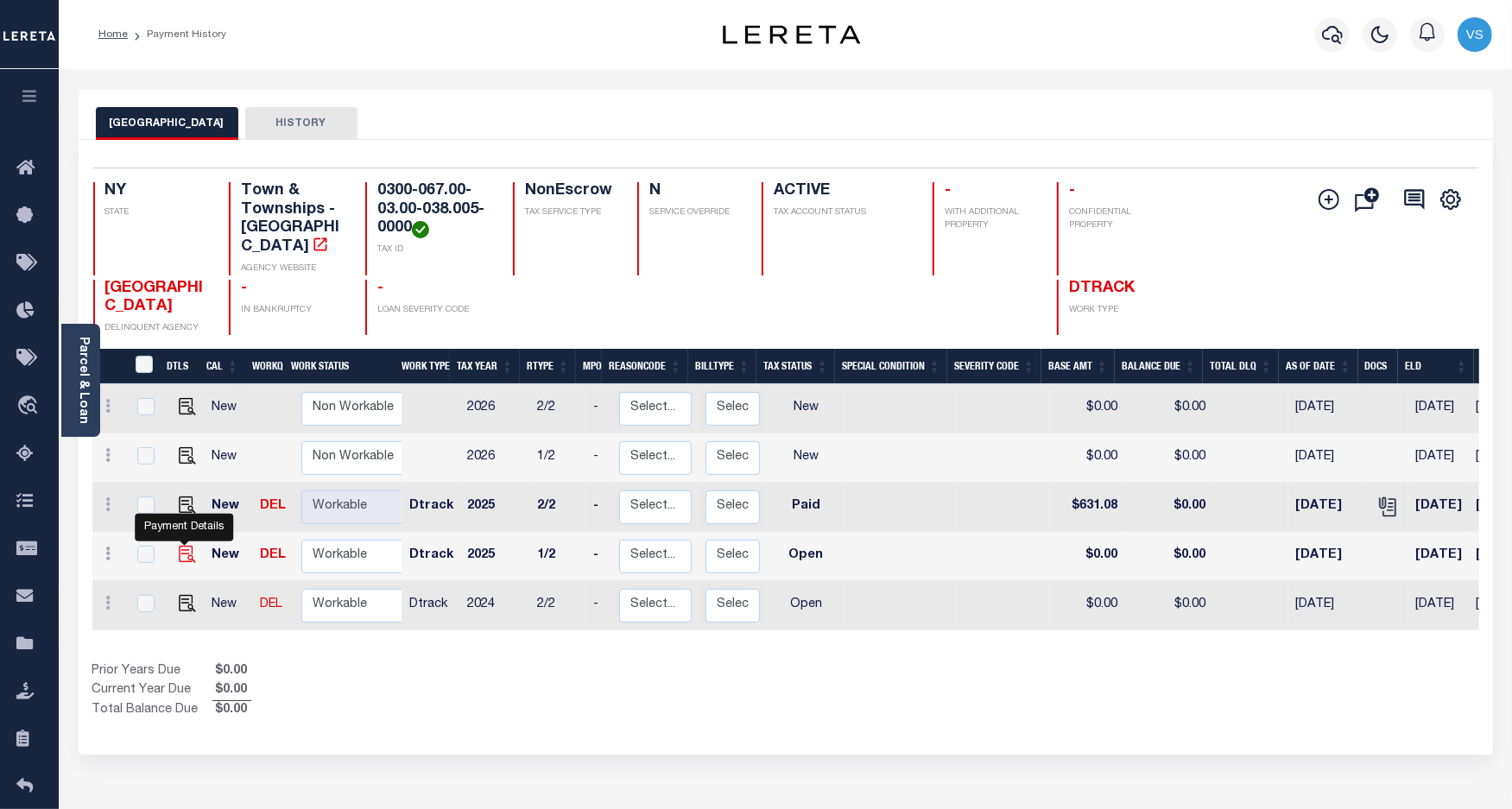
click at [182, 546] on img "" at bounding box center [188, 555] width 18 height 18
checkbox input "true"
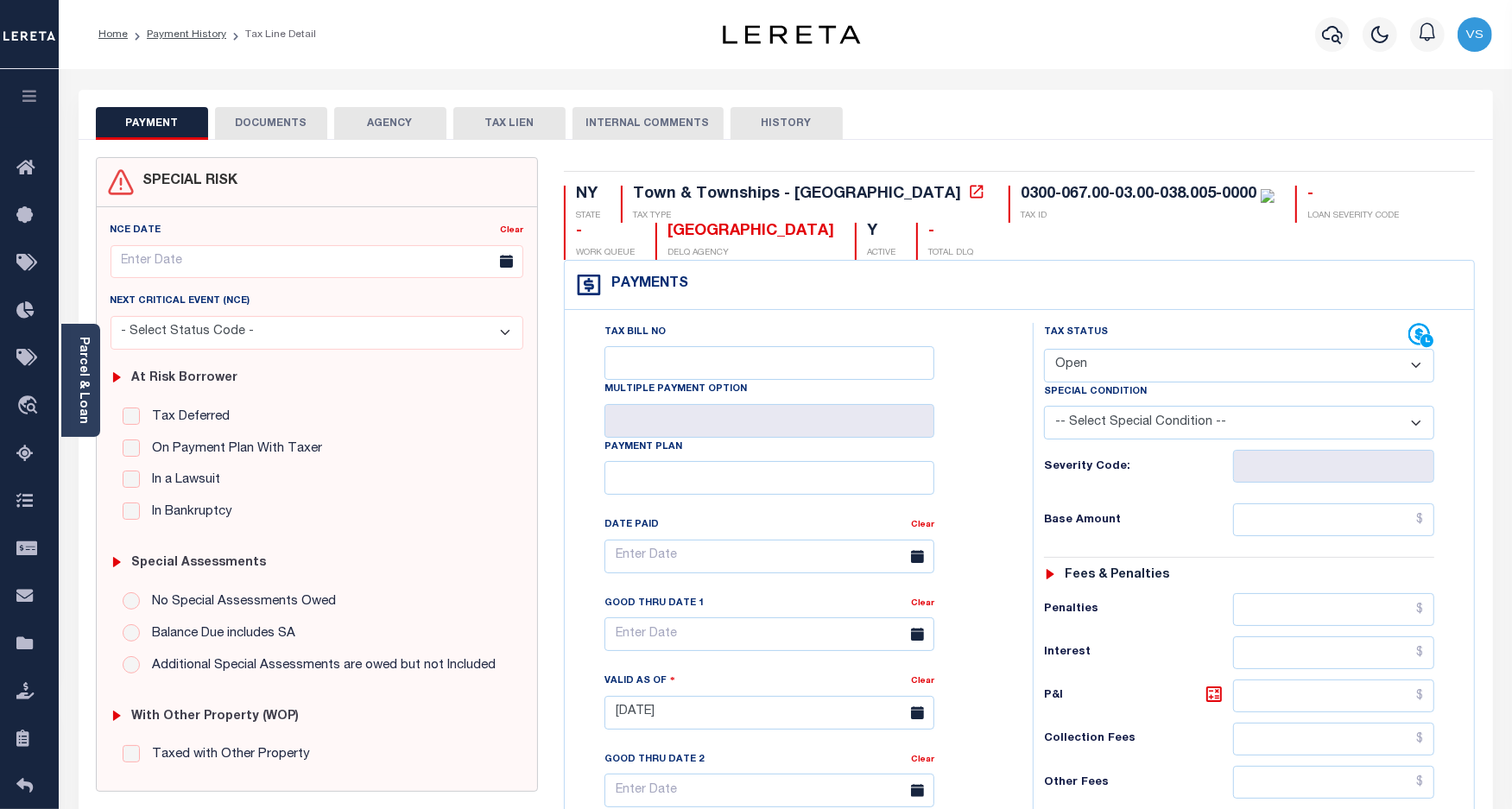
click at [1123, 373] on select "- Select Status Code - Open Due/Unpaid Paid Incomplete No Tax Due Internal Refu…" at bounding box center [1239, 366] width 391 height 33
select select "PYD"
click at [1044, 350] on select "- Select Status Code - Open Due/Unpaid Paid Incomplete No Tax Due Internal Refu…" at bounding box center [1239, 366] width 391 height 33
type input "[DATE]"
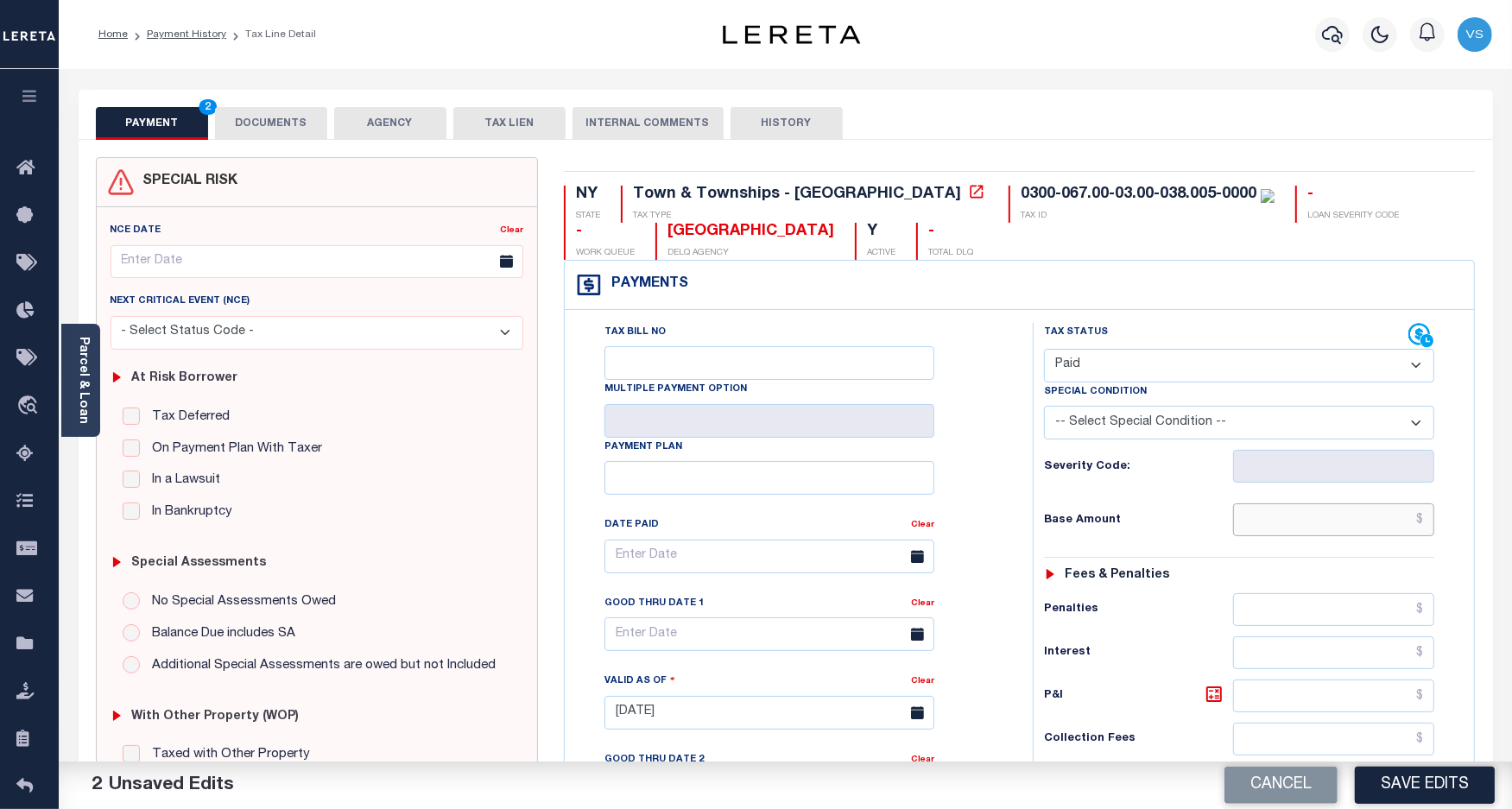
click at [1287, 536] on input "text" at bounding box center [1333, 520] width 201 height 33
paste input "631.08"
type input "$631.08"
click at [287, 119] on button "DOCUMENTS" at bounding box center [271, 123] width 112 height 33
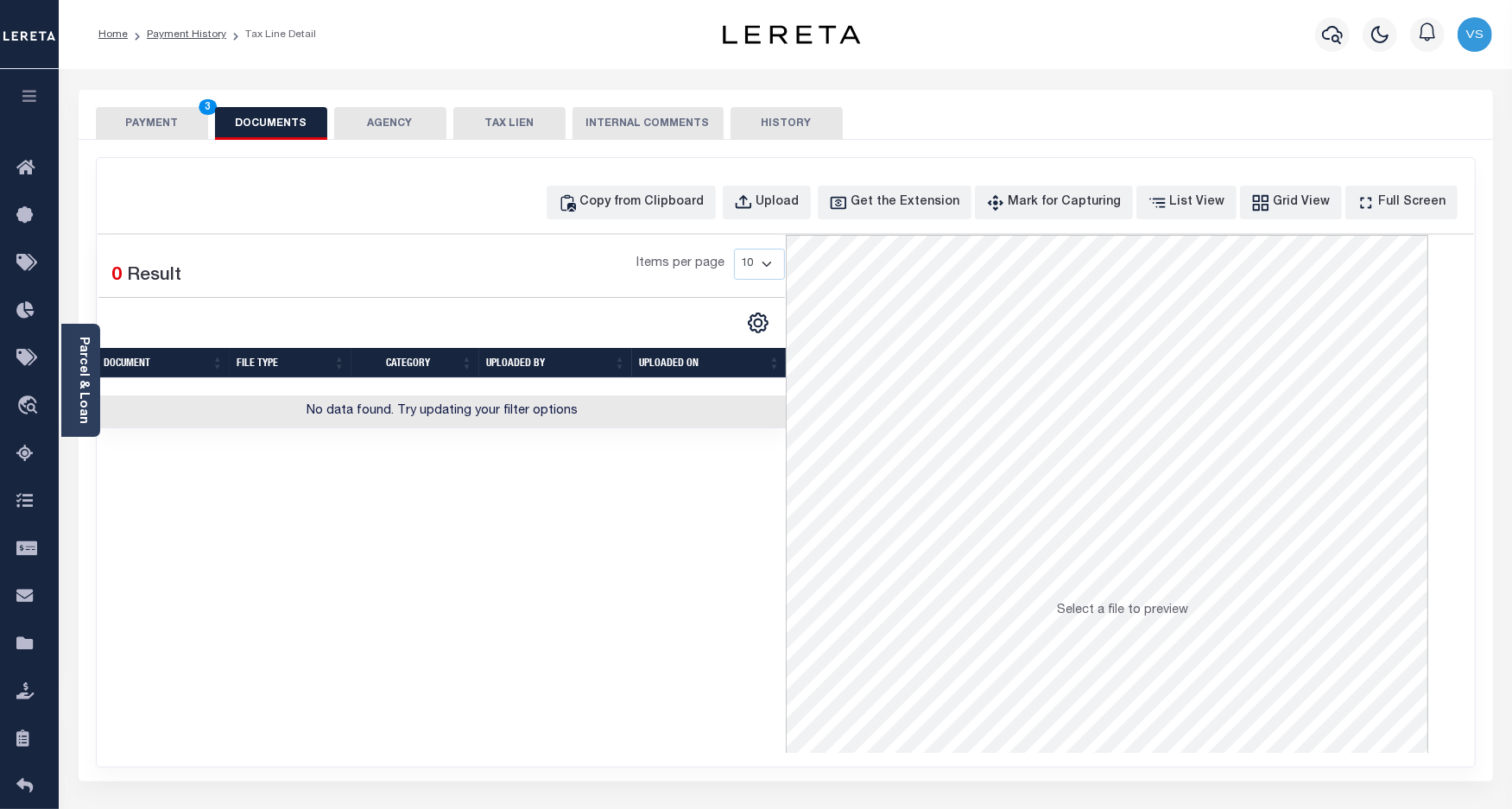
click at [145, 123] on button "PAYMENT 3" at bounding box center [152, 123] width 112 height 33
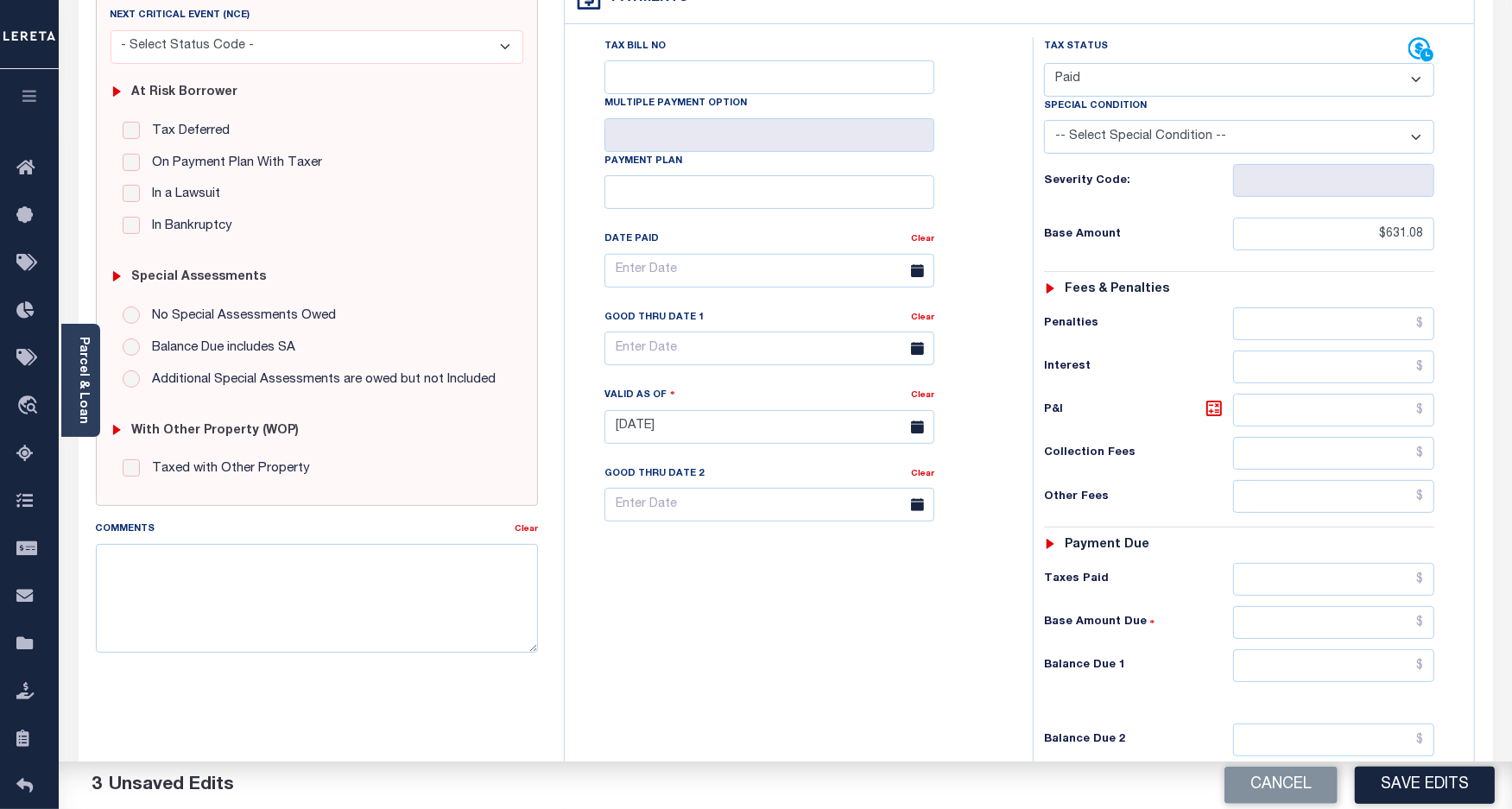
scroll to position [69, 0]
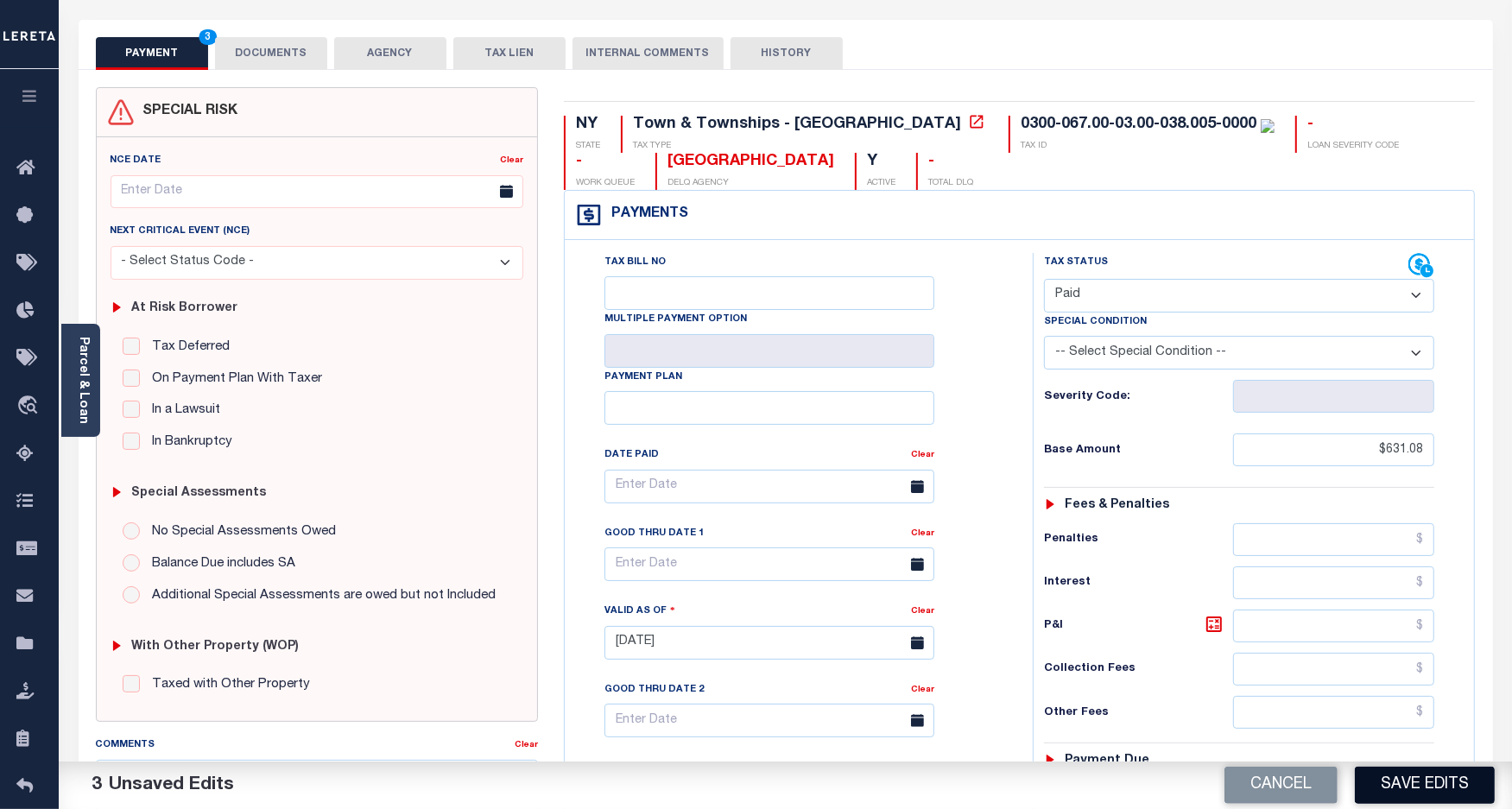
click at [1438, 780] on button "Save Edits" at bounding box center [1424, 786] width 140 height 37
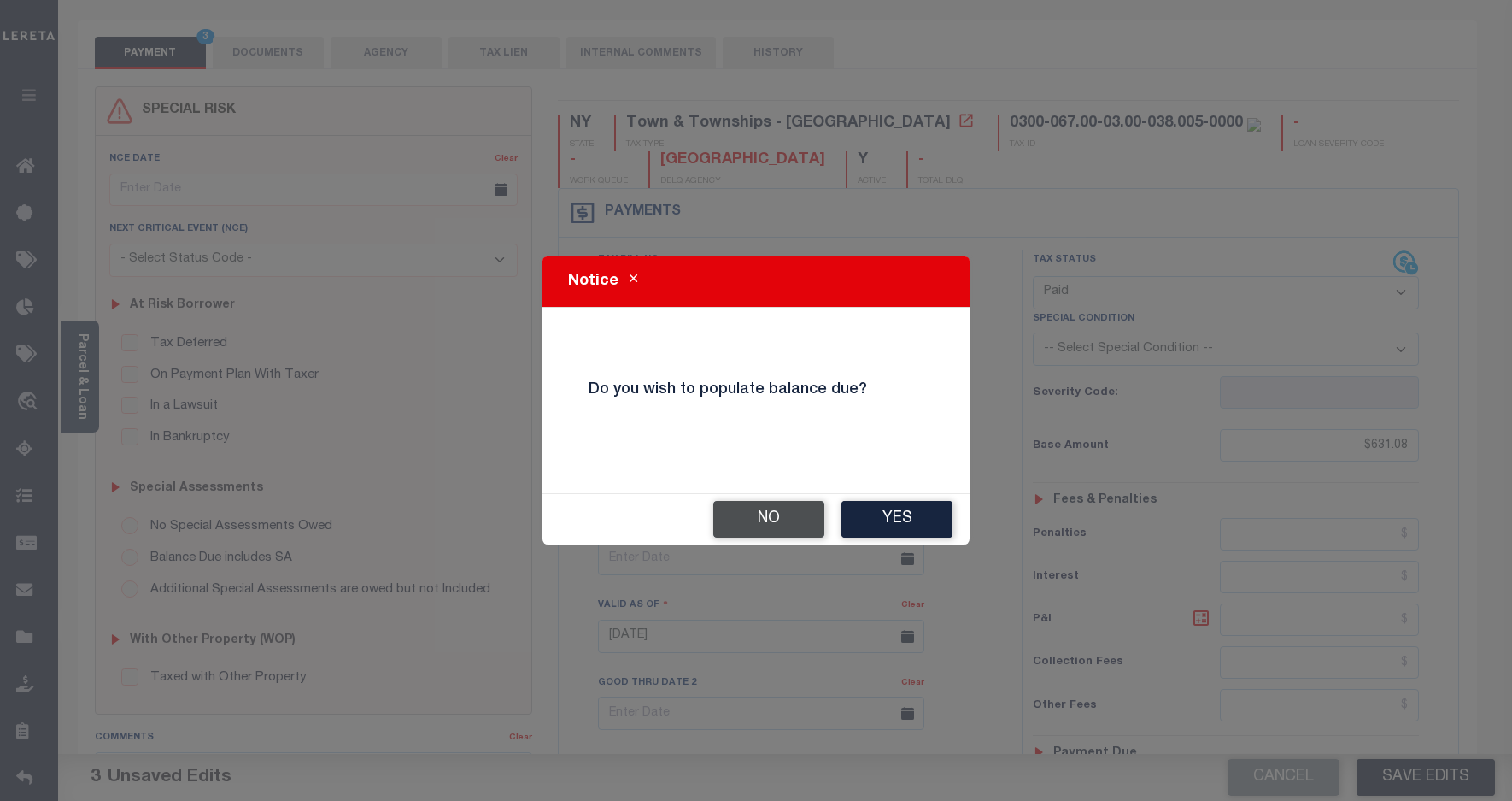
click at [763, 514] on button "No" at bounding box center [769, 519] width 111 height 37
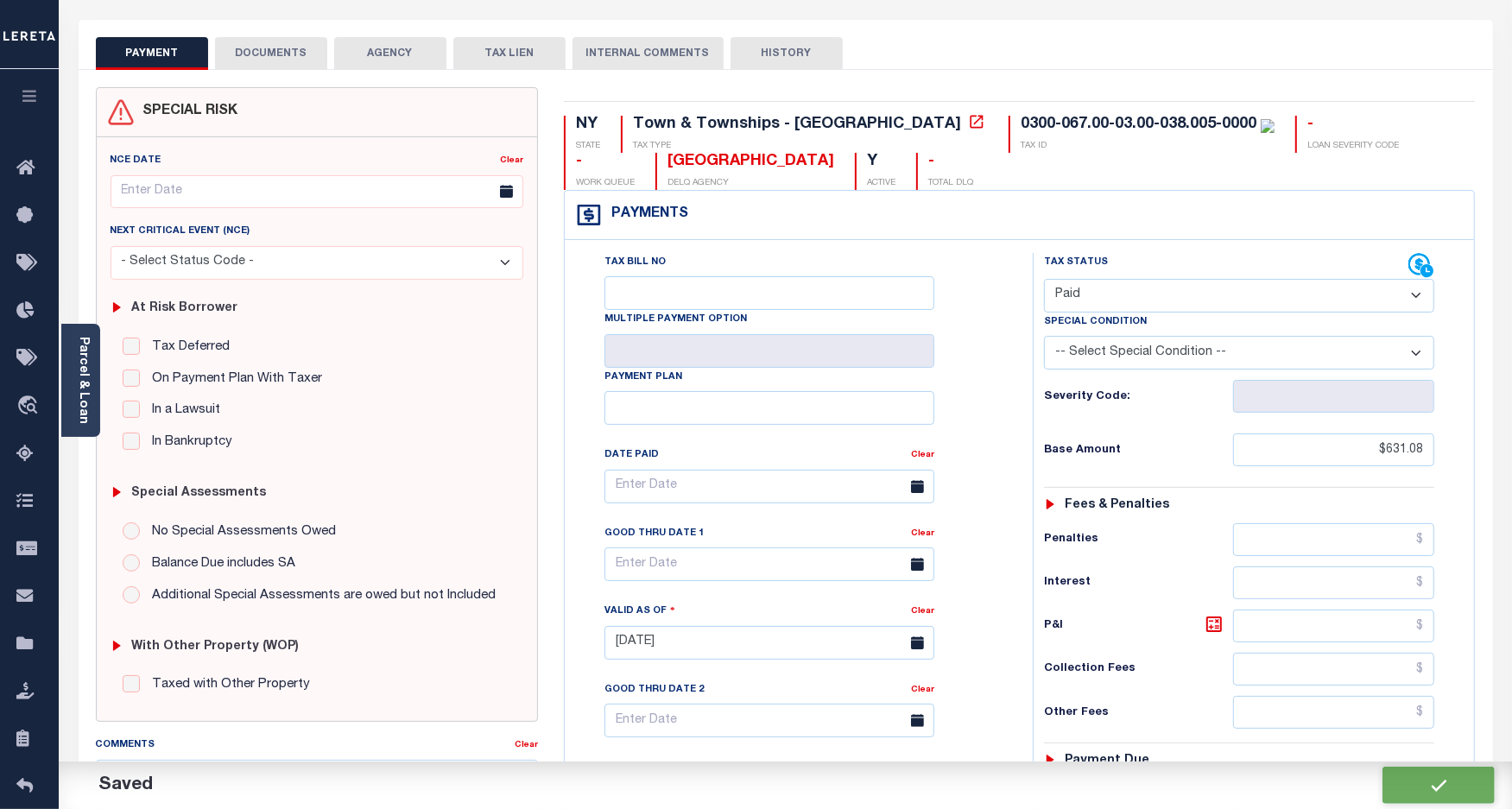
checkbox input "false"
type input "$631.08"
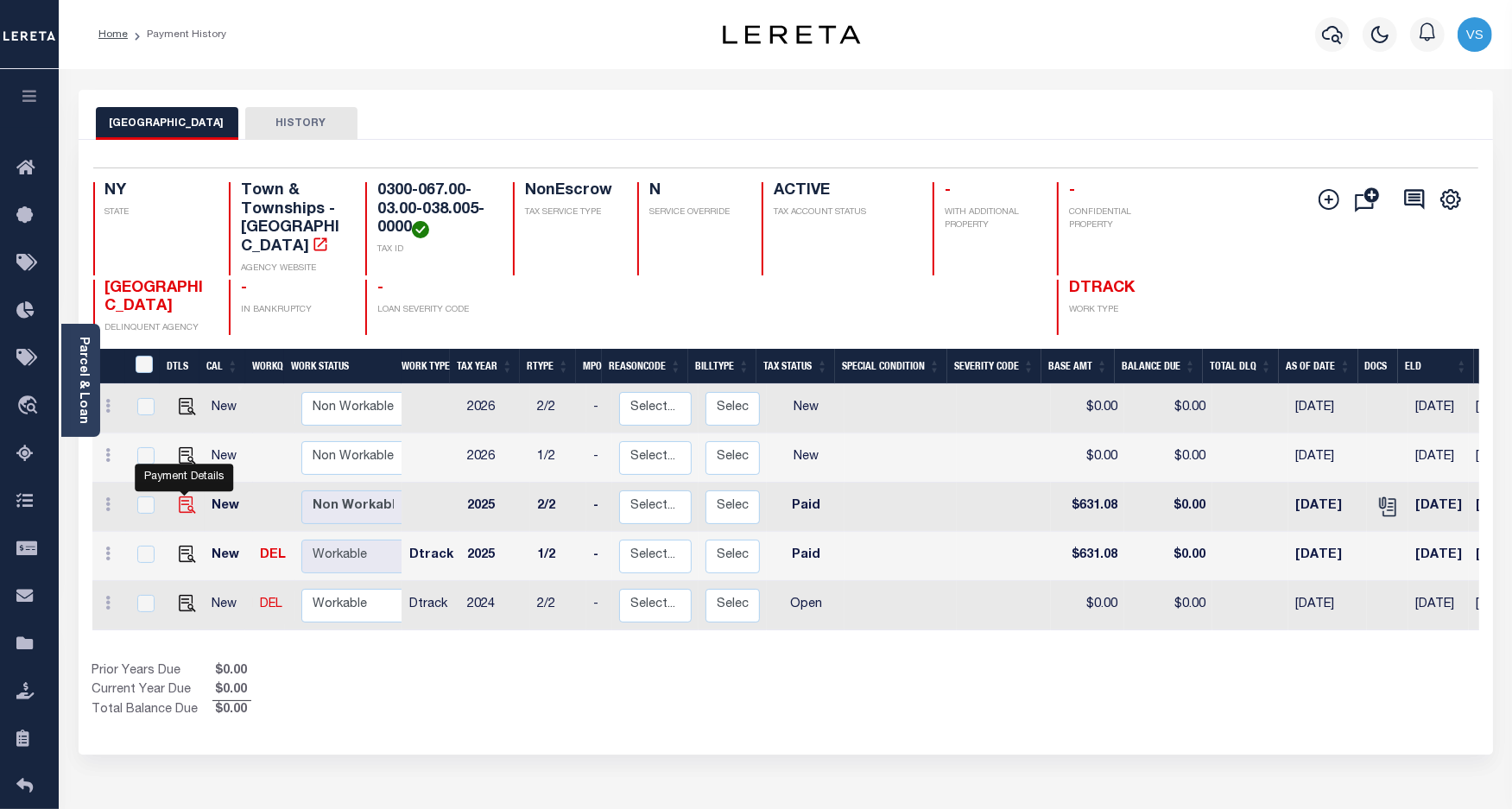
click at [184, 497] on img "" at bounding box center [188, 506] width 18 height 18
checkbox input "true"
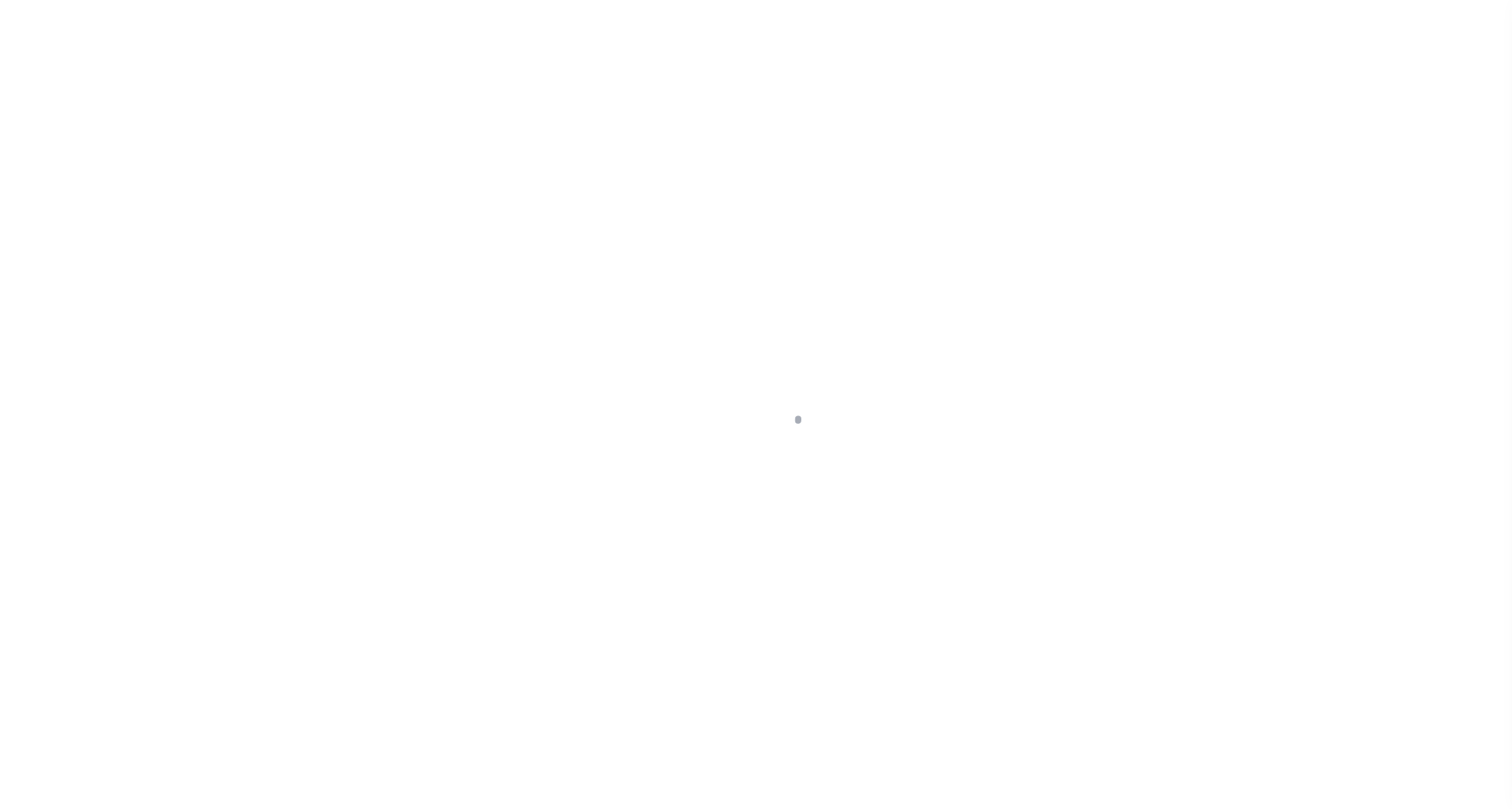
select select "PYD"
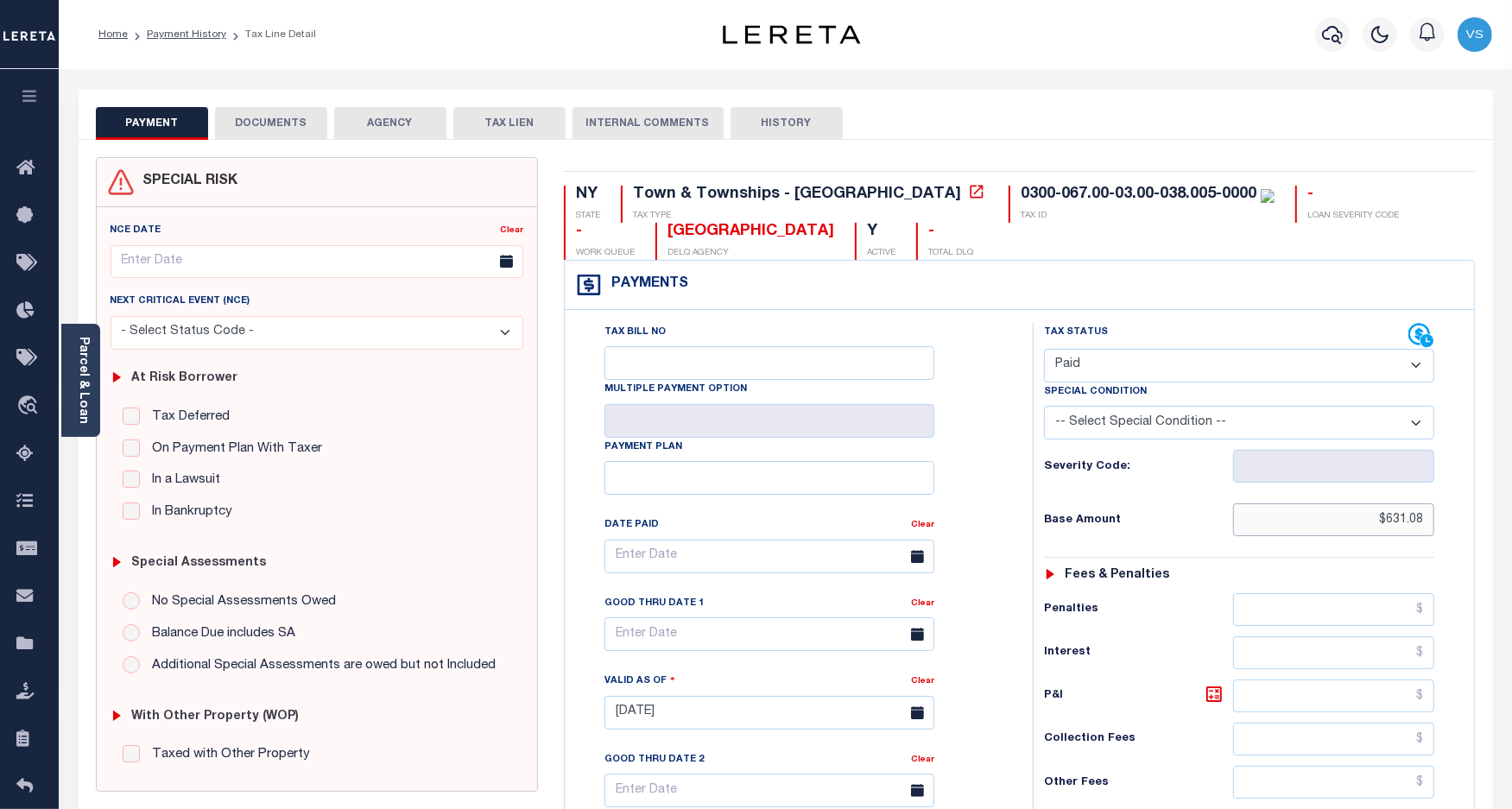
click at [1408, 519] on input "$631.08" at bounding box center [1333, 520] width 201 height 33
paste input "24.83"
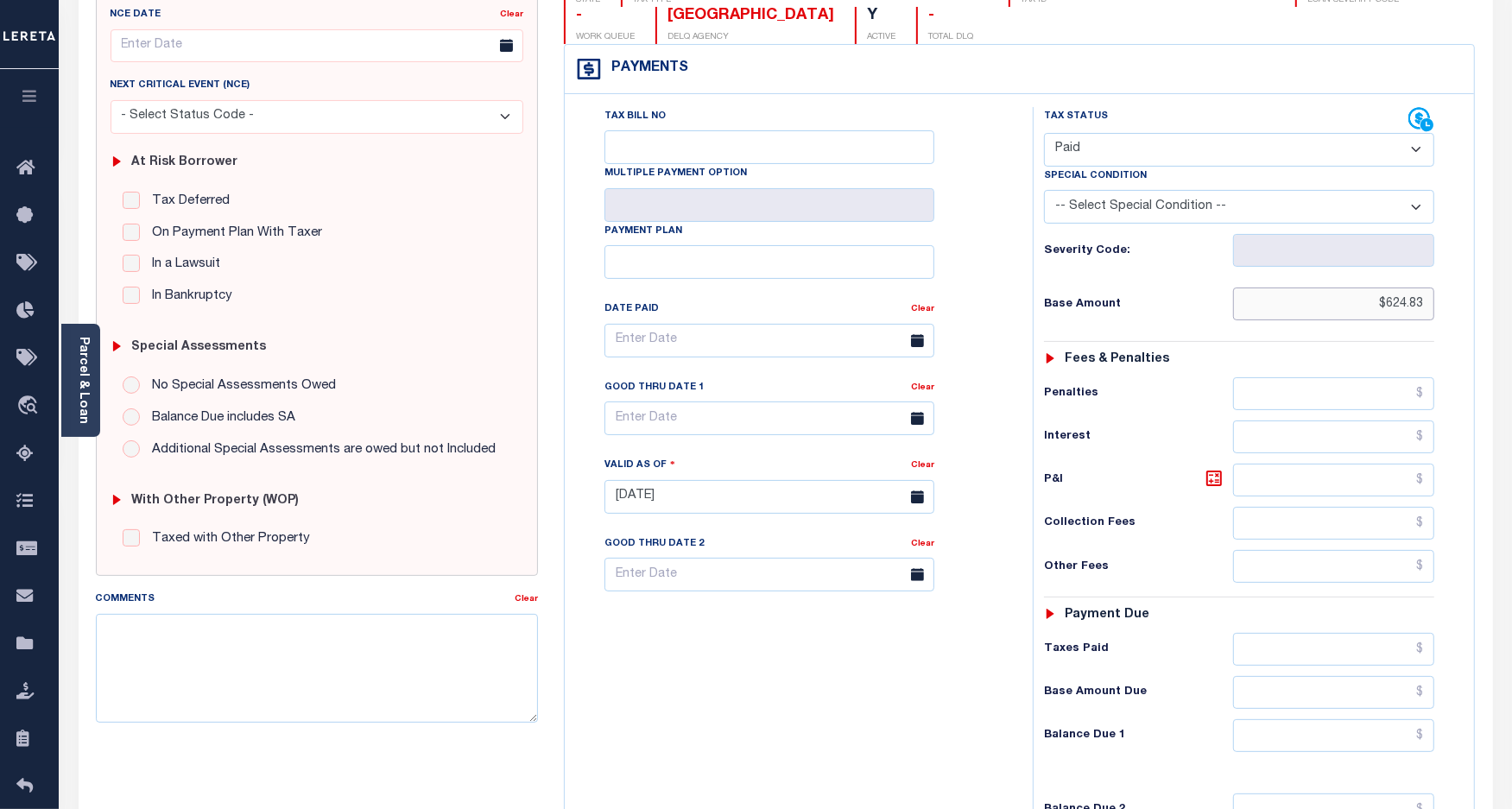
type input "$624.83"
click at [1393, 741] on input "text" at bounding box center [1333, 736] width 201 height 33
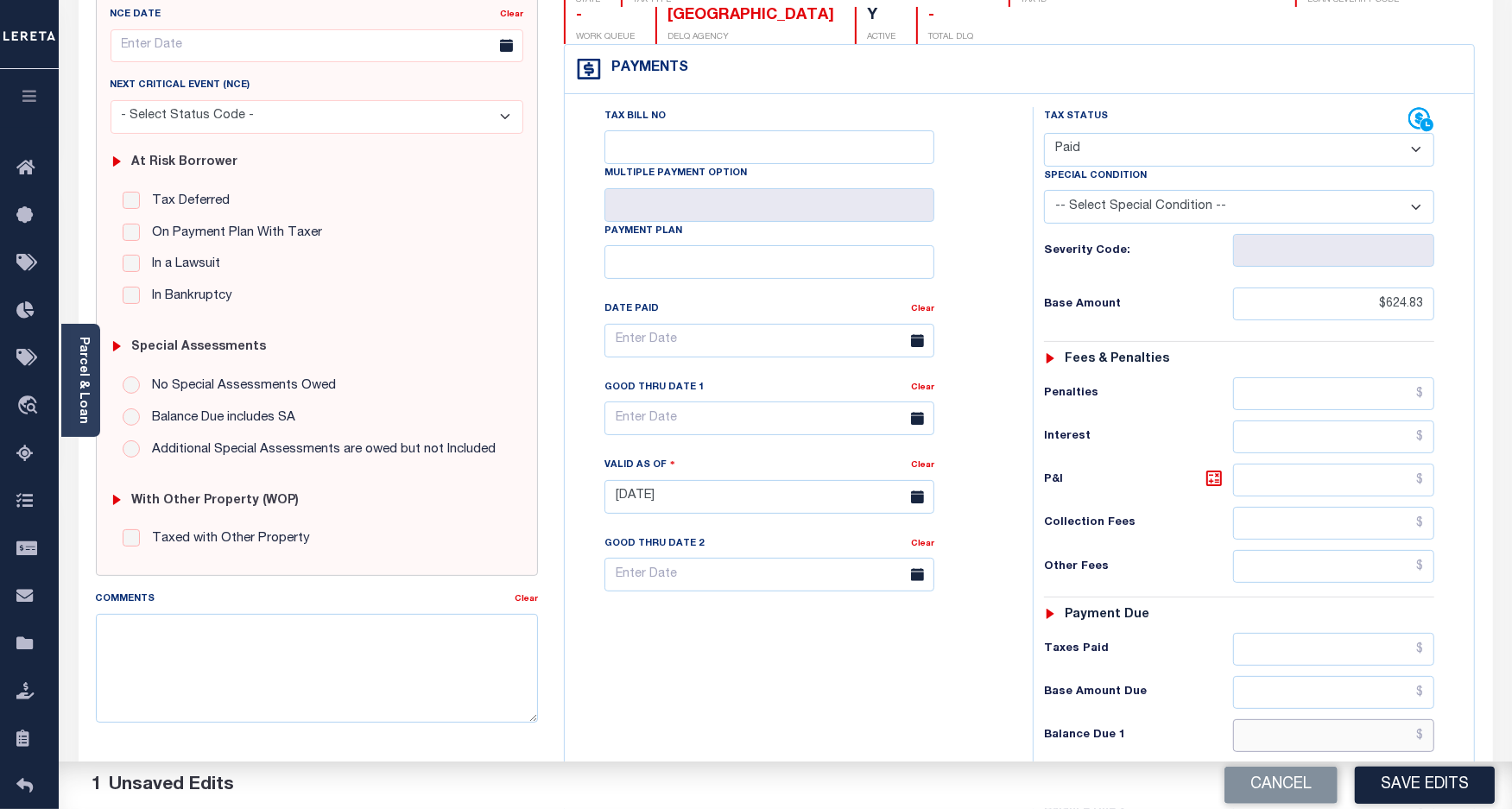
scroll to position [507, 0]
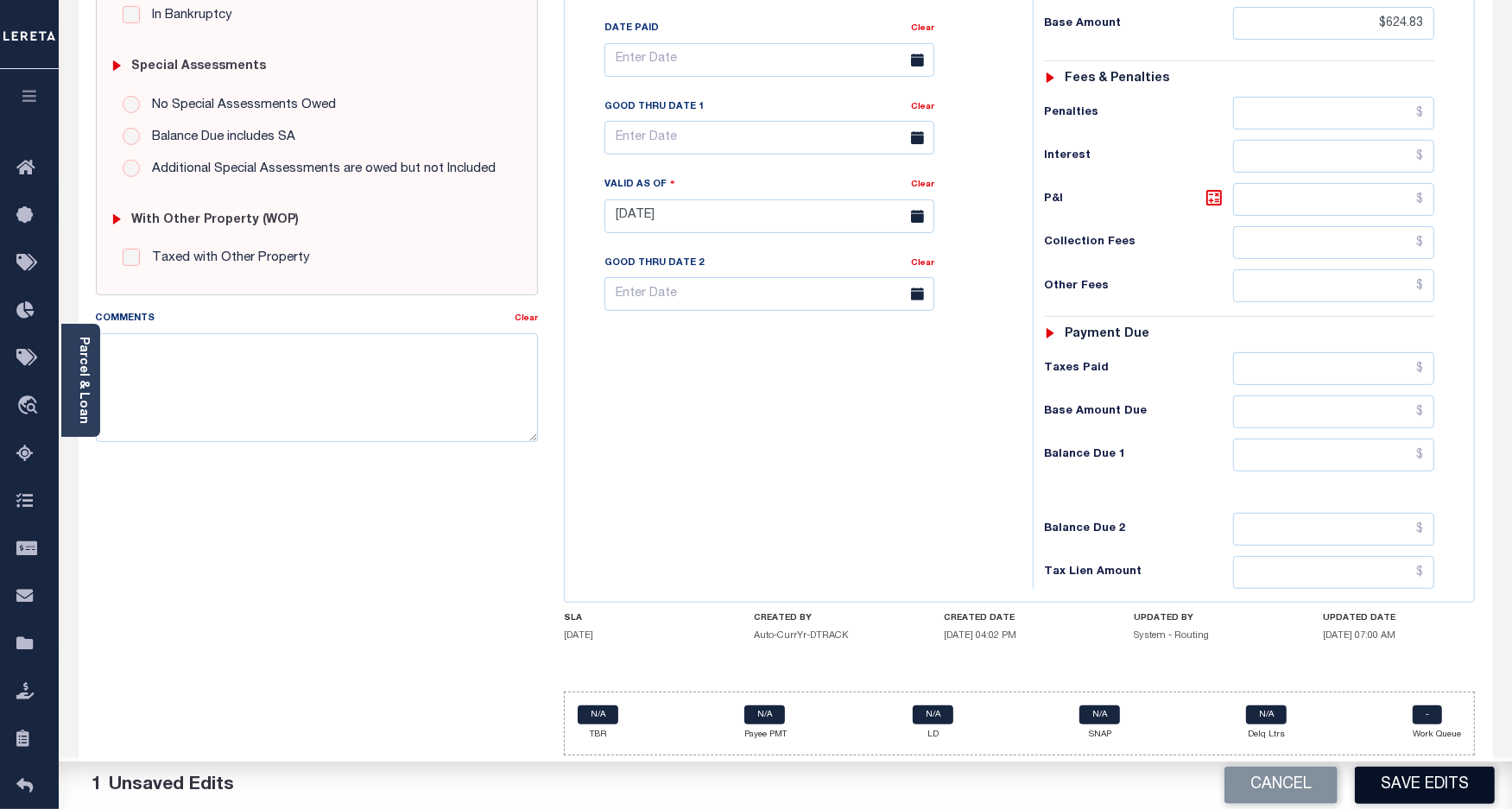
click at [1377, 784] on button "Save Edits" at bounding box center [1424, 786] width 140 height 37
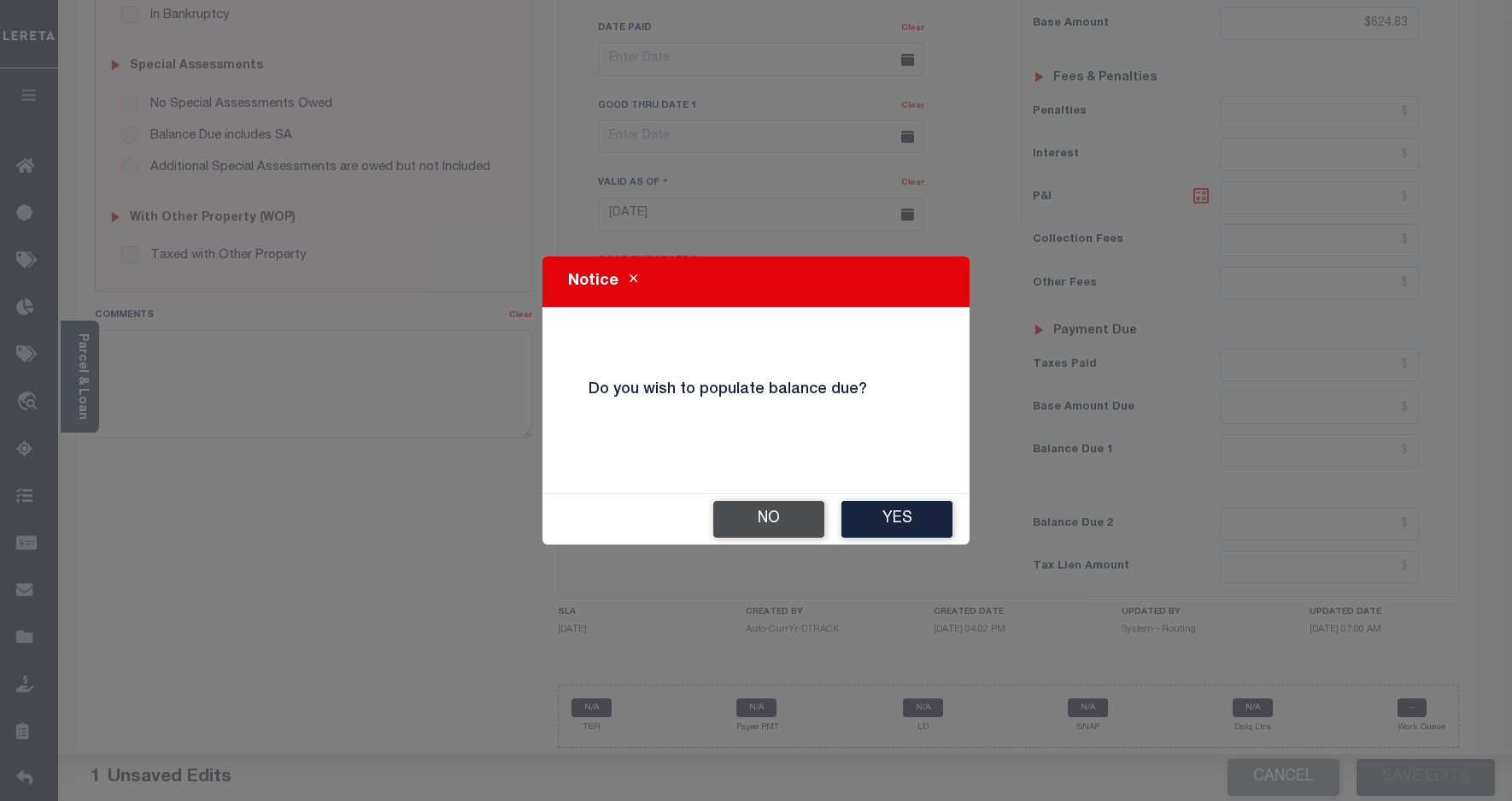
click at [750, 523] on button "No" at bounding box center [769, 519] width 111 height 37
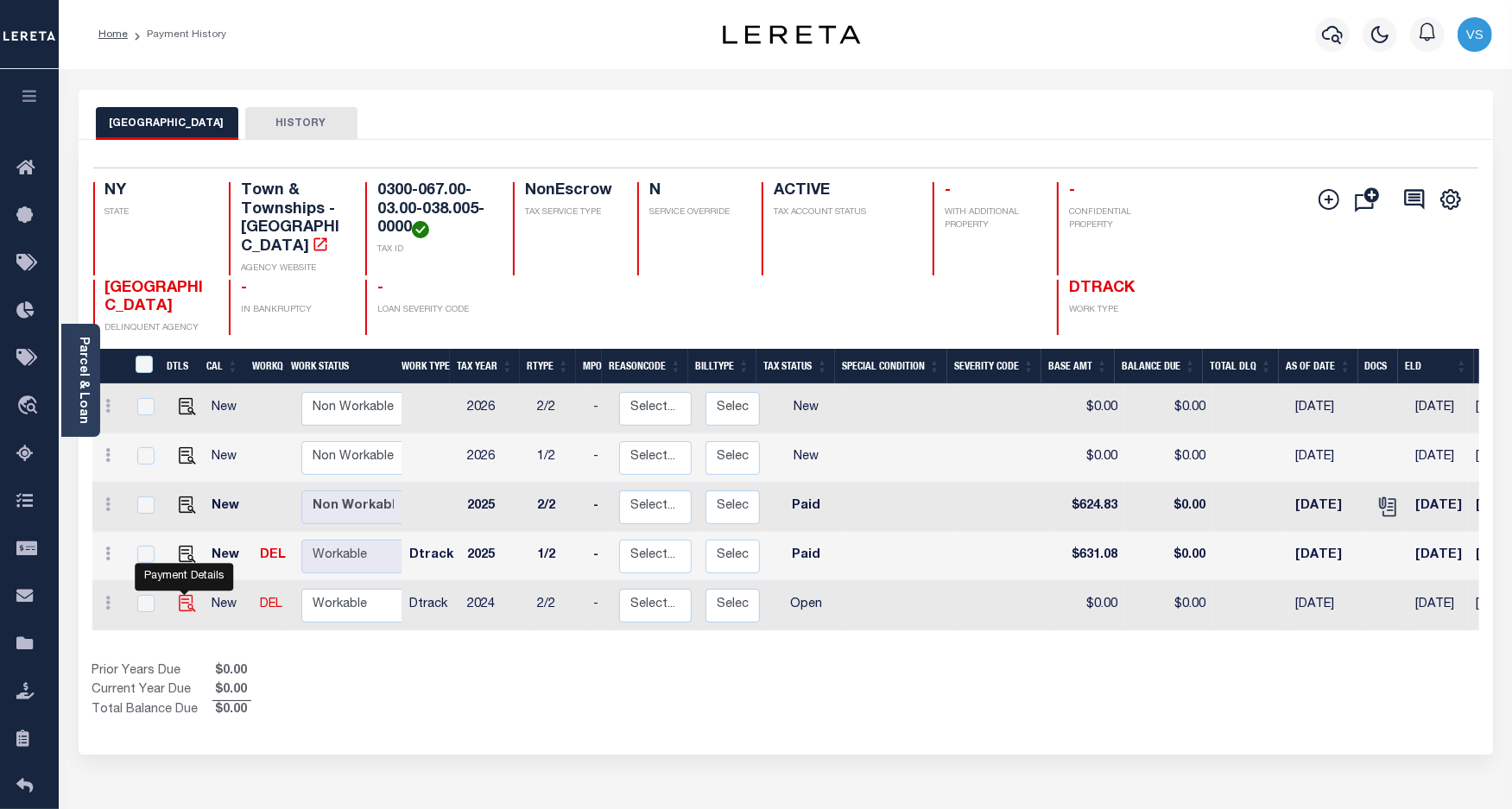
click at [181, 595] on img "" at bounding box center [188, 604] width 18 height 18
checkbox input "true"
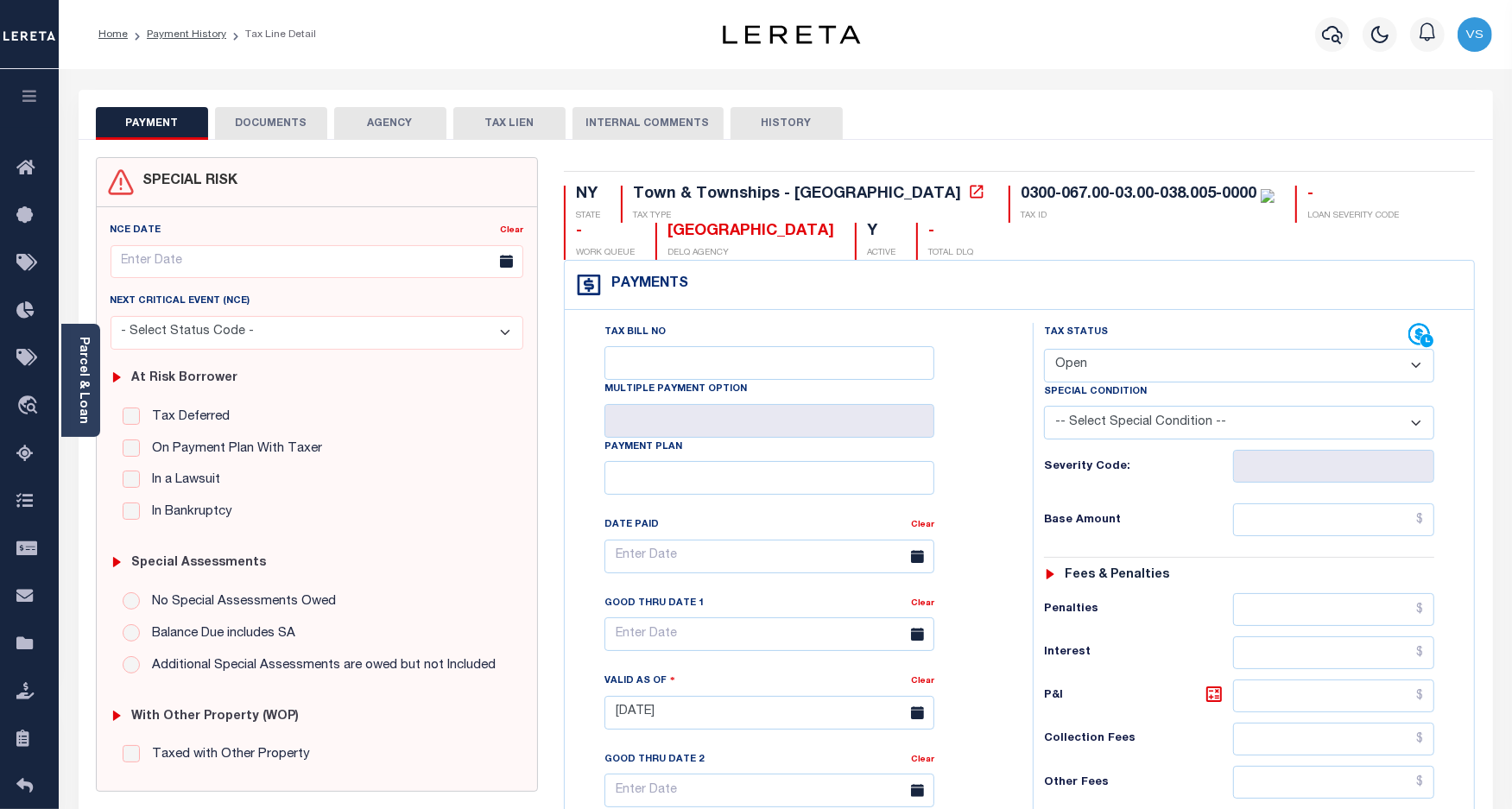
click at [1131, 365] on select "- Select Status Code - Open Due/Unpaid Paid Incomplete No Tax Due Internal Refu…" at bounding box center [1239, 366] width 391 height 33
select select "PYD"
click at [1044, 350] on select "- Select Status Code - Open Due/Unpaid Paid Incomplete No Tax Due Internal Refu…" at bounding box center [1239, 366] width 391 height 33
type input "[DATE]"
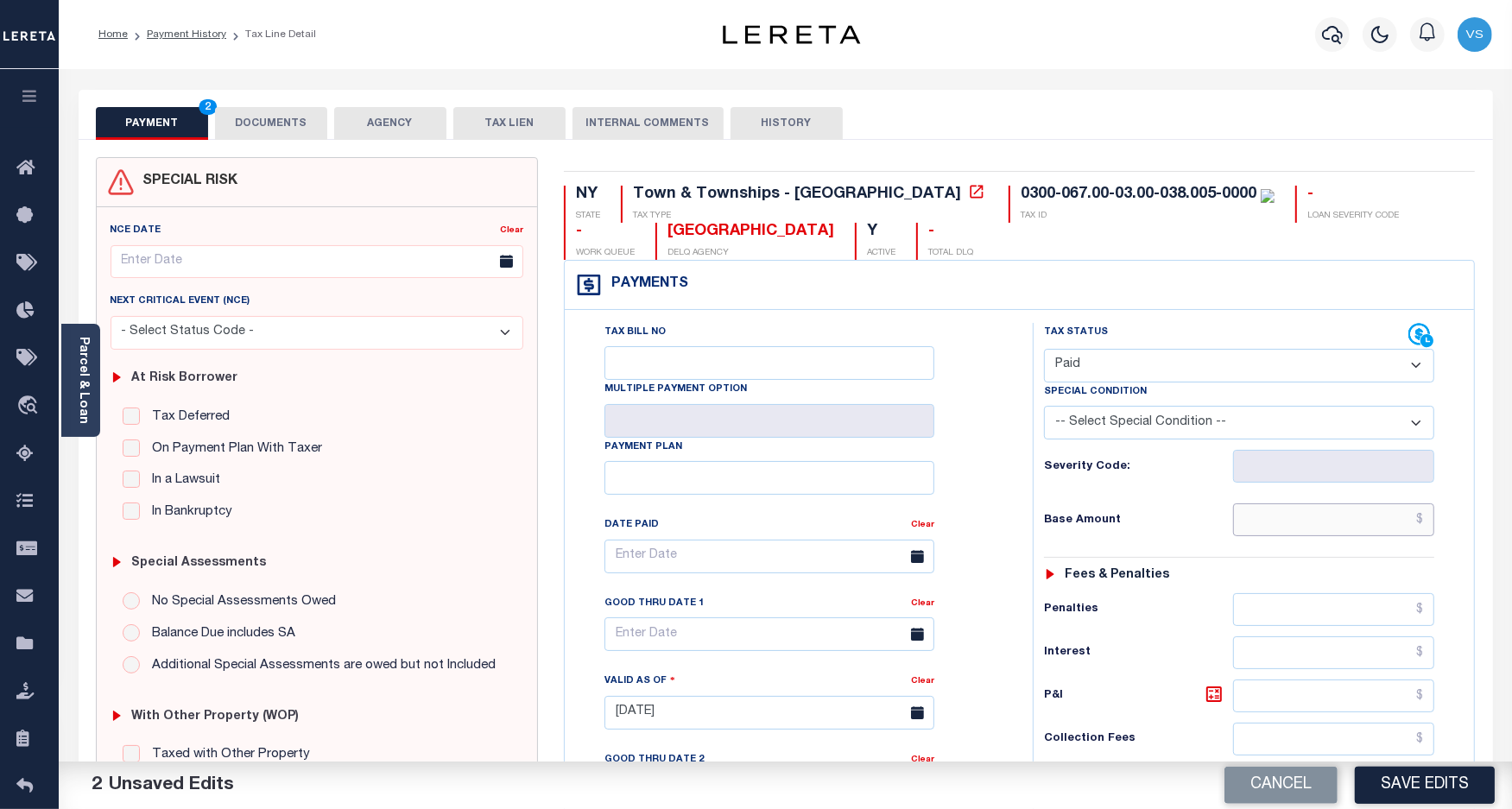
drag, startPoint x: 1302, startPoint y: 520, endPoint x: 1325, endPoint y: 518, distance: 23.1
click at [1310, 520] on input "text" at bounding box center [1333, 520] width 201 height 33
paste input "629.38"
type input "$629.38"
click at [266, 121] on button "DOCUMENTS" at bounding box center [271, 123] width 112 height 33
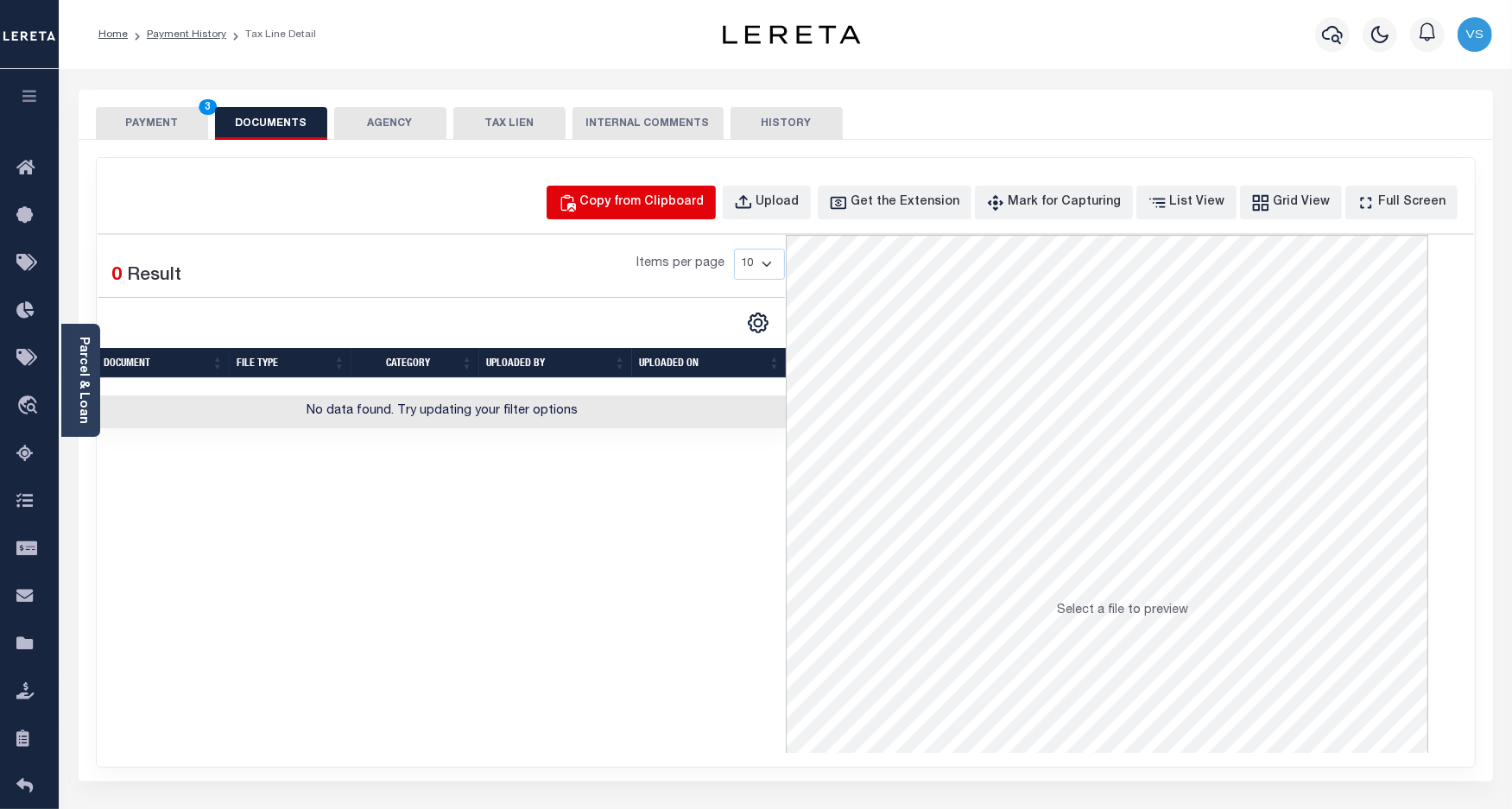
click at [671, 205] on div "Copy from Clipboard" at bounding box center [642, 202] width 124 height 19
select select "POP"
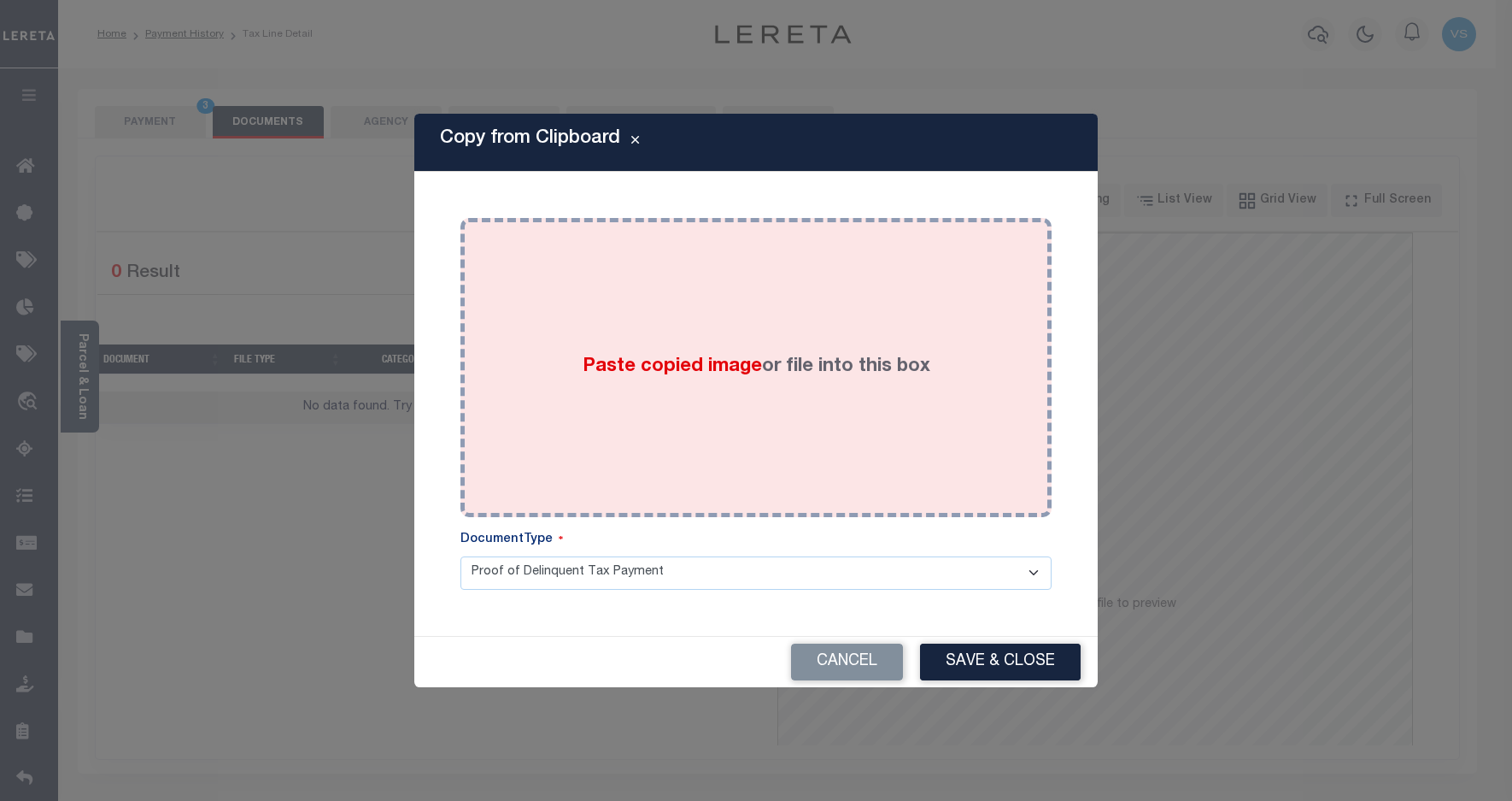
click at [710, 288] on div "Paste copied image or file into this box" at bounding box center [756, 367] width 565 height 273
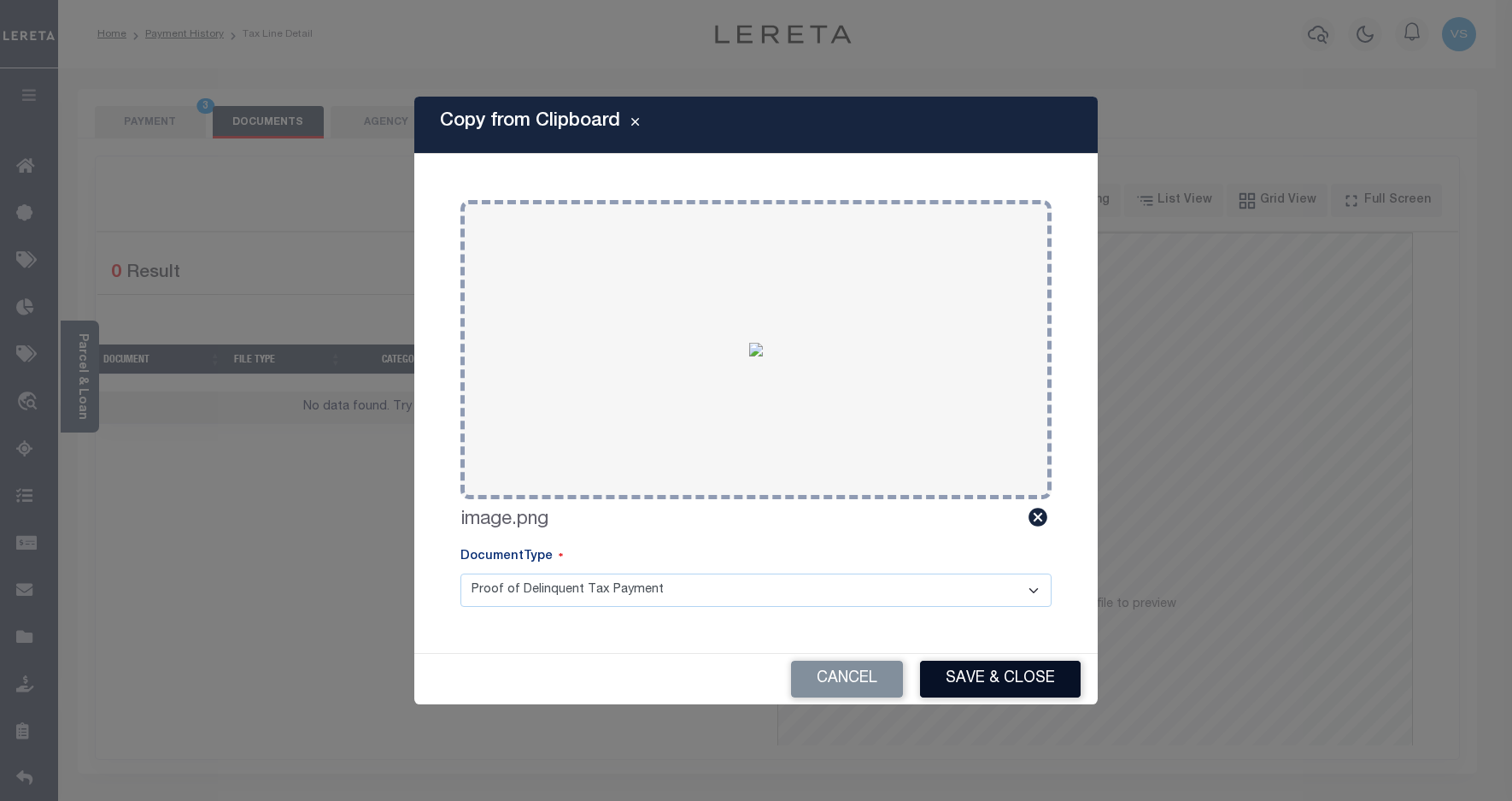
click at [992, 669] on button "Save & Close" at bounding box center [1001, 679] width 161 height 37
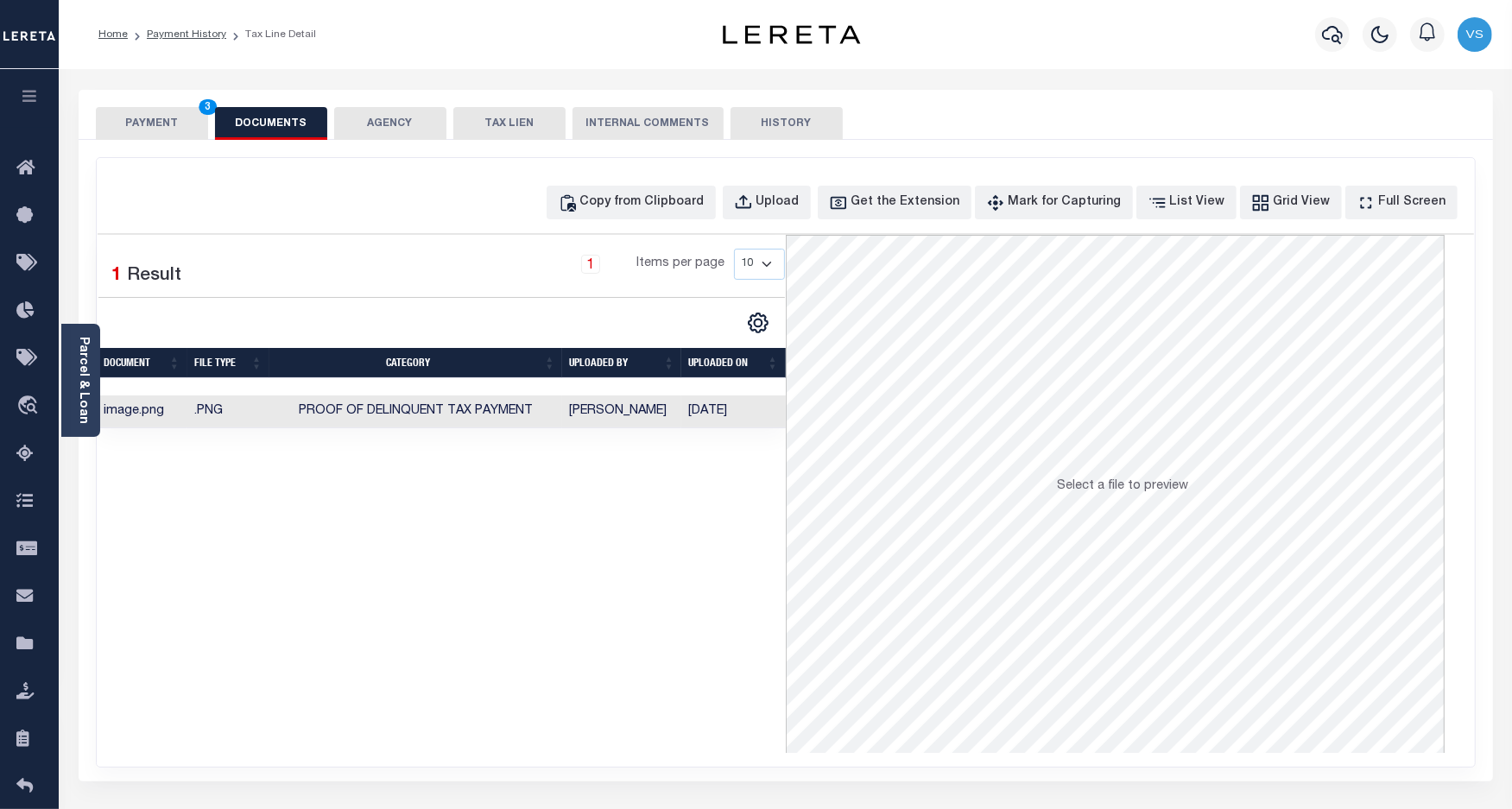
click at [134, 116] on button "PAYMENT 3" at bounding box center [152, 123] width 112 height 33
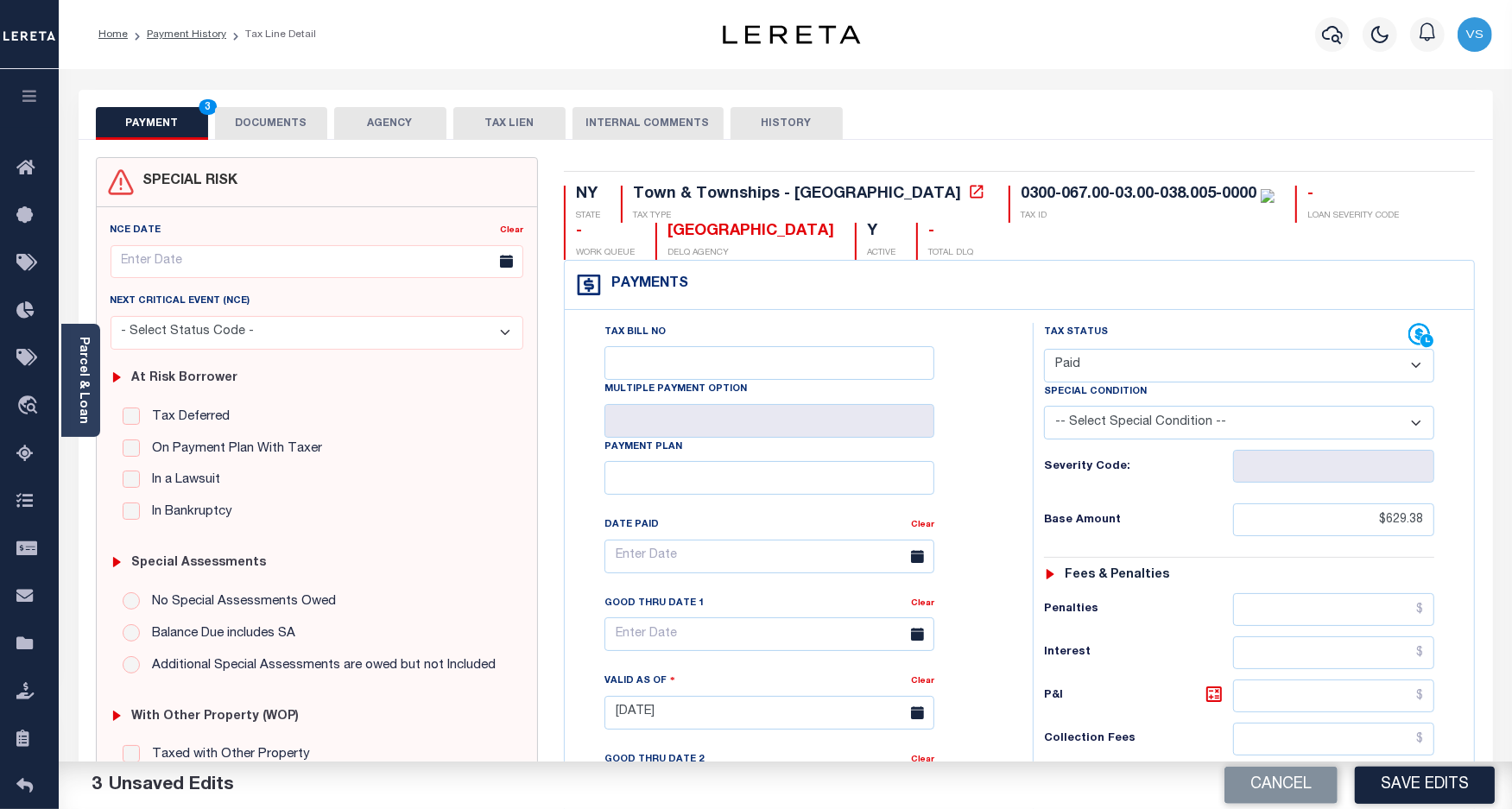
scroll to position [216, 0]
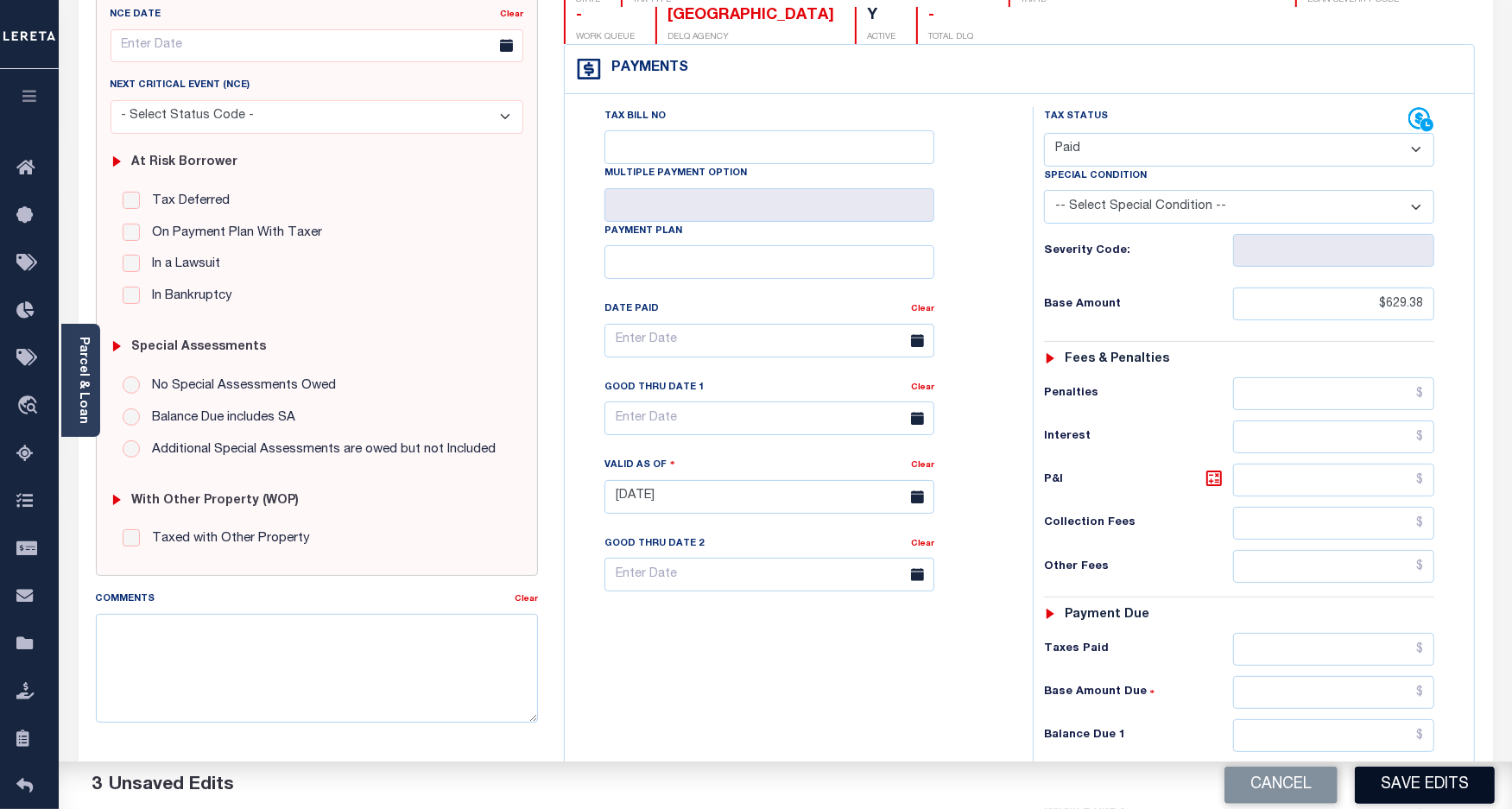
click at [1375, 794] on button "Save Edits" at bounding box center [1424, 786] width 140 height 37
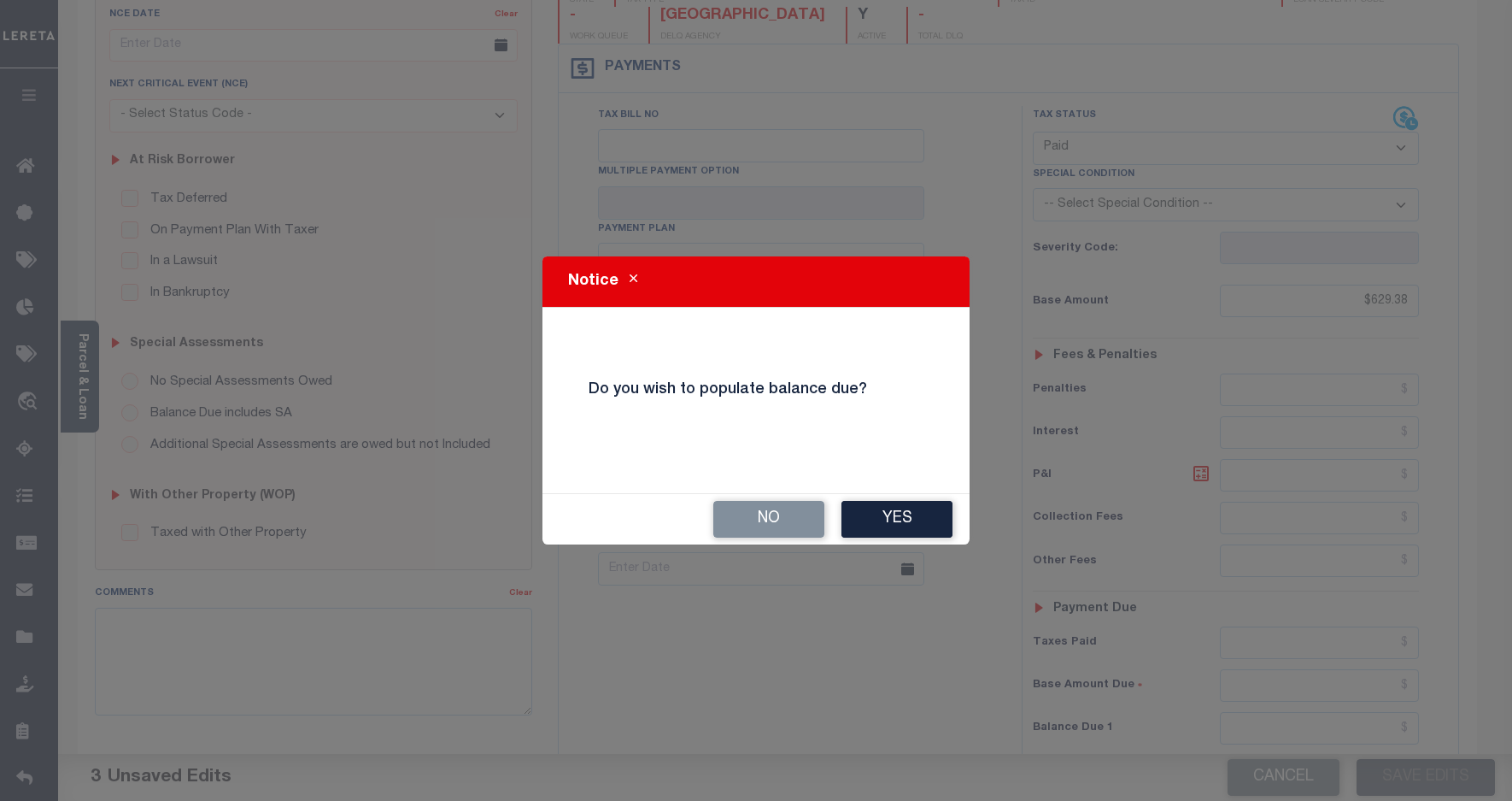
click at [747, 509] on button "No" at bounding box center [769, 519] width 111 height 37
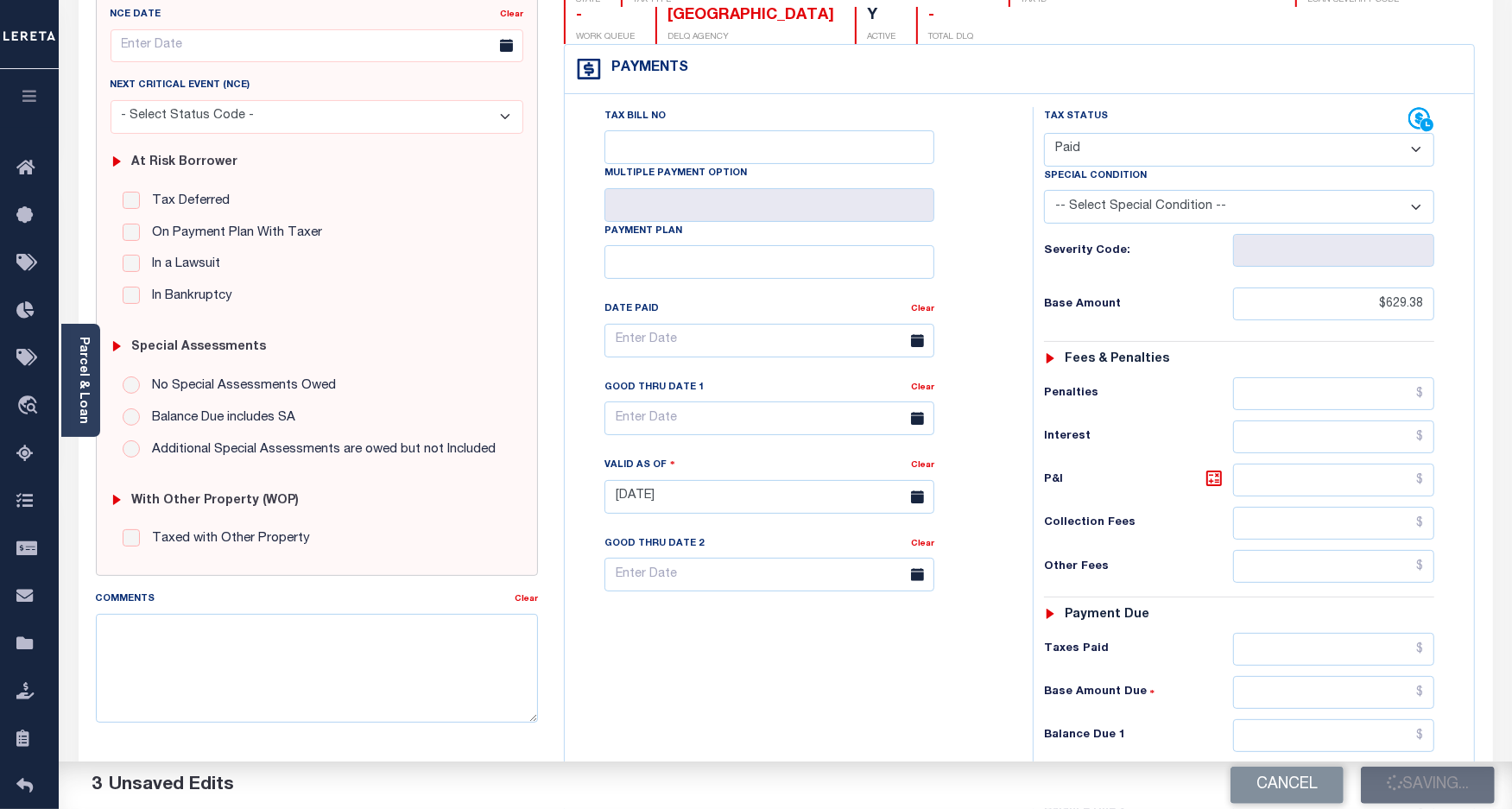
checkbox input "false"
type input "$629.38"
